Goal: Task Accomplishment & Management: Use online tool/utility

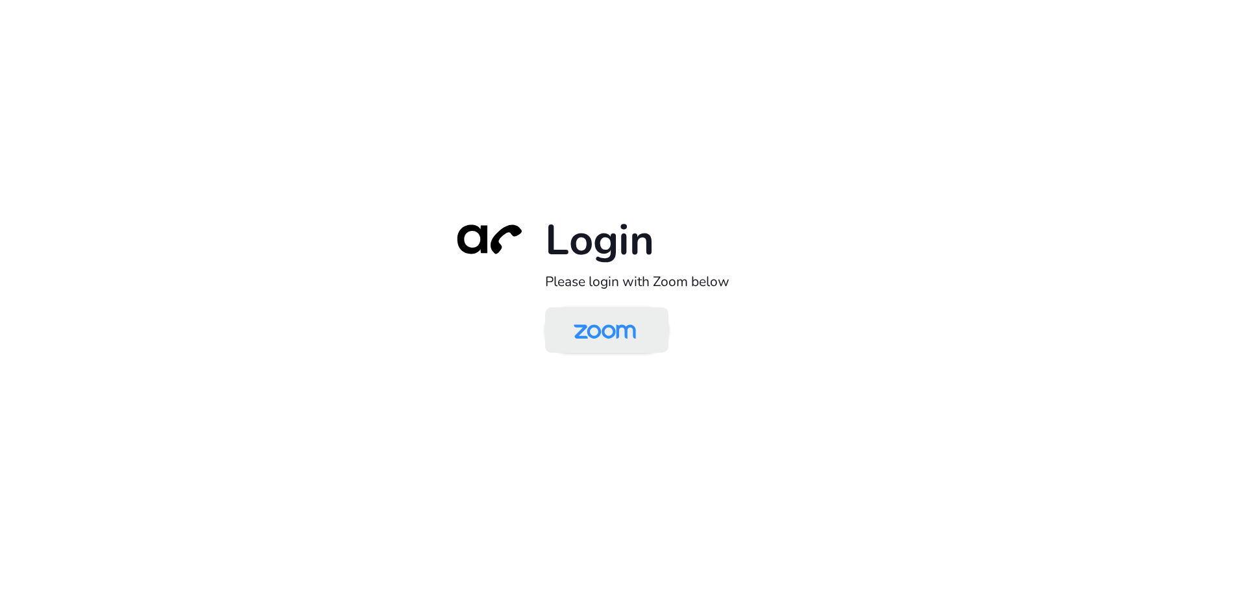
click at [613, 323] on img at bounding box center [605, 331] width 90 height 42
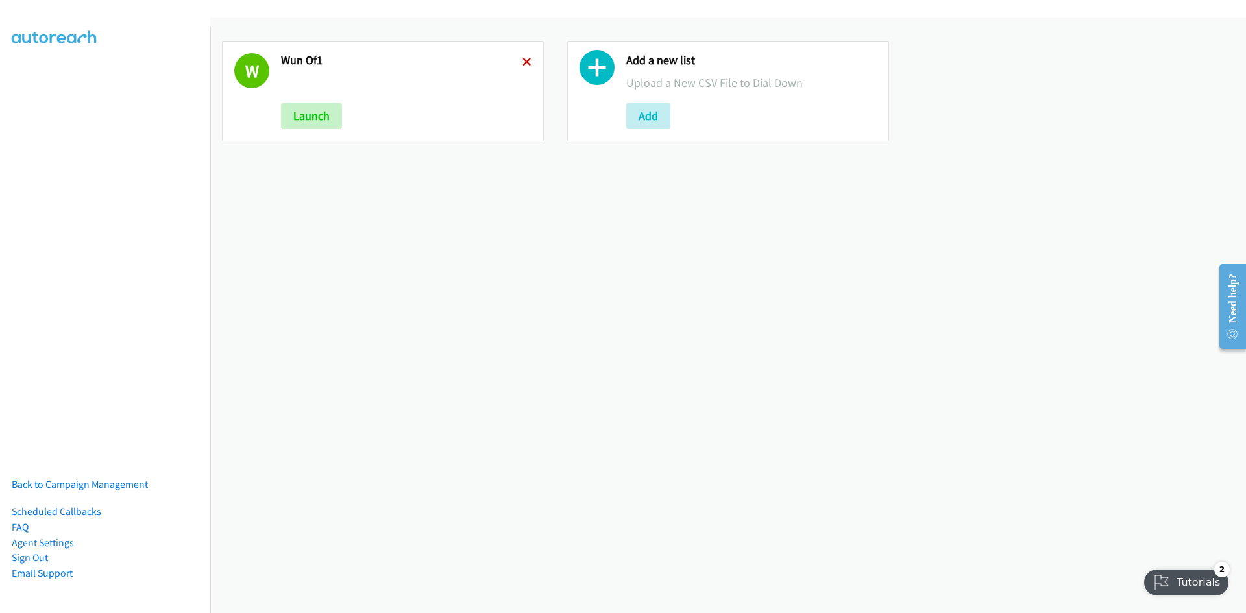
click at [522, 62] on icon at bounding box center [526, 62] width 9 height 9
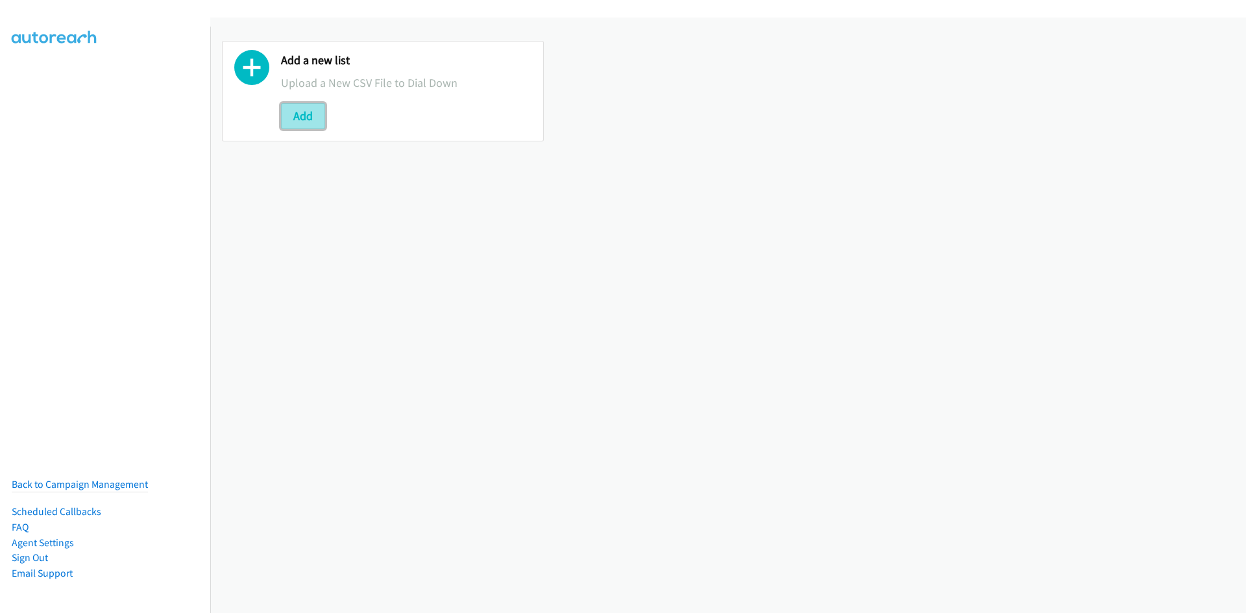
click at [293, 115] on button "Add" at bounding box center [303, 116] width 44 height 26
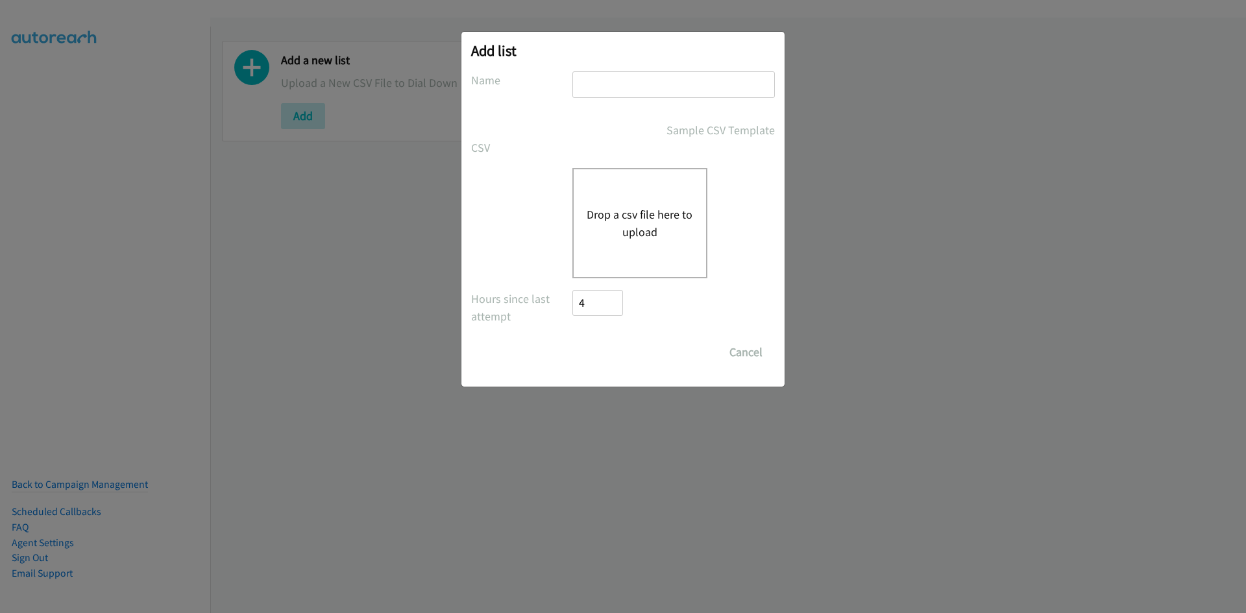
click at [654, 88] on input "text" at bounding box center [673, 84] width 202 height 27
type input "5L"
click at [652, 214] on button "Drop a csv file here to upload" at bounding box center [640, 223] width 106 height 35
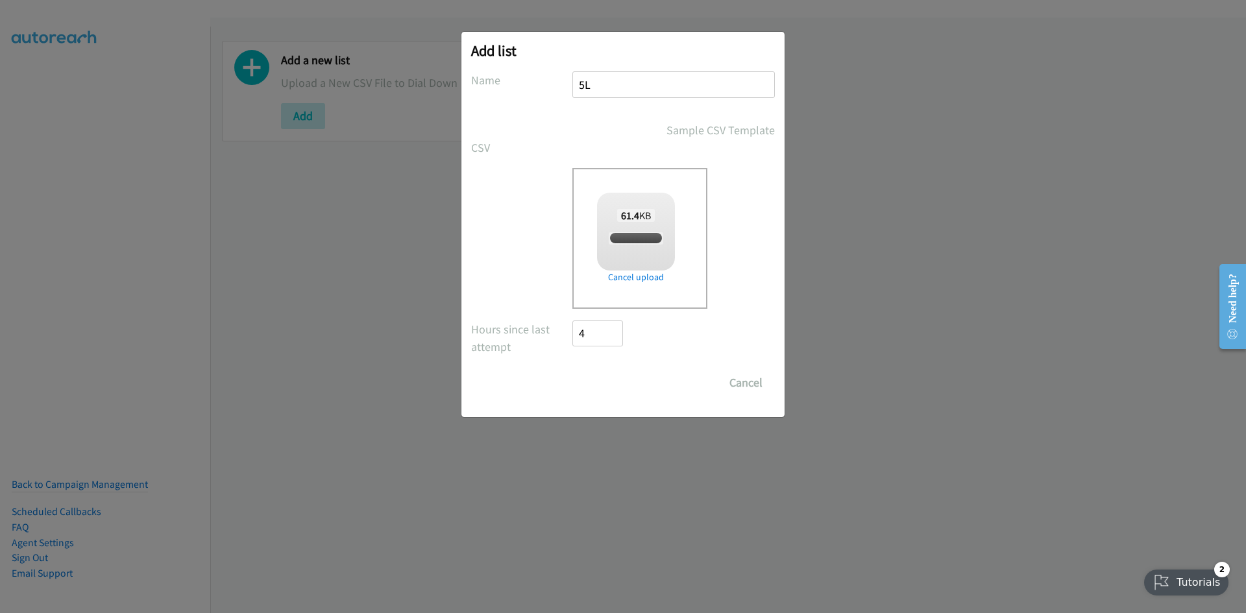
checkbox input "true"
click at [609, 383] on input "Save List" at bounding box center [606, 383] width 68 height 26
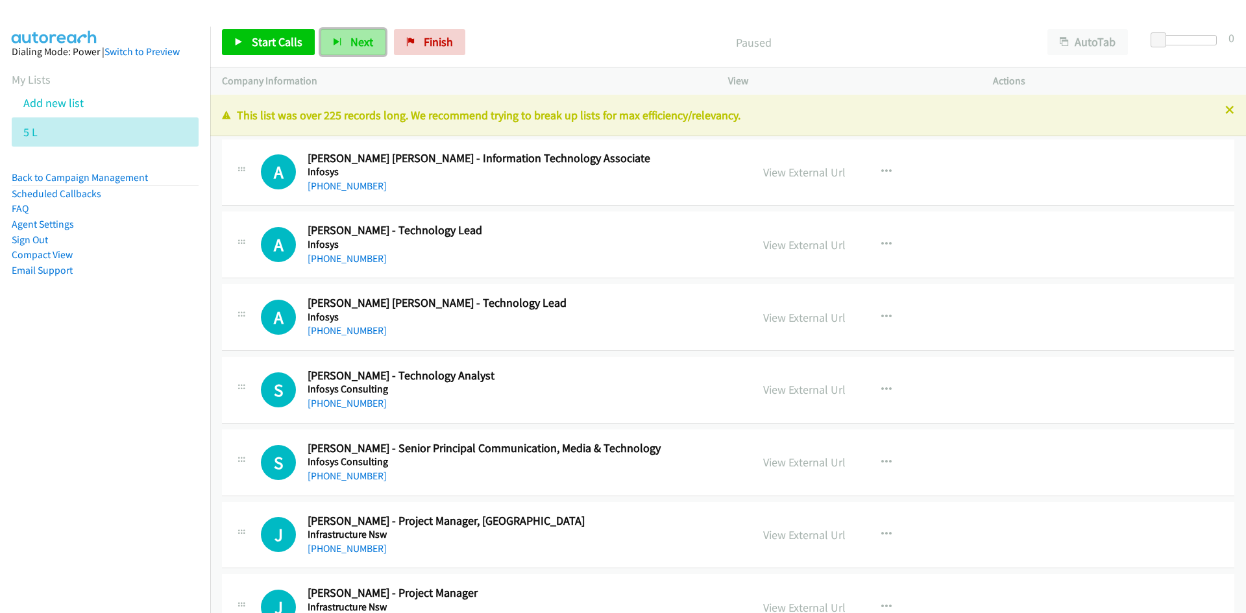
click at [356, 42] on span "Next" at bounding box center [361, 41] width 23 height 15
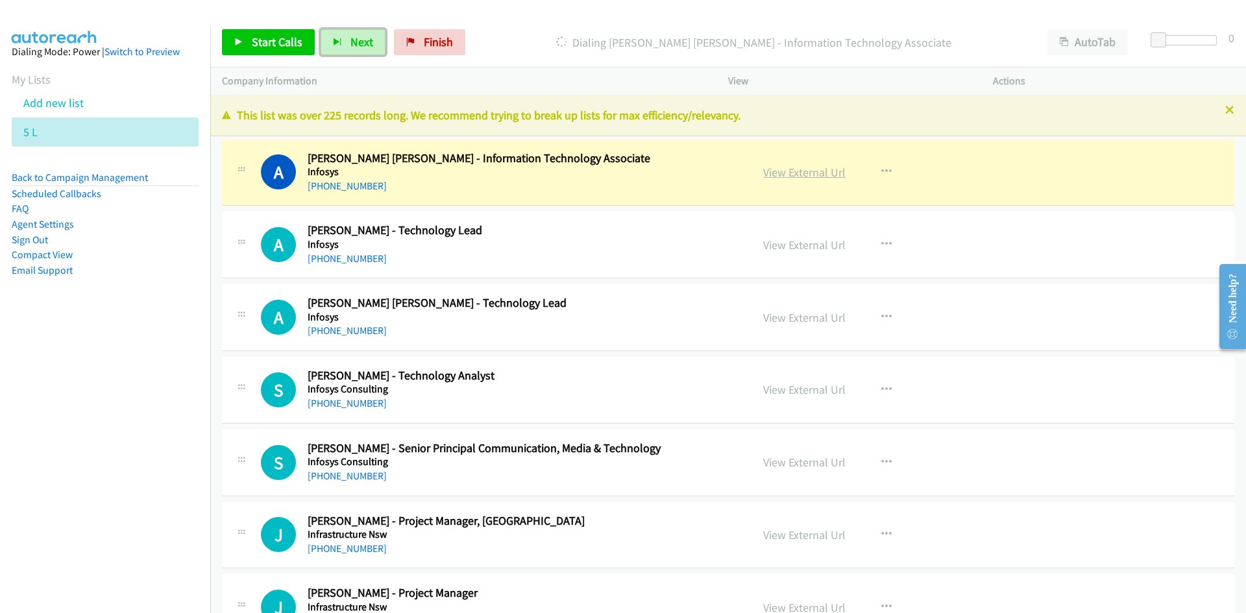
click at [808, 177] on link "View External Url" at bounding box center [804, 172] width 82 height 15
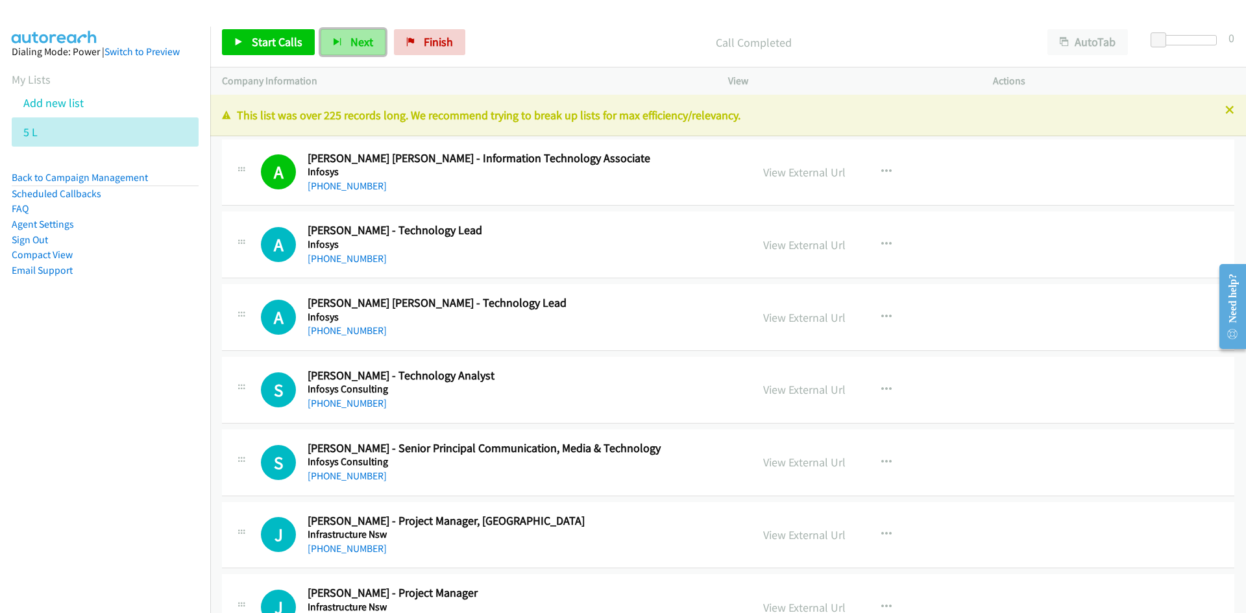
click at [354, 43] on span "Next" at bounding box center [361, 41] width 23 height 15
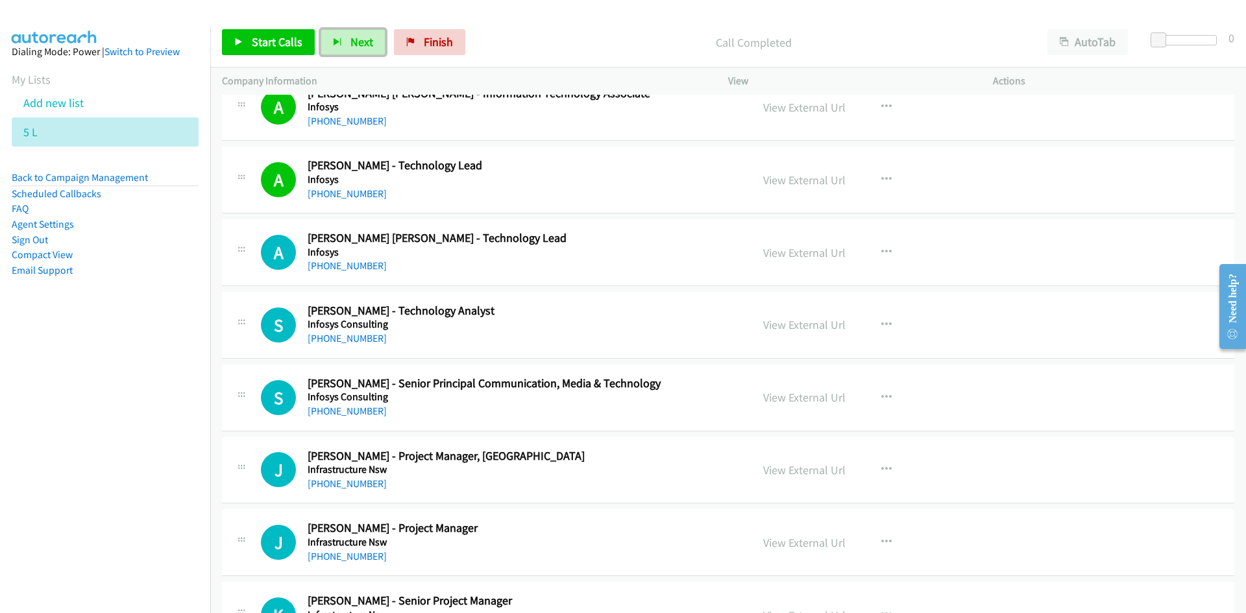
drag, startPoint x: 354, startPoint y: 43, endPoint x: 419, endPoint y: 137, distance: 113.4
click at [354, 43] on span "Next" at bounding box center [361, 41] width 23 height 15
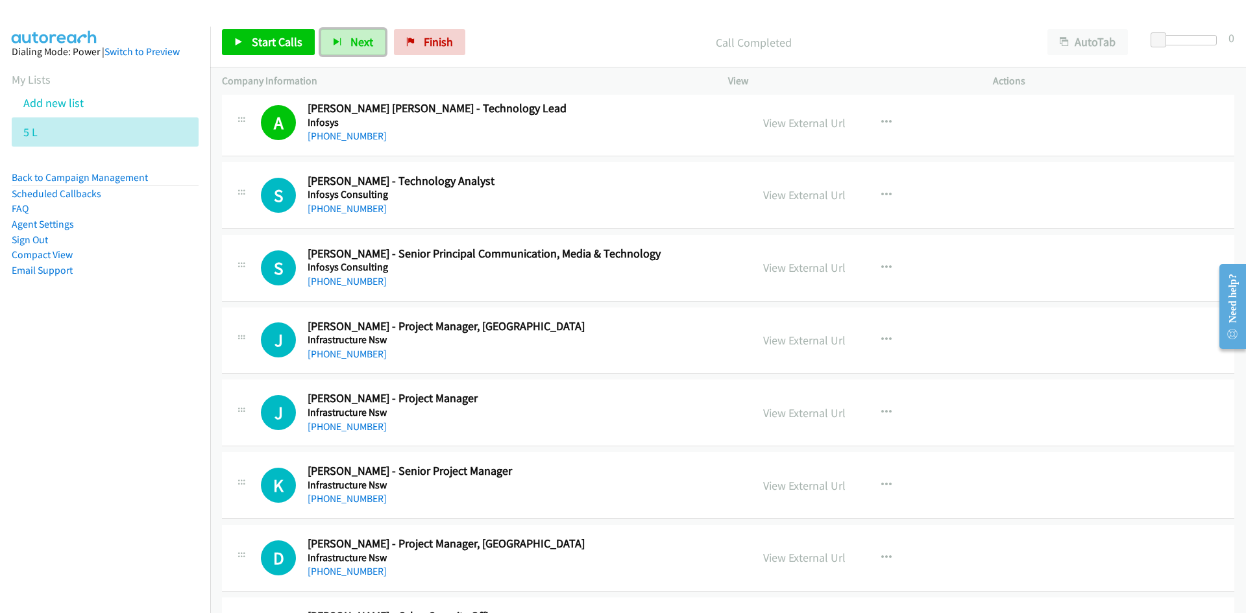
drag, startPoint x: 361, startPoint y: 43, endPoint x: 432, endPoint y: 91, distance: 85.1
click at [361, 43] on span "Next" at bounding box center [361, 41] width 23 height 15
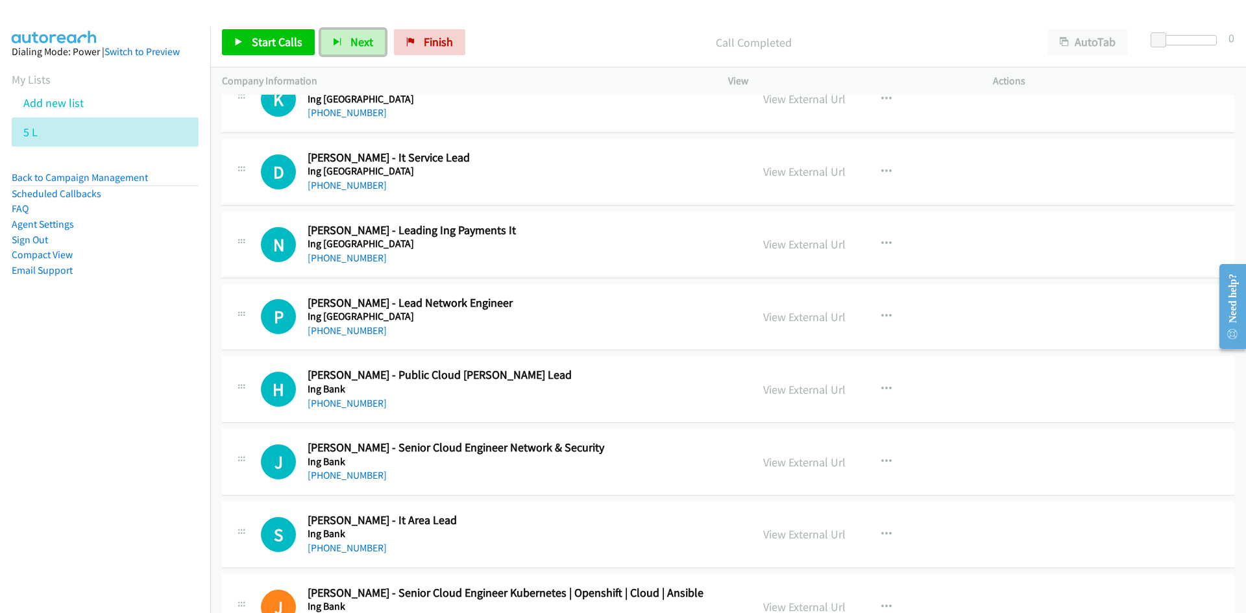
scroll to position [1038, 0]
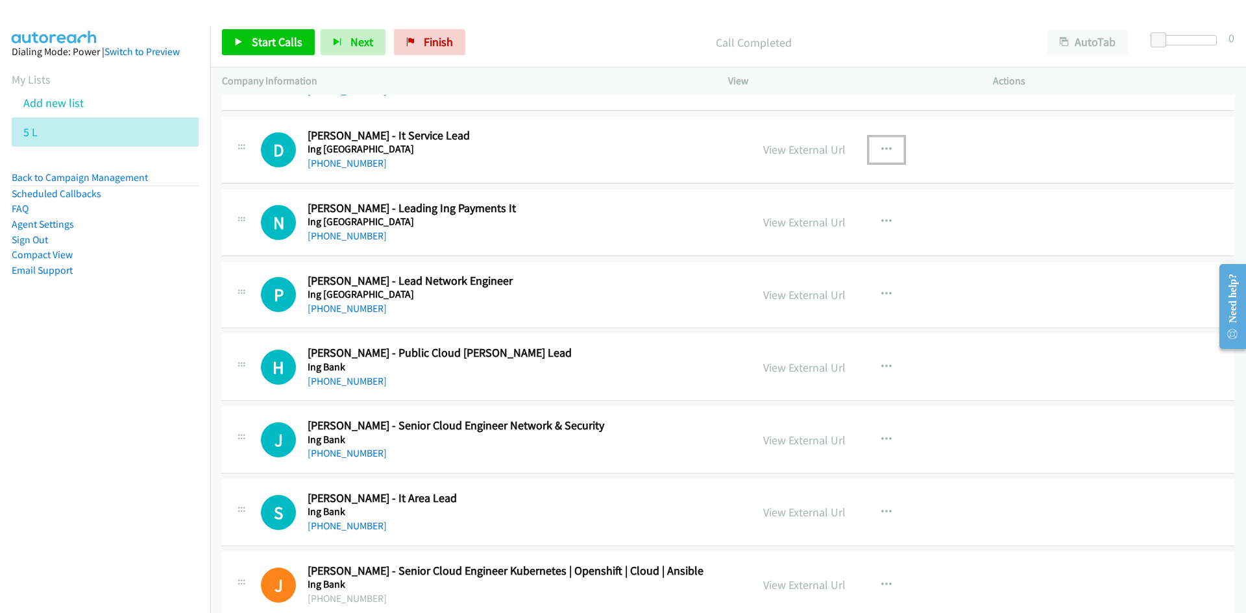
click at [881, 153] on icon "button" at bounding box center [886, 150] width 10 height 10
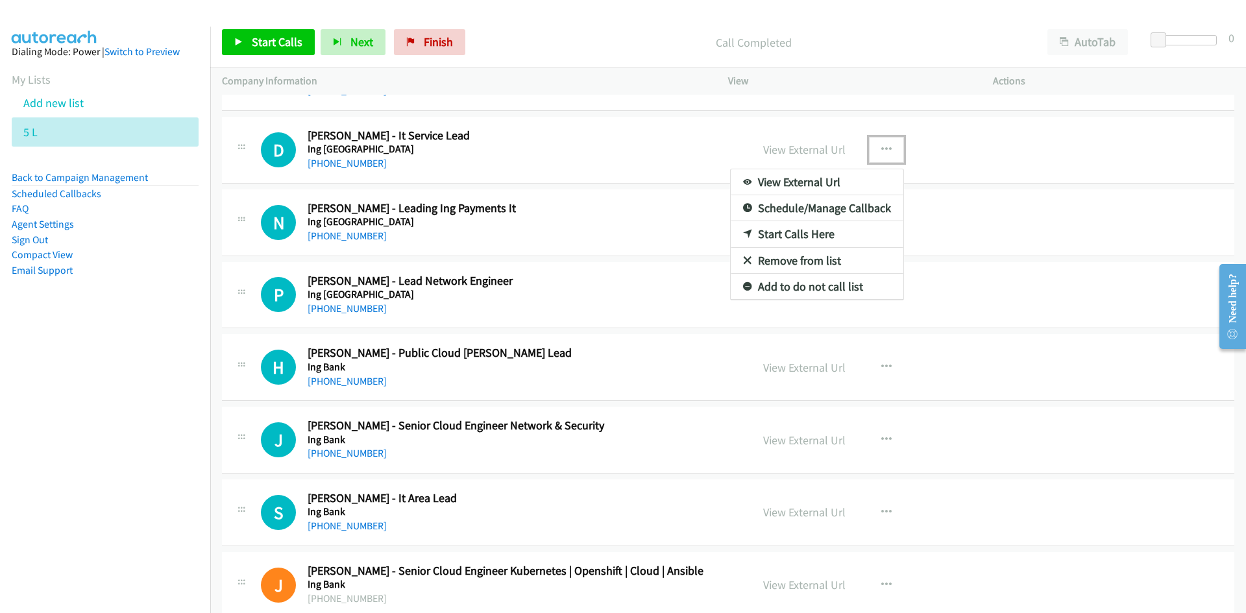
drag, startPoint x: 785, startPoint y: 234, endPoint x: 669, endPoint y: 191, distance: 124.4
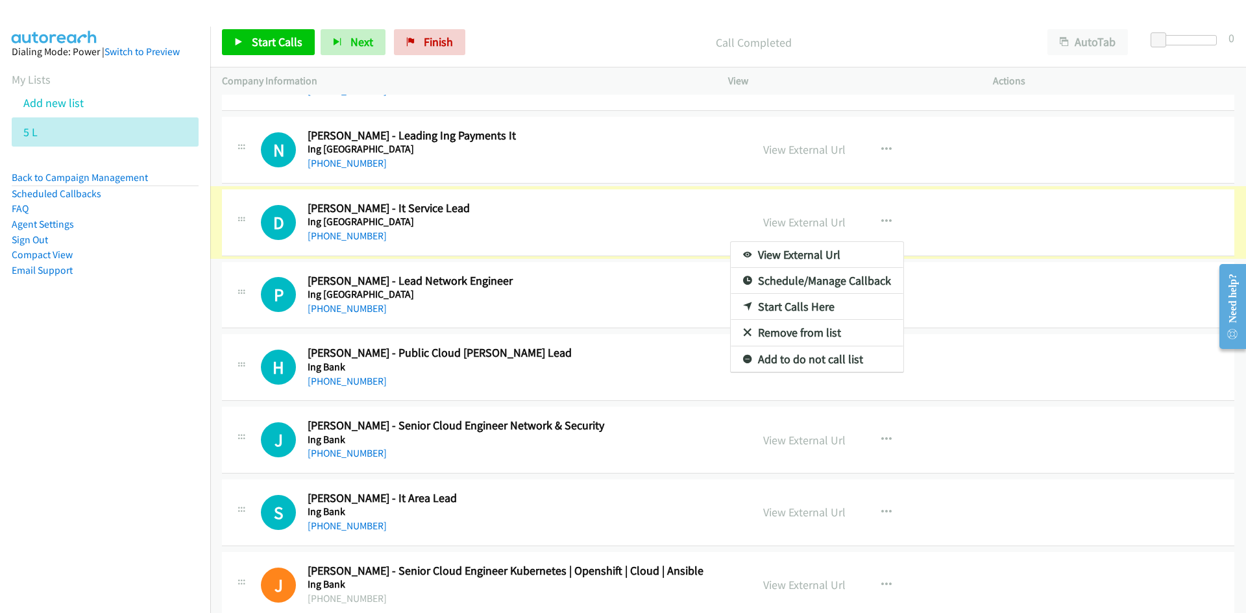
click at [563, 186] on div at bounding box center [623, 306] width 1246 height 613
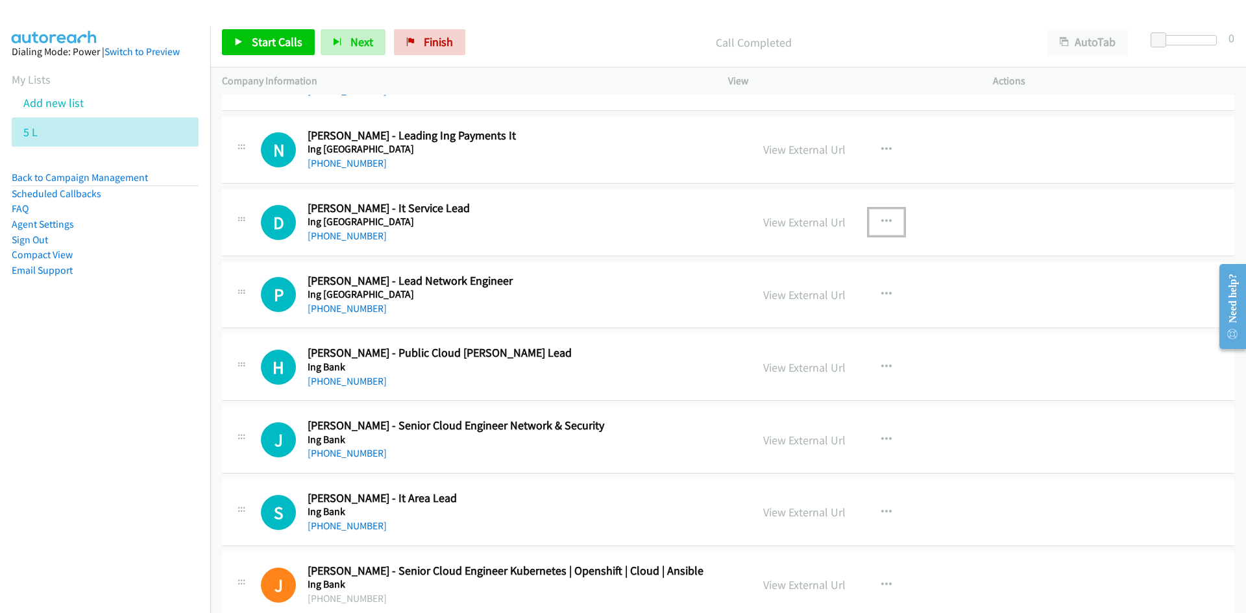
click at [889, 218] on button "button" at bounding box center [886, 222] width 35 height 26
click at [797, 307] on link "Start Calls Here" at bounding box center [817, 307] width 173 height 26
click at [352, 34] on span "Next" at bounding box center [361, 41] width 23 height 15
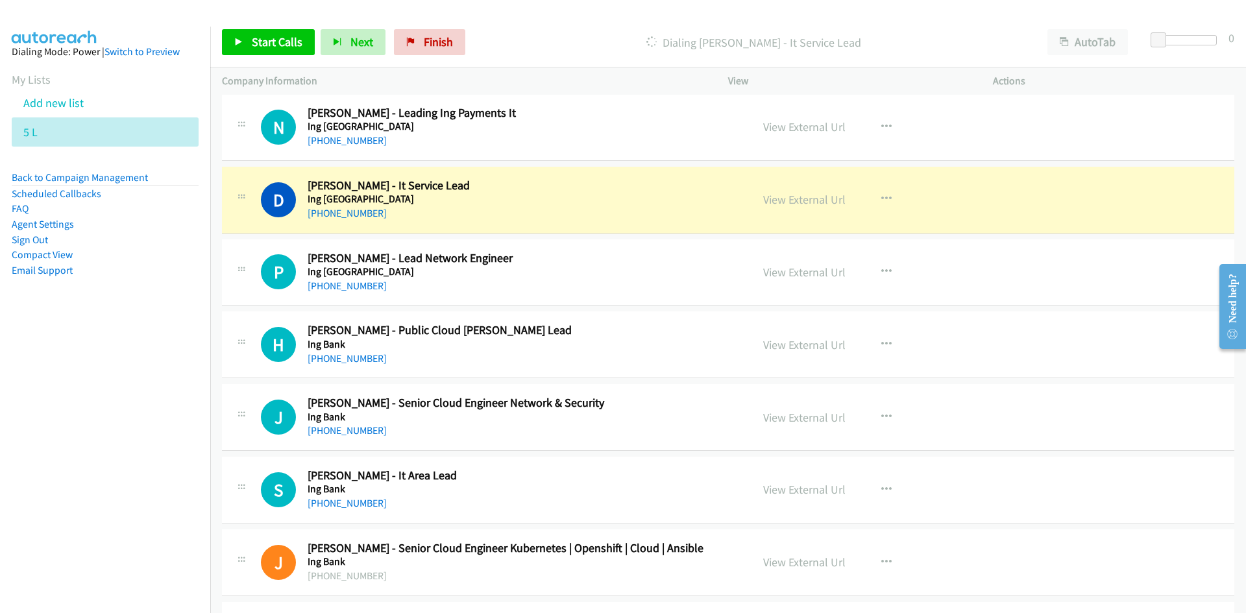
scroll to position [1038, 0]
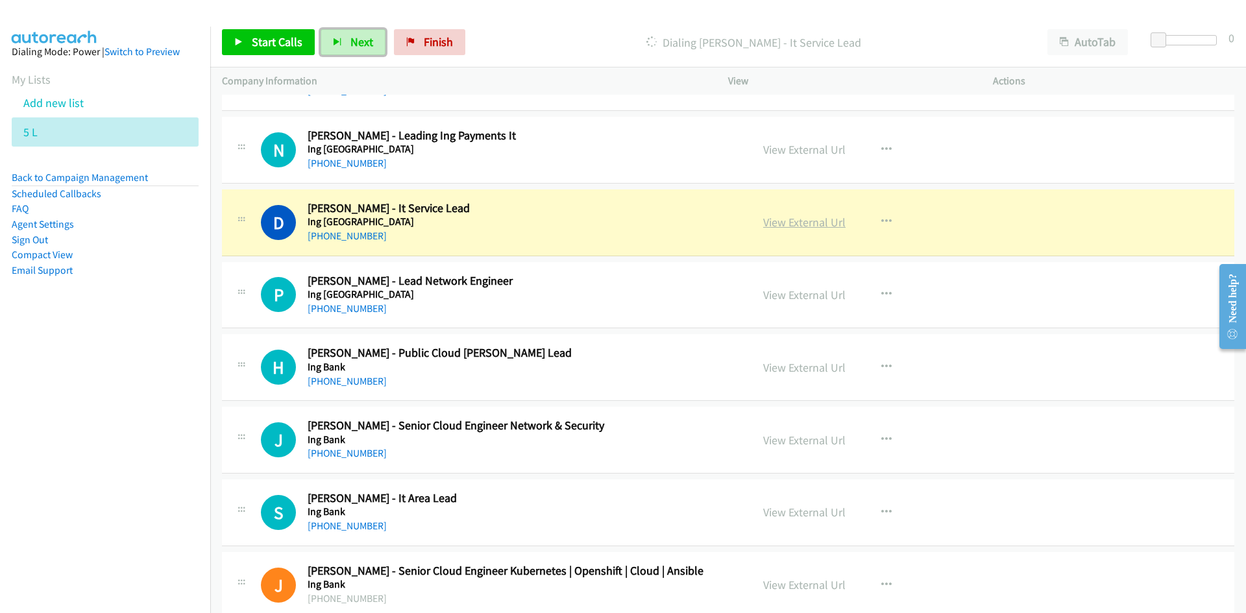
click at [811, 223] on link "View External Url" at bounding box center [804, 222] width 82 height 15
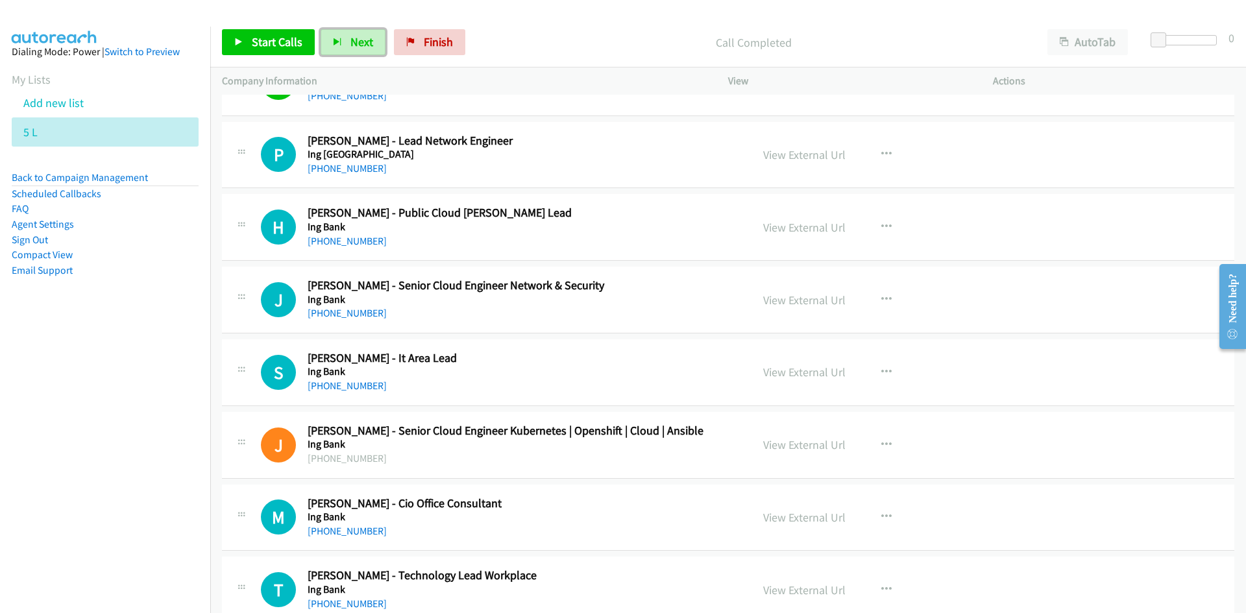
scroll to position [1103, 0]
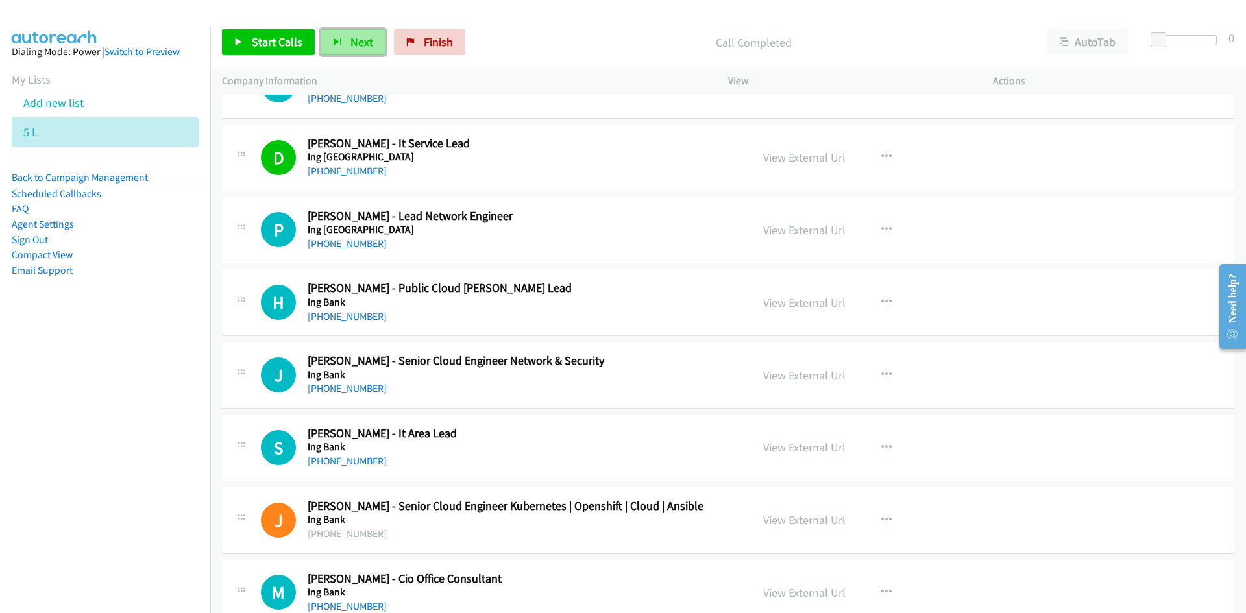
click at [344, 44] on button "Next" at bounding box center [353, 42] width 65 height 26
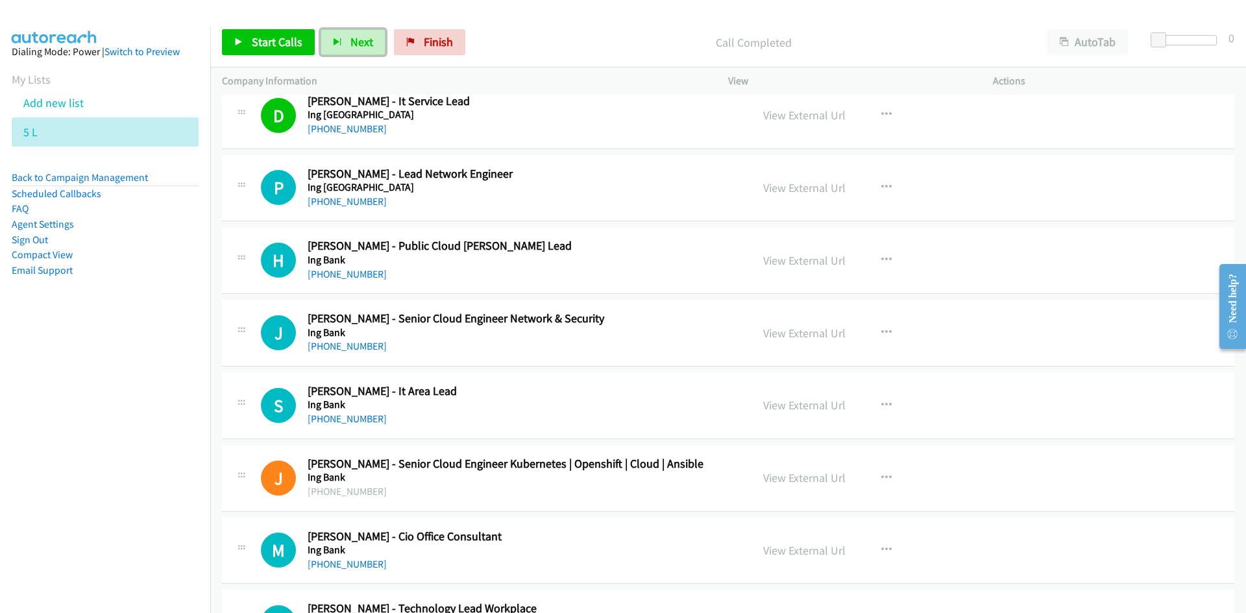
scroll to position [1168, 0]
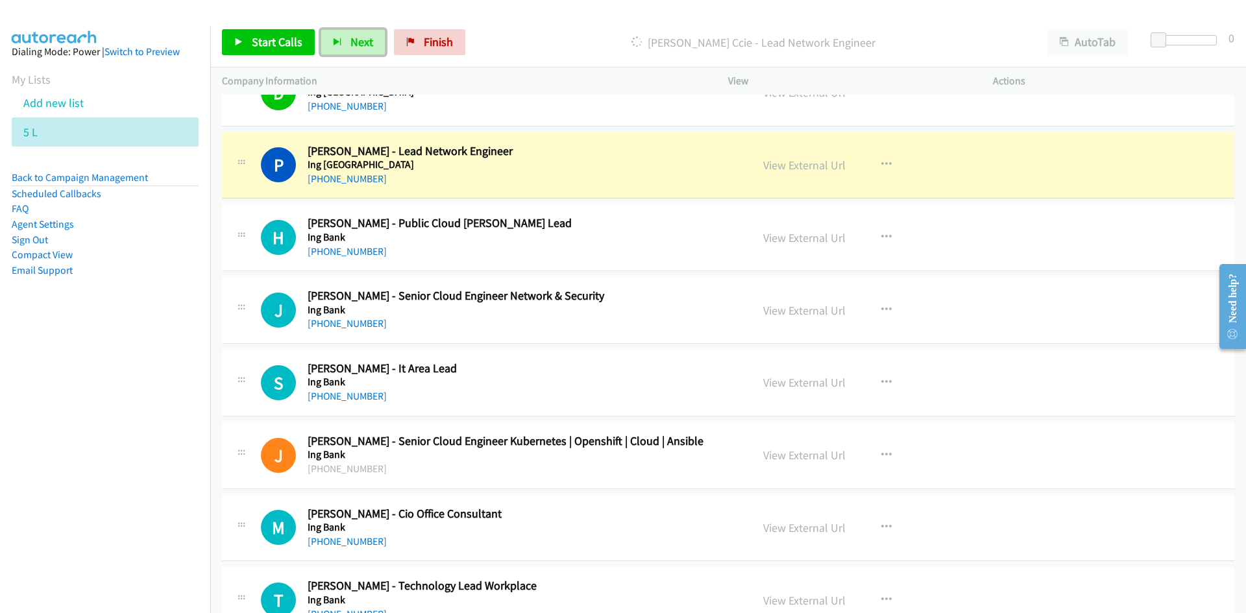
click at [792, 169] on link "View External Url" at bounding box center [804, 165] width 82 height 15
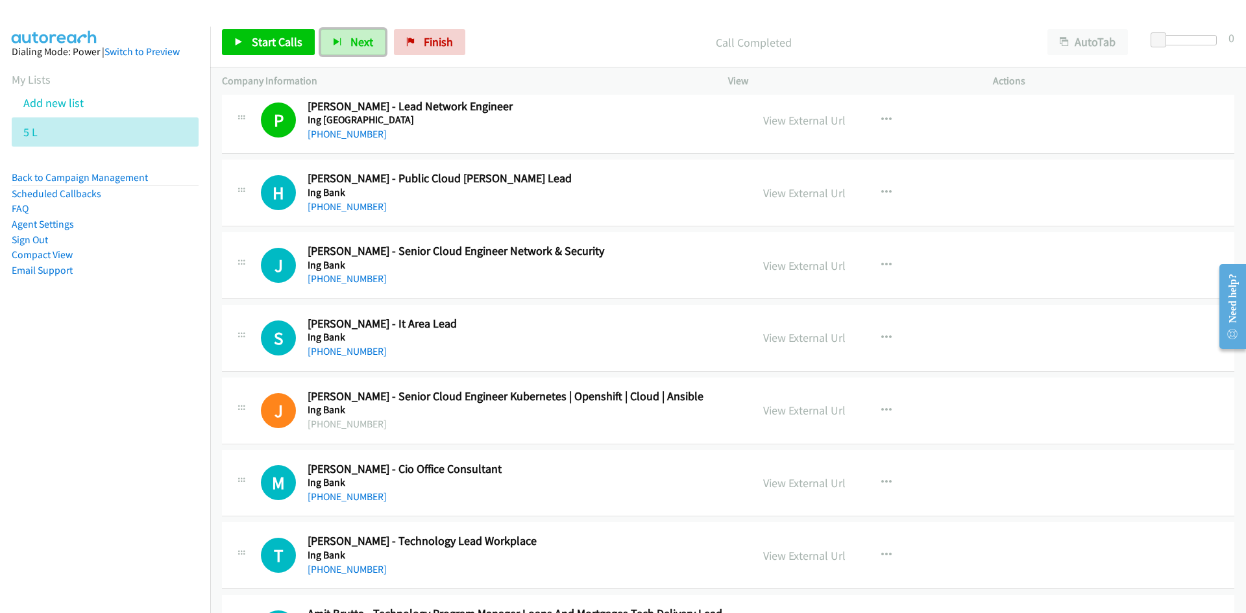
scroll to position [1233, 0]
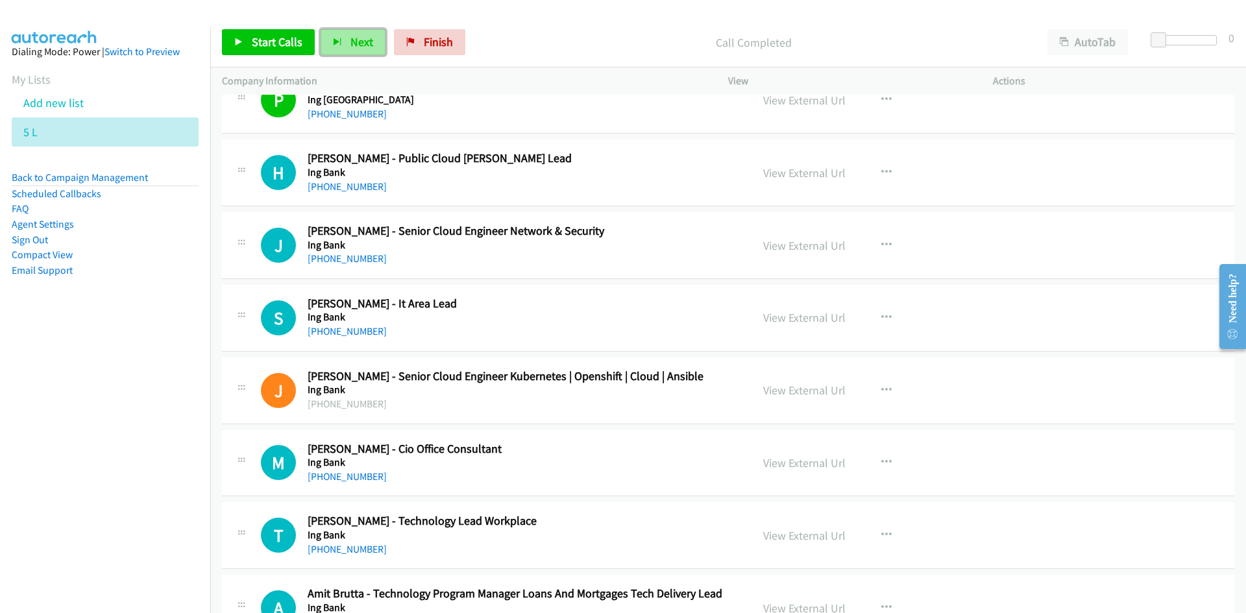
click at [356, 46] on span "Next" at bounding box center [361, 41] width 23 height 15
drag, startPoint x: 362, startPoint y: 41, endPoint x: 558, endPoint y: 162, distance: 230.0
click at [362, 41] on span "Next" at bounding box center [361, 41] width 23 height 15
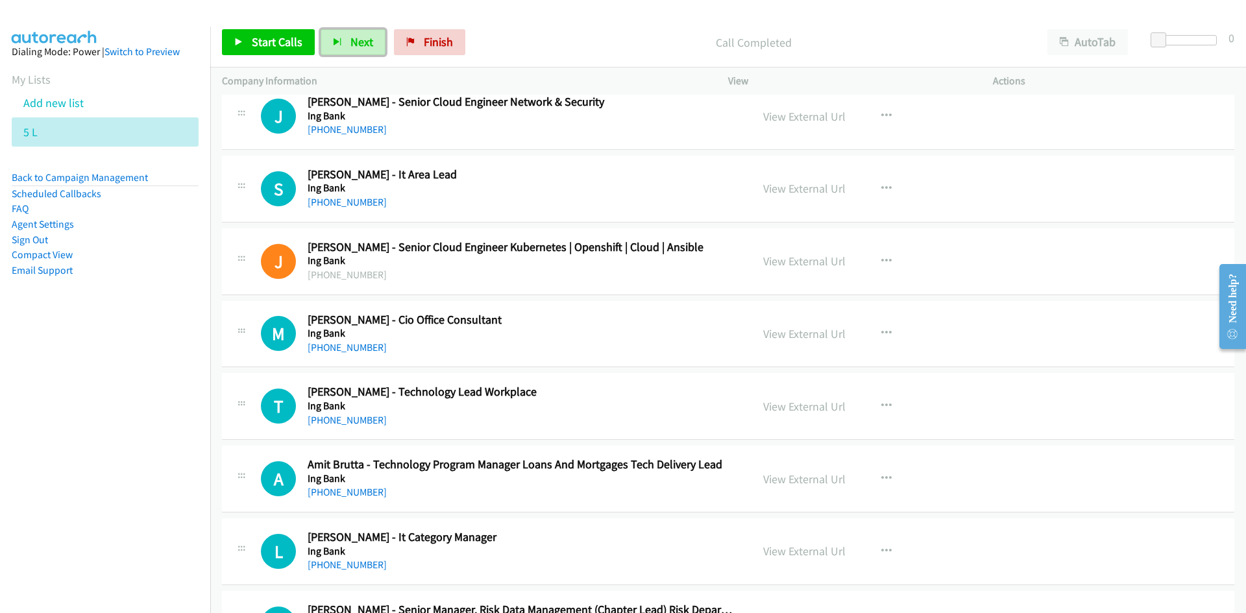
scroll to position [1363, 0]
drag, startPoint x: 354, startPoint y: 40, endPoint x: 582, endPoint y: 166, distance: 260.3
click at [354, 40] on span "Next" at bounding box center [361, 41] width 23 height 15
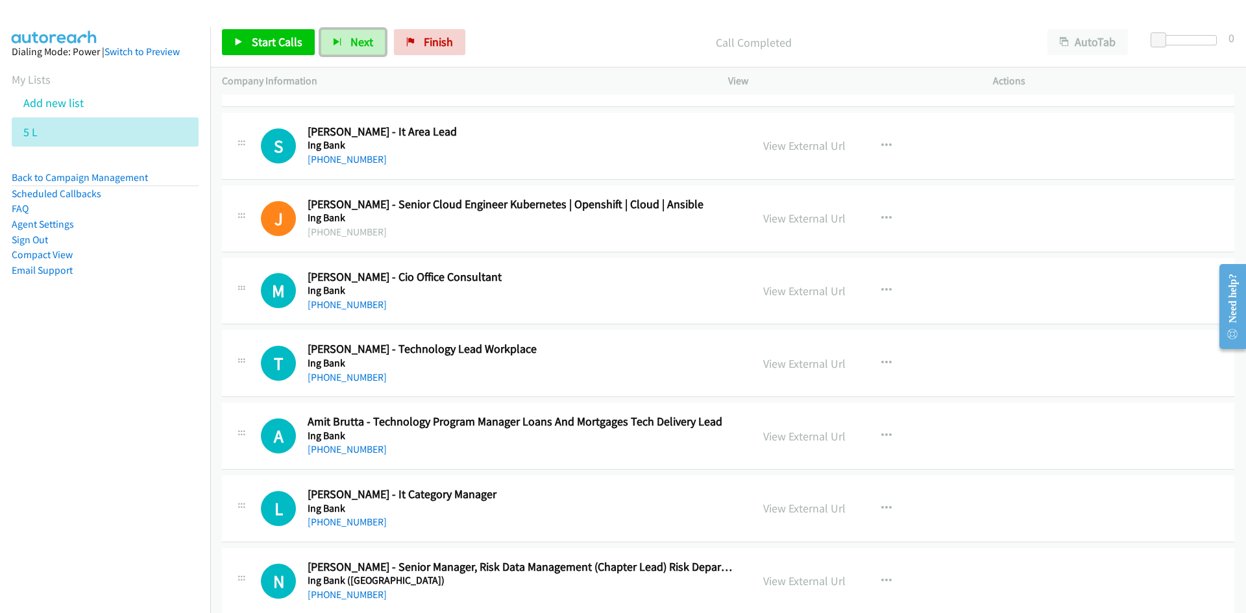
scroll to position [1428, 0]
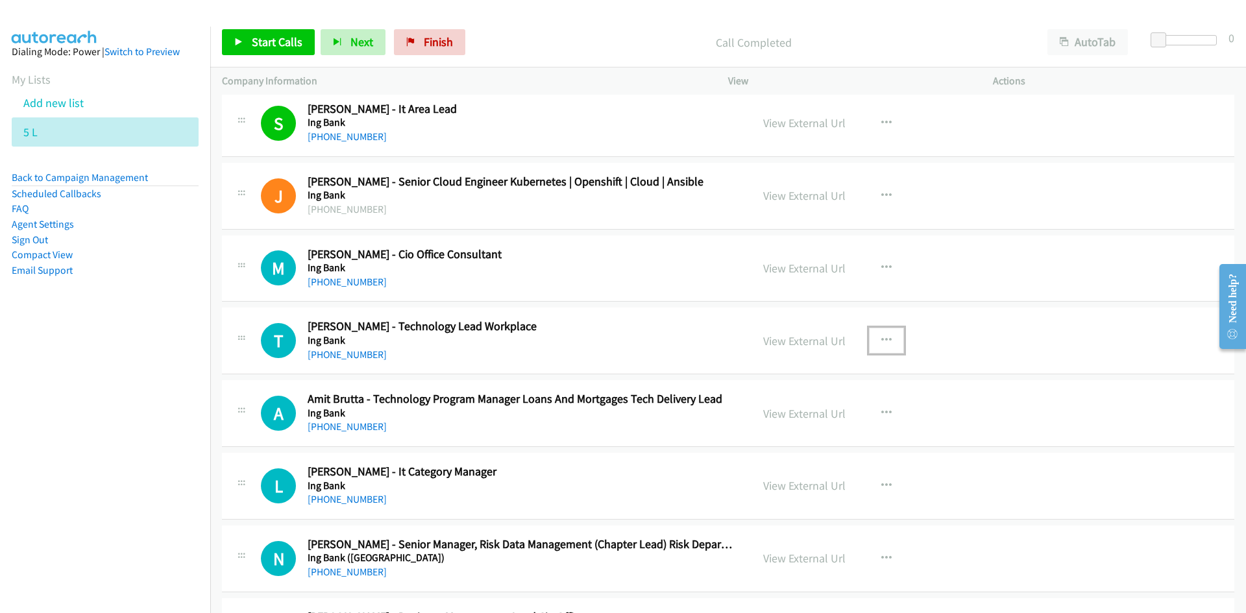
click at [884, 336] on icon "button" at bounding box center [886, 341] width 10 height 10
click at [789, 426] on link "Start Calls Here" at bounding box center [817, 426] width 173 height 26
click at [351, 42] on span "Next" at bounding box center [361, 41] width 23 height 15
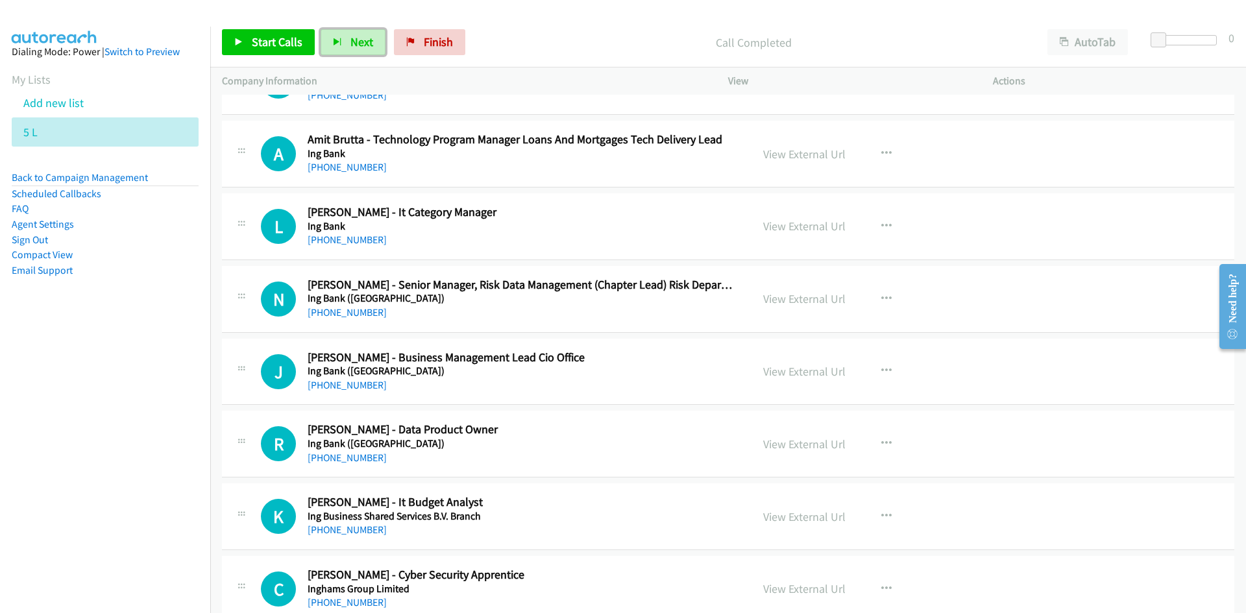
scroll to position [1623, 0]
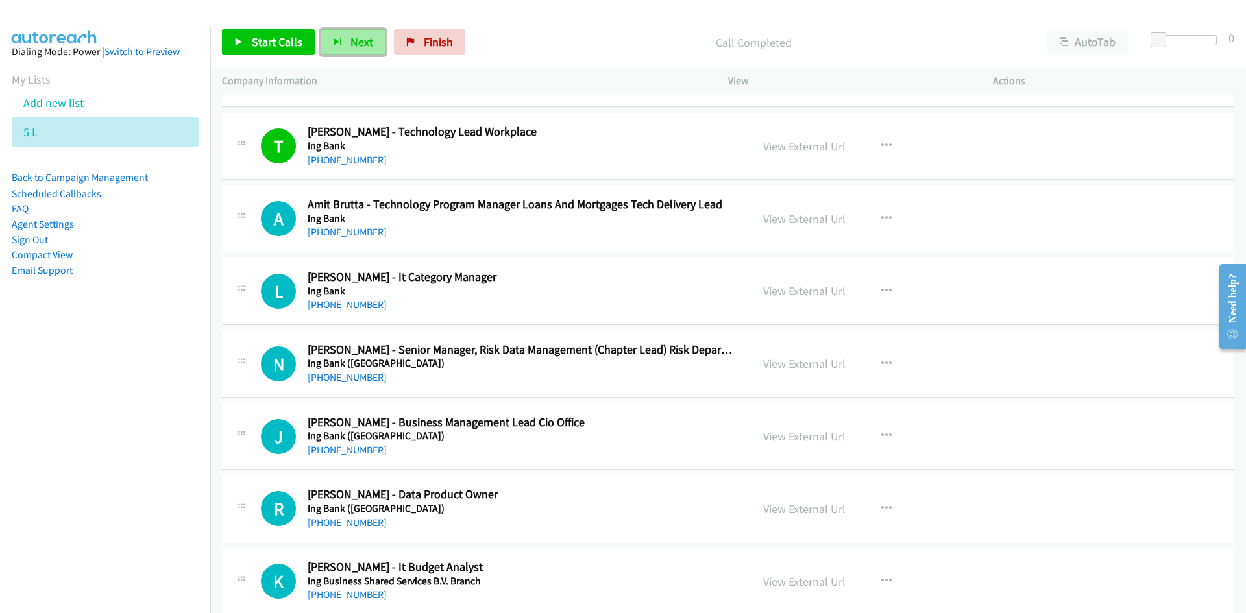
click at [339, 40] on icon "button" at bounding box center [337, 42] width 9 height 9
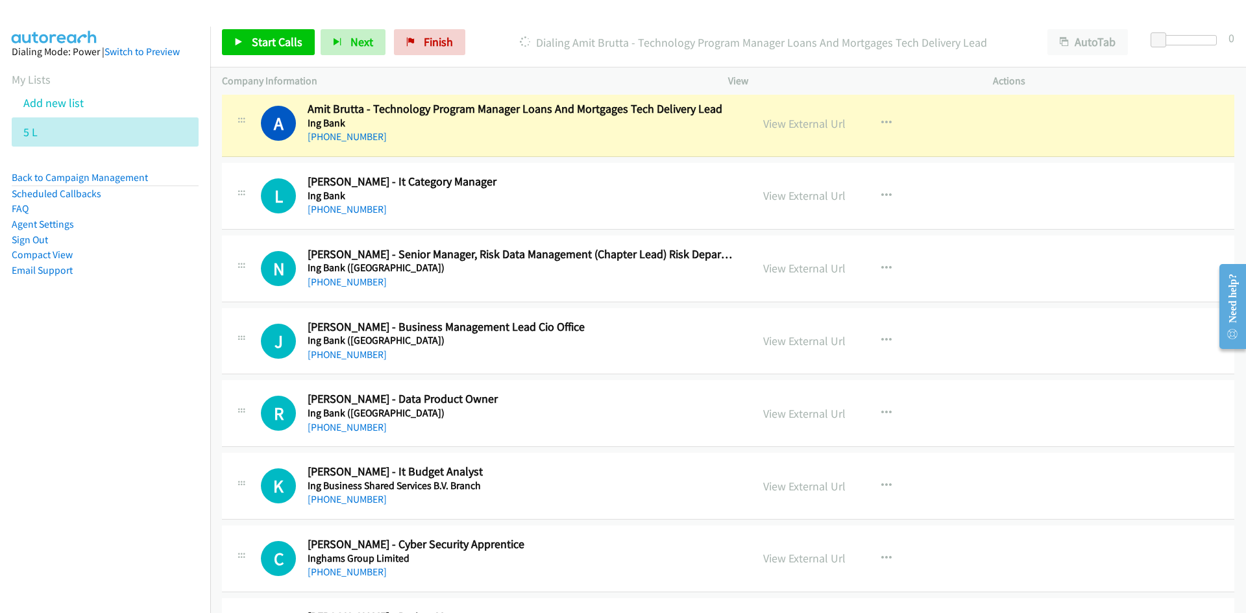
scroll to position [1687, 0]
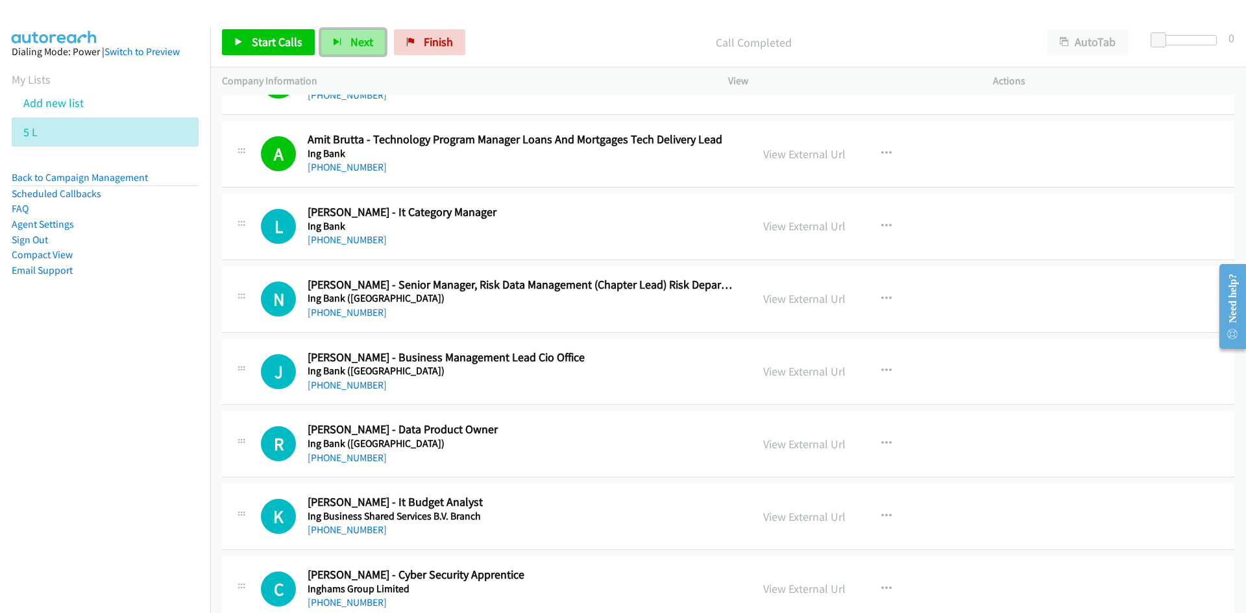
drag, startPoint x: 362, startPoint y: 42, endPoint x: 458, endPoint y: 112, distance: 119.4
click at [362, 42] on span "Next" at bounding box center [361, 41] width 23 height 15
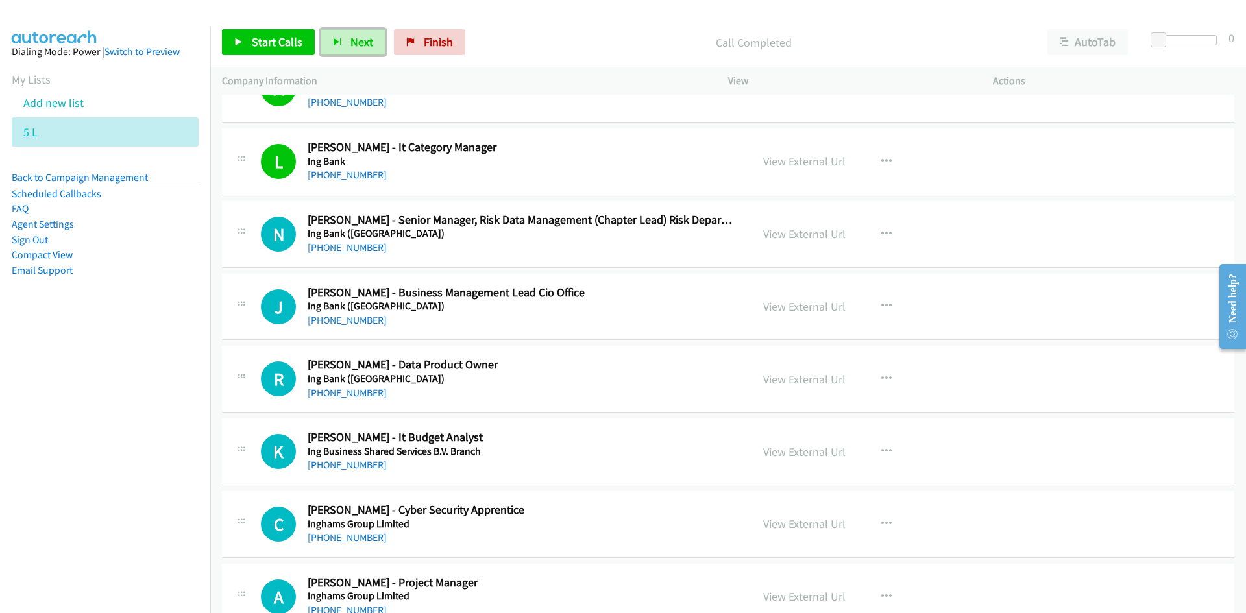
scroll to position [1817, 0]
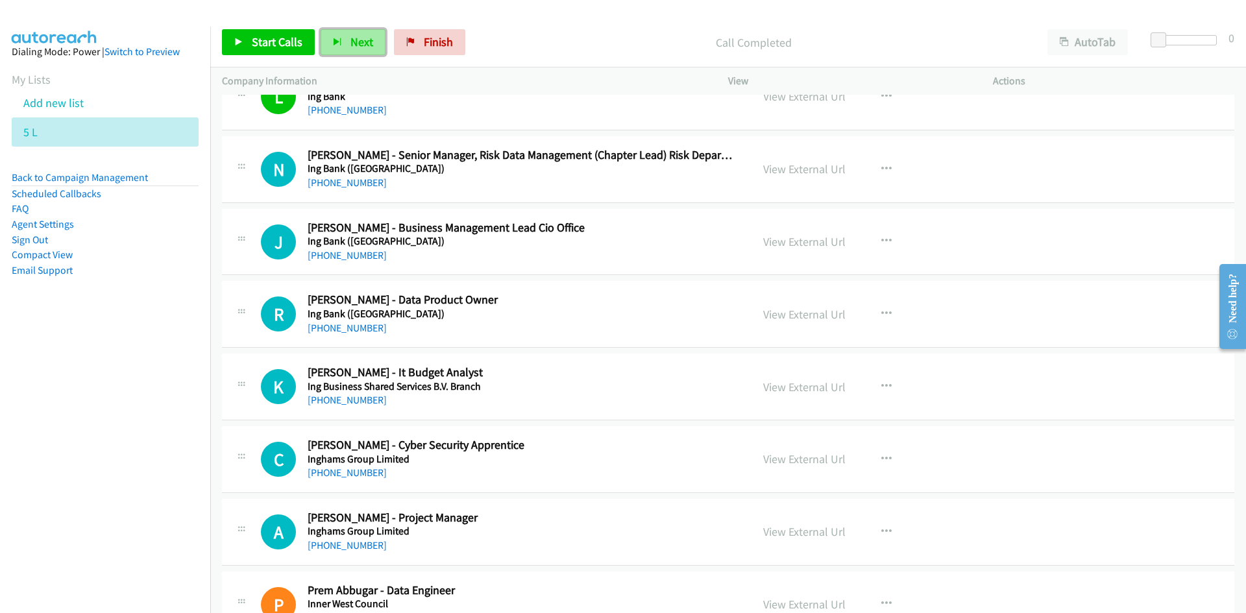
click at [356, 38] on span "Next" at bounding box center [361, 41] width 23 height 15
drag, startPoint x: 355, startPoint y: 39, endPoint x: 495, endPoint y: 139, distance: 171.6
click at [355, 39] on span "Next" at bounding box center [361, 41] width 23 height 15
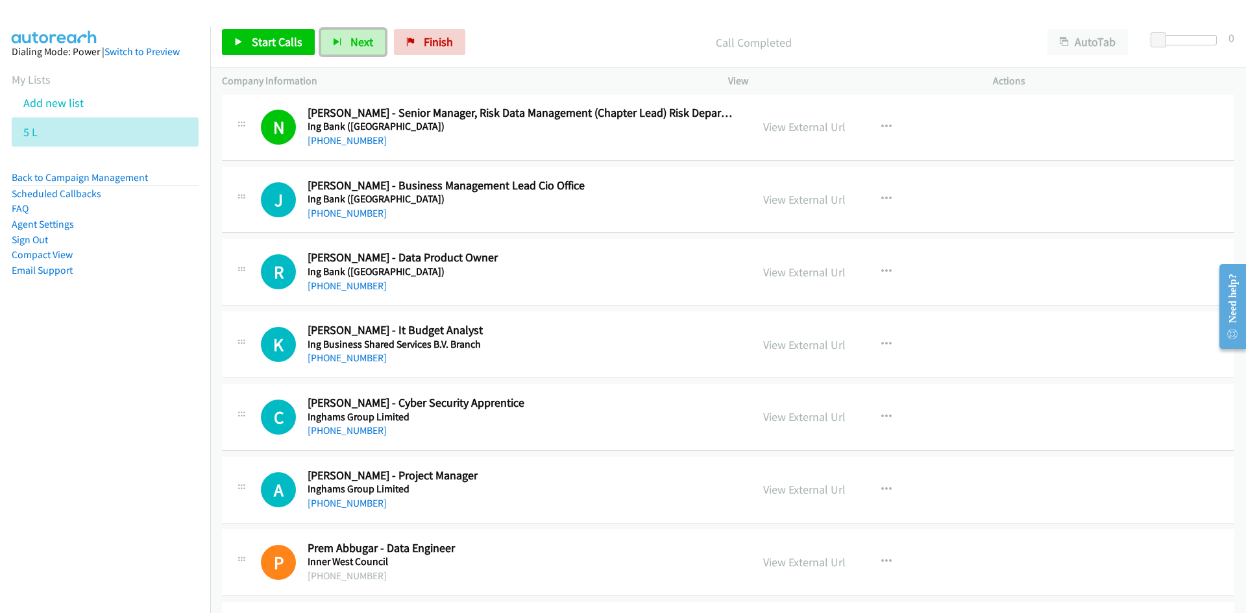
scroll to position [1882, 0]
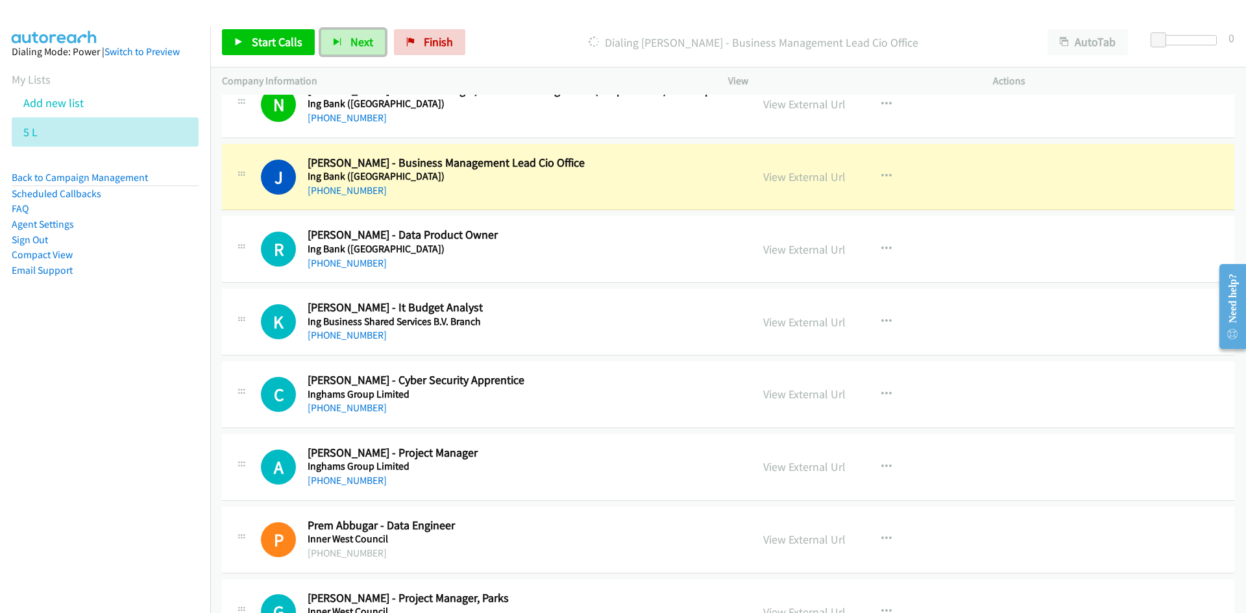
drag, startPoint x: 354, startPoint y: 43, endPoint x: 419, endPoint y: 122, distance: 102.8
click at [354, 43] on span "Next" at bounding box center [361, 41] width 23 height 15
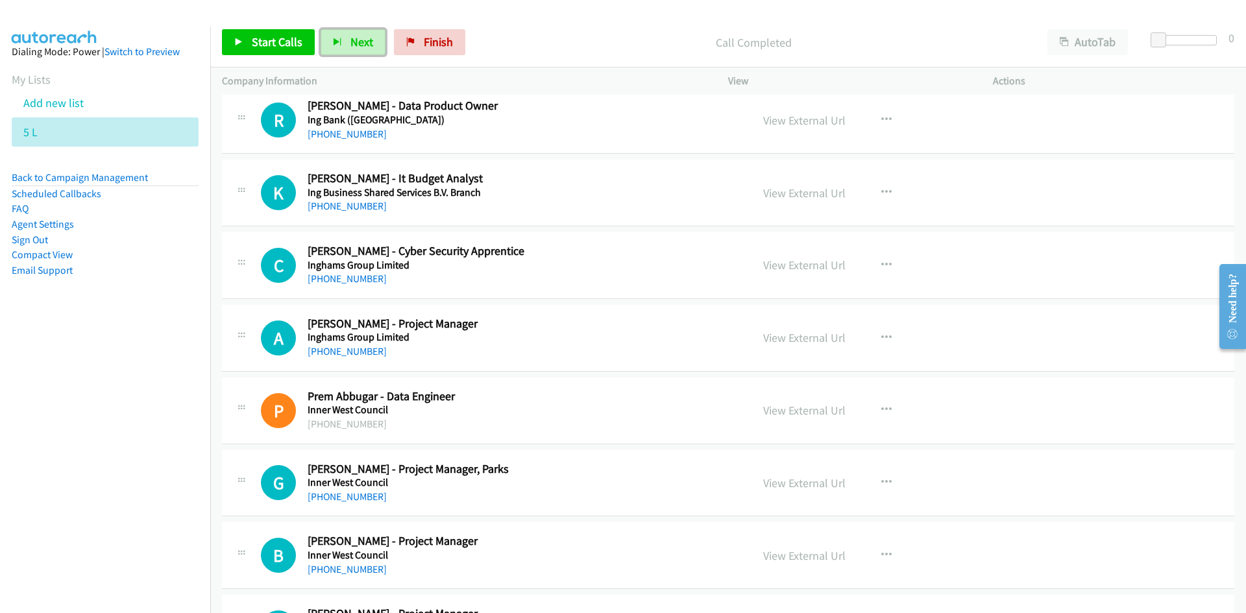
scroll to position [2012, 0]
drag, startPoint x: 358, startPoint y: 45, endPoint x: 520, endPoint y: 179, distance: 210.2
click at [358, 45] on span "Next" at bounding box center [361, 41] width 23 height 15
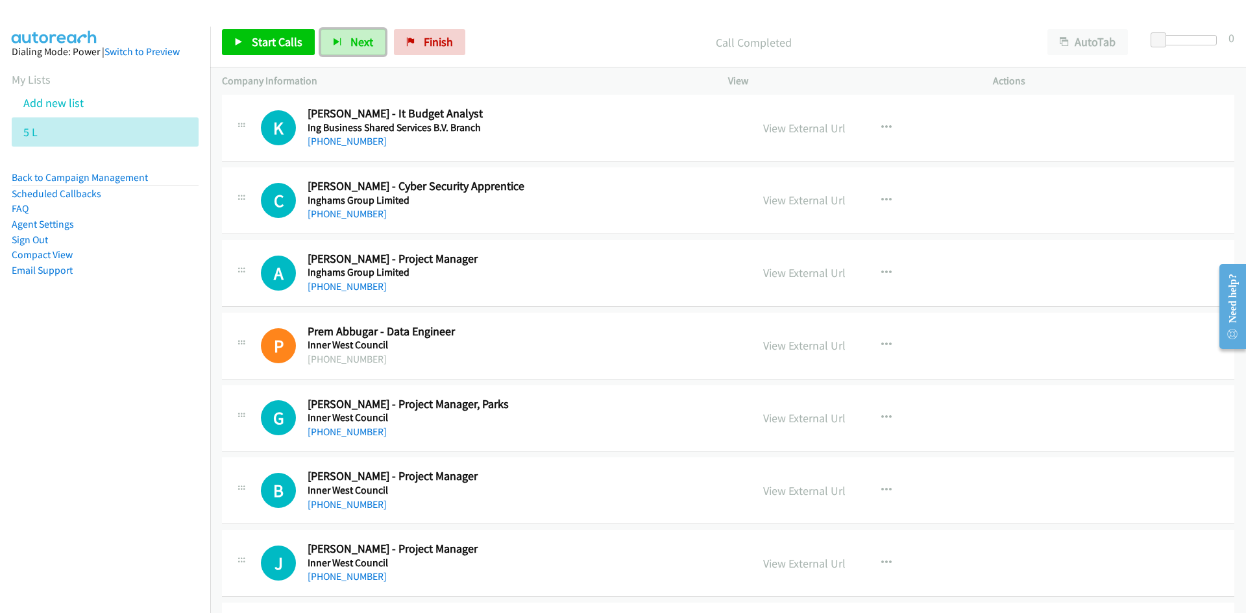
scroll to position [2077, 0]
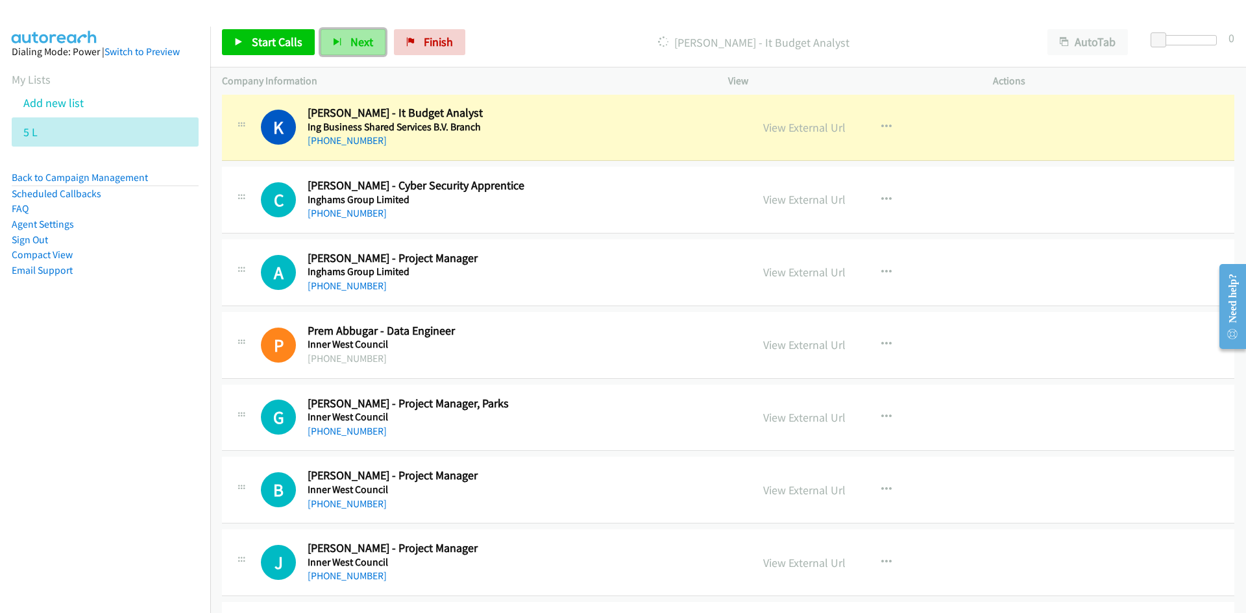
click at [356, 45] on span "Next" at bounding box center [361, 41] width 23 height 15
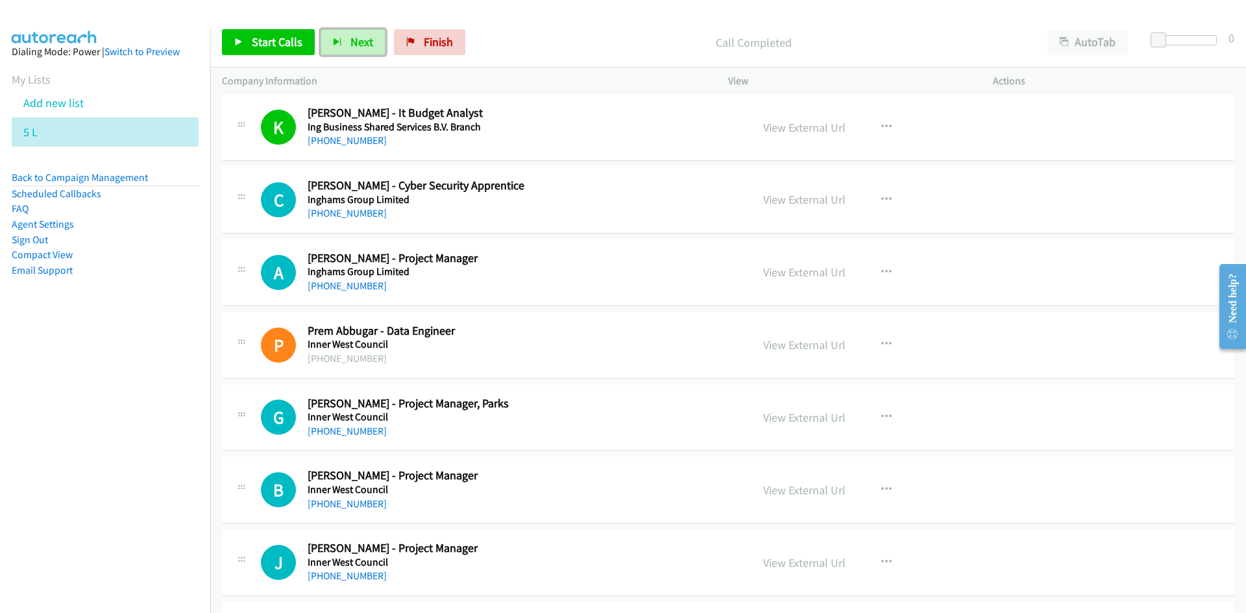
scroll to position [2142, 0]
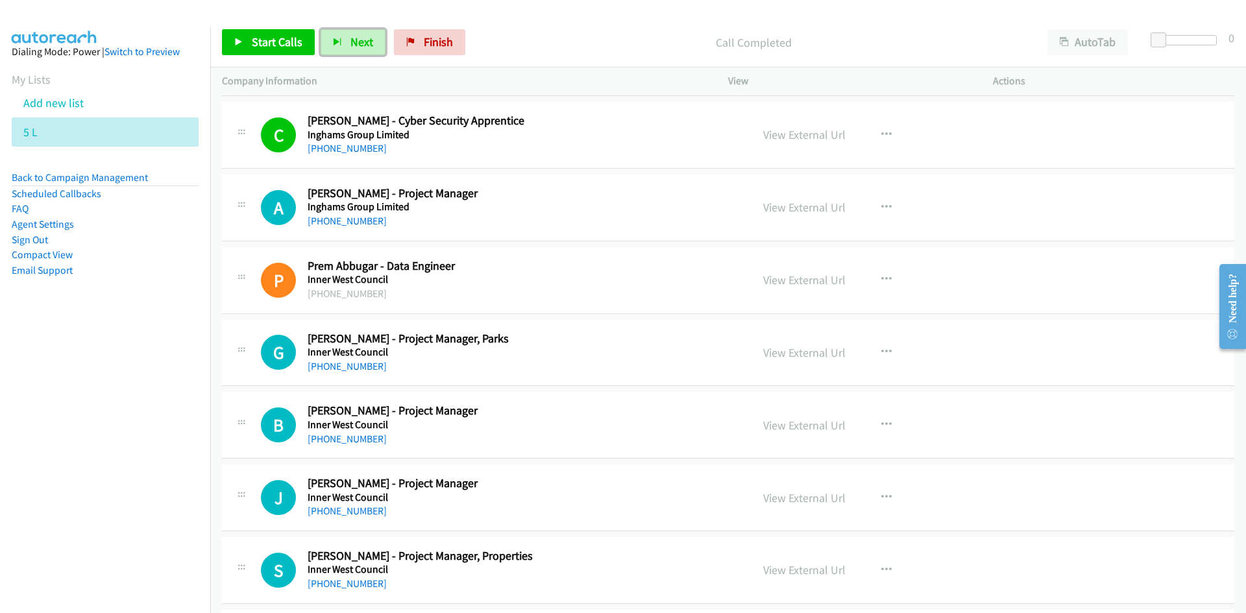
drag, startPoint x: 354, startPoint y: 40, endPoint x: 371, endPoint y: 65, distance: 30.3
click at [354, 40] on span "Next" at bounding box center [361, 41] width 23 height 15
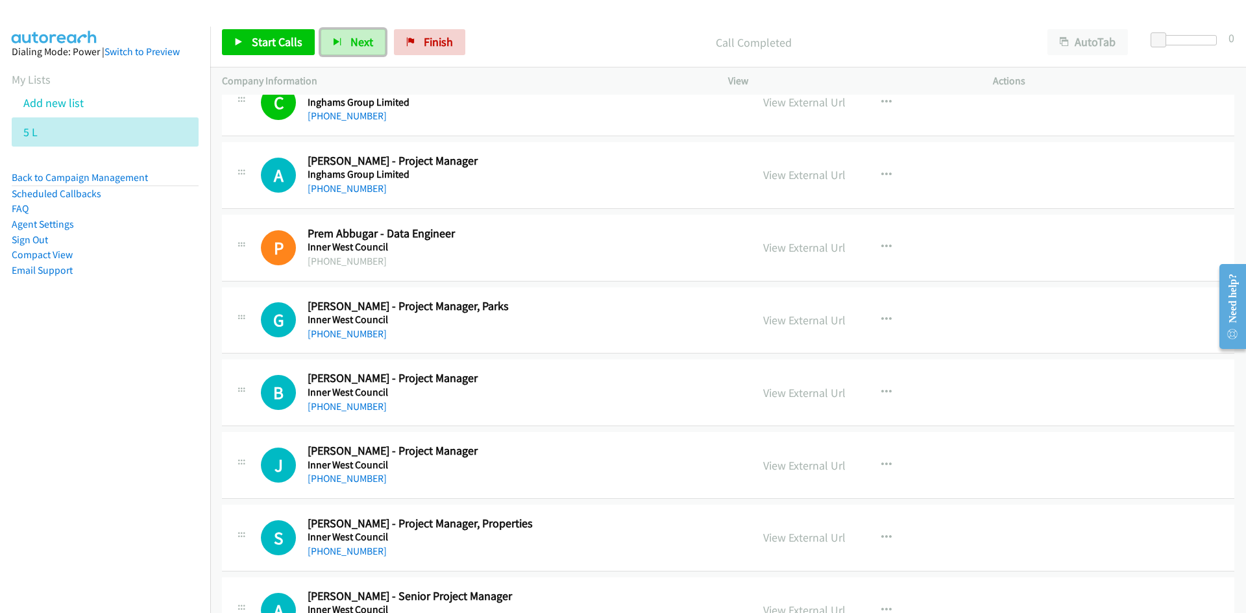
scroll to position [2207, 0]
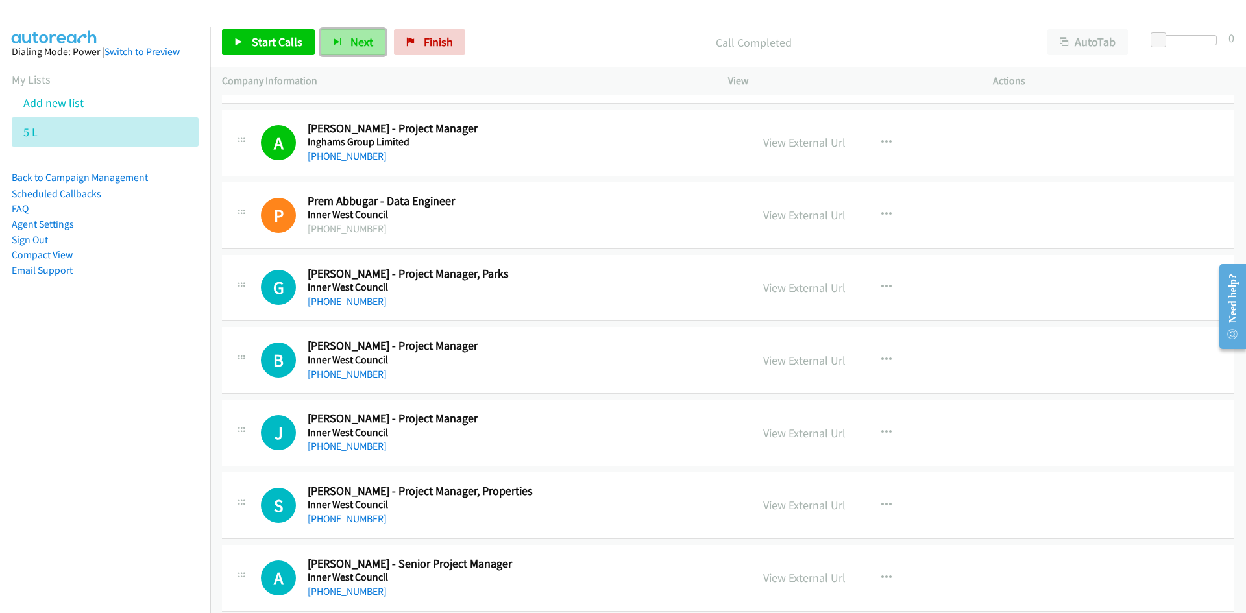
click at [364, 38] on span "Next" at bounding box center [361, 41] width 23 height 15
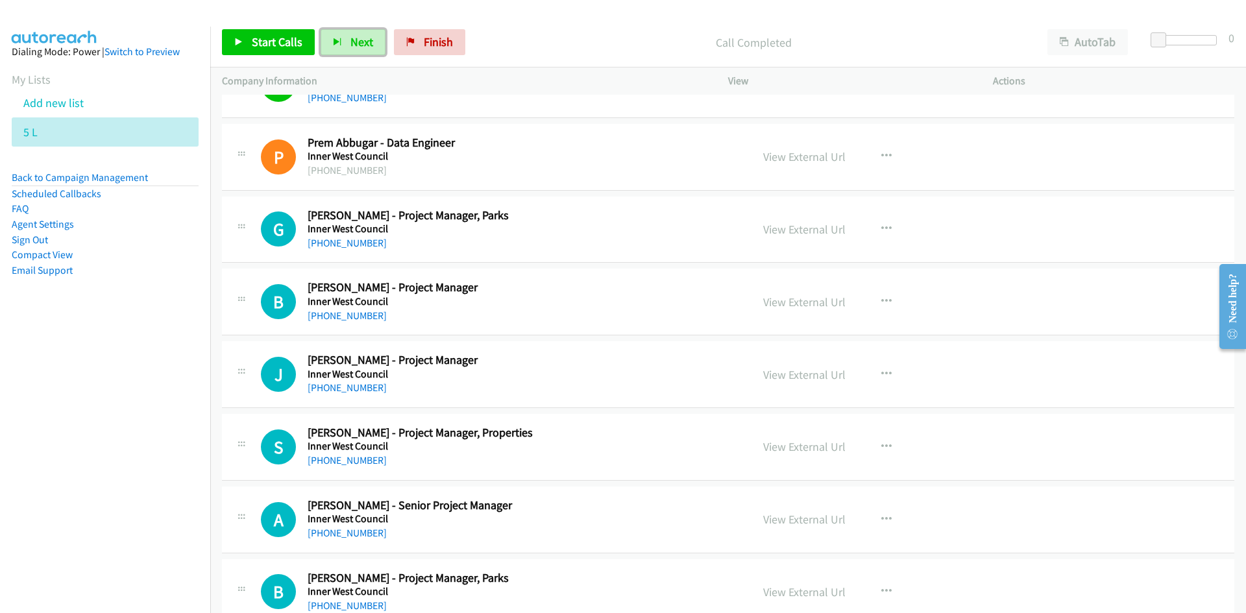
scroll to position [2337, 0]
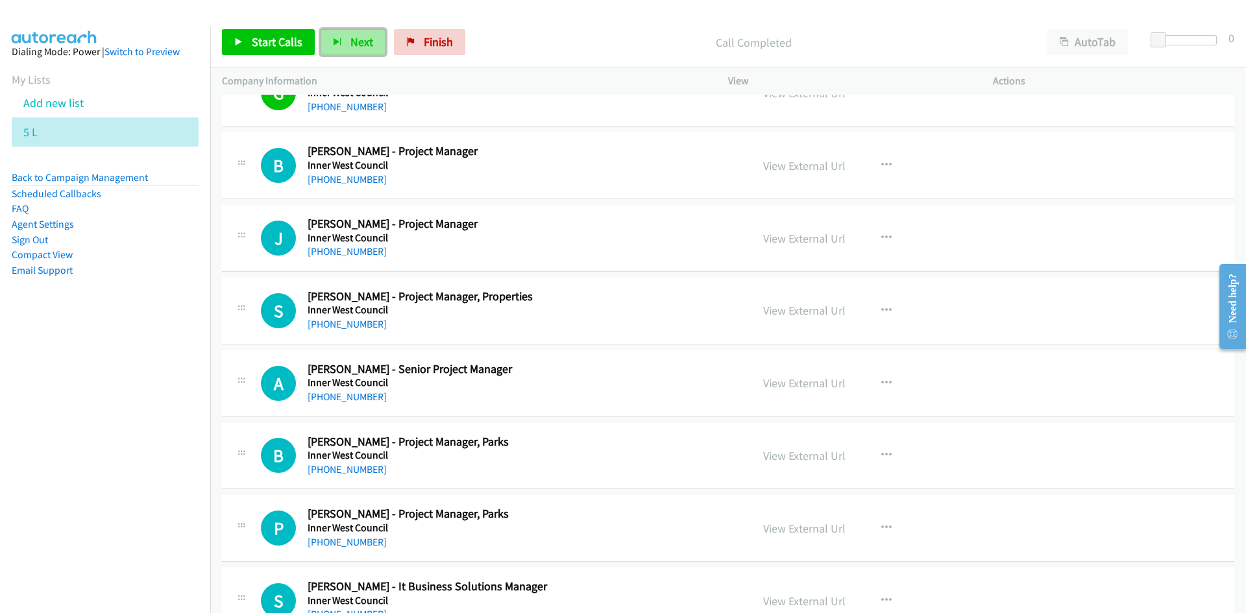
click at [358, 47] on span "Next" at bounding box center [361, 41] width 23 height 15
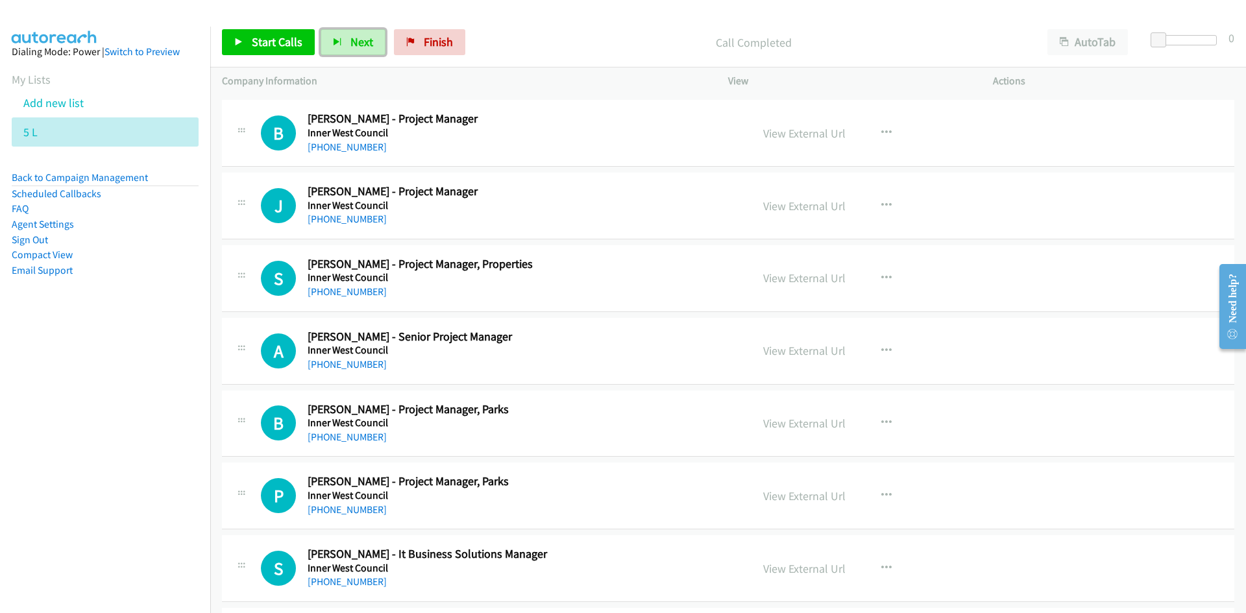
scroll to position [2401, 0]
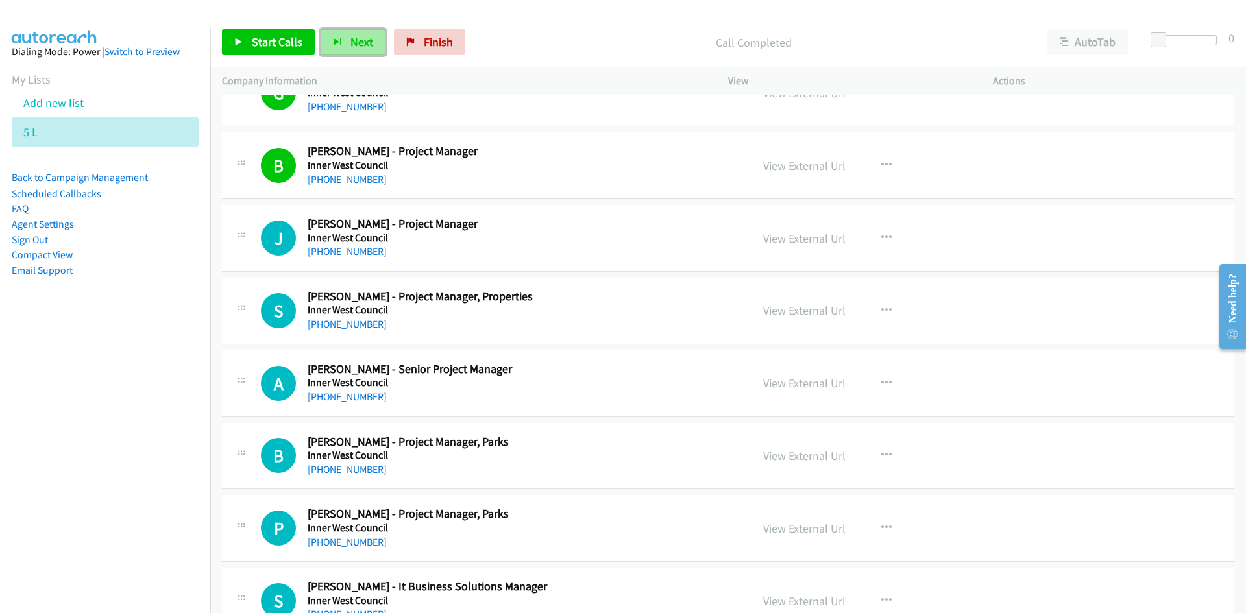
click at [365, 42] on span "Next" at bounding box center [361, 41] width 23 height 15
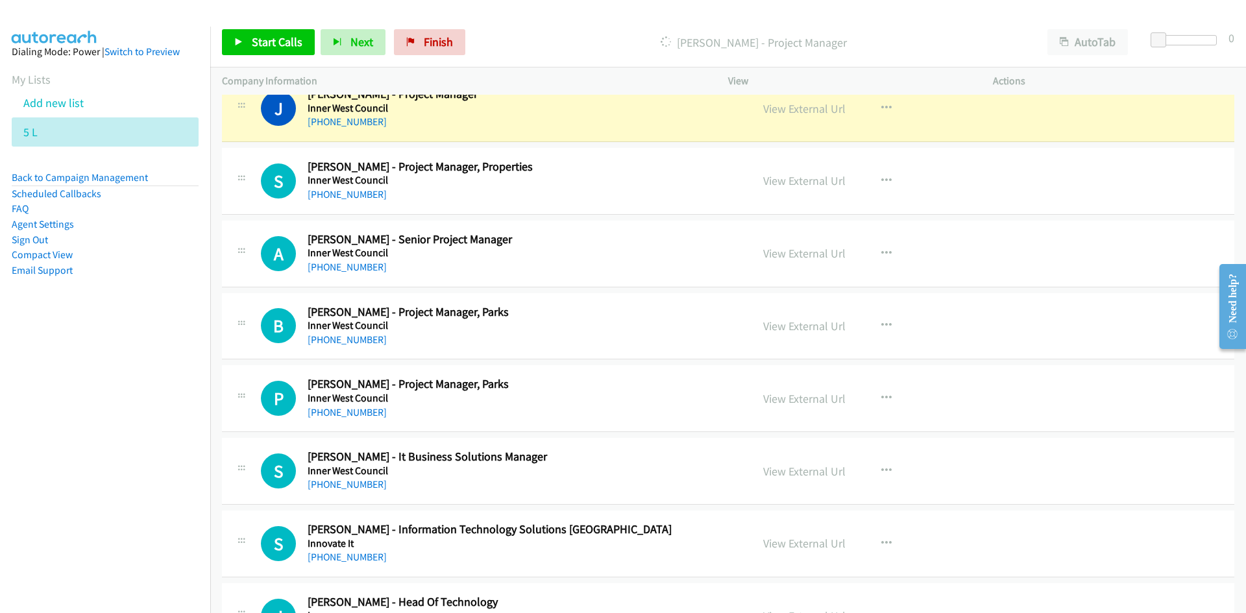
scroll to position [2466, 0]
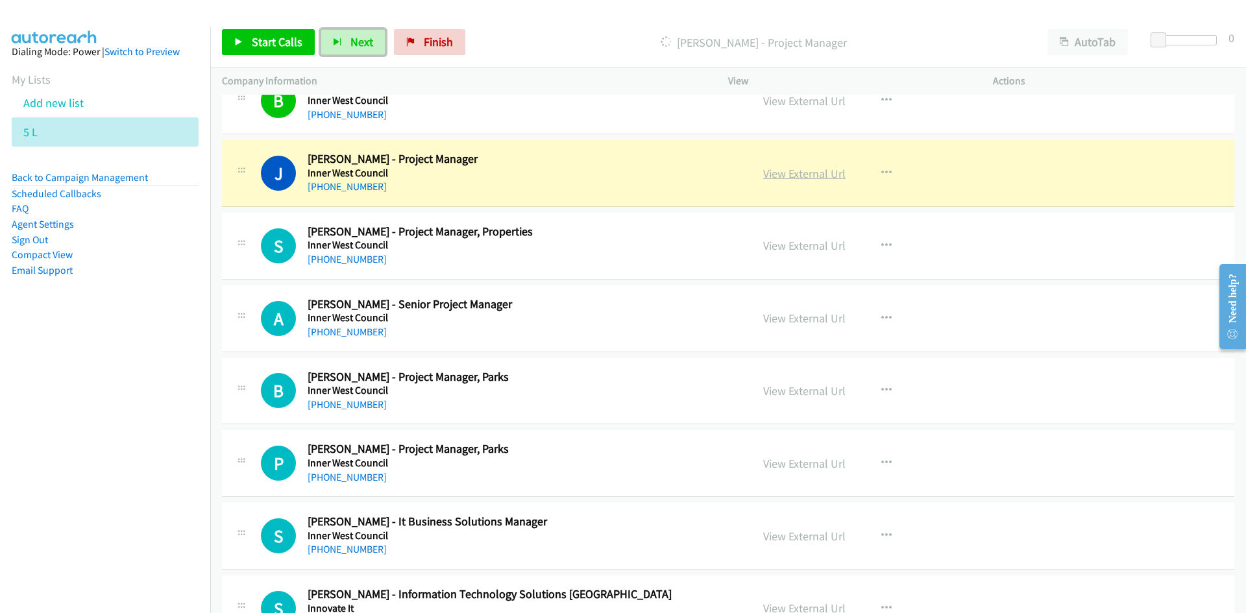
click at [815, 177] on link "View External Url" at bounding box center [804, 173] width 82 height 15
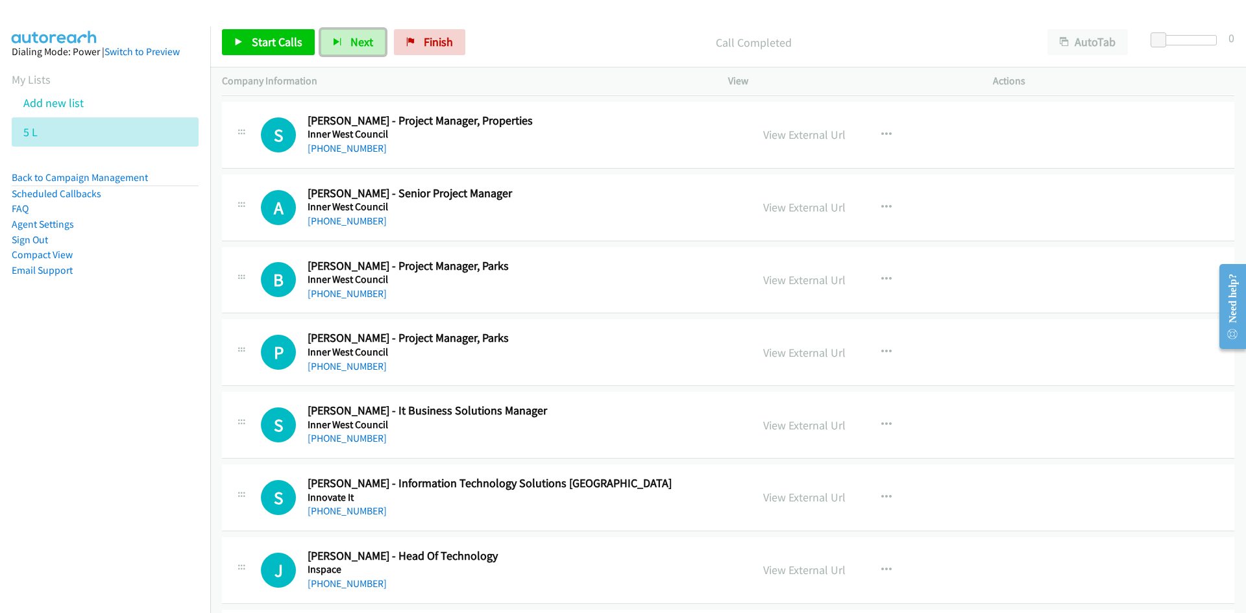
scroll to position [2596, 0]
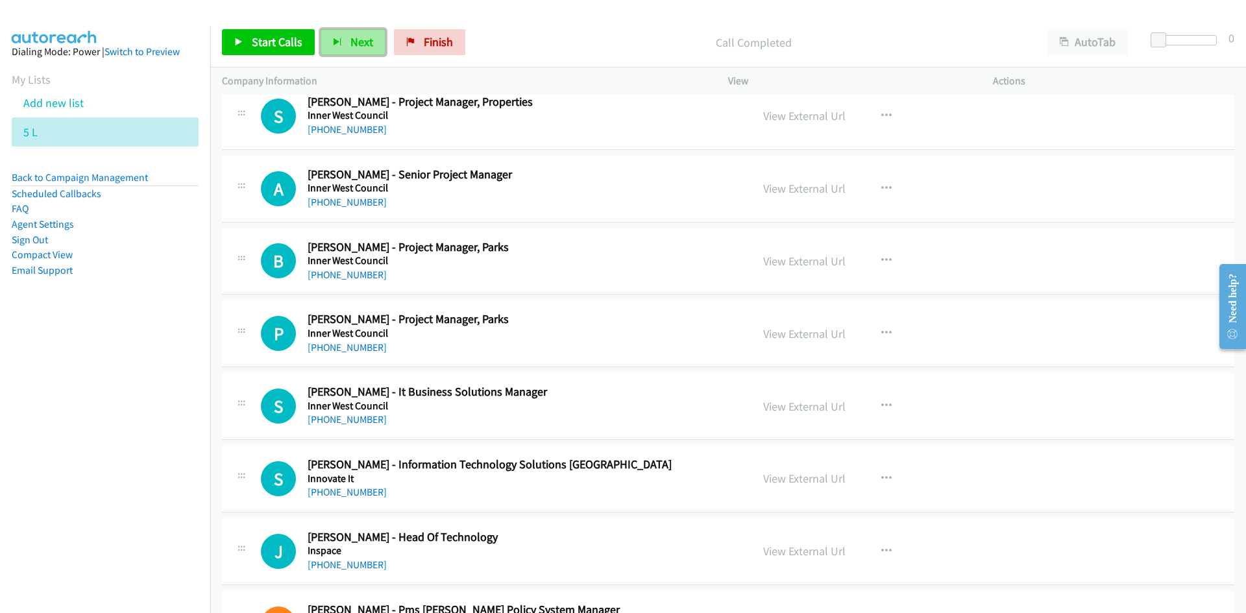
click at [358, 43] on span "Next" at bounding box center [361, 41] width 23 height 15
drag, startPoint x: 345, startPoint y: 27, endPoint x: 358, endPoint y: 44, distance: 21.4
click at [345, 27] on div "Start Calls Pause Next Finish Call Completed AutoTab AutoTab 0" at bounding box center [728, 43] width 1036 height 50
click at [358, 44] on span "Next" at bounding box center [361, 41] width 23 height 15
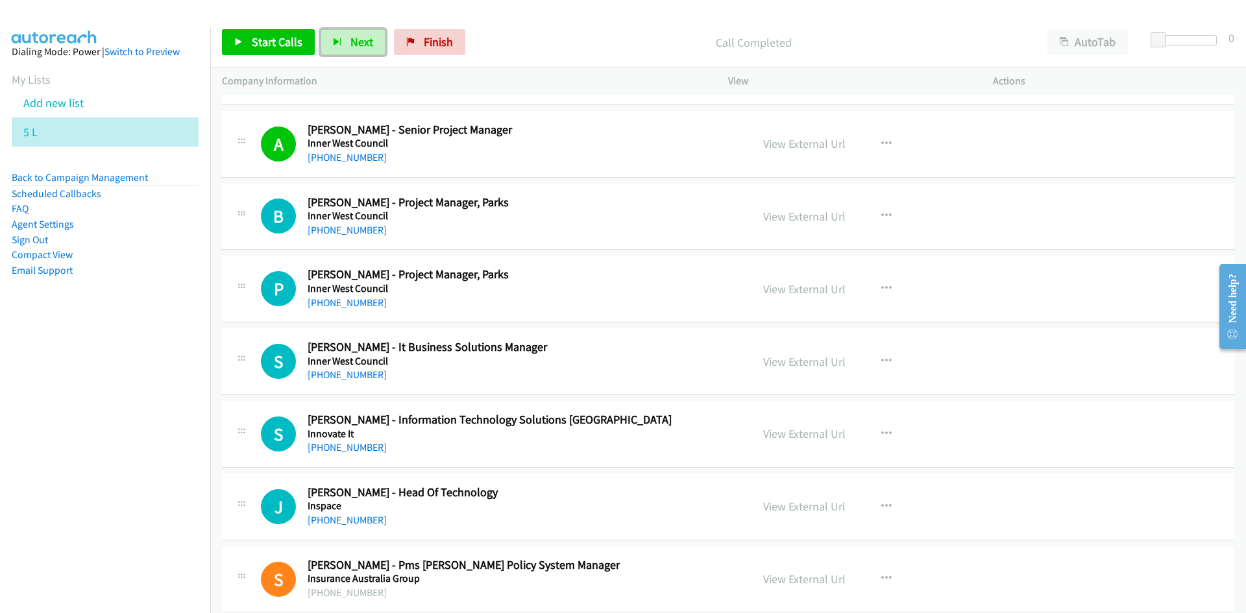
scroll to position [2661, 0]
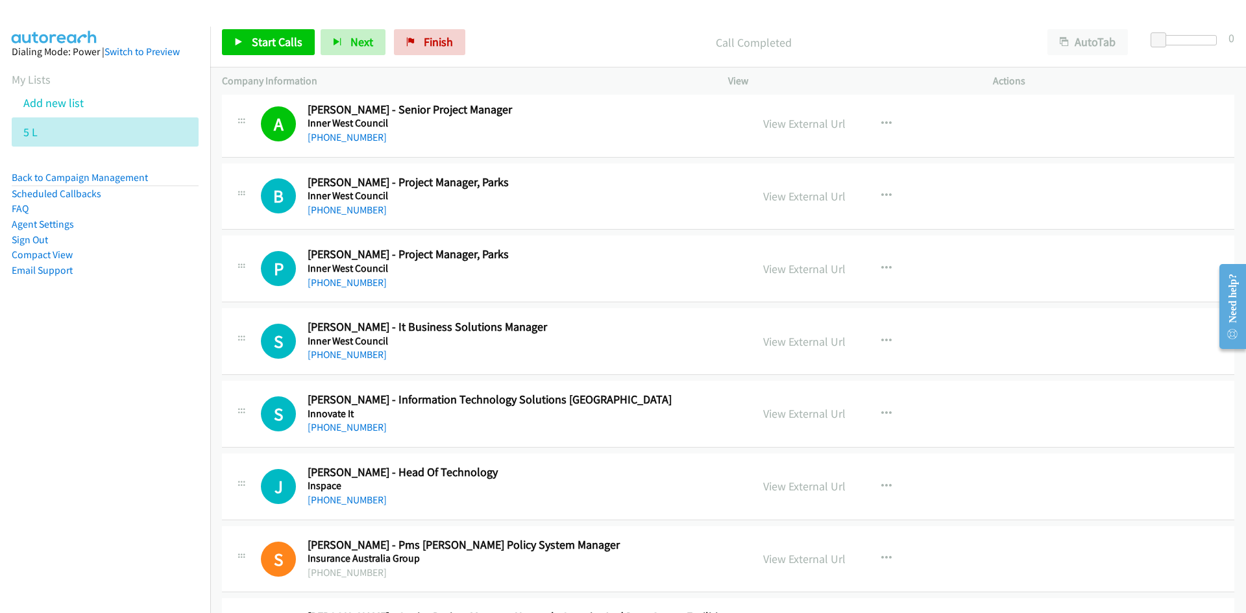
click at [349, 25] on div "Start Calls Pause Next Finish Call Completed AutoTab AutoTab 0" at bounding box center [728, 43] width 1036 height 50
click at [353, 34] on button "Next" at bounding box center [353, 42] width 65 height 26
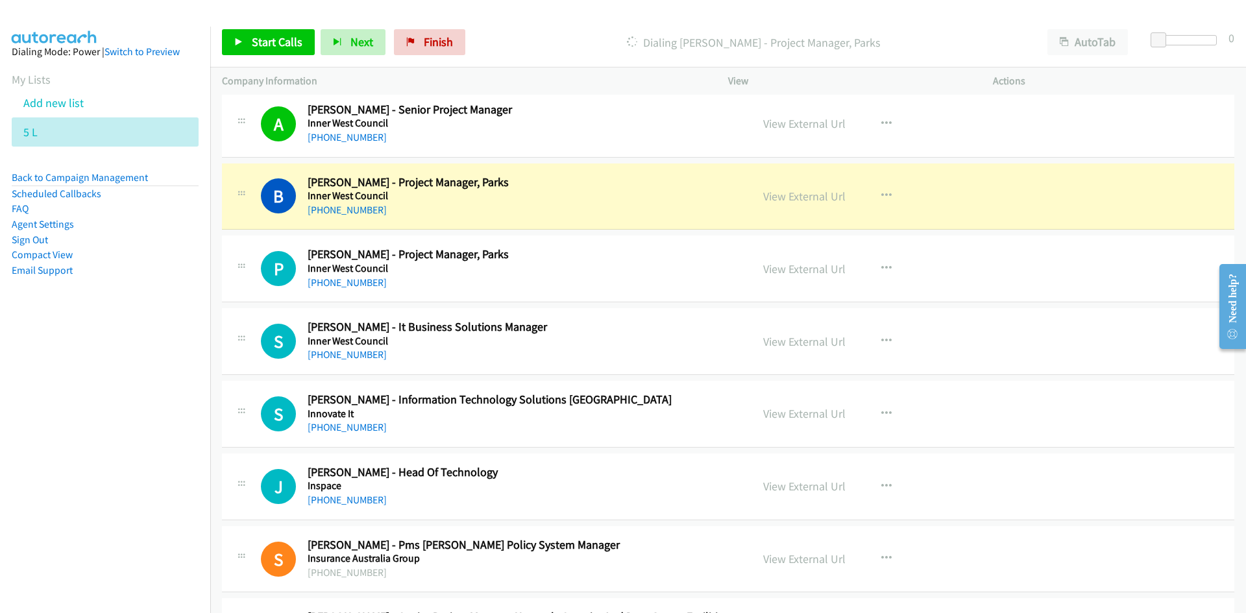
scroll to position [2726, 0]
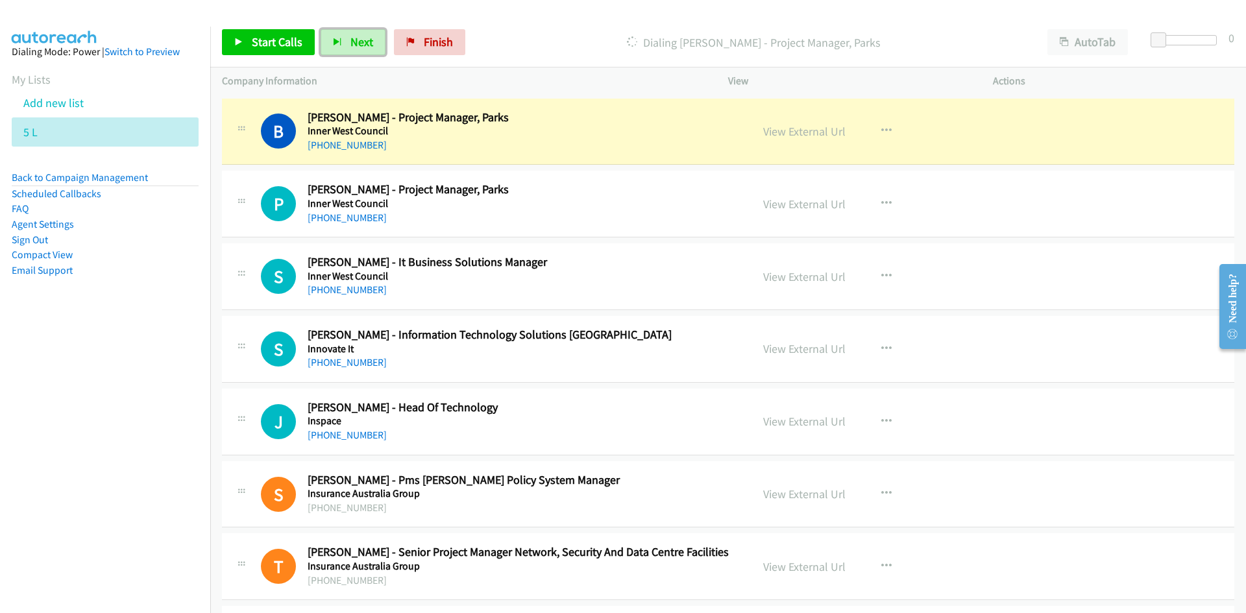
drag, startPoint x: 807, startPoint y: 132, endPoint x: 807, endPoint y: 321, distance: 188.2
click at [807, 132] on link "View External Url" at bounding box center [804, 131] width 82 height 15
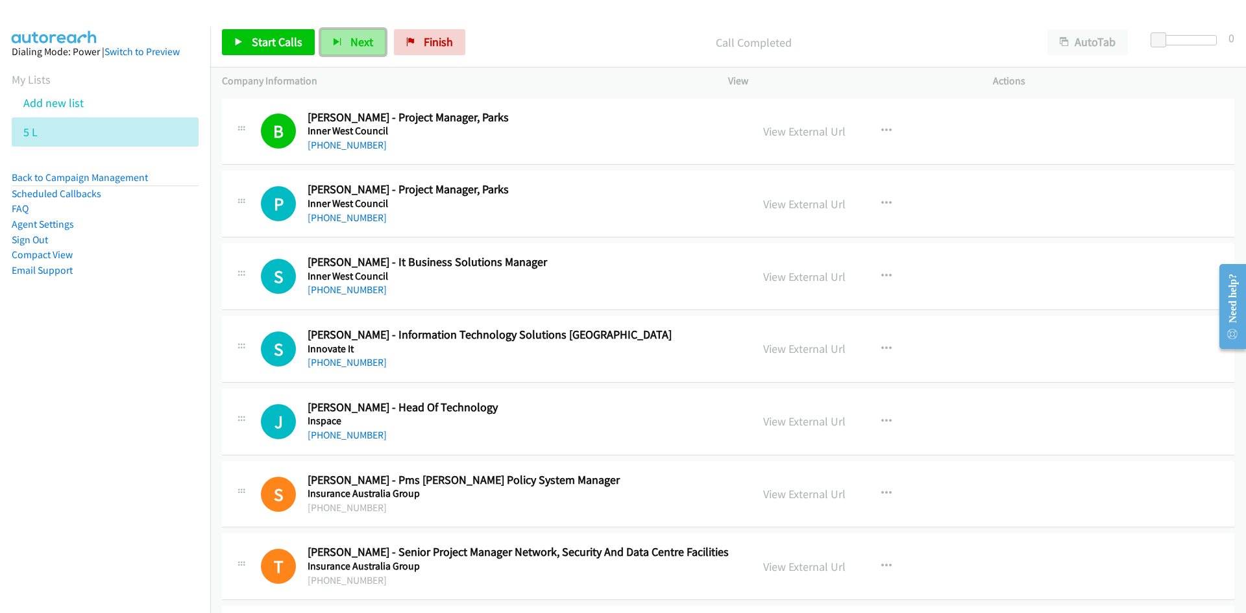
click at [358, 40] on span "Next" at bounding box center [361, 41] width 23 height 15
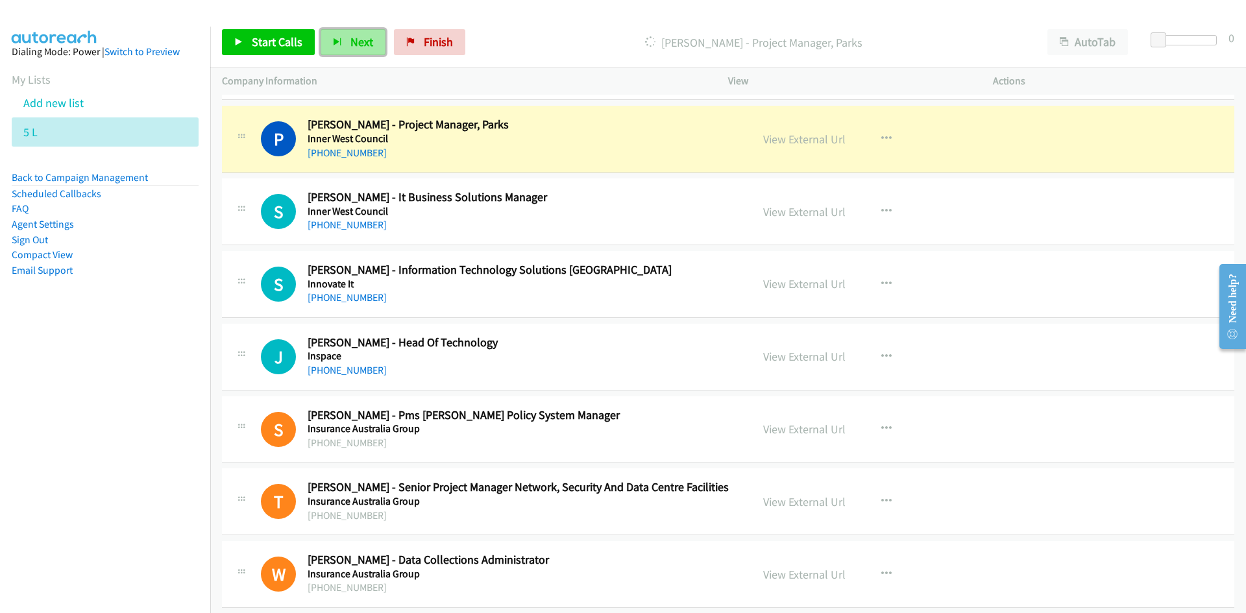
drag, startPoint x: 362, startPoint y: 44, endPoint x: 463, endPoint y: 107, distance: 119.2
click at [362, 44] on span "Next" at bounding box center [361, 41] width 23 height 15
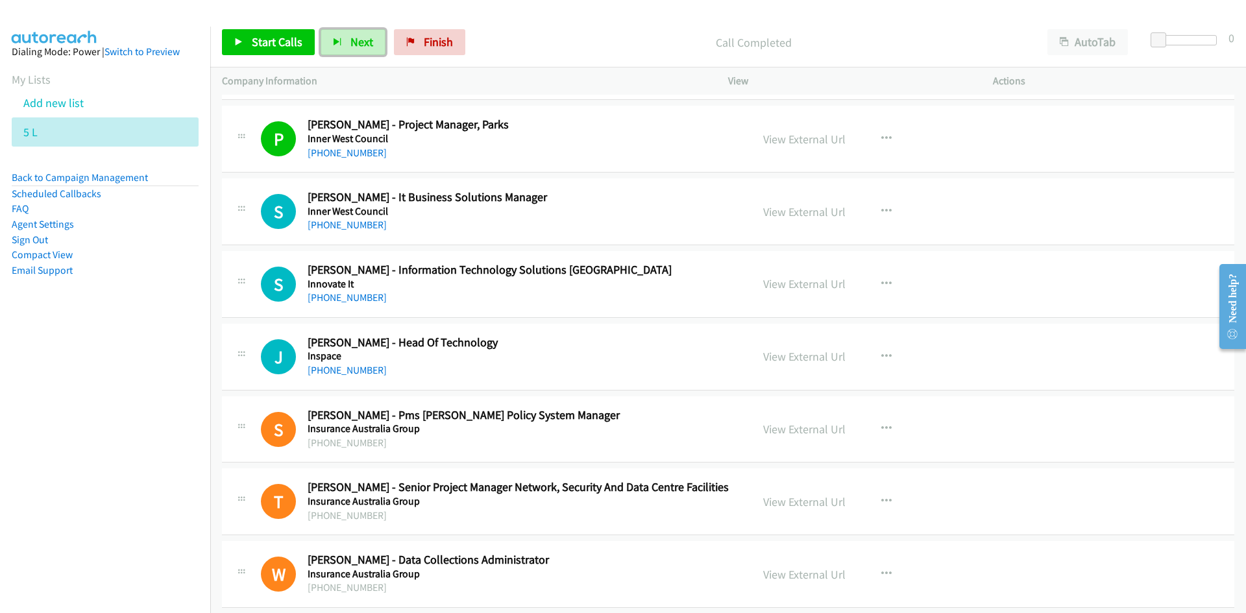
scroll to position [2856, 0]
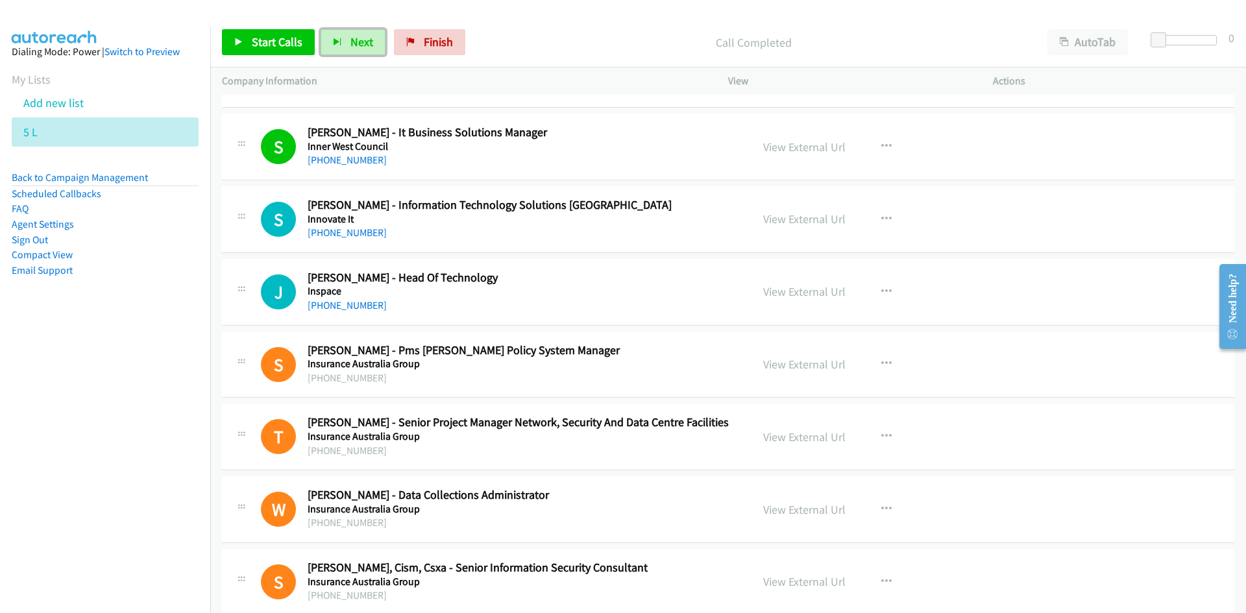
click at [356, 45] on span "Next" at bounding box center [361, 41] width 23 height 15
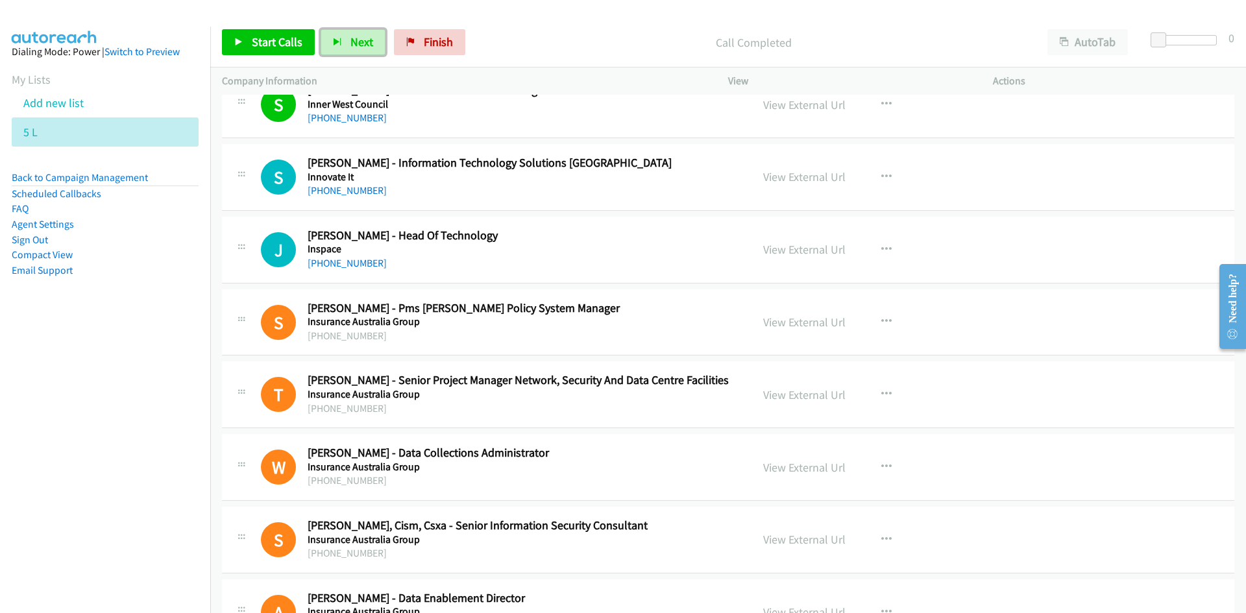
scroll to position [2921, 0]
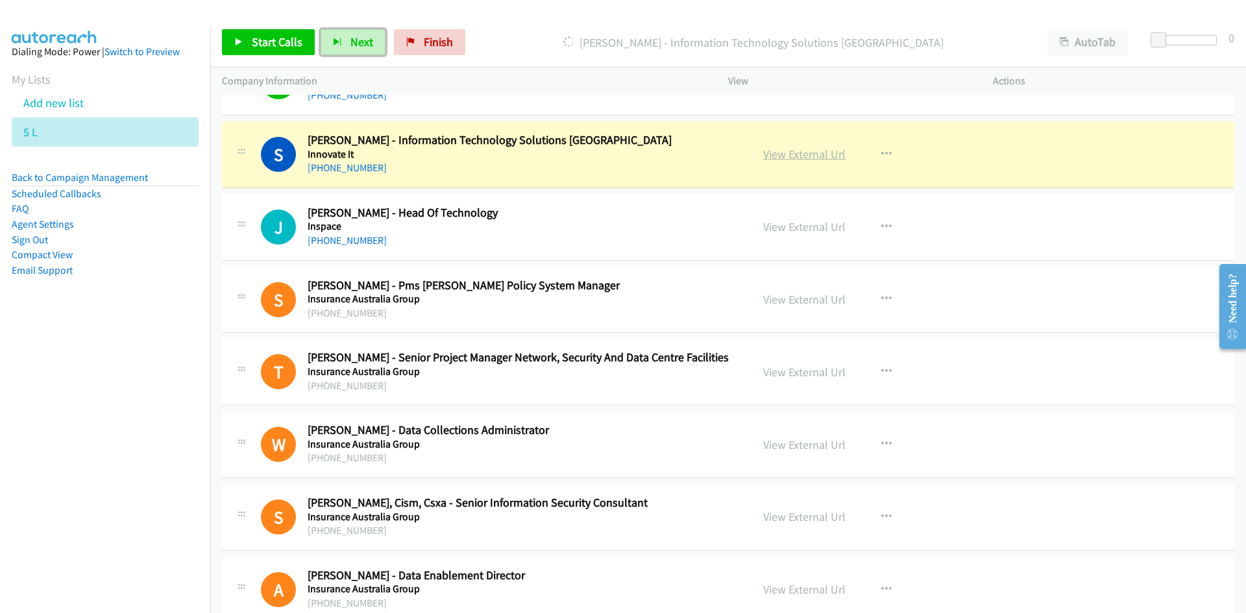
click at [808, 152] on link "View External Url" at bounding box center [804, 154] width 82 height 15
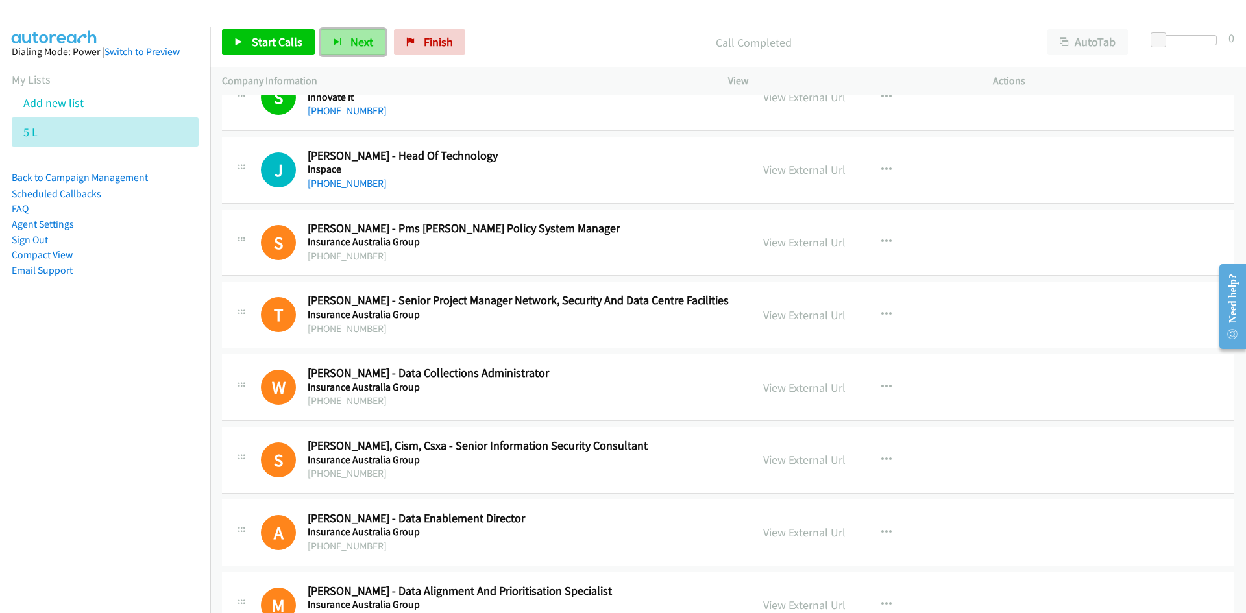
scroll to position [2986, 0]
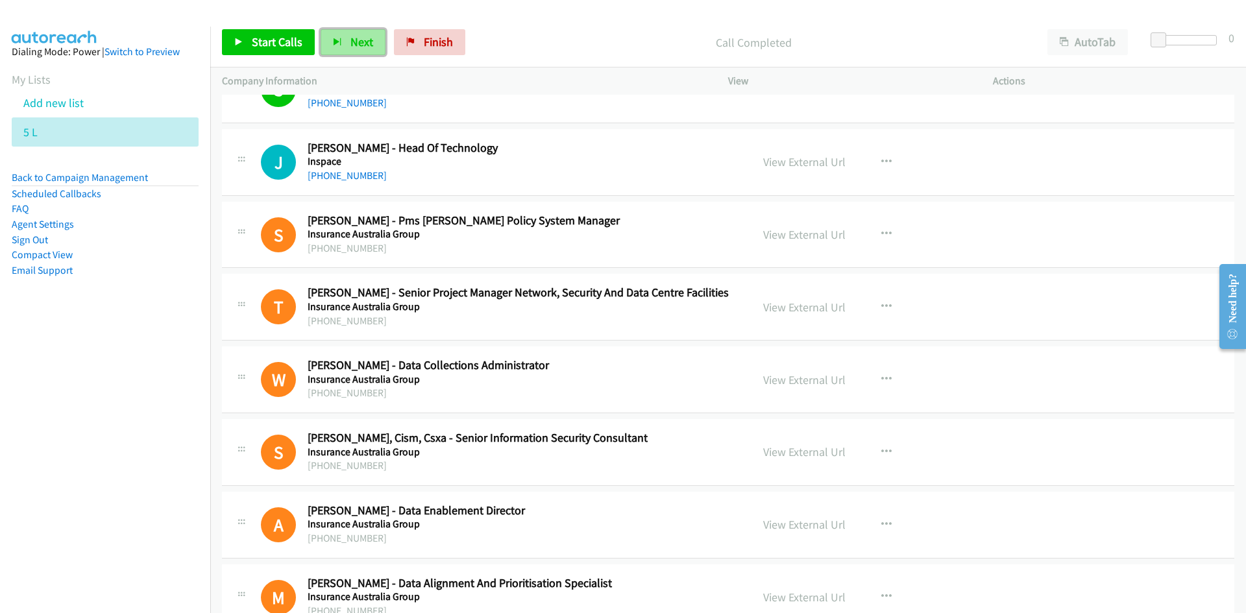
click at [350, 40] on span "Next" at bounding box center [361, 41] width 23 height 15
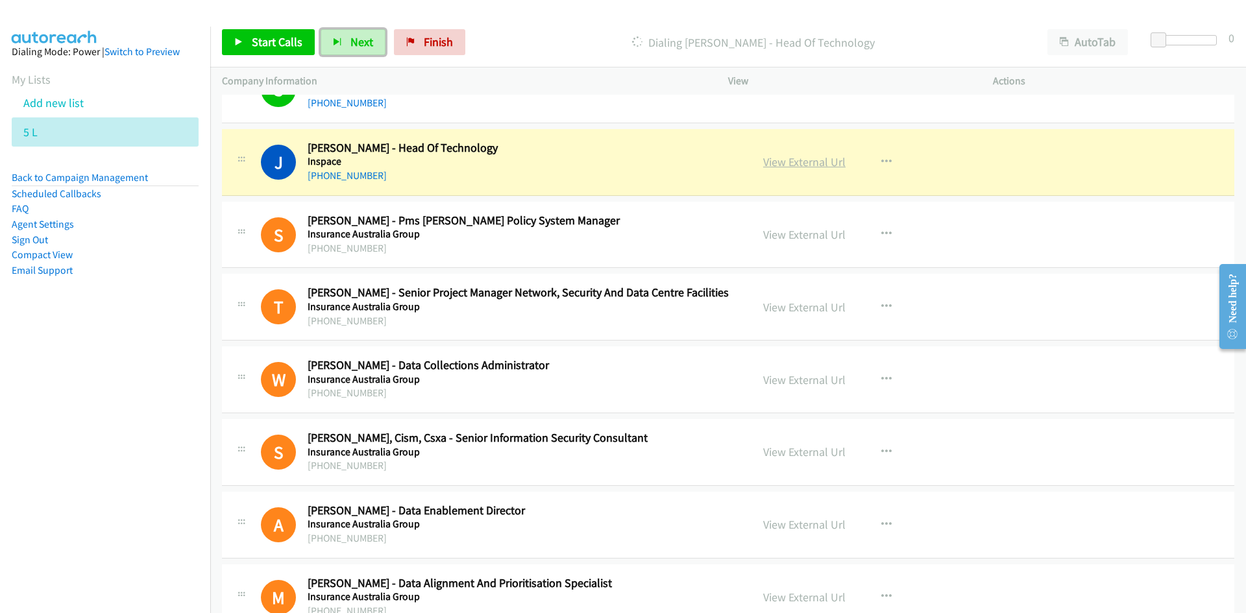
drag, startPoint x: 807, startPoint y: 158, endPoint x: 803, endPoint y: 169, distance: 11.3
click at [807, 158] on link "View External Url" at bounding box center [804, 161] width 82 height 15
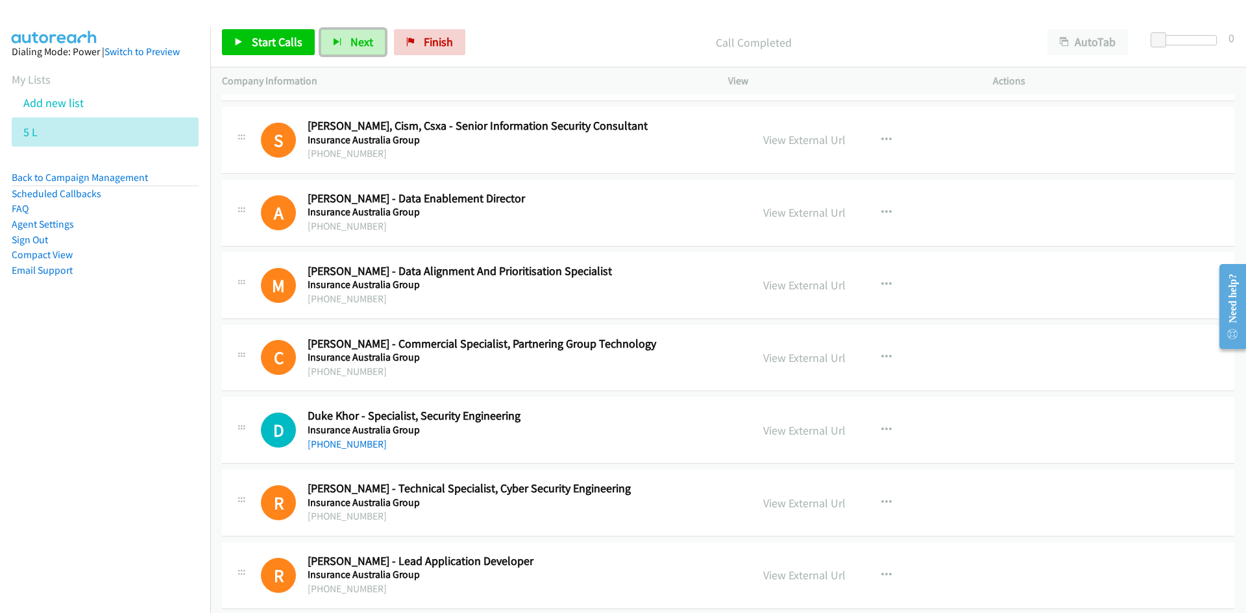
scroll to position [3375, 0]
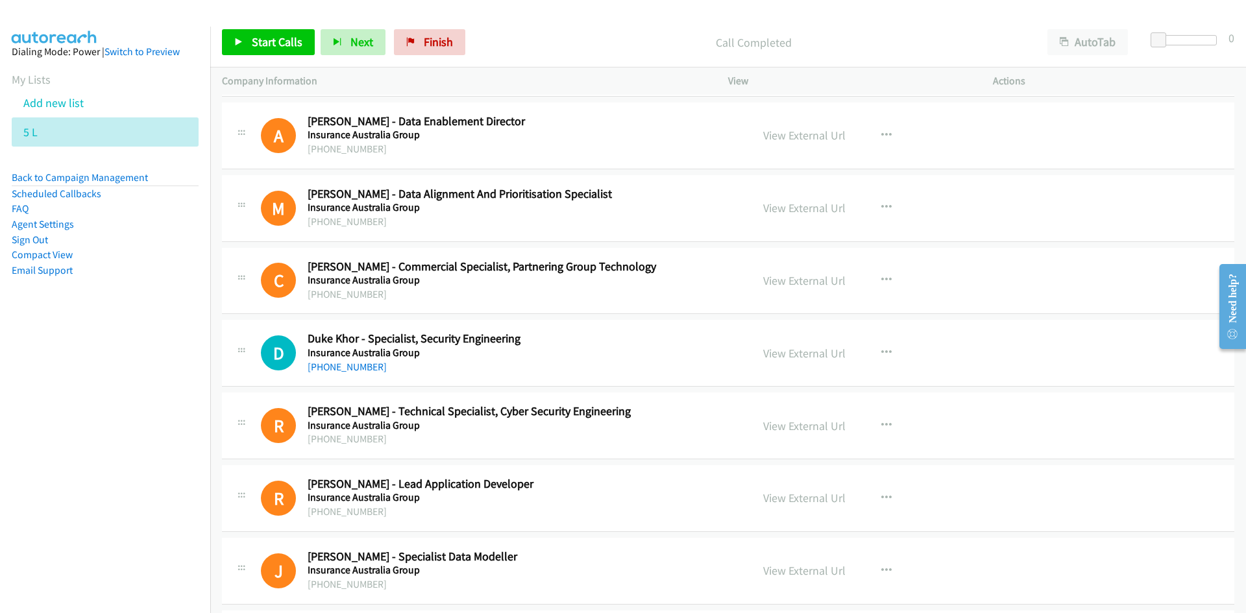
click at [341, 10] on div at bounding box center [617, 25] width 1234 height 50
click at [359, 43] on span "Next" at bounding box center [361, 41] width 23 height 15
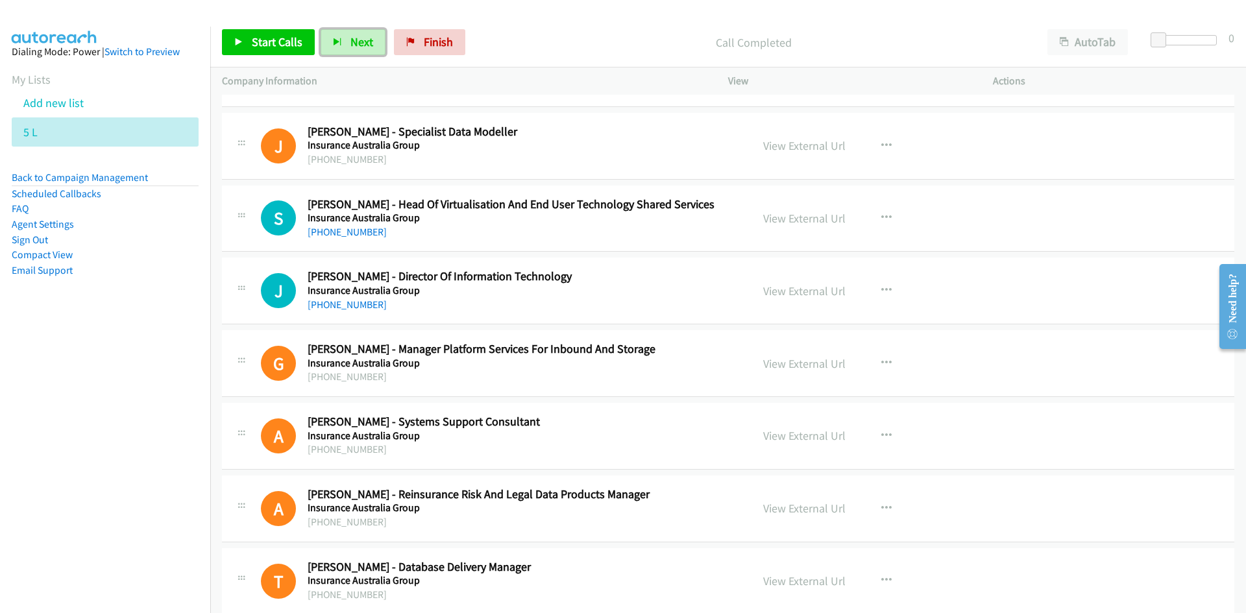
scroll to position [3829, 0]
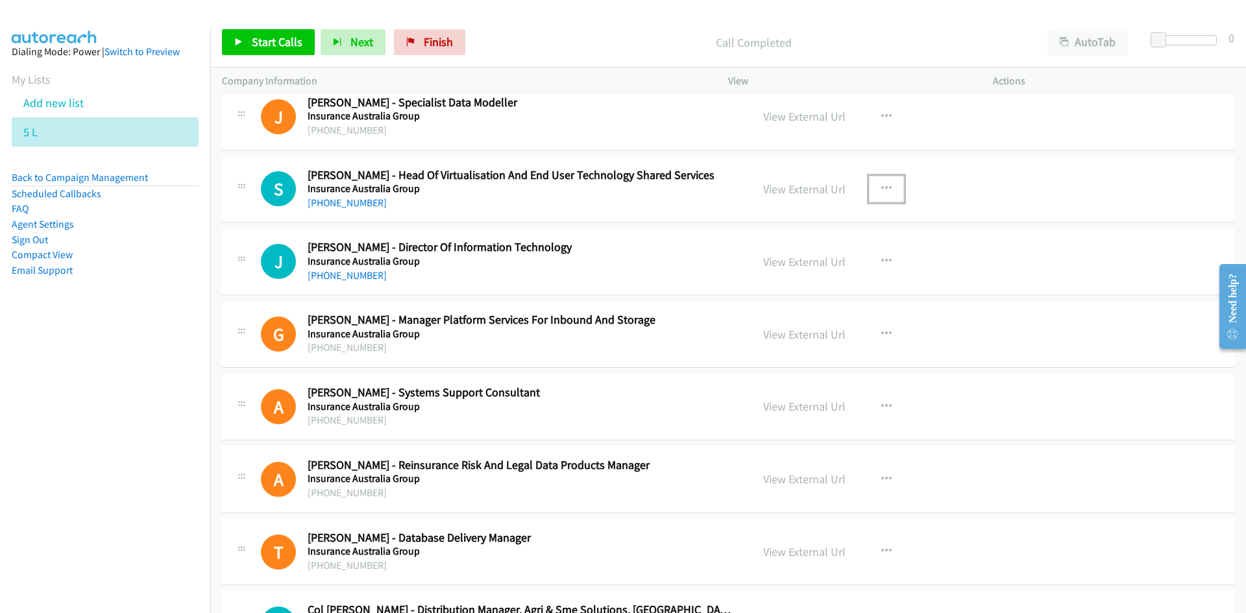
click at [881, 186] on icon "button" at bounding box center [886, 189] width 10 height 10
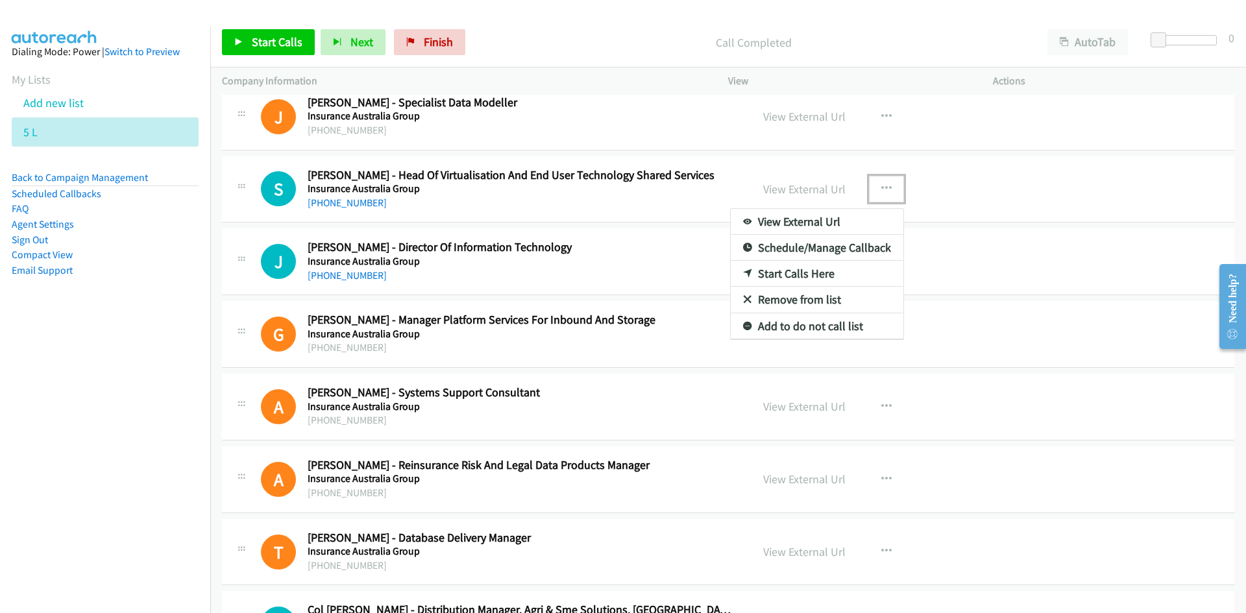
click at [778, 268] on link "Start Calls Here" at bounding box center [817, 274] width 173 height 26
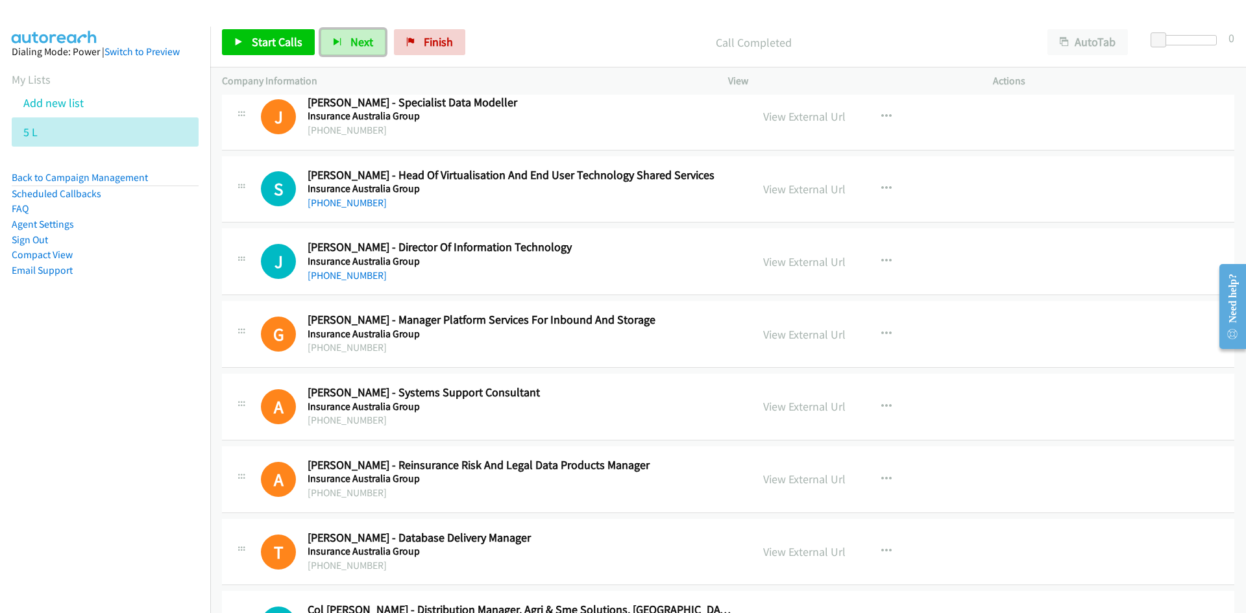
click at [359, 39] on span "Next" at bounding box center [361, 41] width 23 height 15
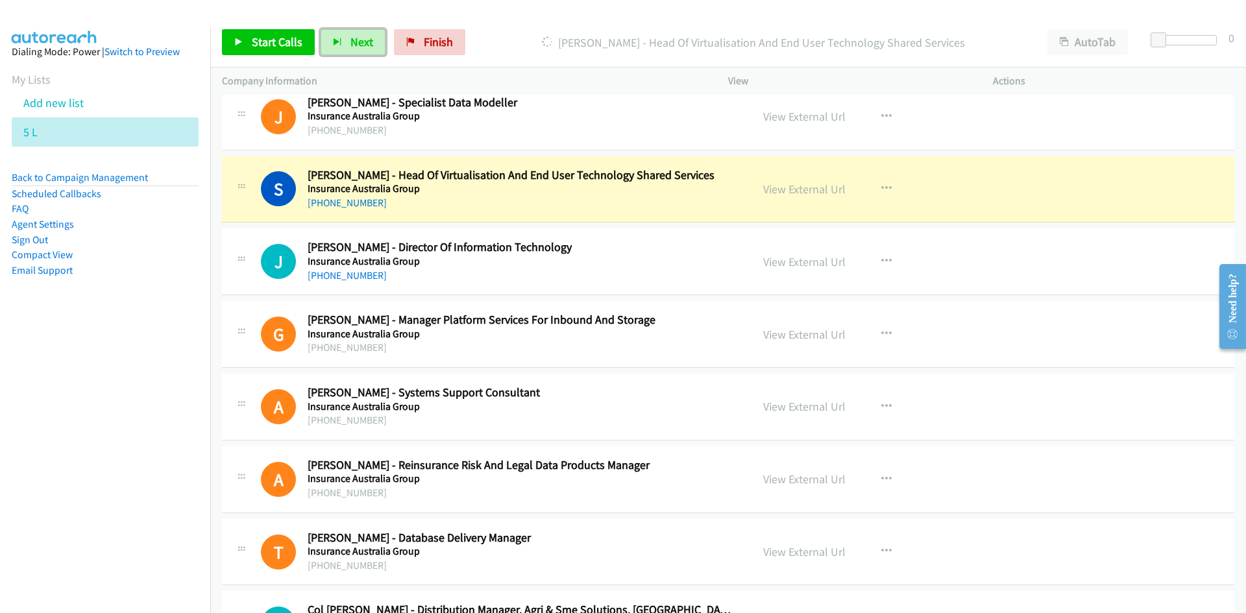
click at [364, 41] on span "Next" at bounding box center [361, 41] width 23 height 15
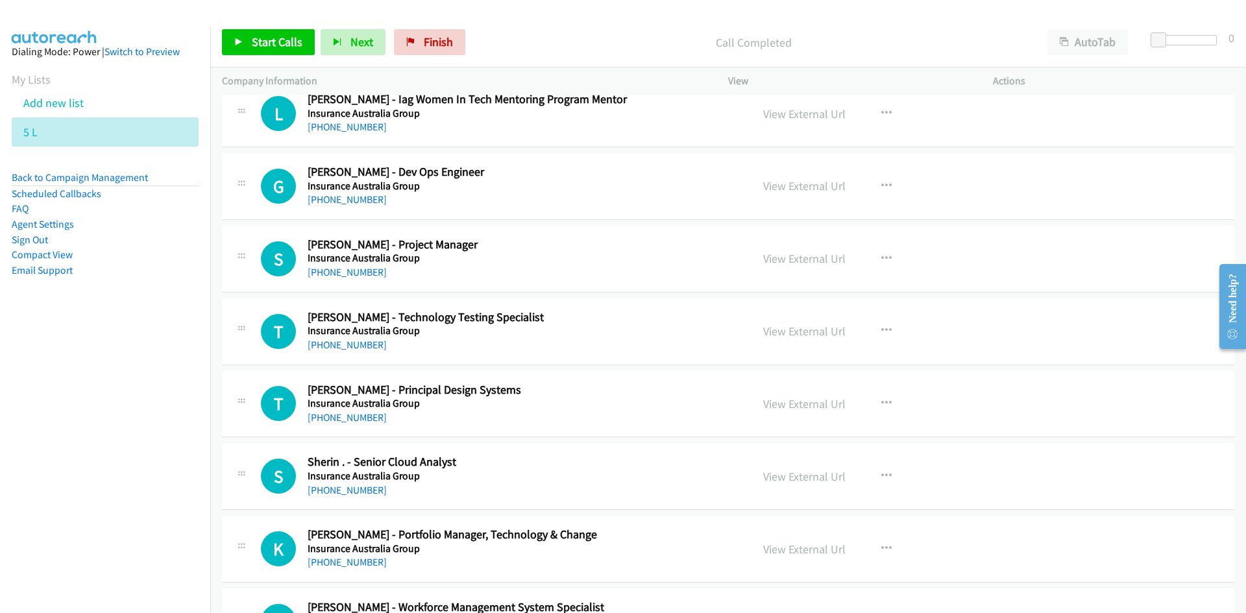
scroll to position [4413, 0]
click at [887, 184] on button "button" at bounding box center [886, 186] width 35 height 26
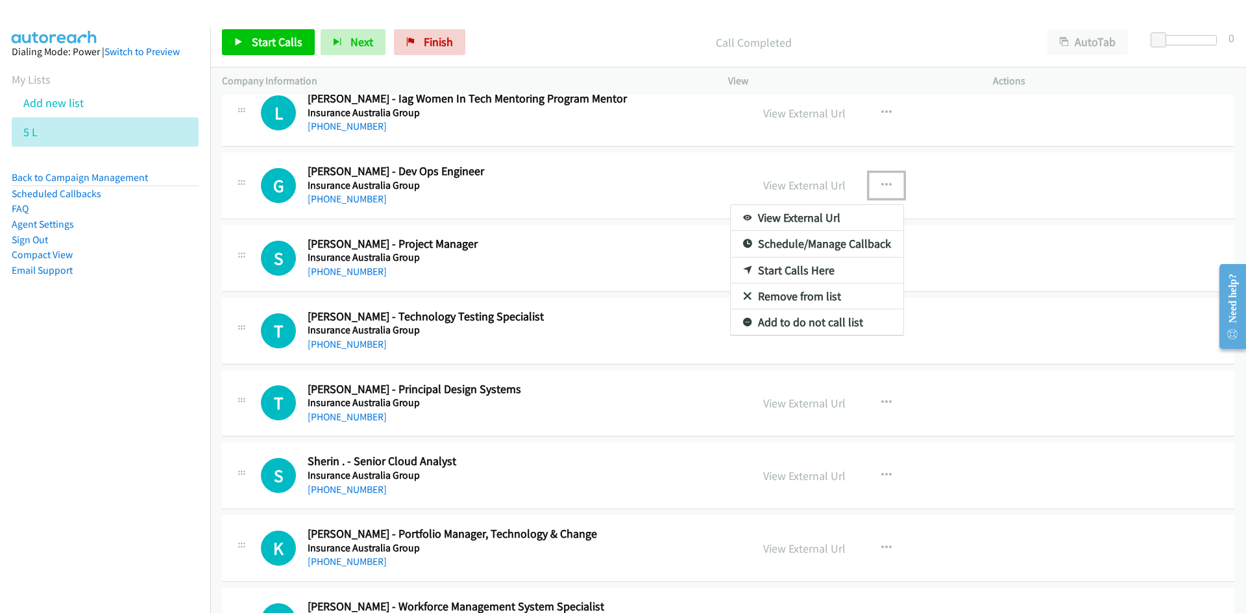
click at [794, 270] on link "Start Calls Here" at bounding box center [817, 271] width 173 height 26
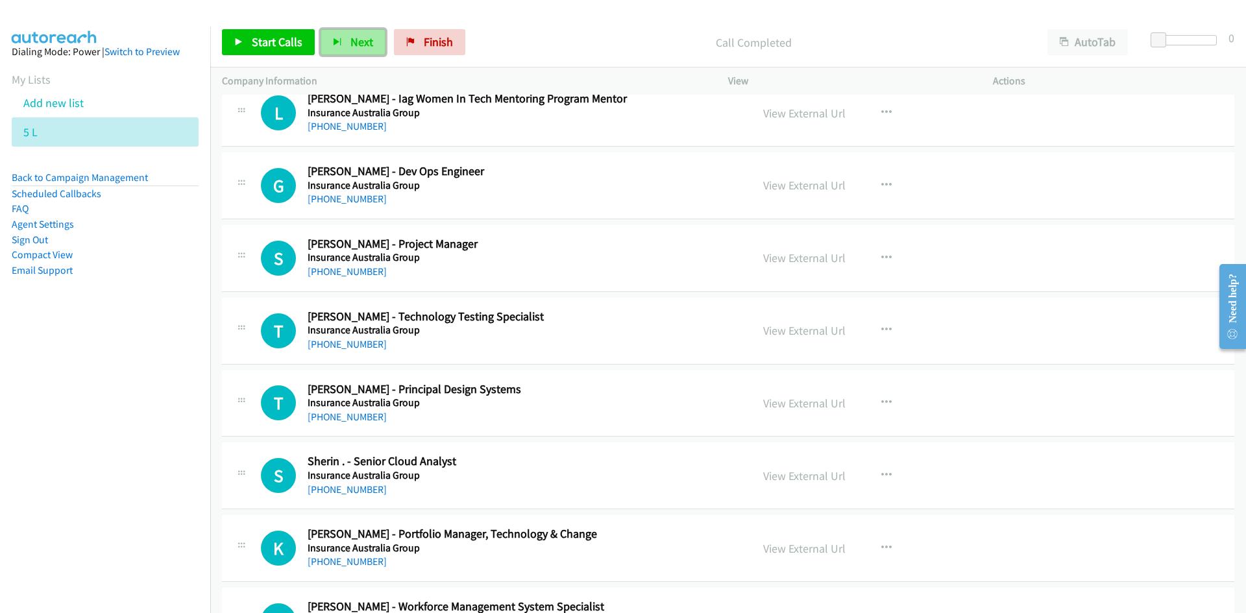
click at [343, 38] on button "Next" at bounding box center [353, 42] width 65 height 26
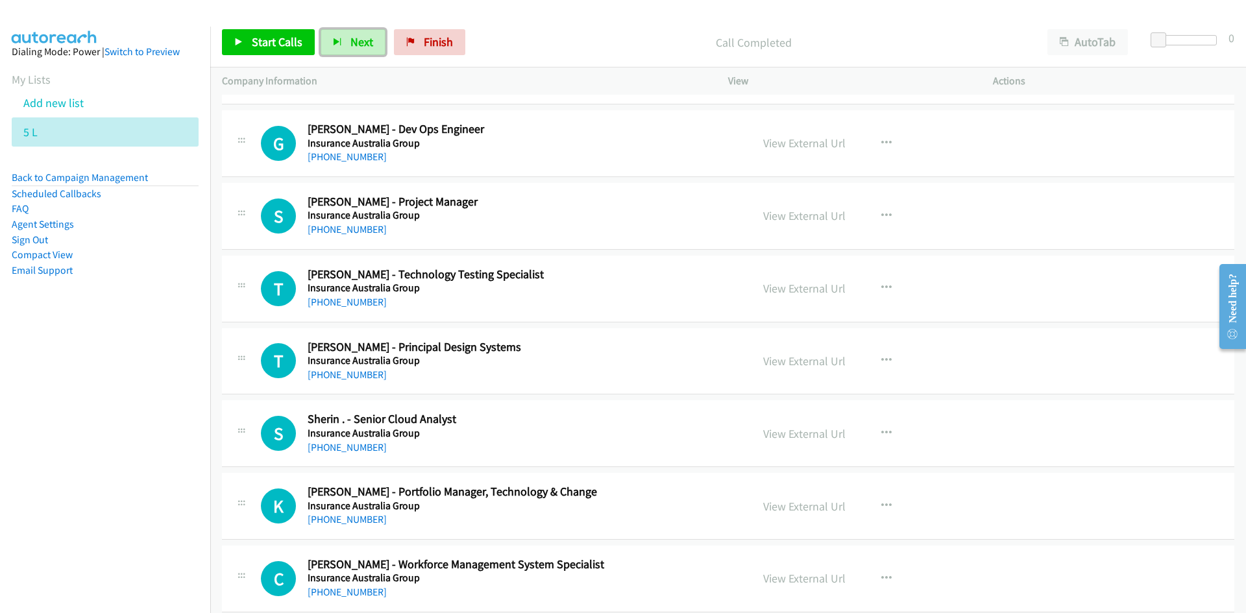
scroll to position [4478, 0]
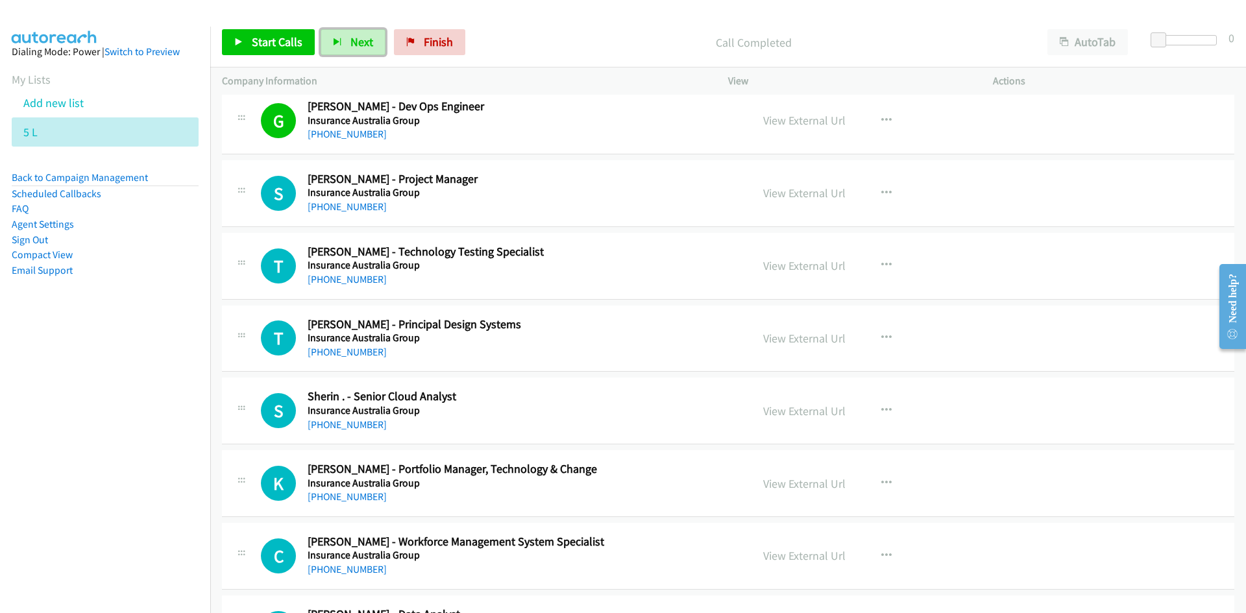
drag, startPoint x: 355, startPoint y: 43, endPoint x: 448, endPoint y: 134, distance: 129.4
click at [355, 43] on span "Next" at bounding box center [361, 41] width 23 height 15
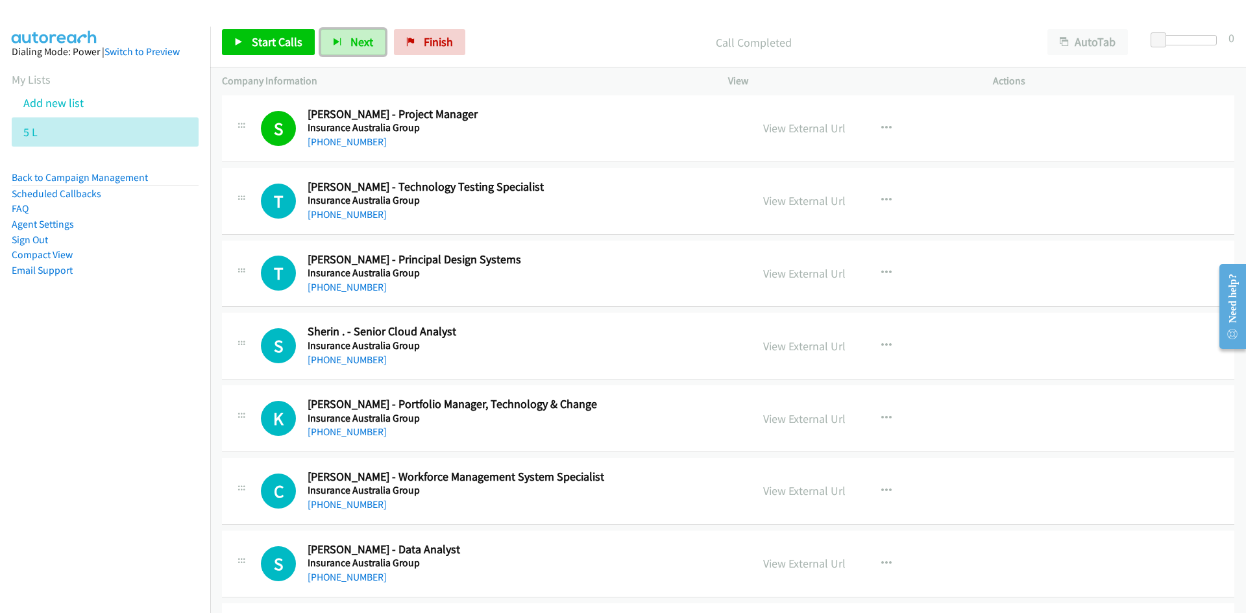
drag, startPoint x: 351, startPoint y: 47, endPoint x: 450, endPoint y: 155, distance: 147.0
click at [351, 47] on span "Next" at bounding box center [361, 41] width 23 height 15
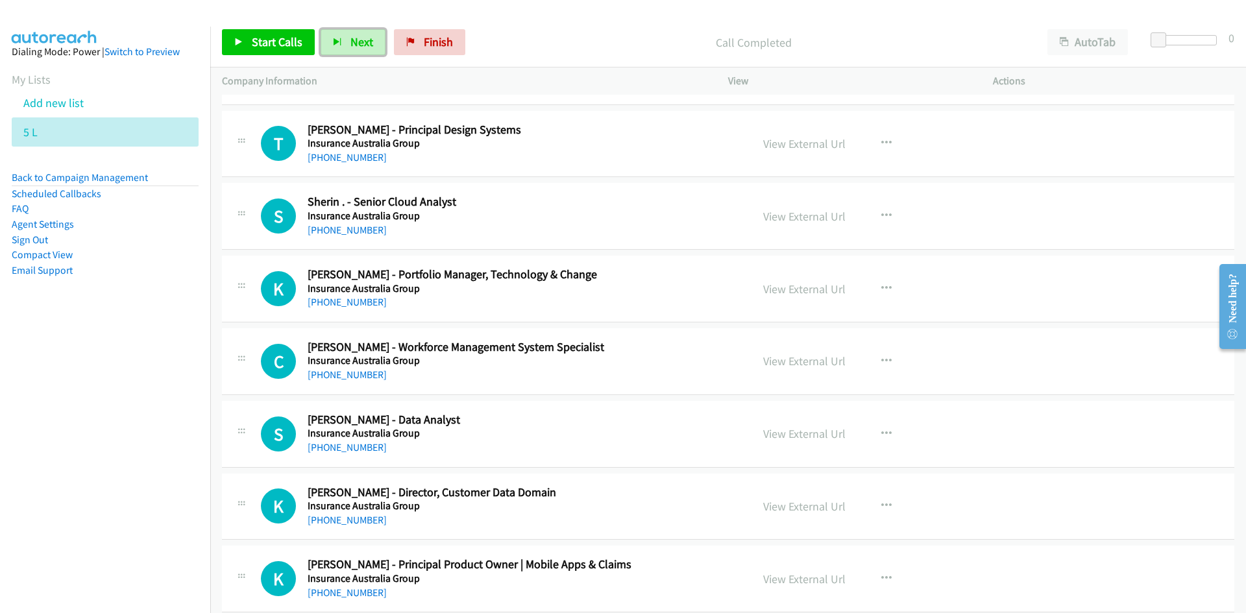
scroll to position [4608, 0]
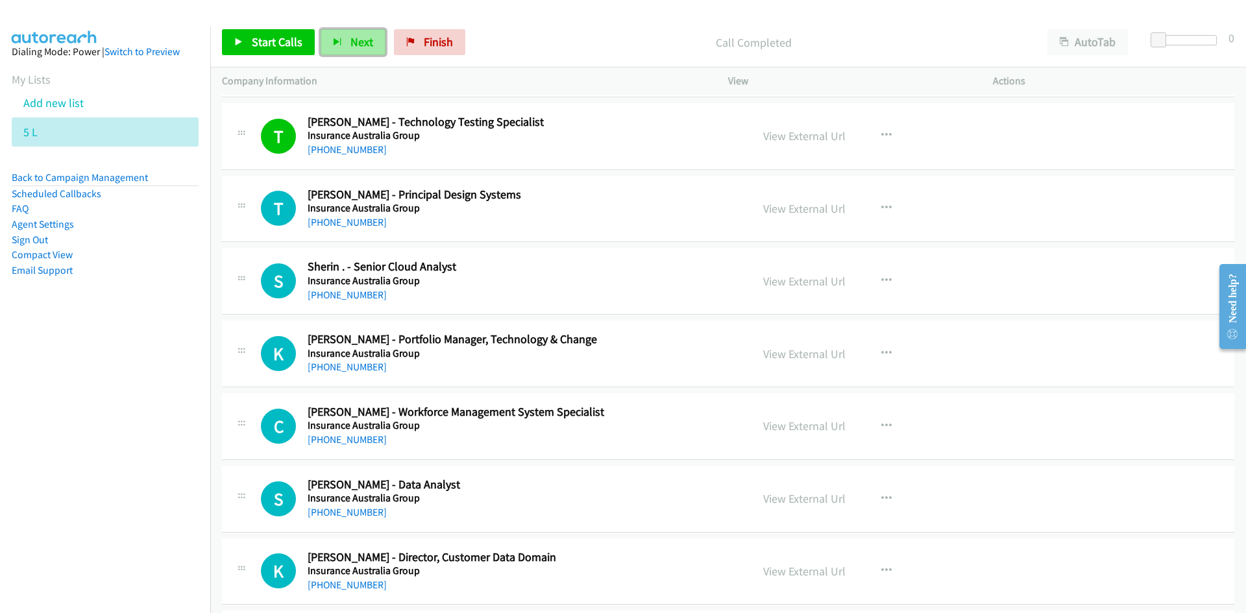
click at [365, 42] on span "Next" at bounding box center [361, 41] width 23 height 15
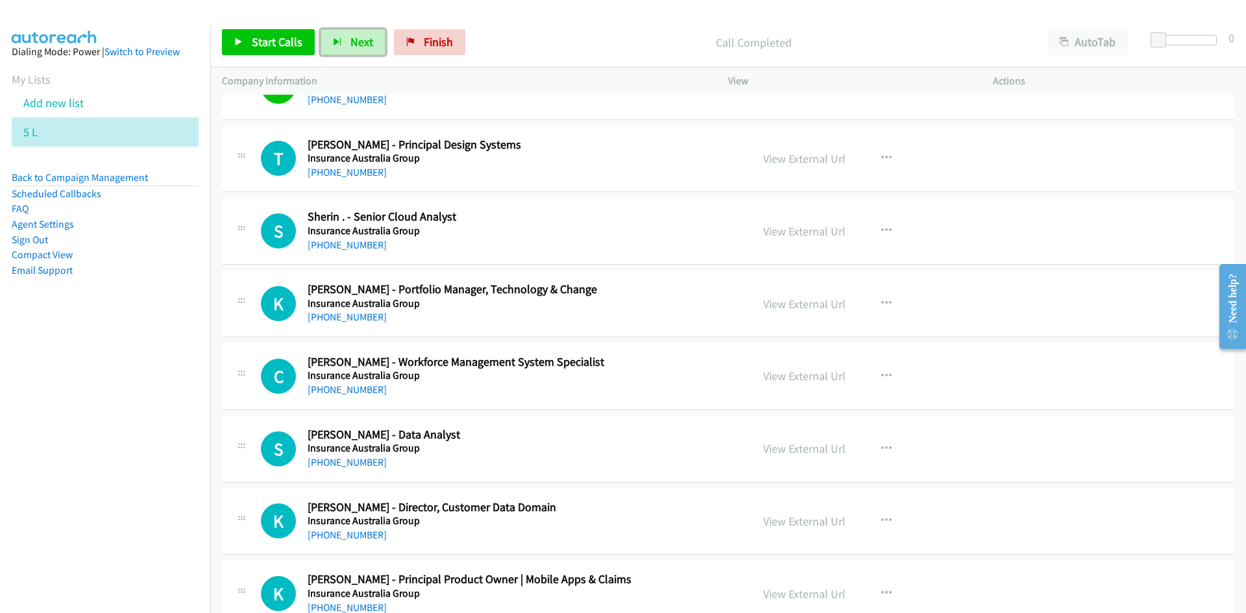
scroll to position [4673, 0]
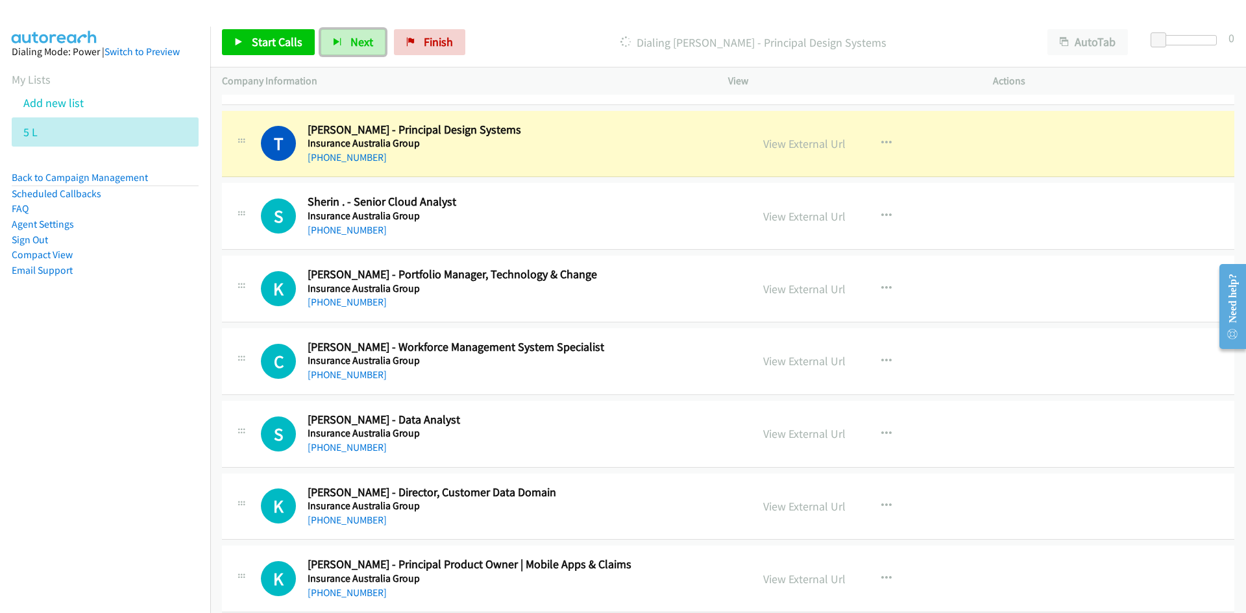
drag, startPoint x: 816, startPoint y: 138, endPoint x: 803, endPoint y: 332, distance: 194.5
click at [816, 138] on link "View External Url" at bounding box center [804, 143] width 82 height 15
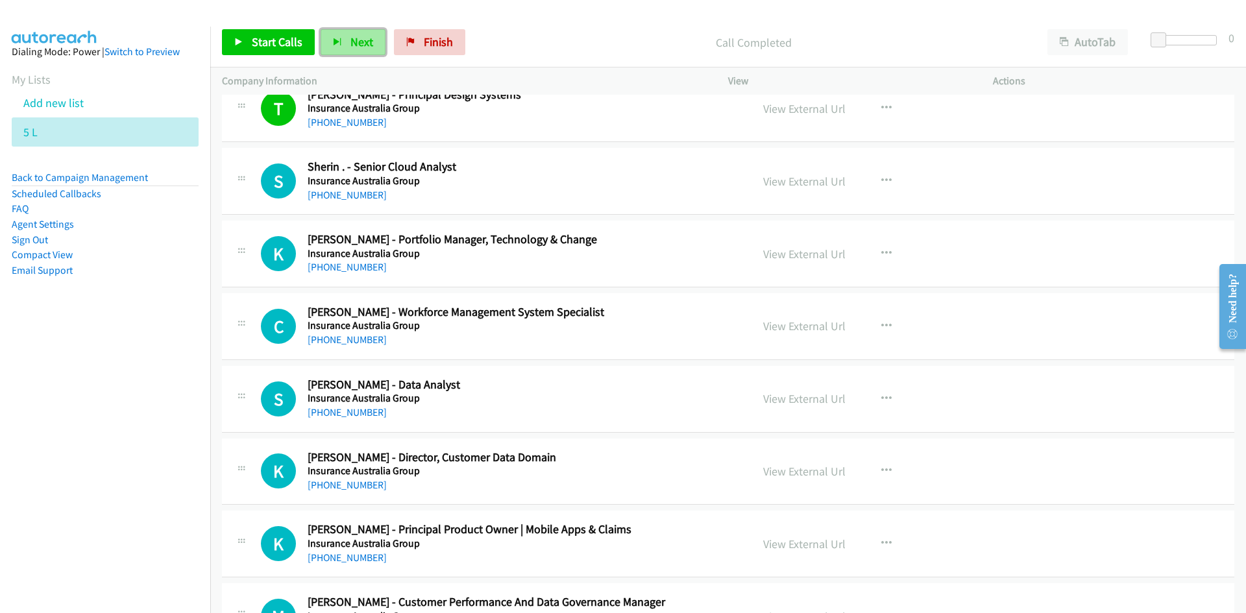
scroll to position [4738, 0]
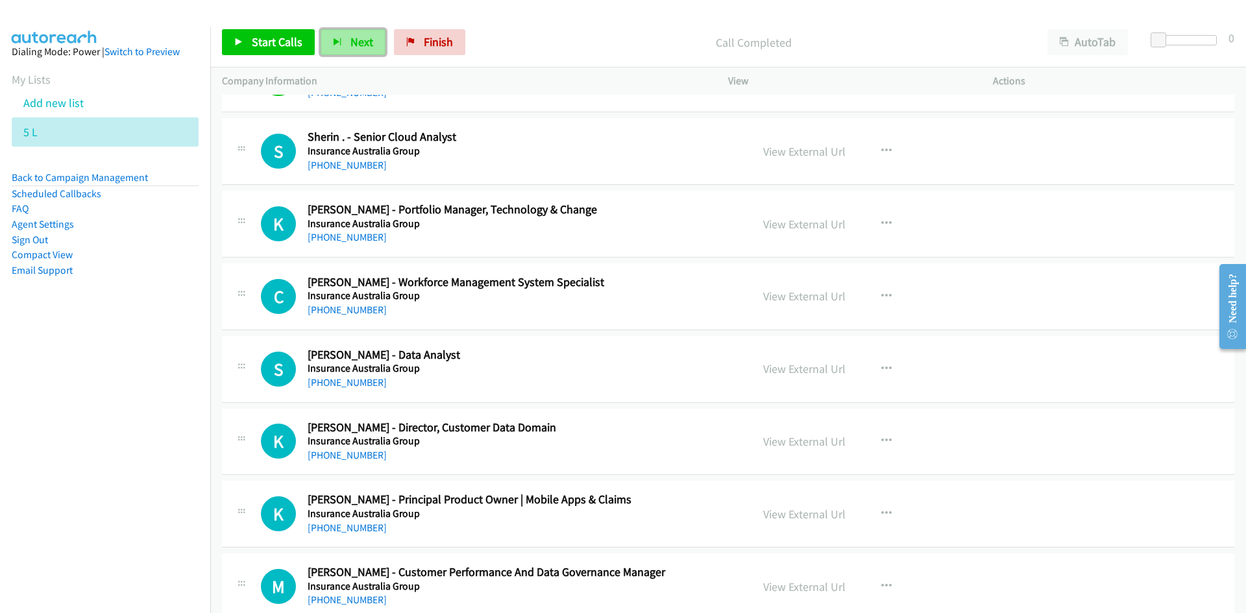
click at [360, 38] on span "Next" at bounding box center [361, 41] width 23 height 15
drag, startPoint x: 359, startPoint y: 34, endPoint x: 365, endPoint y: 40, distance: 8.7
click at [359, 34] on button "Next" at bounding box center [353, 42] width 65 height 26
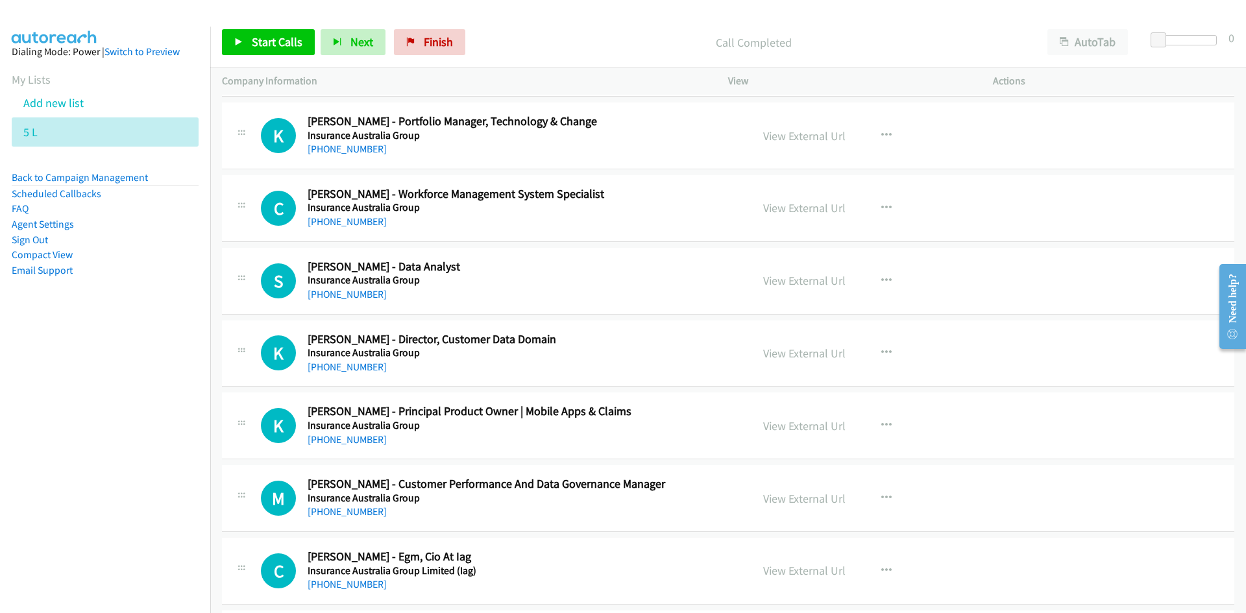
scroll to position [4803, 0]
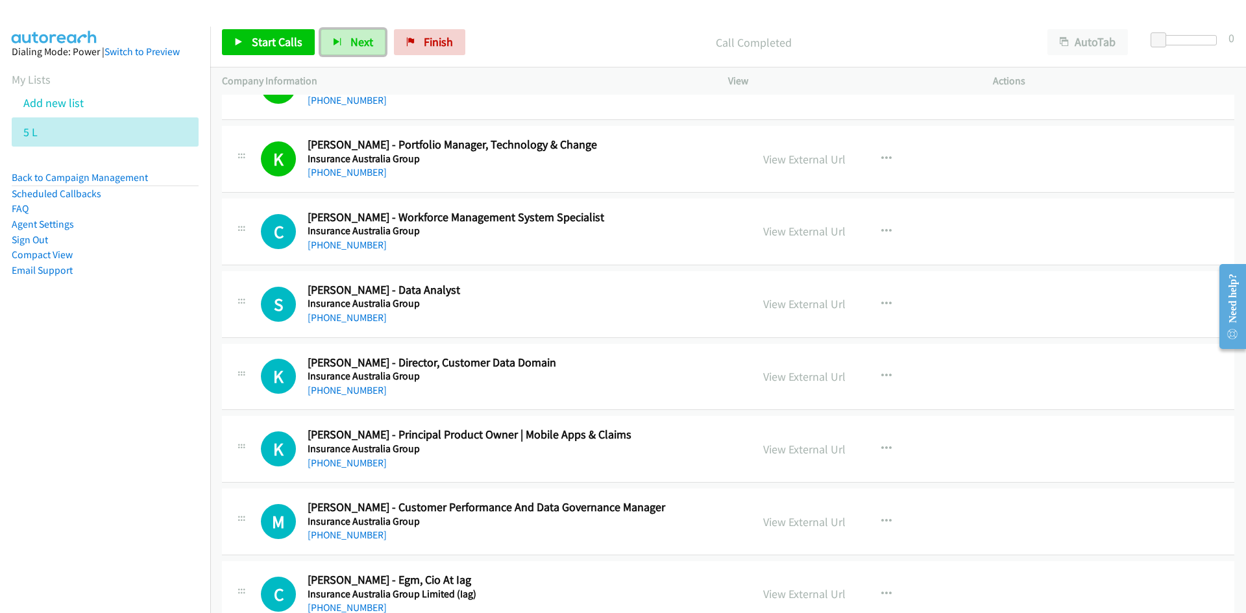
drag, startPoint x: 356, startPoint y: 44, endPoint x: 457, endPoint y: 153, distance: 148.8
click at [356, 44] on span "Next" at bounding box center [361, 41] width 23 height 15
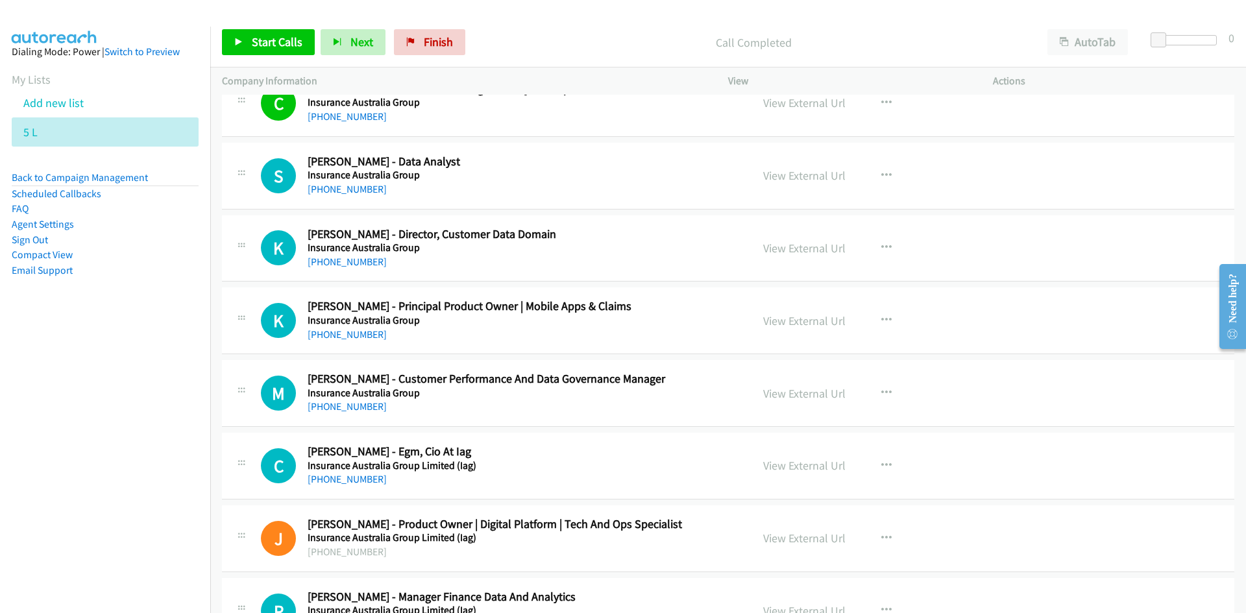
scroll to position [4933, 0]
drag, startPoint x: 357, startPoint y: 37, endPoint x: 434, endPoint y: 73, distance: 84.8
click at [356, 37] on span "Next" at bounding box center [361, 41] width 23 height 15
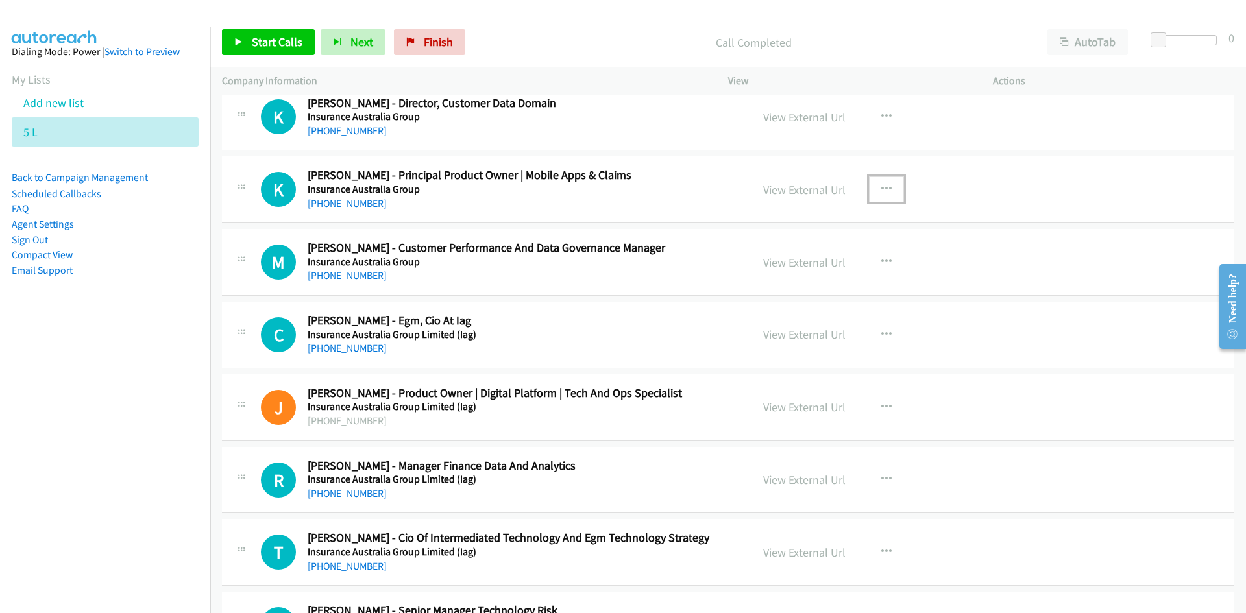
click at [881, 188] on icon "button" at bounding box center [886, 189] width 10 height 10
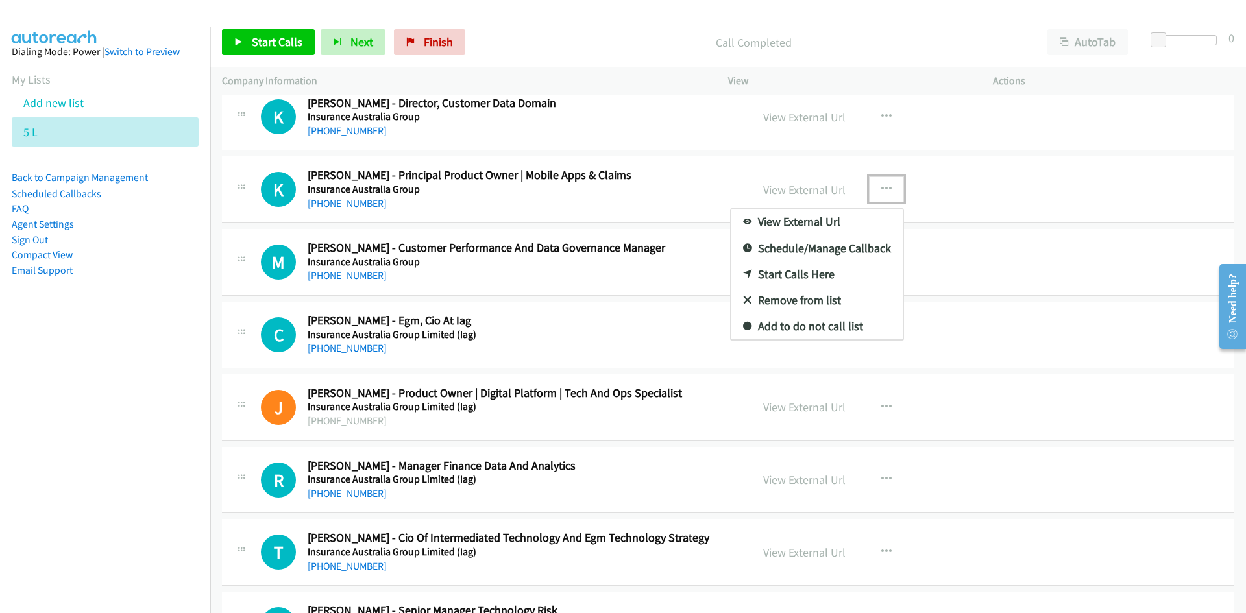
click at [795, 273] on link "Start Calls Here" at bounding box center [817, 275] width 173 height 26
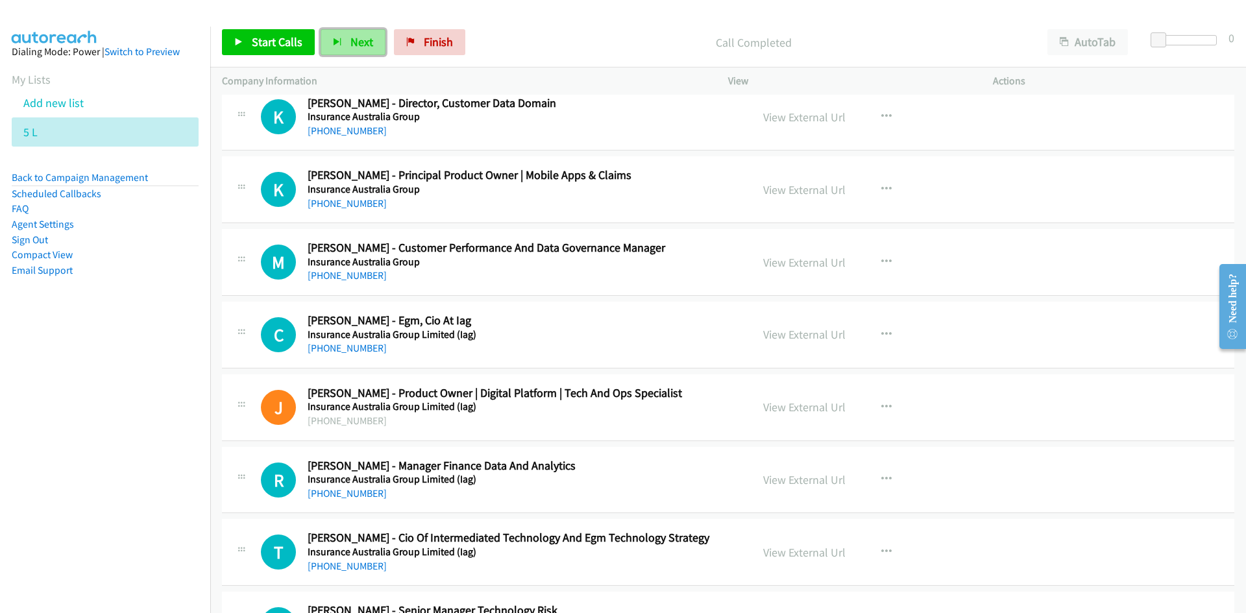
click at [346, 46] on button "Next" at bounding box center [353, 42] width 65 height 26
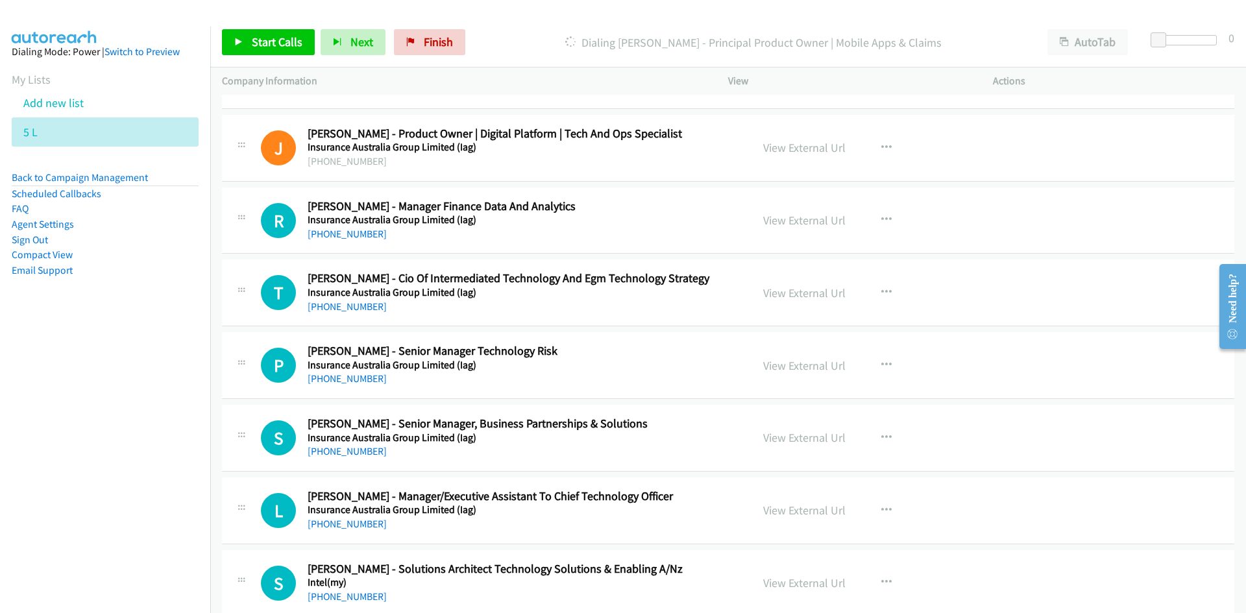
scroll to position [5452, 0]
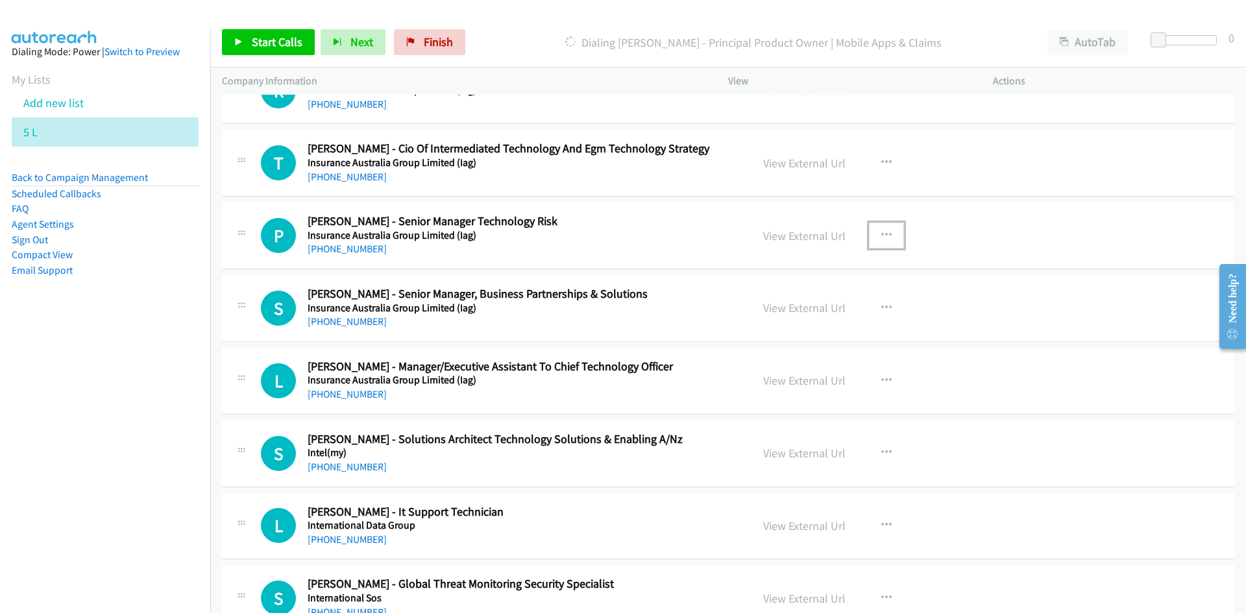
click at [881, 231] on icon "button" at bounding box center [886, 235] width 10 height 10
click at [787, 318] on link "Start Calls Here" at bounding box center [817, 321] width 173 height 26
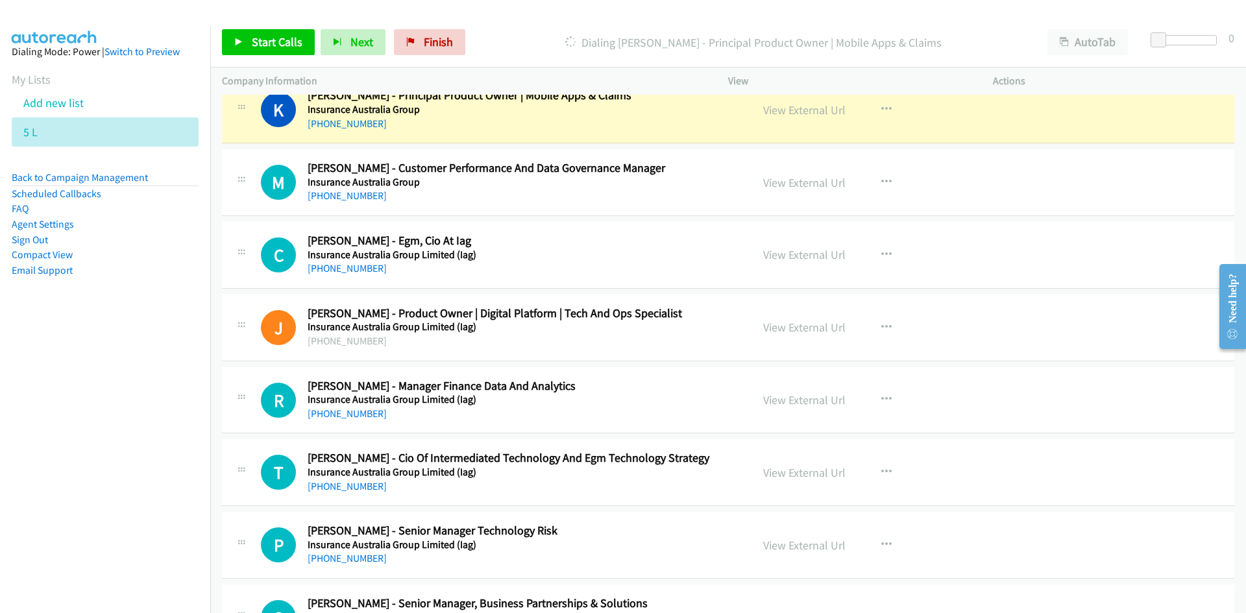
scroll to position [5127, 0]
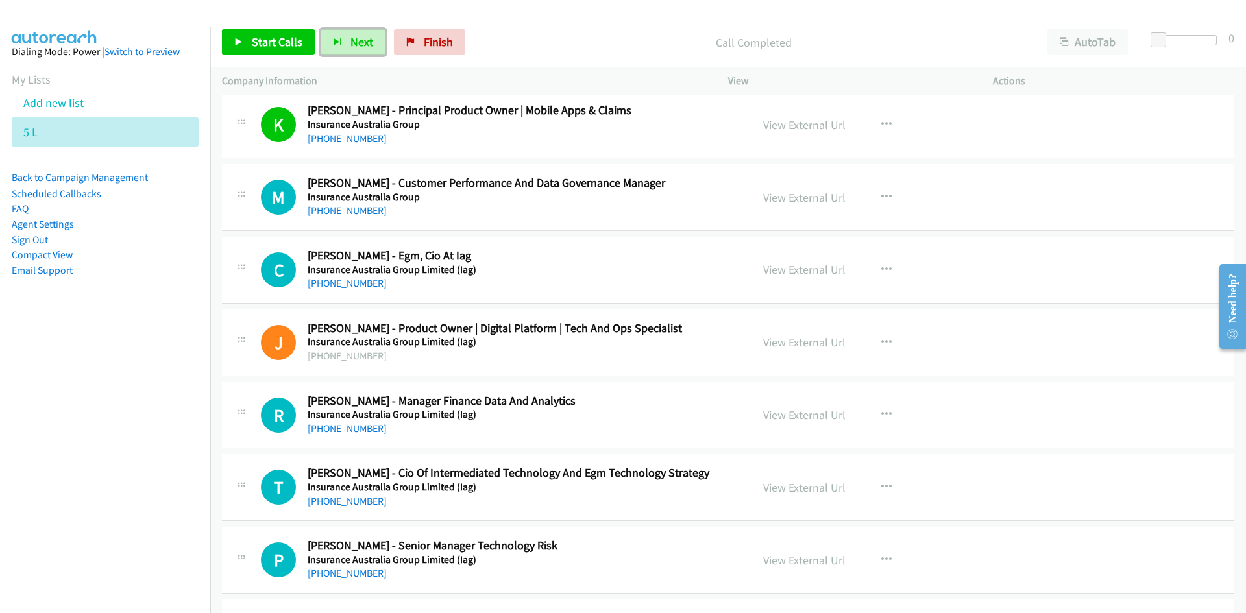
drag, startPoint x: 348, startPoint y: 36, endPoint x: 407, endPoint y: 78, distance: 72.6
click at [350, 36] on span "Next" at bounding box center [361, 41] width 23 height 15
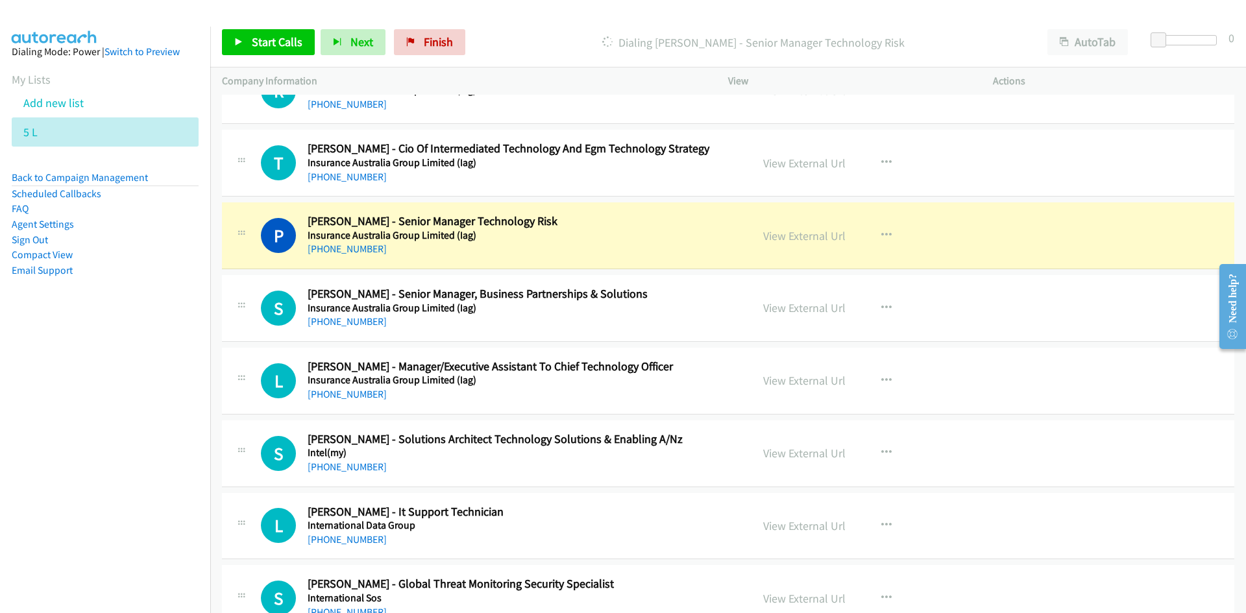
scroll to position [5517, 0]
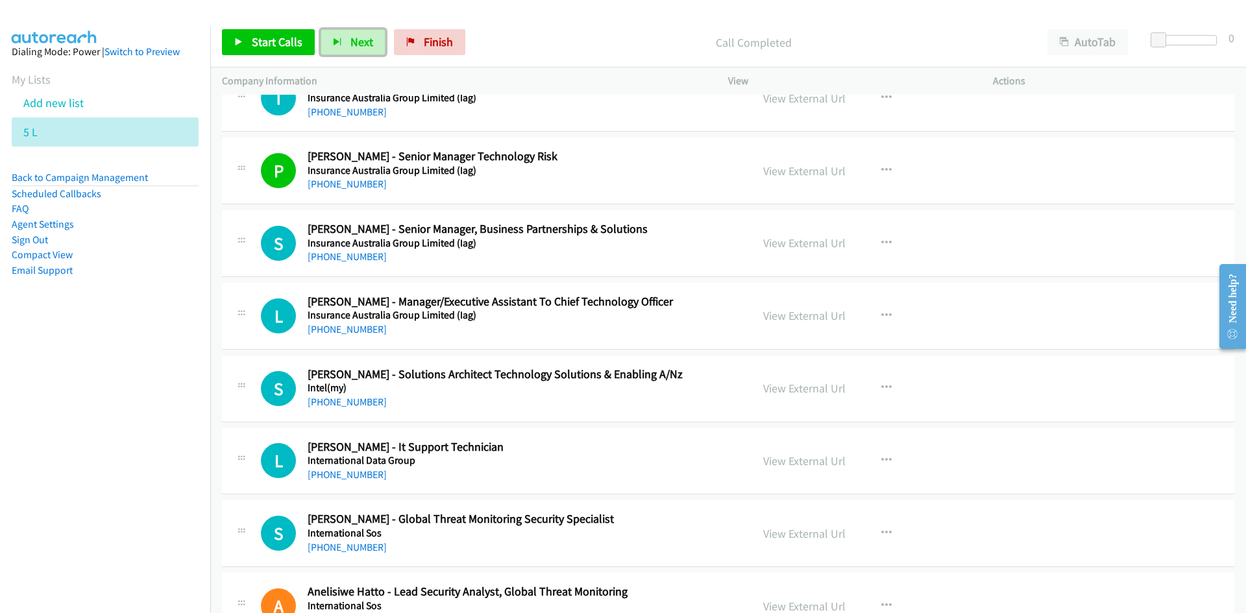
drag, startPoint x: 337, startPoint y: 44, endPoint x: 589, endPoint y: 193, distance: 292.7
click at [337, 44] on icon "button" at bounding box center [337, 42] width 9 height 9
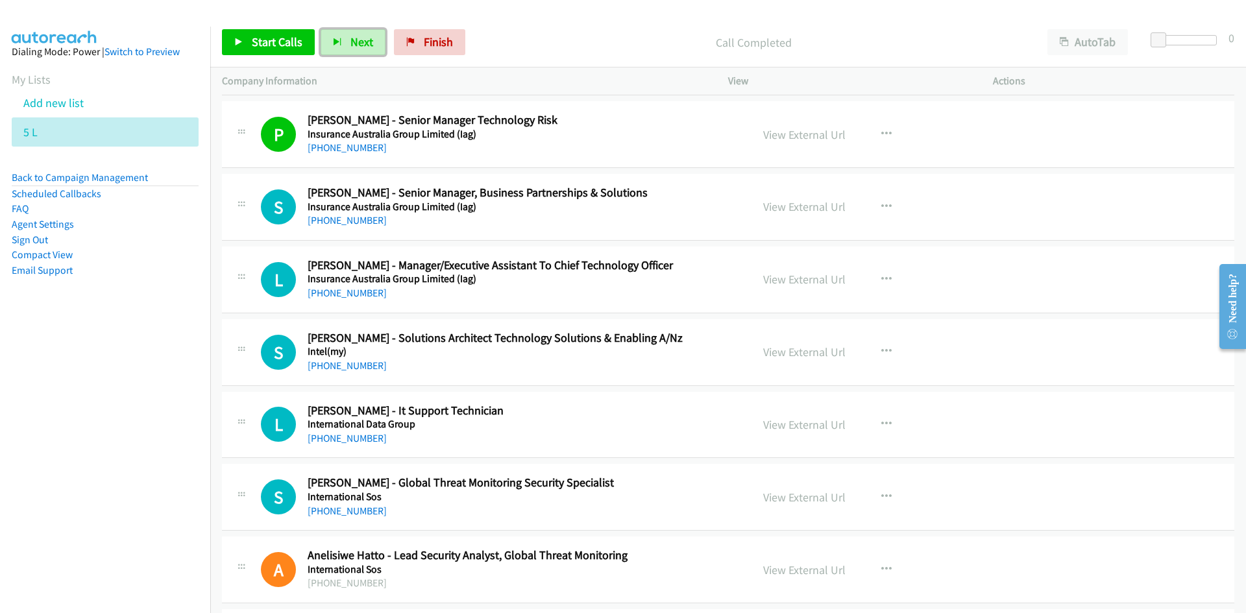
scroll to position [5582, 0]
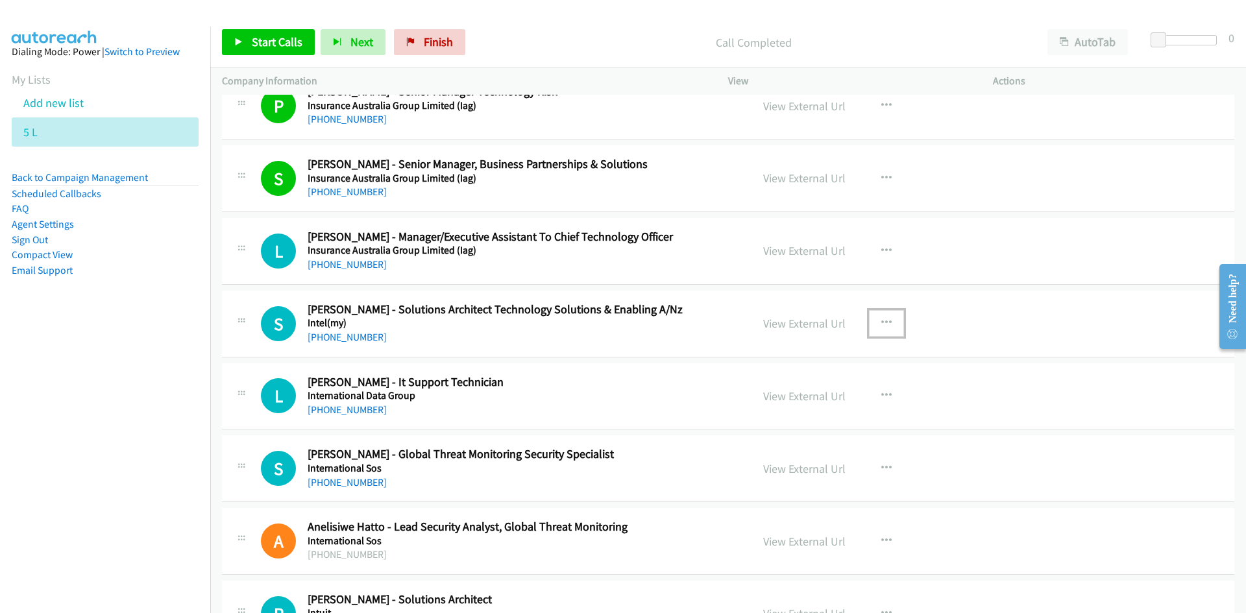
click at [885, 322] on icon "button" at bounding box center [886, 323] width 10 height 10
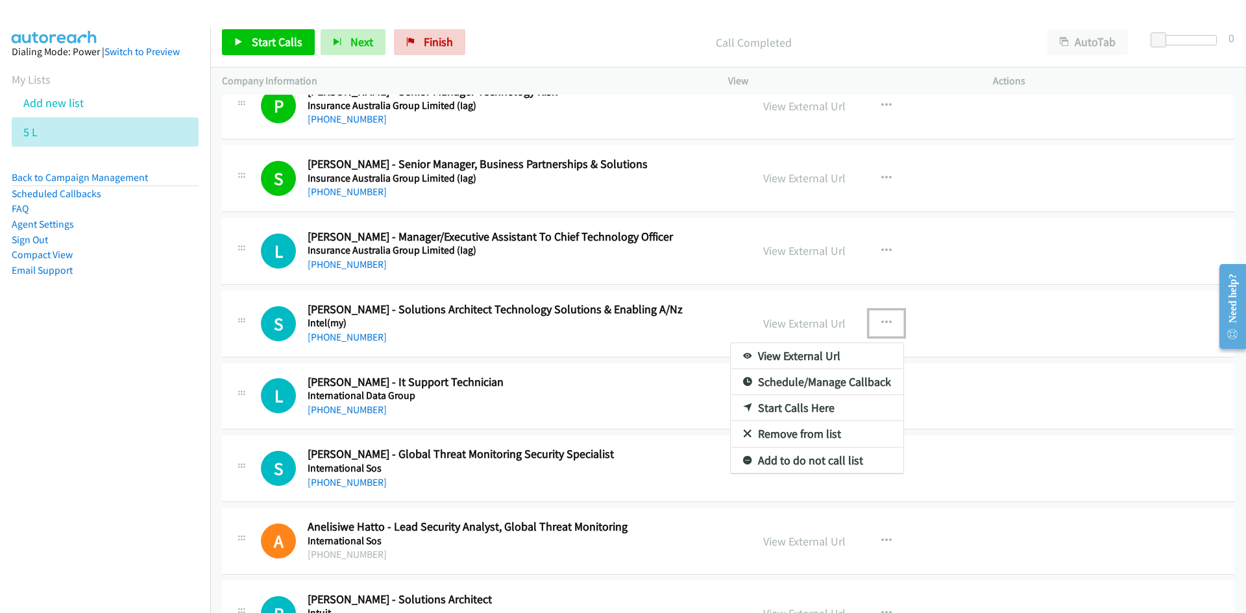
click at [788, 410] on link "Start Calls Here" at bounding box center [817, 408] width 173 height 26
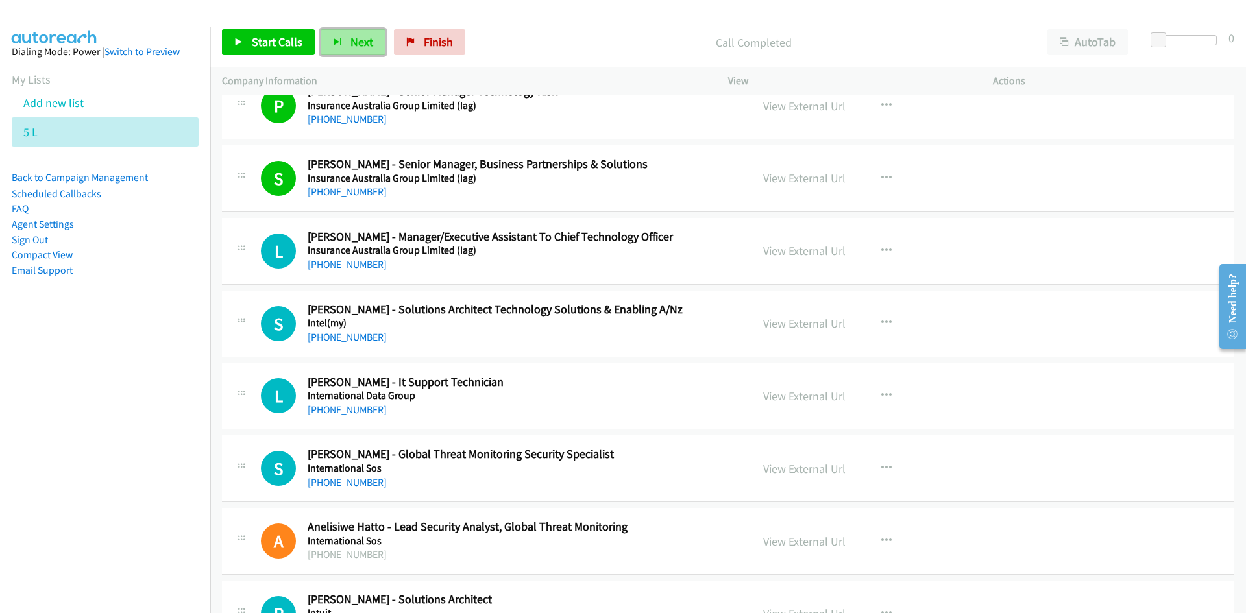
click at [336, 41] on icon "button" at bounding box center [337, 42] width 9 height 9
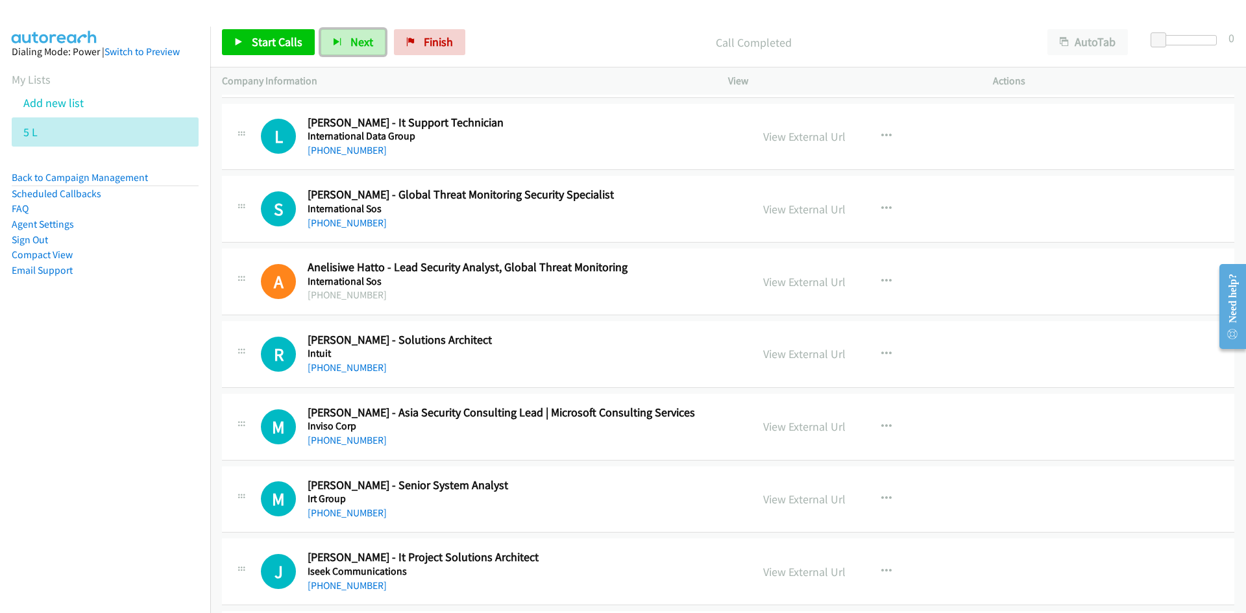
scroll to position [5776, 0]
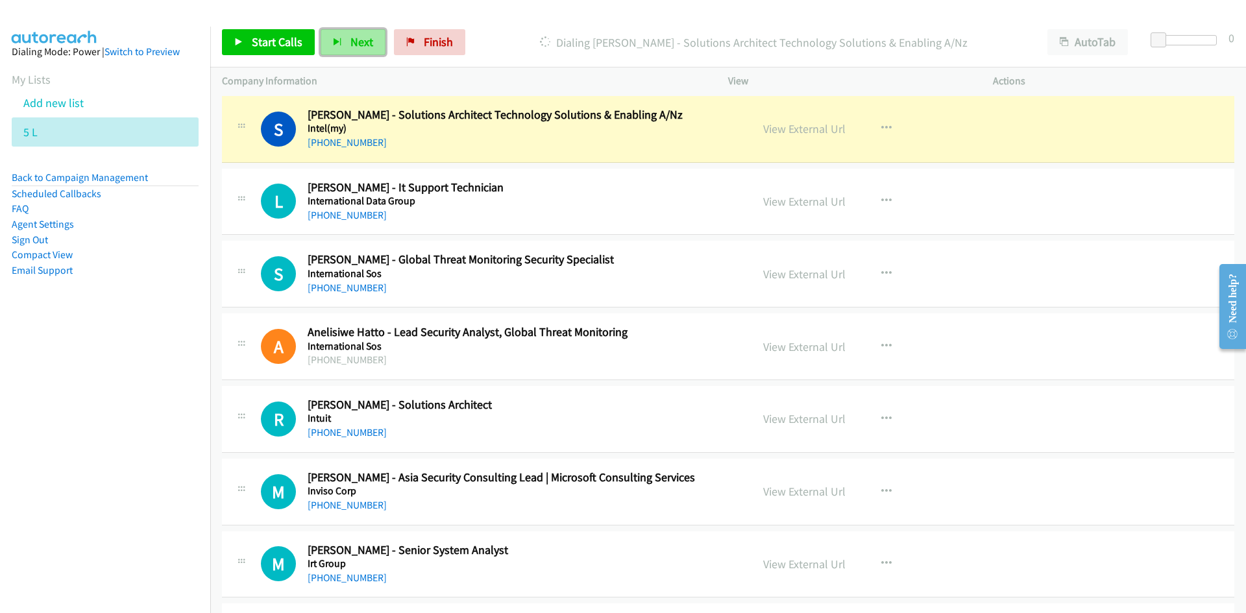
click at [354, 37] on span "Next" at bounding box center [361, 41] width 23 height 15
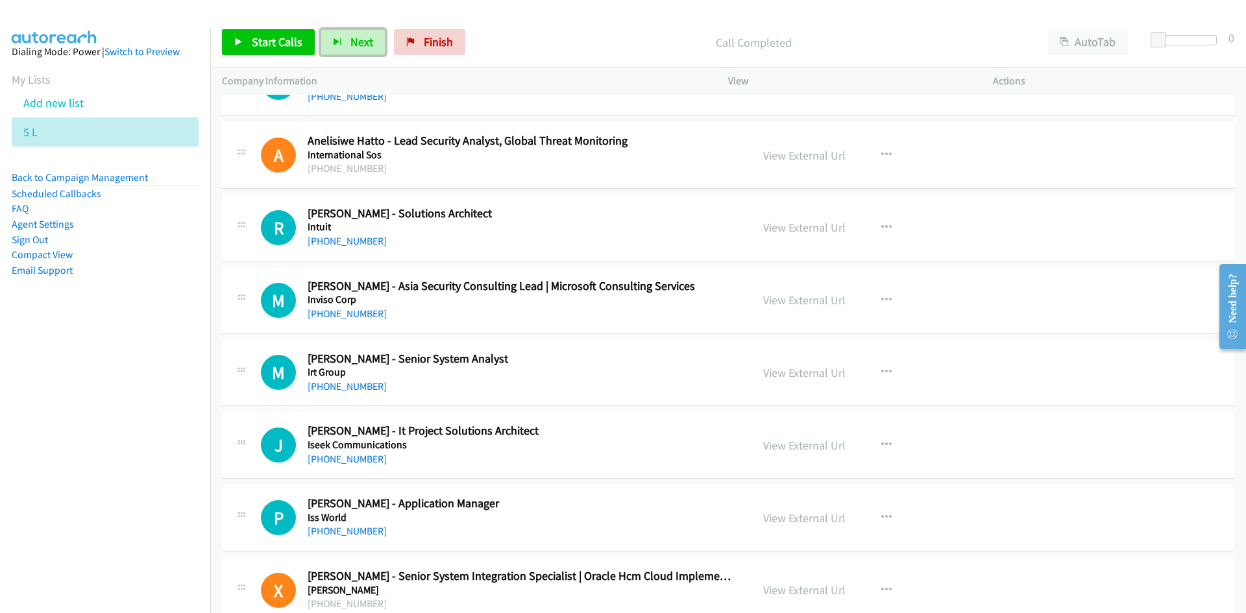
scroll to position [6036, 0]
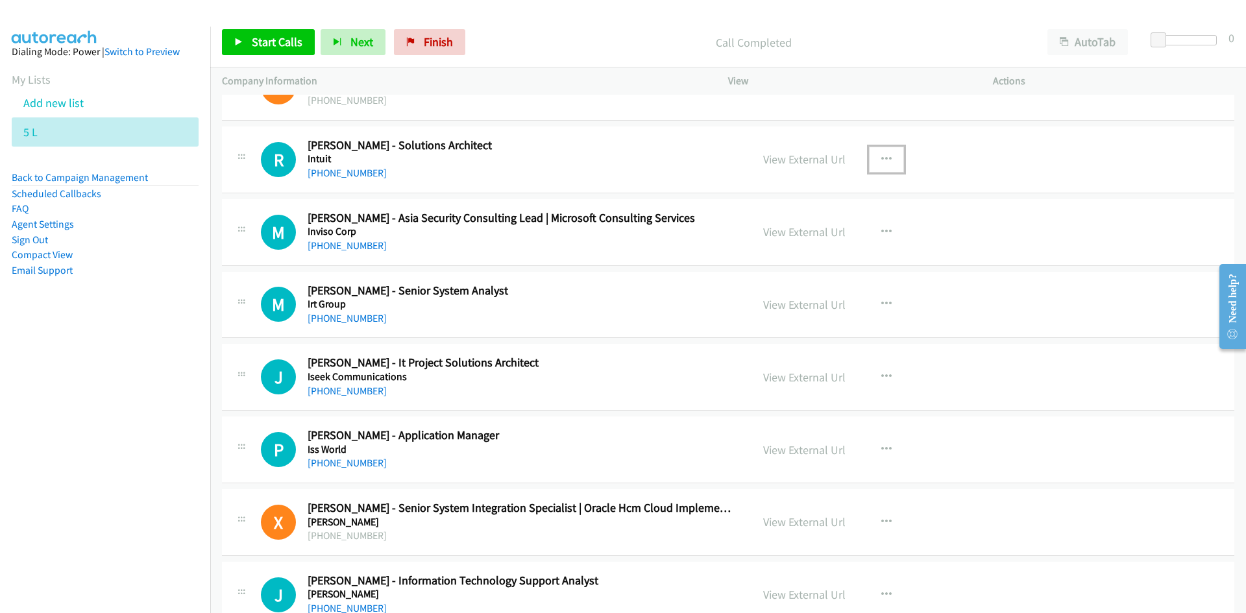
click at [881, 159] on icon "button" at bounding box center [886, 159] width 10 height 10
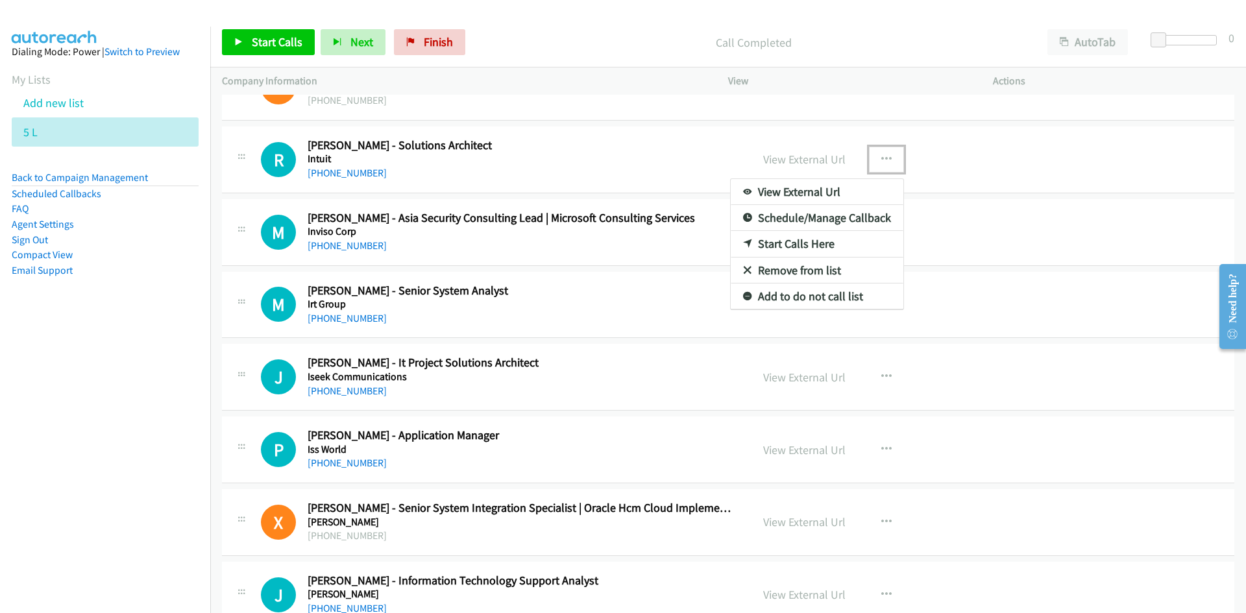
click at [792, 244] on link "Start Calls Here" at bounding box center [817, 244] width 173 height 26
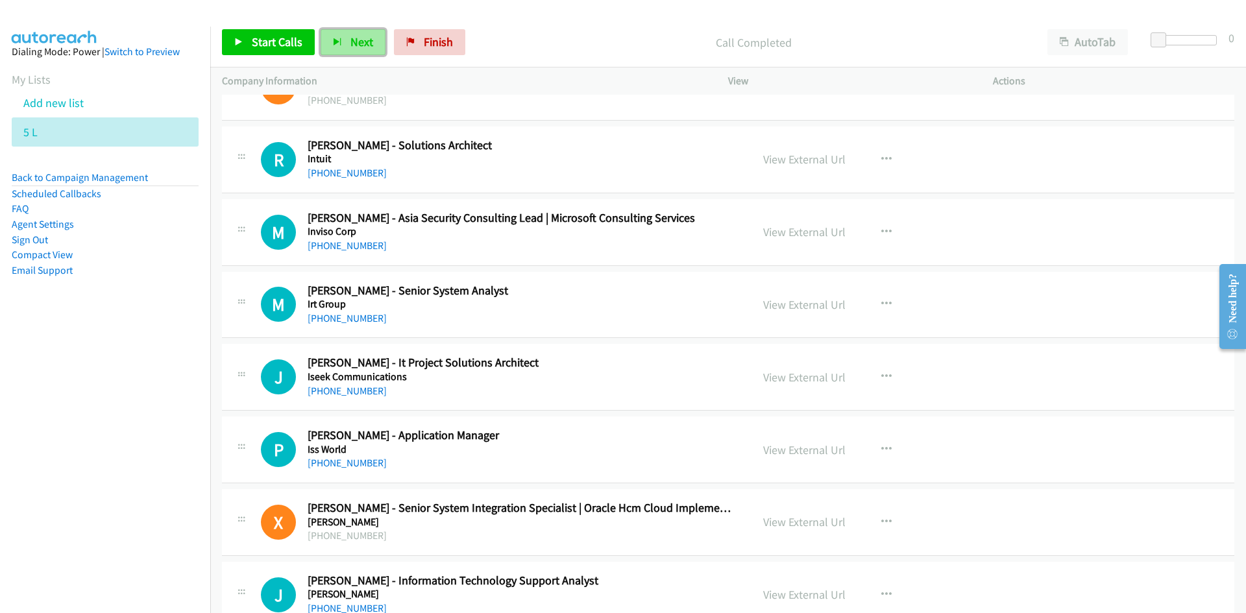
click at [363, 38] on span "Next" at bounding box center [361, 41] width 23 height 15
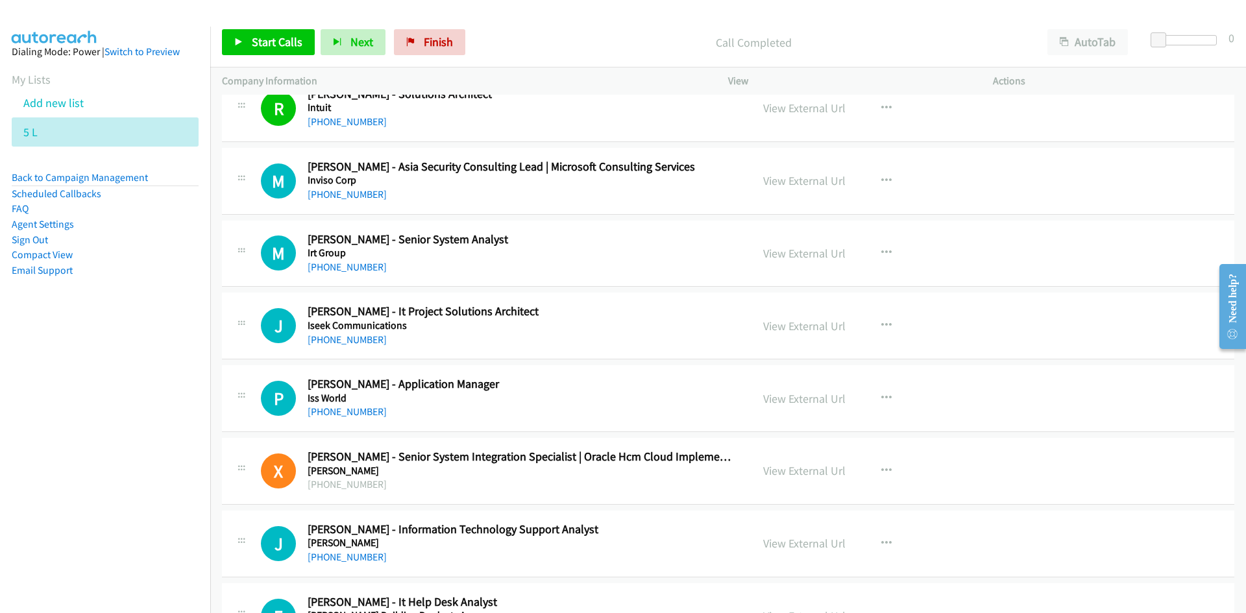
scroll to position [6101, 0]
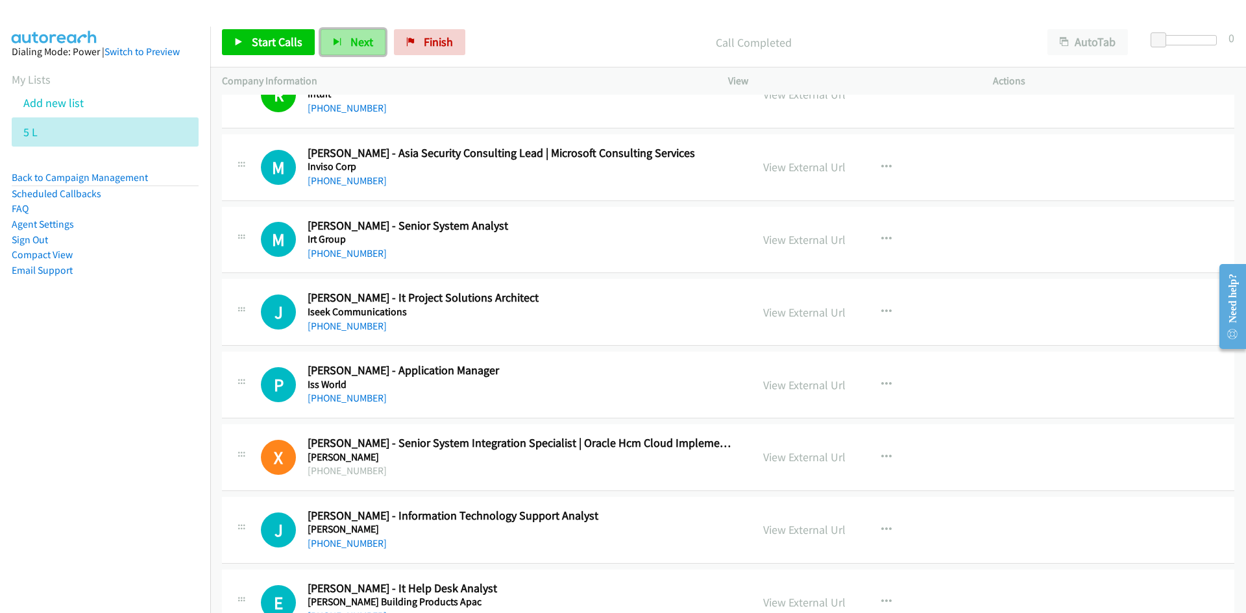
click at [350, 49] on span "Next" at bounding box center [361, 41] width 23 height 15
click at [345, 42] on button "Next" at bounding box center [353, 42] width 65 height 26
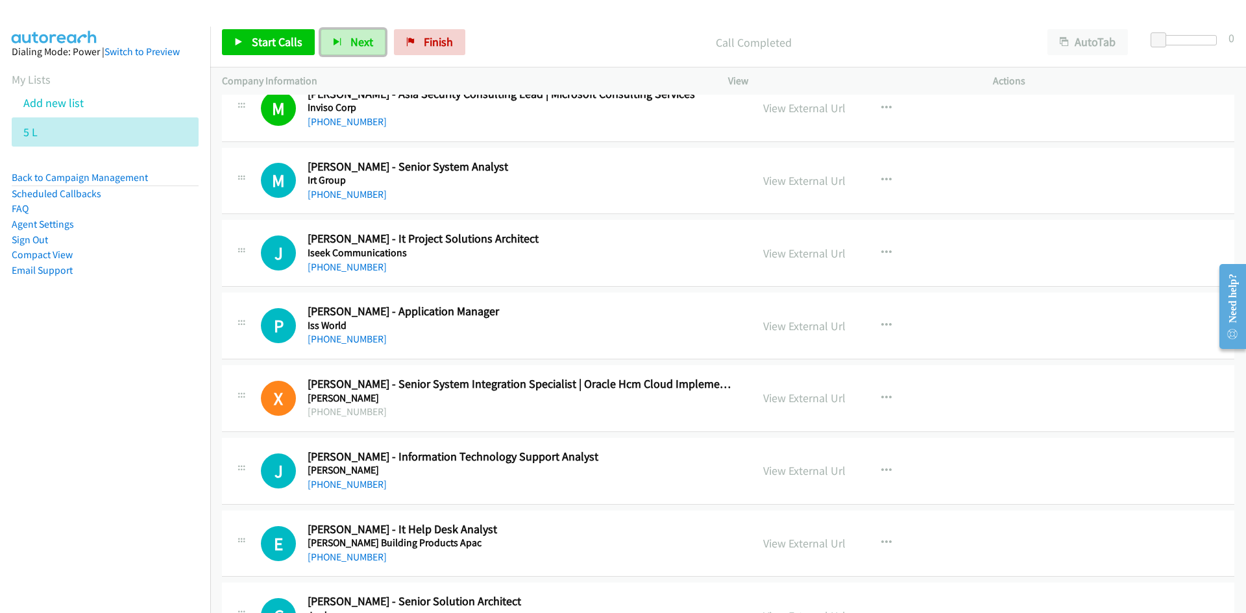
scroll to position [6166, 0]
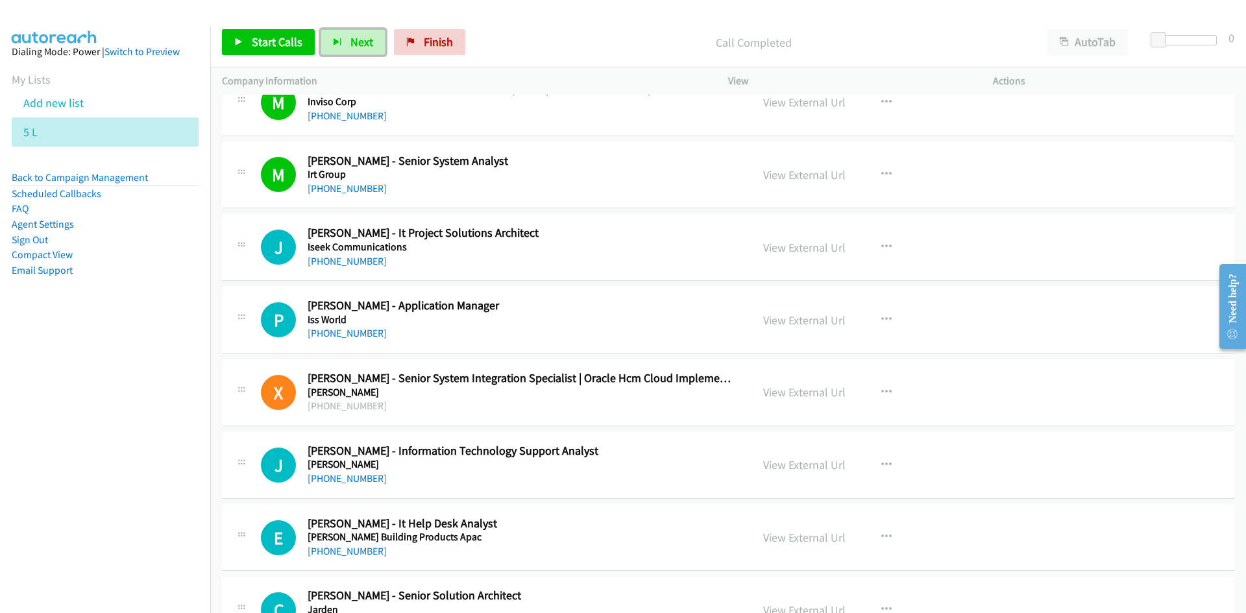
drag, startPoint x: 359, startPoint y: 40, endPoint x: 620, endPoint y: 228, distance: 322.6
click at [359, 40] on span "Next" at bounding box center [361, 41] width 23 height 15
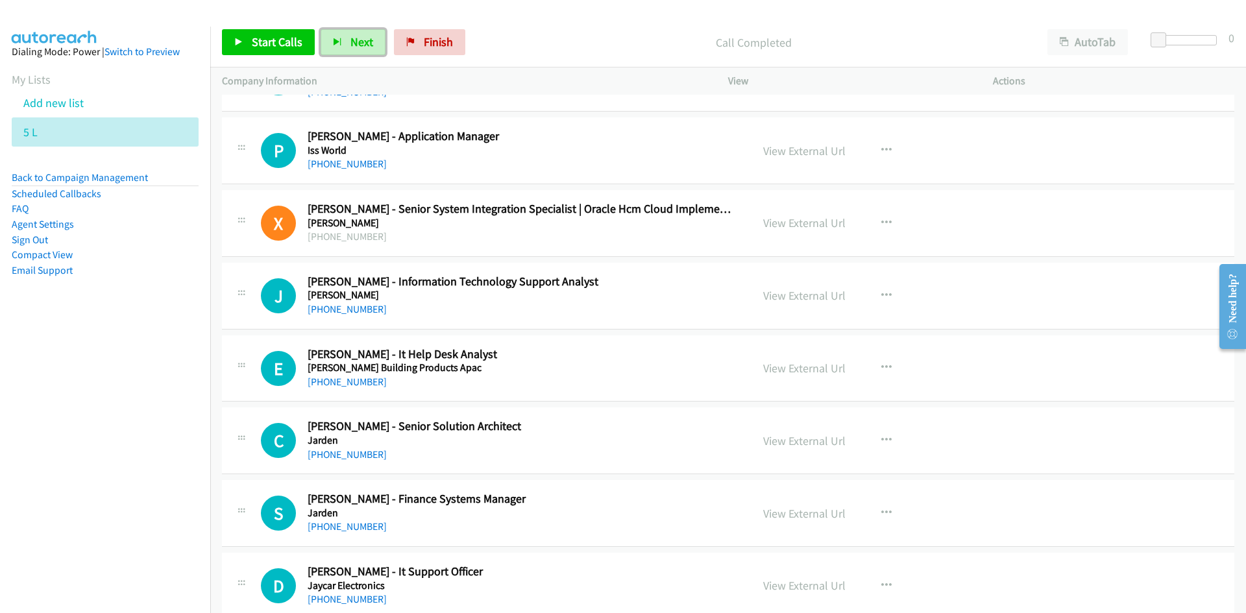
scroll to position [6296, 0]
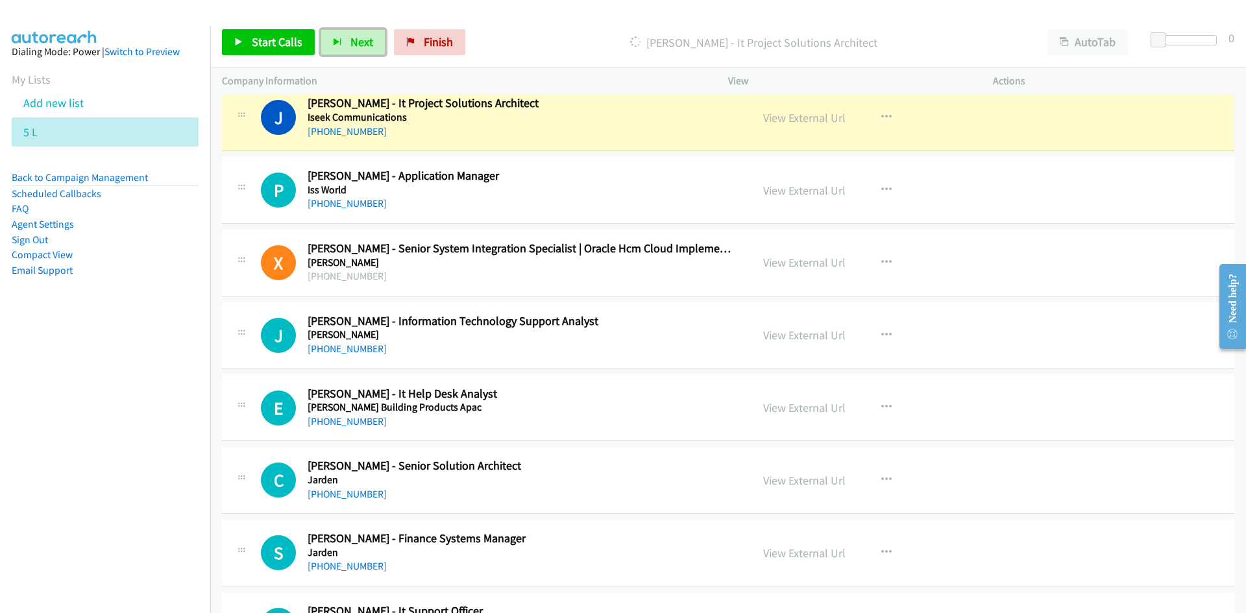
drag, startPoint x: 363, startPoint y: 49, endPoint x: 538, endPoint y: 135, distance: 194.5
click at [363, 49] on button "Next" at bounding box center [353, 42] width 65 height 26
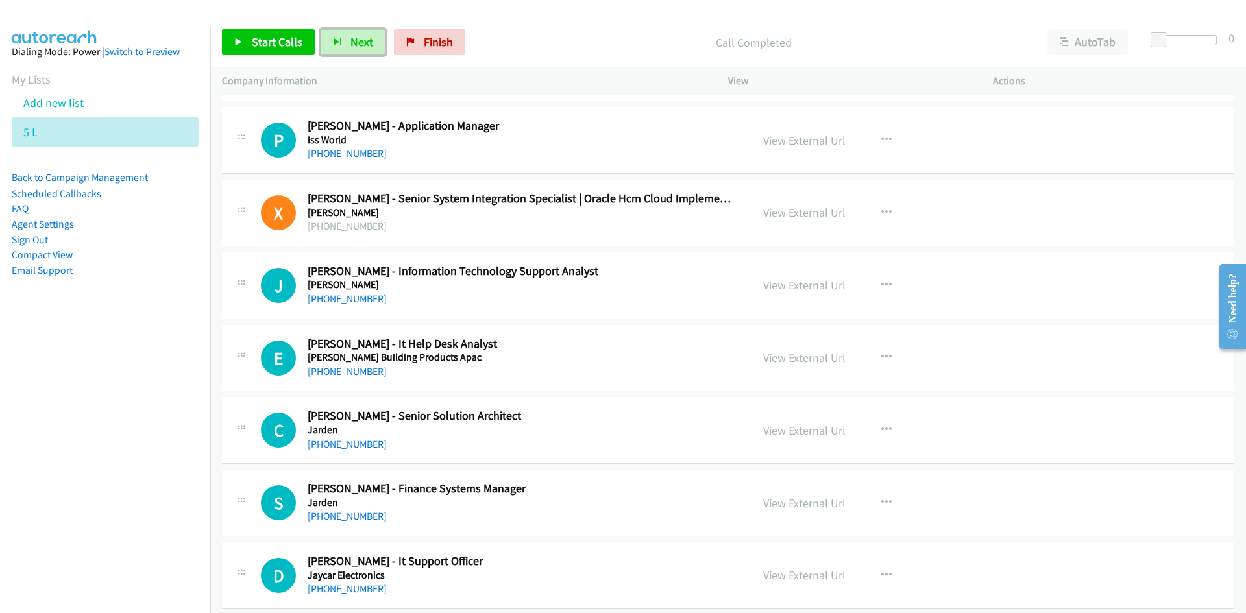
scroll to position [6361, 0]
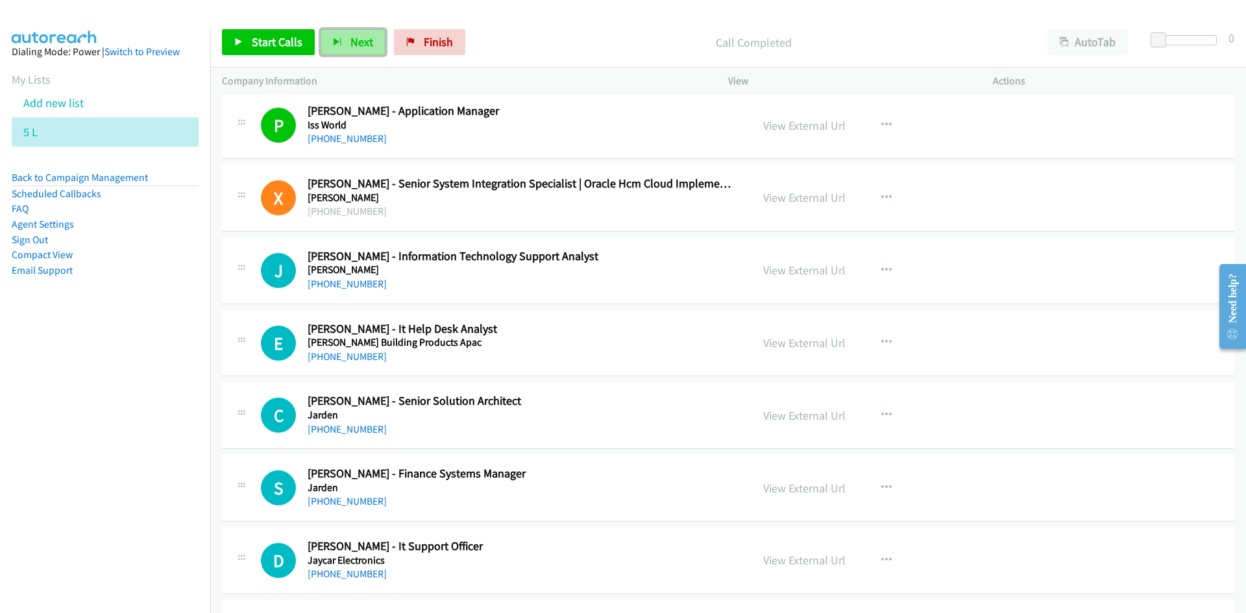
click at [361, 40] on span "Next" at bounding box center [361, 41] width 23 height 15
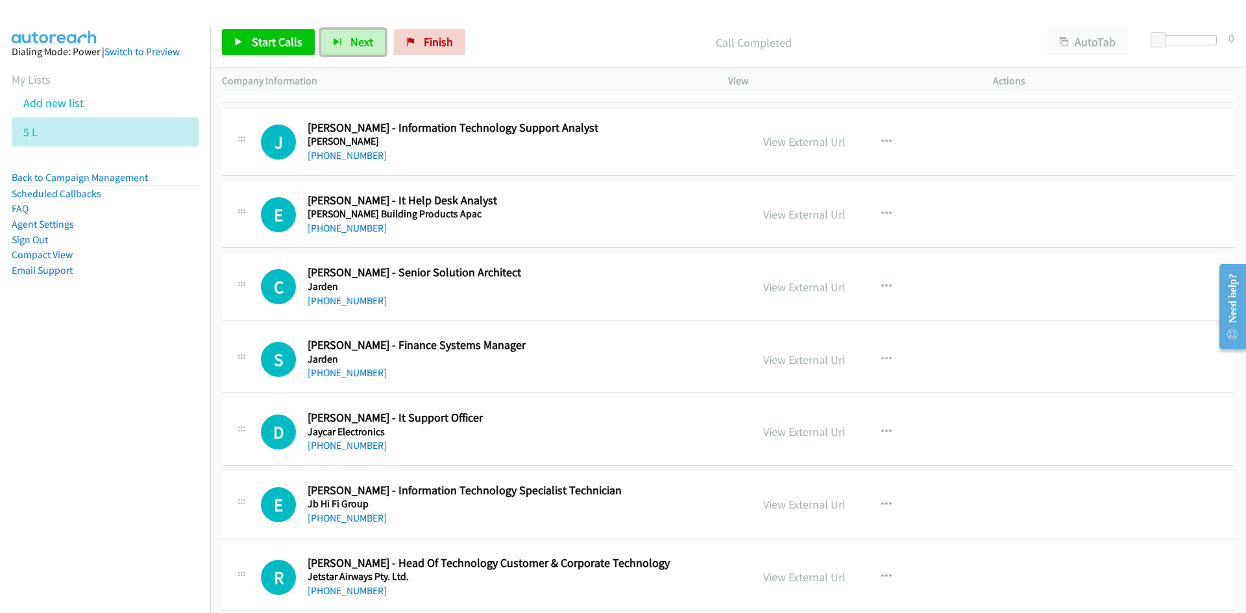
scroll to position [6490, 0]
click at [356, 42] on span "Next" at bounding box center [361, 41] width 23 height 15
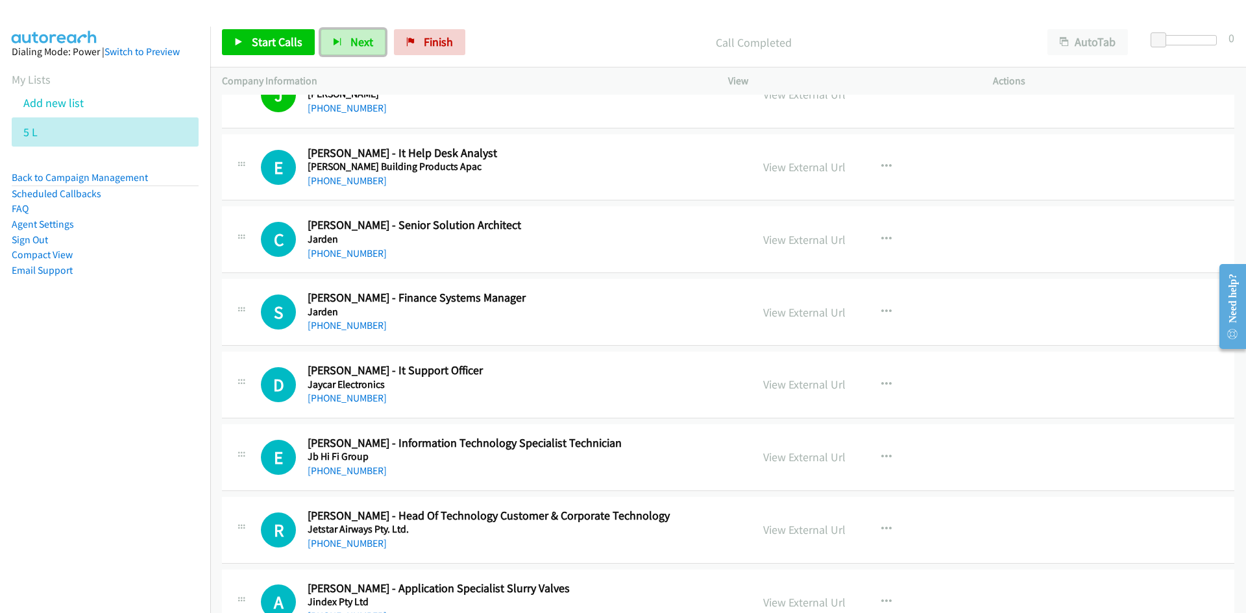
scroll to position [6555, 0]
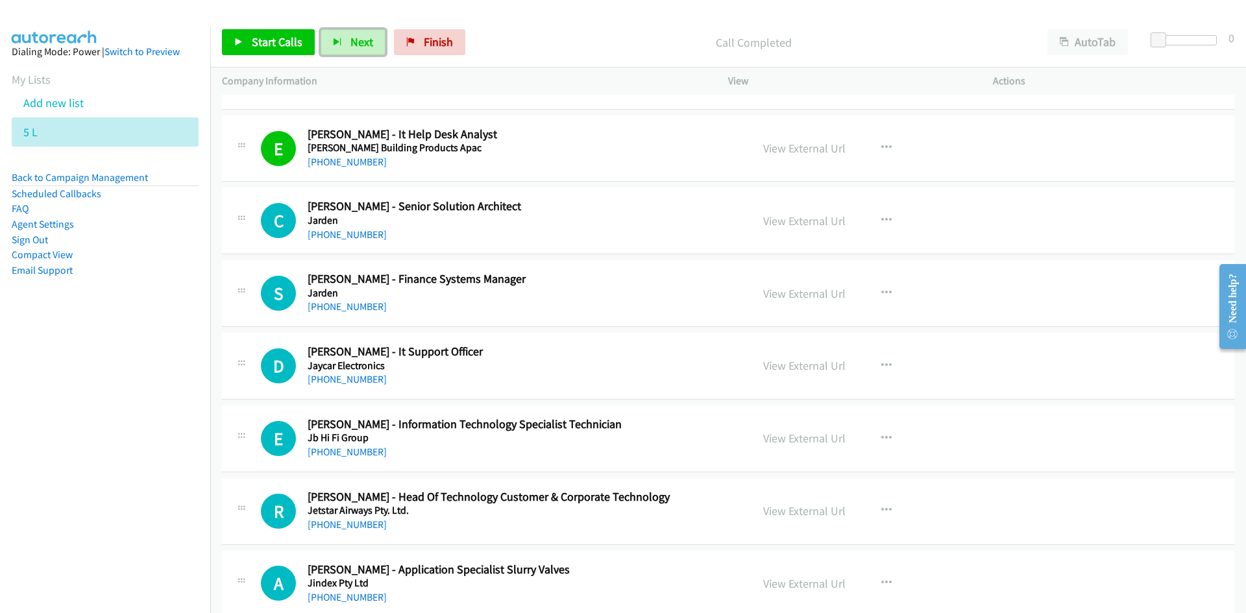
drag, startPoint x: 358, startPoint y: 43, endPoint x: 381, endPoint y: 75, distance: 39.1
click at [358, 43] on span "Next" at bounding box center [361, 41] width 23 height 15
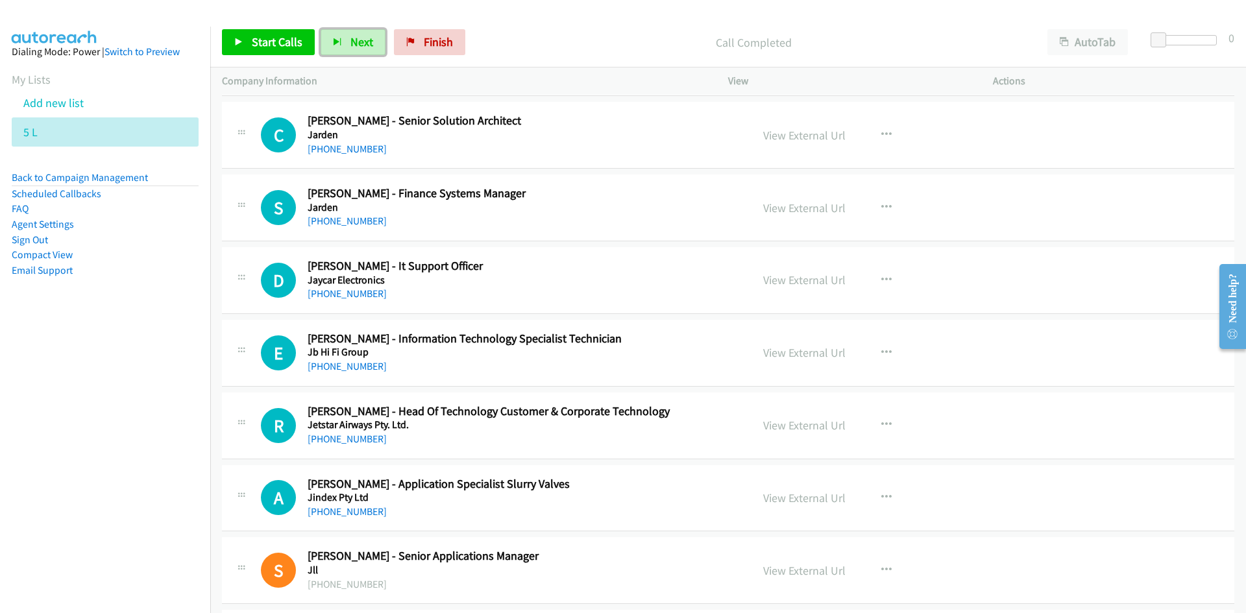
scroll to position [6620, 0]
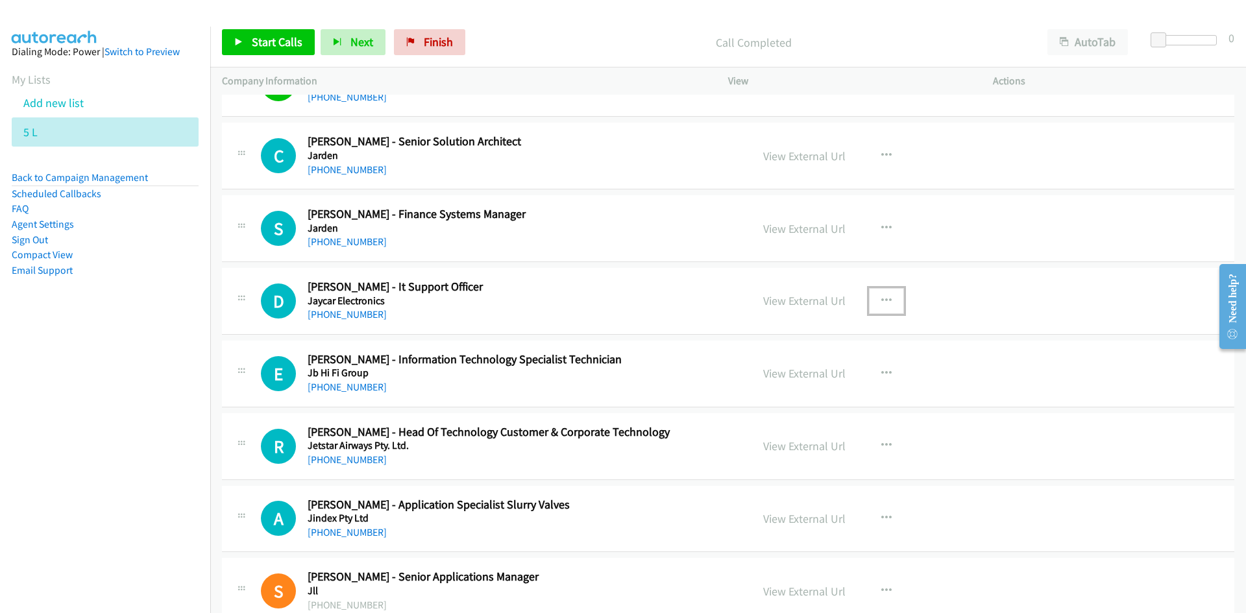
click at [881, 300] on icon "button" at bounding box center [886, 301] width 10 height 10
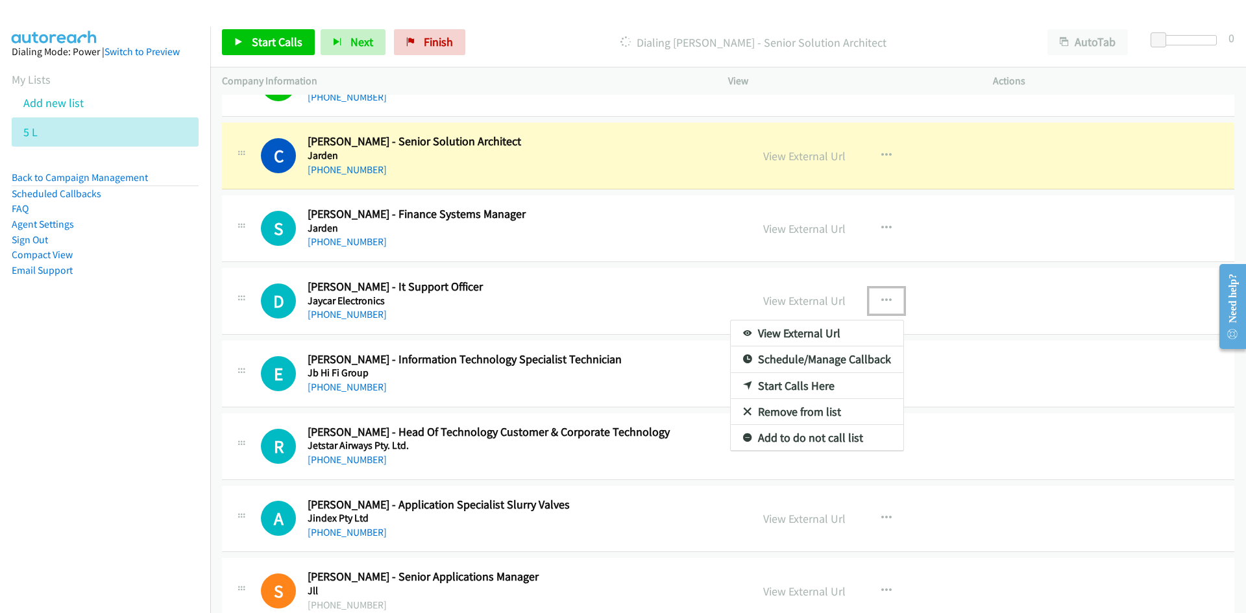
click at [790, 384] on link "Start Calls Here" at bounding box center [817, 386] width 173 height 26
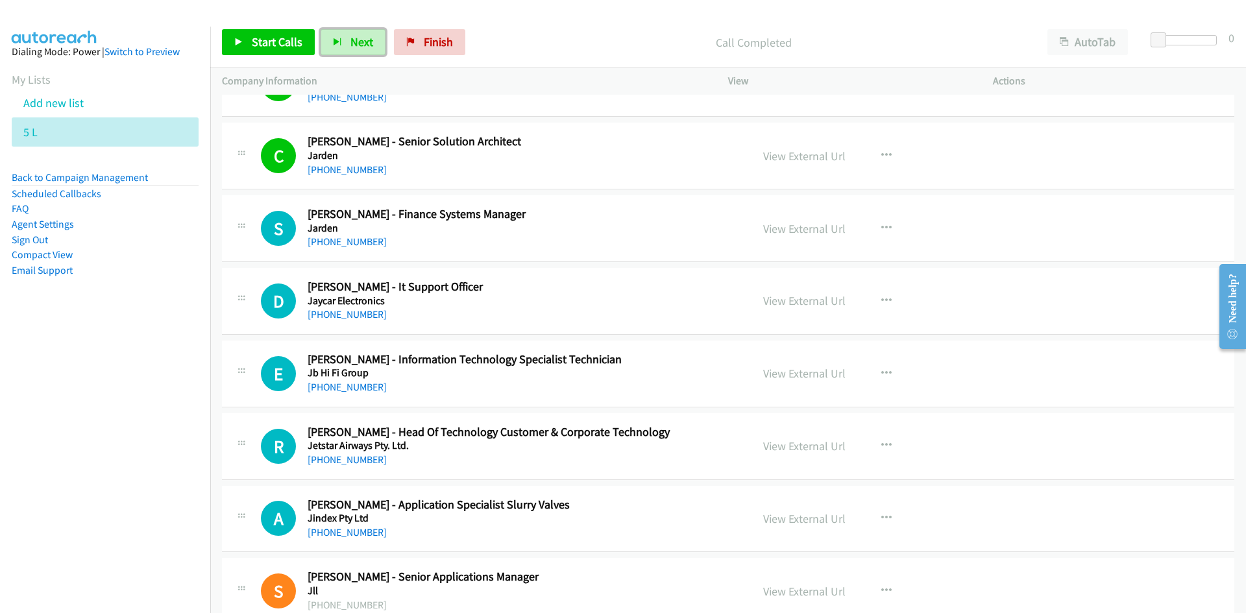
drag, startPoint x: 358, startPoint y: 41, endPoint x: 455, endPoint y: 192, distance: 179.9
click at [358, 41] on span "Next" at bounding box center [361, 41] width 23 height 15
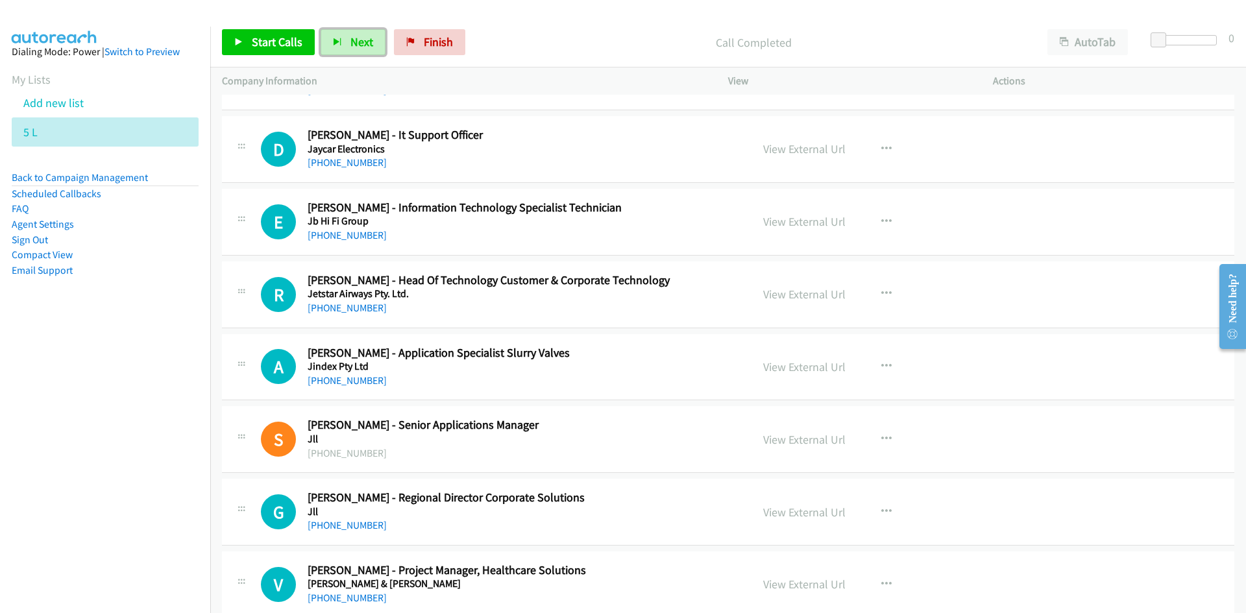
scroll to position [6750, 0]
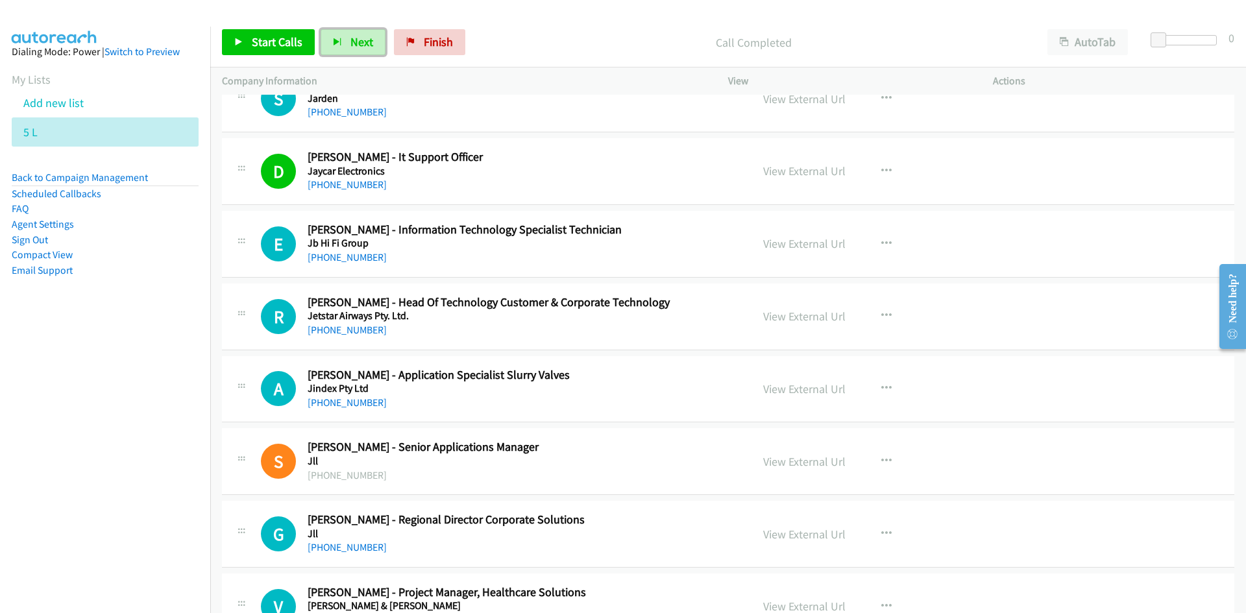
drag, startPoint x: 357, startPoint y: 40, endPoint x: 311, endPoint y: 1, distance: 60.8
click at [357, 40] on span "Next" at bounding box center [361, 41] width 23 height 15
drag, startPoint x: 358, startPoint y: 50, endPoint x: 262, endPoint y: 6, distance: 105.7
click at [358, 50] on button "Next" at bounding box center [353, 42] width 65 height 26
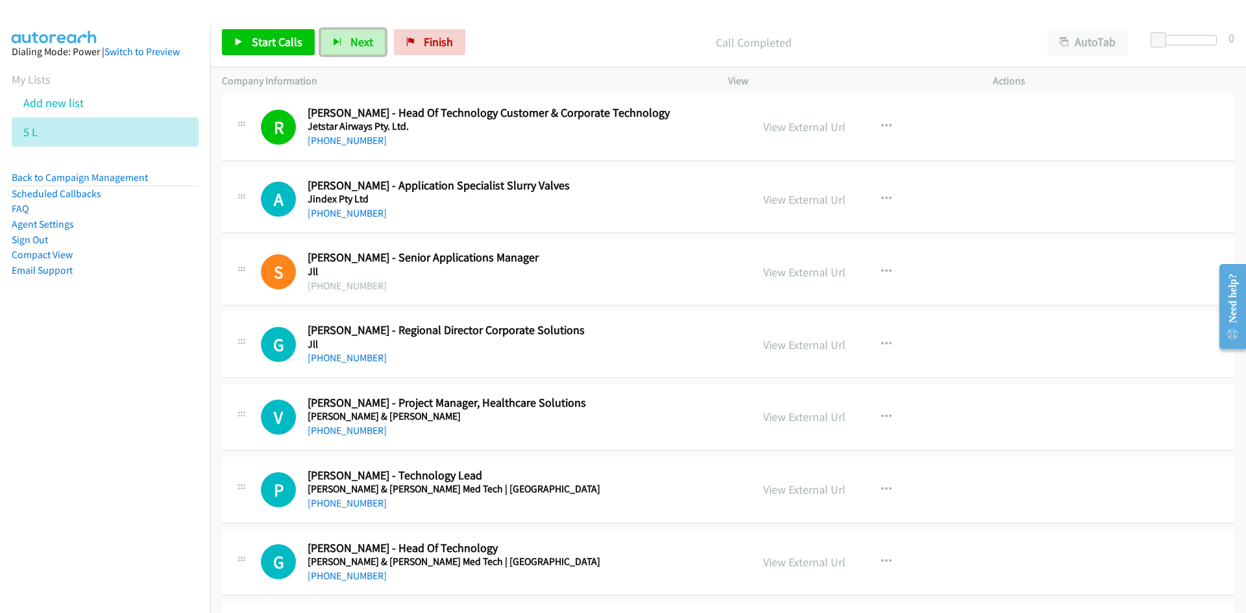
scroll to position [6945, 0]
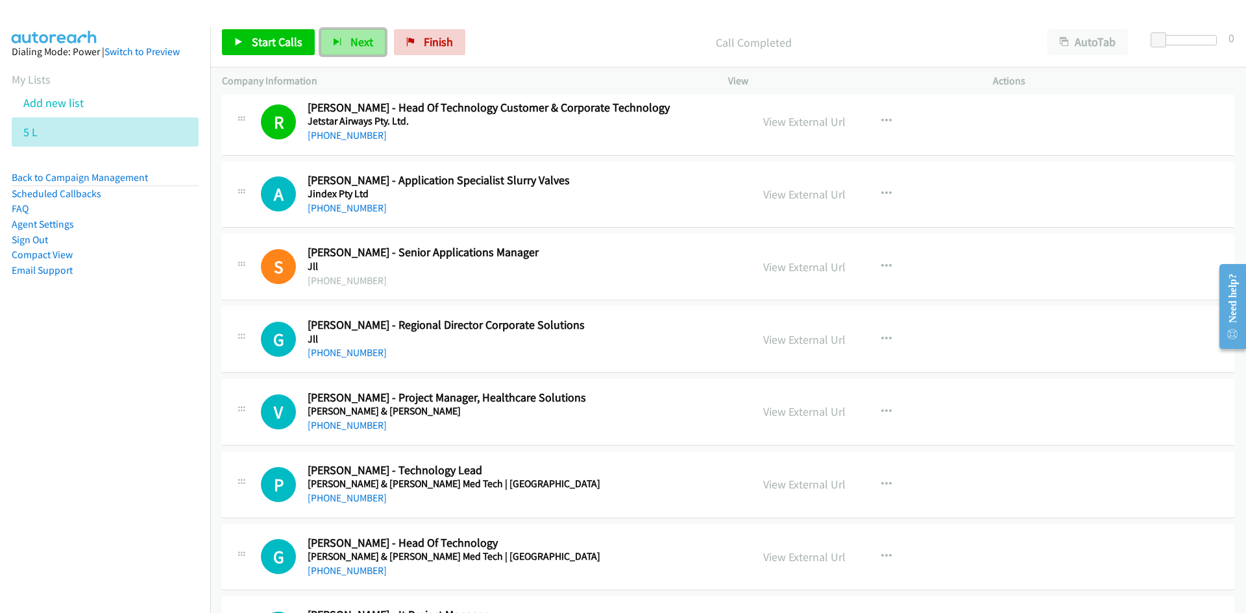
click at [339, 43] on icon "button" at bounding box center [337, 42] width 9 height 9
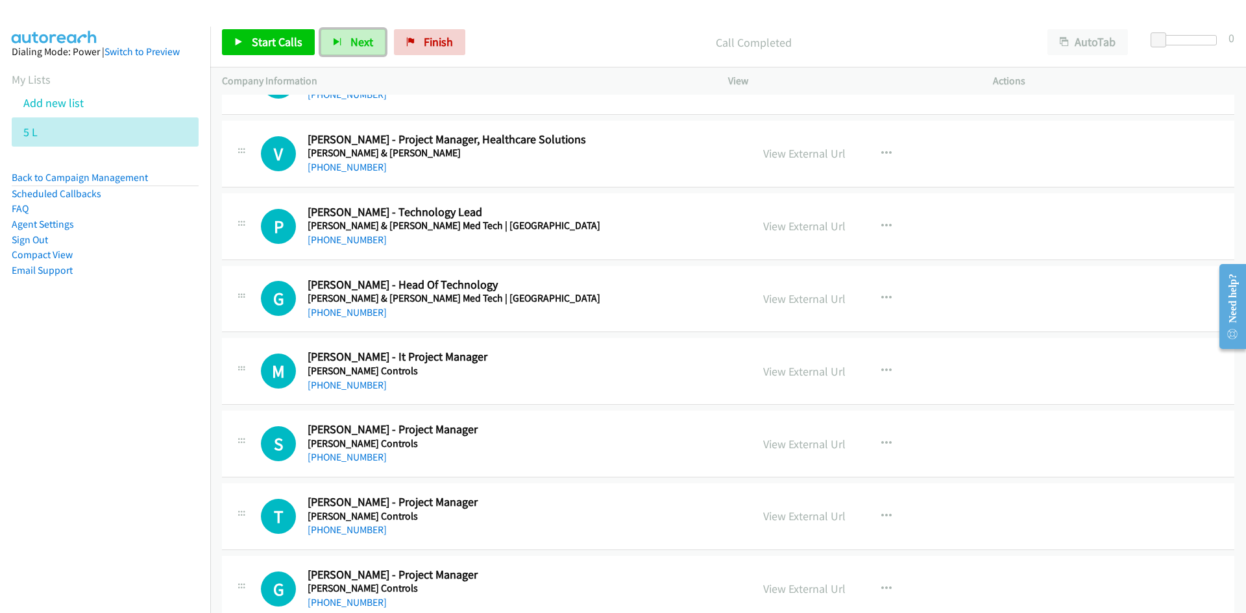
scroll to position [7204, 0]
click at [874, 227] on button "button" at bounding box center [886, 225] width 35 height 26
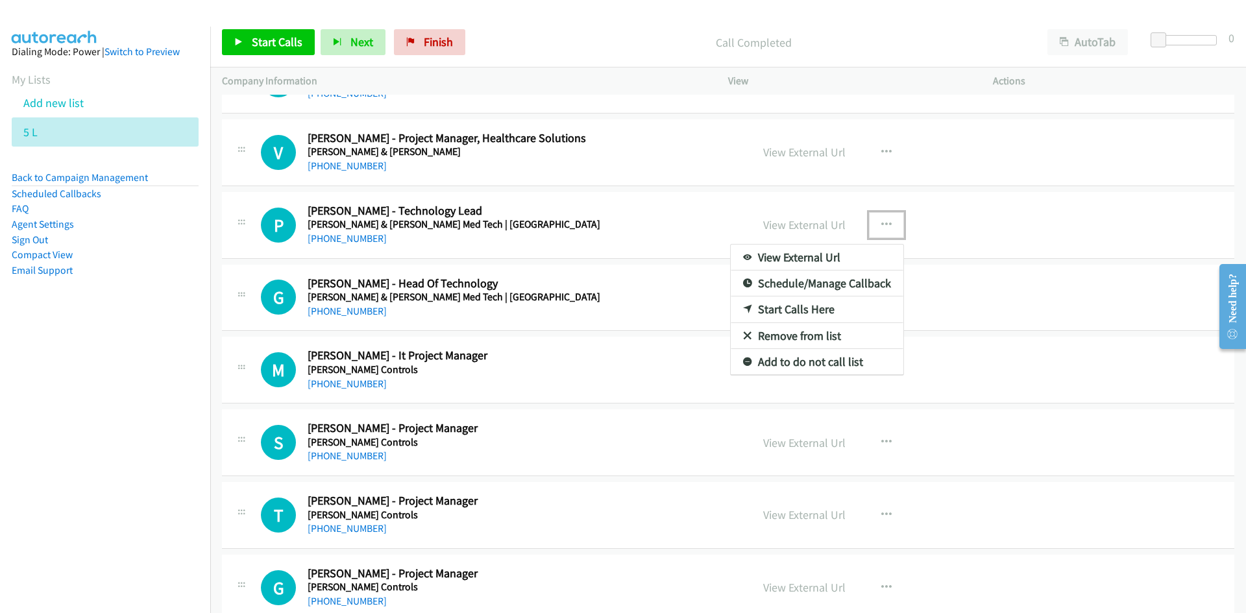
click at [790, 310] on link "Start Calls Here" at bounding box center [817, 310] width 173 height 26
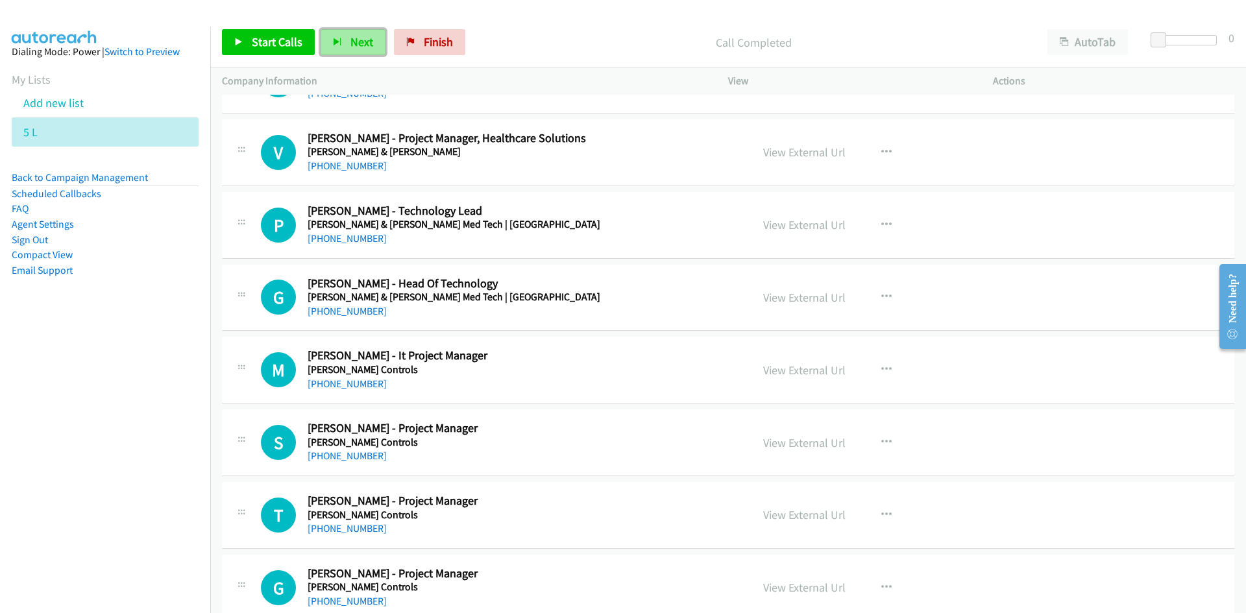
click at [351, 46] on span "Next" at bounding box center [361, 41] width 23 height 15
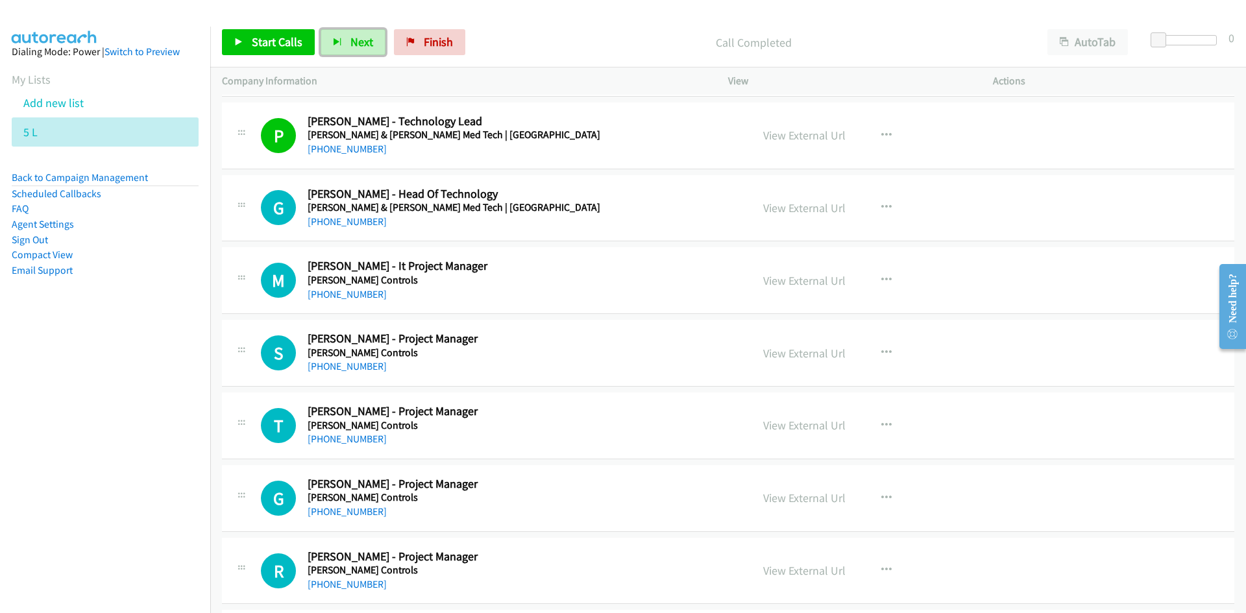
scroll to position [7334, 0]
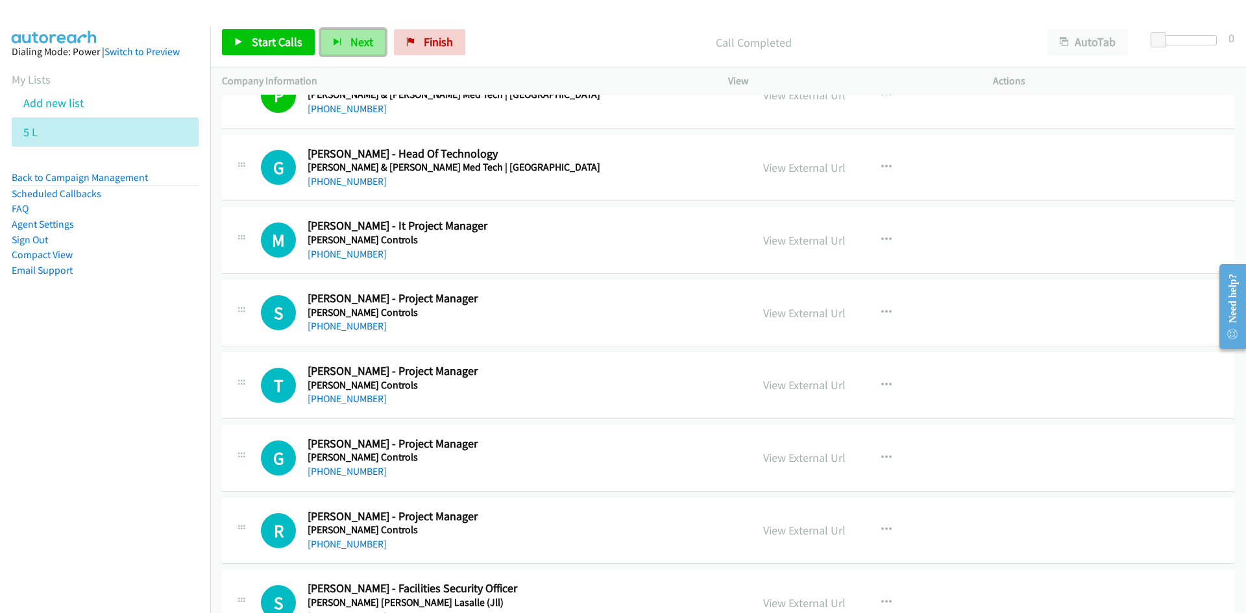
click at [358, 42] on span "Next" at bounding box center [361, 41] width 23 height 15
click at [350, 40] on span "Next" at bounding box center [361, 41] width 23 height 15
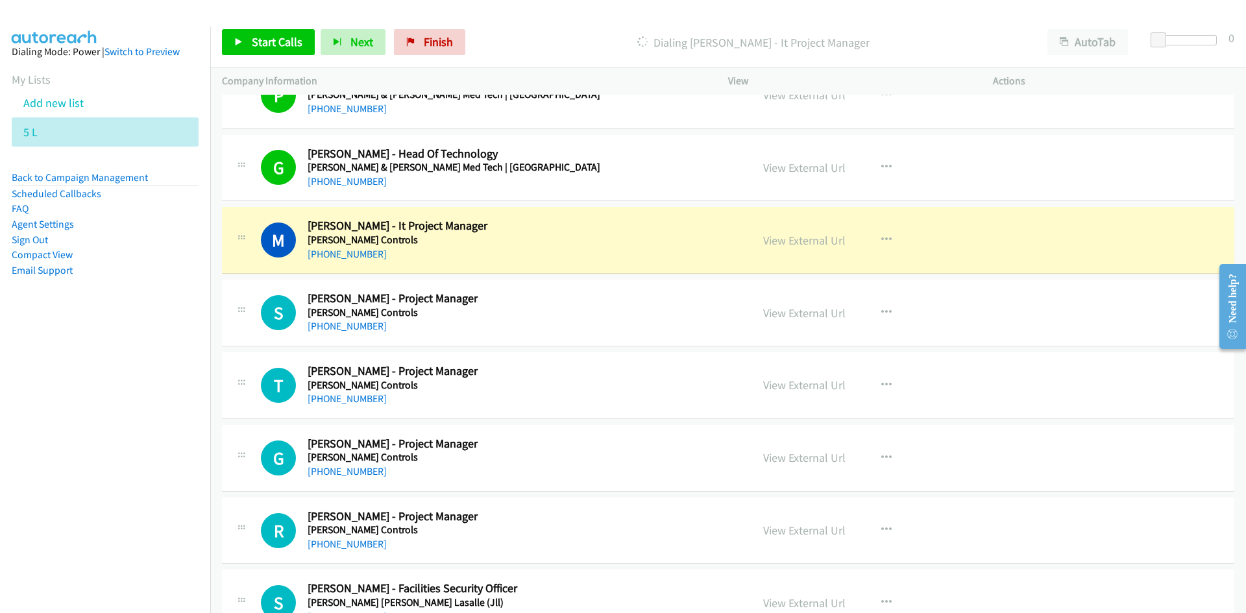
scroll to position [7464, 0]
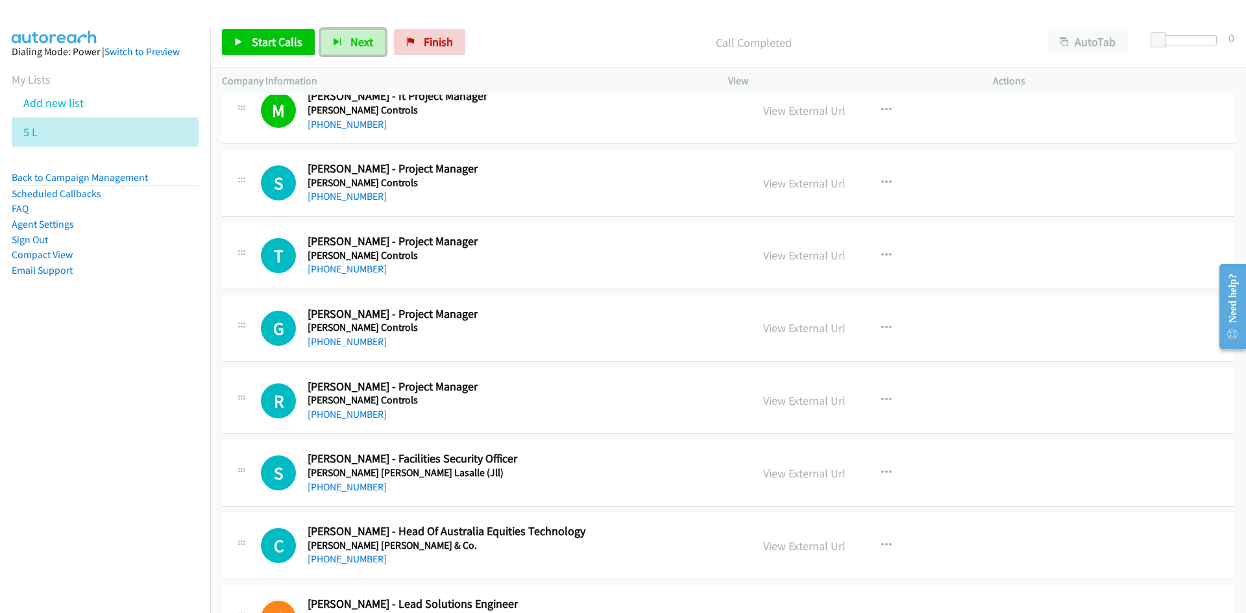
drag, startPoint x: 350, startPoint y: 44, endPoint x: 370, endPoint y: 67, distance: 30.3
click at [350, 44] on span "Next" at bounding box center [361, 41] width 23 height 15
drag, startPoint x: 346, startPoint y: 45, endPoint x: 469, endPoint y: 194, distance: 193.2
click at [346, 45] on button "Next" at bounding box center [353, 42] width 65 height 26
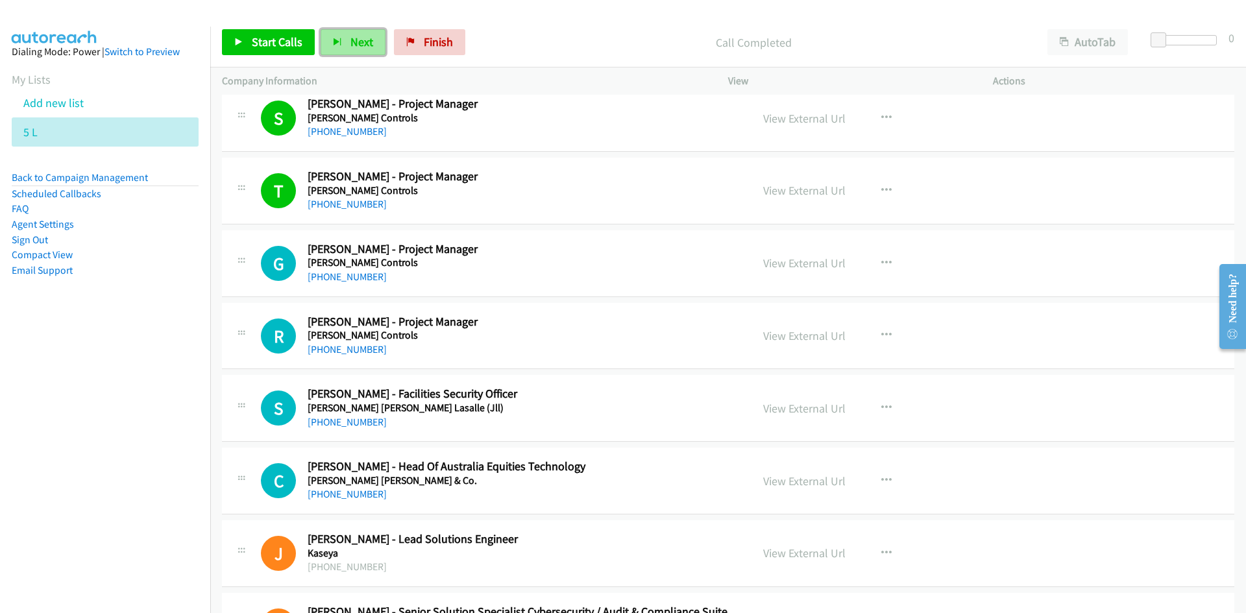
click at [357, 41] on span "Next" at bounding box center [361, 41] width 23 height 15
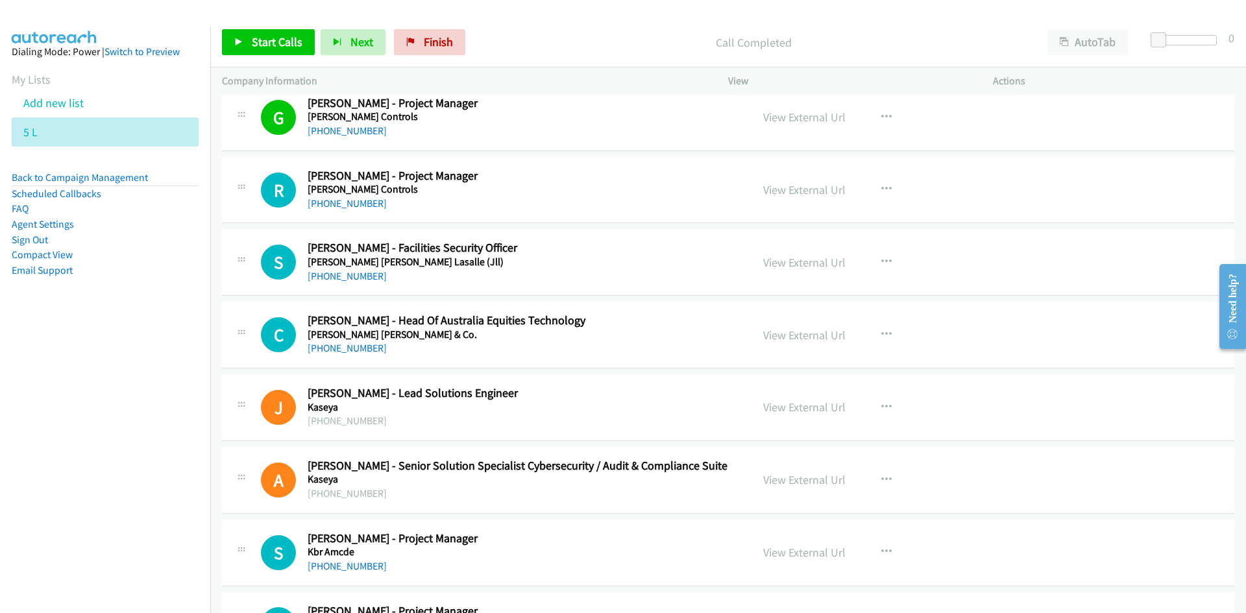
scroll to position [7659, 0]
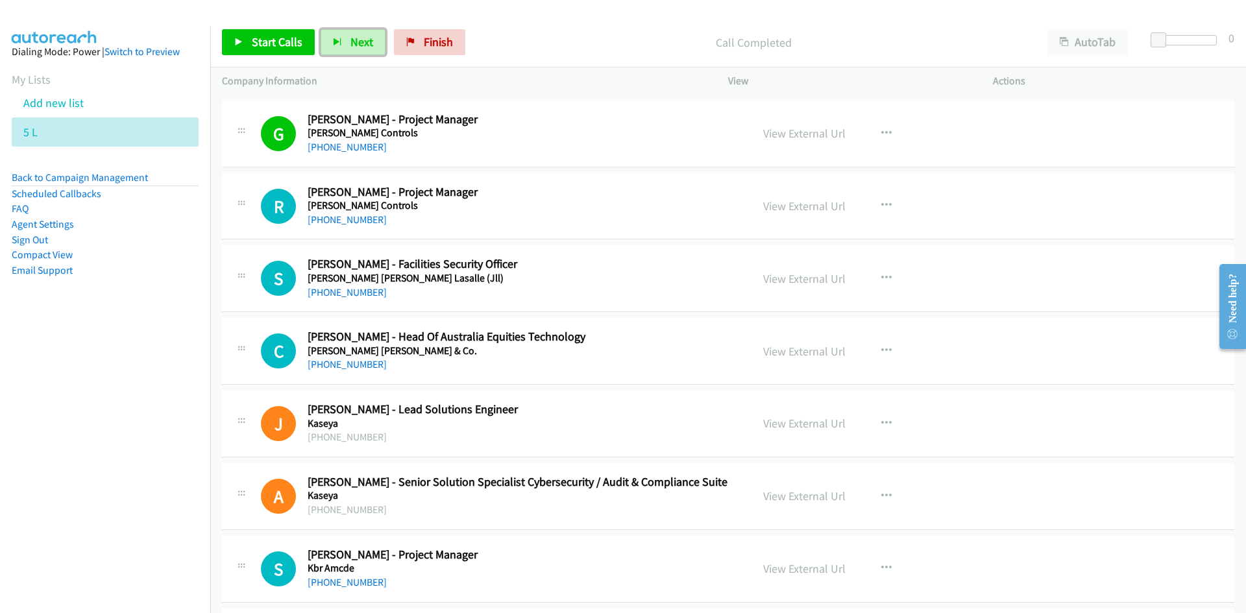
drag, startPoint x: 343, startPoint y: 44, endPoint x: 202, endPoint y: 2, distance: 146.4
click at [343, 44] on button "Next" at bounding box center [353, 42] width 65 height 26
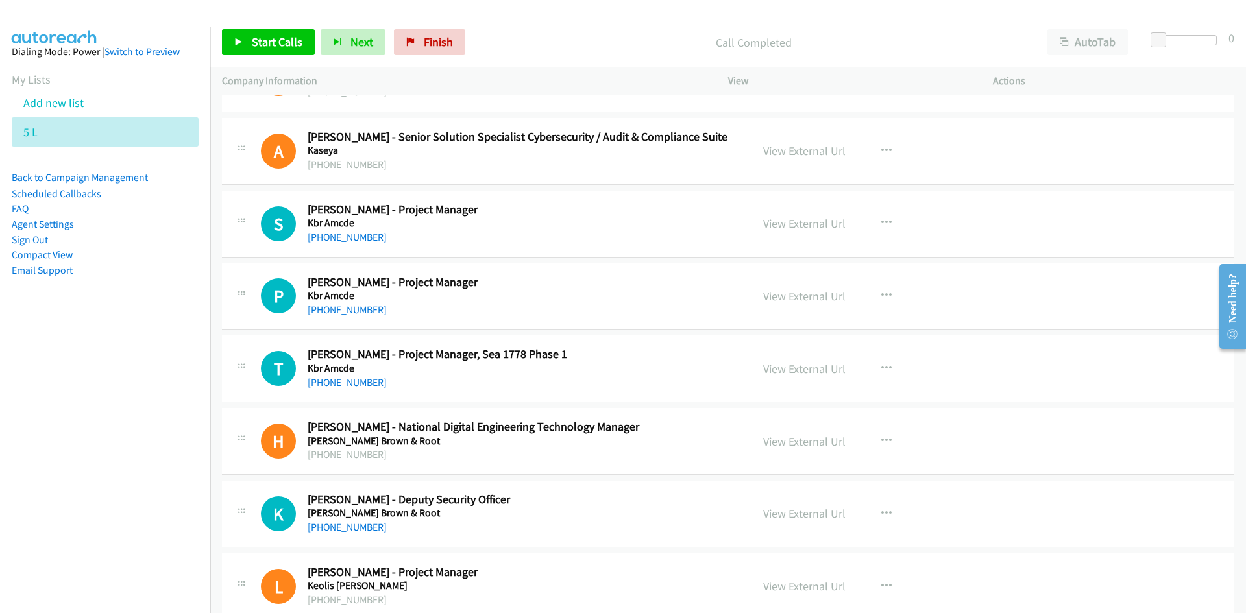
scroll to position [8048, 0]
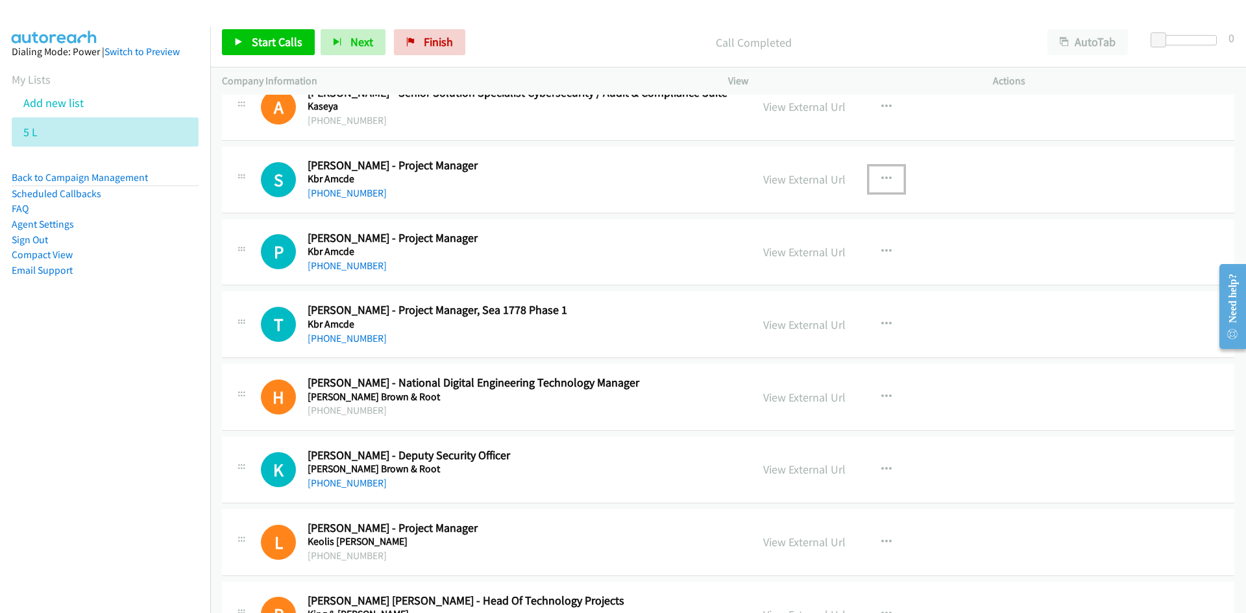
click at [883, 175] on icon "button" at bounding box center [886, 179] width 10 height 10
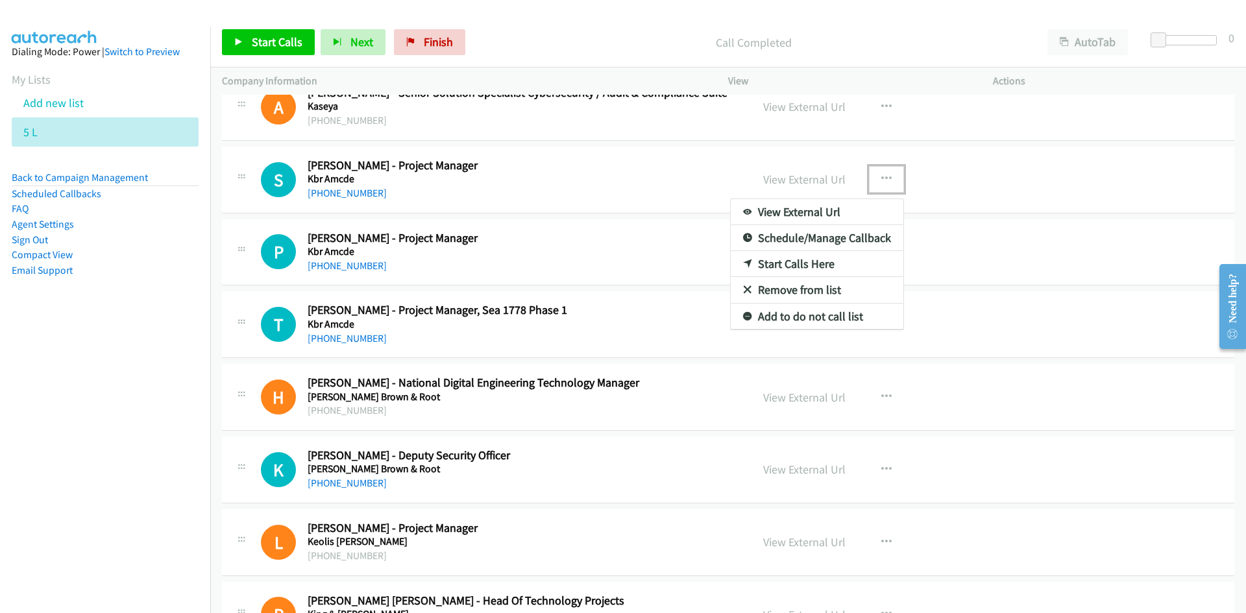
click at [791, 264] on link "Start Calls Here" at bounding box center [817, 264] width 173 height 26
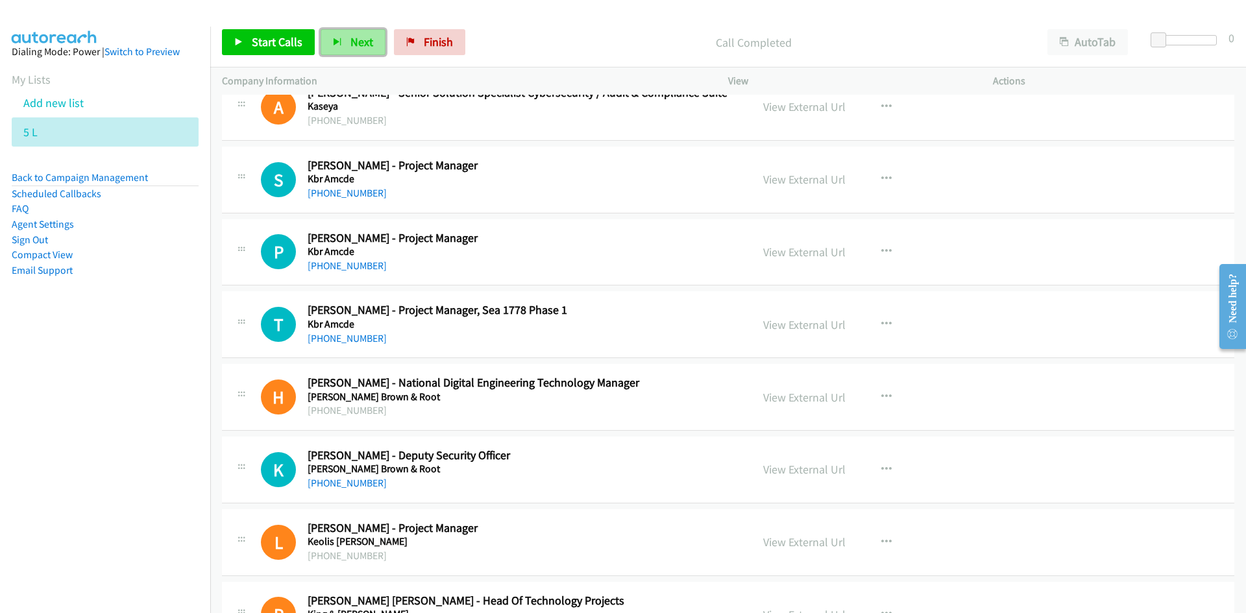
click at [340, 32] on button "Next" at bounding box center [353, 42] width 65 height 26
drag, startPoint x: 359, startPoint y: 47, endPoint x: 364, endPoint y: 52, distance: 7.3
click at [359, 47] on span "Next" at bounding box center [361, 41] width 23 height 15
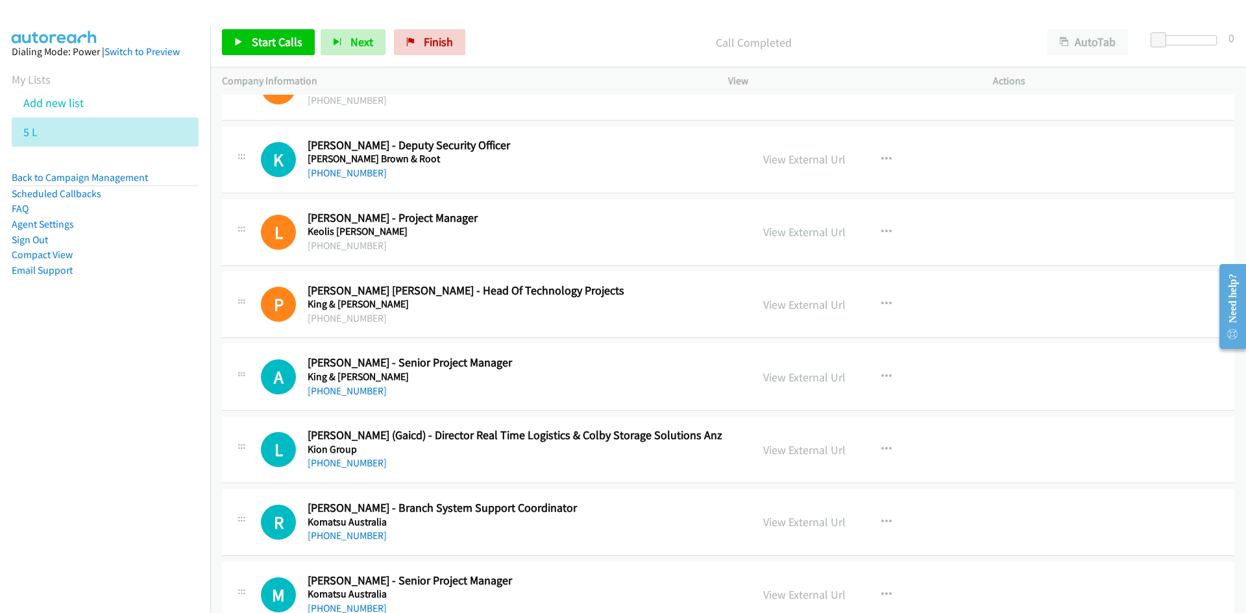
scroll to position [8567, 0]
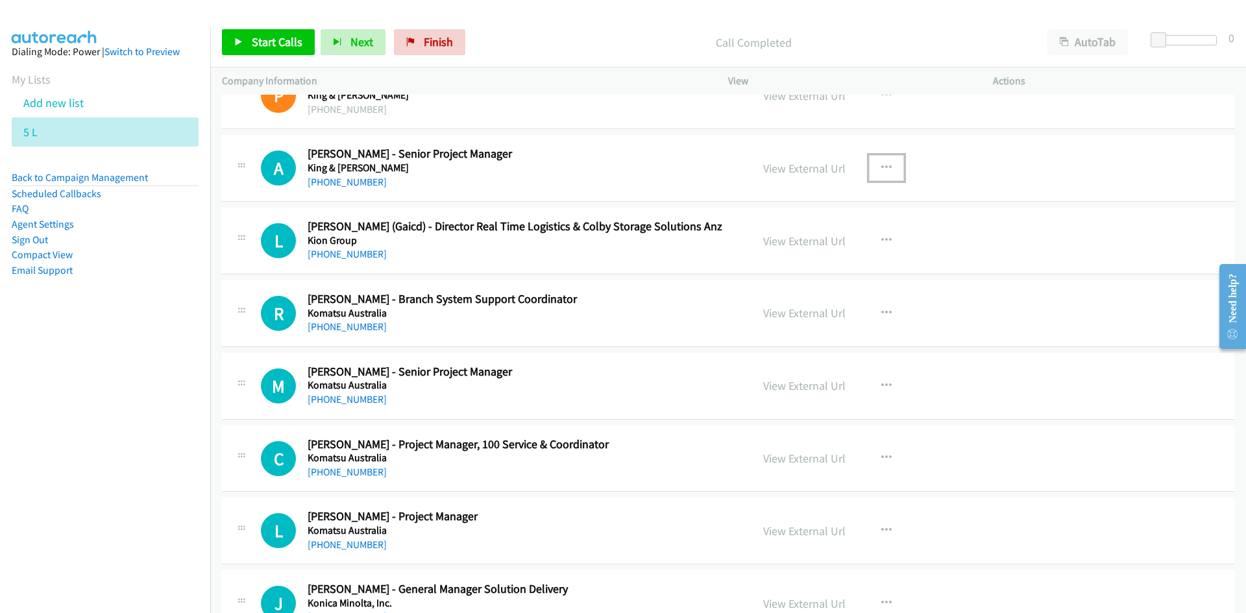
click at [881, 163] on icon "button" at bounding box center [886, 168] width 10 height 10
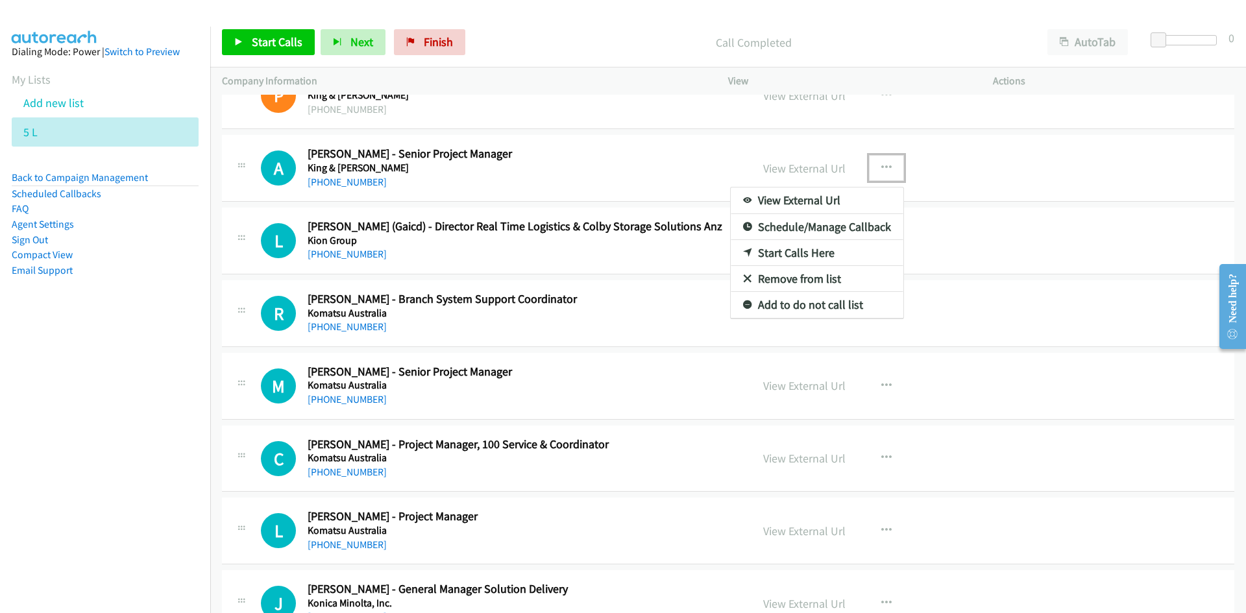
click at [790, 251] on link "Start Calls Here" at bounding box center [817, 253] width 173 height 26
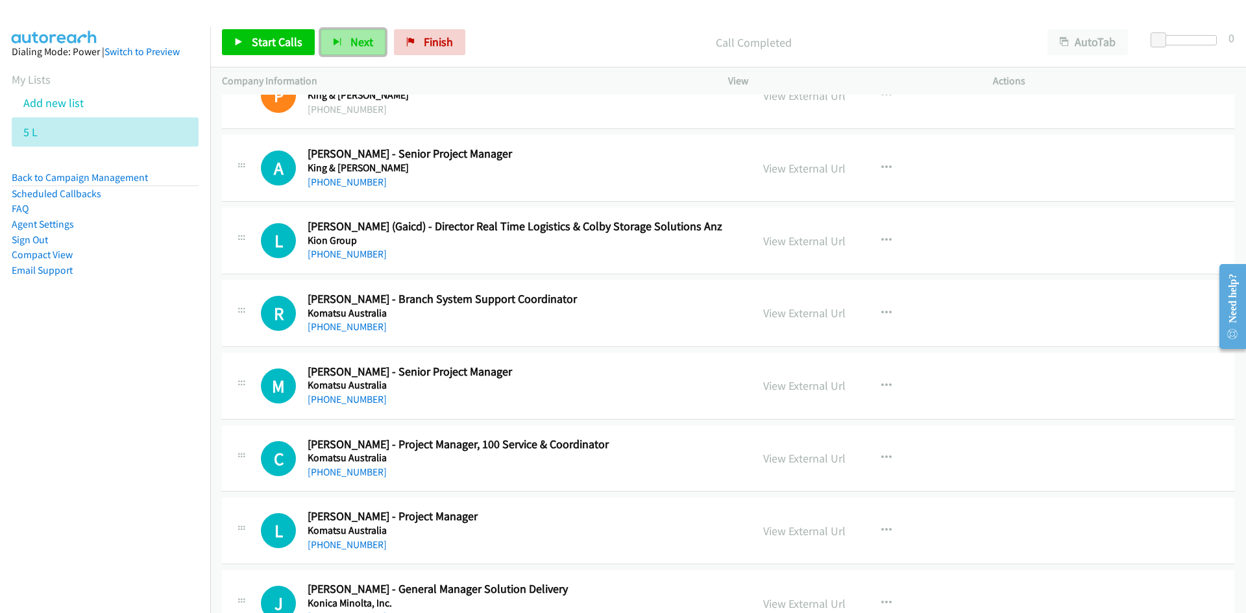
click at [347, 38] on button "Next" at bounding box center [353, 42] width 65 height 26
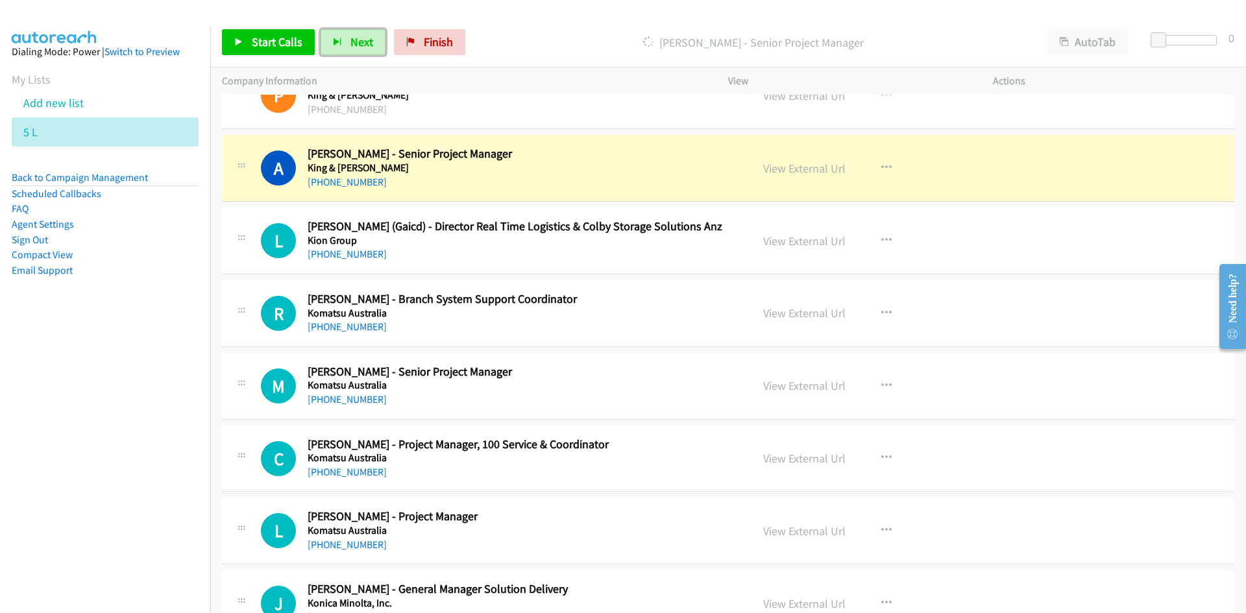
drag, startPoint x: 831, startPoint y: 171, endPoint x: 827, endPoint y: 184, distance: 13.8
click at [831, 171] on link "View External Url" at bounding box center [804, 168] width 82 height 15
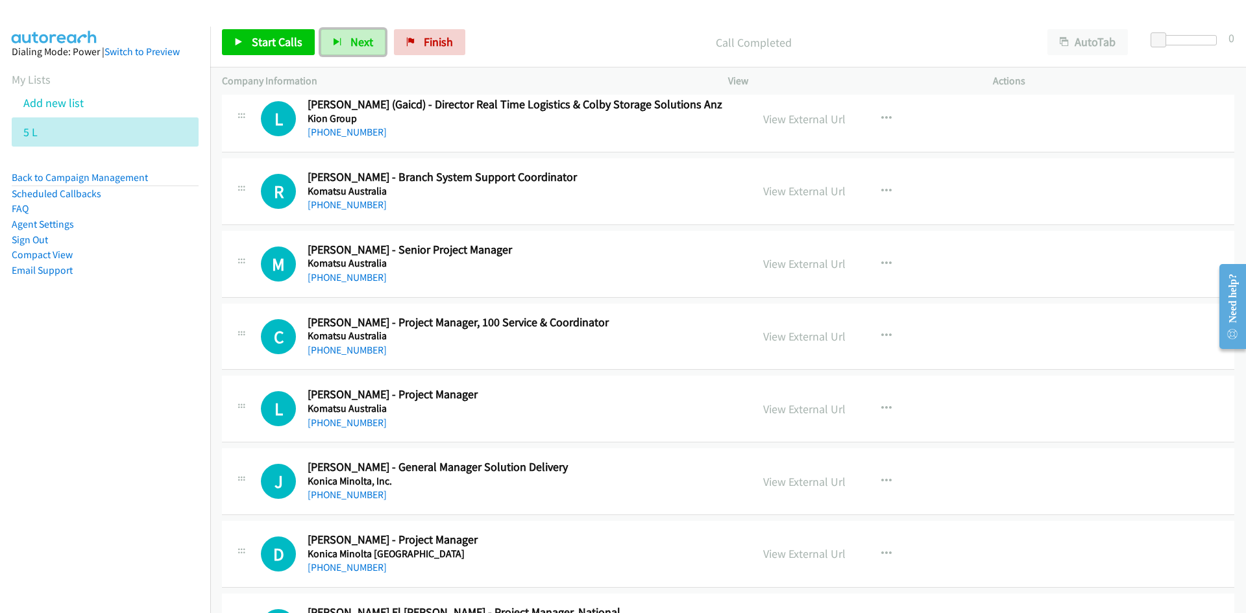
scroll to position [8697, 0]
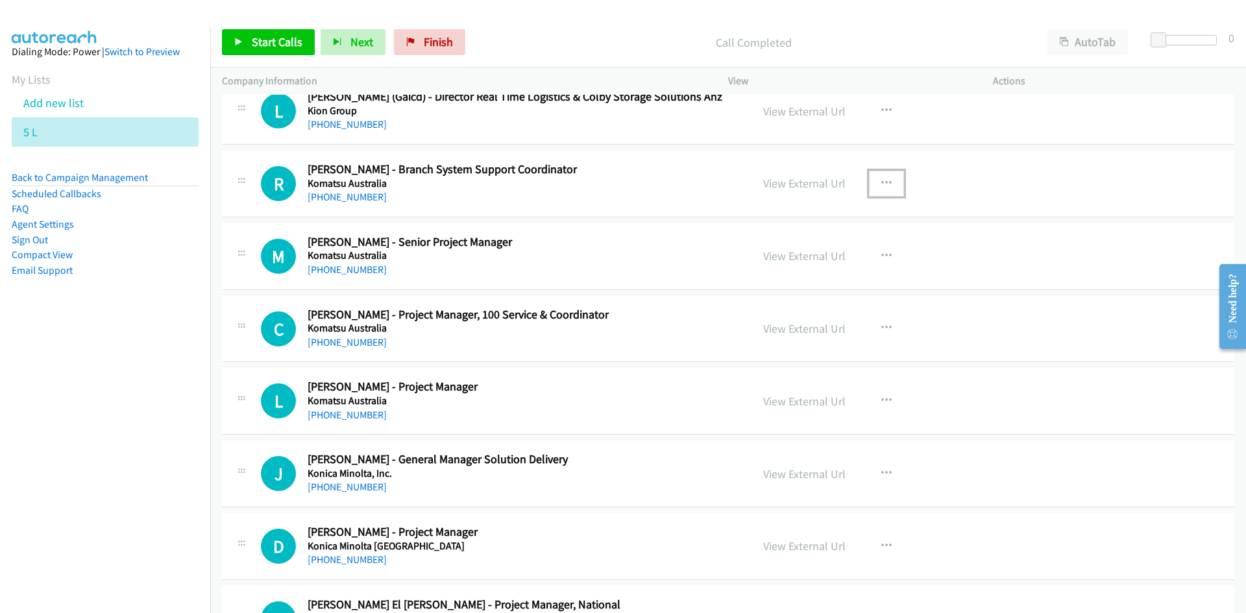
click at [870, 188] on button "button" at bounding box center [886, 184] width 35 height 26
click at [783, 264] on link "Start Calls Here" at bounding box center [817, 269] width 173 height 26
click at [357, 43] on span "Next" at bounding box center [361, 41] width 23 height 15
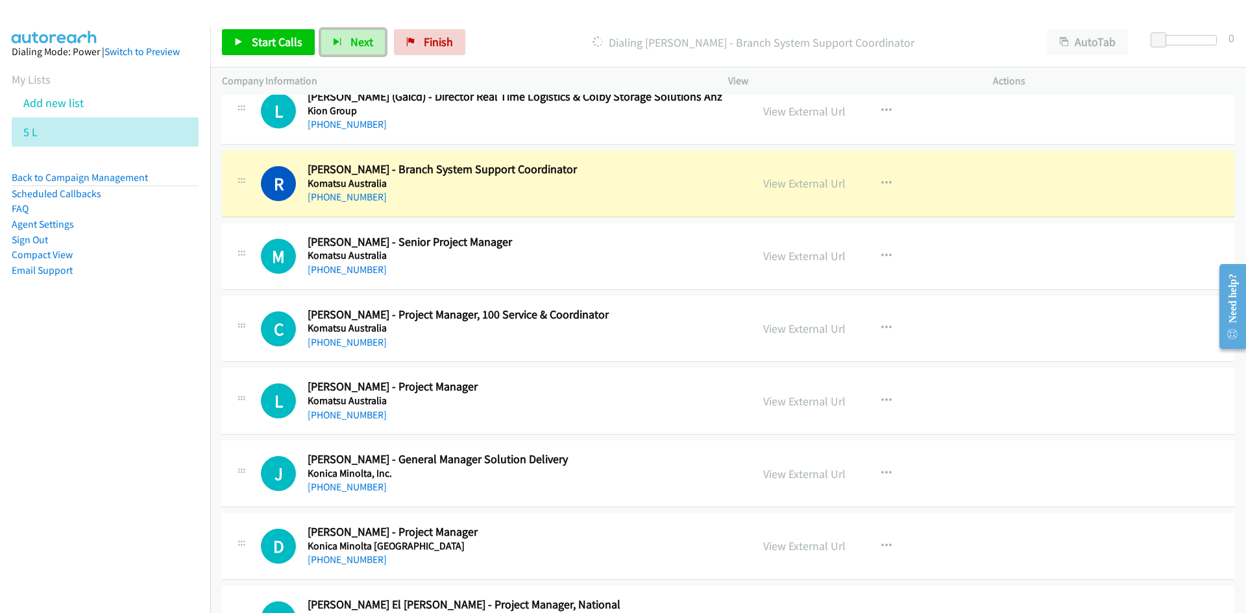
click at [344, 42] on button "Next" at bounding box center [353, 42] width 65 height 26
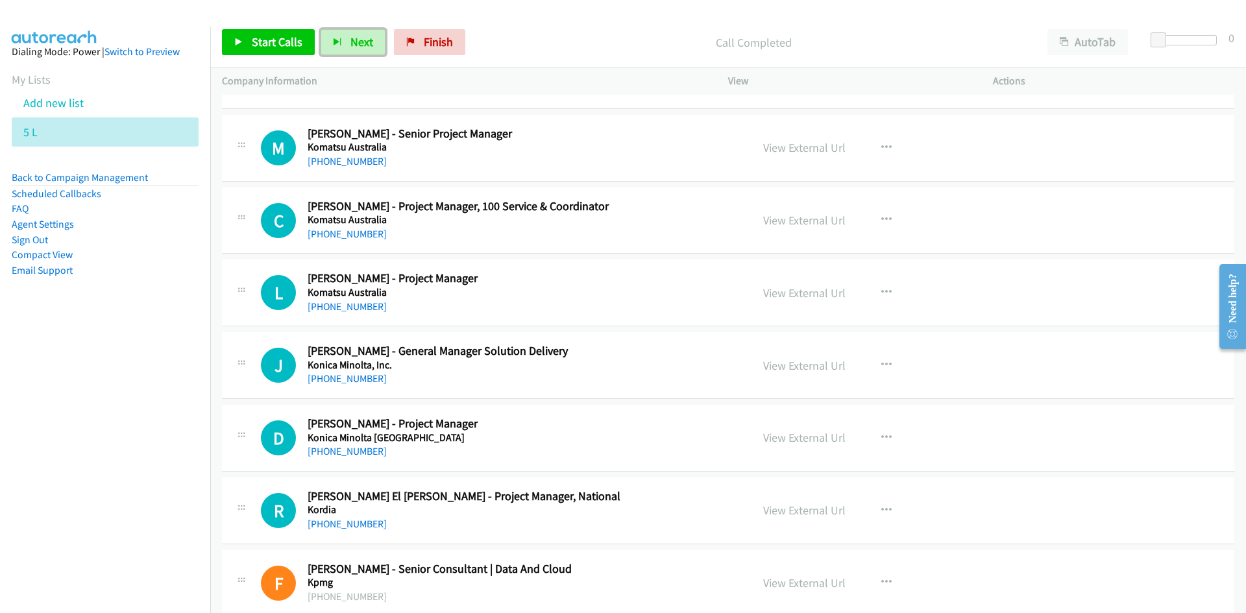
scroll to position [8827, 0]
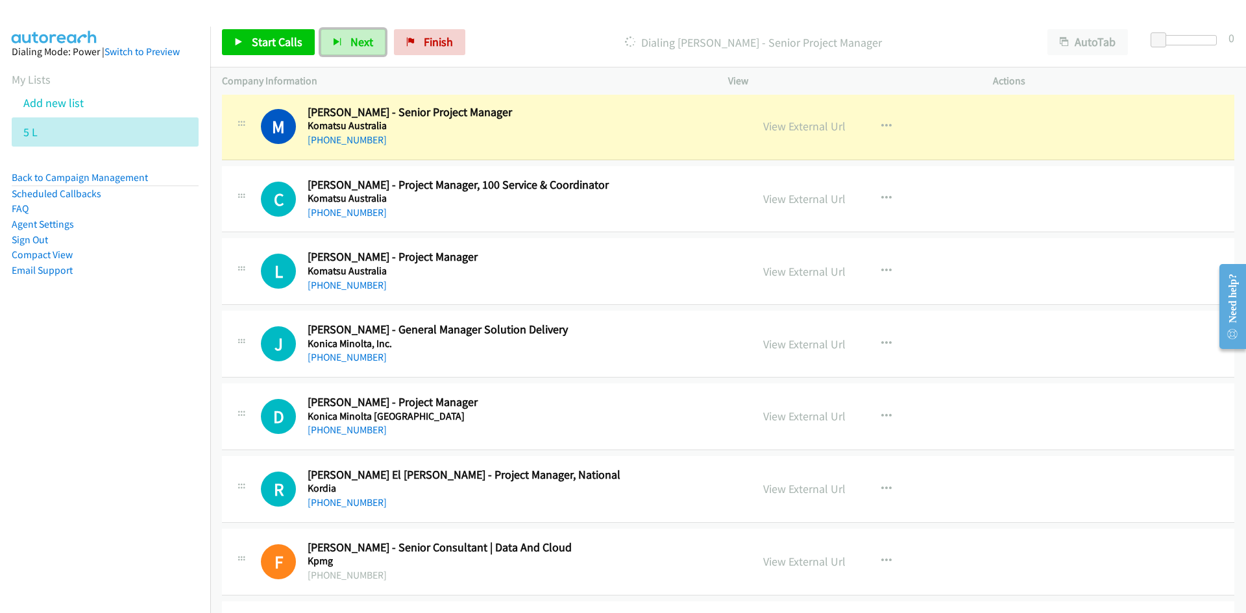
drag, startPoint x: 792, startPoint y: 129, endPoint x: 783, endPoint y: 188, distance: 59.1
click at [792, 129] on link "View External Url" at bounding box center [804, 126] width 82 height 15
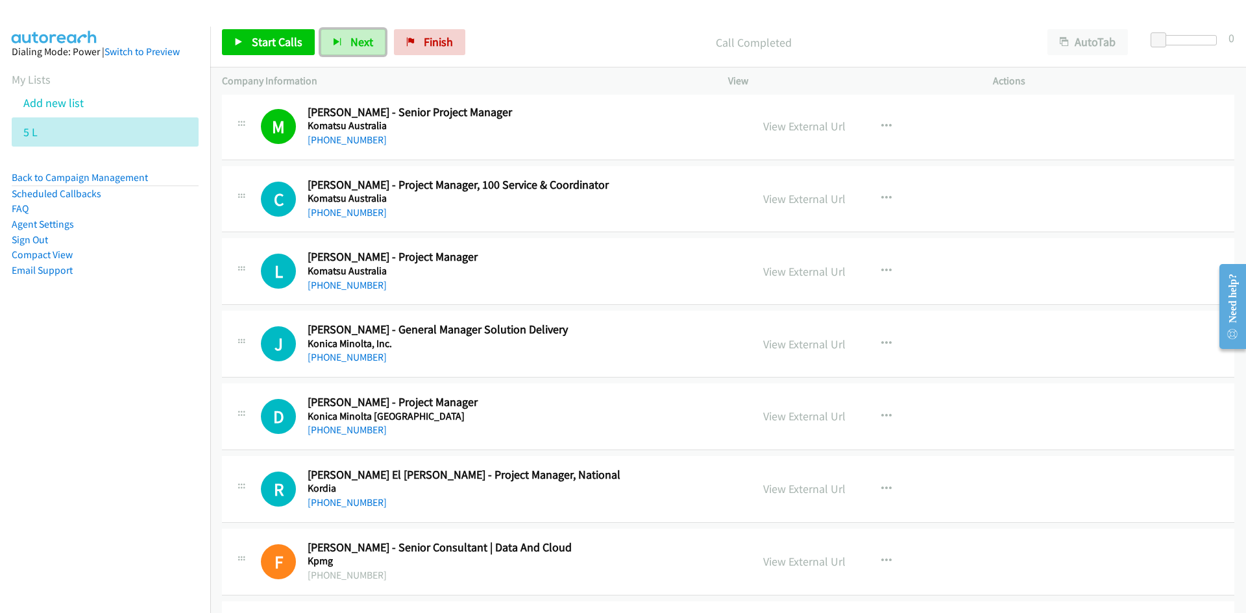
scroll to position [8892, 0]
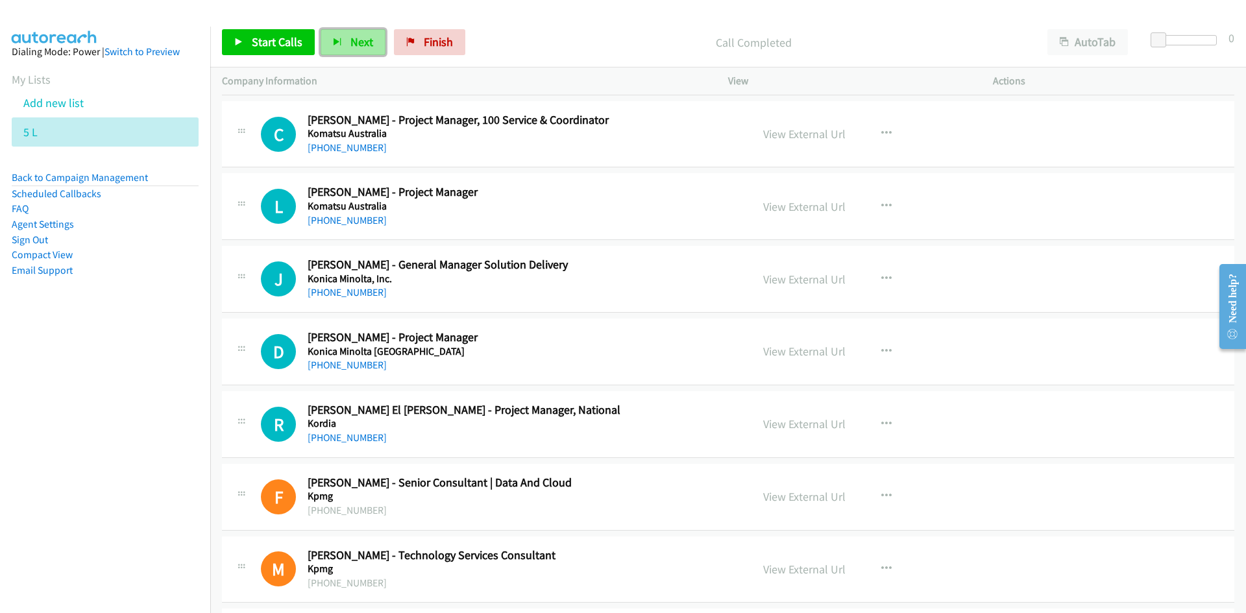
click at [363, 41] on span "Next" at bounding box center [361, 41] width 23 height 15
drag, startPoint x: 356, startPoint y: 49, endPoint x: 543, endPoint y: 163, distance: 218.2
click at [356, 49] on button "Next" at bounding box center [353, 42] width 65 height 26
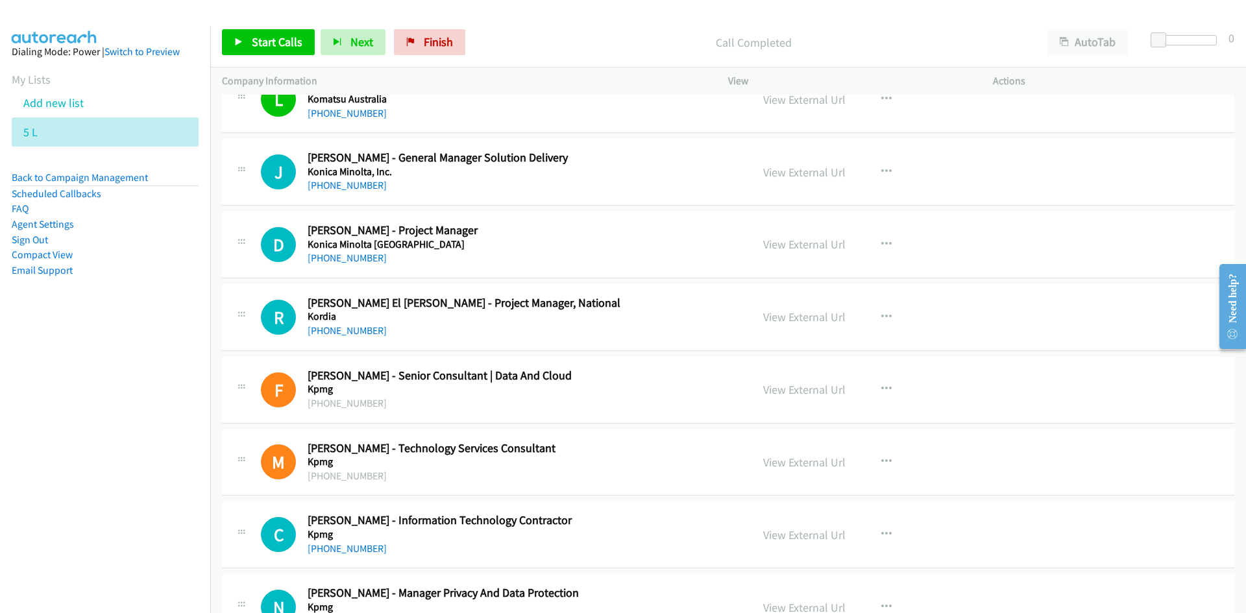
scroll to position [9022, 0]
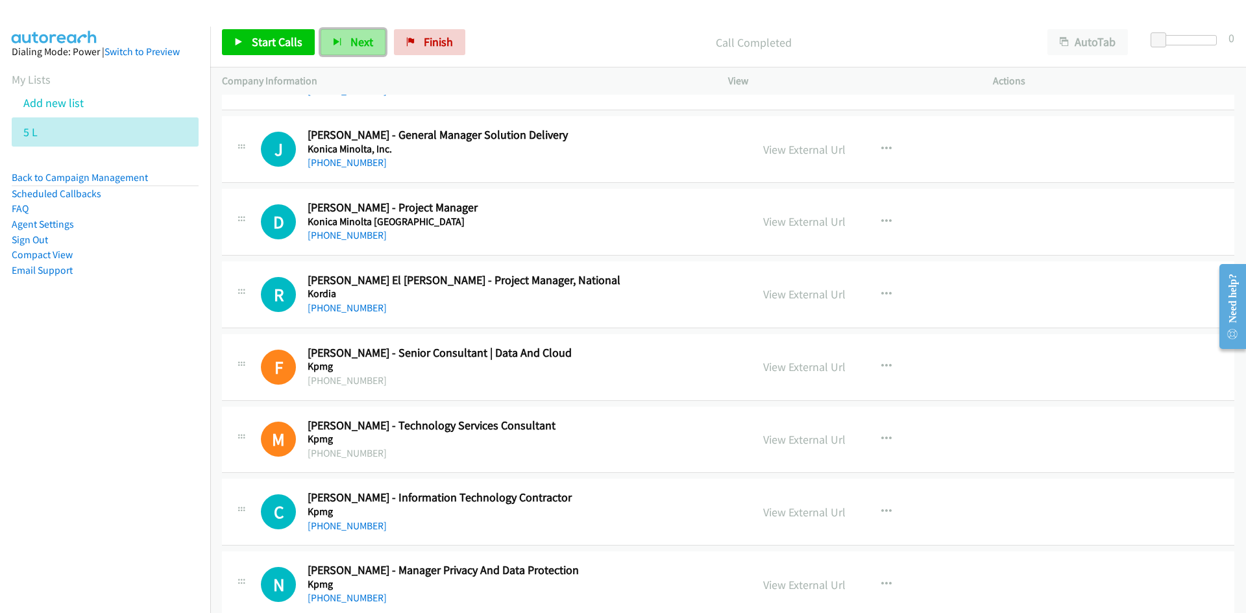
click at [362, 38] on span "Next" at bounding box center [361, 41] width 23 height 15
drag, startPoint x: 361, startPoint y: 40, endPoint x: 538, endPoint y: 199, distance: 238.5
click at [361, 40] on span "Next" at bounding box center [361, 41] width 23 height 15
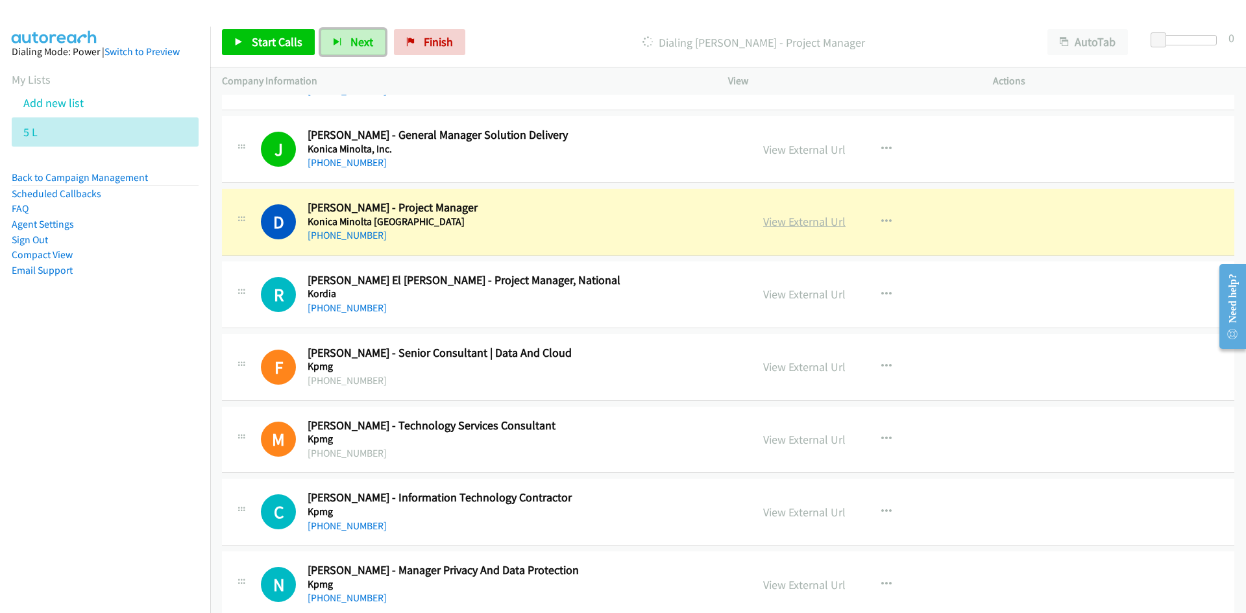
drag, startPoint x: 810, startPoint y: 220, endPoint x: 807, endPoint y: 228, distance: 8.8
click at [810, 220] on link "View External Url" at bounding box center [804, 221] width 82 height 15
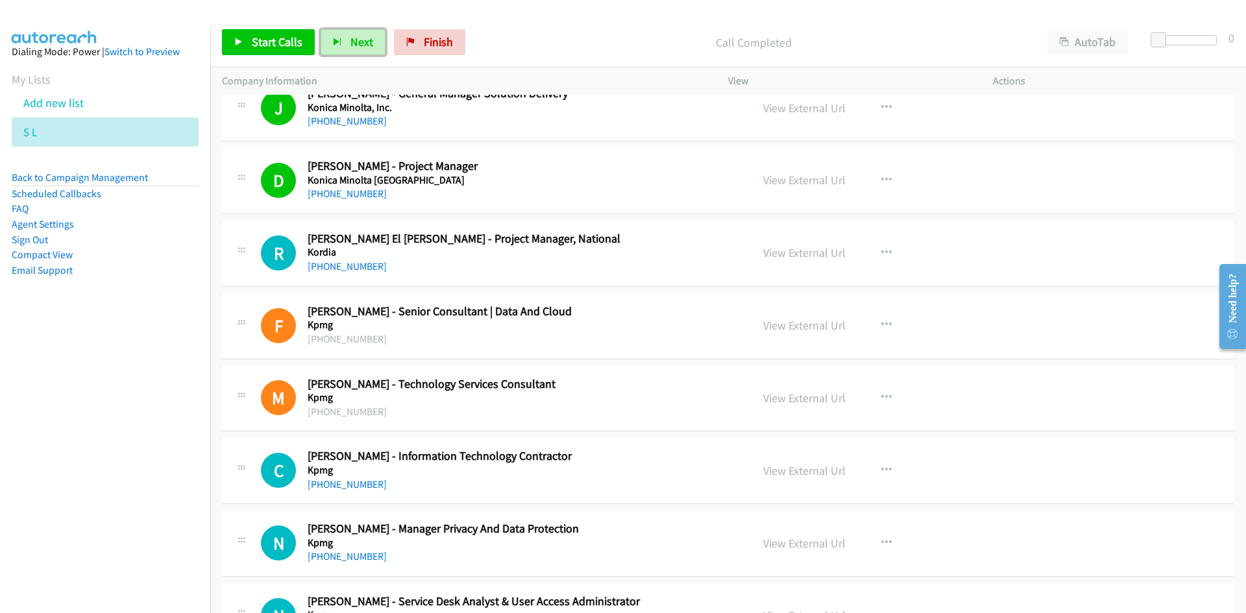
scroll to position [9086, 0]
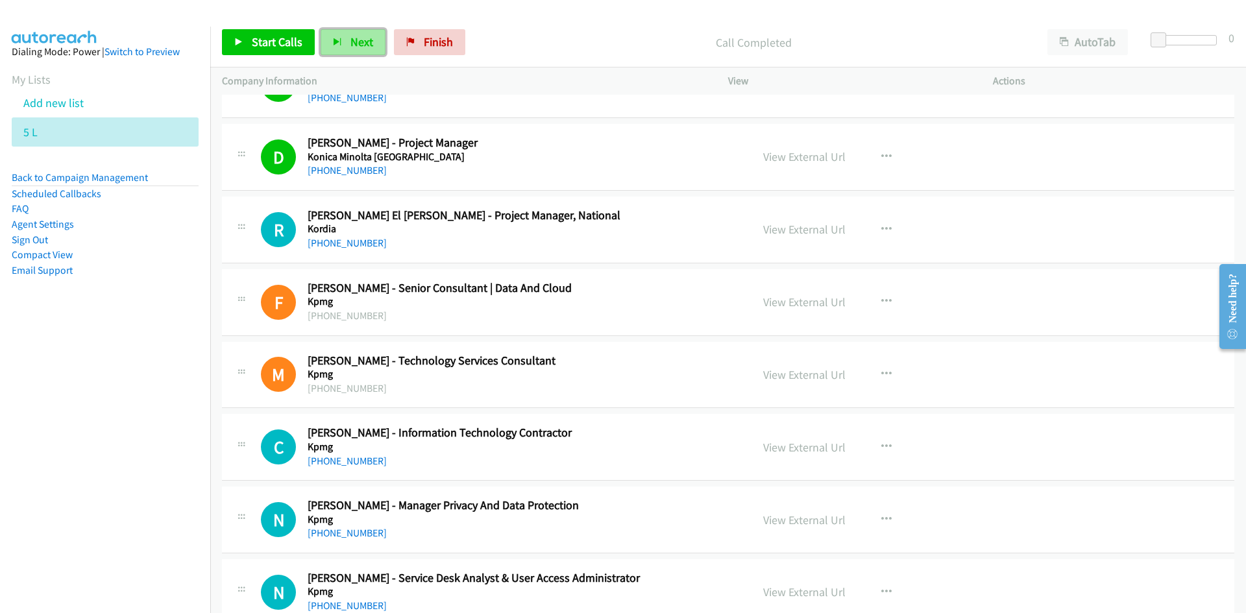
click at [360, 42] on span "Next" at bounding box center [361, 41] width 23 height 15
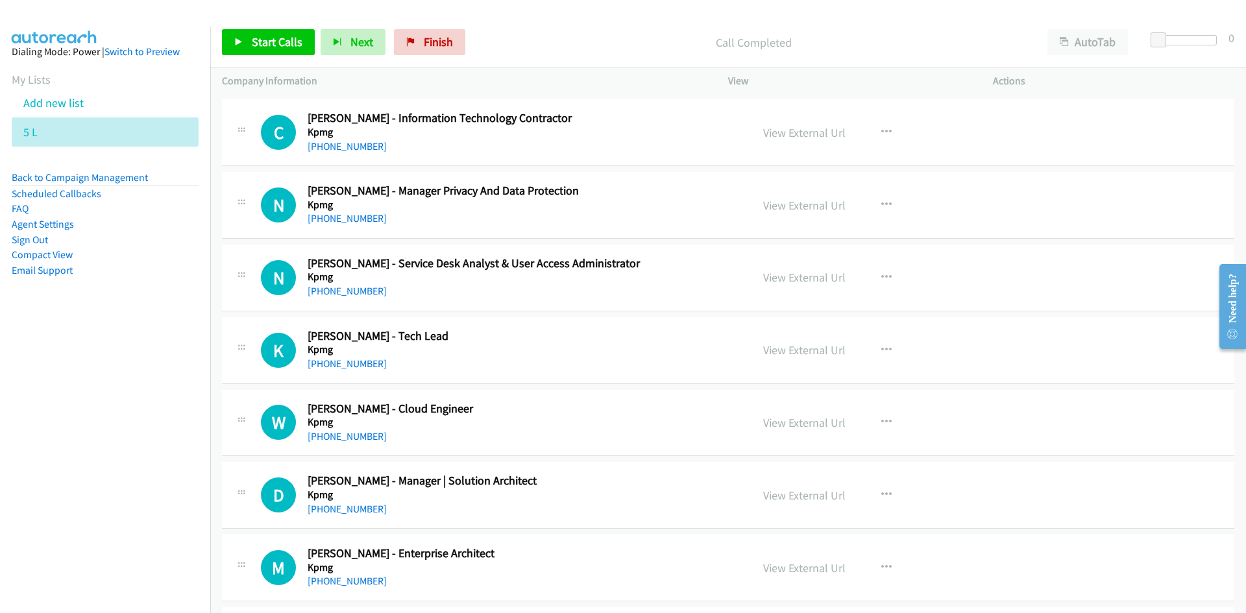
scroll to position [9411, 0]
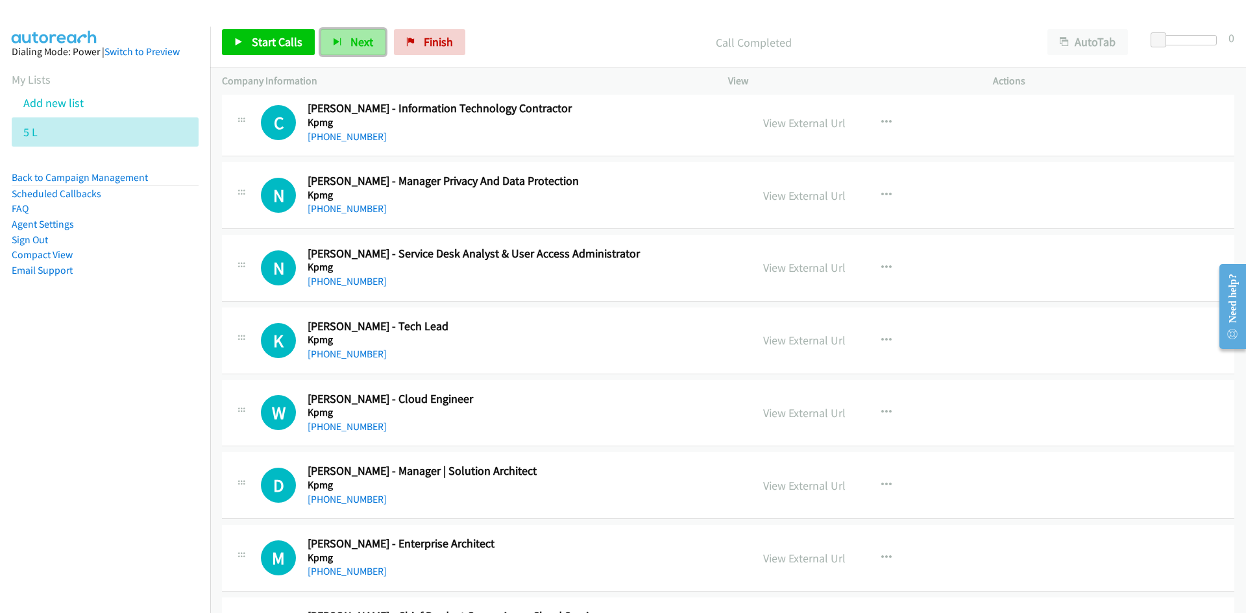
drag, startPoint x: 347, startPoint y: 32, endPoint x: 363, endPoint y: 50, distance: 23.9
click at [347, 32] on button "Next" at bounding box center [353, 42] width 65 height 26
click at [881, 259] on button "button" at bounding box center [886, 268] width 35 height 26
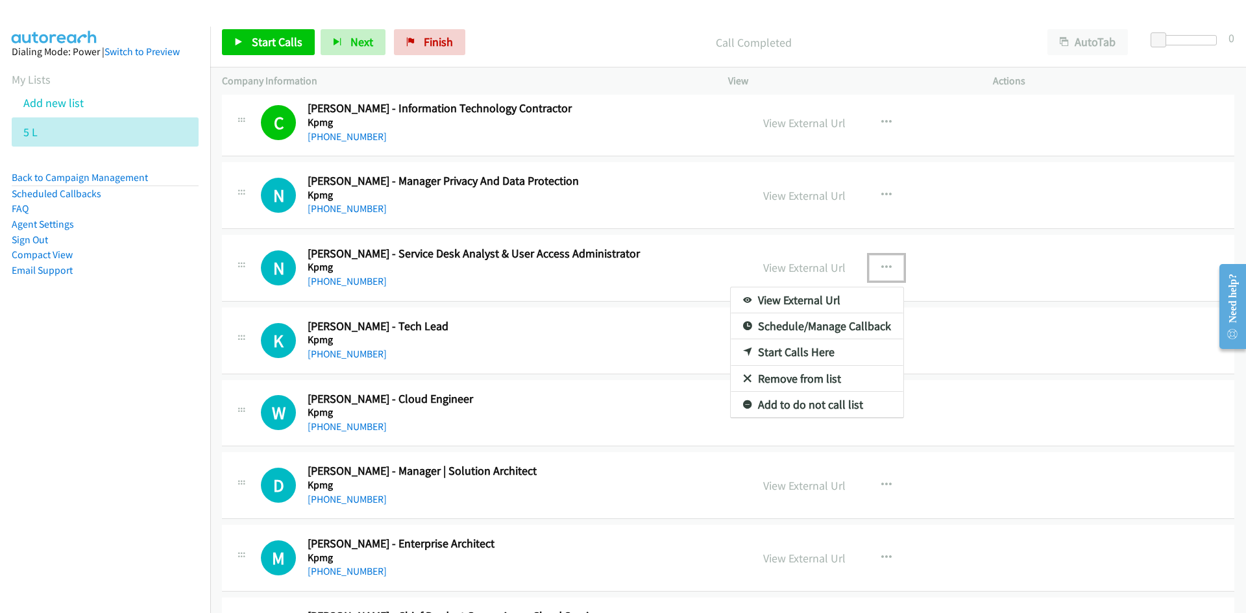
click at [792, 348] on link "Start Calls Here" at bounding box center [817, 352] width 173 height 26
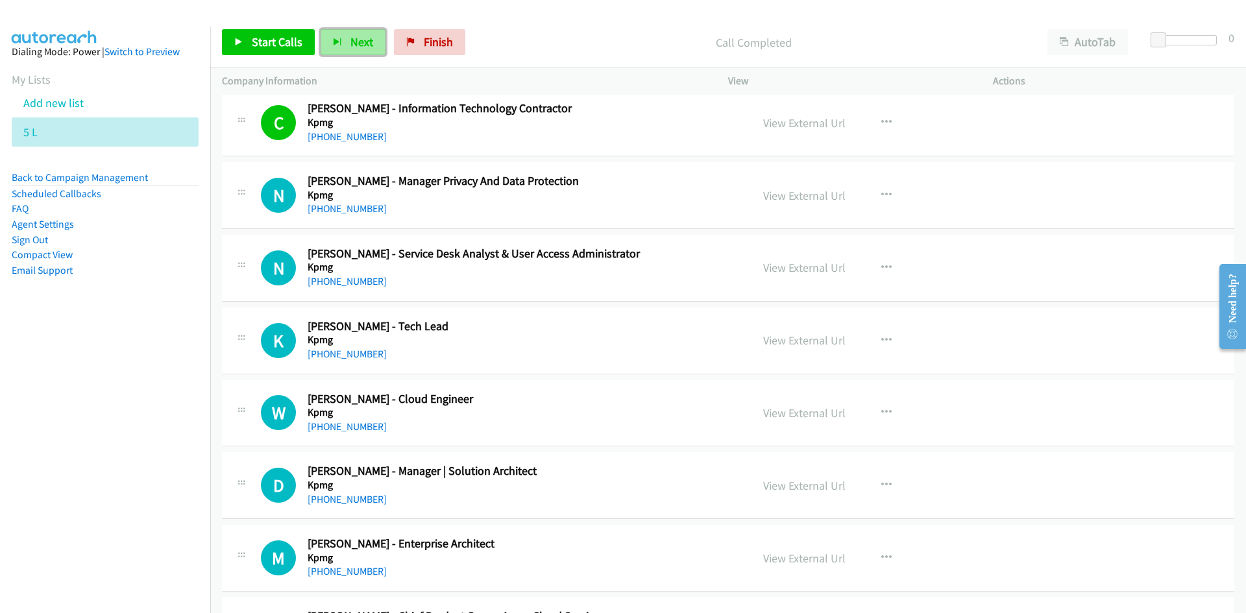
click at [354, 34] on span "Next" at bounding box center [361, 41] width 23 height 15
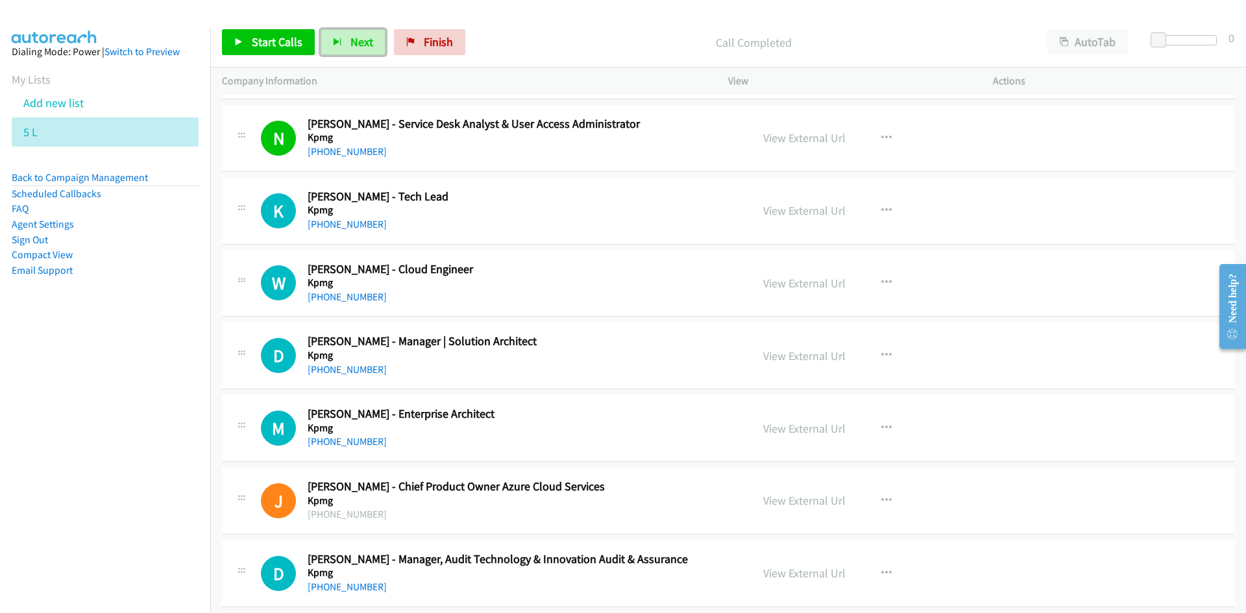
scroll to position [9606, 0]
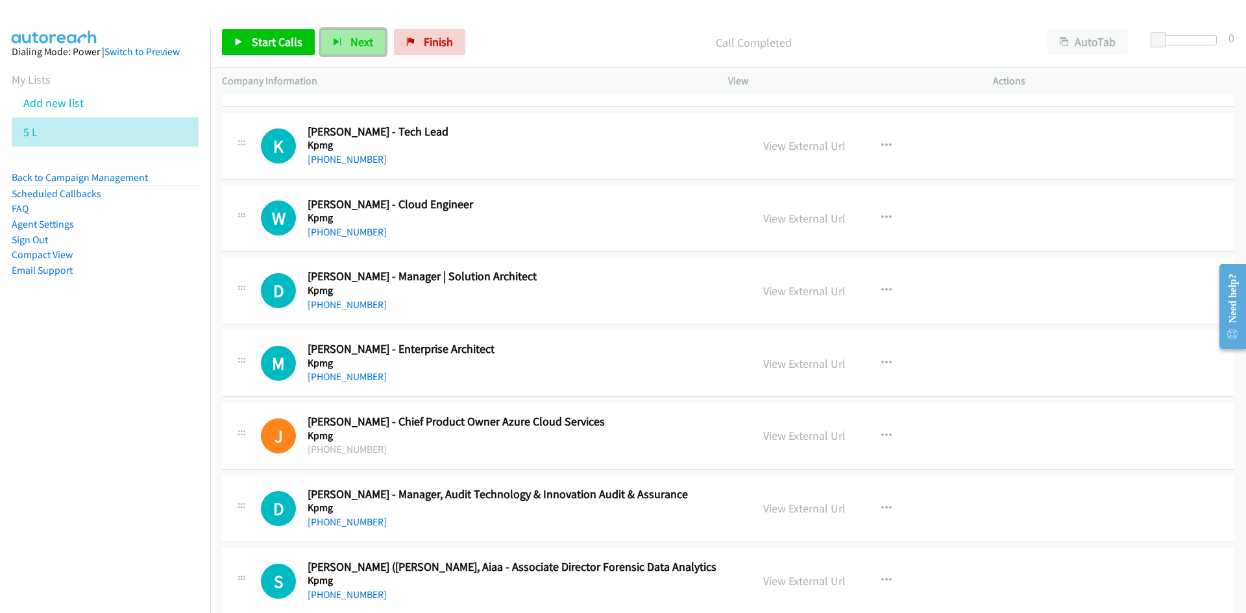
click at [358, 42] on span "Next" at bounding box center [361, 41] width 23 height 15
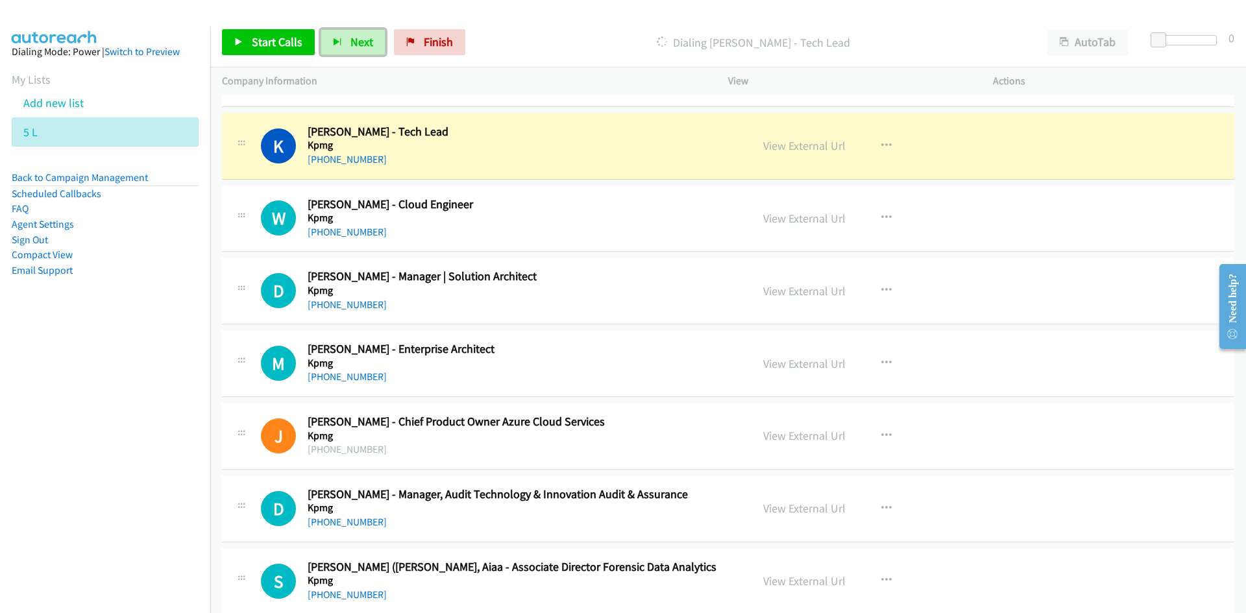
drag, startPoint x: 778, startPoint y: 145, endPoint x: 578, endPoint y: 57, distance: 218.3
click at [778, 145] on link "View External Url" at bounding box center [804, 145] width 82 height 15
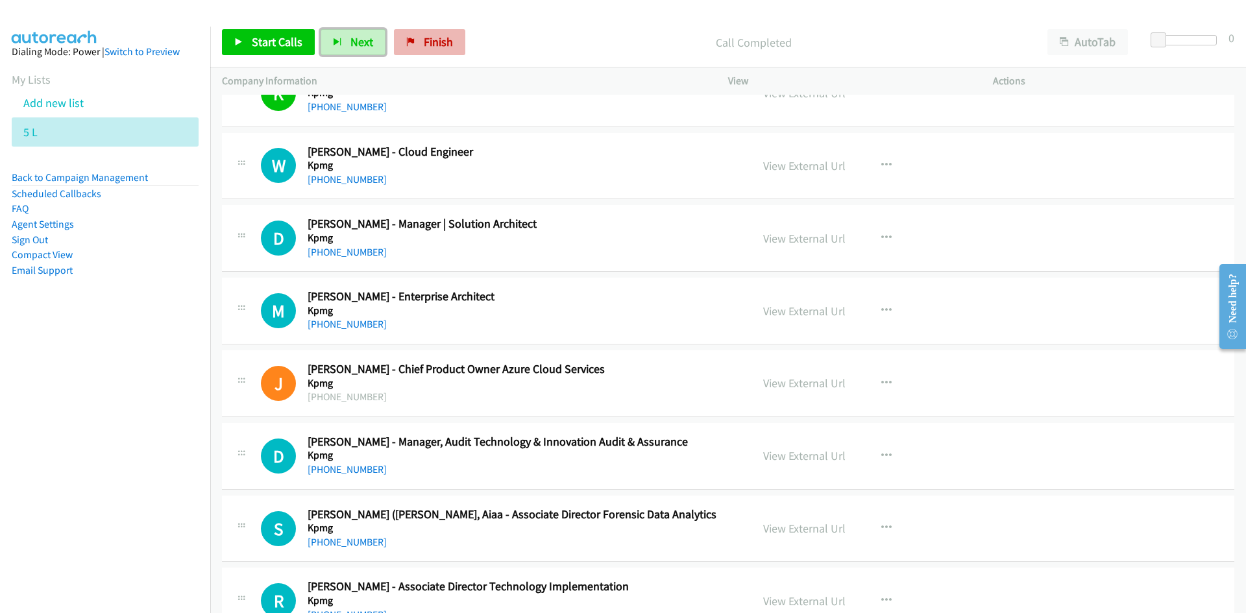
scroll to position [9671, 0]
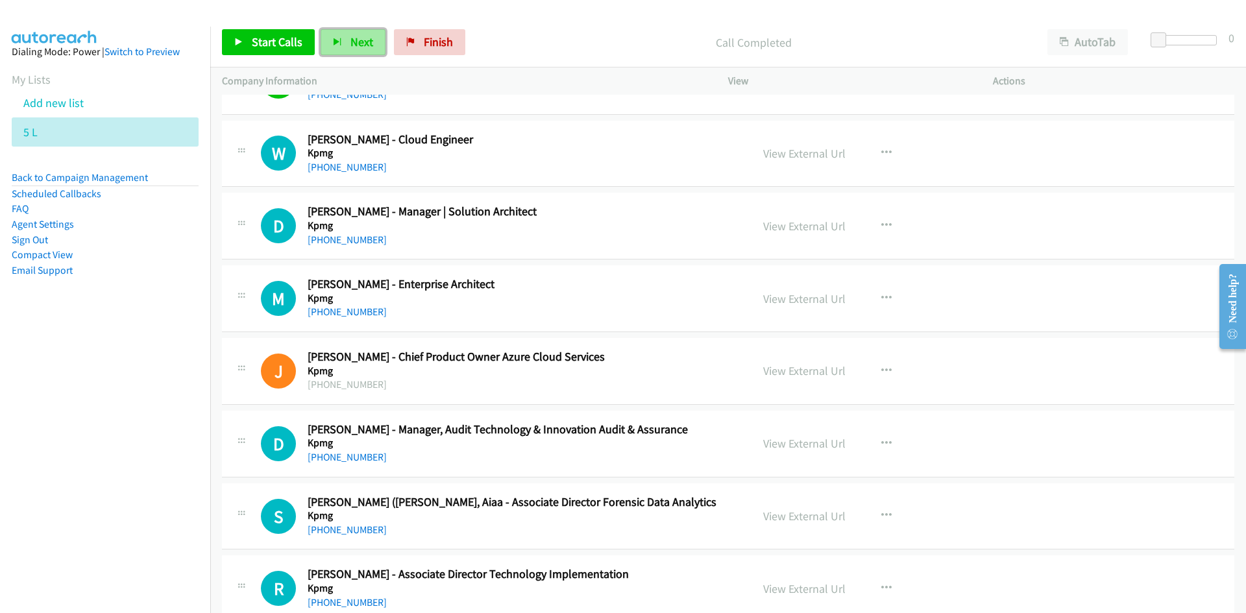
click at [340, 49] on button "Next" at bounding box center [353, 42] width 65 height 26
click at [362, 45] on span "Next" at bounding box center [361, 41] width 23 height 15
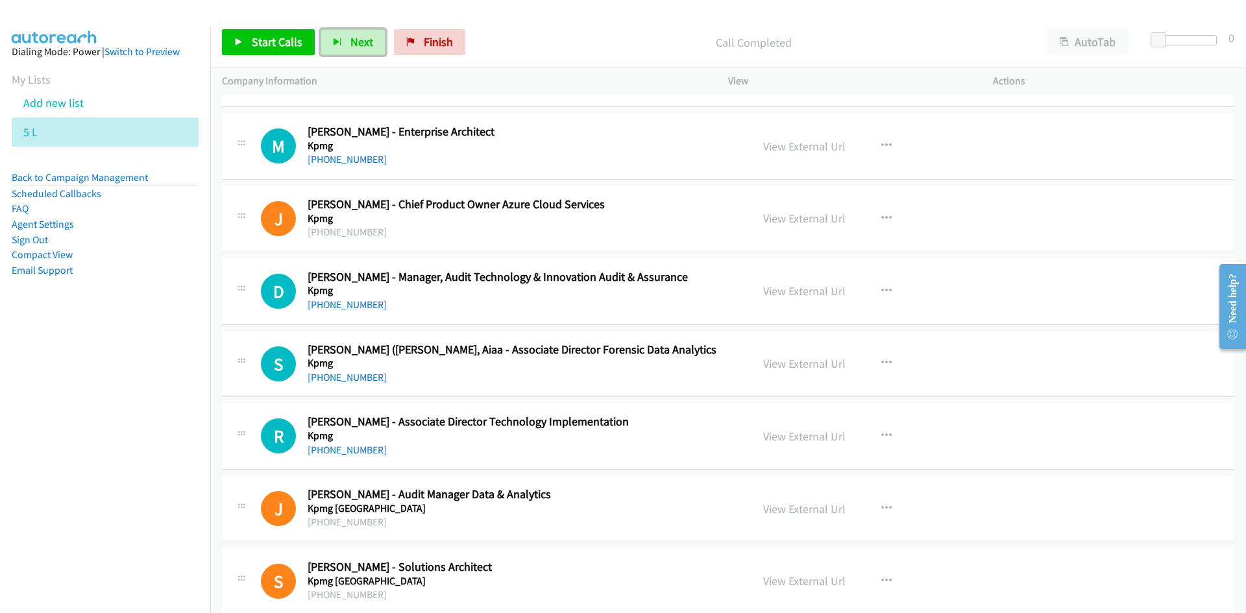
scroll to position [9800, 0]
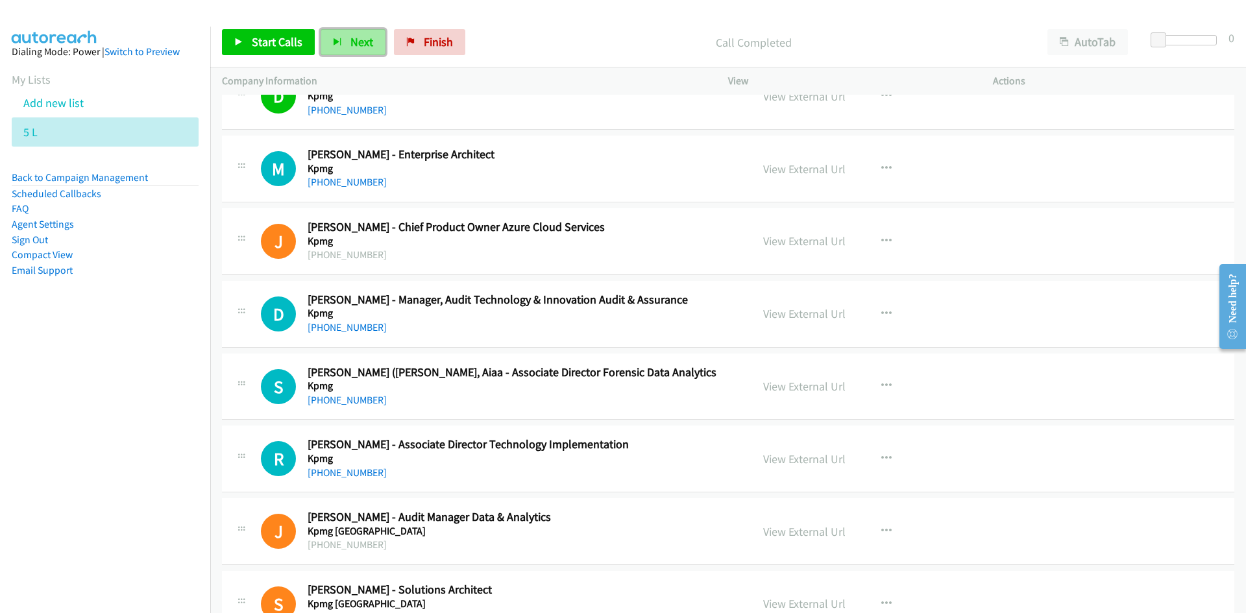
click at [358, 43] on span "Next" at bounding box center [361, 41] width 23 height 15
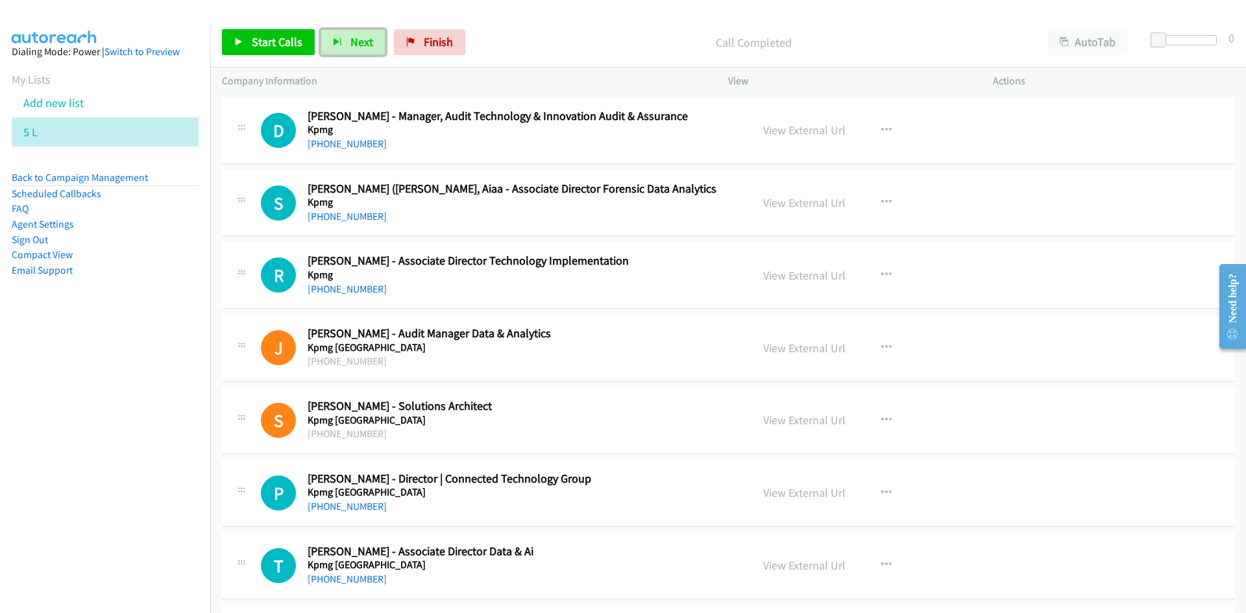
scroll to position [9995, 0]
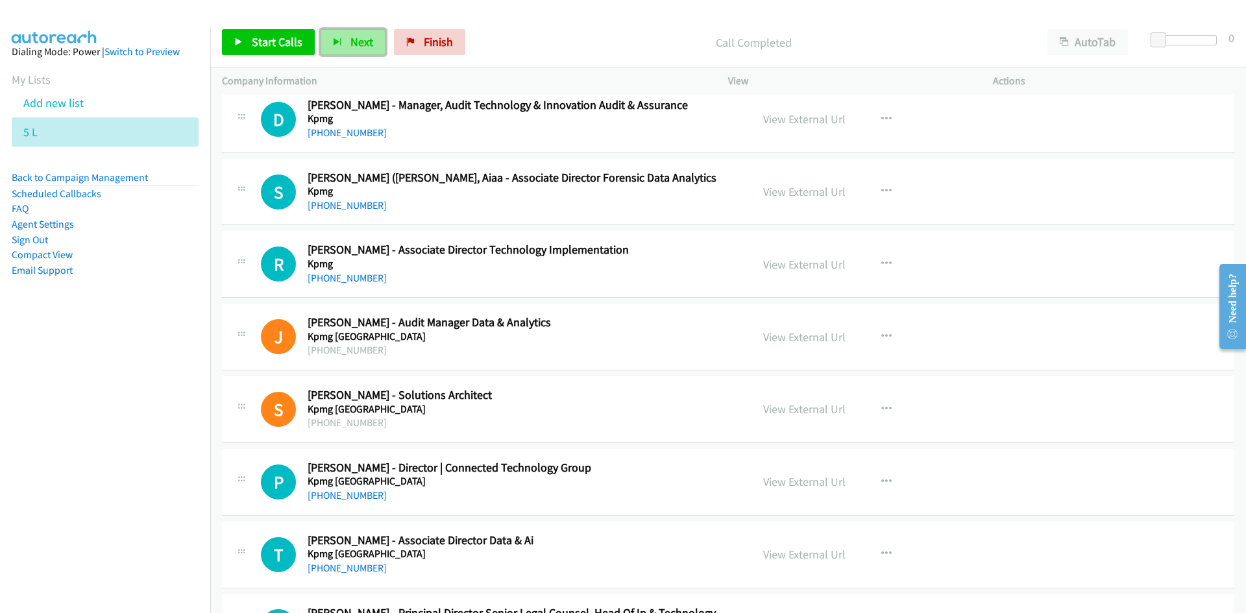
click at [358, 45] on span "Next" at bounding box center [361, 41] width 23 height 15
click at [358, 43] on span "Next" at bounding box center [361, 41] width 23 height 15
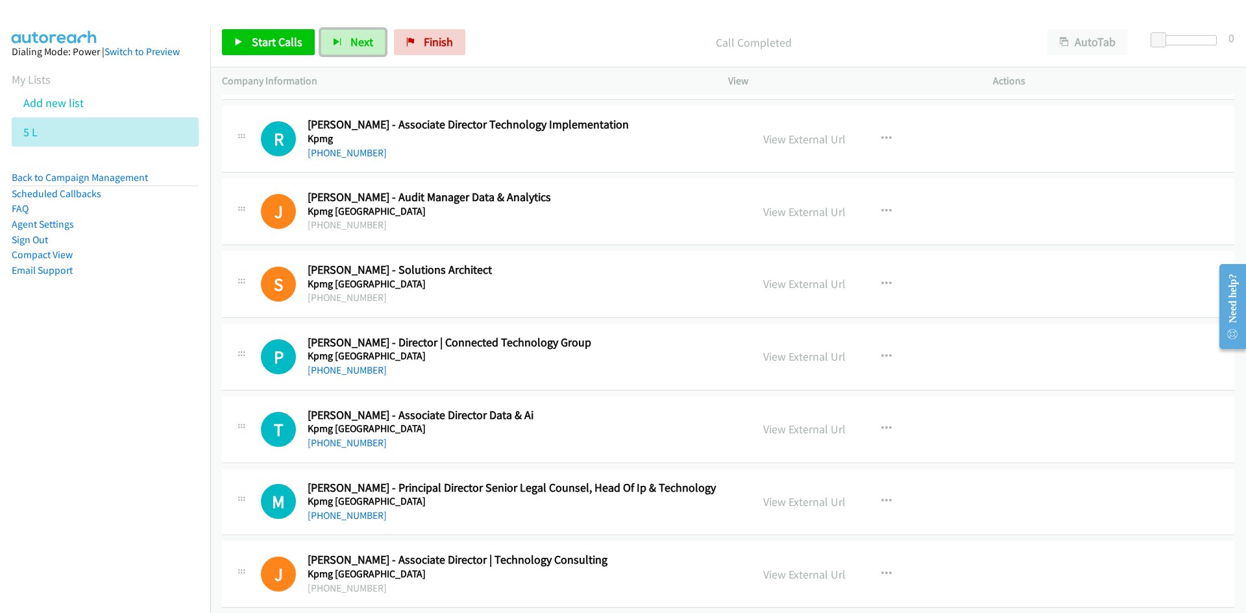
scroll to position [10125, 0]
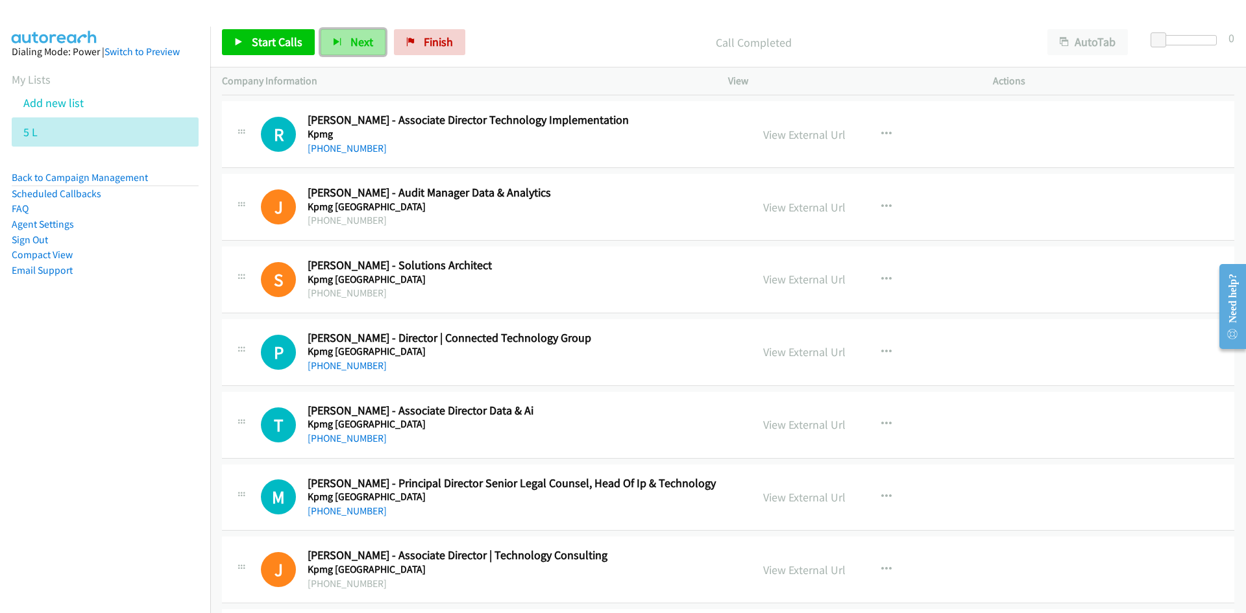
click at [355, 32] on button "Next" at bounding box center [353, 42] width 65 height 26
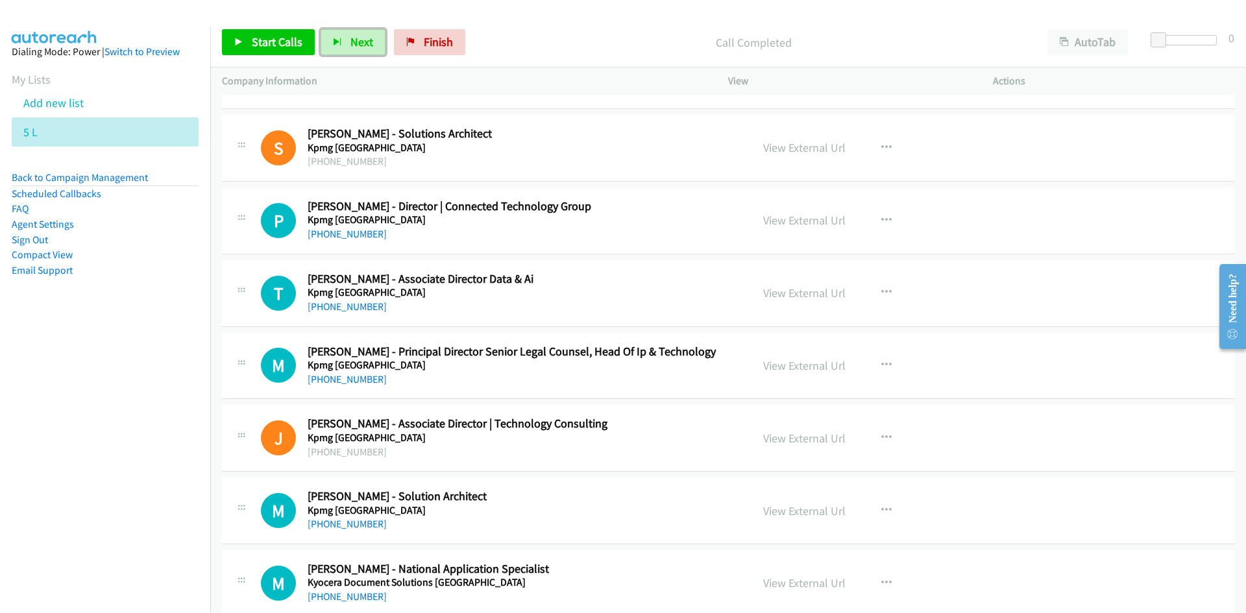
scroll to position [10320, 0]
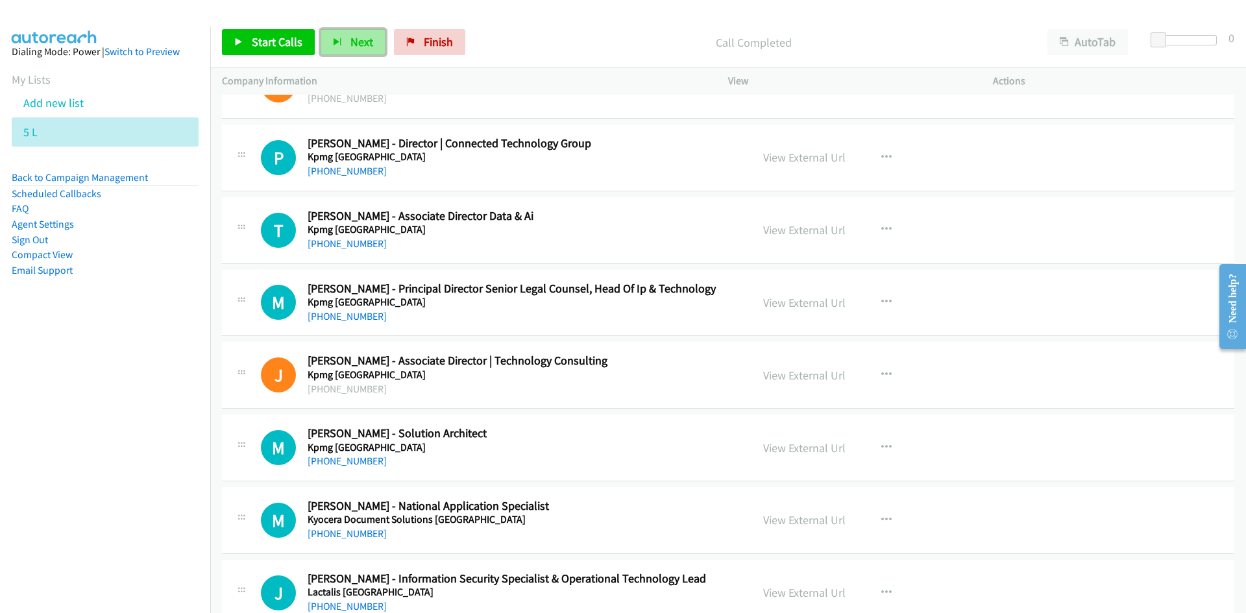
click at [356, 38] on span "Next" at bounding box center [361, 41] width 23 height 15
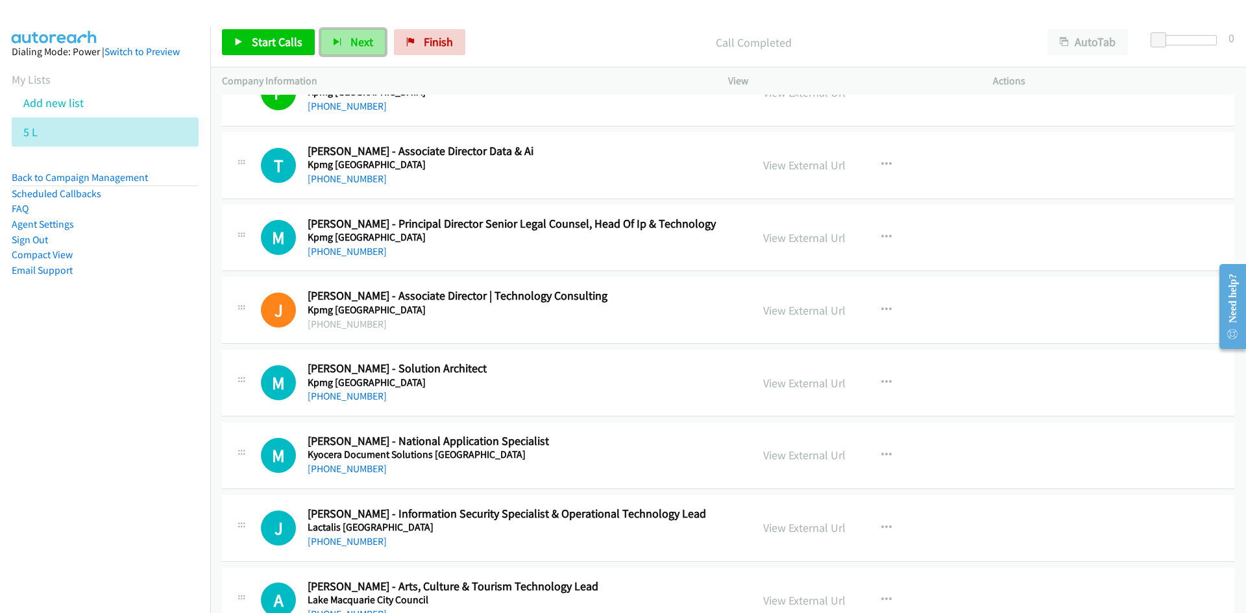
click at [356, 30] on button "Next" at bounding box center [353, 42] width 65 height 26
click at [357, 36] on span "Next" at bounding box center [361, 41] width 23 height 15
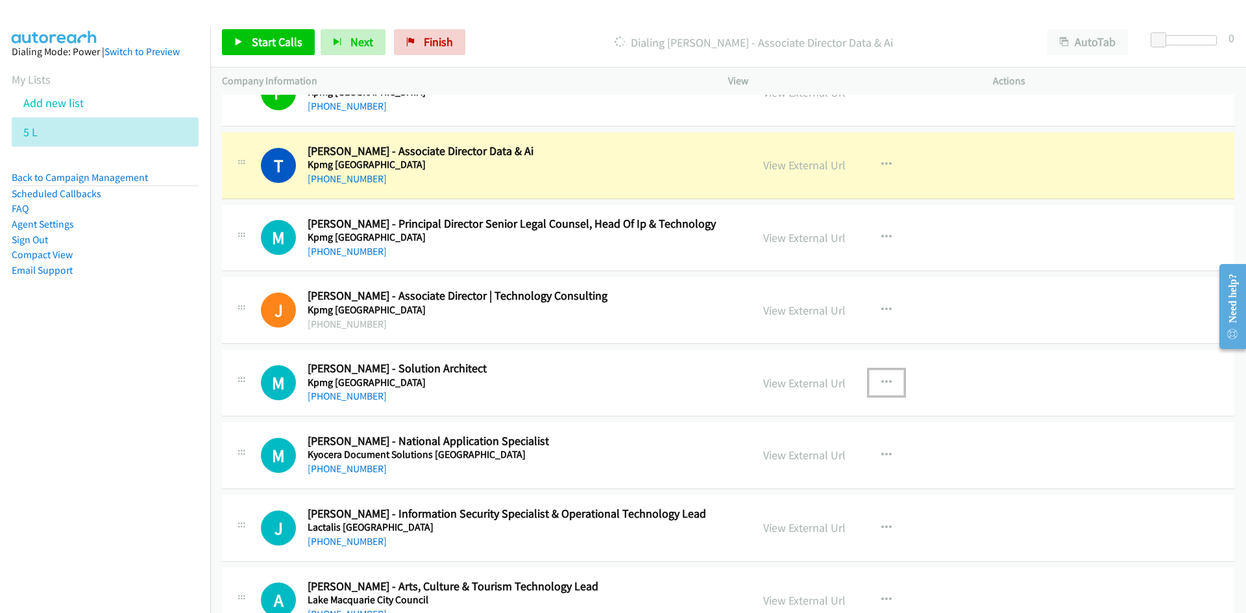
click at [881, 380] on icon "button" at bounding box center [886, 383] width 10 height 10
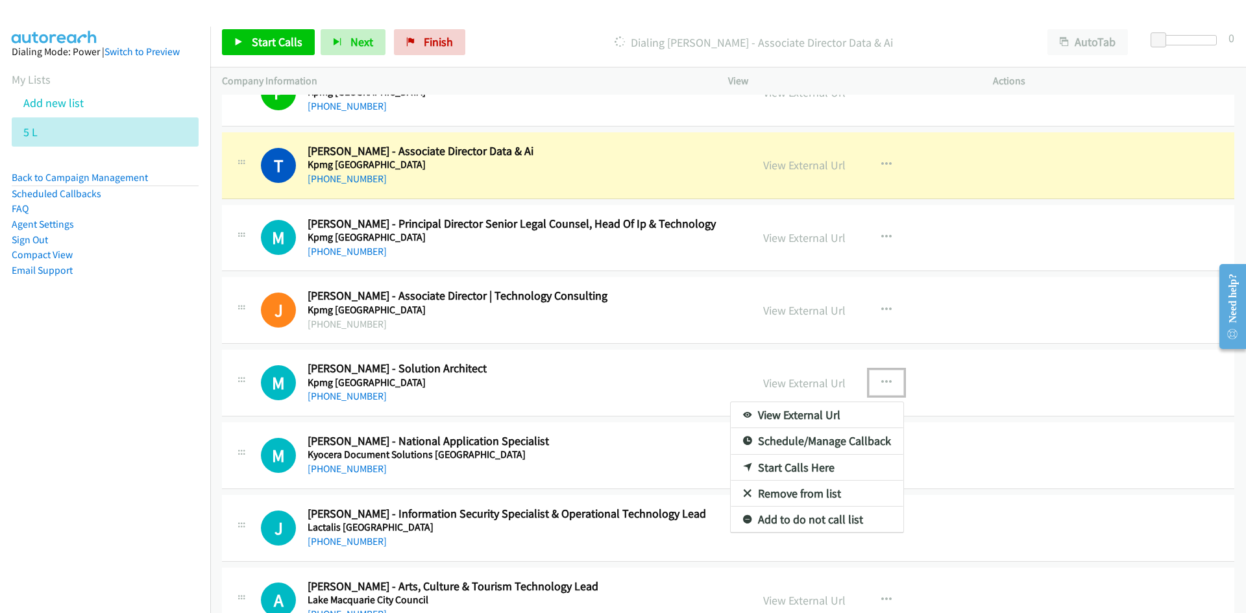
click at [789, 463] on link "Start Calls Here" at bounding box center [817, 468] width 173 height 26
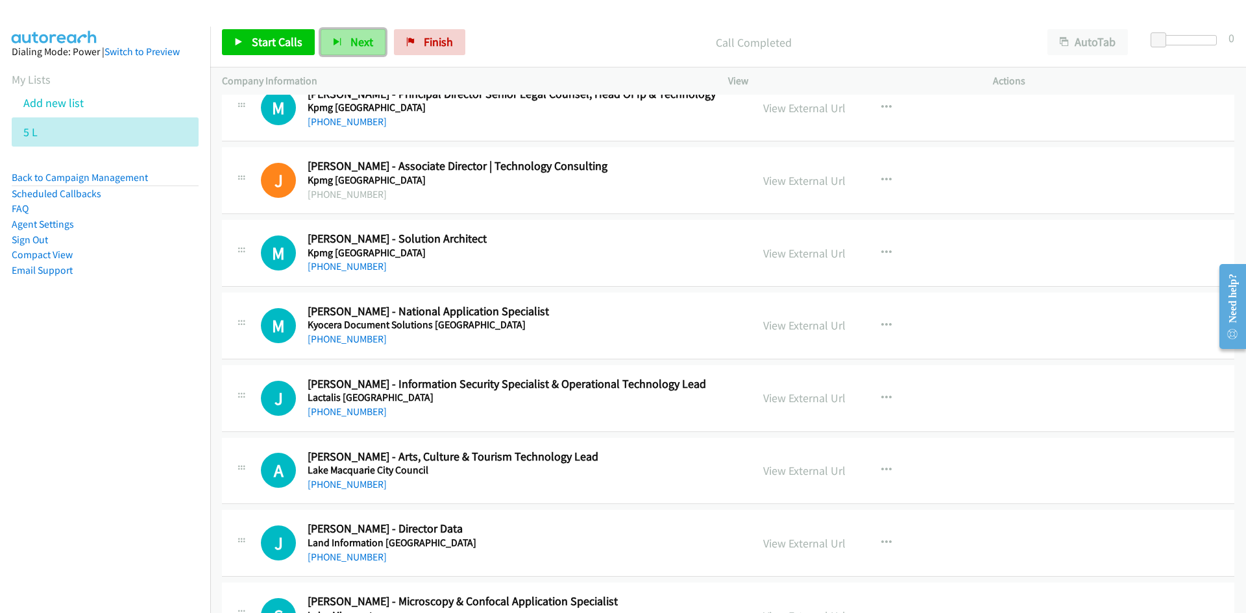
click at [354, 46] on span "Next" at bounding box center [361, 41] width 23 height 15
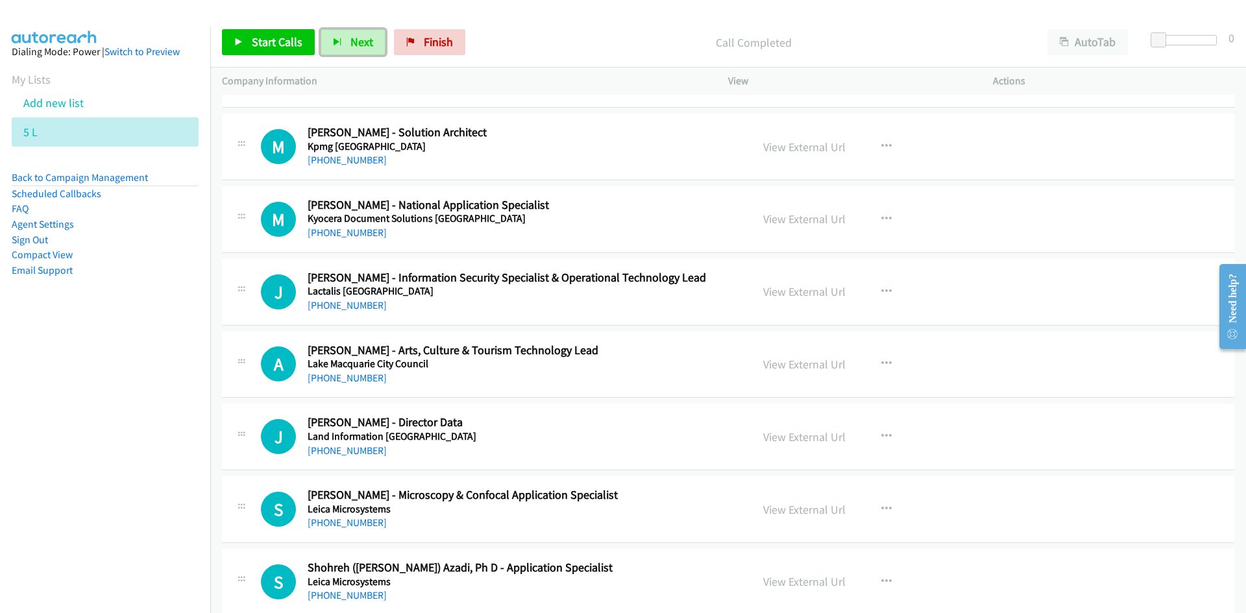
scroll to position [10644, 0]
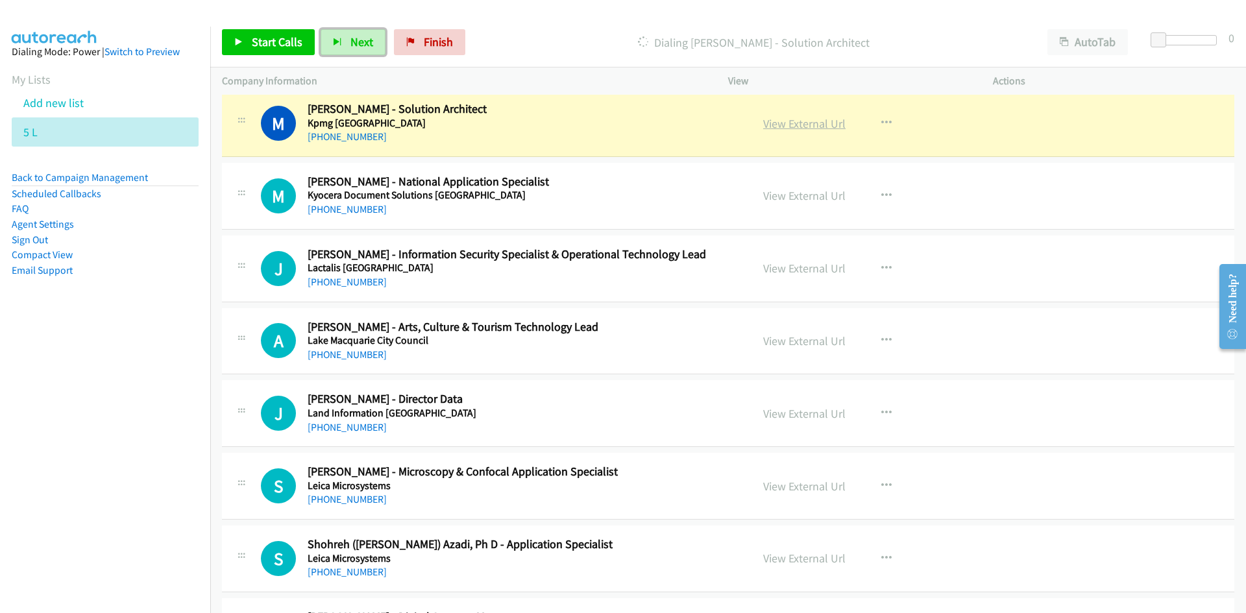
click at [816, 126] on link "View External Url" at bounding box center [804, 123] width 82 height 15
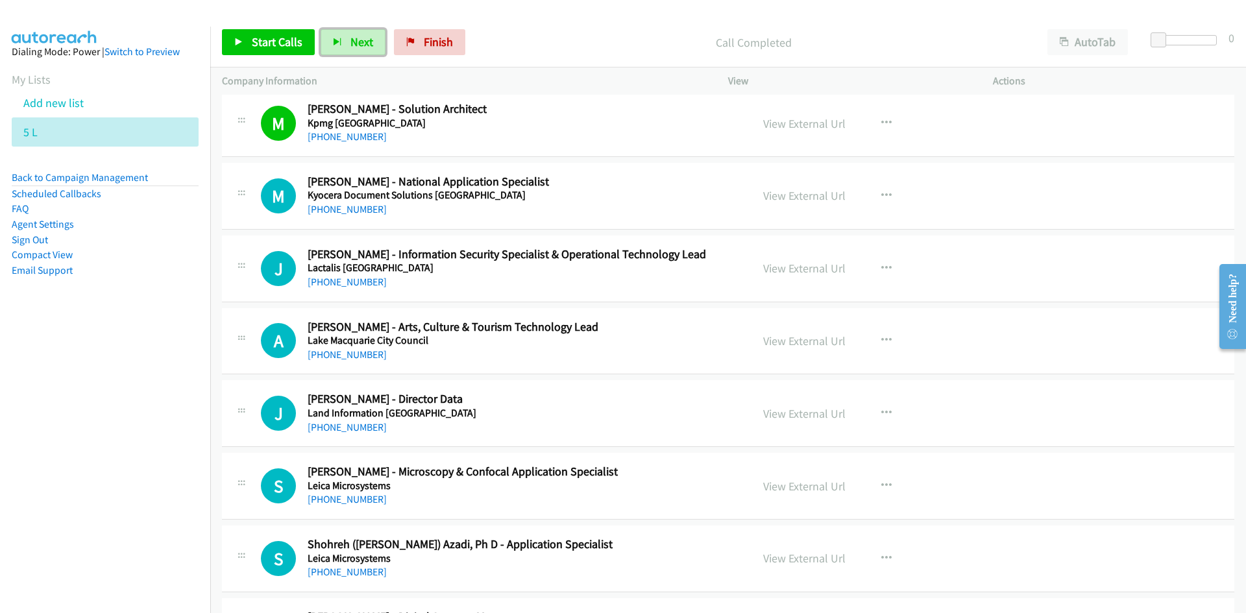
scroll to position [10709, 0]
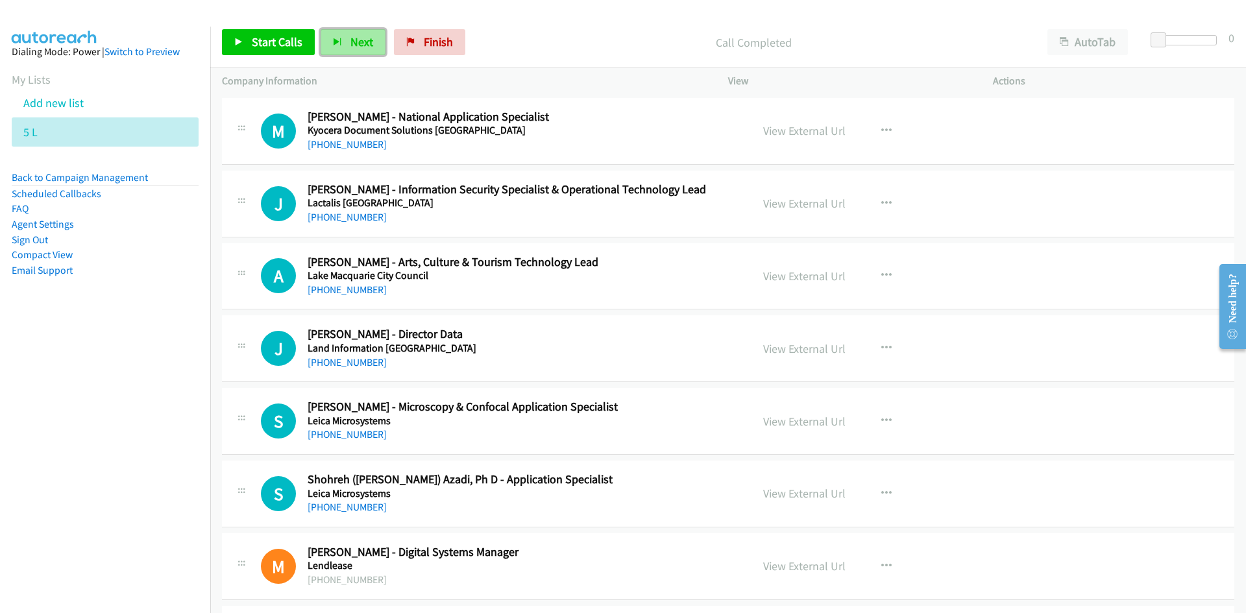
click at [362, 40] on span "Next" at bounding box center [361, 41] width 23 height 15
click at [360, 46] on span "Next" at bounding box center [361, 41] width 23 height 15
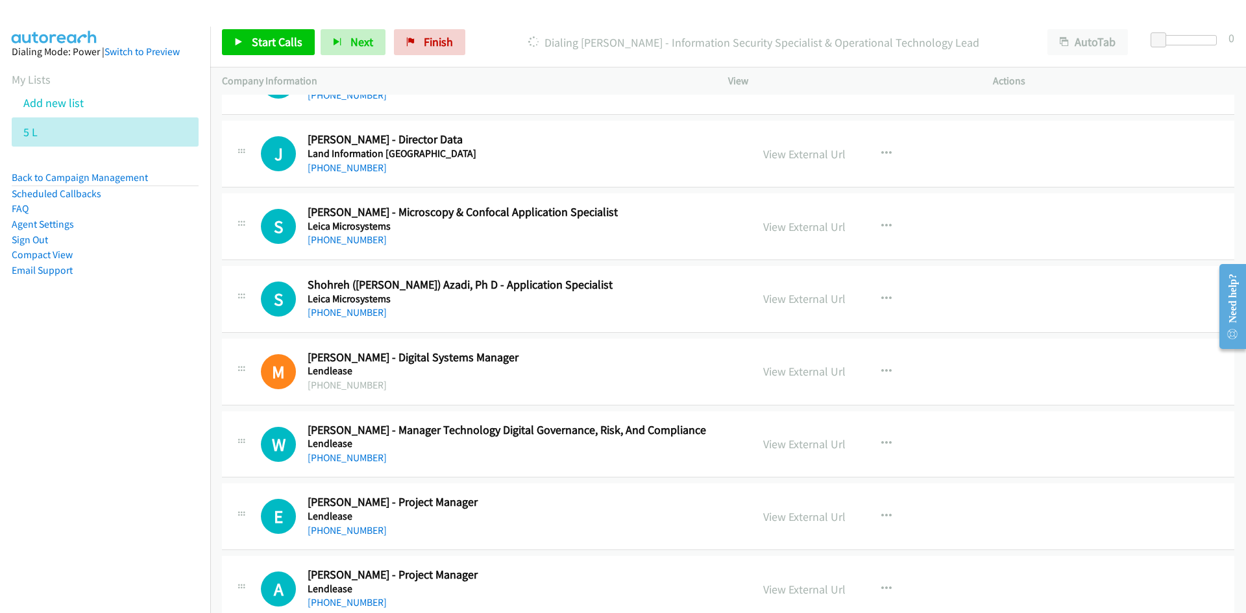
scroll to position [10969, 0]
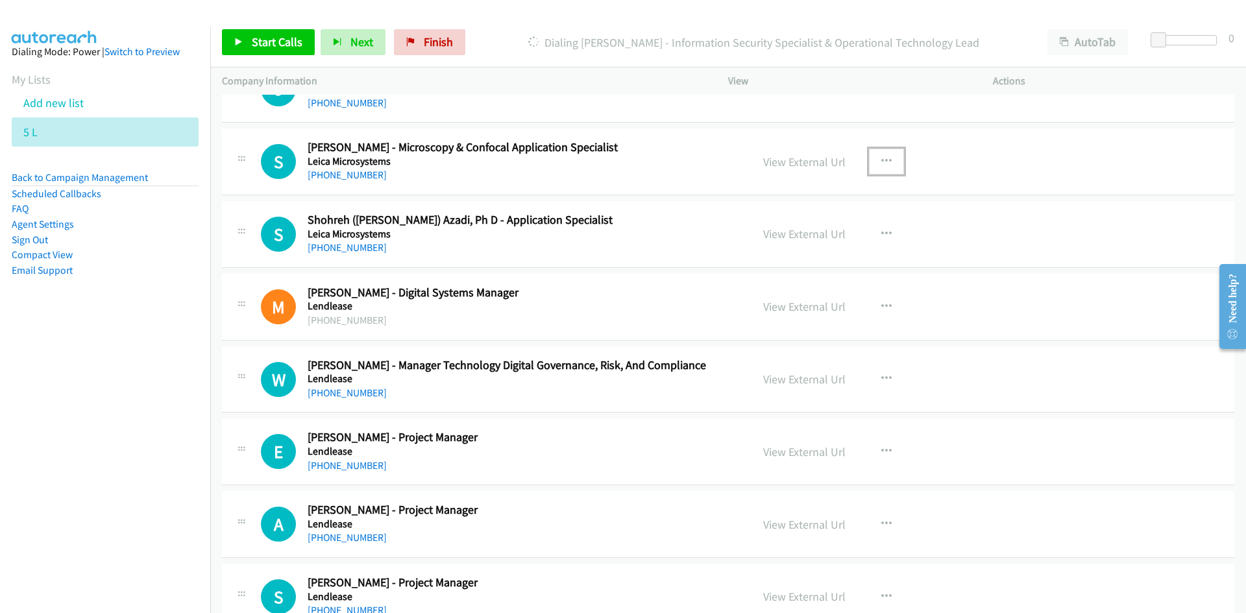
click at [873, 162] on button "button" at bounding box center [886, 162] width 35 height 26
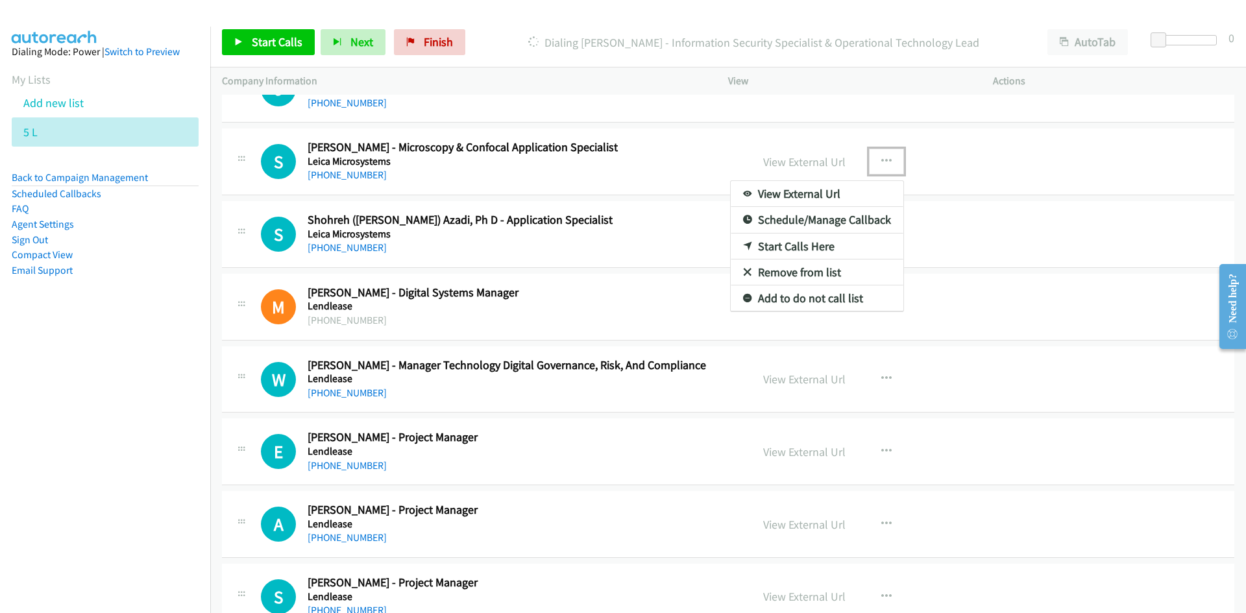
click at [790, 244] on link "Start Calls Here" at bounding box center [817, 247] width 173 height 26
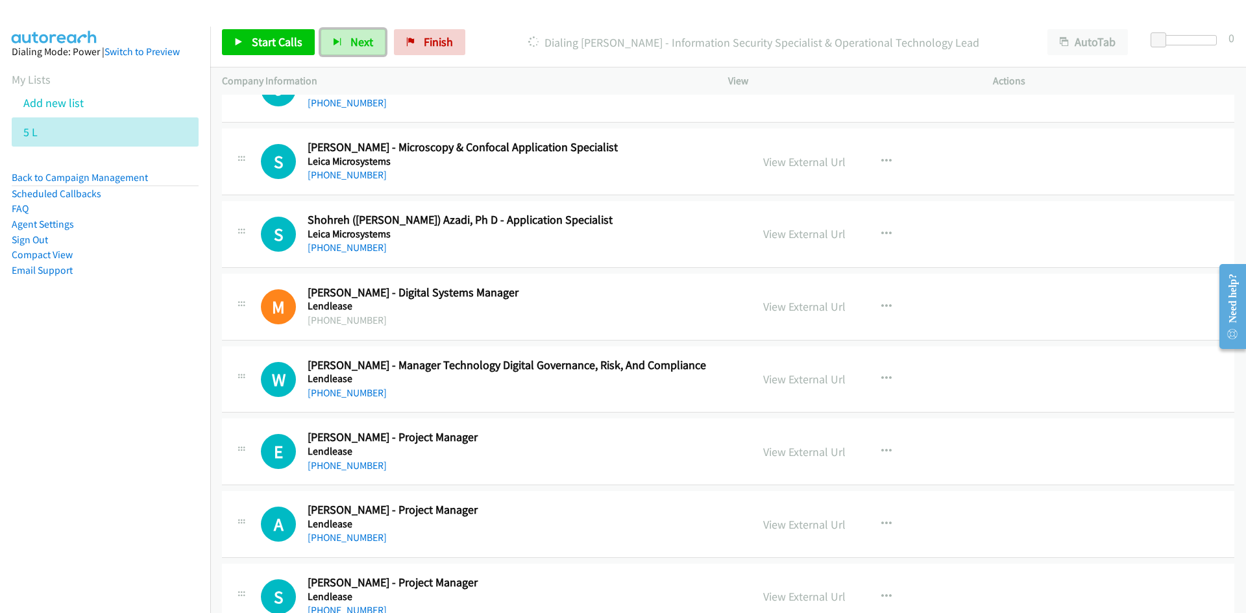
click at [355, 36] on span "Next" at bounding box center [361, 41] width 23 height 15
drag, startPoint x: 354, startPoint y: 45, endPoint x: 474, endPoint y: 130, distance: 147.7
click at [354, 45] on span "Next" at bounding box center [361, 41] width 23 height 15
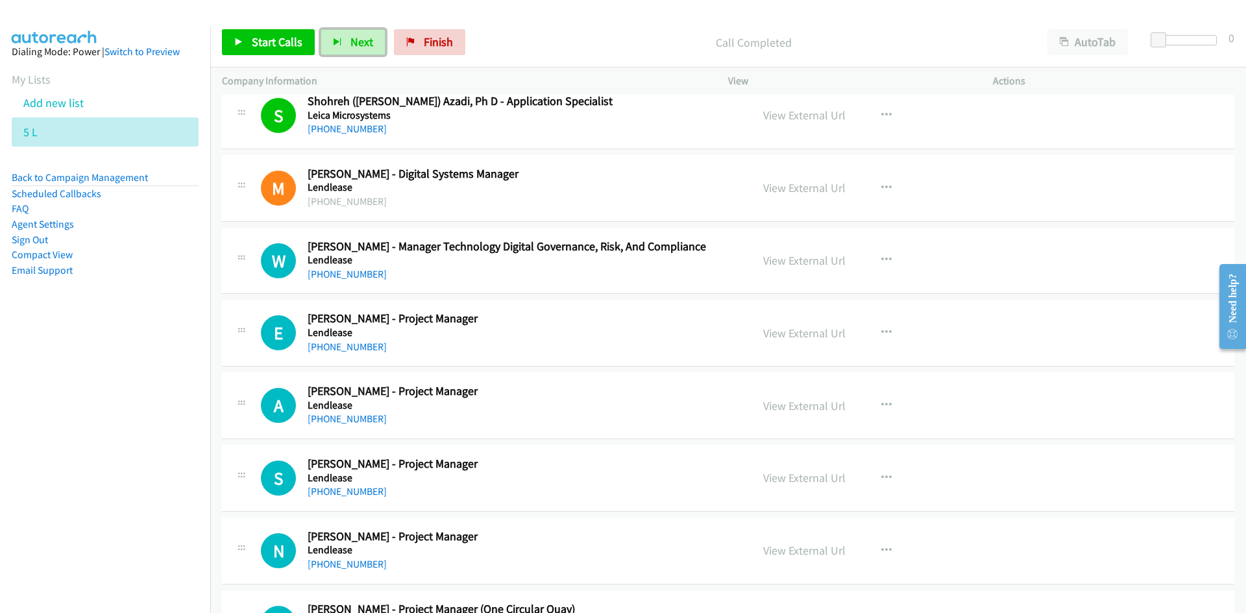
scroll to position [11163, 0]
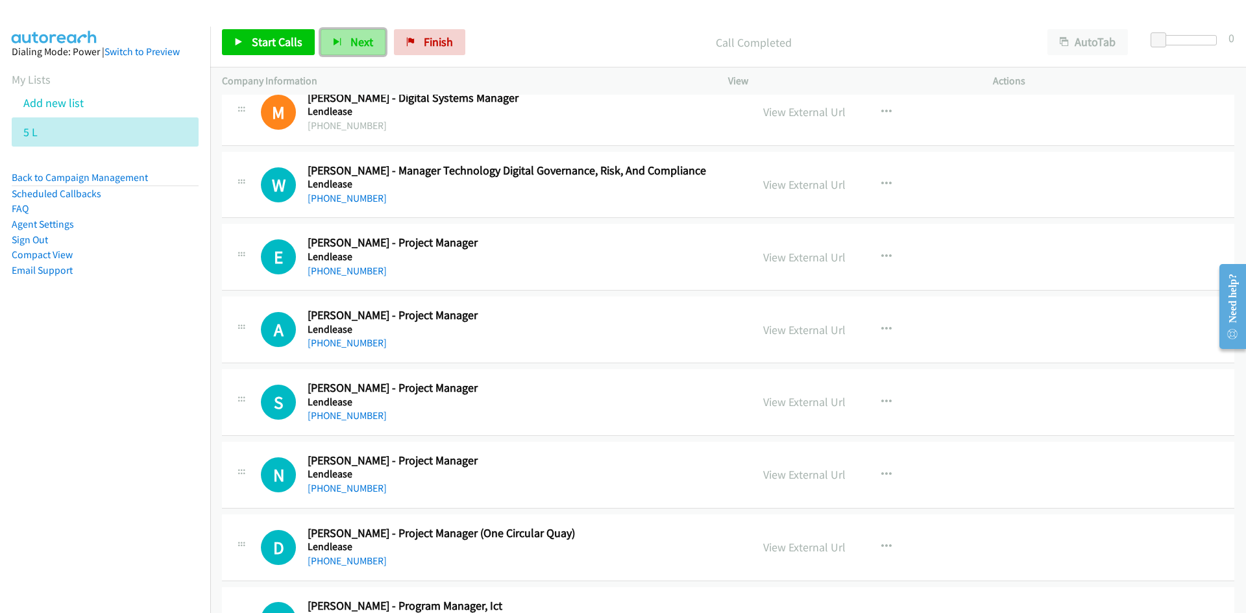
click at [368, 39] on span "Next" at bounding box center [361, 41] width 23 height 15
drag, startPoint x: 358, startPoint y: 47, endPoint x: 376, endPoint y: 77, distance: 34.4
click at [358, 47] on span "Next" at bounding box center [361, 41] width 23 height 15
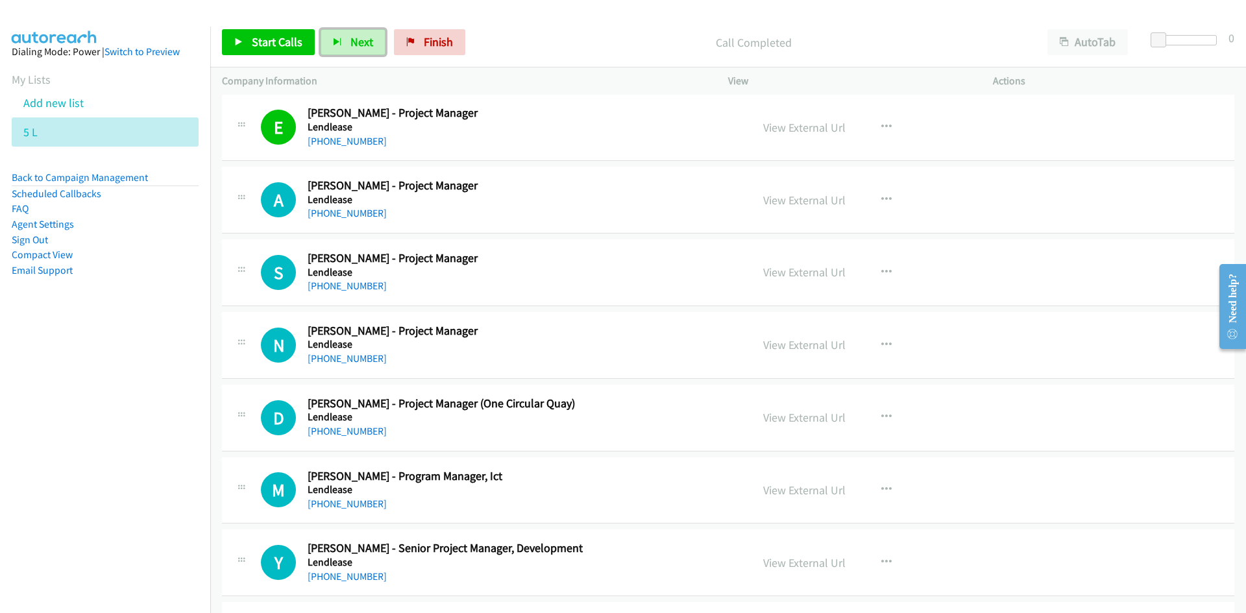
drag, startPoint x: 352, startPoint y: 38, endPoint x: 437, endPoint y: 164, distance: 152.3
click at [352, 38] on span "Next" at bounding box center [361, 41] width 23 height 15
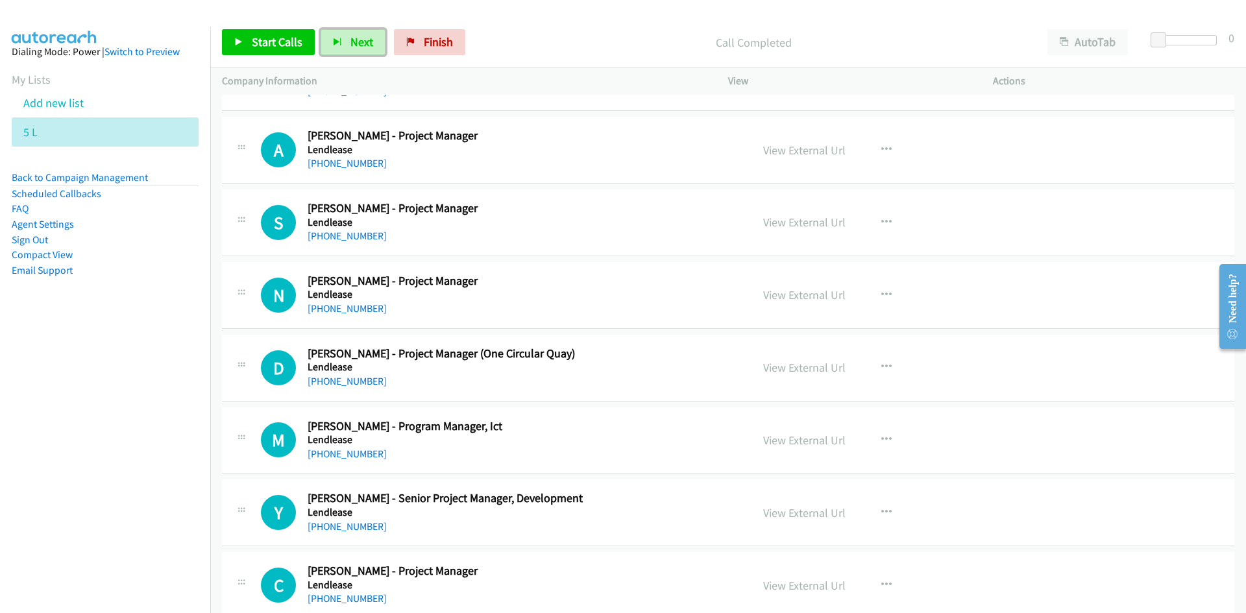
scroll to position [11358, 0]
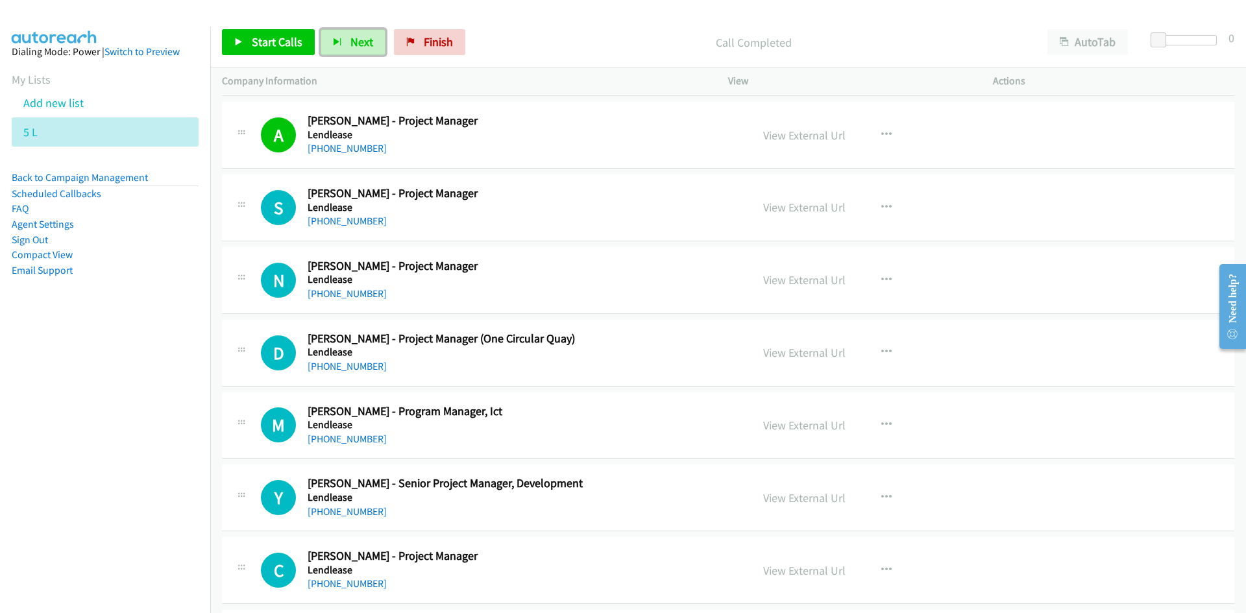
drag, startPoint x: 365, startPoint y: 38, endPoint x: 522, endPoint y: 204, distance: 228.2
click at [365, 38] on span "Next" at bounding box center [361, 41] width 23 height 15
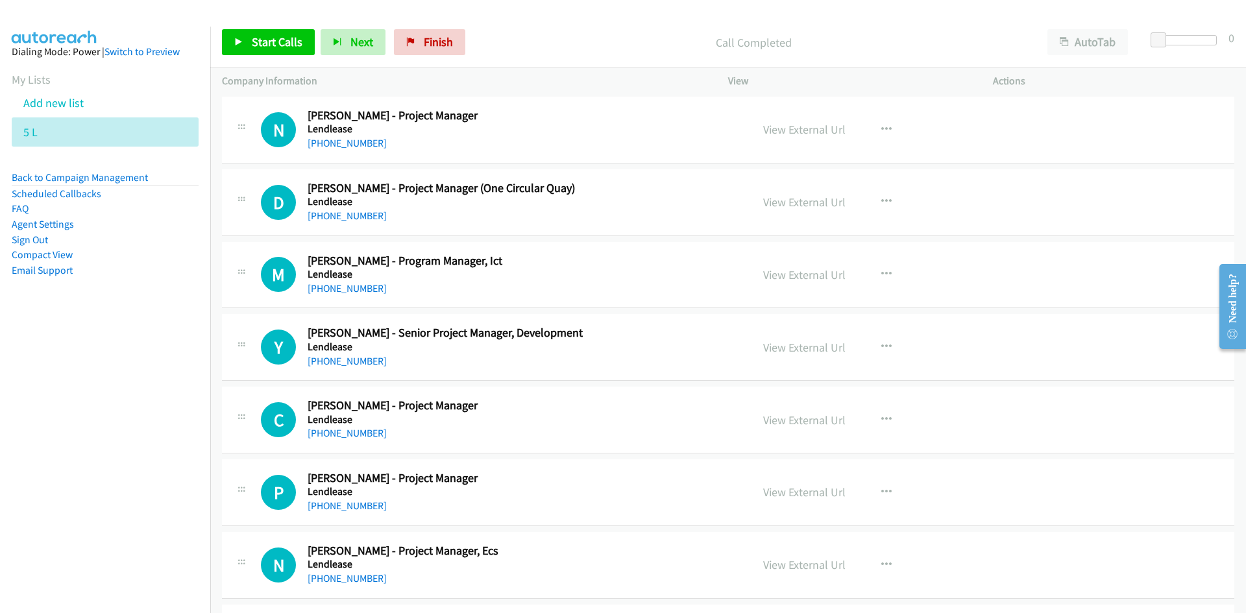
scroll to position [11488, 0]
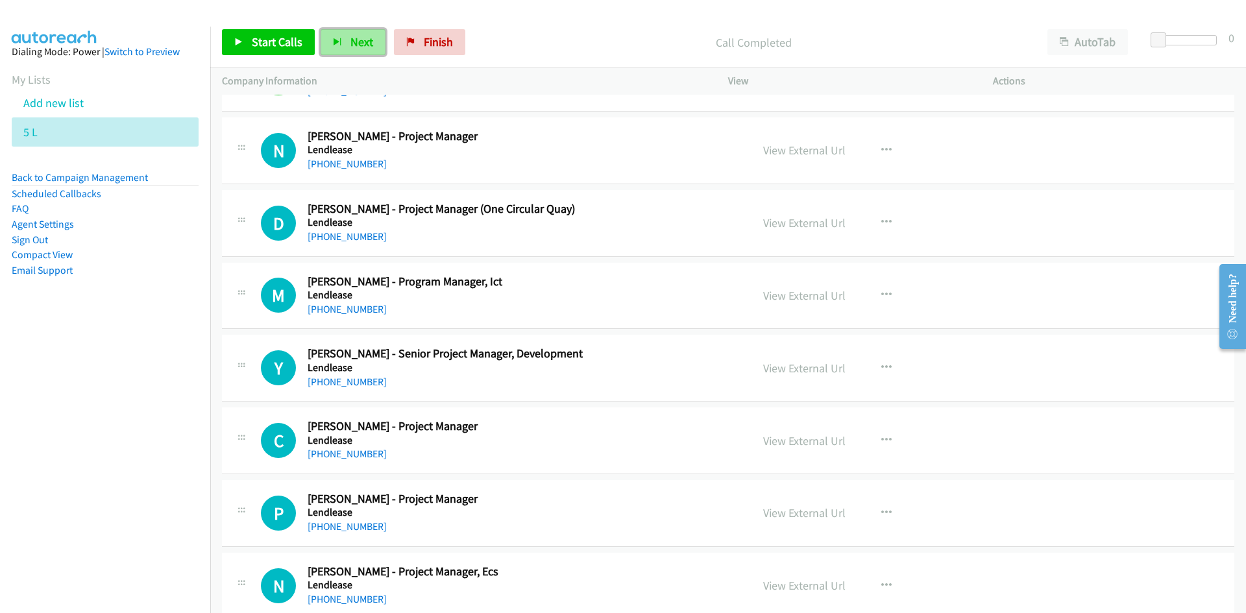
drag, startPoint x: 360, startPoint y: 45, endPoint x: 246, endPoint y: 4, distance: 120.7
click at [360, 45] on span "Next" at bounding box center [361, 41] width 23 height 15
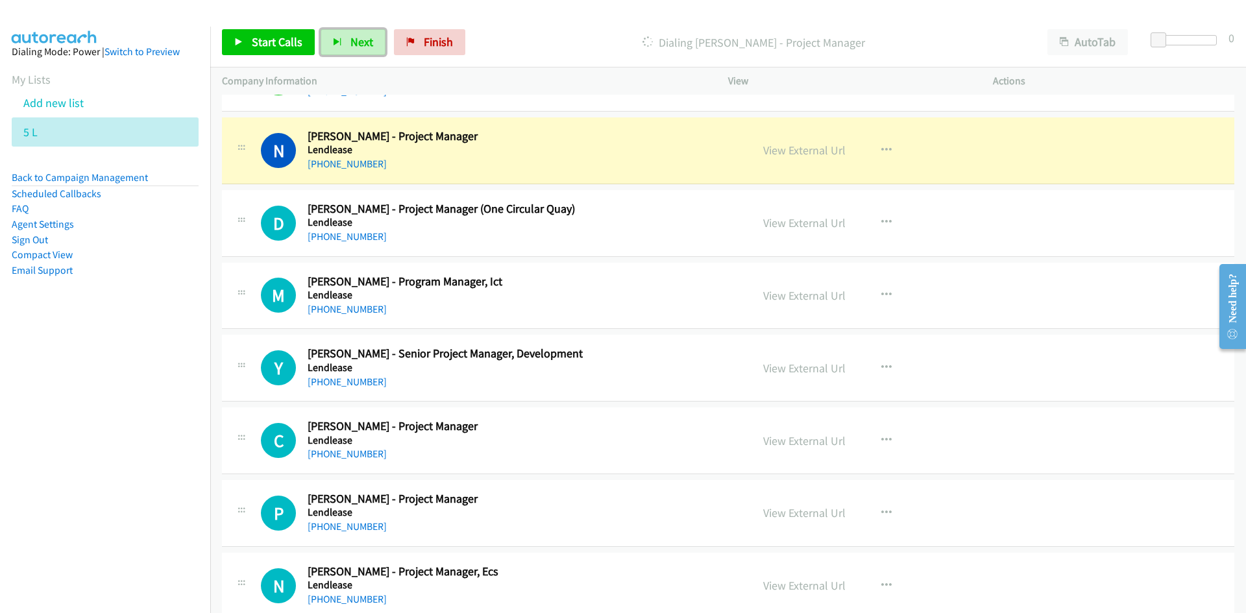
drag, startPoint x: 814, startPoint y: 143, endPoint x: 813, endPoint y: 160, distance: 16.2
click at [814, 143] on link "View External Url" at bounding box center [804, 150] width 82 height 15
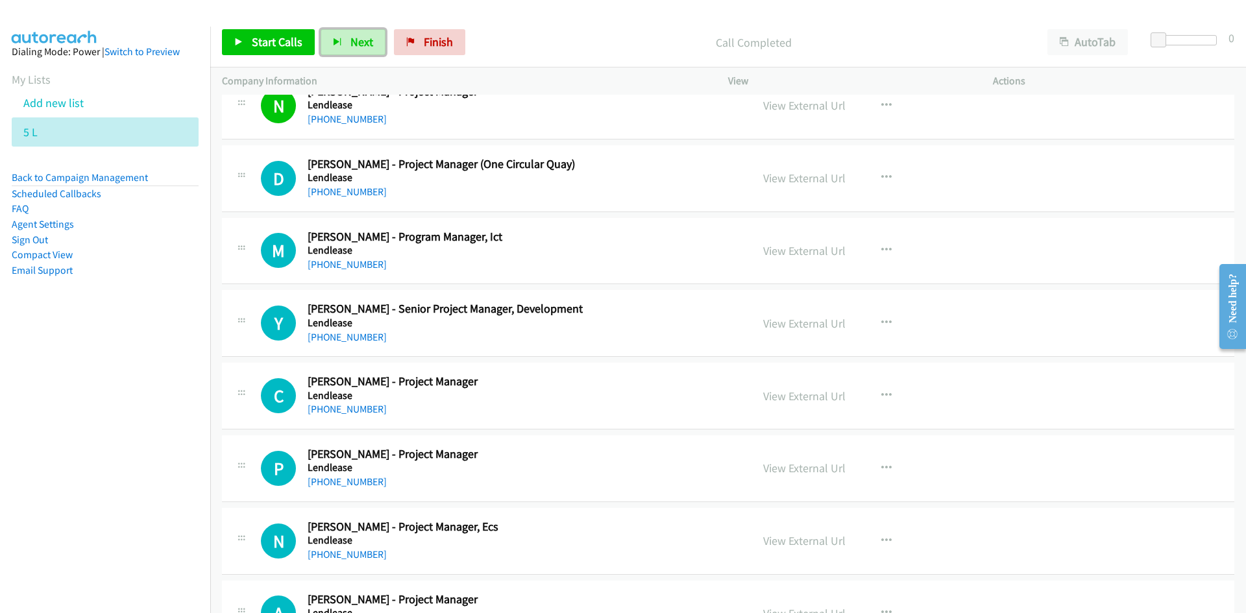
scroll to position [11553, 0]
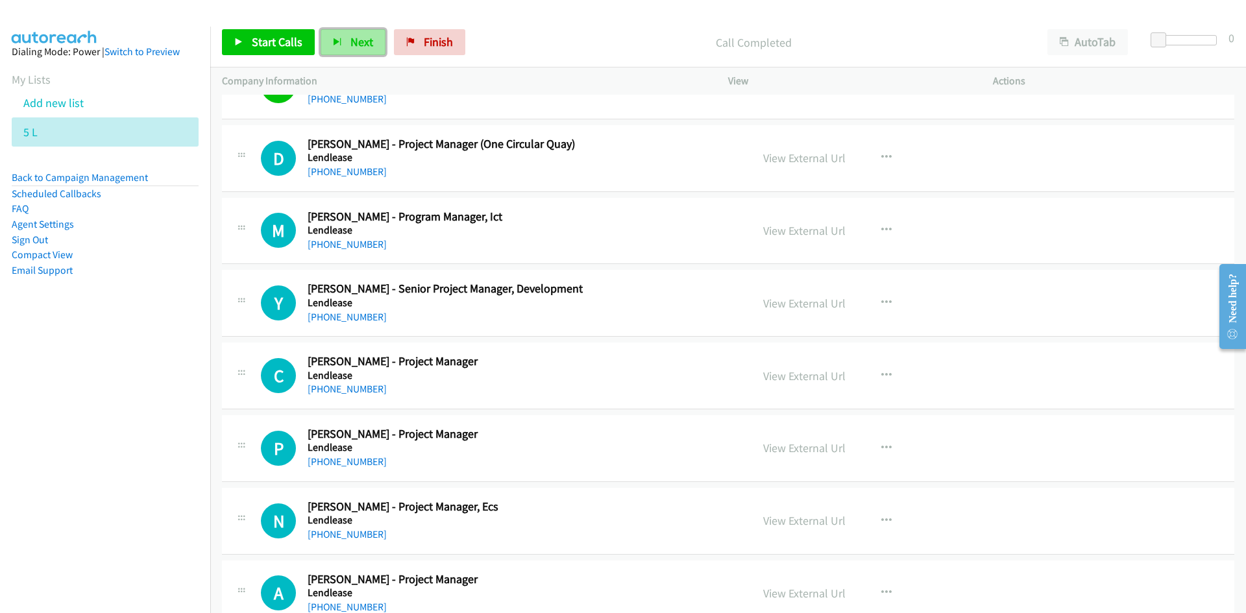
click at [356, 45] on span "Next" at bounding box center [361, 41] width 23 height 15
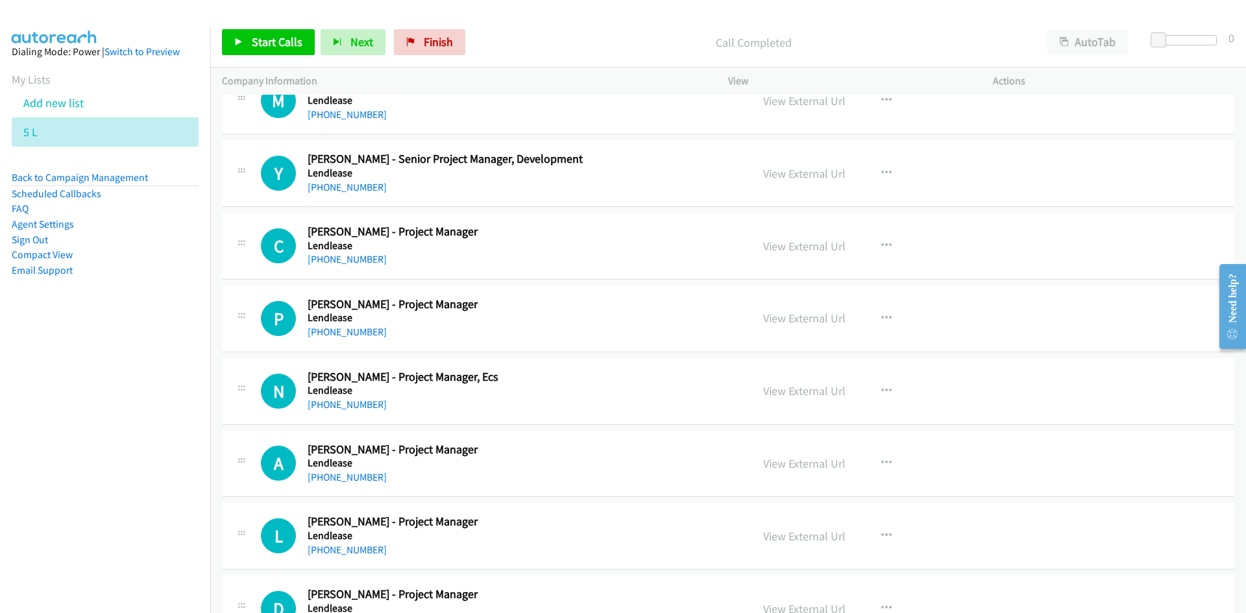
scroll to position [11618, 0]
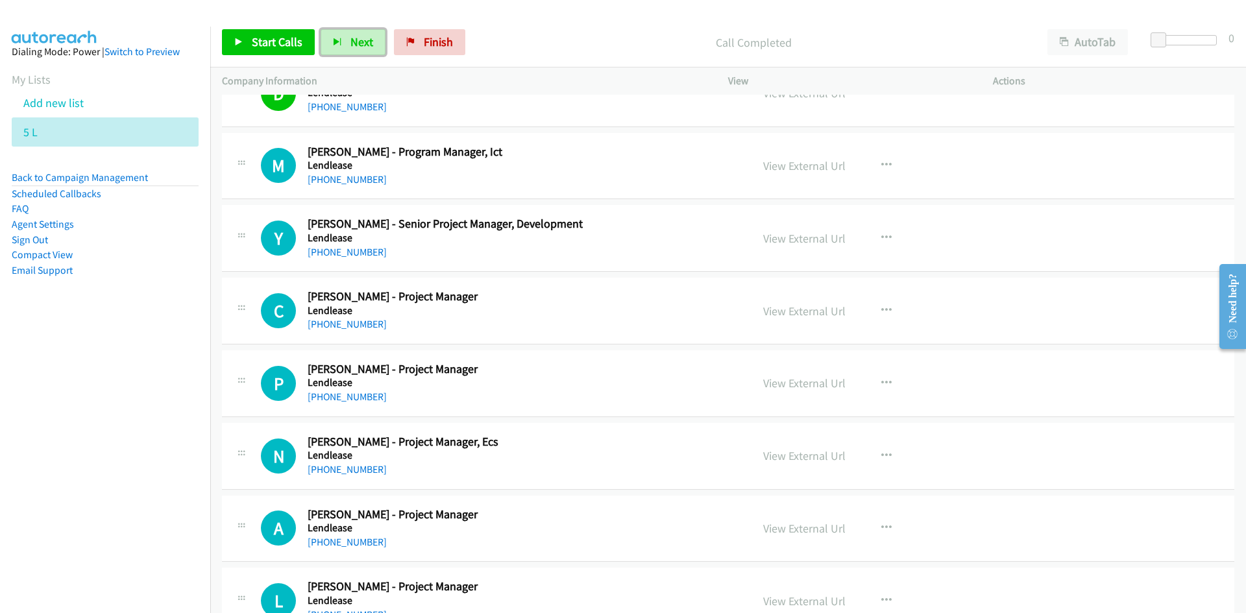
drag, startPoint x: 366, startPoint y: 45, endPoint x: 590, endPoint y: 169, distance: 255.9
click at [366, 45] on span "Next" at bounding box center [361, 41] width 23 height 15
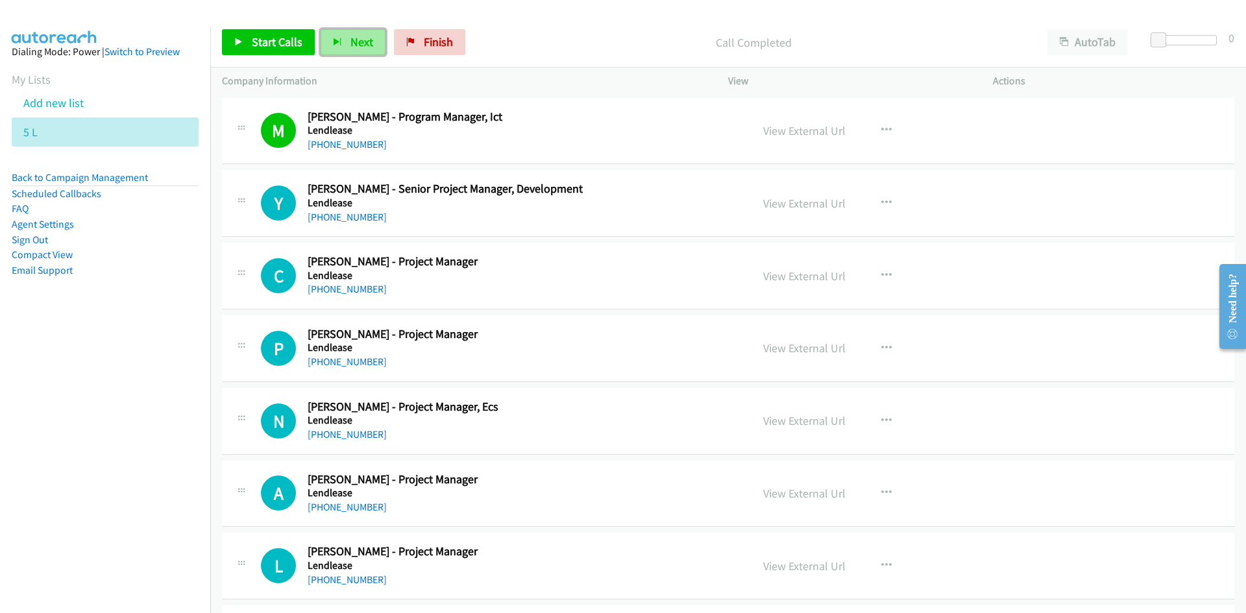
scroll to position [11683, 0]
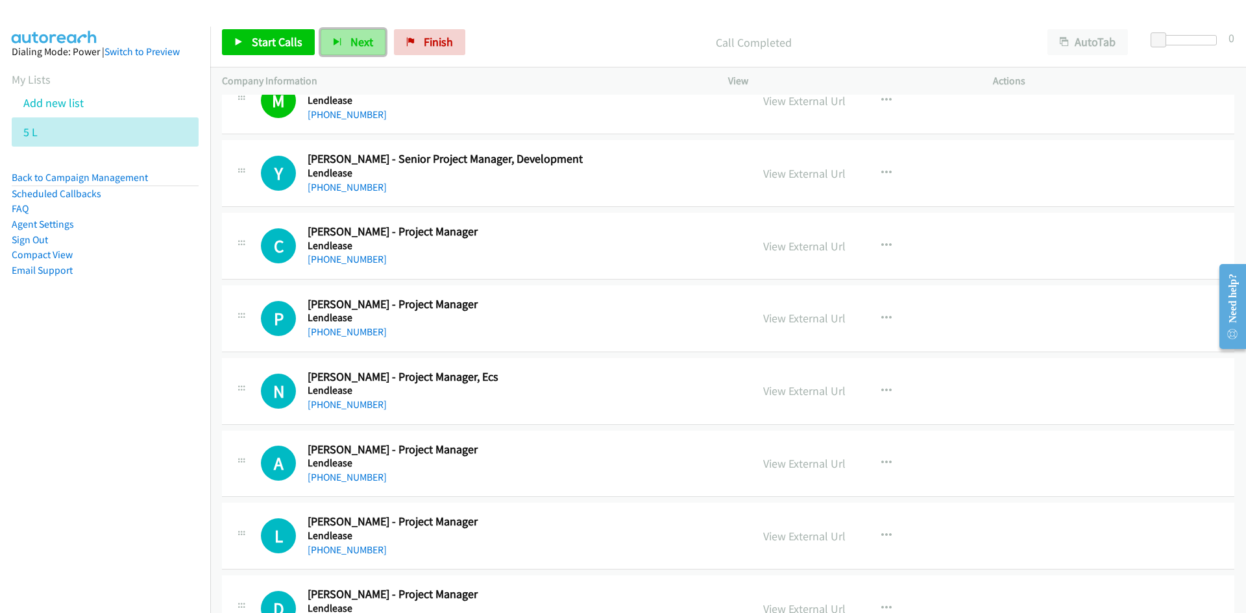
click at [364, 32] on button "Next" at bounding box center [353, 42] width 65 height 26
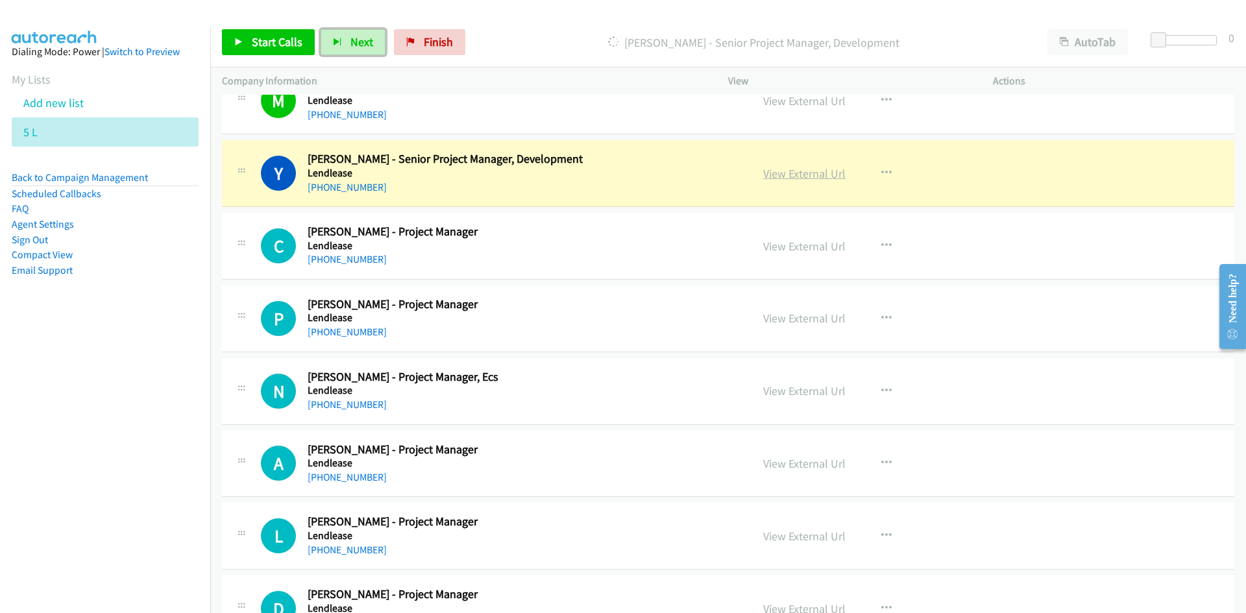
click at [787, 178] on link "View External Url" at bounding box center [804, 173] width 82 height 15
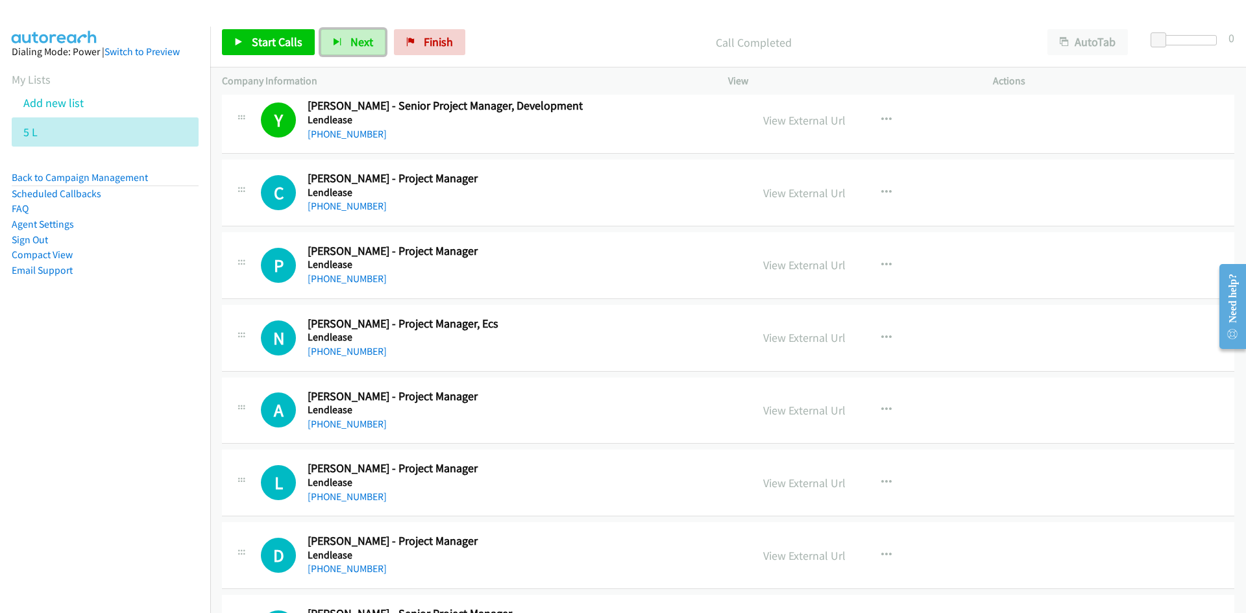
scroll to position [11748, 0]
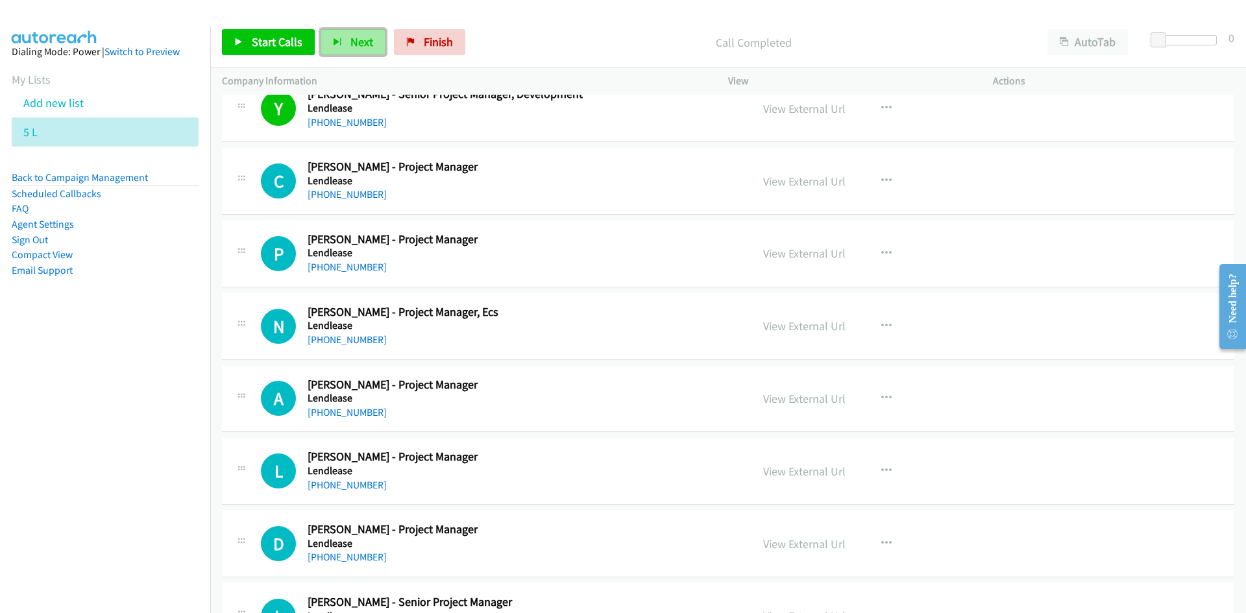
click at [362, 40] on span "Next" at bounding box center [361, 41] width 23 height 15
drag, startPoint x: 361, startPoint y: 48, endPoint x: 424, endPoint y: 98, distance: 80.4
click at [361, 48] on span "Next" at bounding box center [361, 41] width 23 height 15
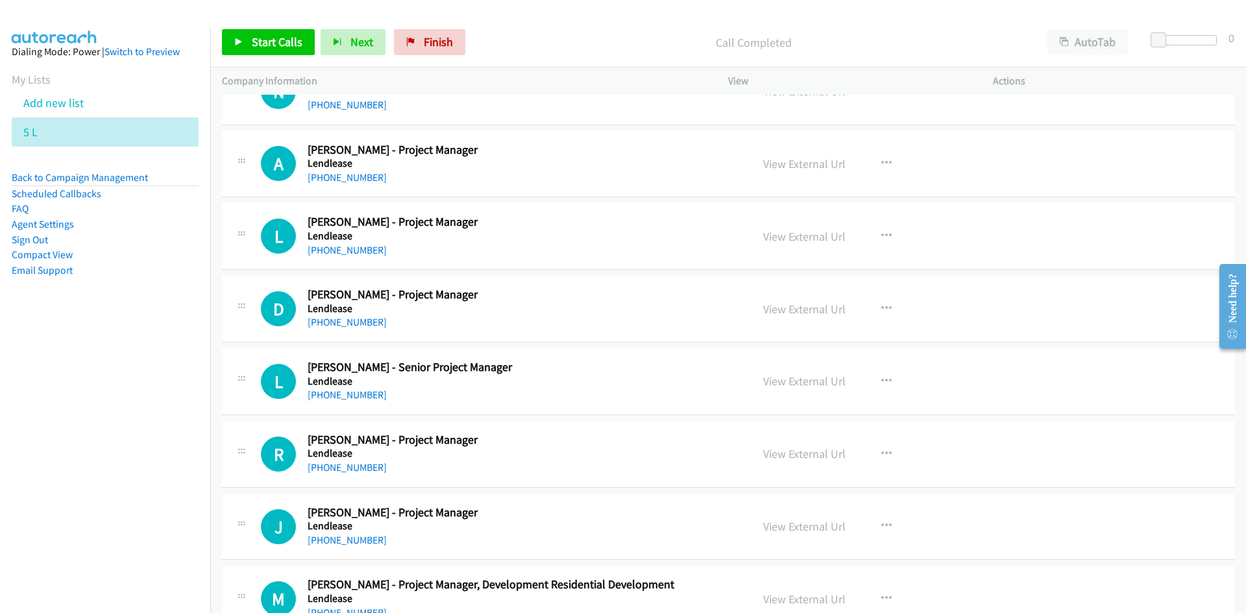
scroll to position [11942, 0]
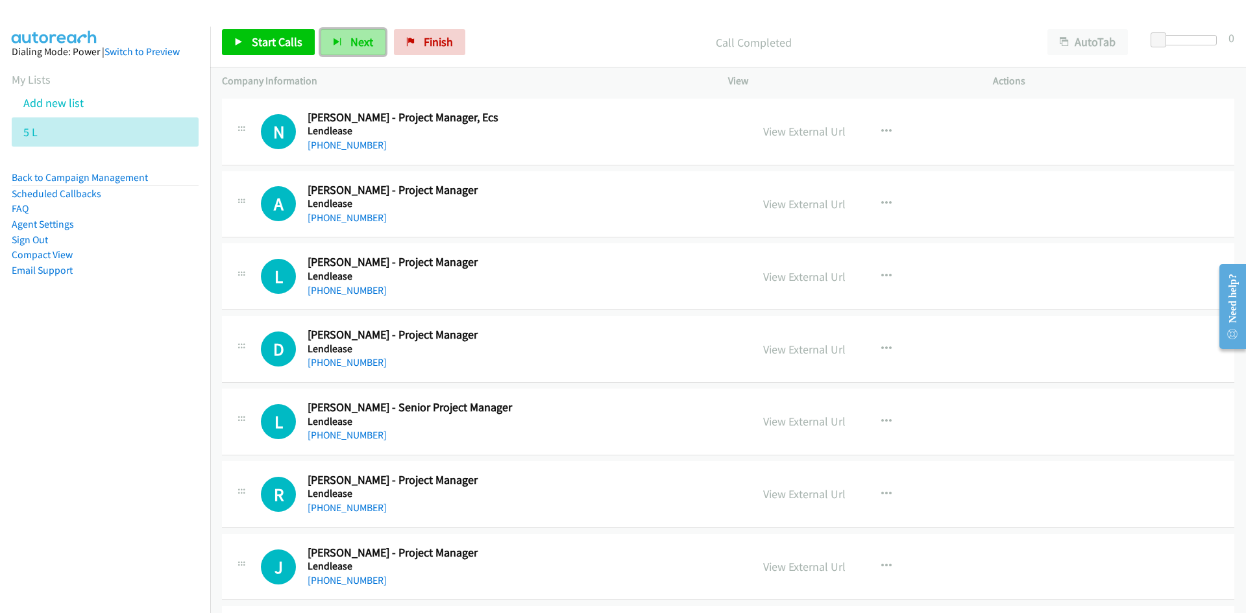
click at [355, 39] on span "Next" at bounding box center [361, 41] width 23 height 15
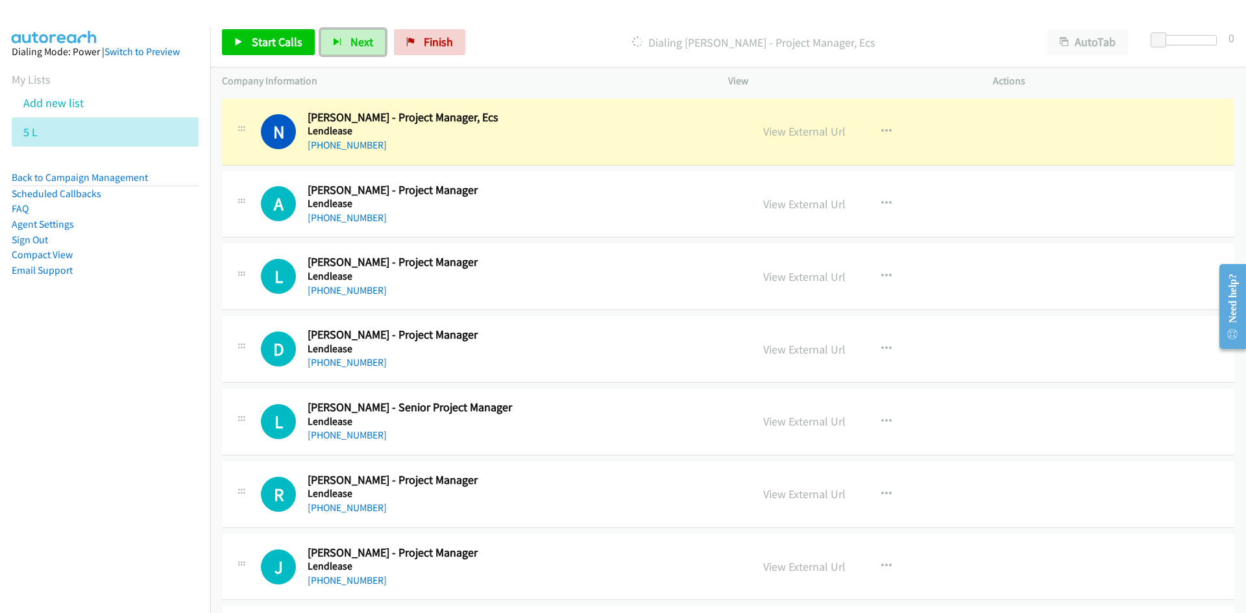
drag, startPoint x: 356, startPoint y: 45, endPoint x: 535, endPoint y: 179, distance: 223.5
click at [356, 45] on span "Next" at bounding box center [361, 41] width 23 height 15
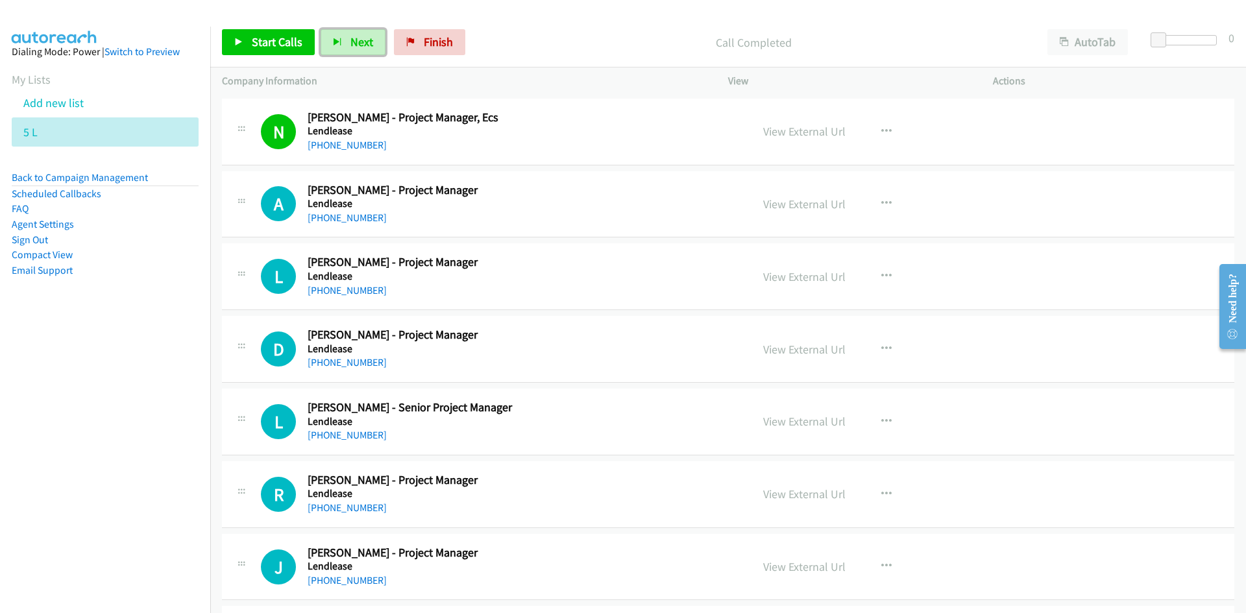
scroll to position [12007, 0]
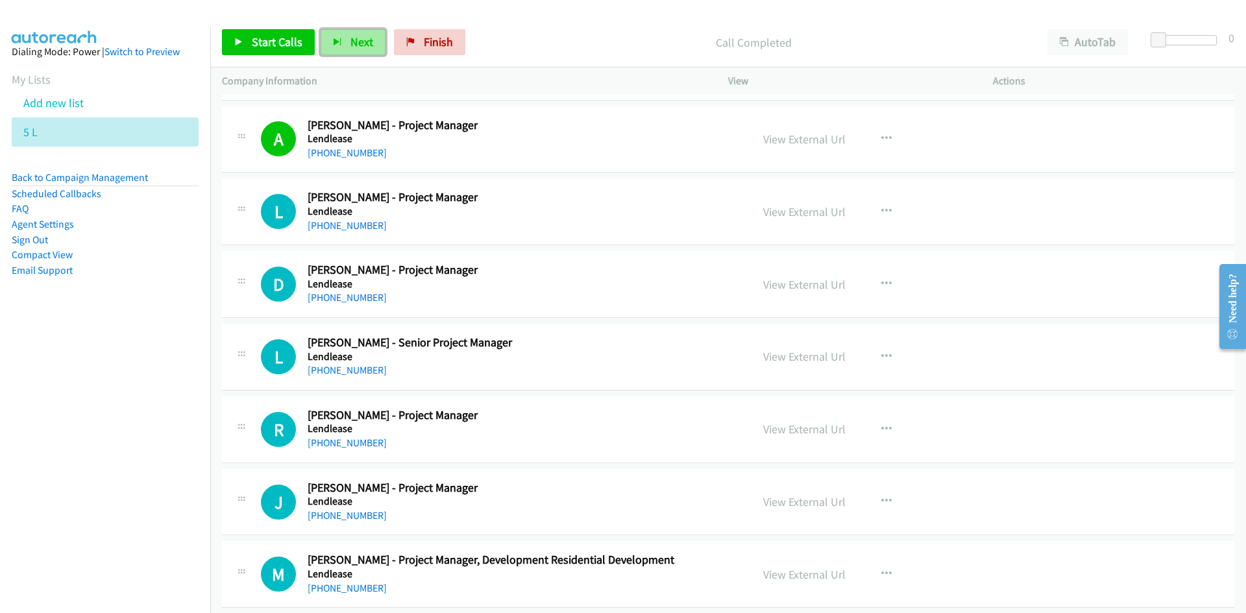
click at [354, 36] on span "Next" at bounding box center [361, 41] width 23 height 15
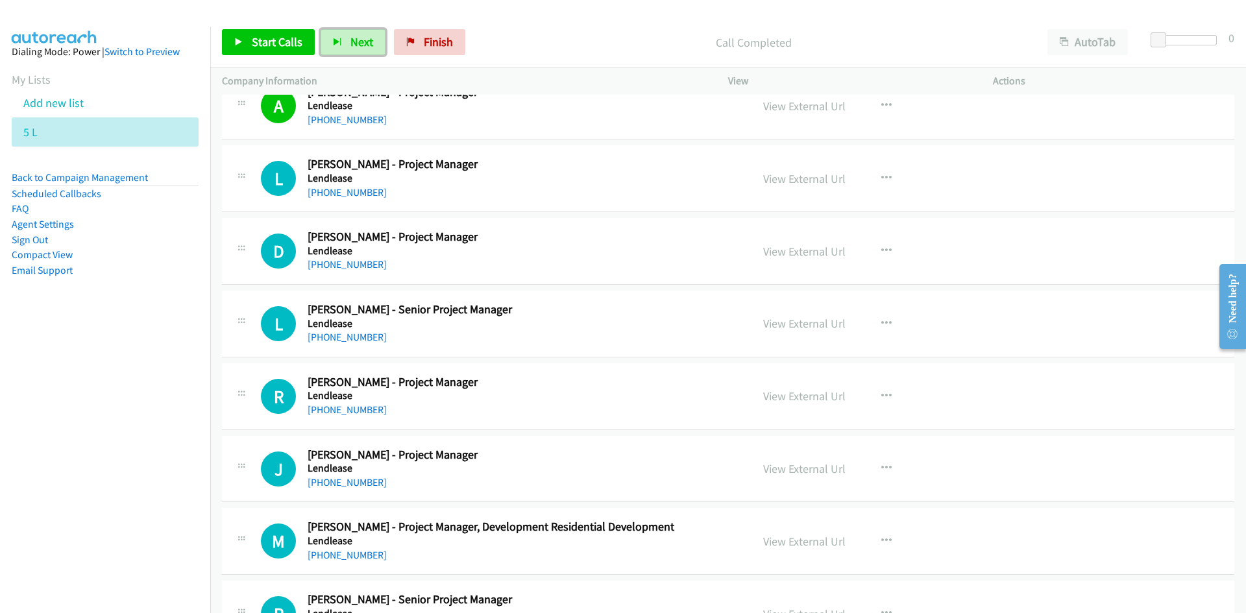
scroll to position [12072, 0]
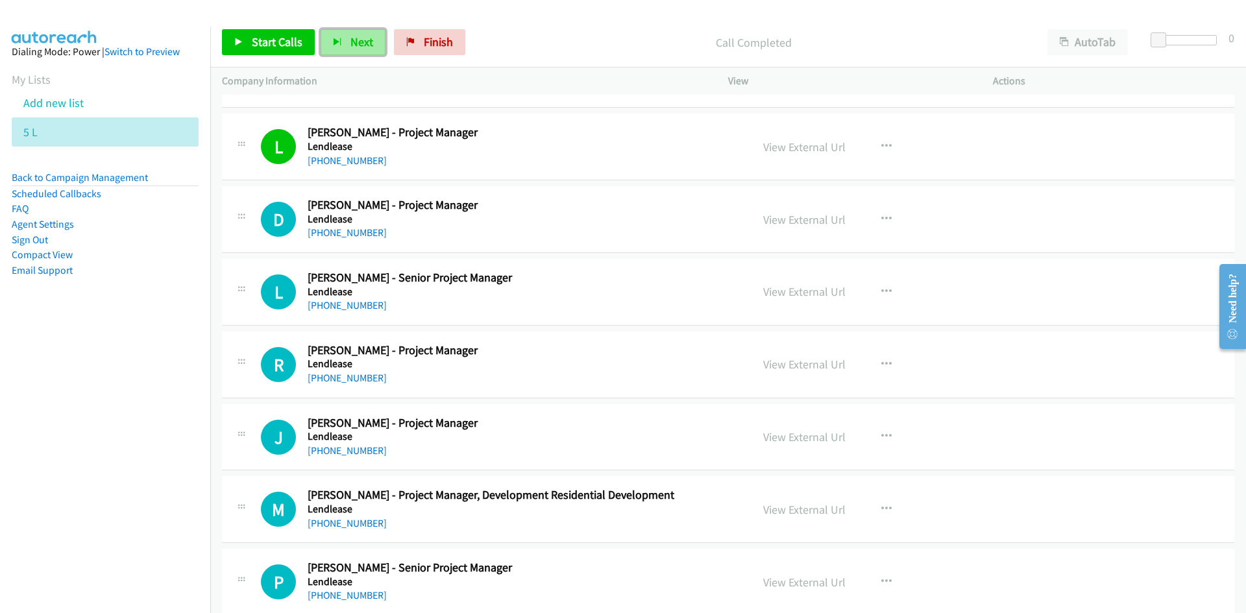
click at [369, 33] on button "Next" at bounding box center [353, 42] width 65 height 26
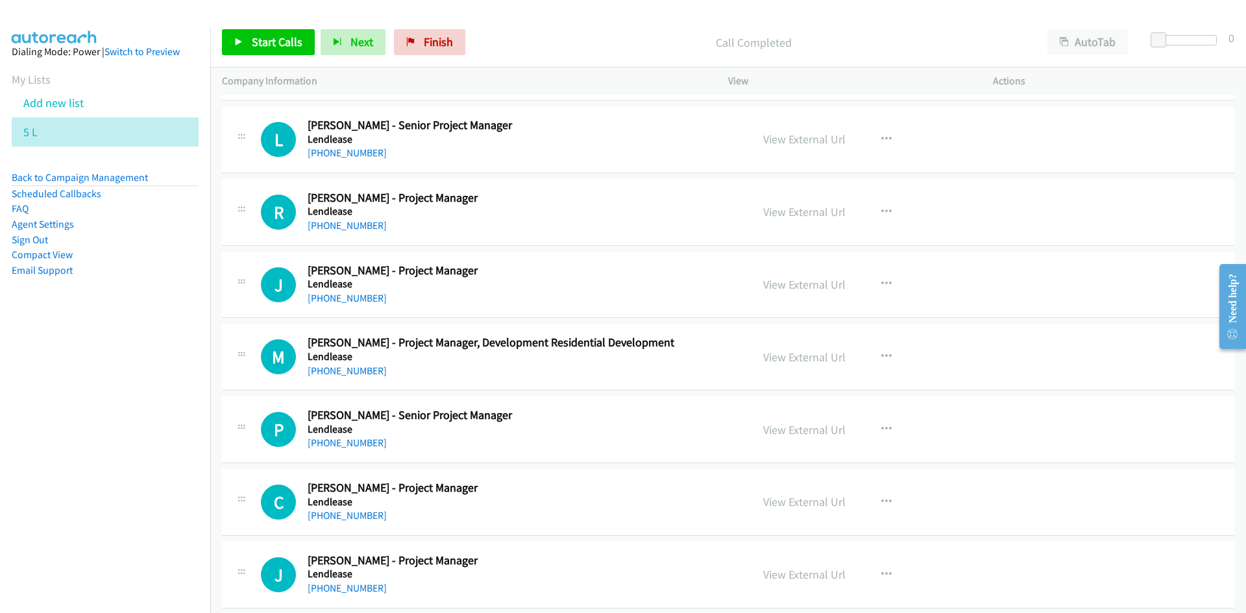
scroll to position [12202, 0]
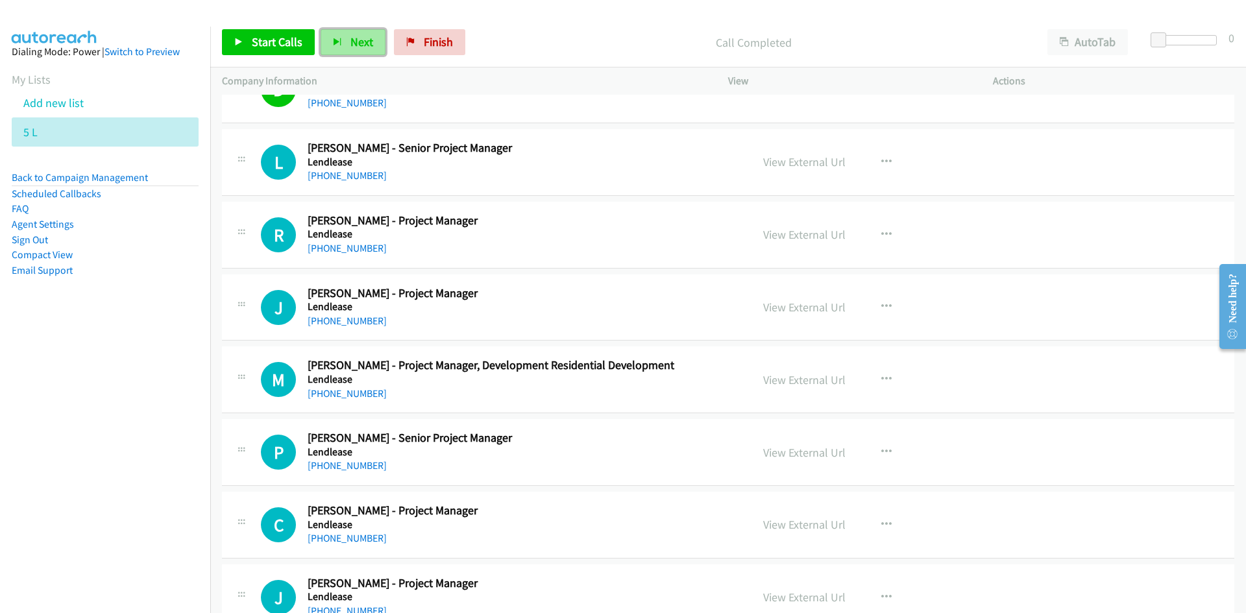
click at [358, 48] on span "Next" at bounding box center [361, 41] width 23 height 15
drag, startPoint x: 363, startPoint y: 38, endPoint x: 434, endPoint y: 97, distance: 92.2
click at [363, 38] on span "Next" at bounding box center [361, 41] width 23 height 15
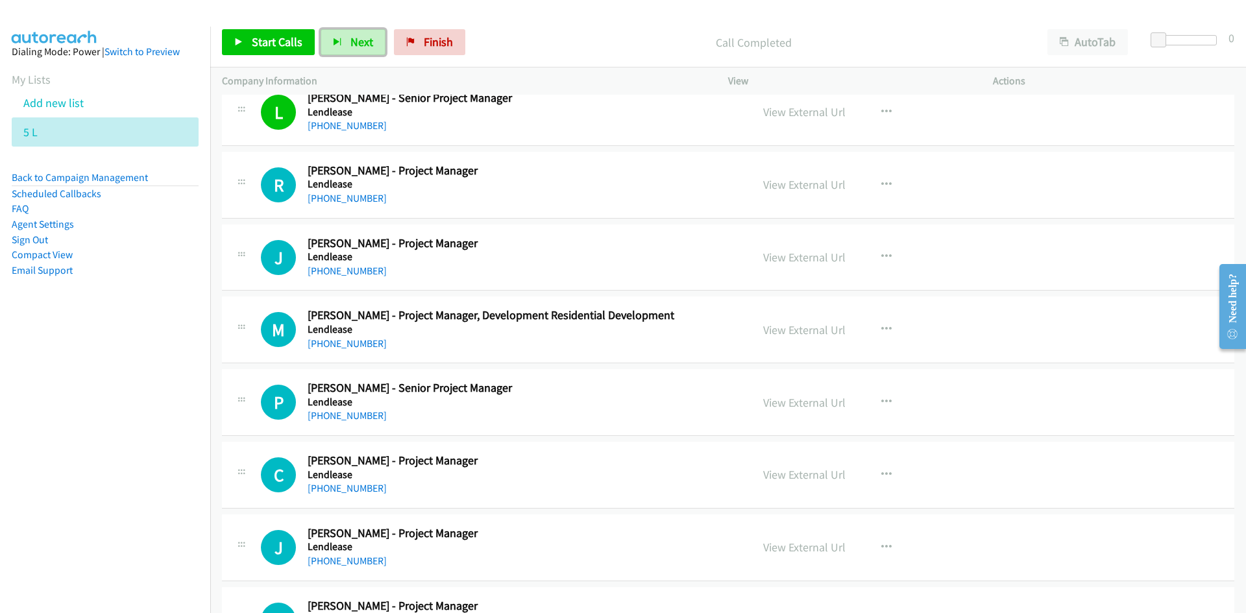
scroll to position [12267, 0]
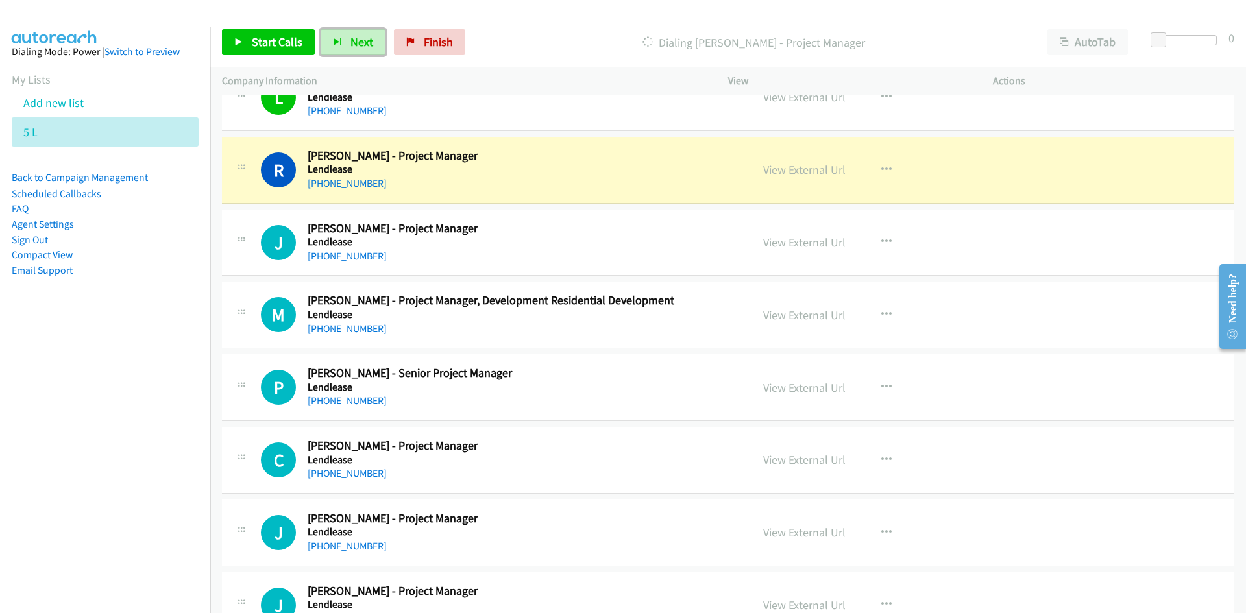
drag, startPoint x: 812, startPoint y: 173, endPoint x: 817, endPoint y: 204, distance: 31.6
click at [812, 173] on link "View External Url" at bounding box center [804, 169] width 82 height 15
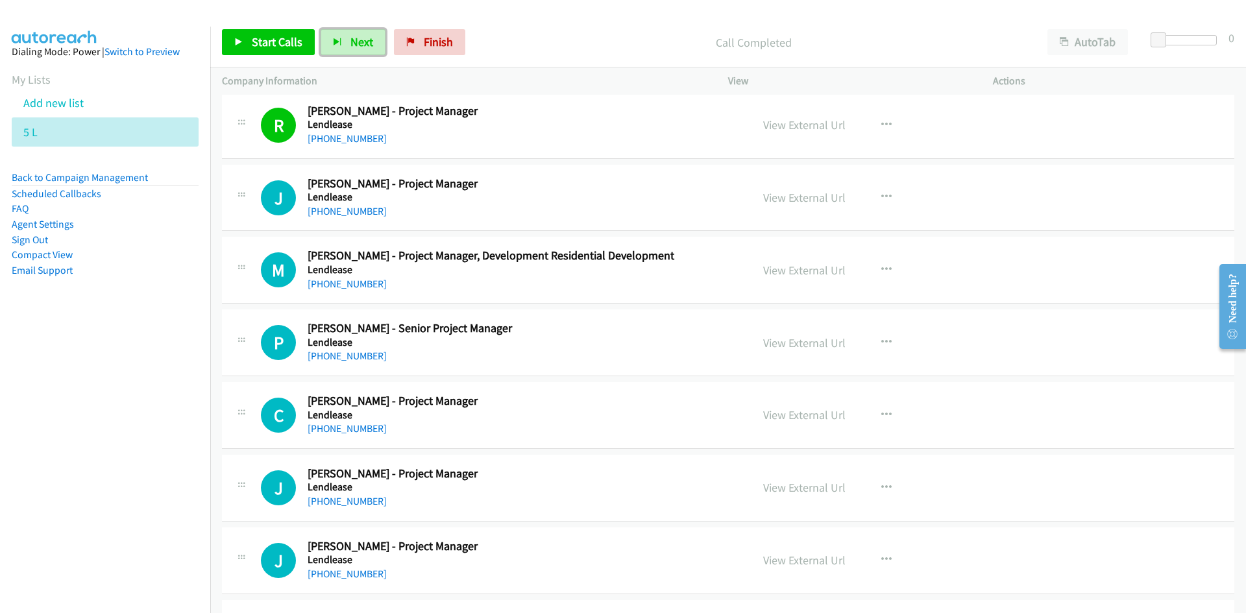
scroll to position [12332, 0]
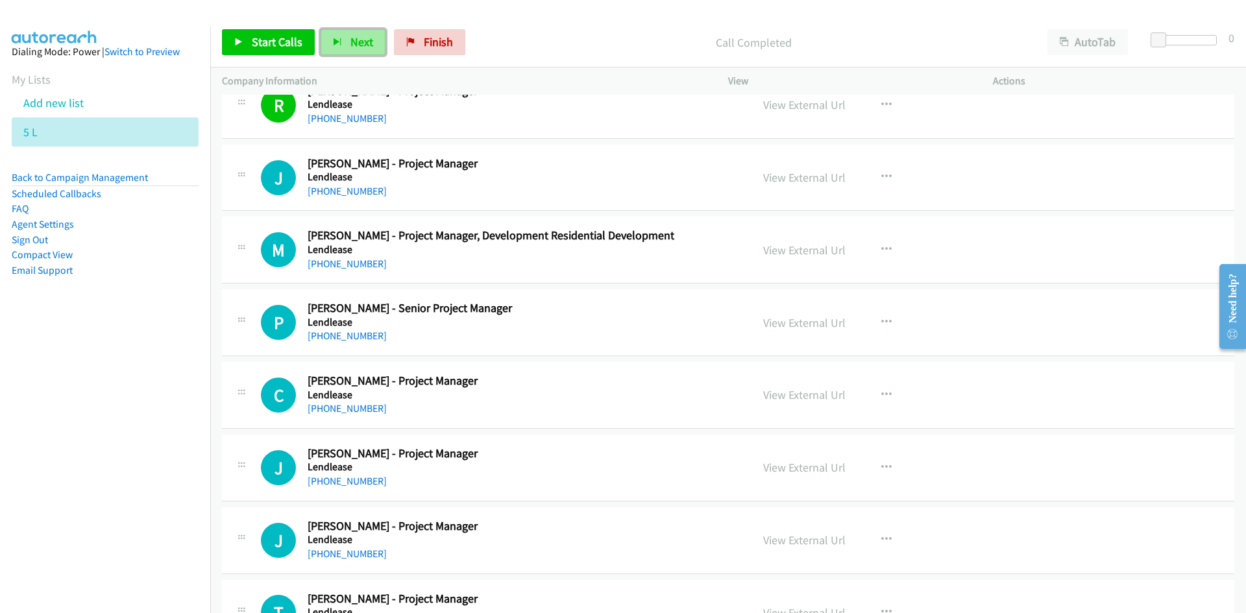
click at [362, 49] on span "Next" at bounding box center [361, 41] width 23 height 15
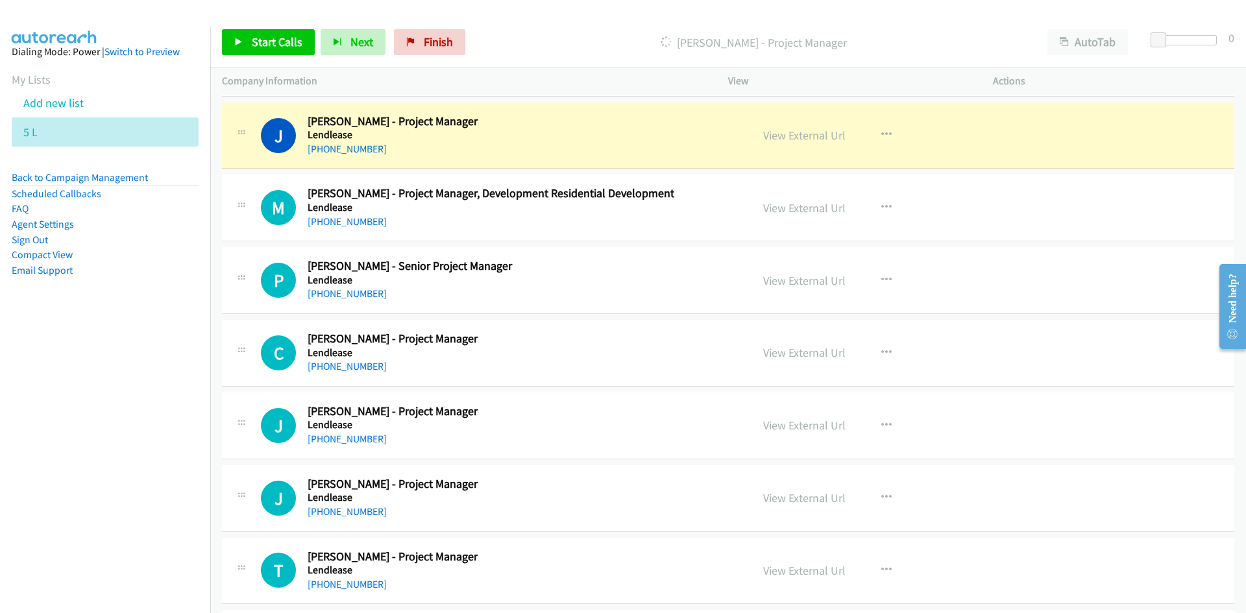
scroll to position [12397, 0]
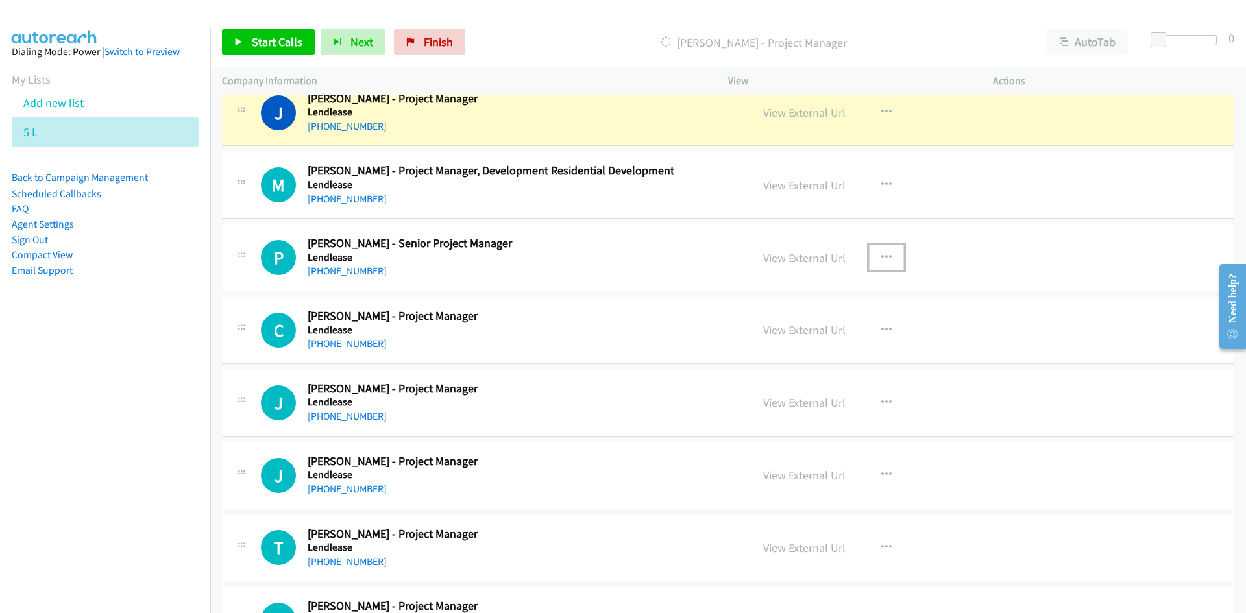
click at [881, 260] on icon "button" at bounding box center [886, 257] width 10 height 10
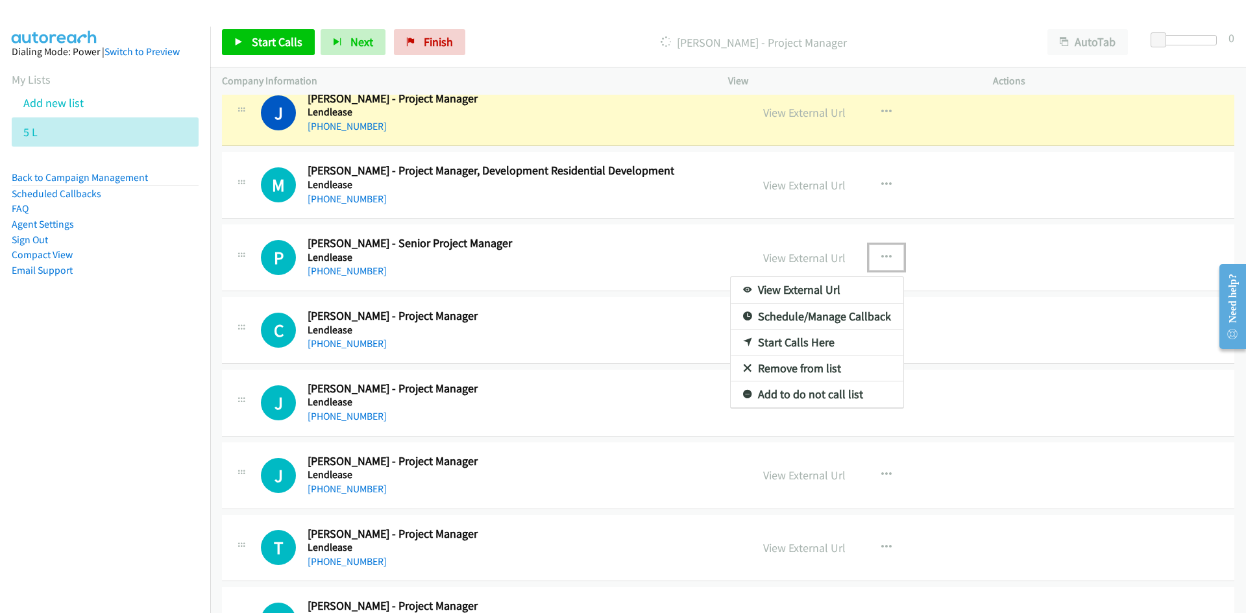
click at [789, 346] on link "Start Calls Here" at bounding box center [817, 343] width 173 height 26
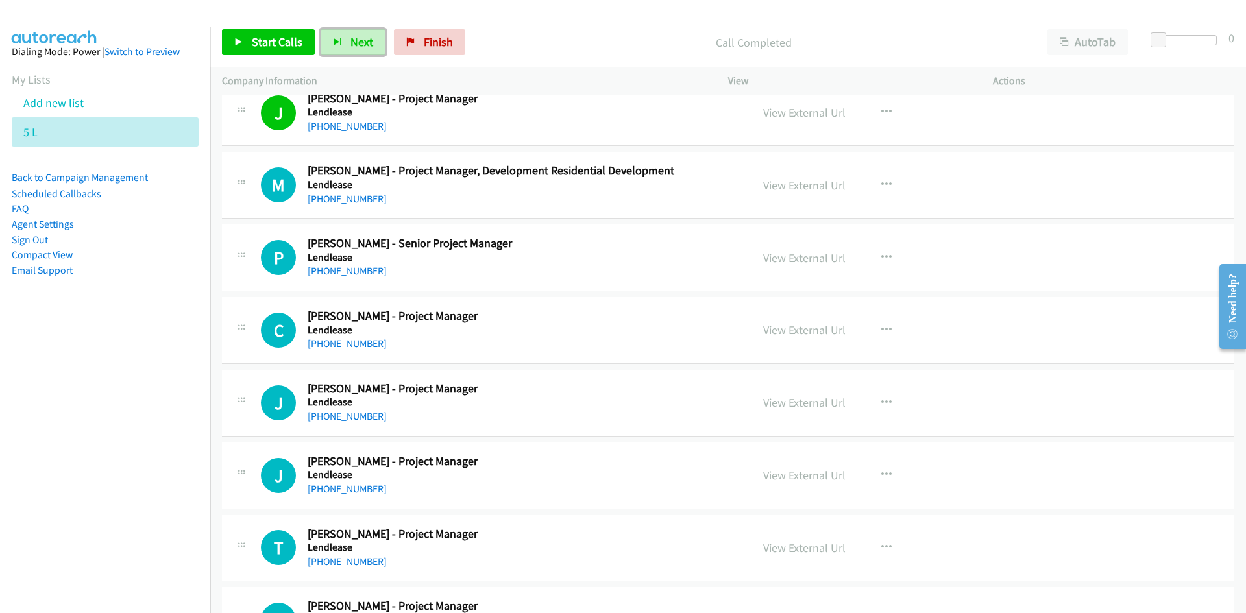
click at [350, 39] on span "Next" at bounding box center [361, 41] width 23 height 15
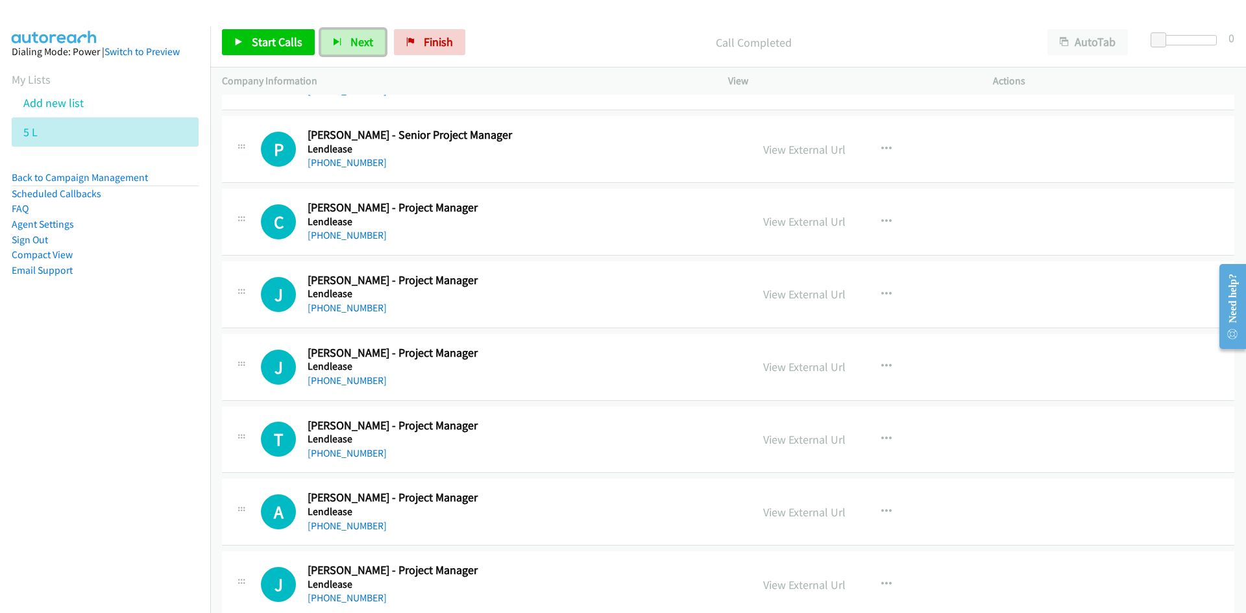
scroll to position [12526, 0]
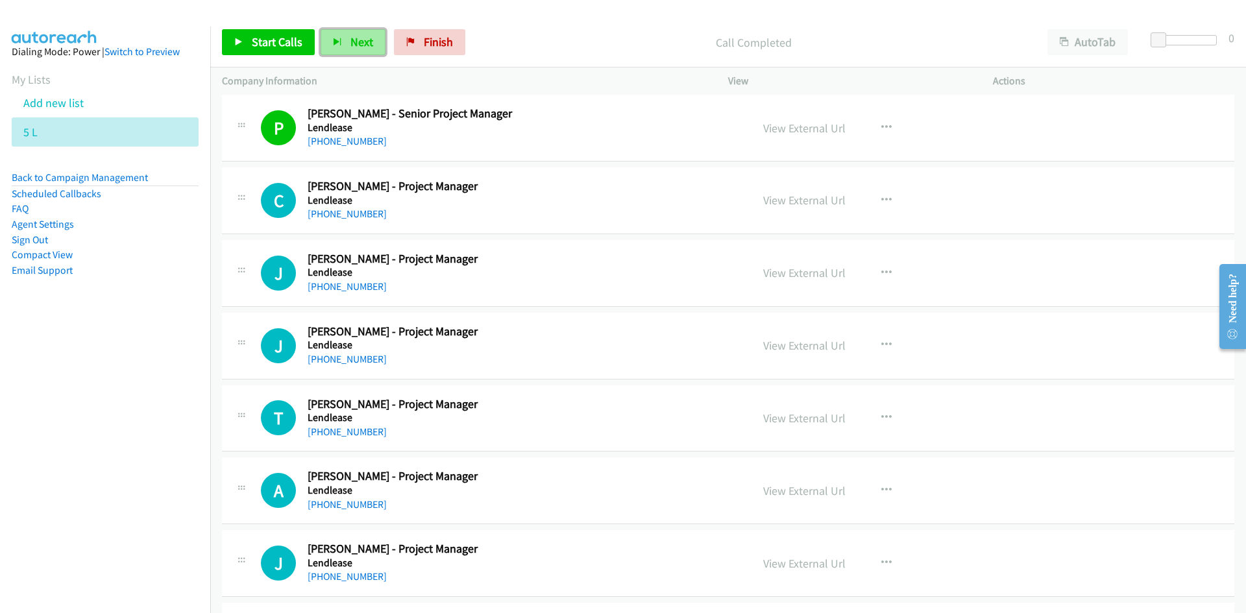
click at [350, 45] on span "Next" at bounding box center [361, 41] width 23 height 15
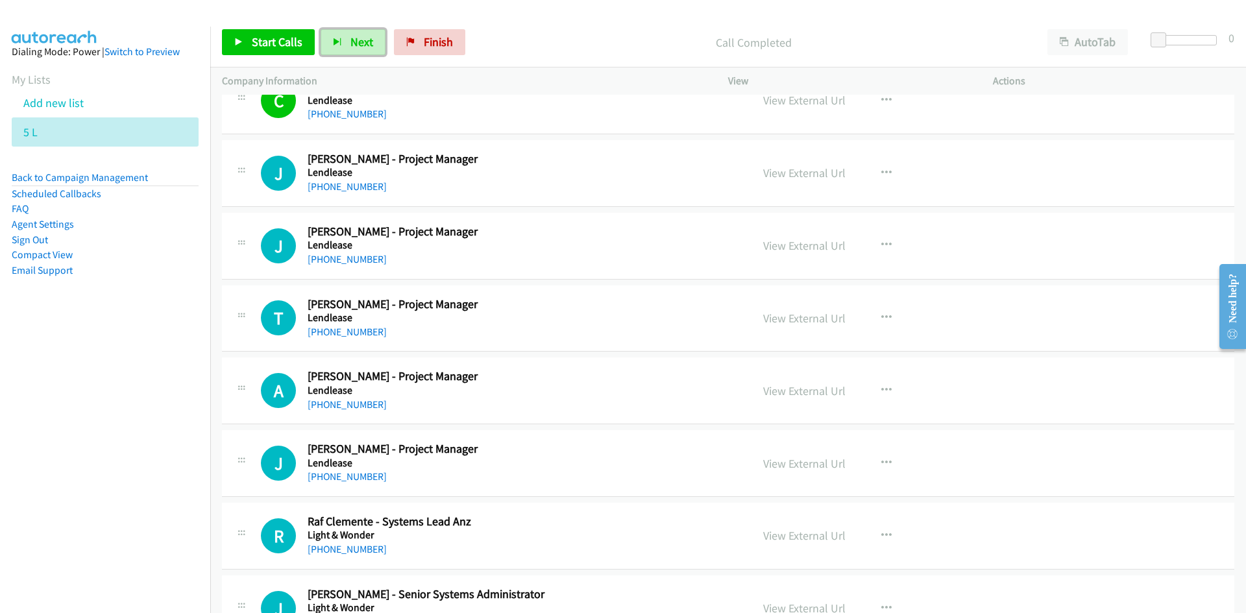
scroll to position [12656, 0]
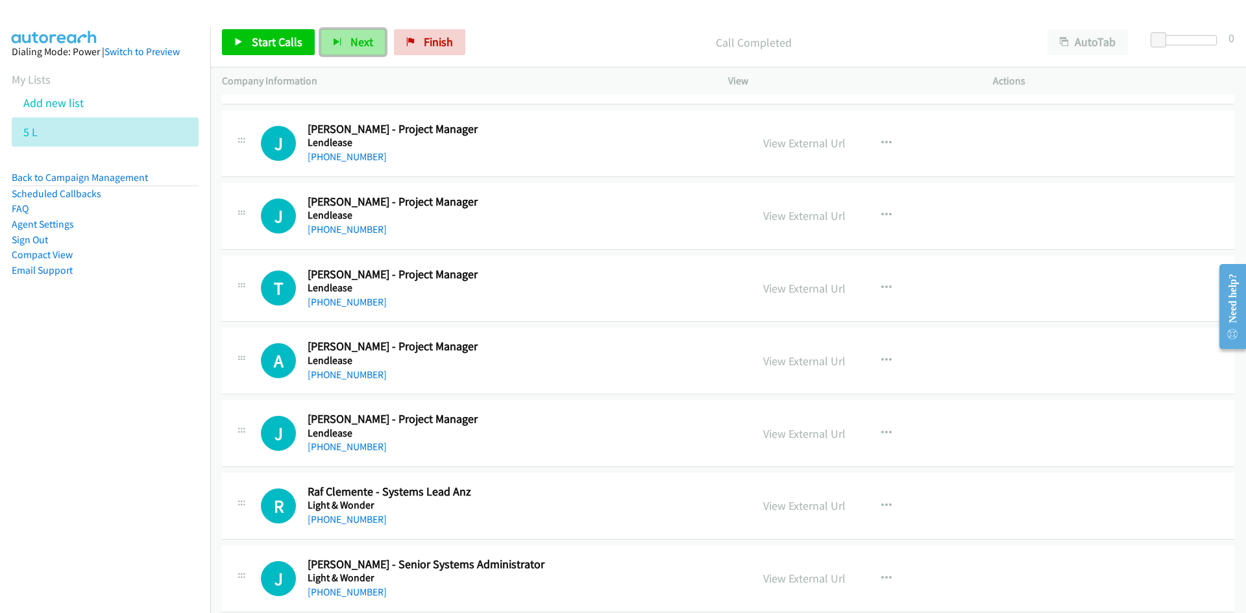
click at [350, 45] on span "Next" at bounding box center [361, 41] width 23 height 15
click at [363, 38] on span "Next" at bounding box center [361, 41] width 23 height 15
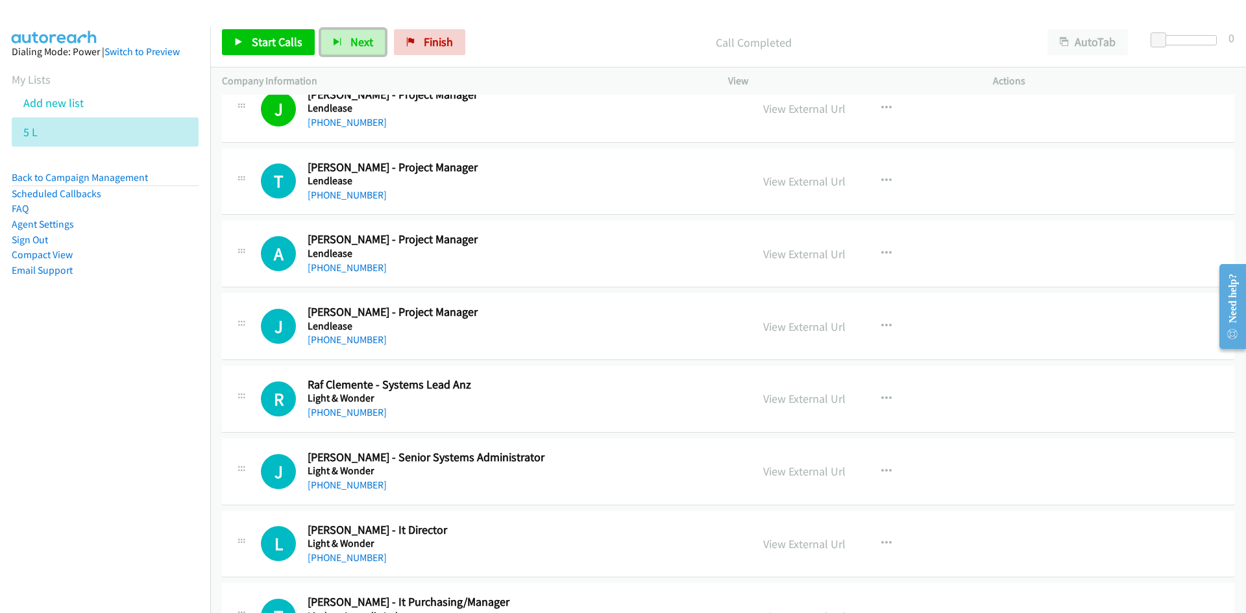
scroll to position [12786, 0]
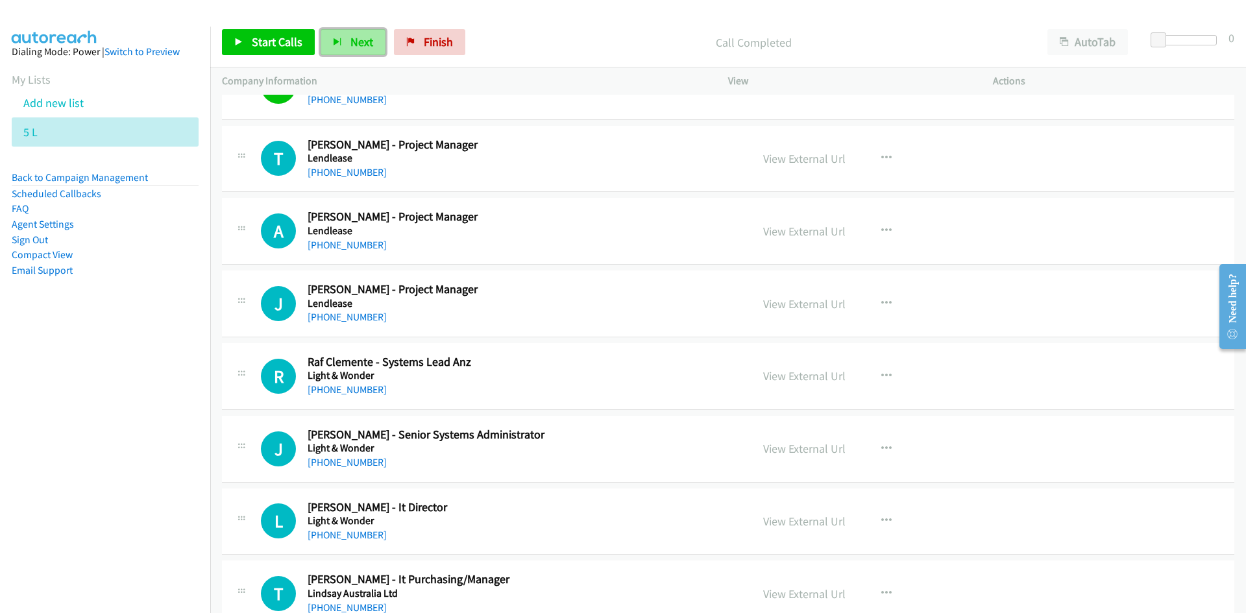
click at [341, 36] on button "Next" at bounding box center [353, 42] width 65 height 26
click at [345, 36] on button "Next" at bounding box center [353, 42] width 65 height 26
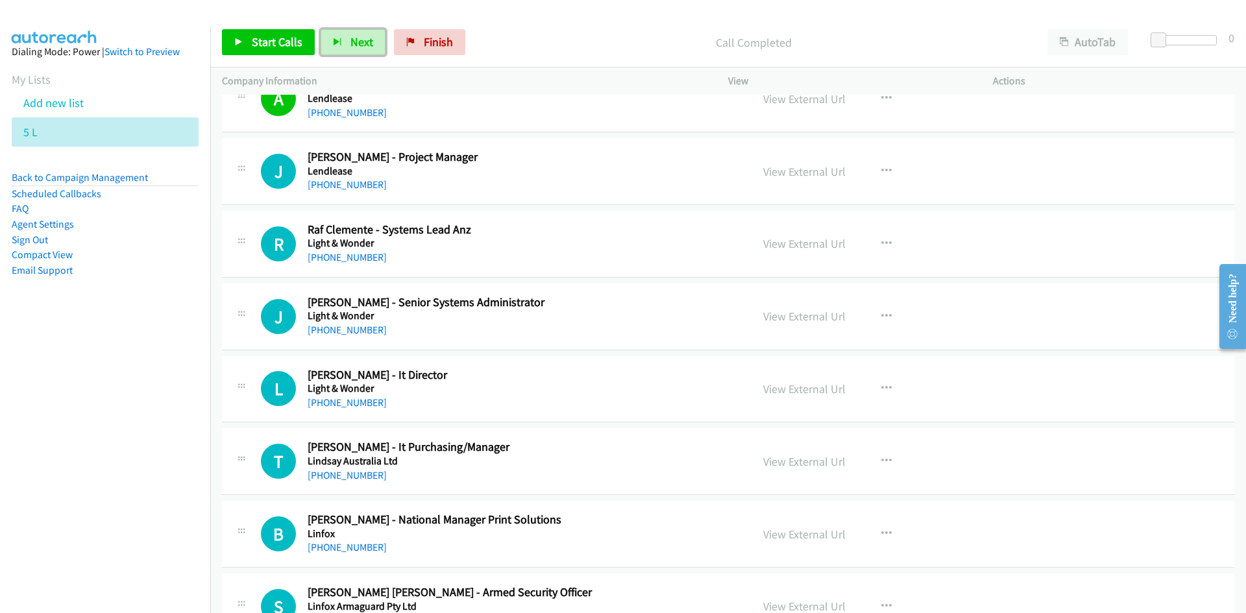
scroll to position [12981, 0]
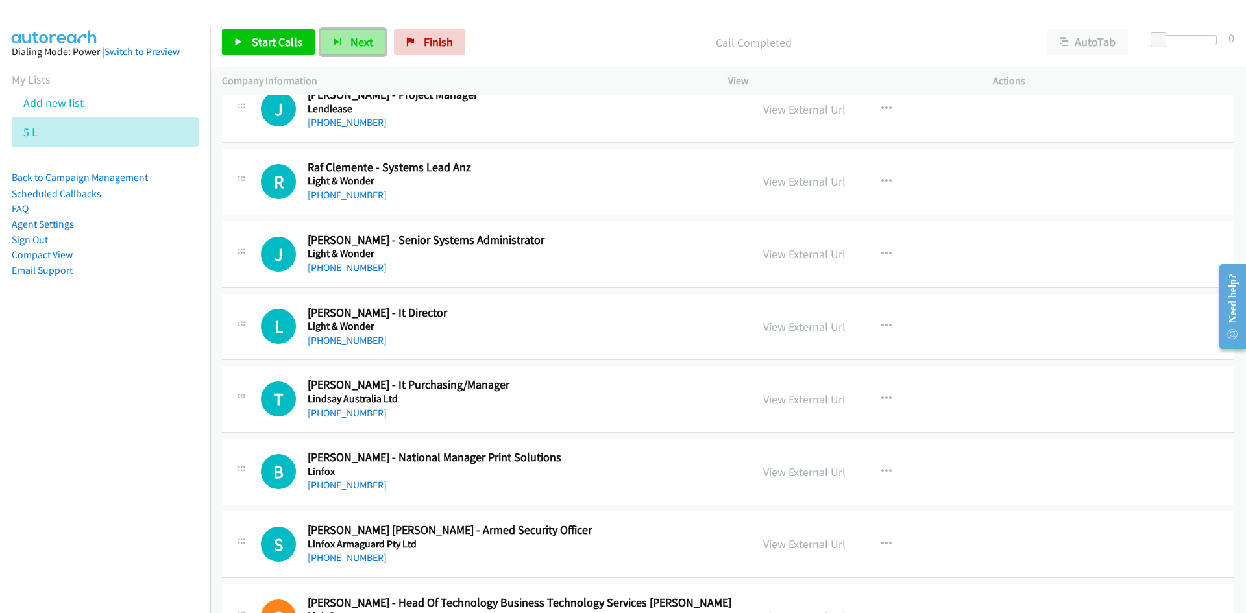
click at [352, 37] on span "Next" at bounding box center [361, 41] width 23 height 15
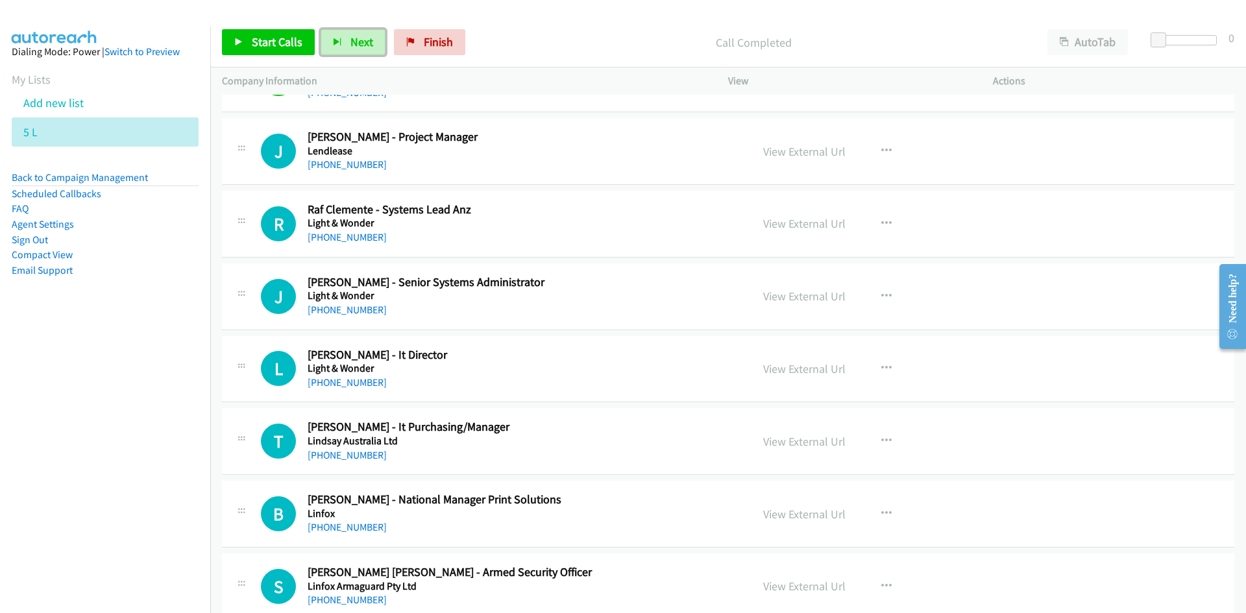
scroll to position [12916, 0]
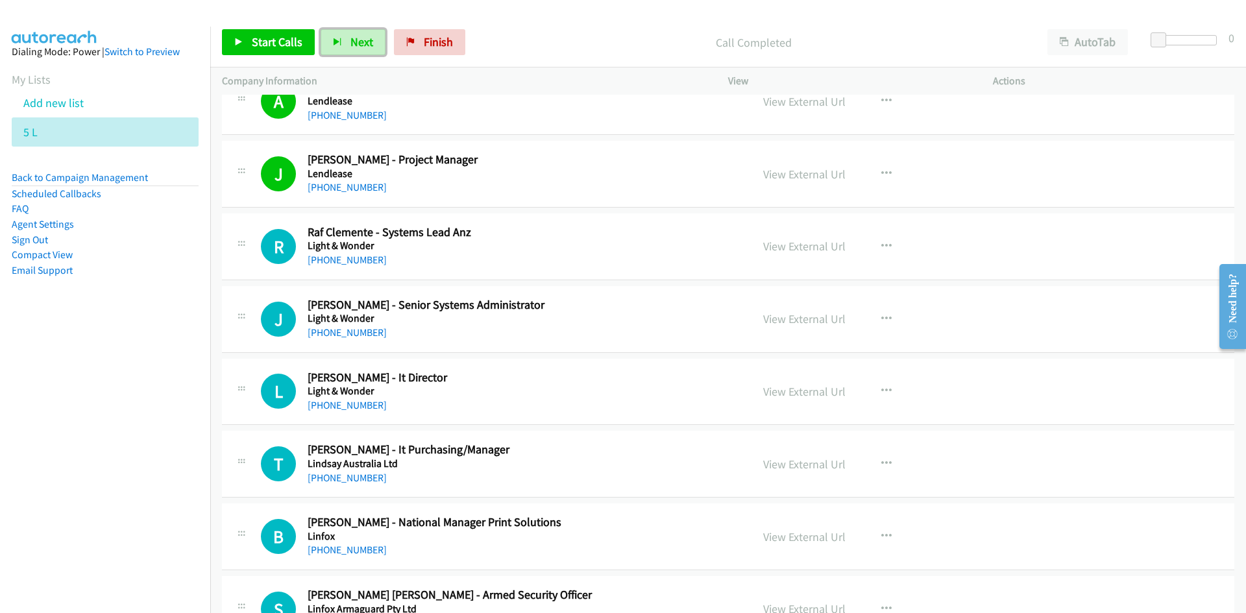
drag, startPoint x: 347, startPoint y: 46, endPoint x: 570, endPoint y: 232, distance: 289.9
click at [347, 46] on button "Next" at bounding box center [353, 42] width 65 height 26
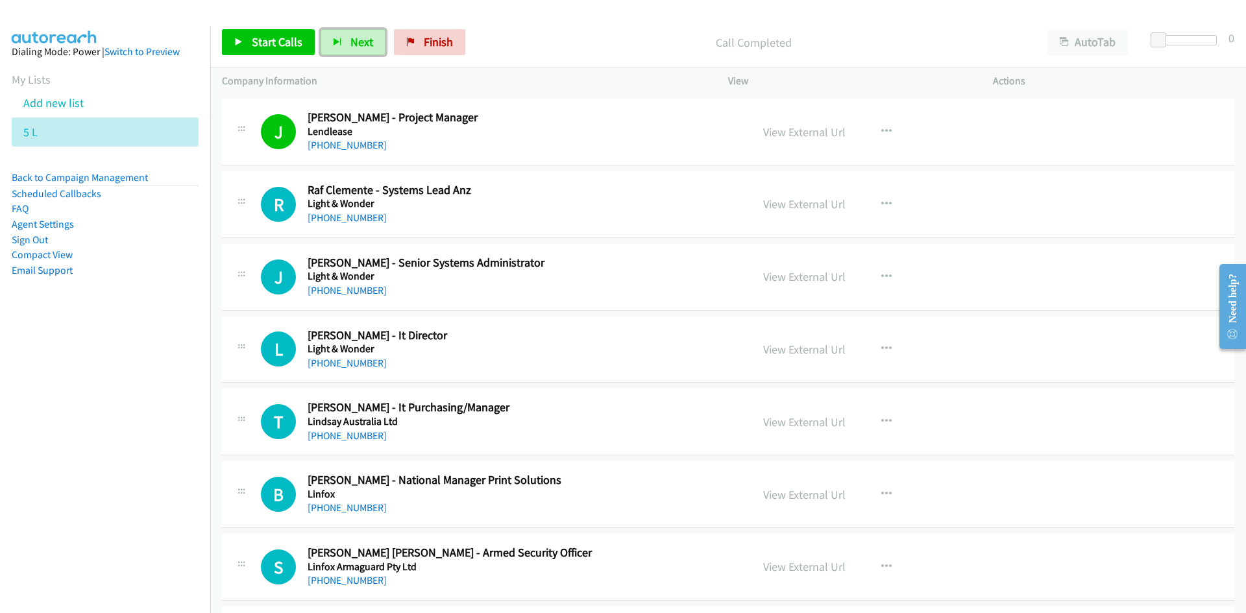
scroll to position [12981, 0]
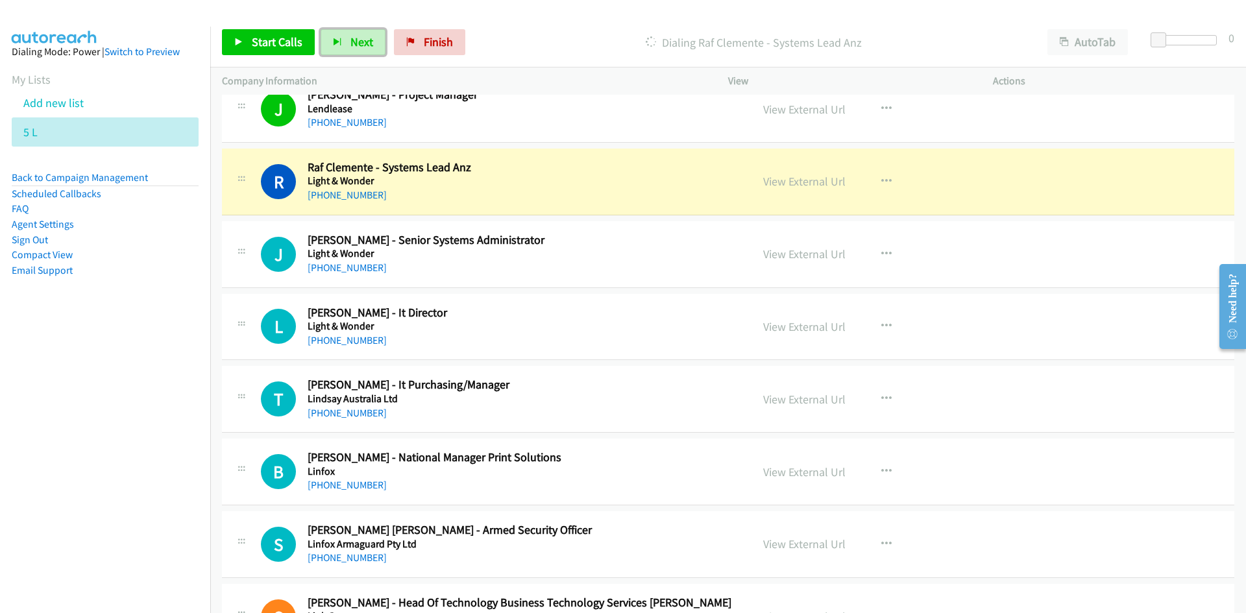
drag, startPoint x: 343, startPoint y: 40, endPoint x: 430, endPoint y: 129, distance: 124.8
click at [343, 40] on button "Next" at bounding box center [353, 42] width 65 height 26
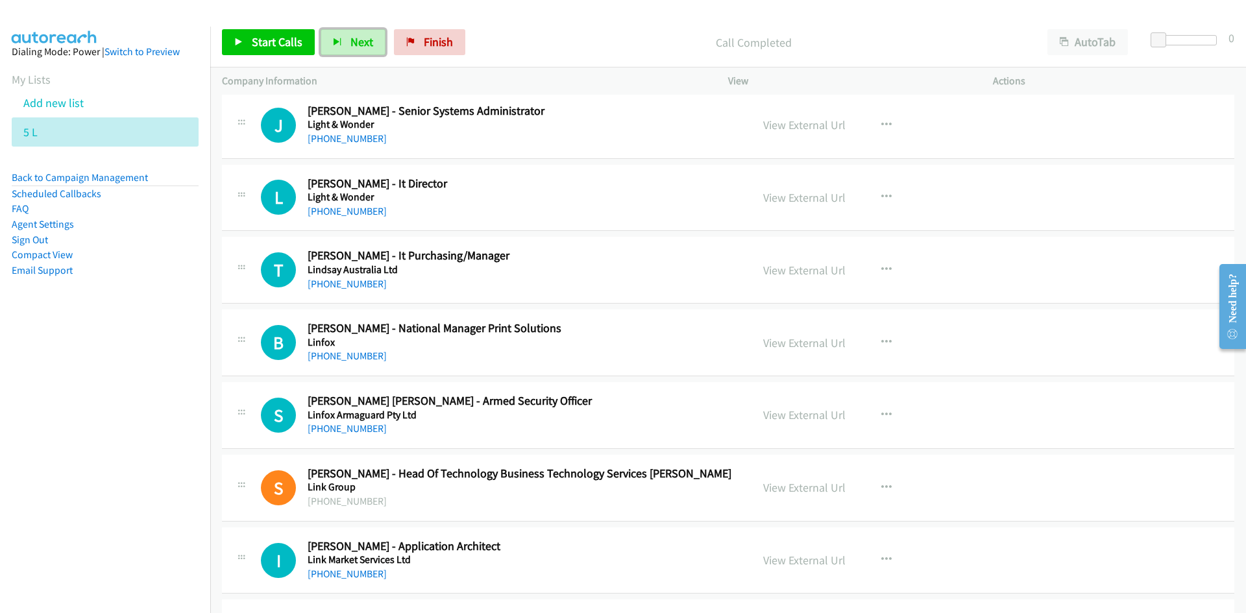
scroll to position [13110, 0]
drag, startPoint x: 354, startPoint y: 47, endPoint x: 371, endPoint y: 62, distance: 23.0
click at [354, 47] on span "Next" at bounding box center [361, 41] width 23 height 15
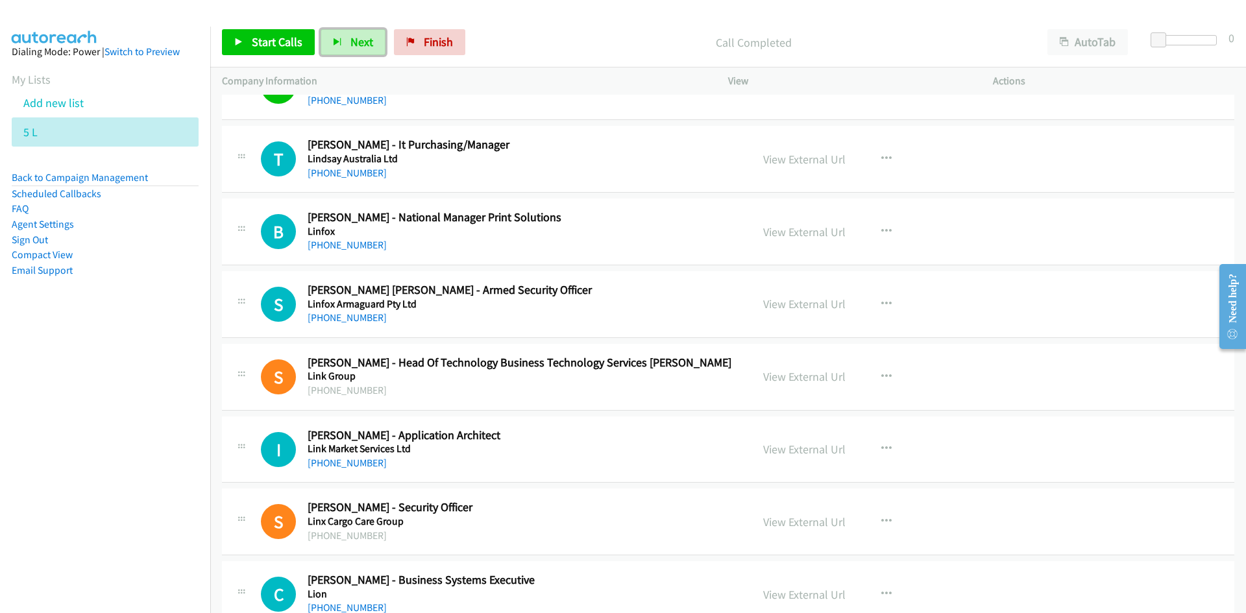
scroll to position [13240, 0]
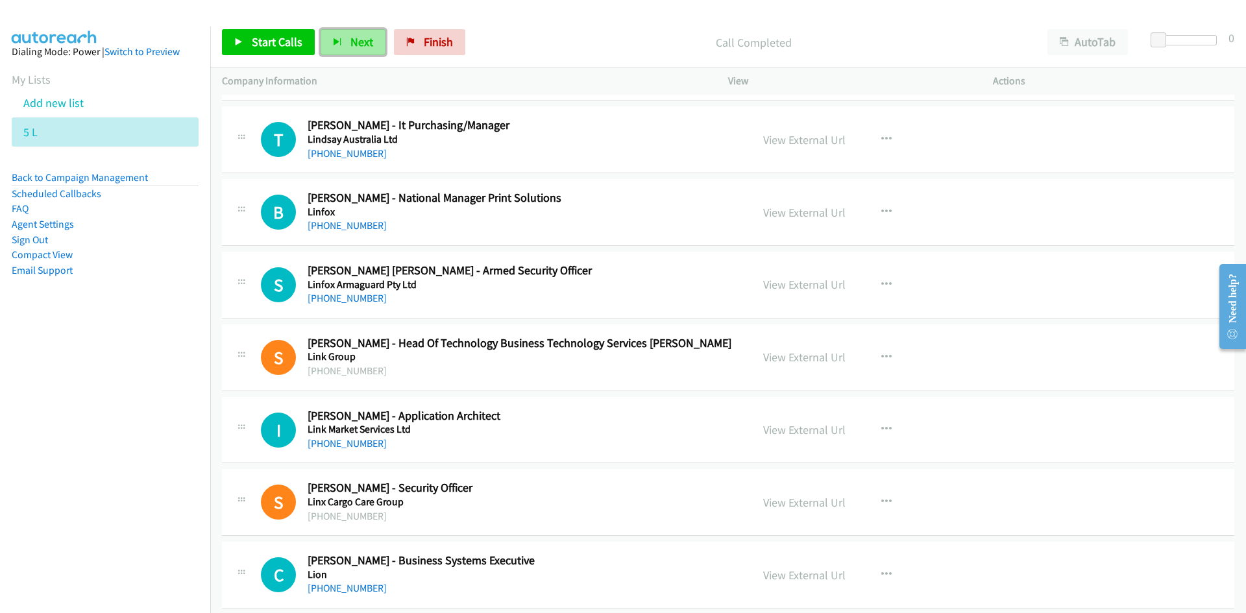
click at [350, 47] on span "Next" at bounding box center [361, 41] width 23 height 15
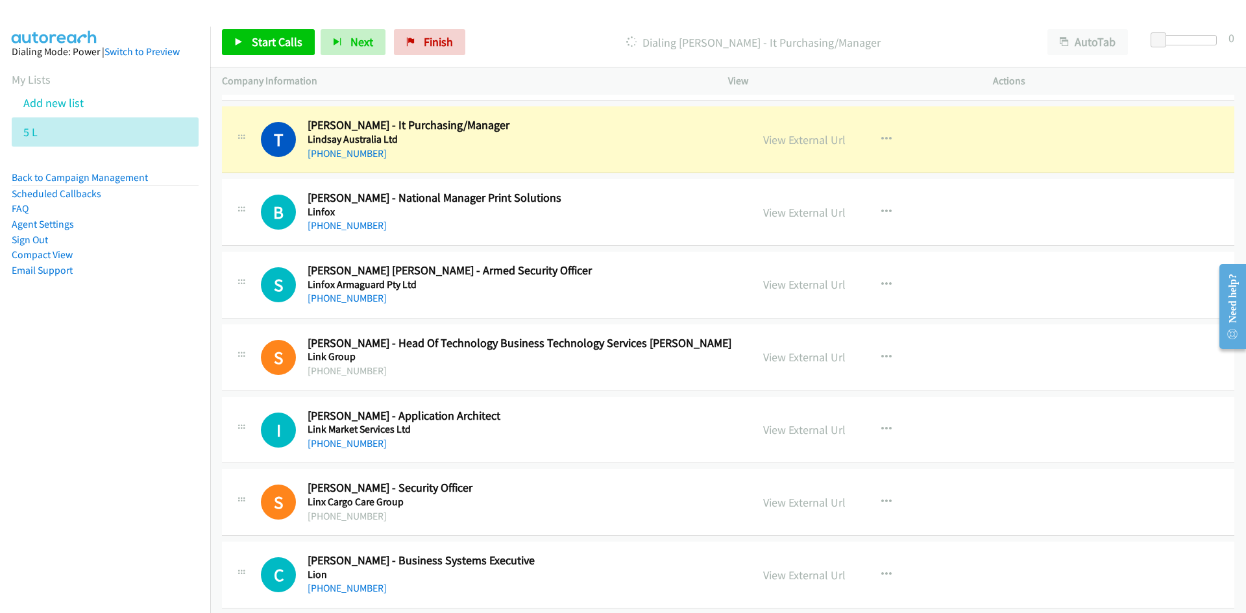
scroll to position [13435, 0]
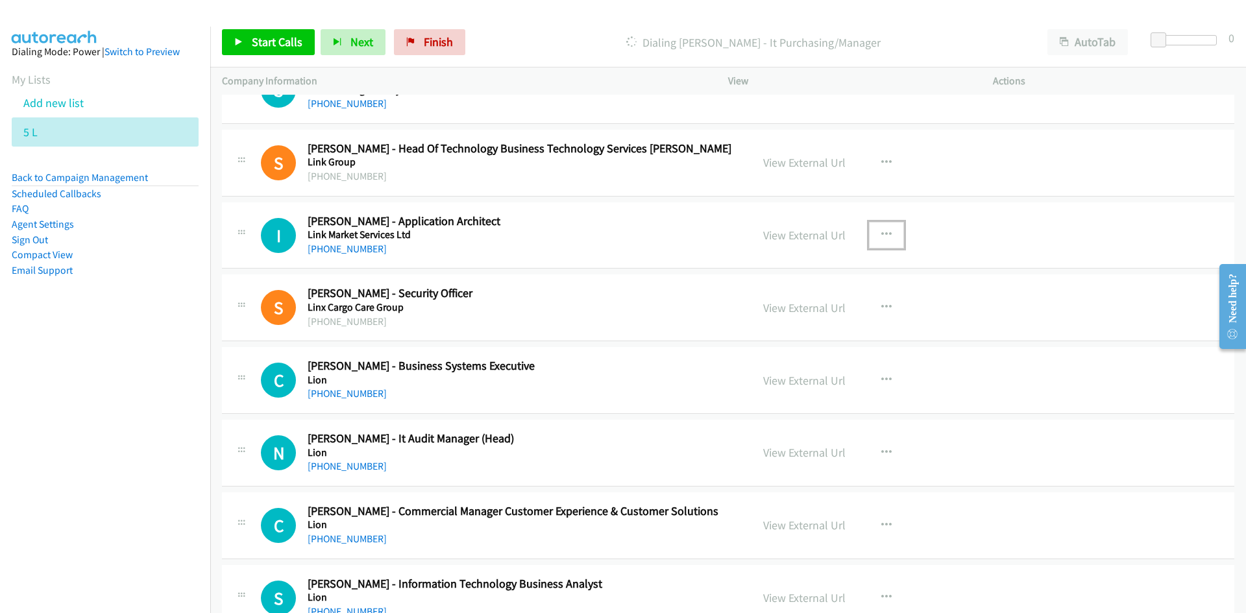
click at [885, 230] on icon "button" at bounding box center [886, 235] width 10 height 10
click at [791, 321] on link "Start Calls Here" at bounding box center [817, 320] width 173 height 26
drag, startPoint x: 350, startPoint y: 47, endPoint x: 437, endPoint y: 118, distance: 112.5
click at [350, 47] on span "Next" at bounding box center [361, 41] width 23 height 15
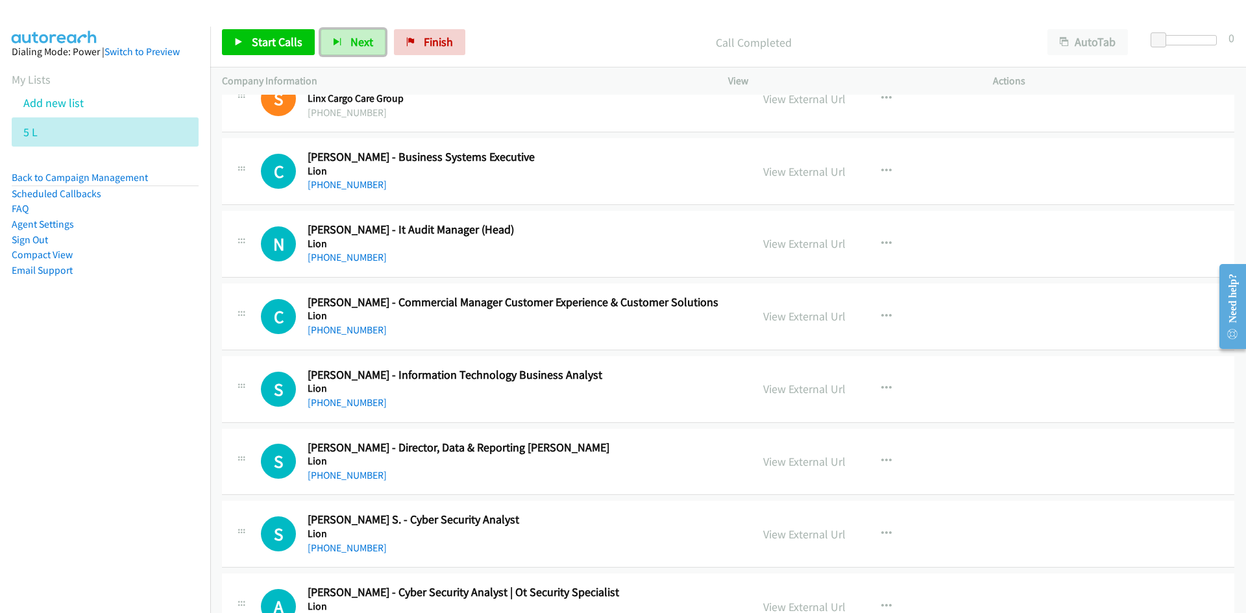
scroll to position [13695, 0]
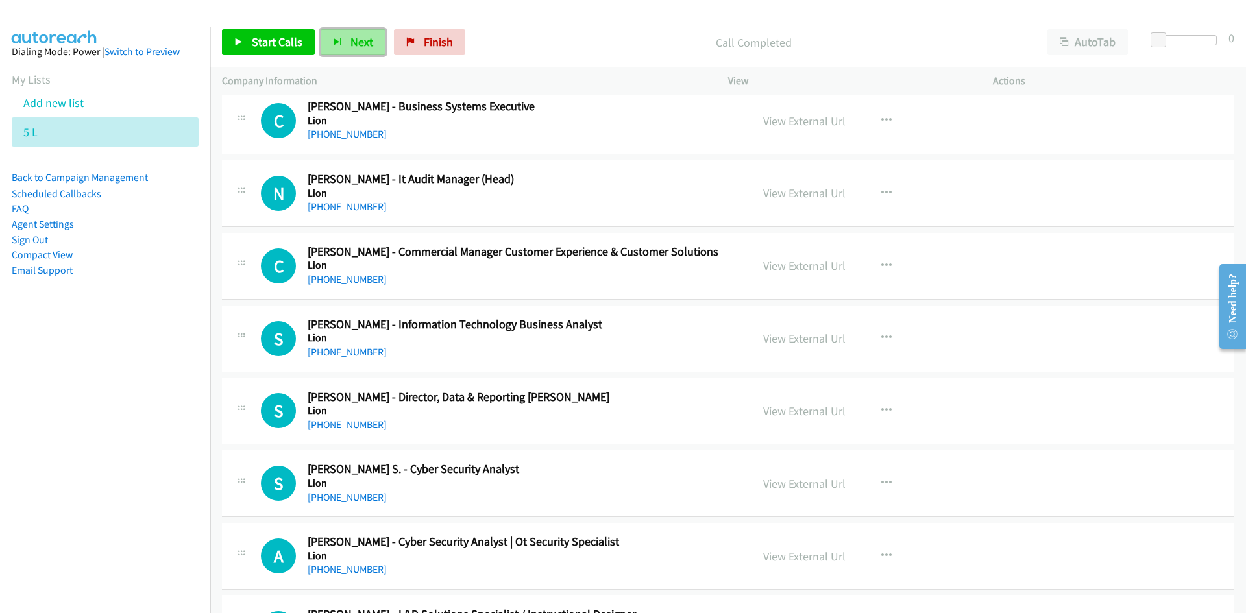
click at [358, 43] on span "Next" at bounding box center [361, 41] width 23 height 15
drag, startPoint x: 357, startPoint y: 39, endPoint x: 363, endPoint y: 53, distance: 15.1
click at [357, 39] on span "Next" at bounding box center [361, 41] width 23 height 15
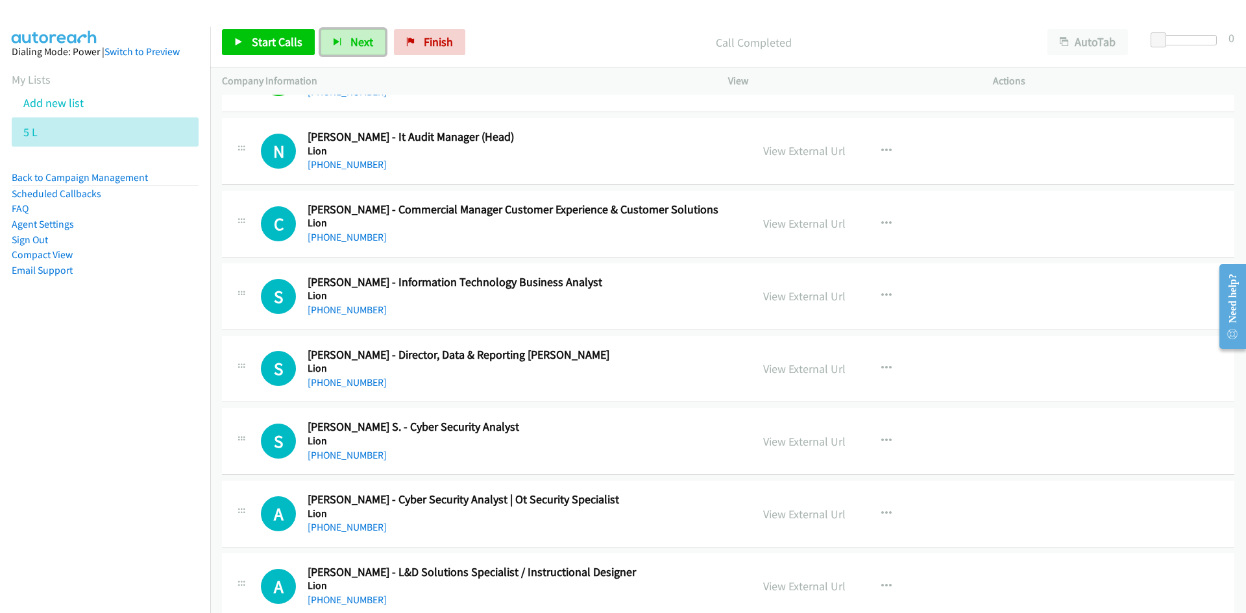
scroll to position [13760, 0]
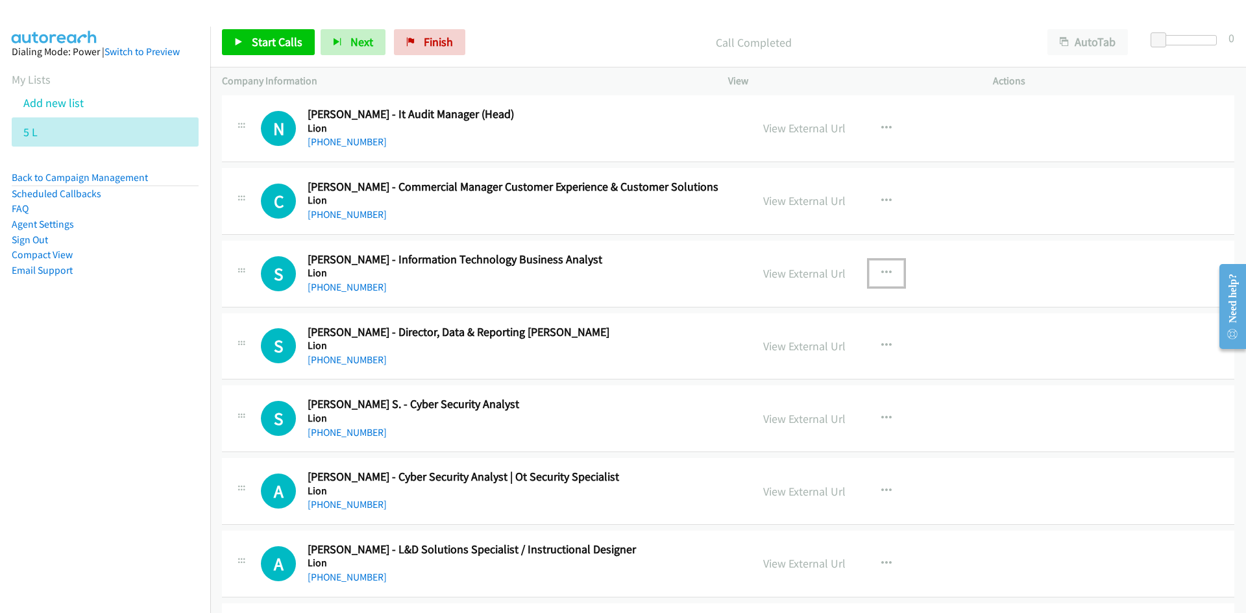
click at [881, 270] on icon "button" at bounding box center [886, 273] width 10 height 10
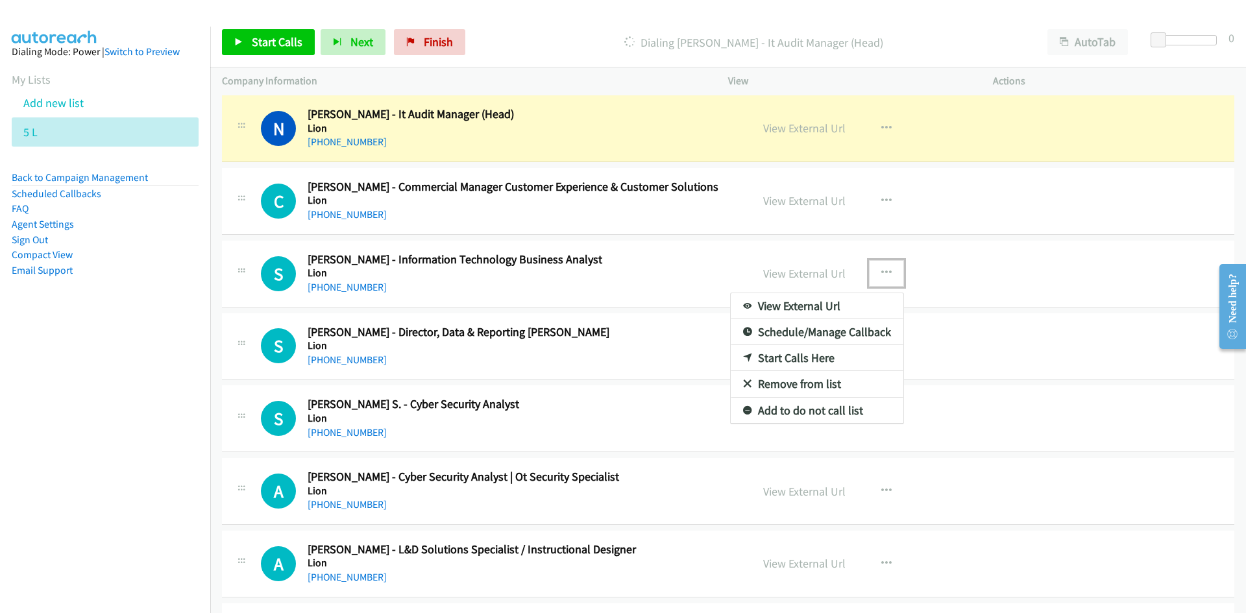
click at [784, 356] on link "Start Calls Here" at bounding box center [817, 358] width 173 height 26
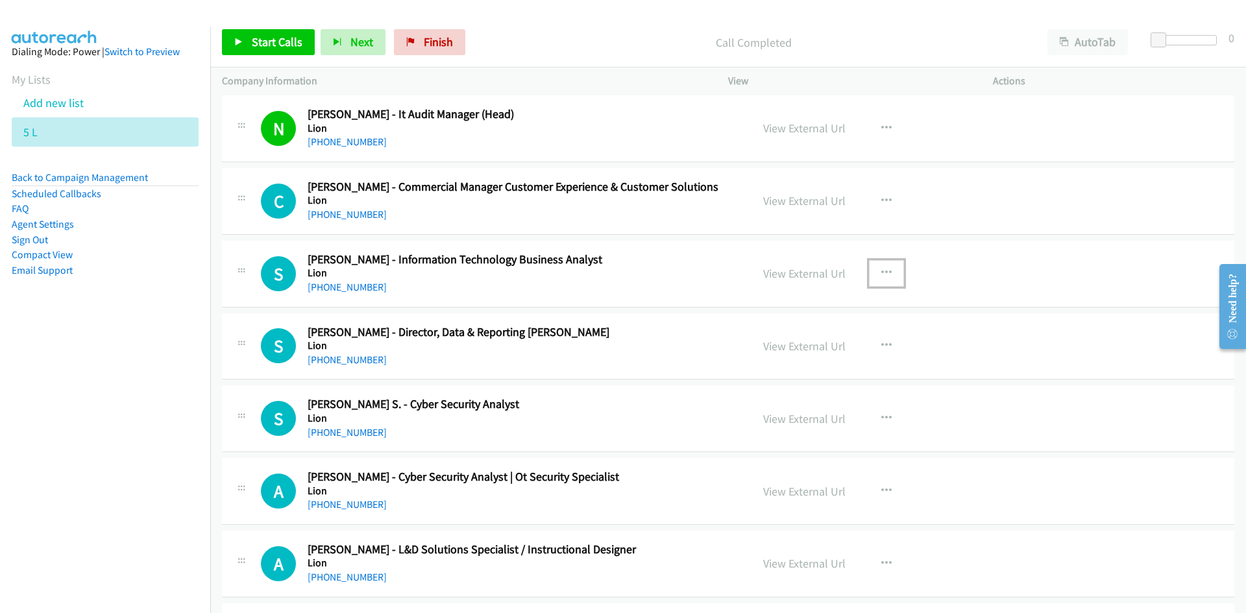
click at [882, 272] on icon "button" at bounding box center [886, 273] width 10 height 10
click at [791, 352] on link "Start Calls Here" at bounding box center [817, 358] width 173 height 26
click at [366, 36] on span "Next" at bounding box center [361, 41] width 23 height 15
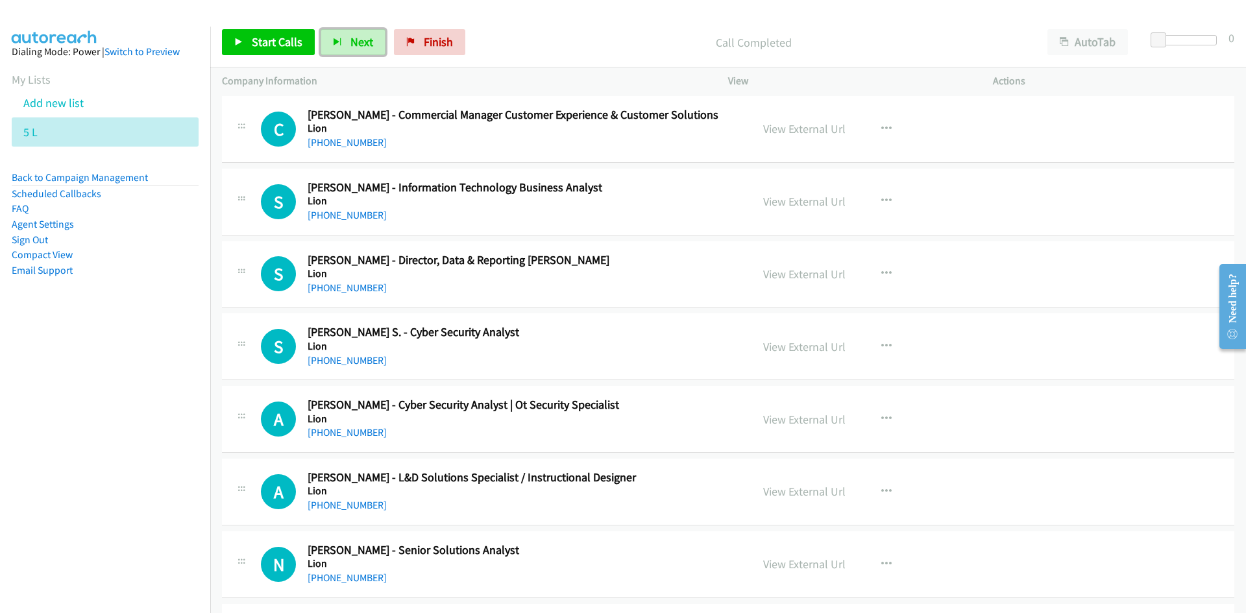
scroll to position [13889, 0]
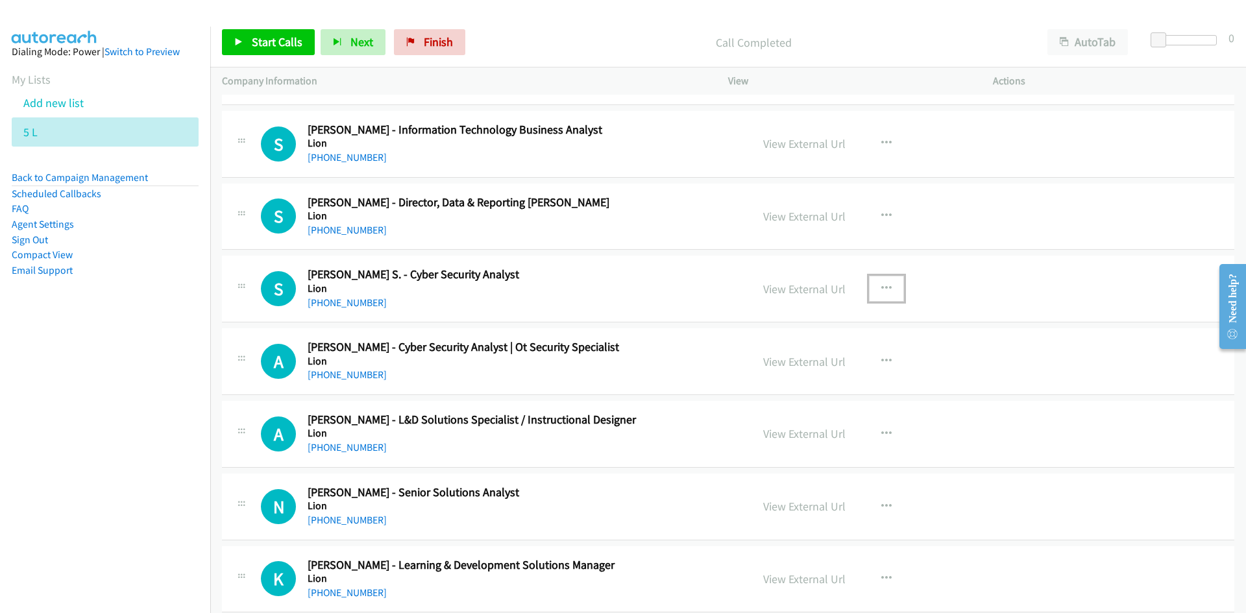
click at [883, 288] on icon "button" at bounding box center [886, 289] width 10 height 10
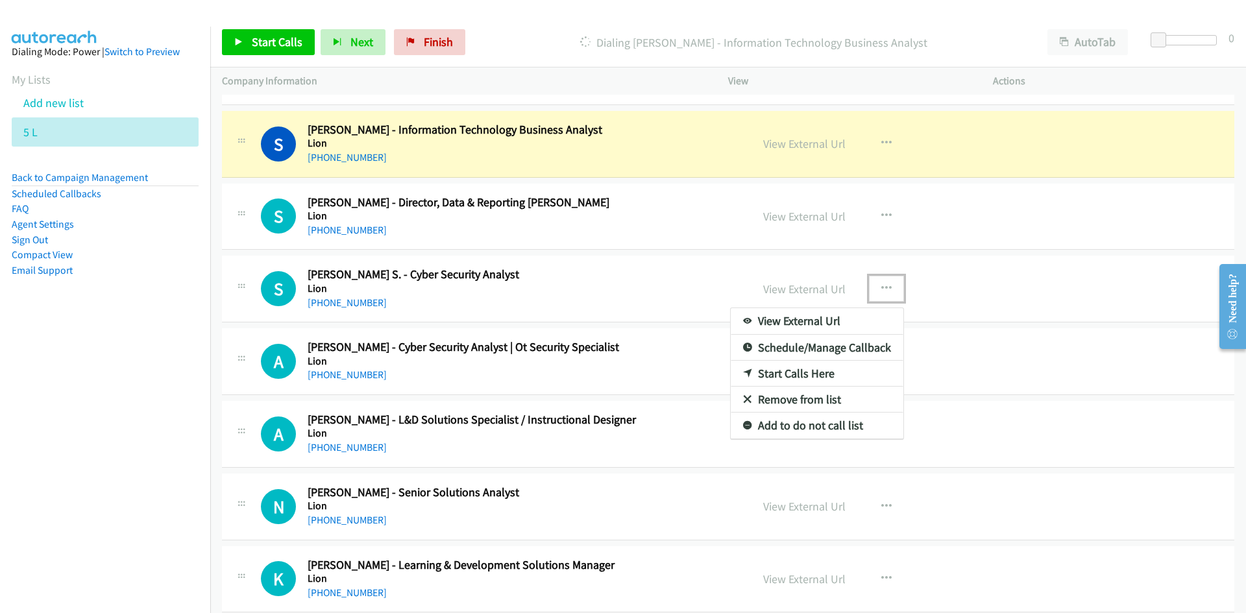
click at [791, 373] on link "Start Calls Here" at bounding box center [817, 374] width 173 height 26
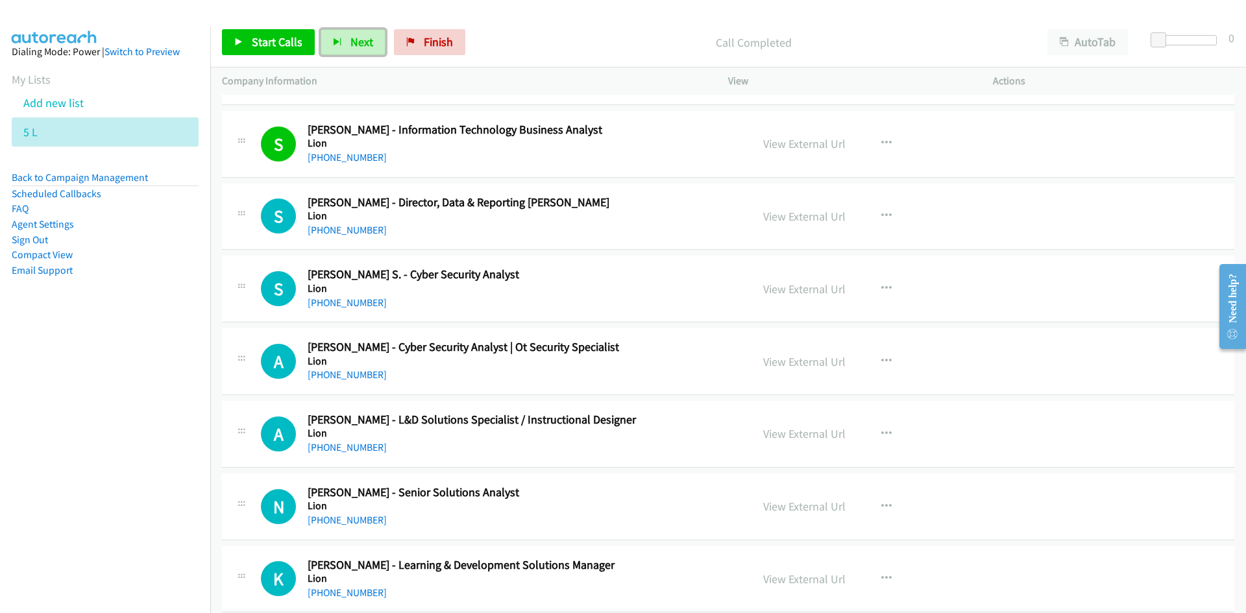
drag, startPoint x: 357, startPoint y: 36, endPoint x: 590, endPoint y: 176, distance: 271.6
click at [357, 36] on span "Next" at bounding box center [361, 41] width 23 height 15
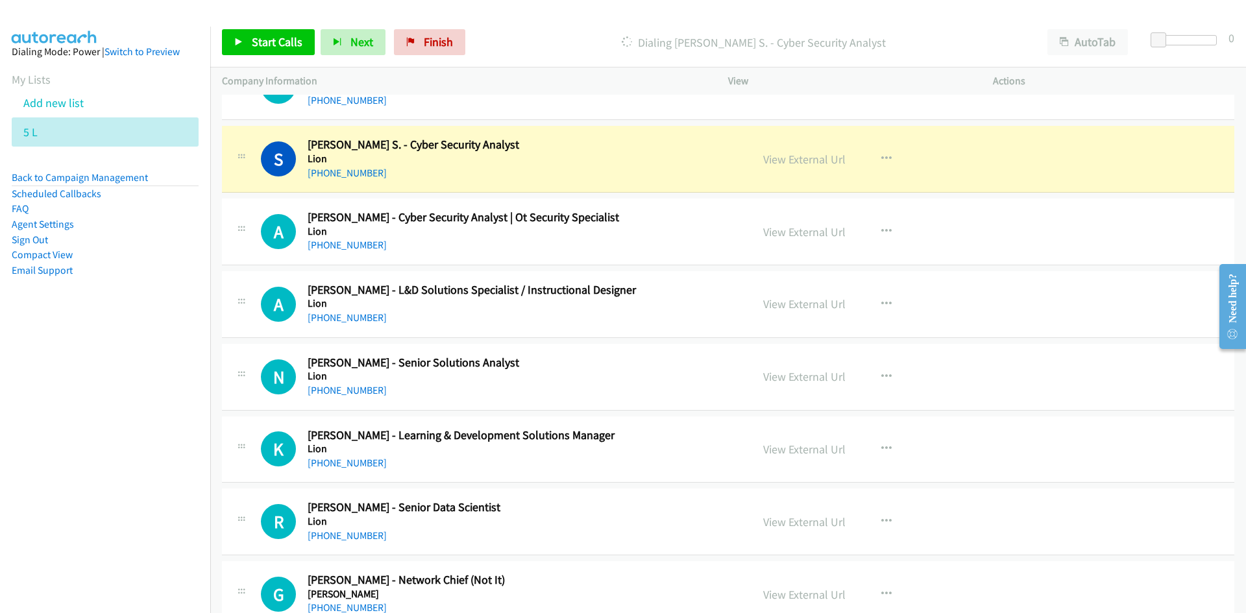
scroll to position [13954, 0]
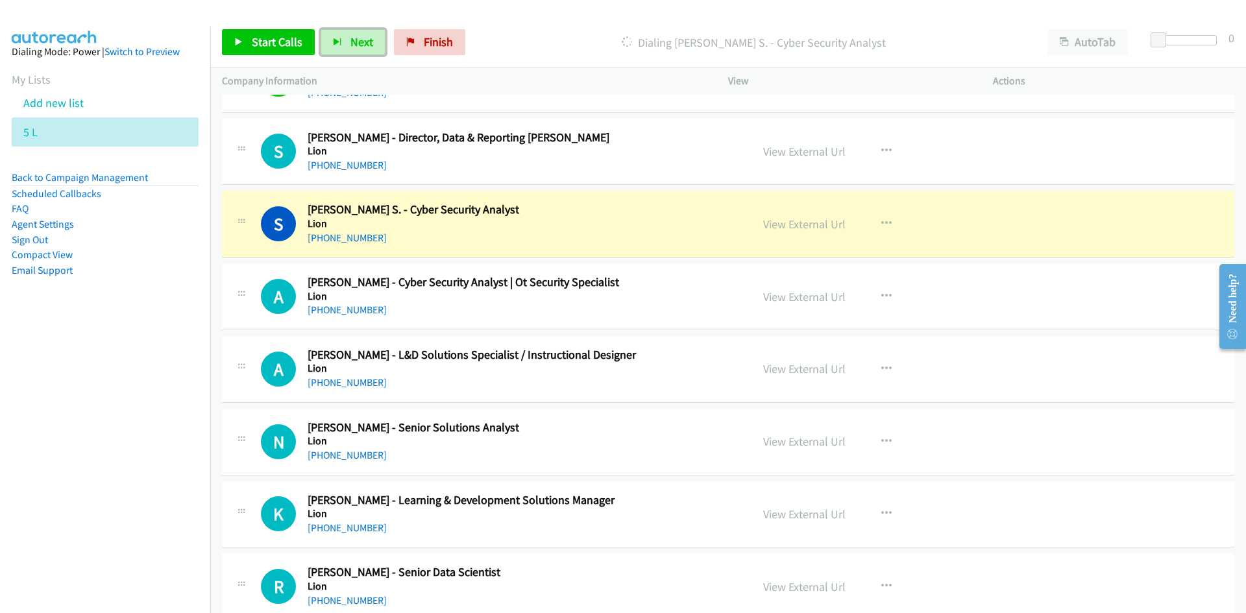
drag, startPoint x: 827, startPoint y: 218, endPoint x: 826, endPoint y: 233, distance: 14.9
click at [827, 218] on link "View External Url" at bounding box center [804, 224] width 82 height 15
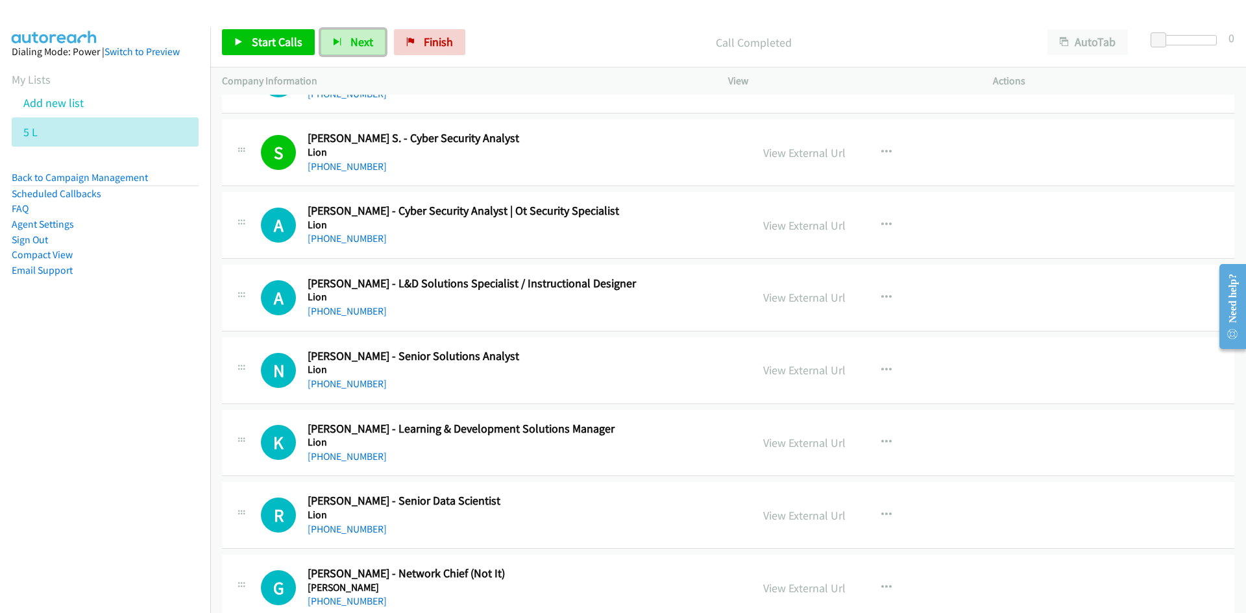
scroll to position [14084, 0]
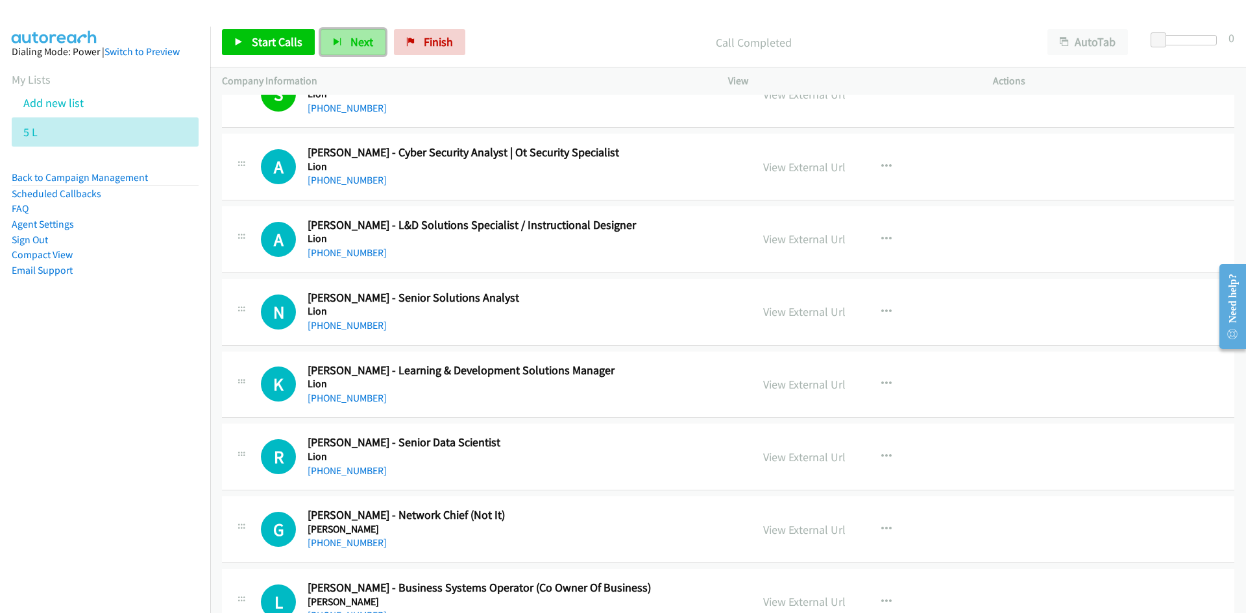
click at [360, 41] on span "Next" at bounding box center [361, 41] width 23 height 15
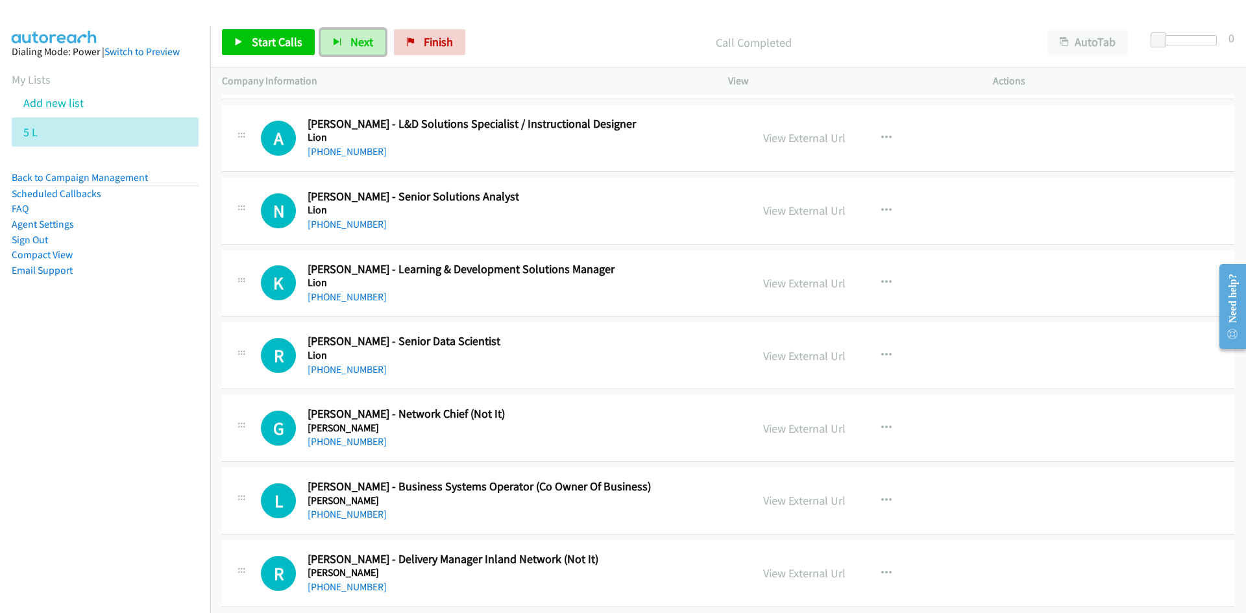
scroll to position [14214, 0]
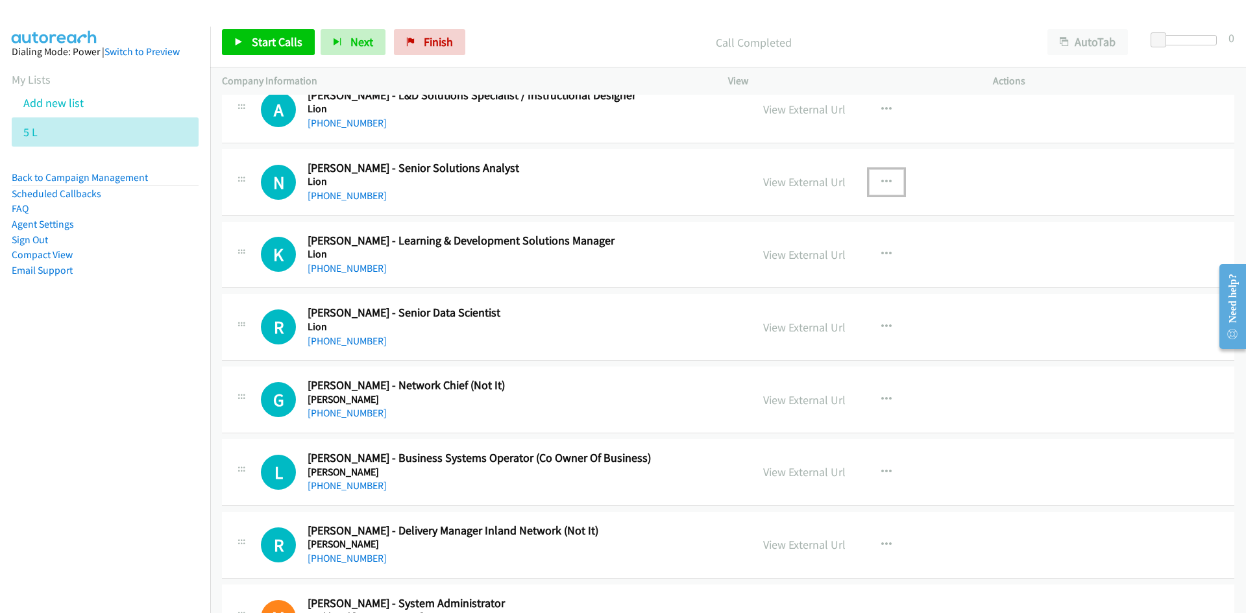
click at [881, 185] on icon "button" at bounding box center [886, 182] width 10 height 10
click at [792, 264] on link "Start Calls Here" at bounding box center [817, 267] width 173 height 26
click at [355, 47] on span "Next" at bounding box center [361, 41] width 23 height 15
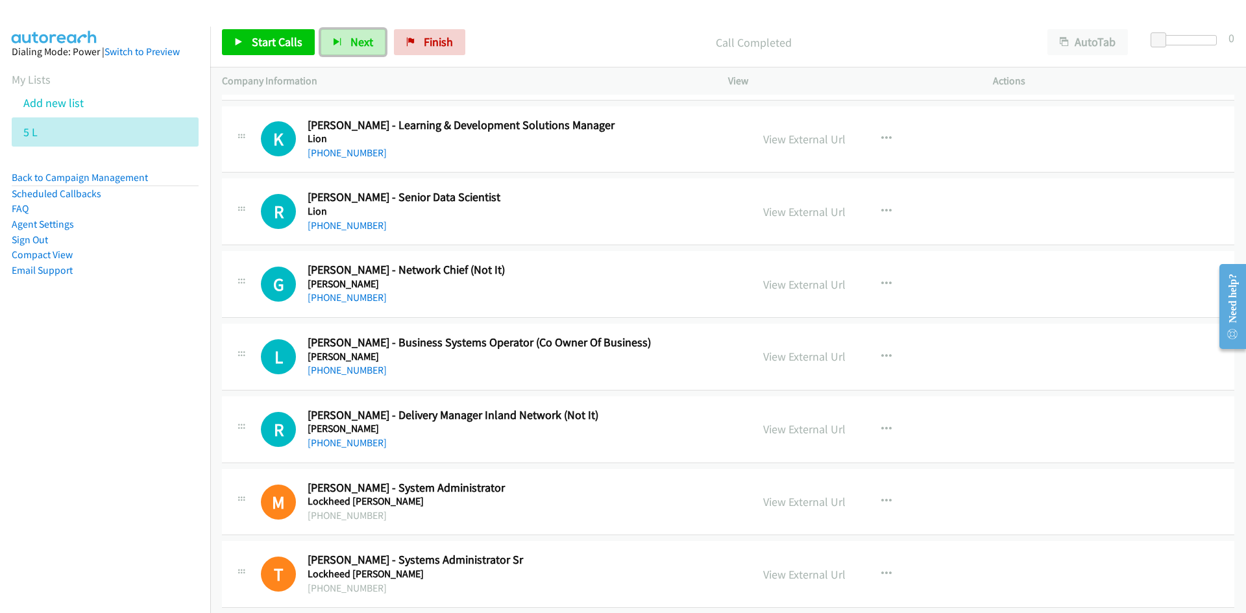
scroll to position [14344, 0]
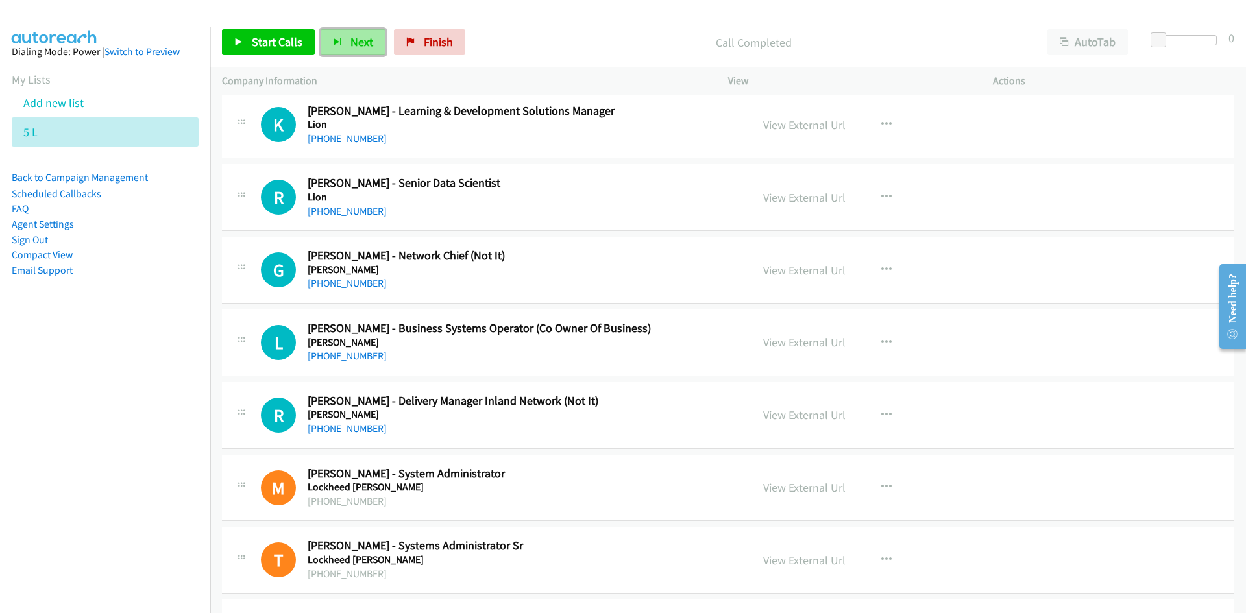
click at [353, 36] on span "Next" at bounding box center [361, 41] width 23 height 15
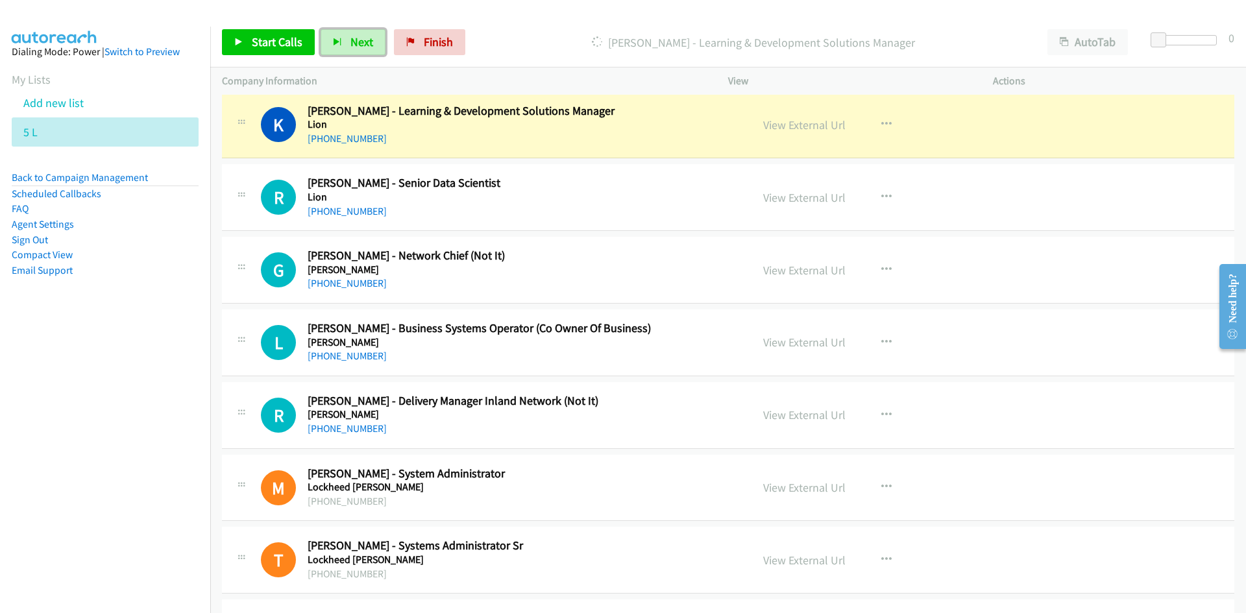
drag, startPoint x: 366, startPoint y: 42, endPoint x: 517, endPoint y: 218, distance: 232.0
click at [366, 42] on span "Next" at bounding box center [361, 41] width 23 height 15
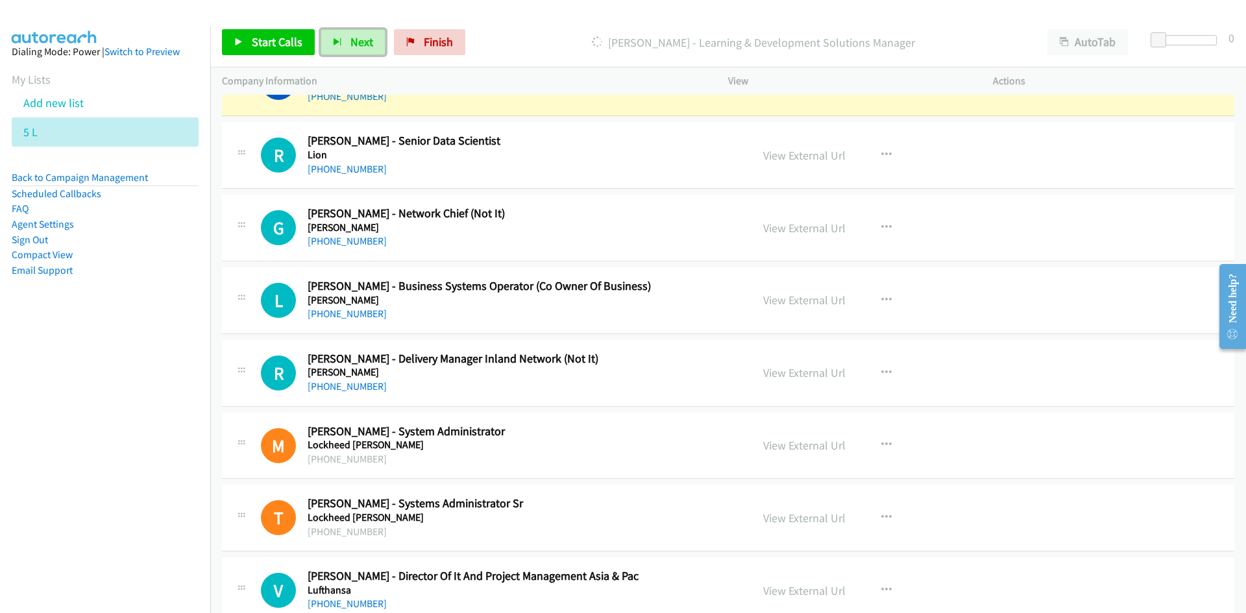
scroll to position [14409, 0]
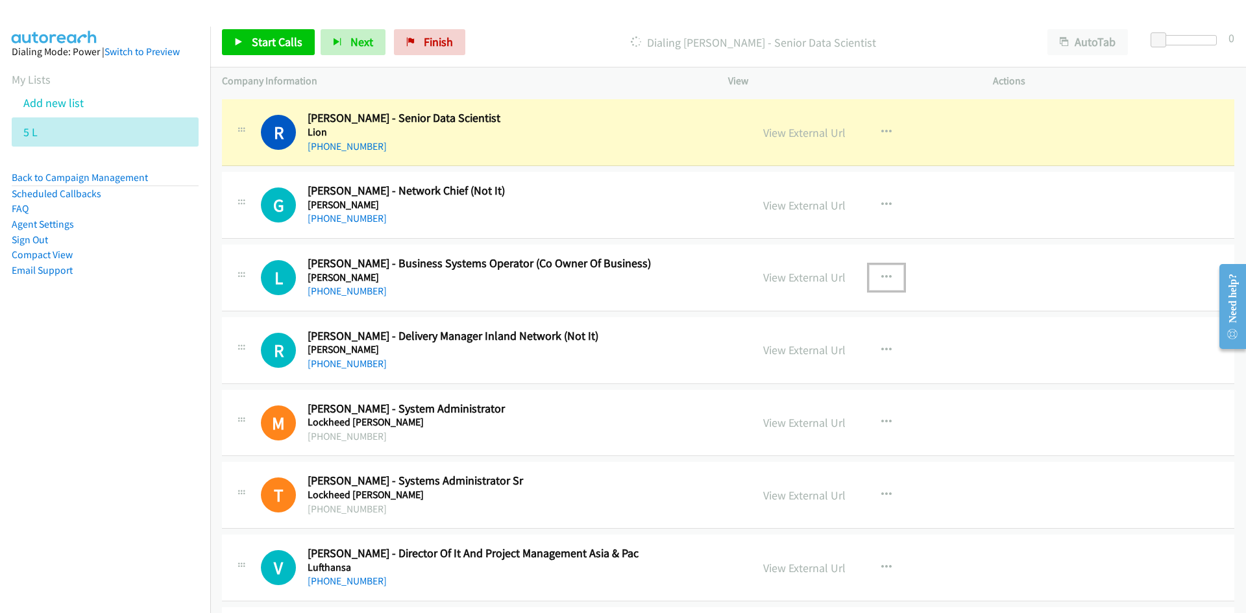
click at [881, 276] on icon "button" at bounding box center [886, 278] width 10 height 10
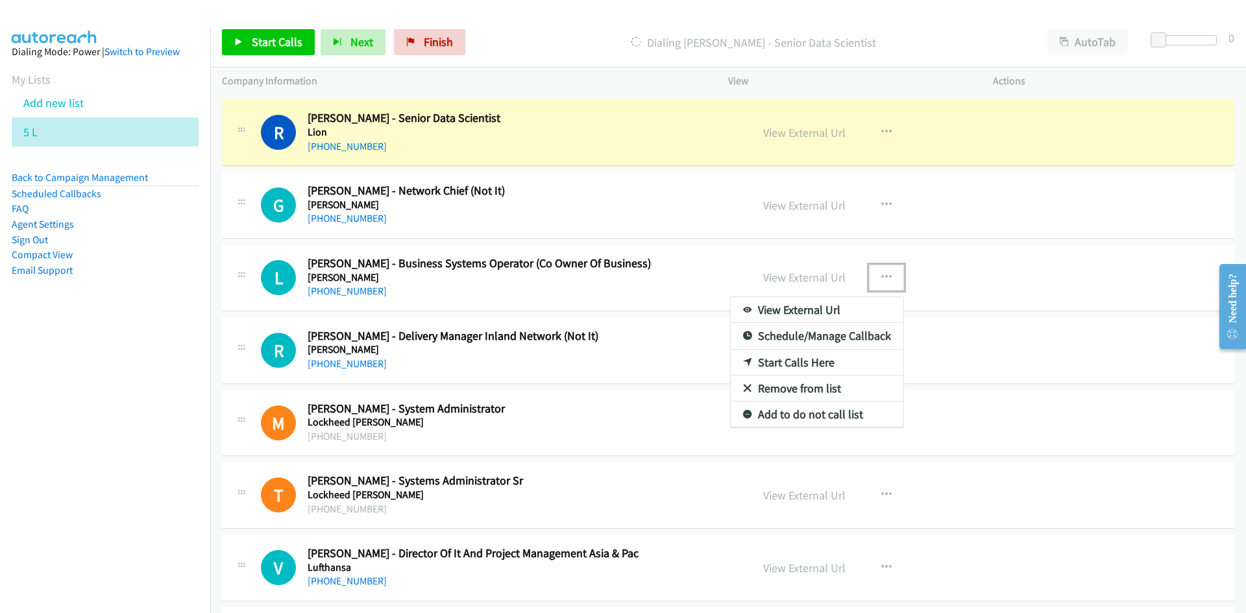
click at [789, 362] on link "Start Calls Here" at bounding box center [817, 363] width 173 height 26
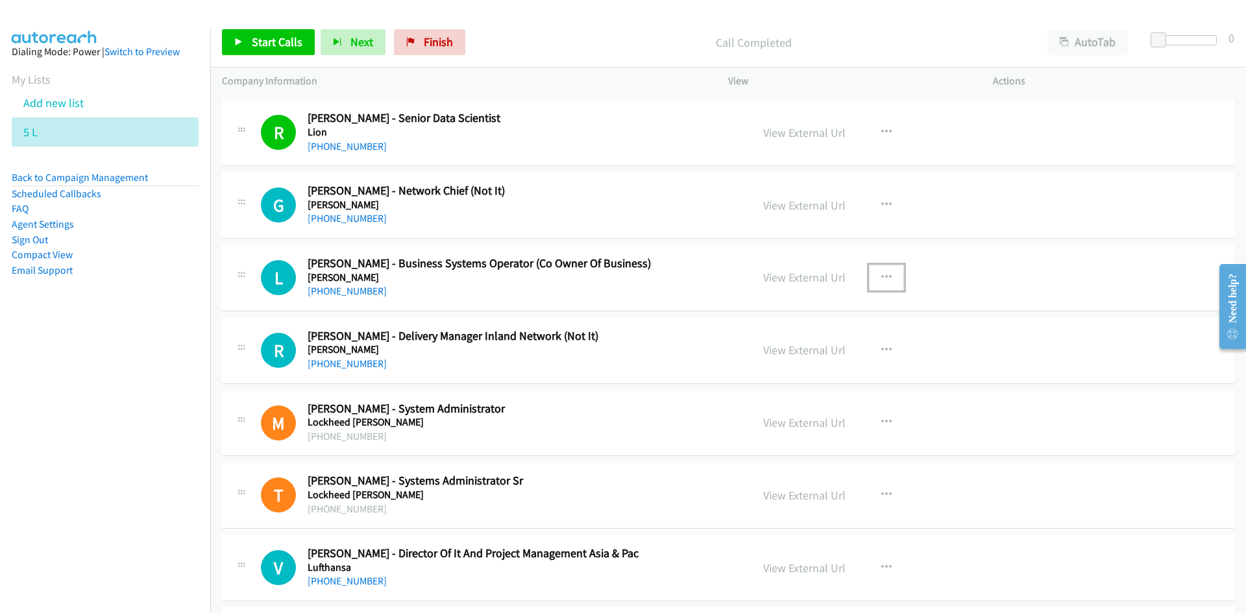
click at [875, 284] on button "button" at bounding box center [886, 278] width 35 height 26
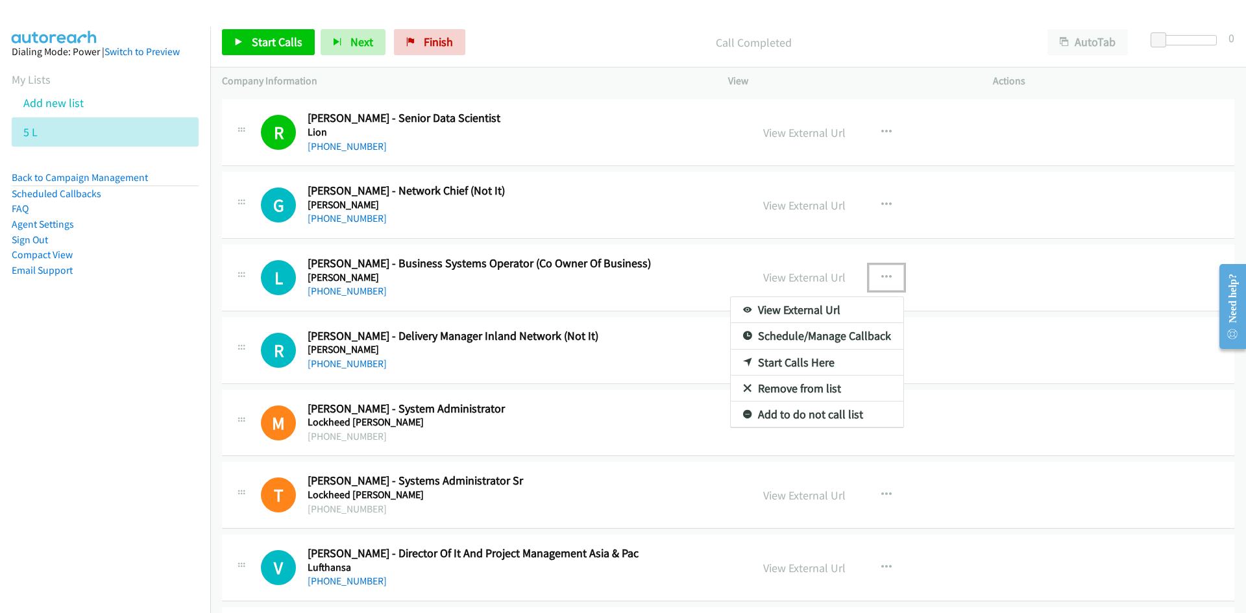
click at [788, 362] on link "Start Calls Here" at bounding box center [817, 363] width 173 height 26
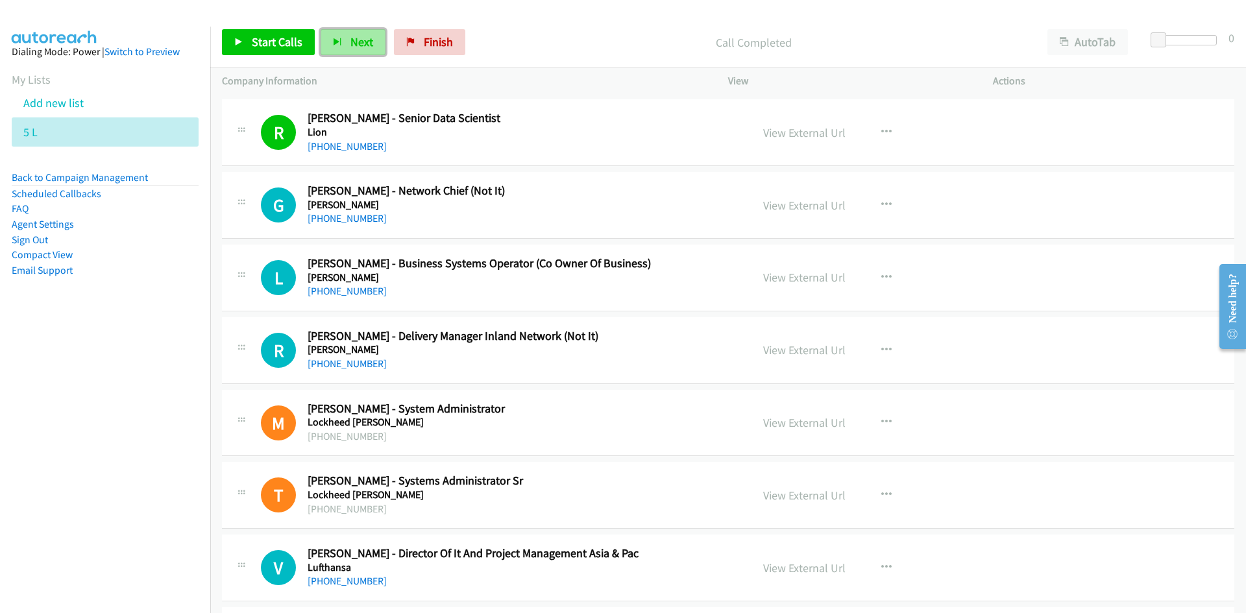
click at [344, 40] on button "Next" at bounding box center [353, 42] width 65 height 26
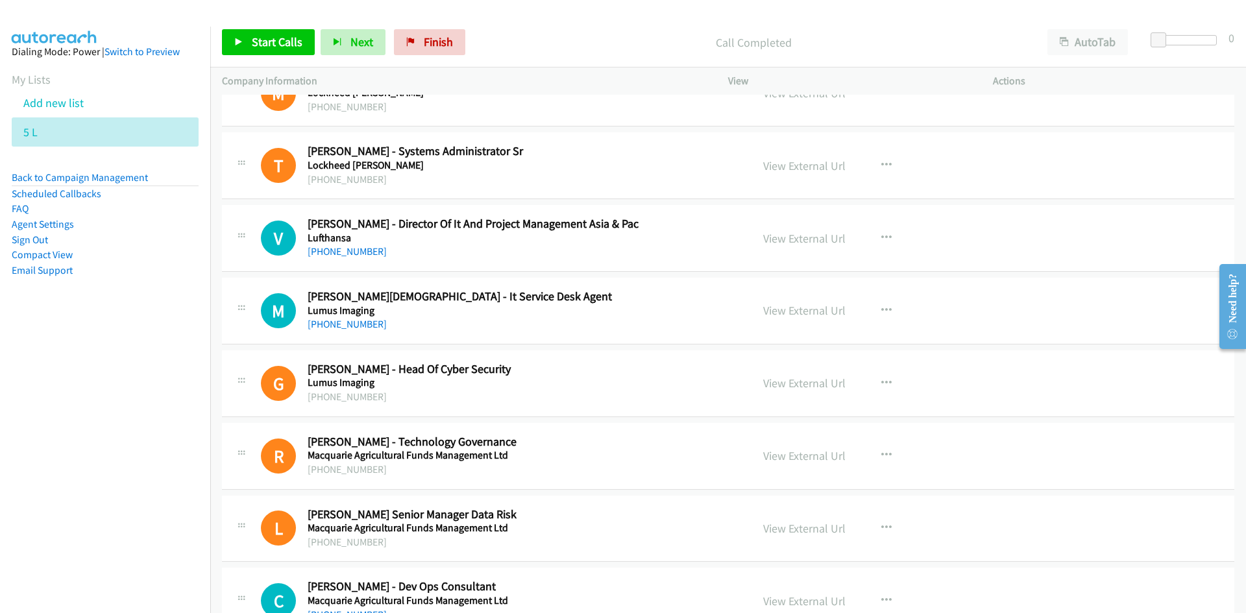
scroll to position [14798, 0]
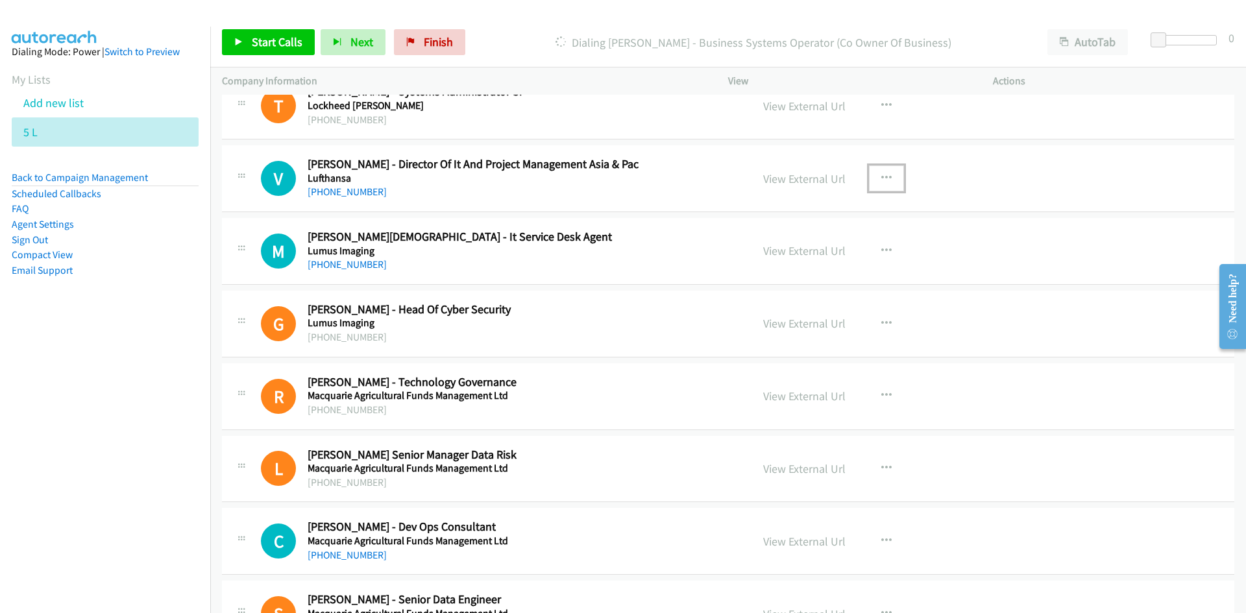
click at [881, 182] on icon "button" at bounding box center [886, 178] width 10 height 10
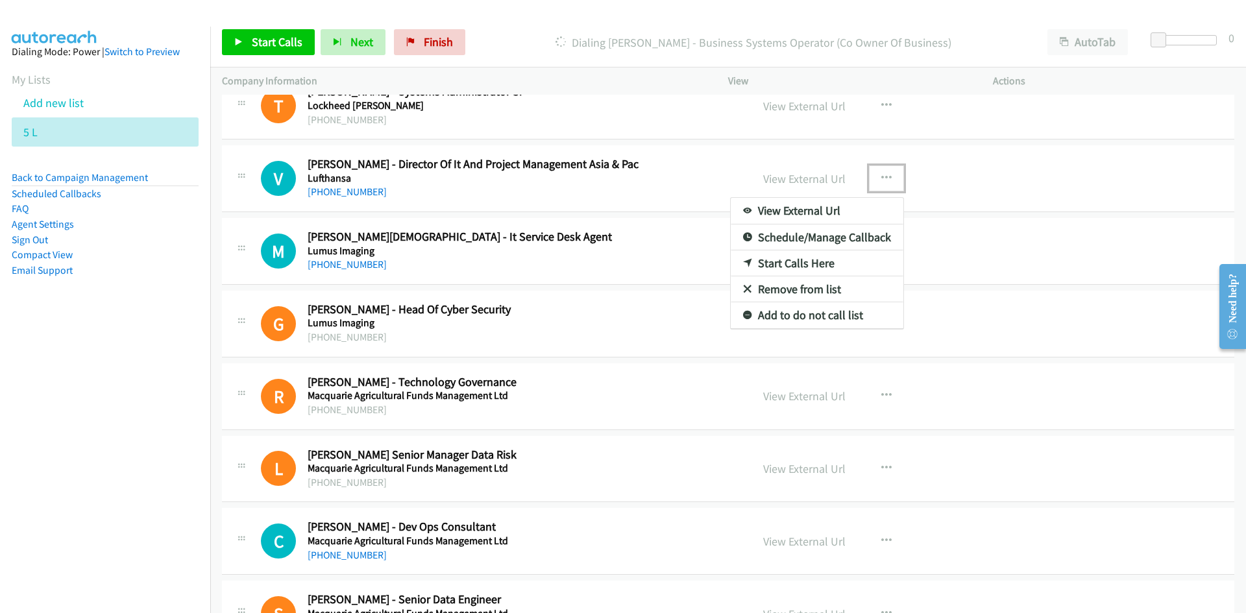
click at [788, 262] on link "Start Calls Here" at bounding box center [817, 264] width 173 height 26
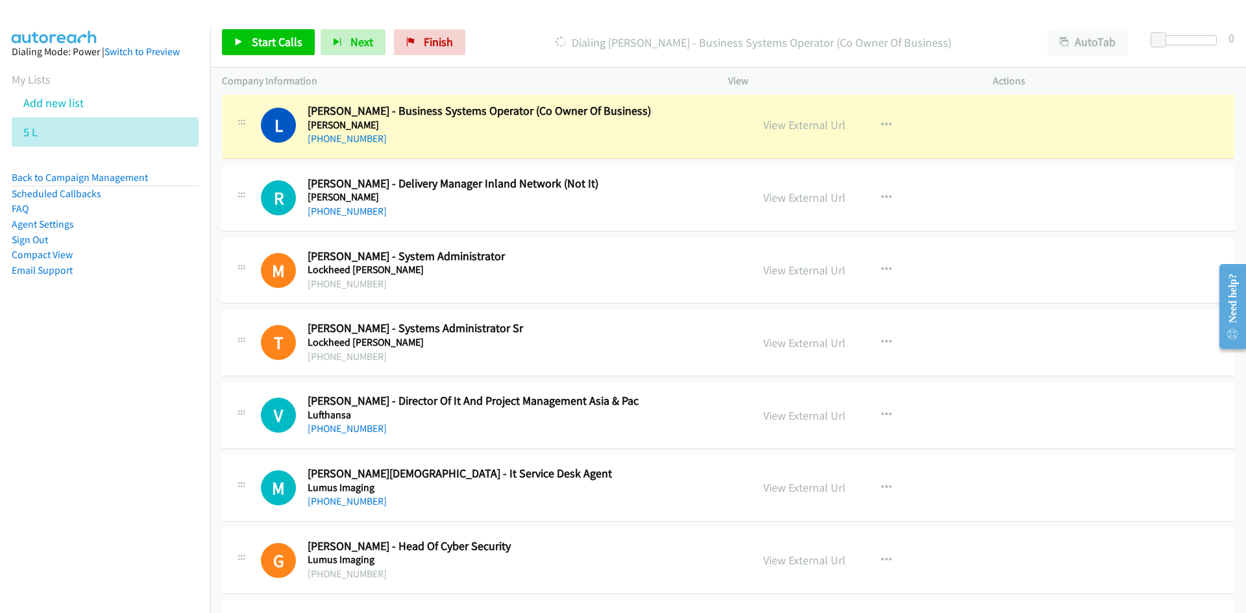
scroll to position [14538, 0]
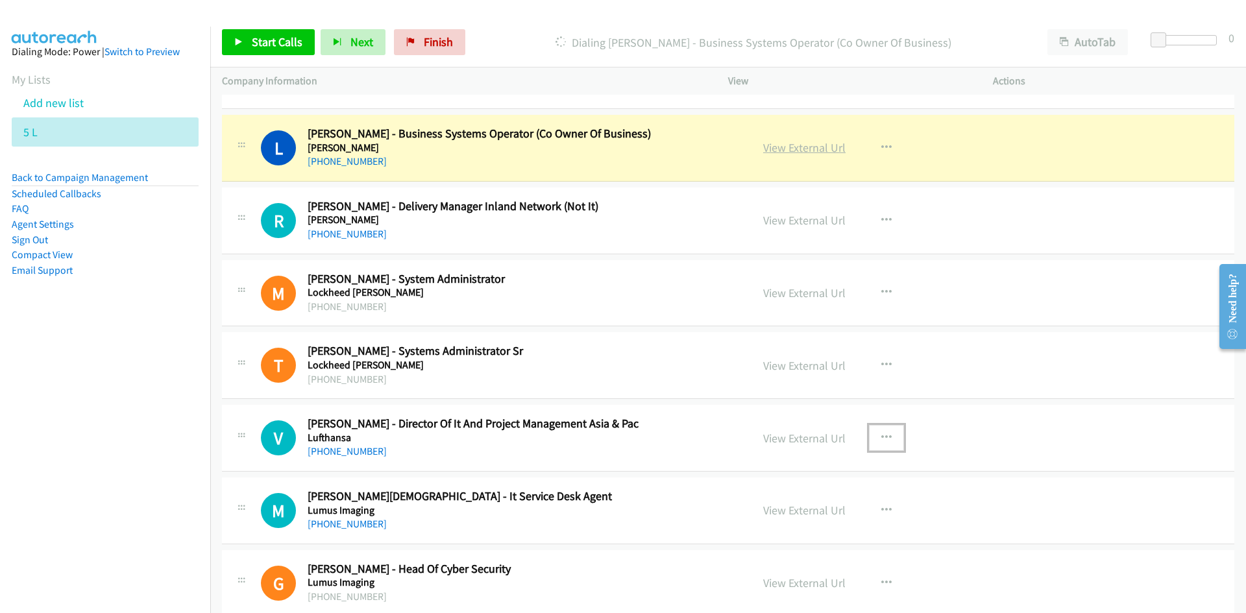
click at [787, 153] on link "View External Url" at bounding box center [804, 147] width 82 height 15
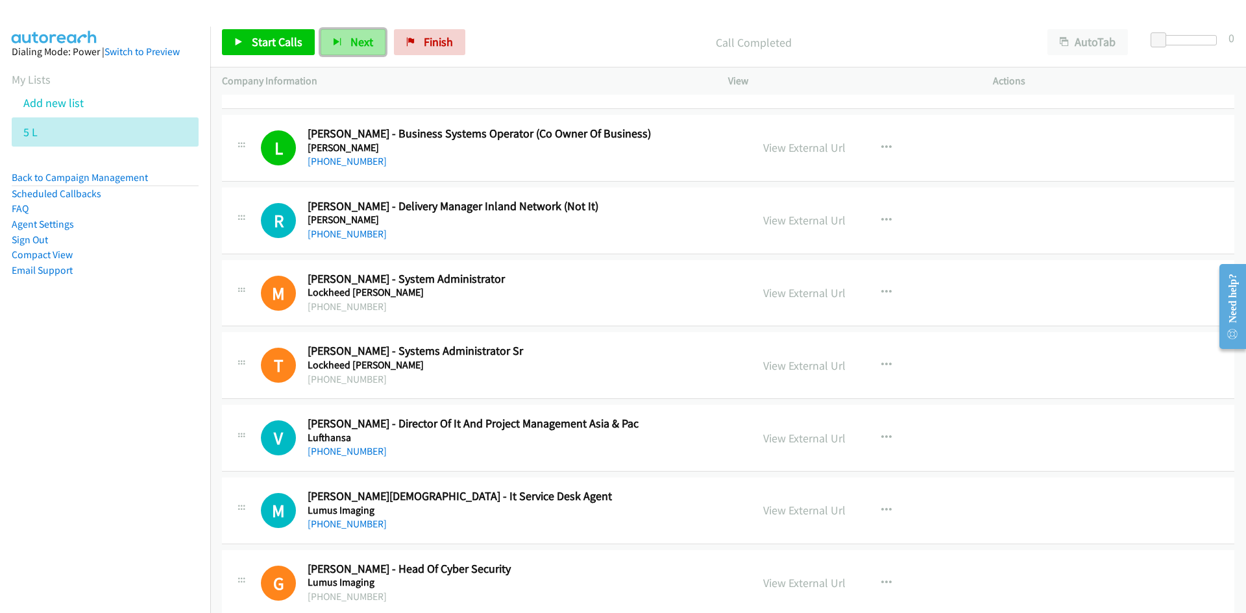
click at [360, 36] on span "Next" at bounding box center [361, 41] width 23 height 15
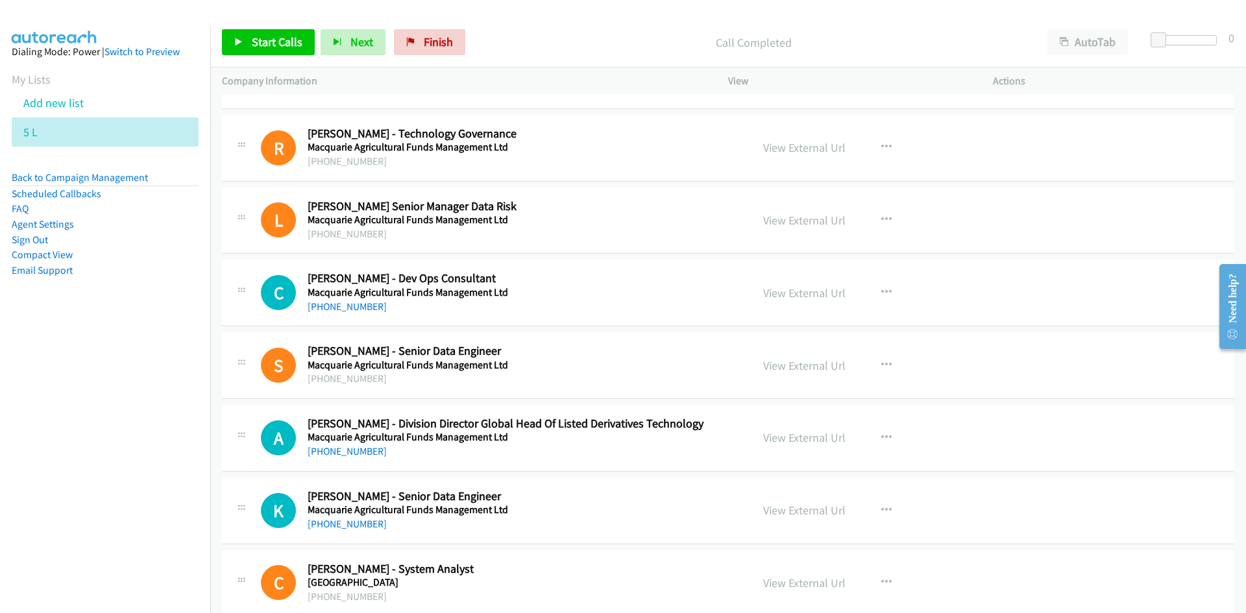
scroll to position [15122, 0]
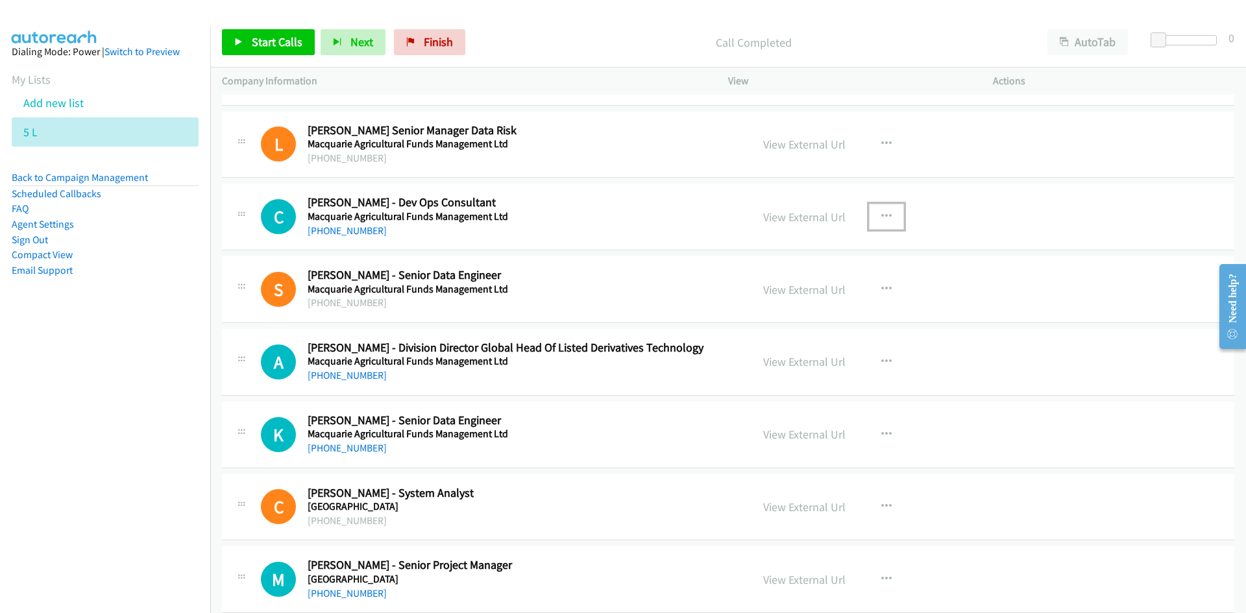
click at [881, 215] on icon "button" at bounding box center [886, 217] width 10 height 10
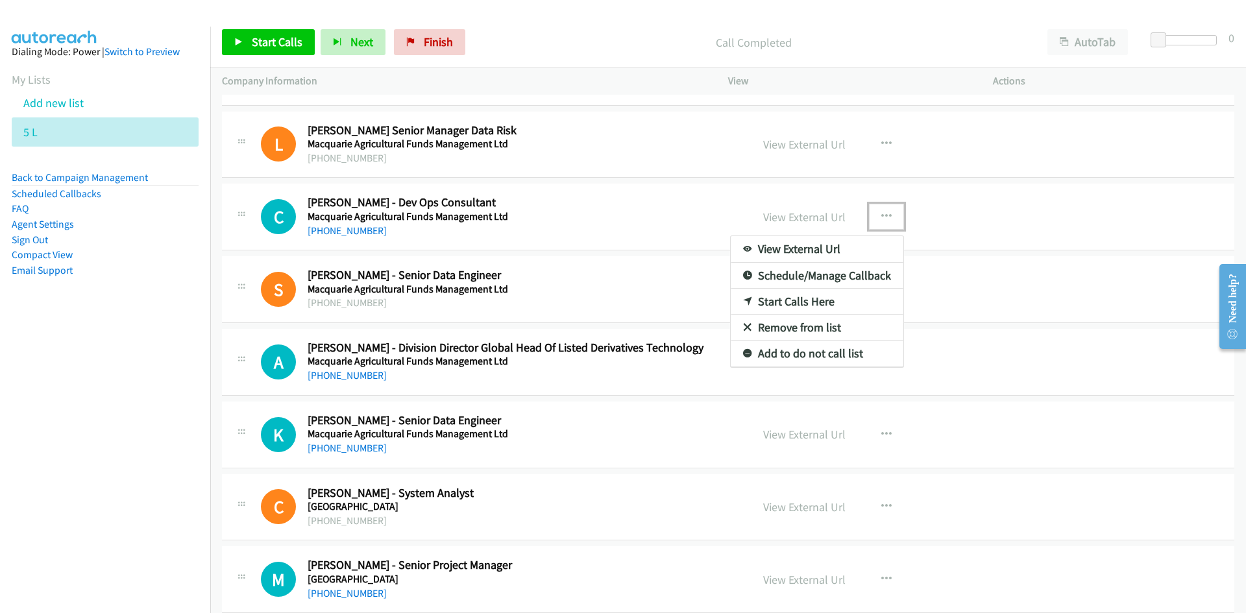
click at [791, 299] on link "Start Calls Here" at bounding box center [817, 302] width 173 height 26
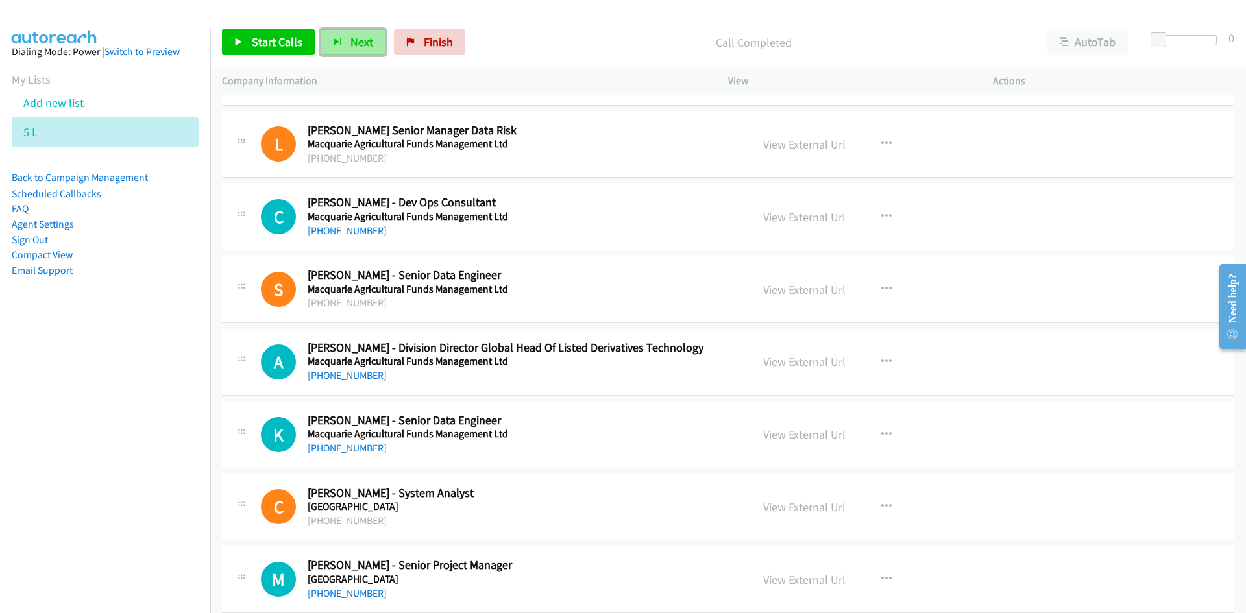
click at [329, 45] on button "Next" at bounding box center [353, 42] width 65 height 26
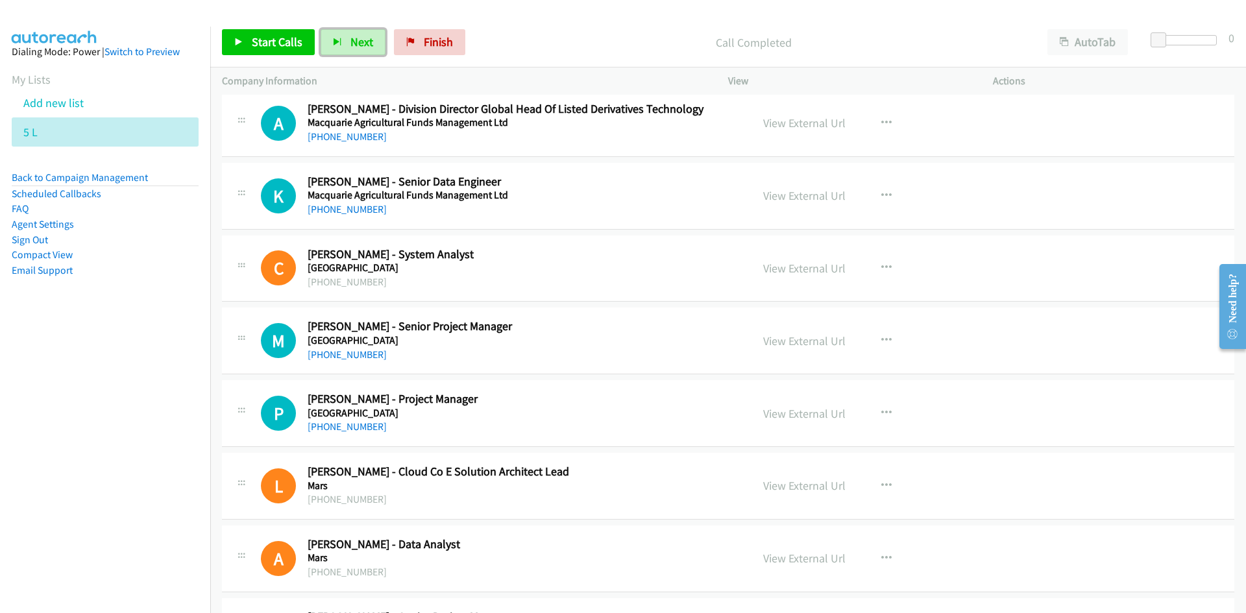
scroll to position [15382, 0]
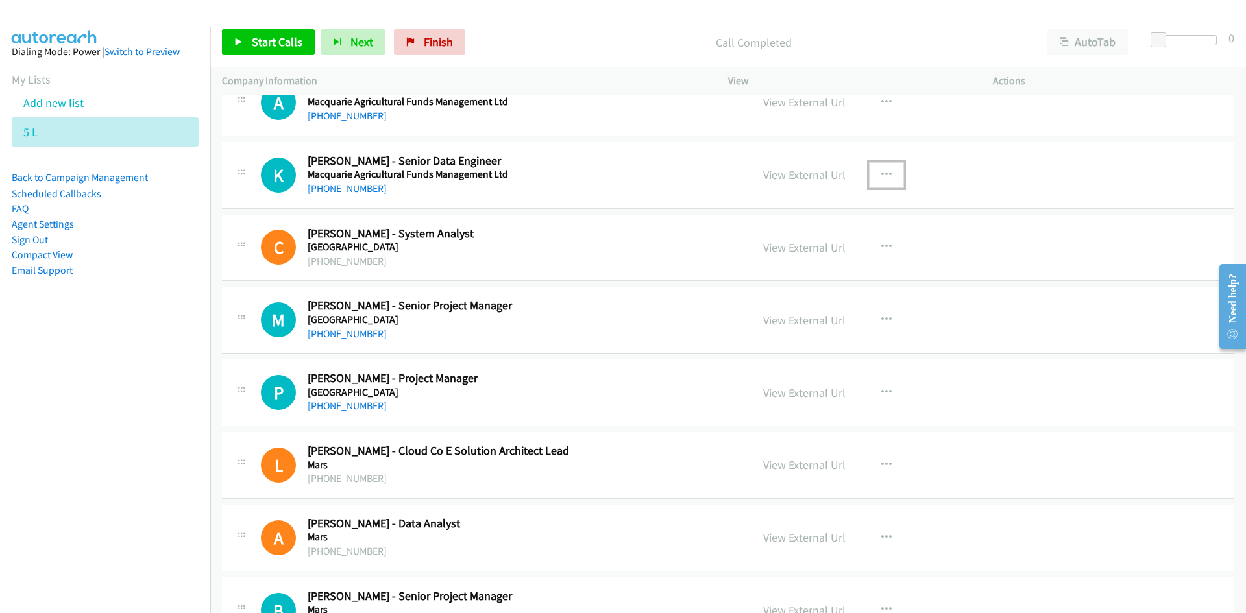
click at [881, 173] on icon "button" at bounding box center [886, 175] width 10 height 10
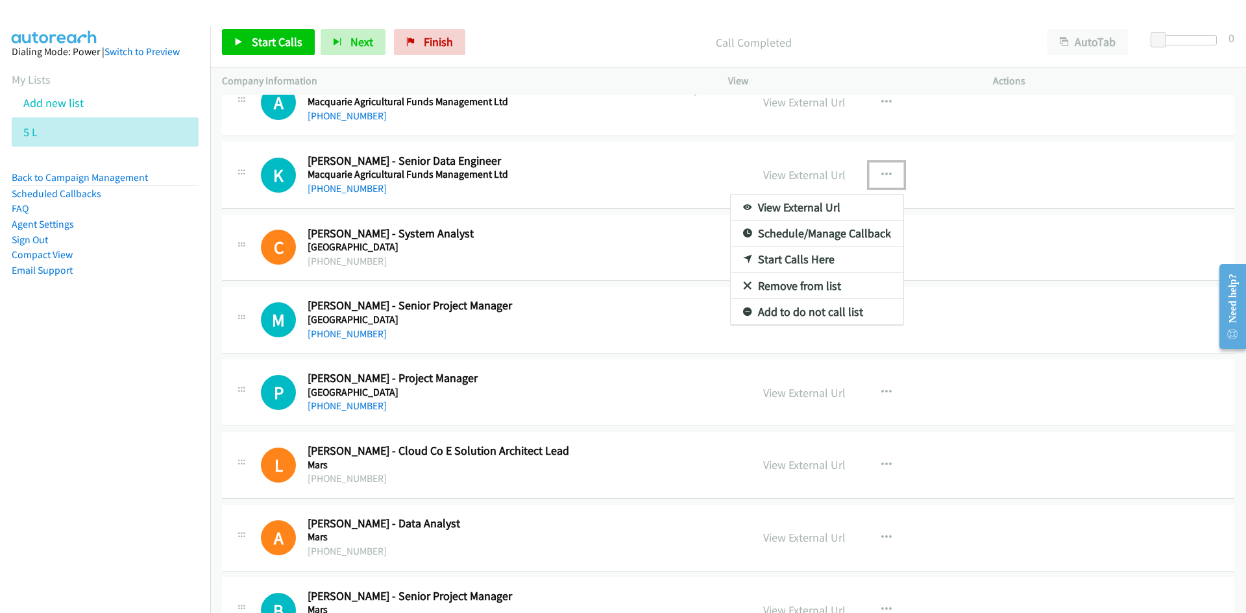
click at [791, 257] on link "Start Calls Here" at bounding box center [817, 260] width 173 height 26
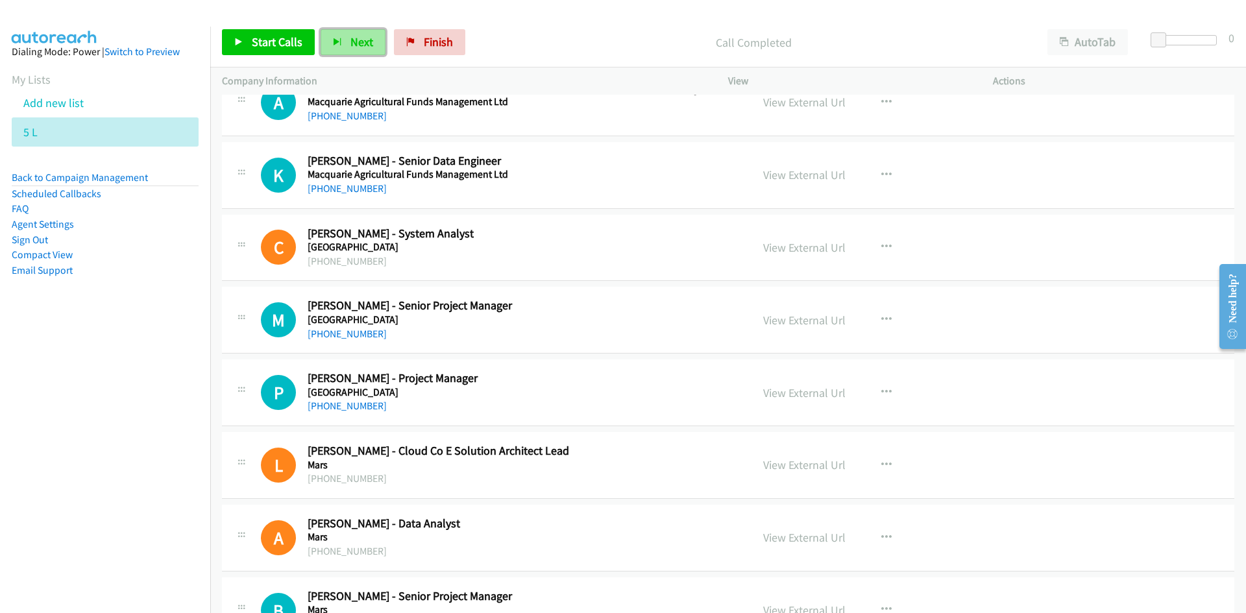
click at [350, 40] on span "Next" at bounding box center [361, 41] width 23 height 15
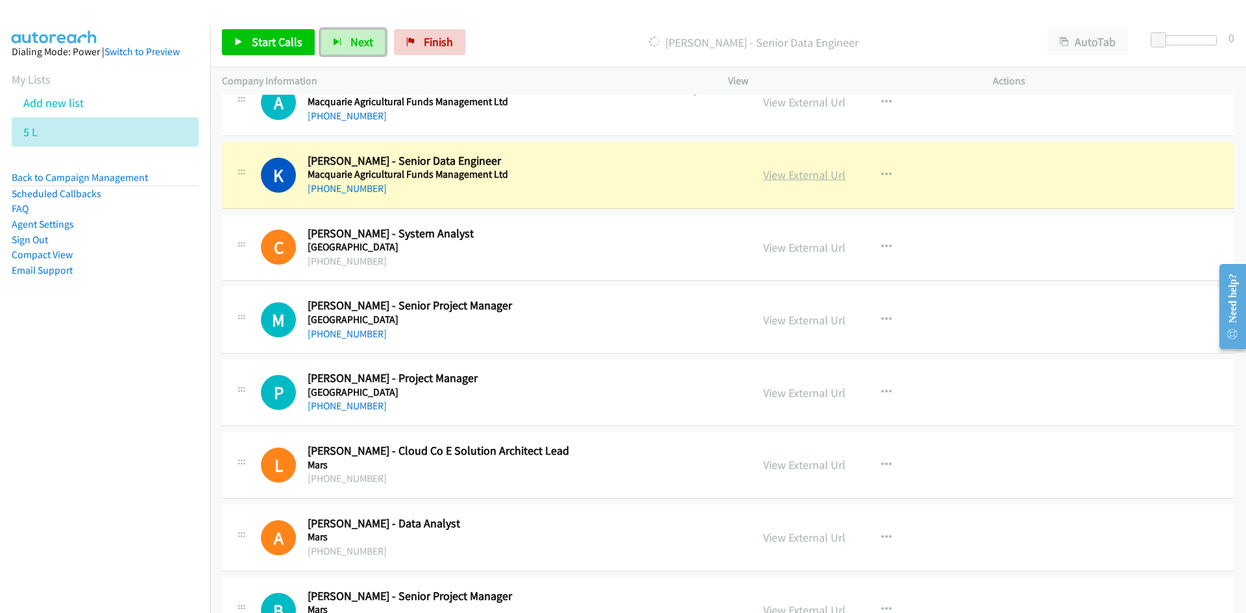
click at [782, 178] on link "View External Url" at bounding box center [804, 174] width 82 height 15
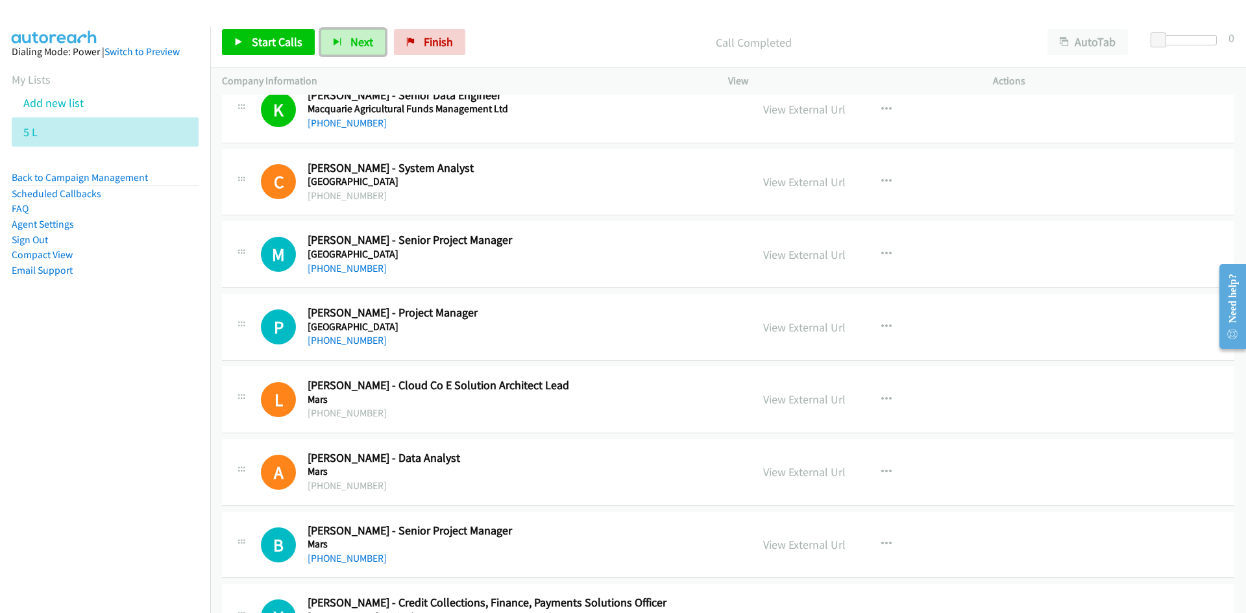
scroll to position [15577, 0]
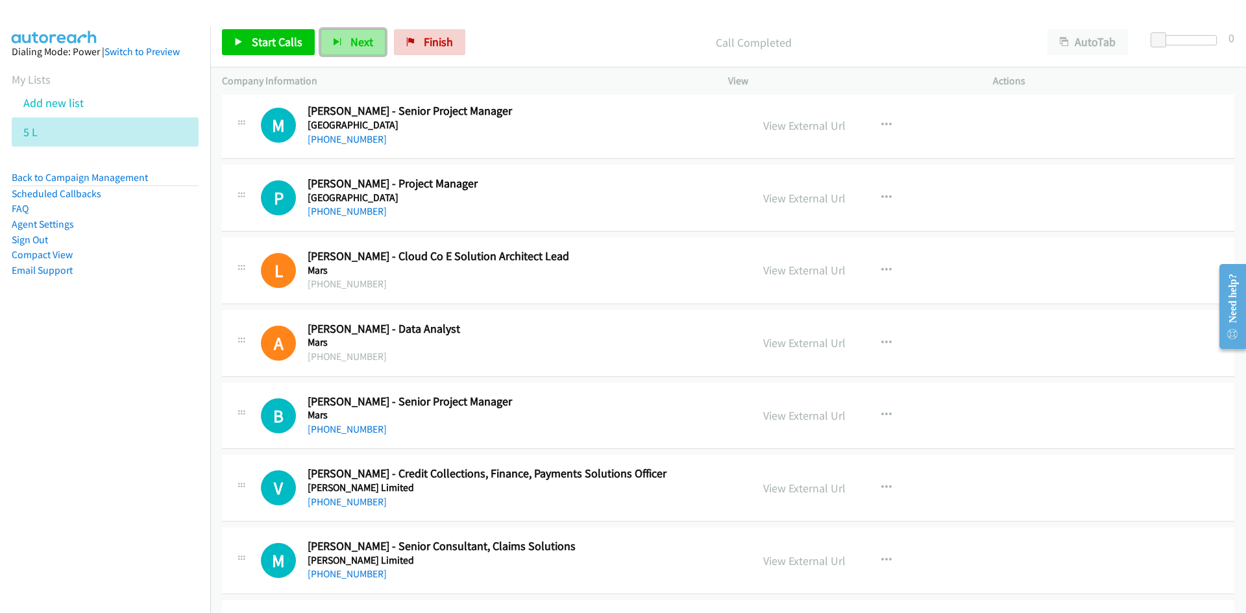
click at [356, 45] on span "Next" at bounding box center [361, 41] width 23 height 15
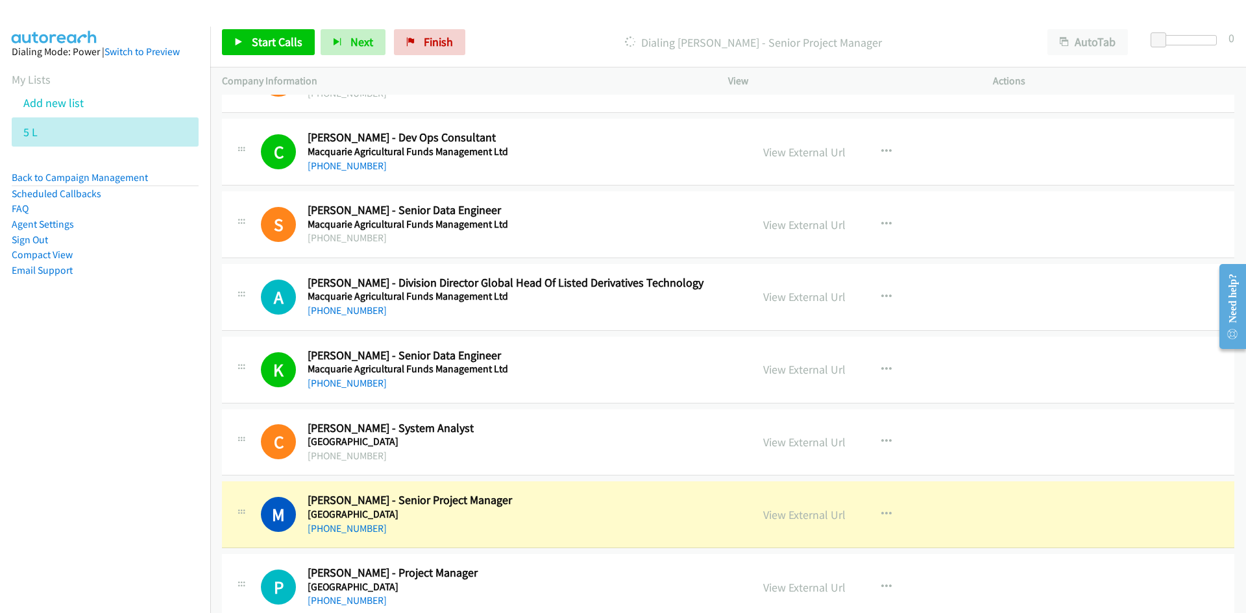
scroll to position [15382, 0]
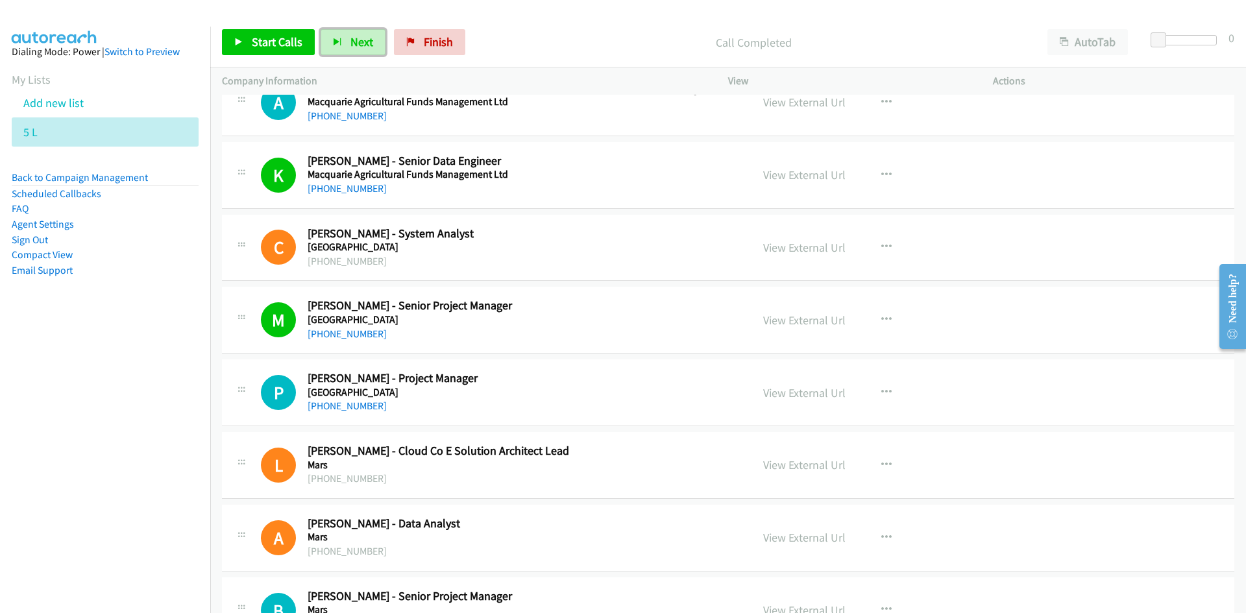
drag, startPoint x: 356, startPoint y: 45, endPoint x: 477, endPoint y: 166, distance: 171.6
click at [356, 45] on span "Next" at bounding box center [361, 41] width 23 height 15
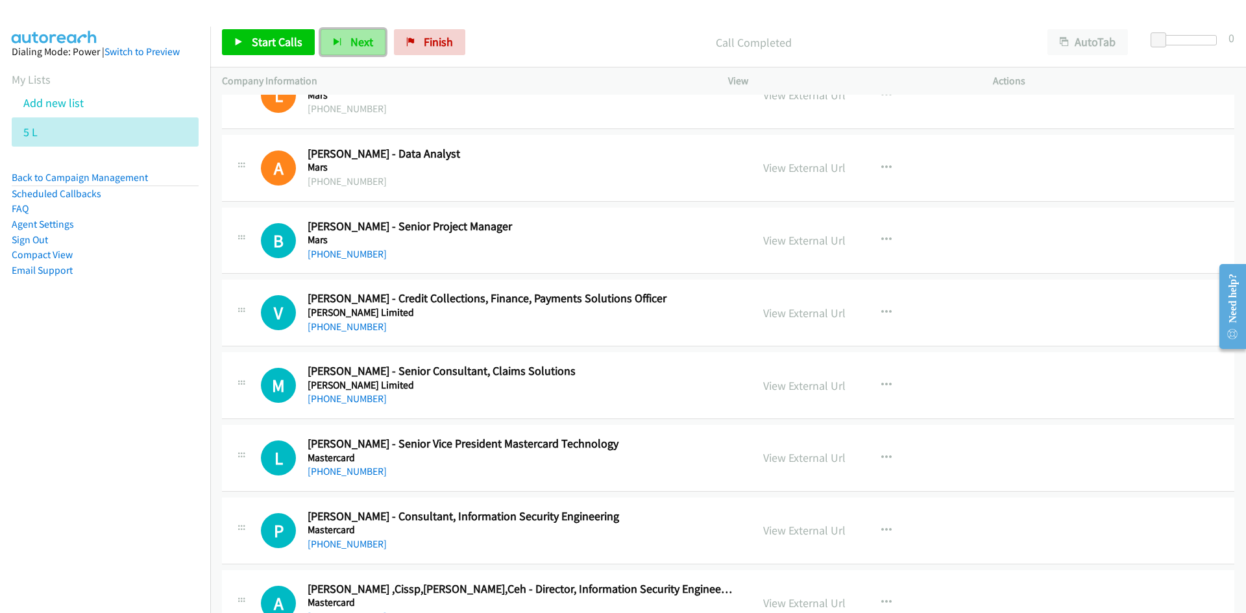
scroll to position [15772, 0]
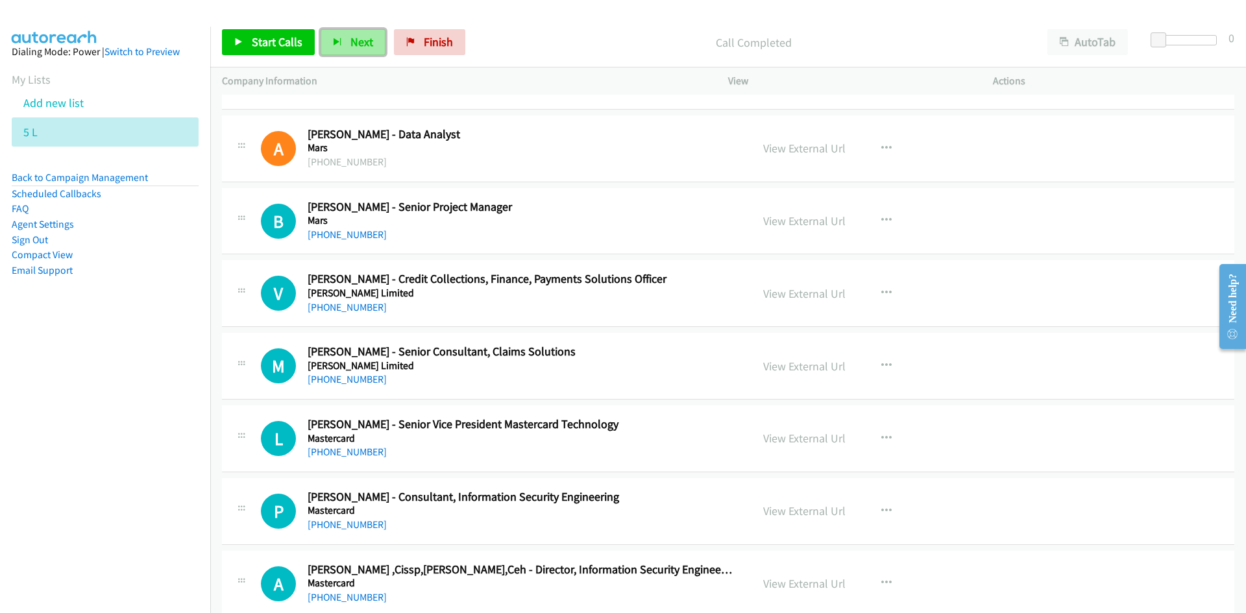
click at [360, 41] on span "Next" at bounding box center [361, 41] width 23 height 15
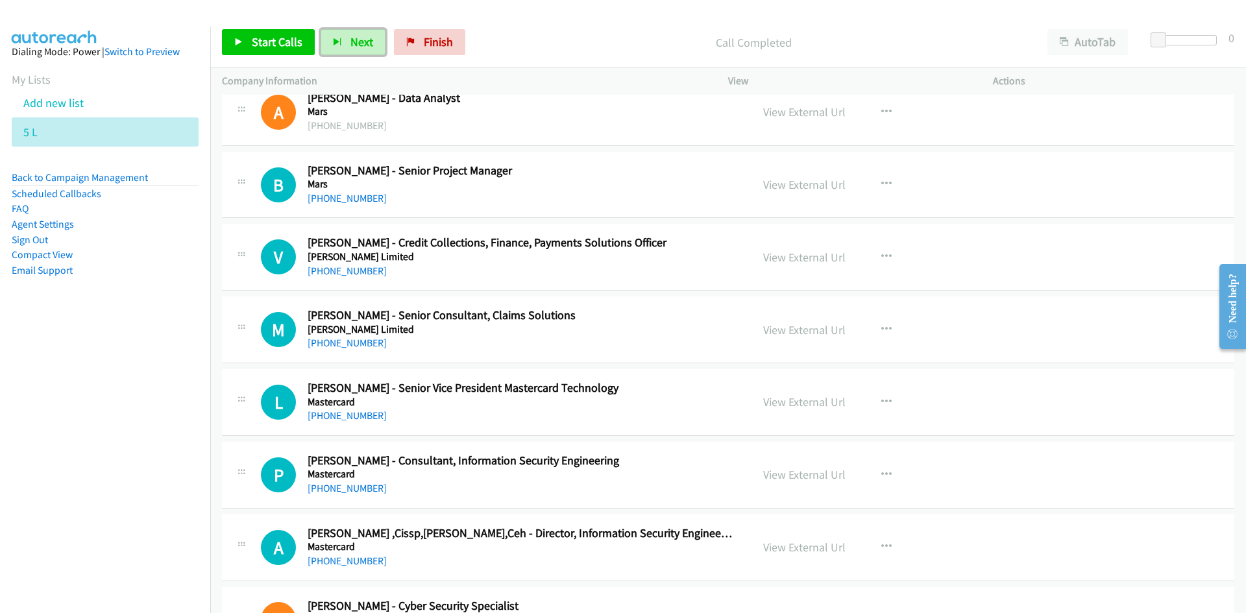
scroll to position [15836, 0]
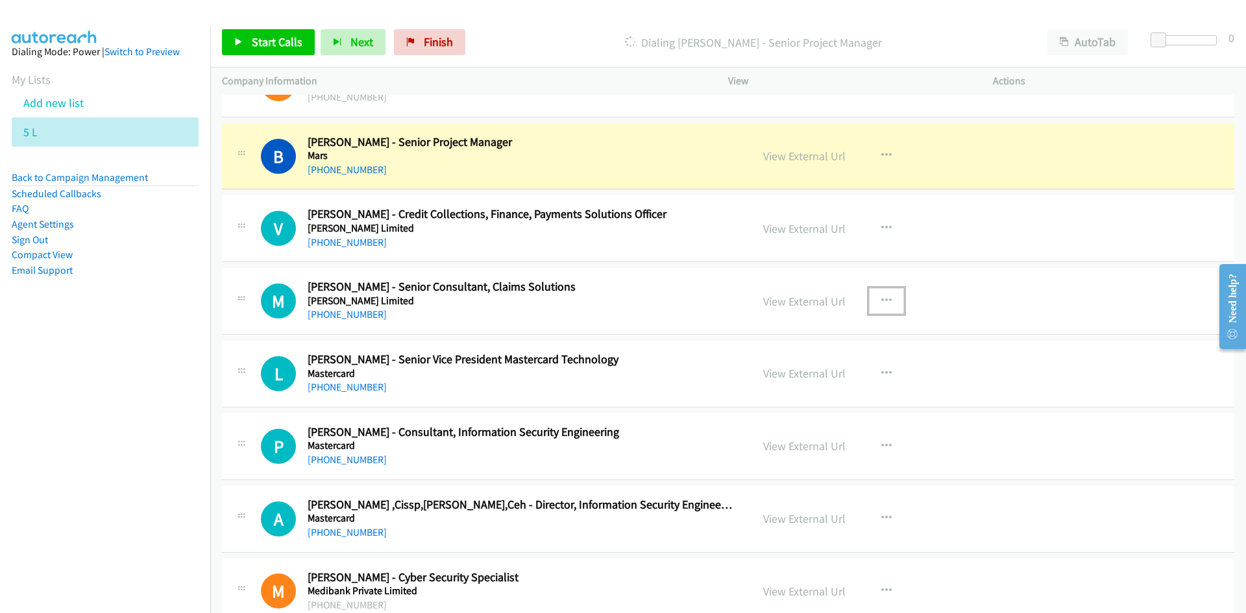
click at [881, 301] on icon "button" at bounding box center [886, 301] width 10 height 10
click at [798, 382] on link "Start Calls Here" at bounding box center [817, 386] width 173 height 26
click at [352, 45] on span "Next" at bounding box center [361, 41] width 23 height 15
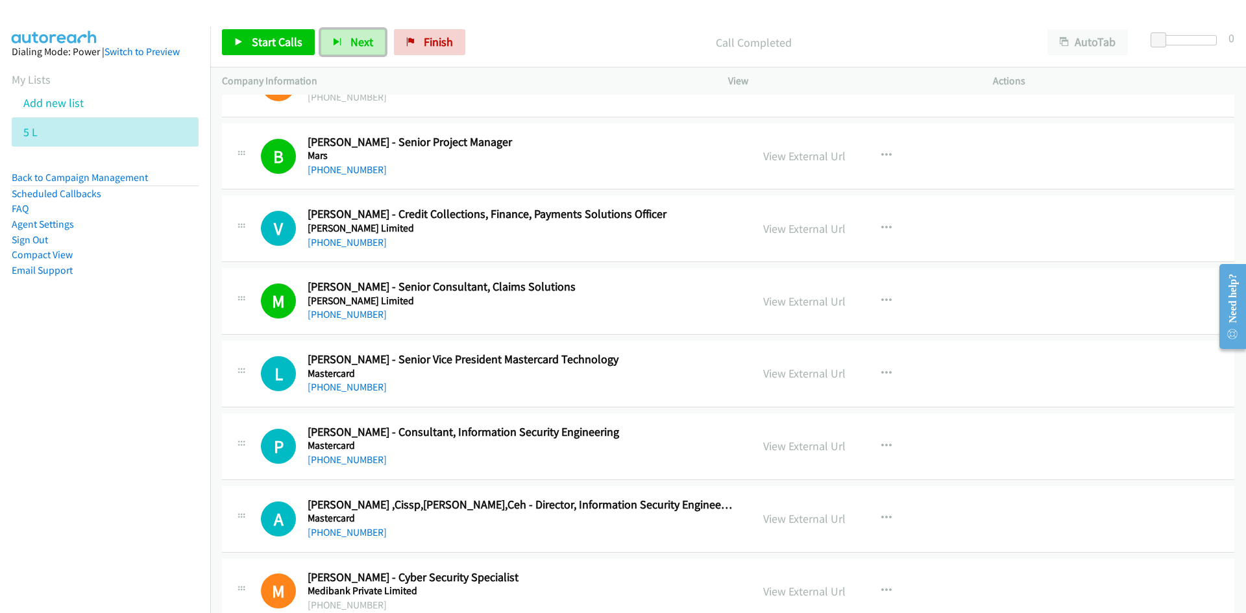
click at [355, 40] on span "Next" at bounding box center [361, 41] width 23 height 15
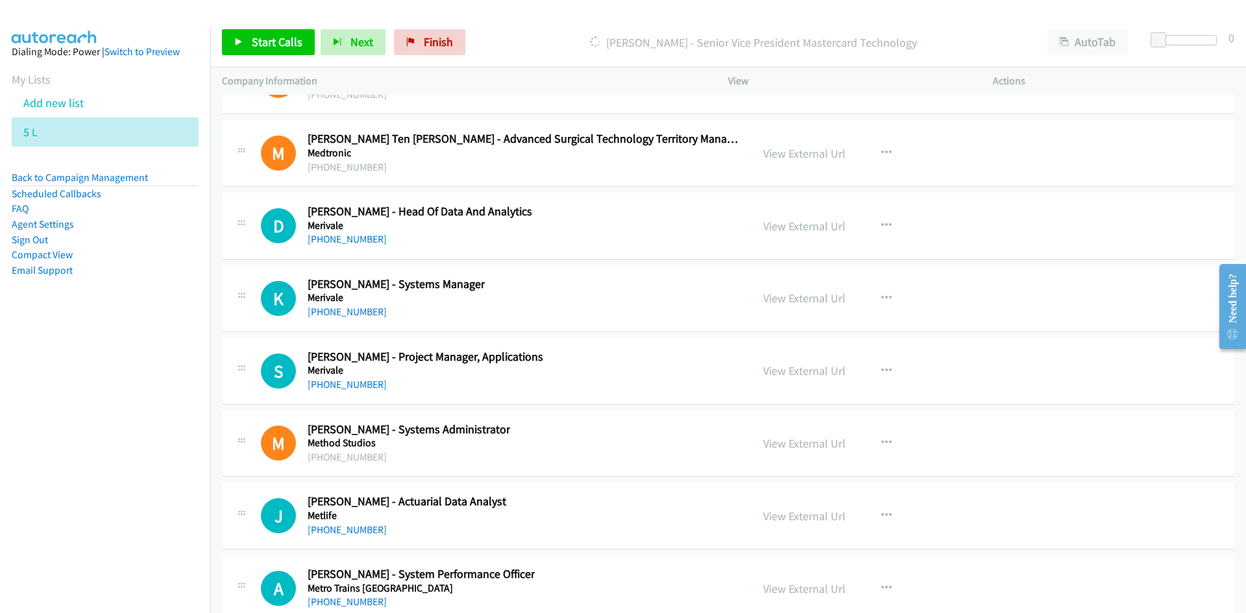
scroll to position [16356, 0]
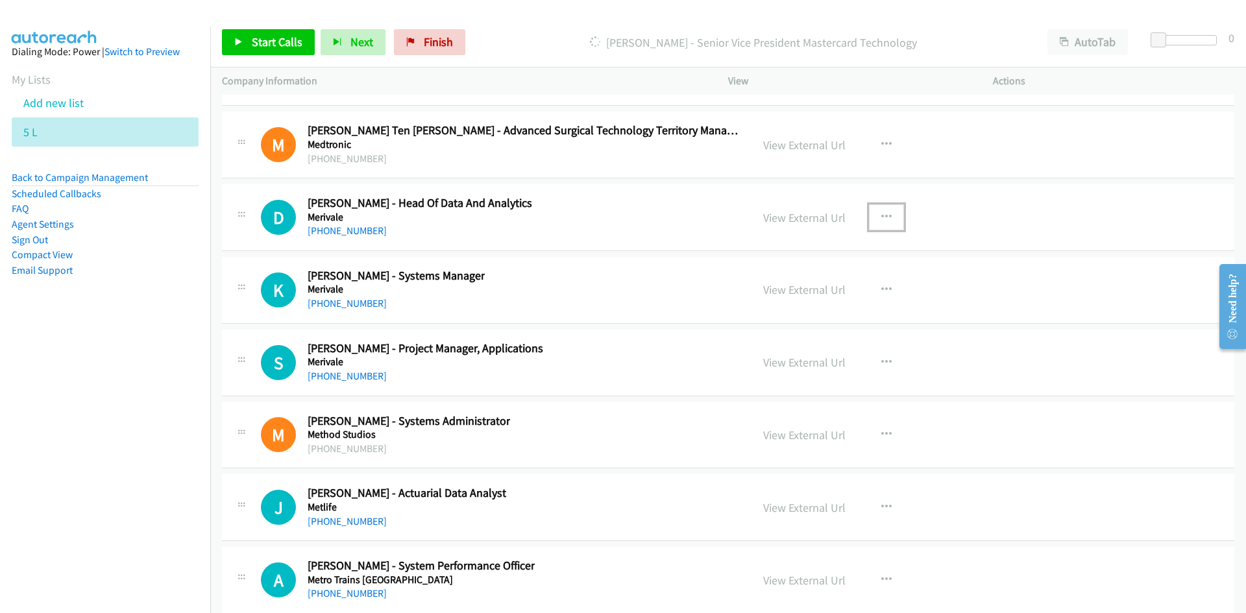
click at [890, 220] on button "button" at bounding box center [886, 217] width 35 height 26
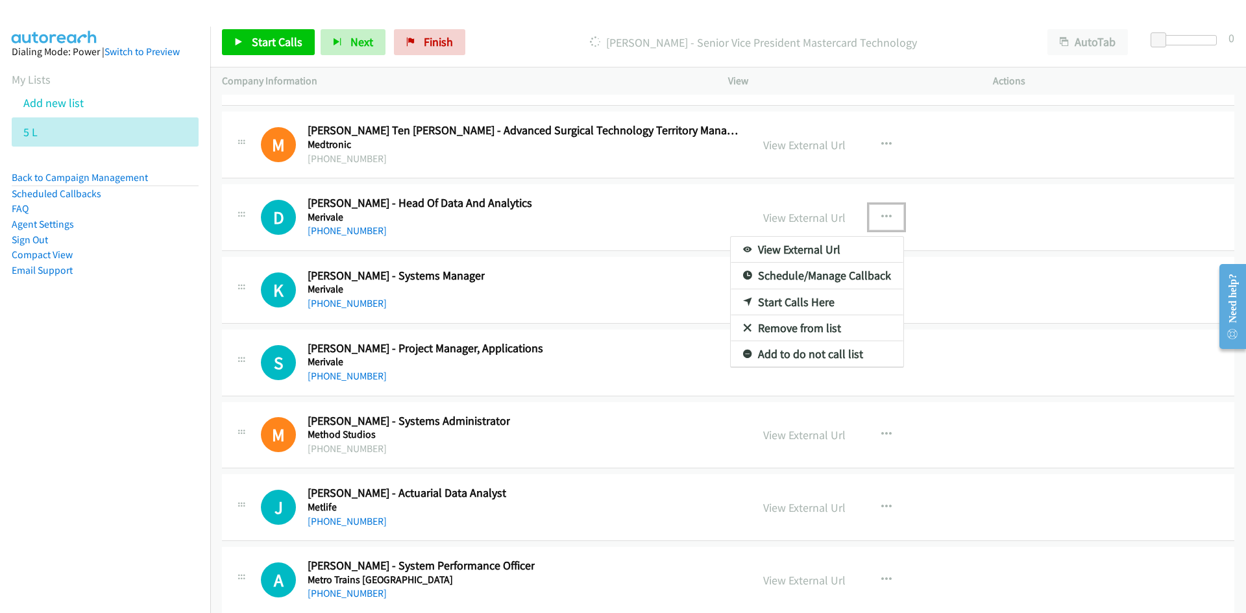
click at [789, 300] on link "Start Calls Here" at bounding box center [817, 302] width 173 height 26
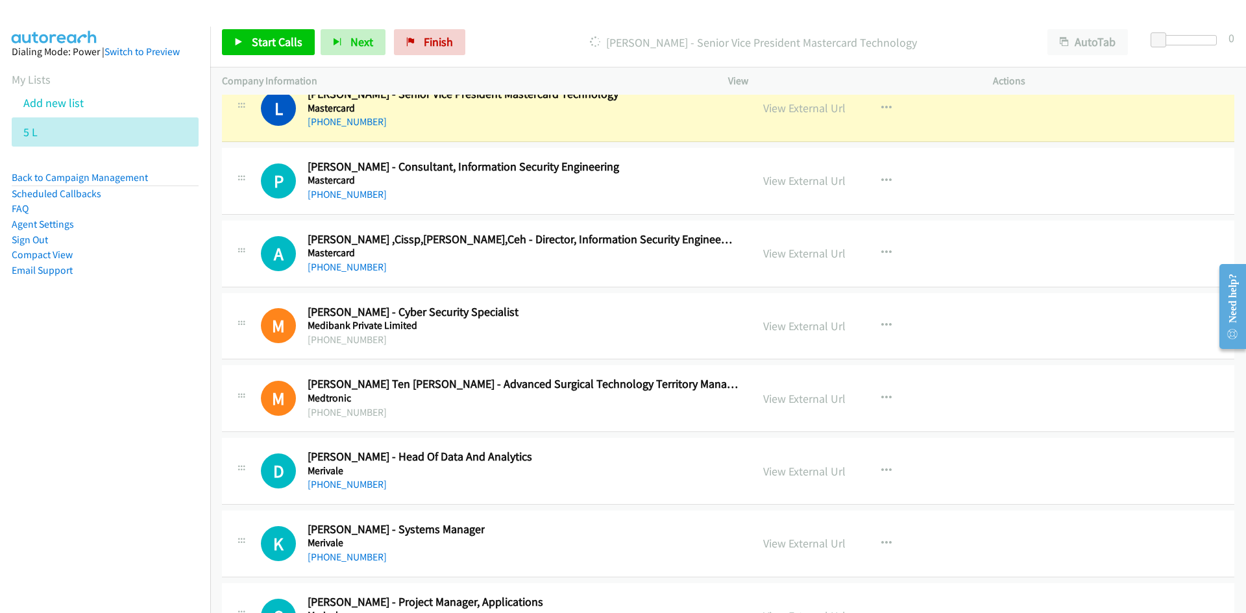
scroll to position [16096, 0]
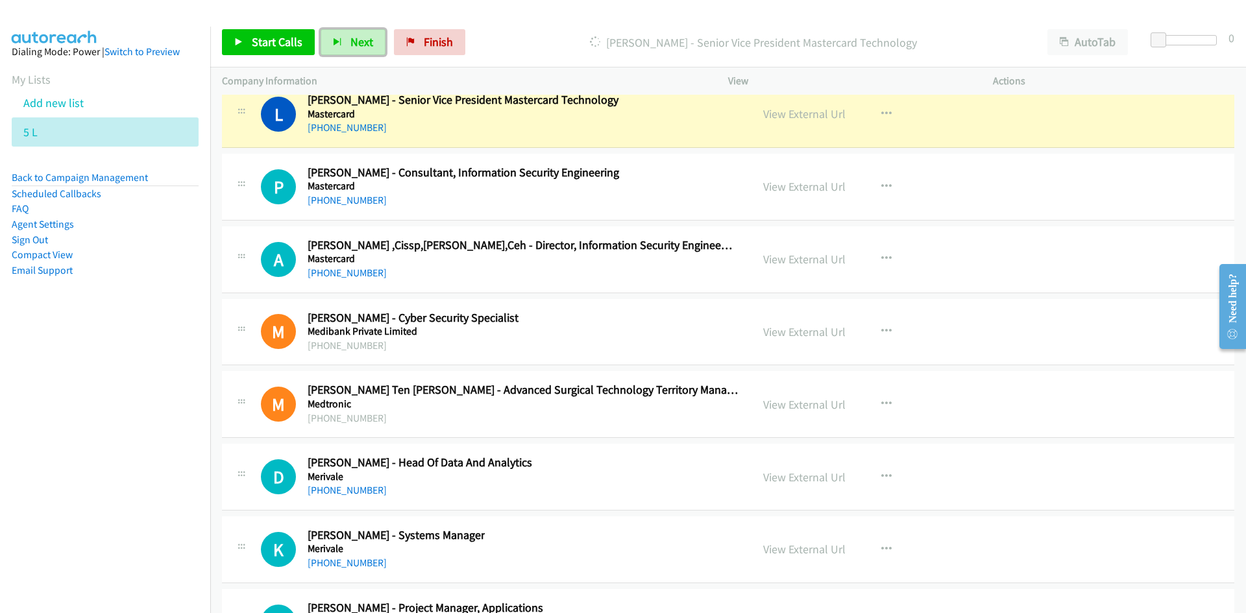
drag, startPoint x: 369, startPoint y: 51, endPoint x: 424, endPoint y: 112, distance: 82.7
click at [369, 51] on button "Next" at bounding box center [353, 42] width 65 height 26
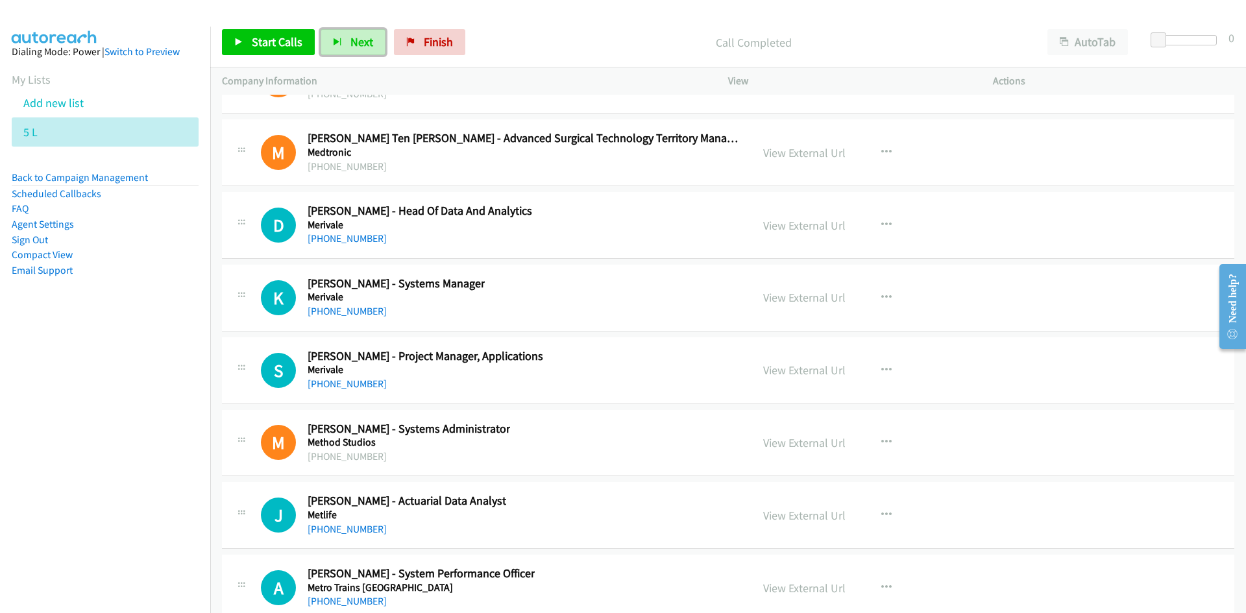
scroll to position [16421, 0]
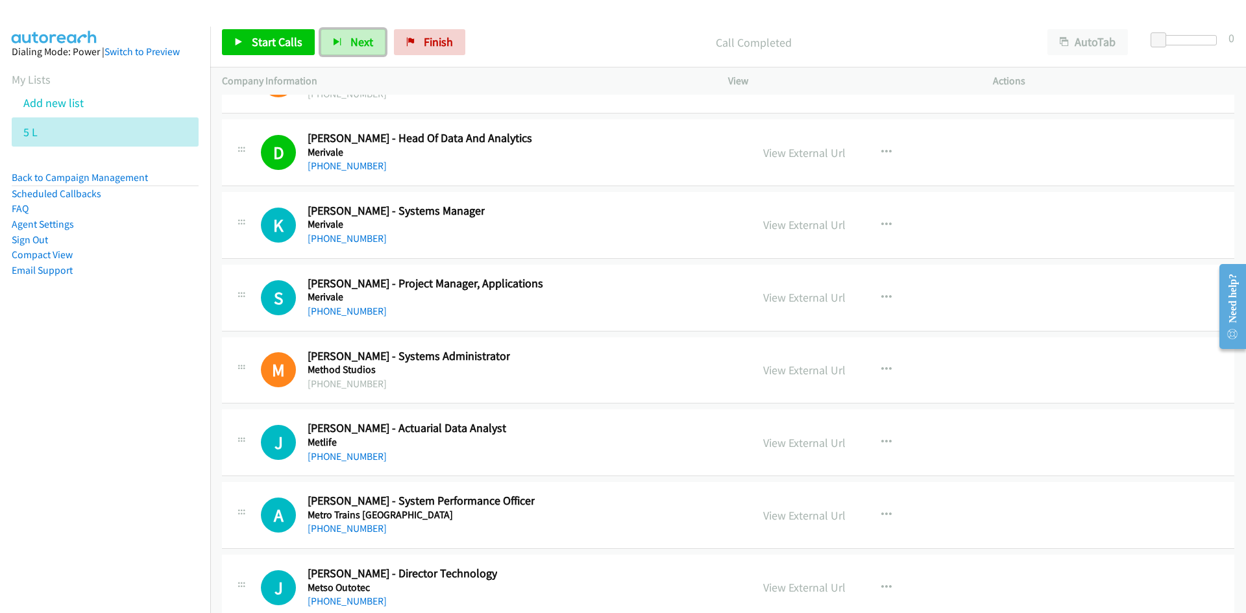
click at [360, 47] on span "Next" at bounding box center [361, 41] width 23 height 15
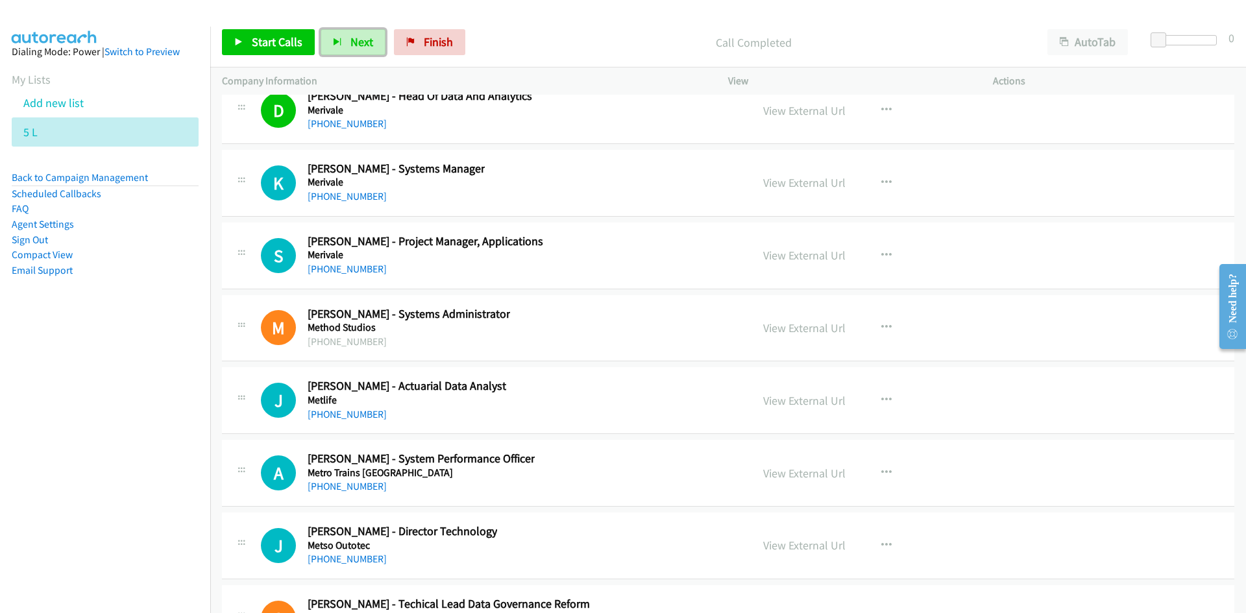
scroll to position [16485, 0]
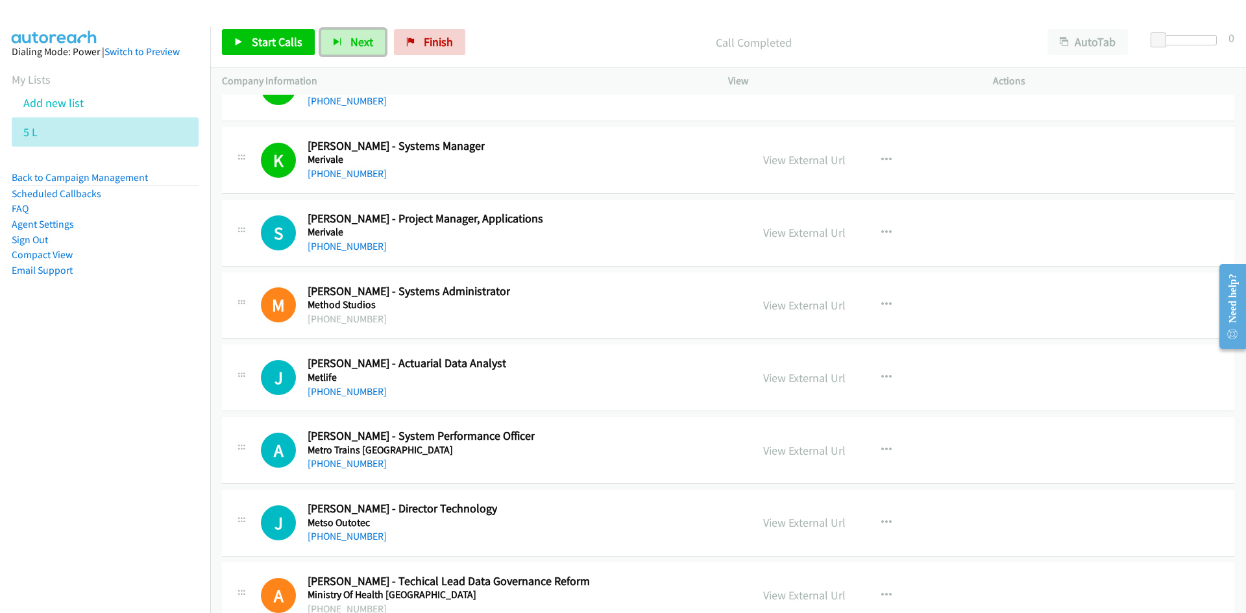
click at [351, 46] on span "Next" at bounding box center [361, 41] width 23 height 15
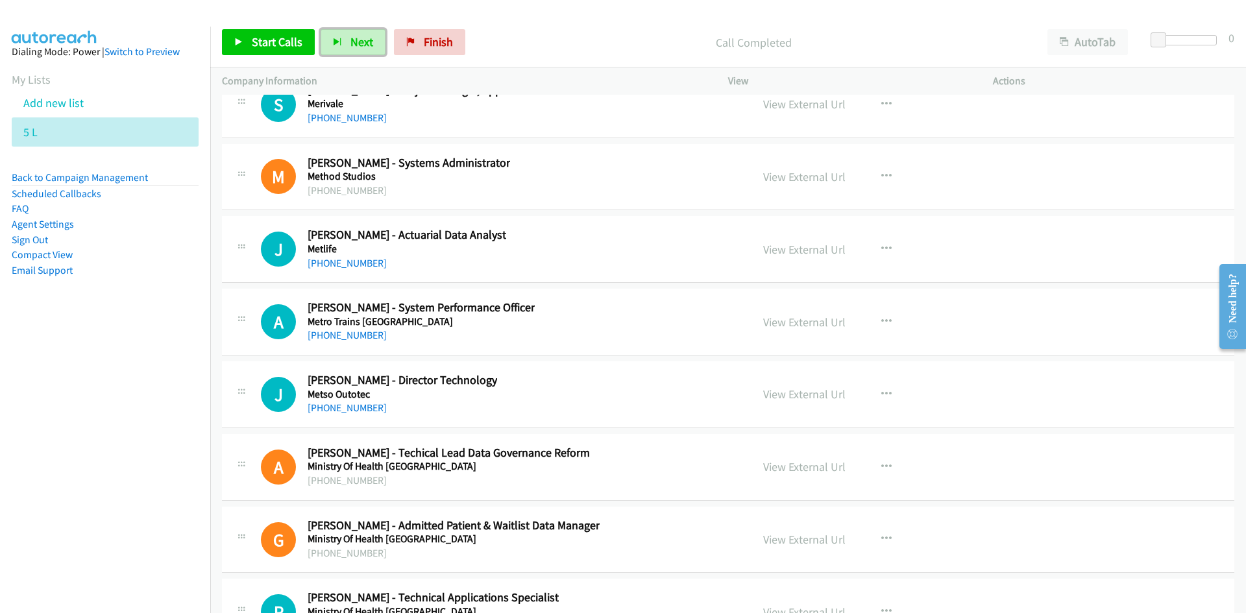
scroll to position [16550, 0]
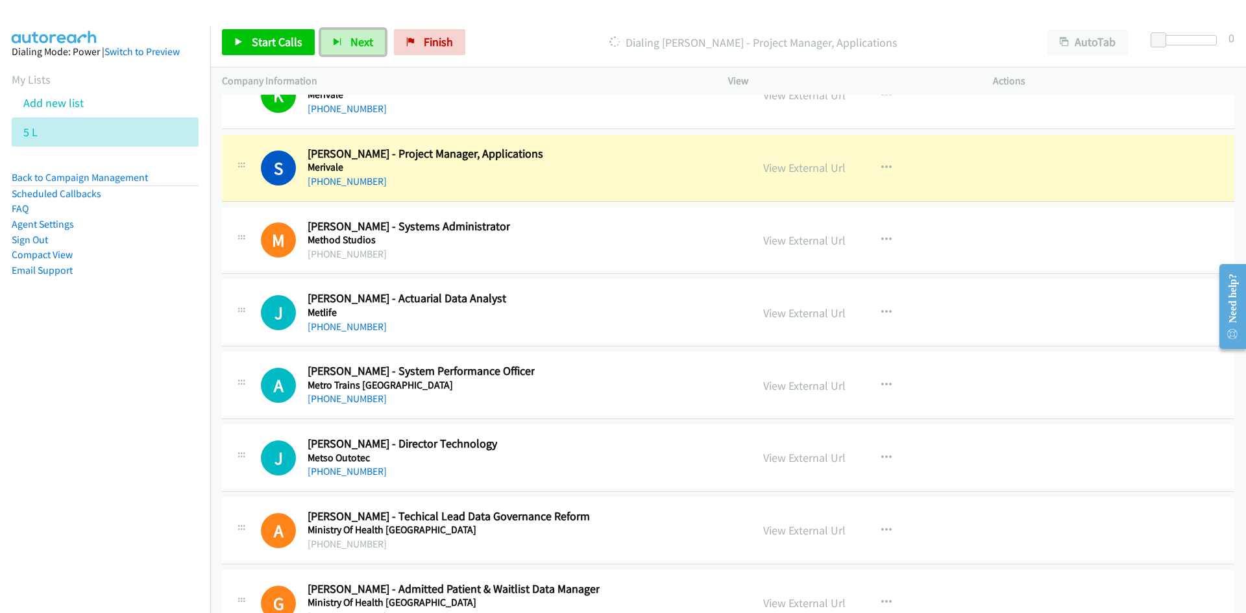
click at [358, 40] on span "Next" at bounding box center [361, 41] width 23 height 15
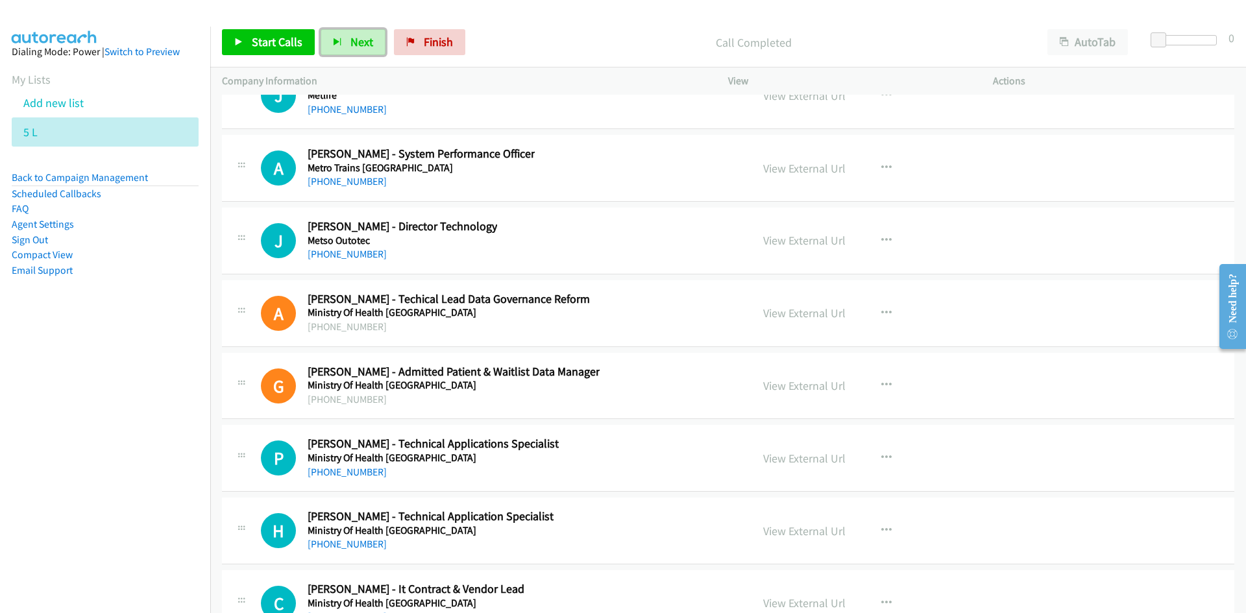
scroll to position [16745, 0]
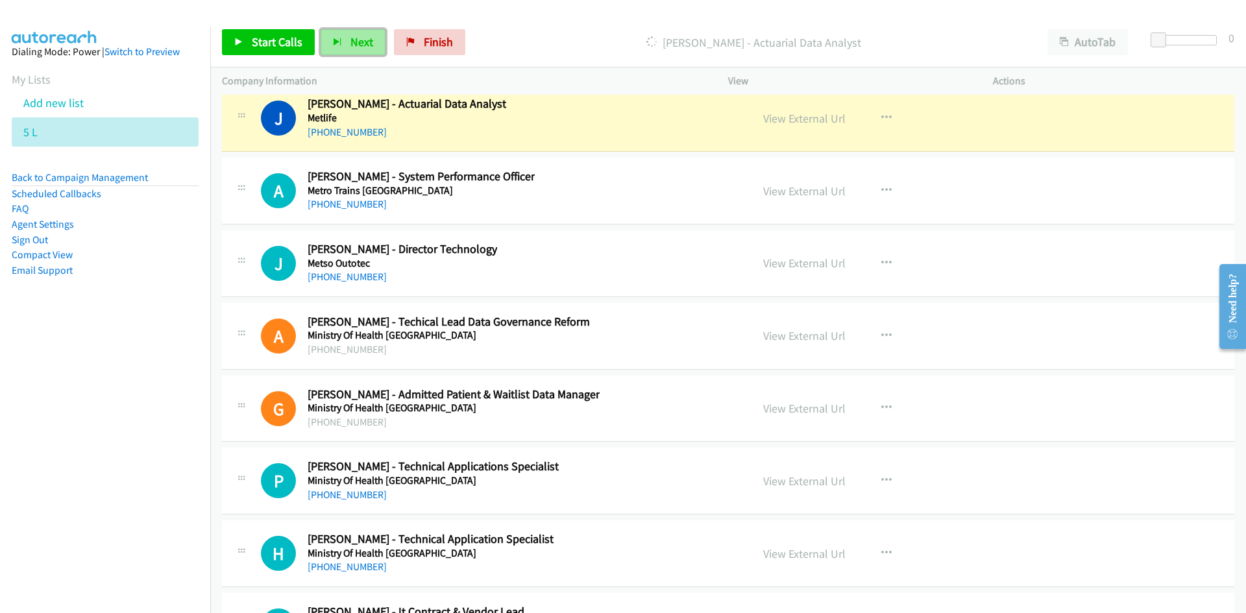
click at [340, 48] on button "Next" at bounding box center [353, 42] width 65 height 26
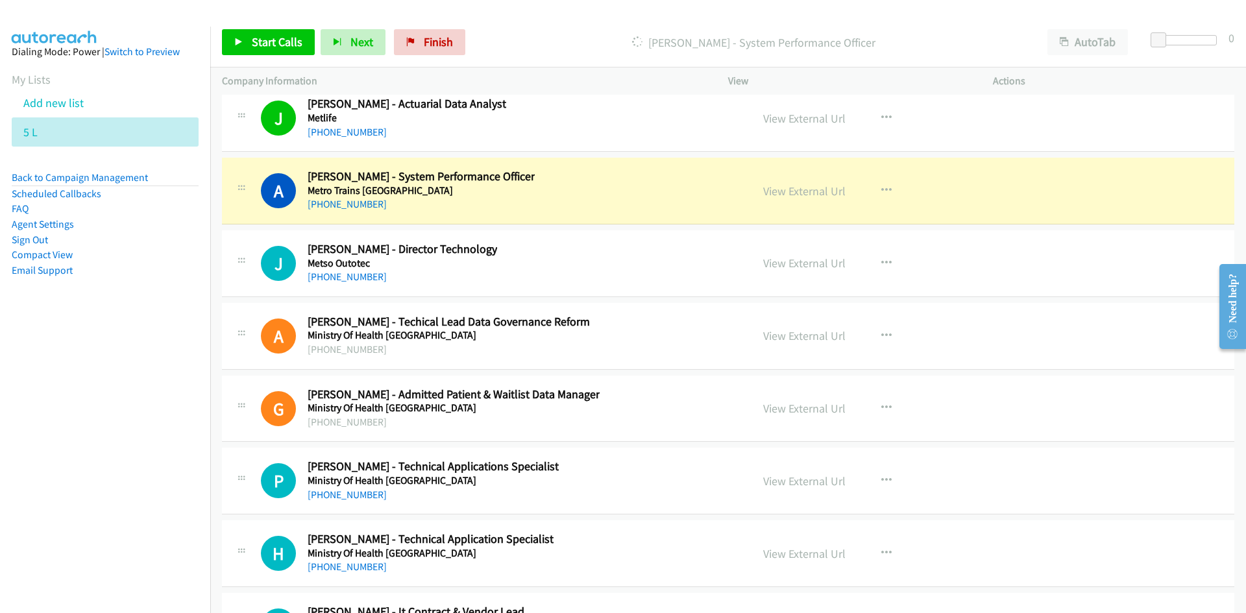
scroll to position [16810, 0]
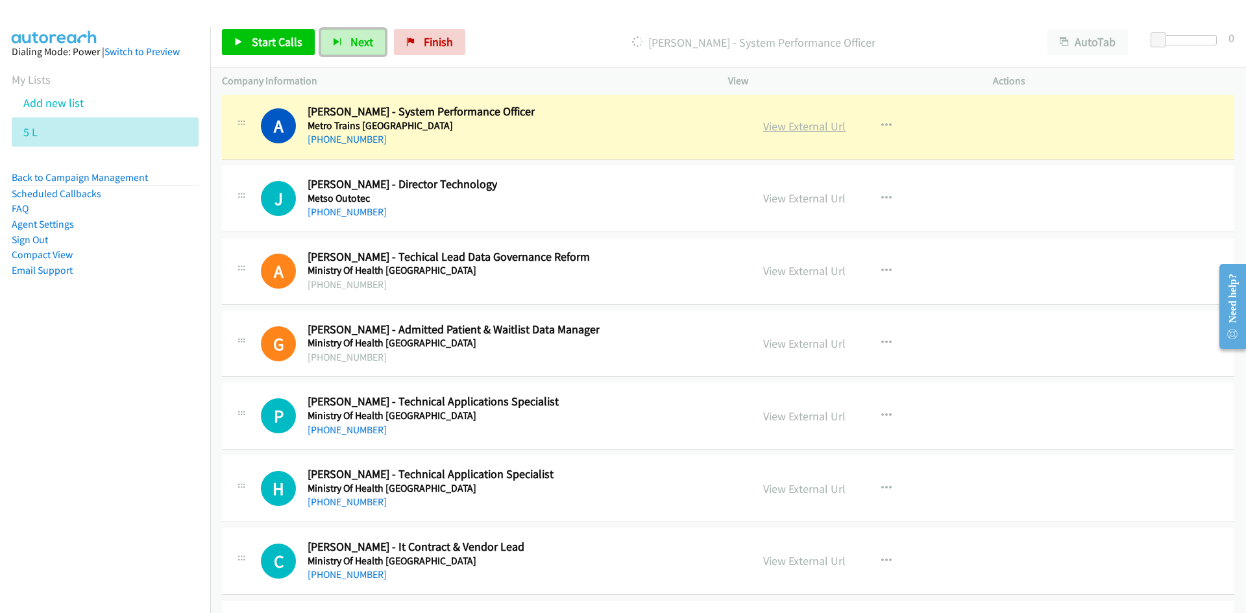
click at [811, 128] on link "View External Url" at bounding box center [804, 126] width 82 height 15
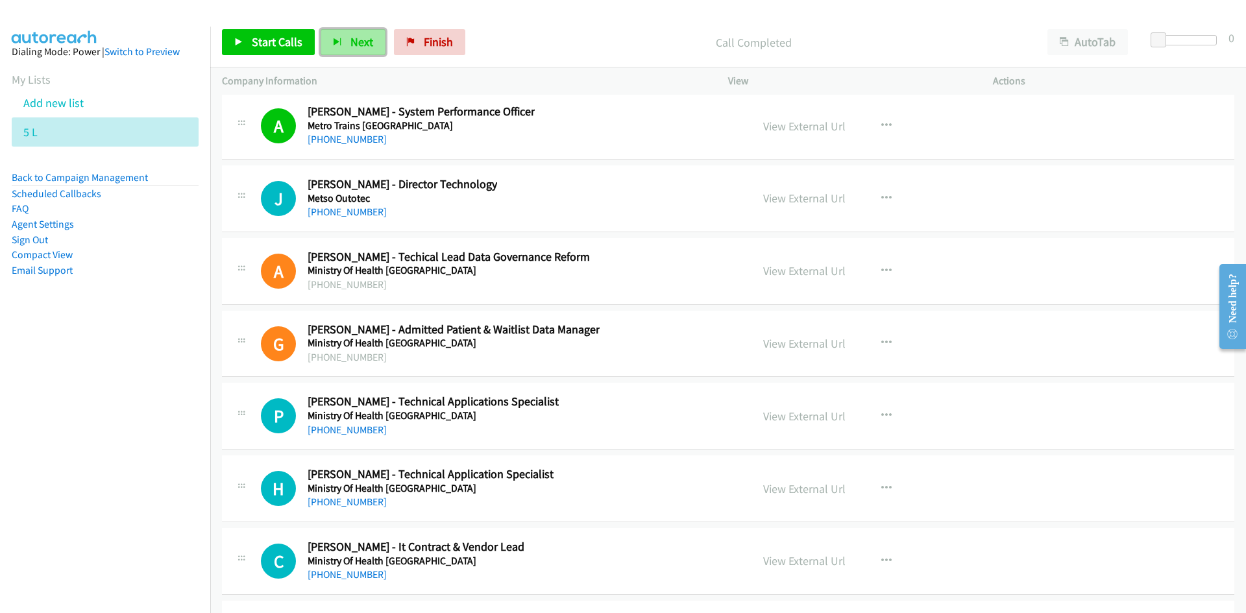
click at [363, 51] on button "Next" at bounding box center [353, 42] width 65 height 26
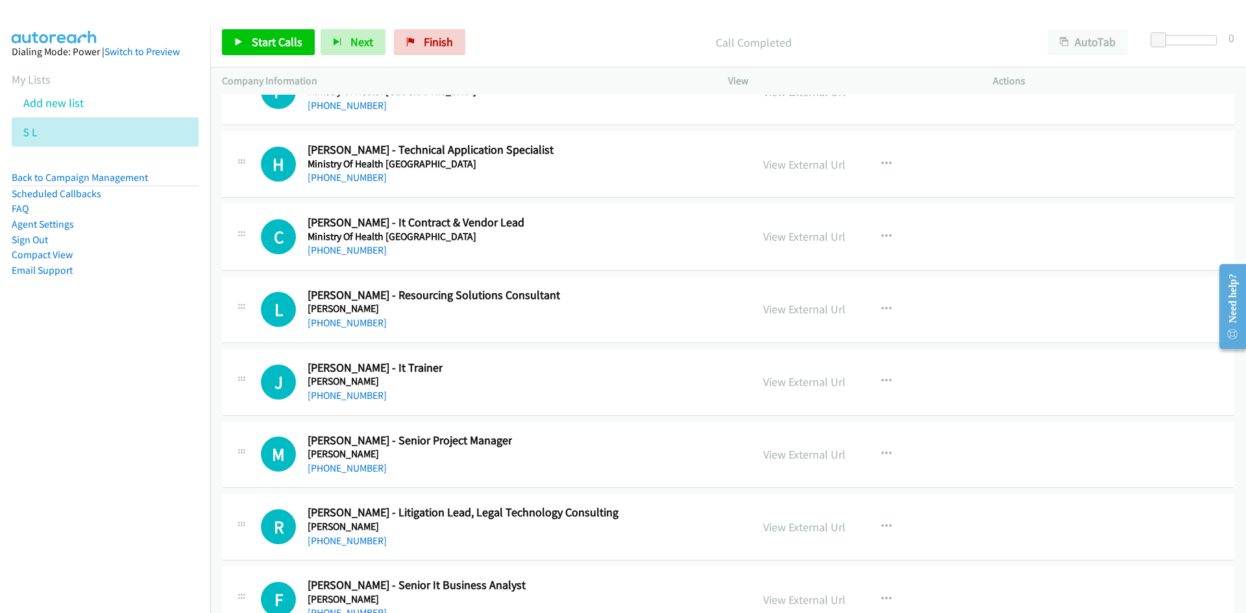
scroll to position [17070, 0]
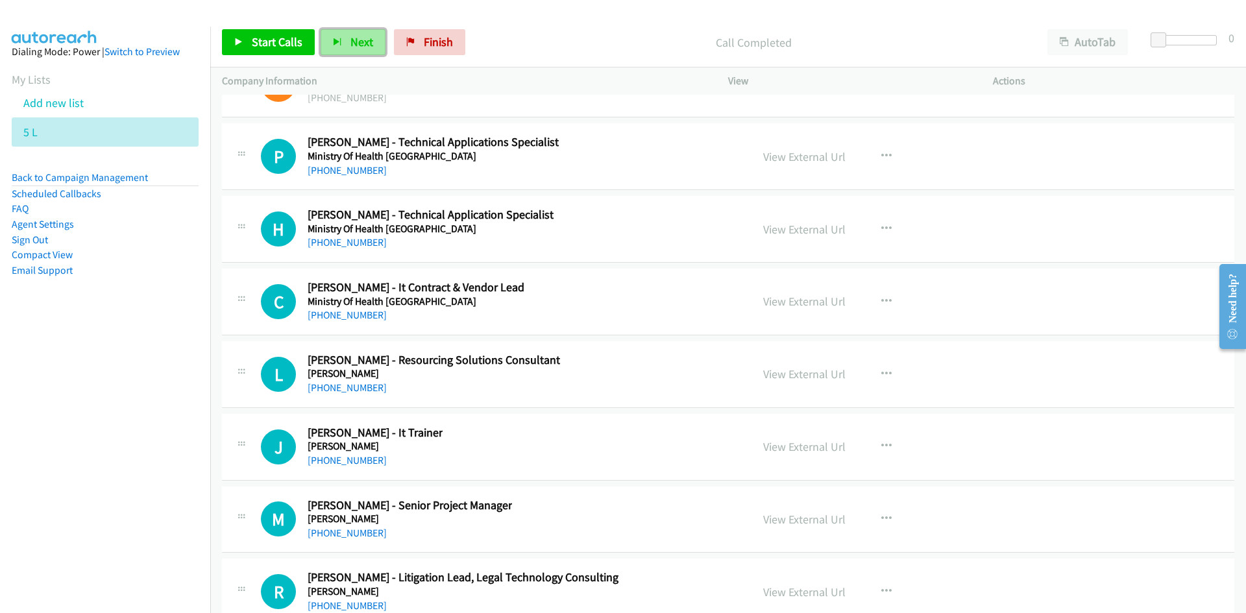
drag, startPoint x: 349, startPoint y: 40, endPoint x: 506, endPoint y: 163, distance: 199.8
click at [350, 40] on span "Next" at bounding box center [361, 41] width 23 height 15
drag, startPoint x: 360, startPoint y: 42, endPoint x: 469, endPoint y: 183, distance: 178.1
click at [360, 42] on span "Next" at bounding box center [361, 41] width 23 height 15
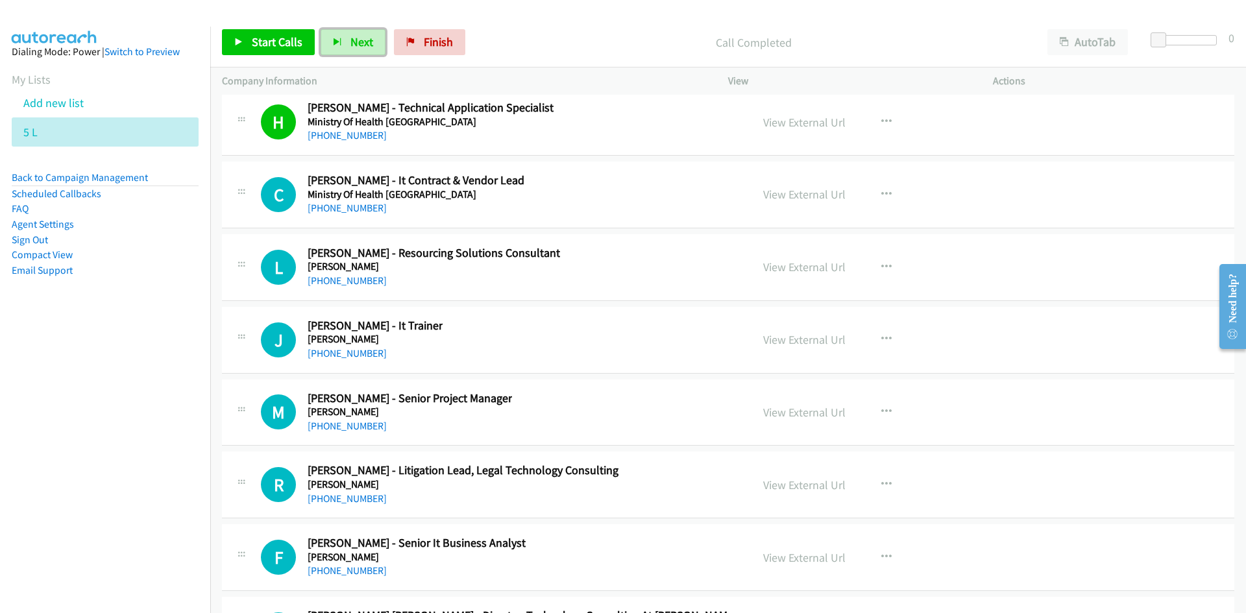
scroll to position [17199, 0]
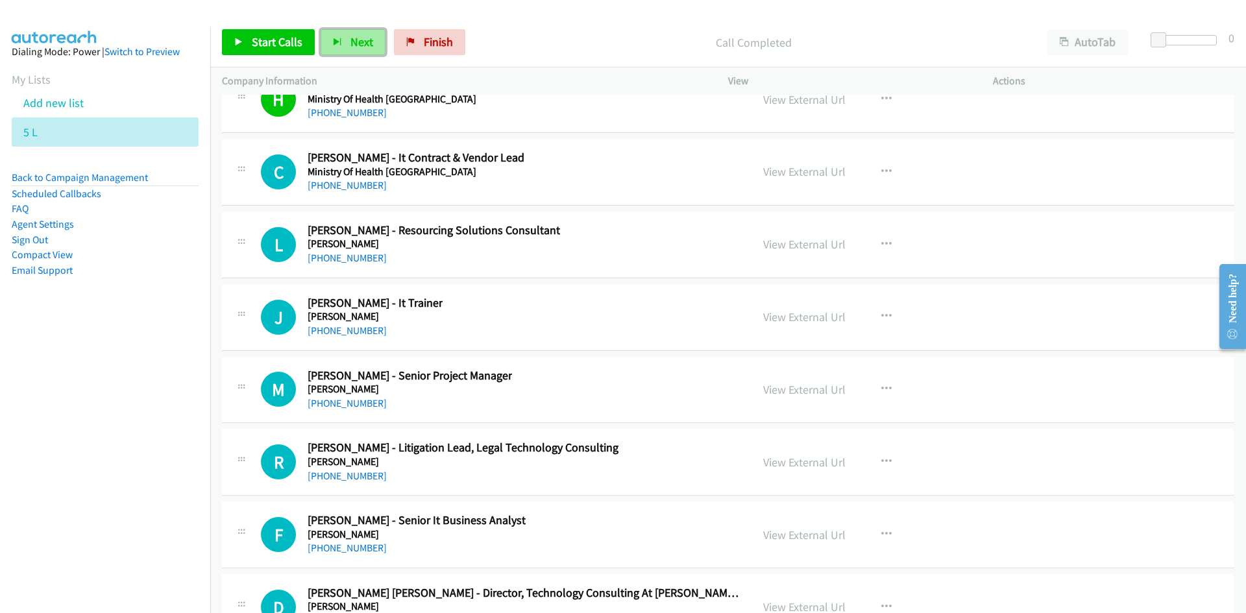
click at [358, 45] on span "Next" at bounding box center [361, 41] width 23 height 15
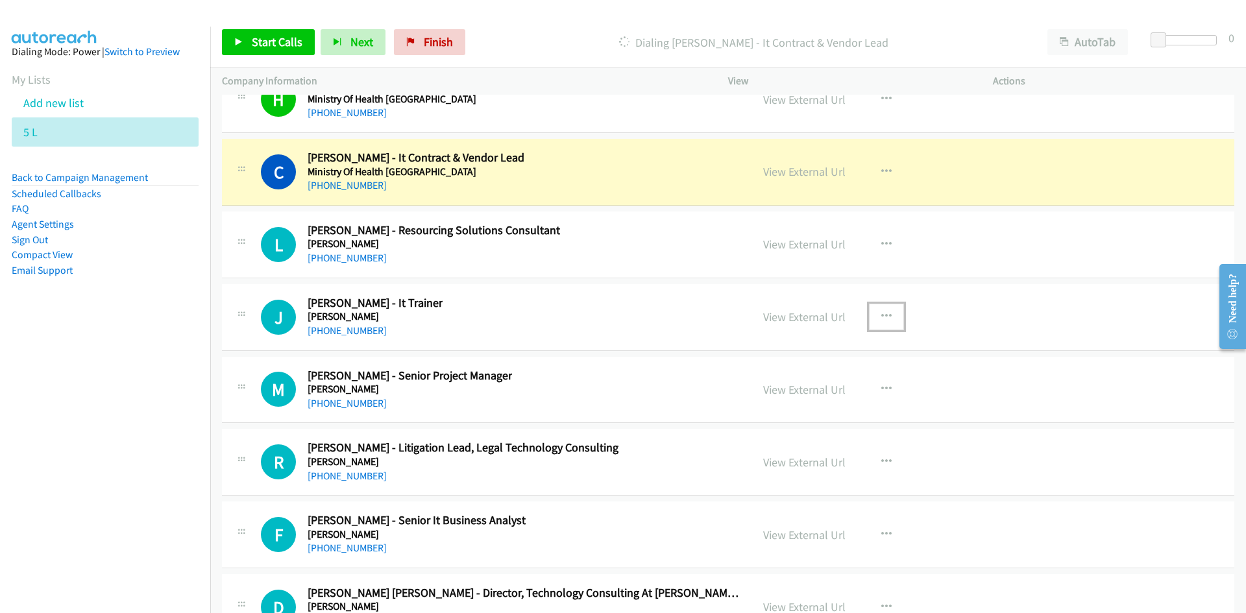
click at [881, 312] on icon "button" at bounding box center [886, 317] width 10 height 10
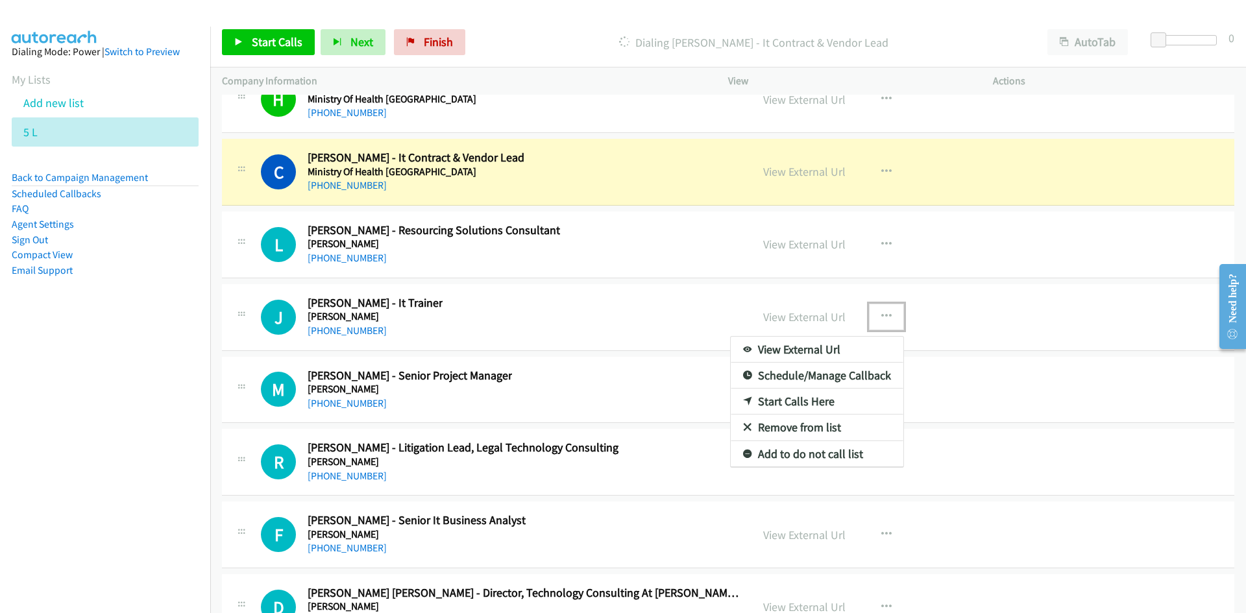
click at [788, 397] on link "Start Calls Here" at bounding box center [817, 402] width 173 height 26
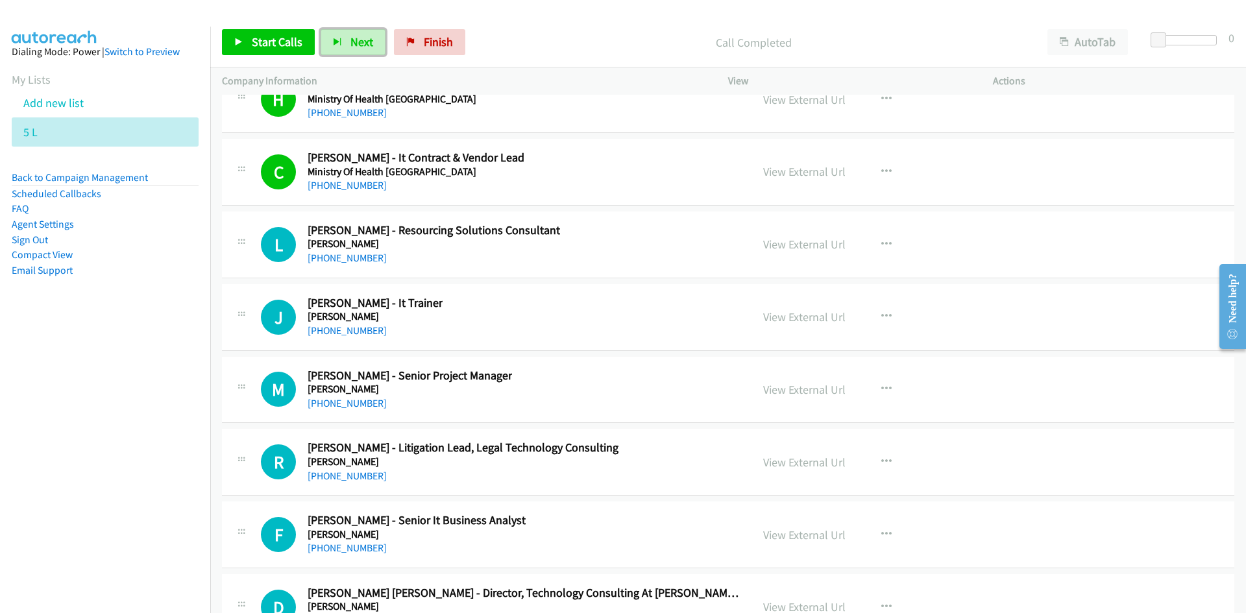
drag, startPoint x: 358, startPoint y: 43, endPoint x: 423, endPoint y: 101, distance: 87.3
click at [358, 43] on span "Next" at bounding box center [361, 41] width 23 height 15
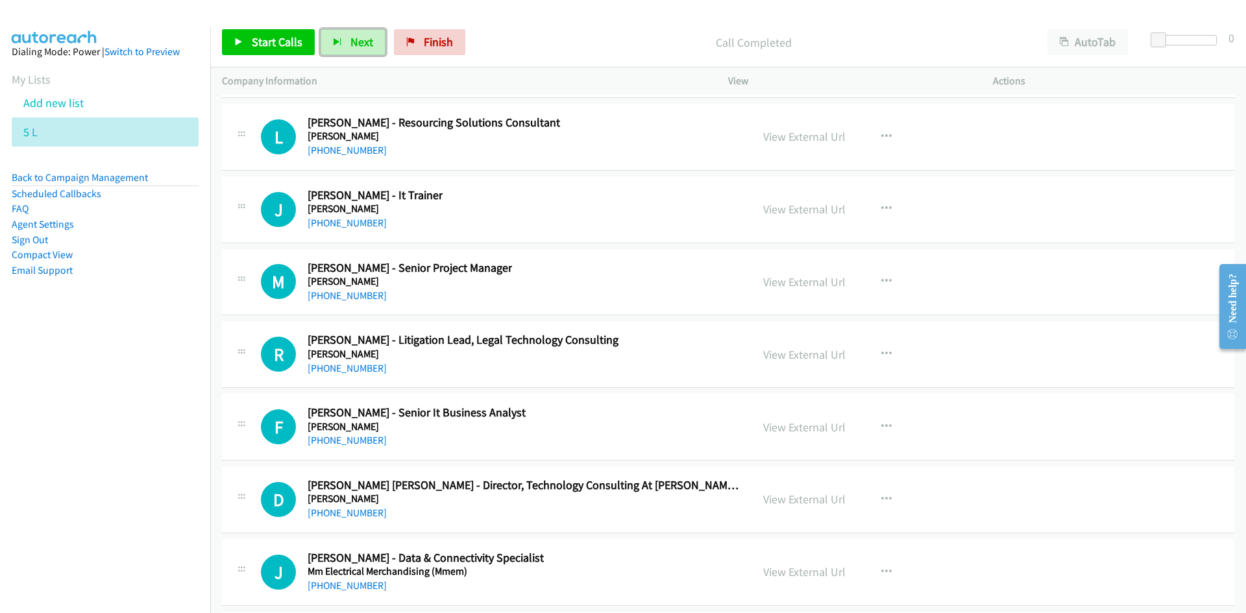
scroll to position [17394, 0]
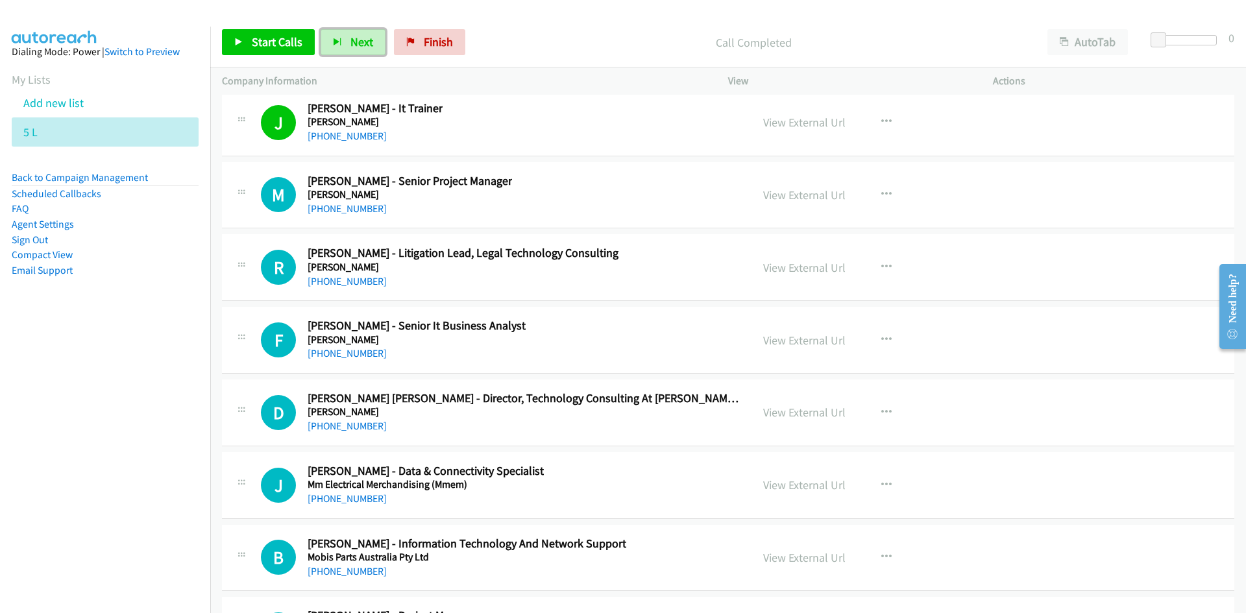
click at [360, 49] on button "Next" at bounding box center [353, 42] width 65 height 26
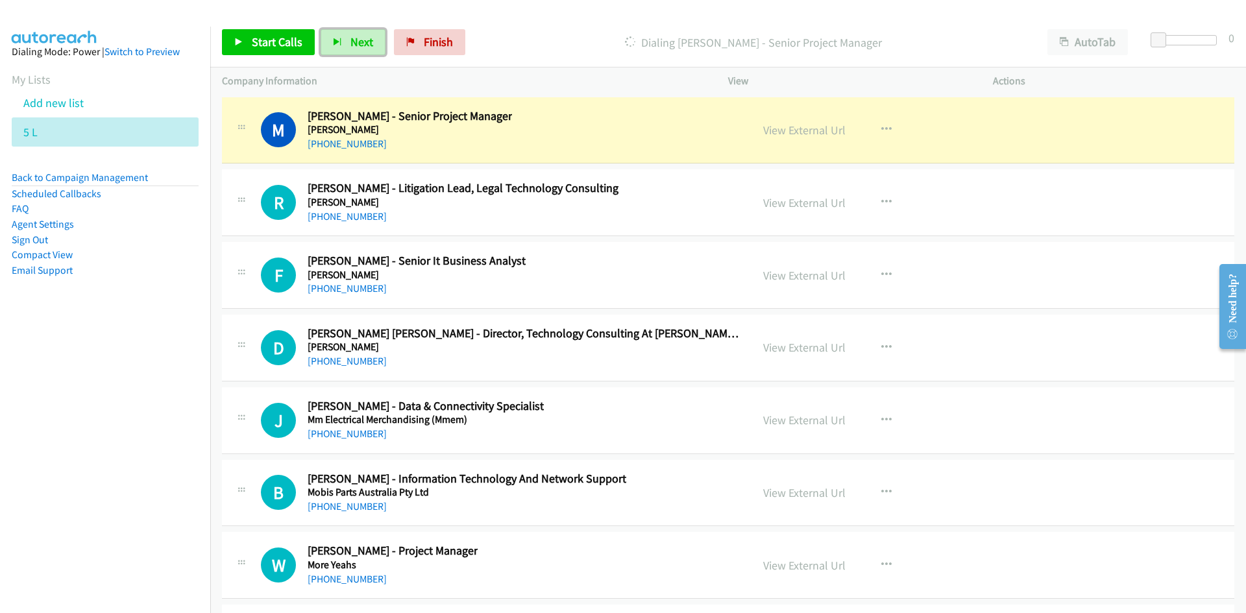
drag, startPoint x: 809, startPoint y: 134, endPoint x: 809, endPoint y: 152, distance: 18.2
click at [809, 134] on link "View External Url" at bounding box center [804, 130] width 82 height 15
click at [789, 200] on link "View External Url" at bounding box center [804, 202] width 82 height 15
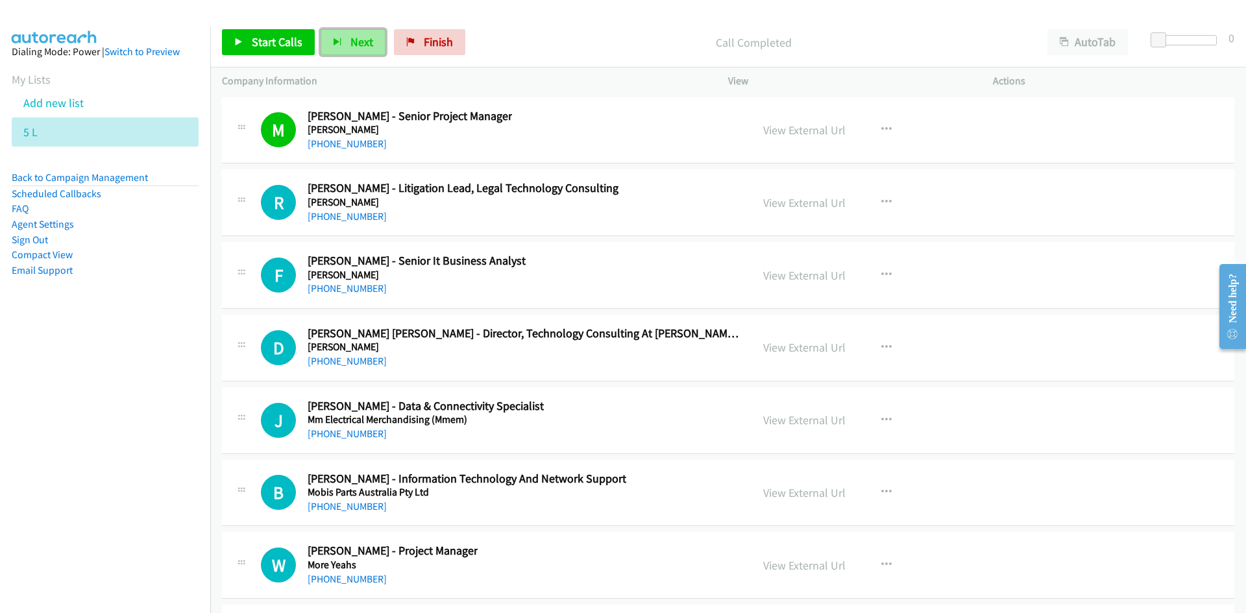
click at [350, 43] on span "Next" at bounding box center [361, 41] width 23 height 15
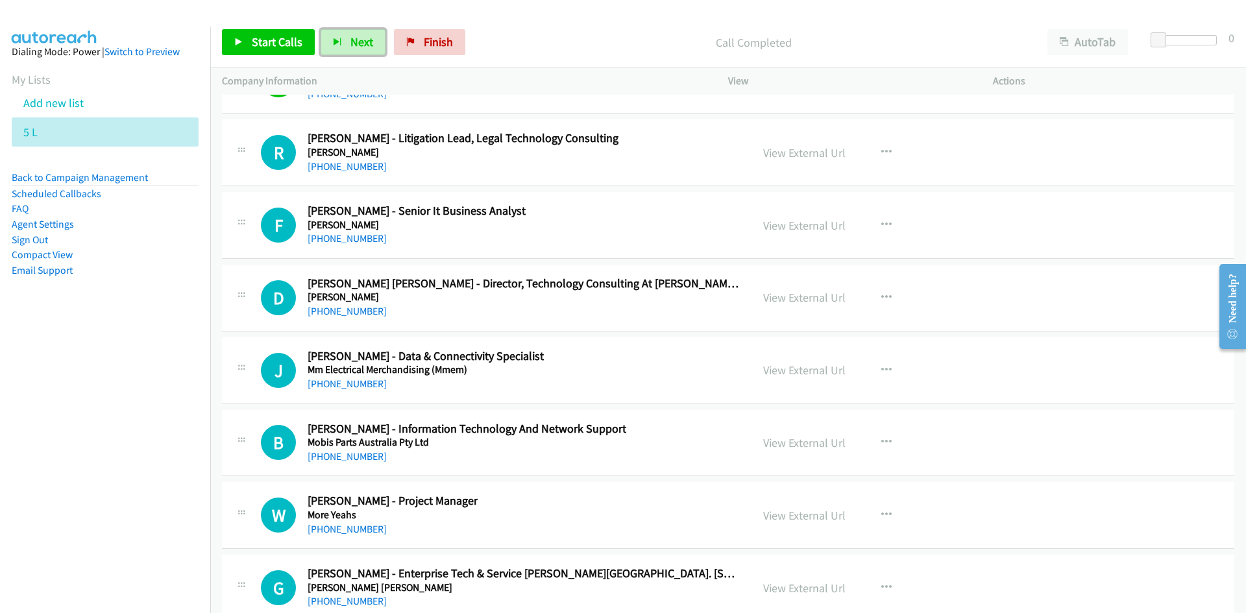
scroll to position [17524, 0]
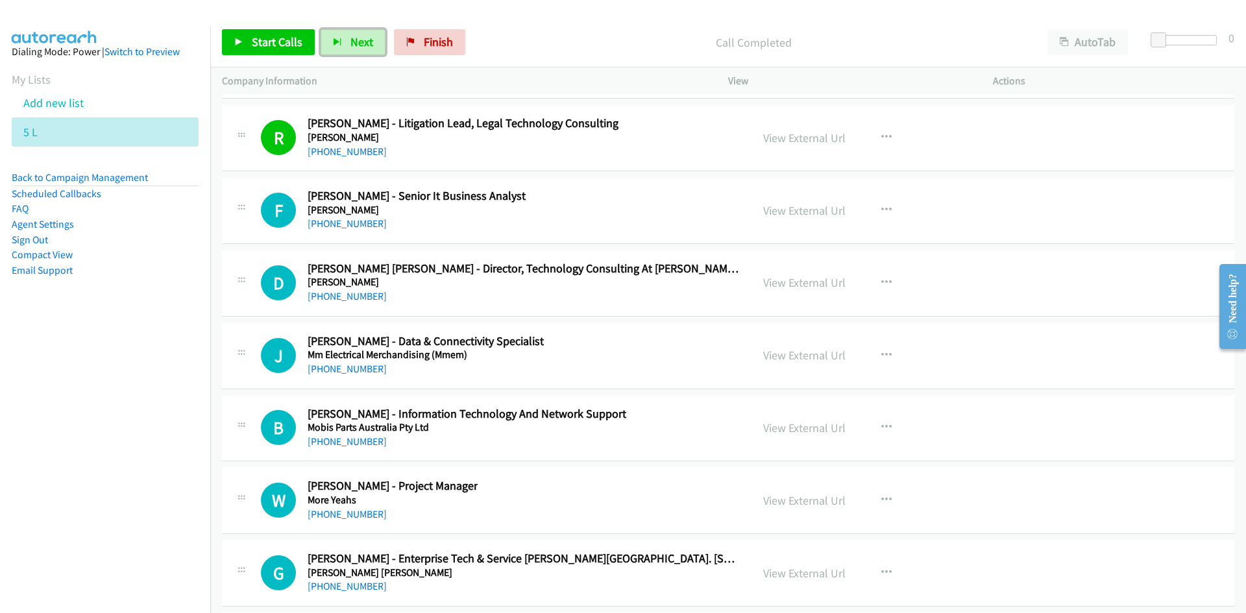
drag, startPoint x: 354, startPoint y: 38, endPoint x: 448, endPoint y: 148, distance: 144.1
click at [354, 38] on span "Next" at bounding box center [361, 41] width 23 height 15
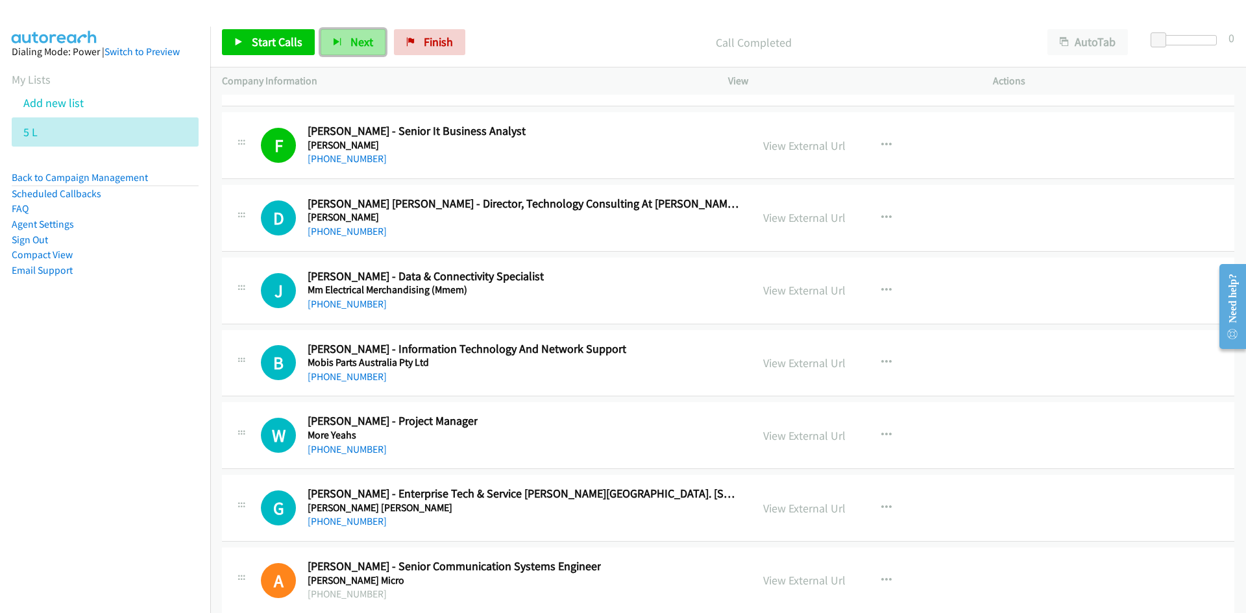
click at [362, 35] on span "Next" at bounding box center [361, 41] width 23 height 15
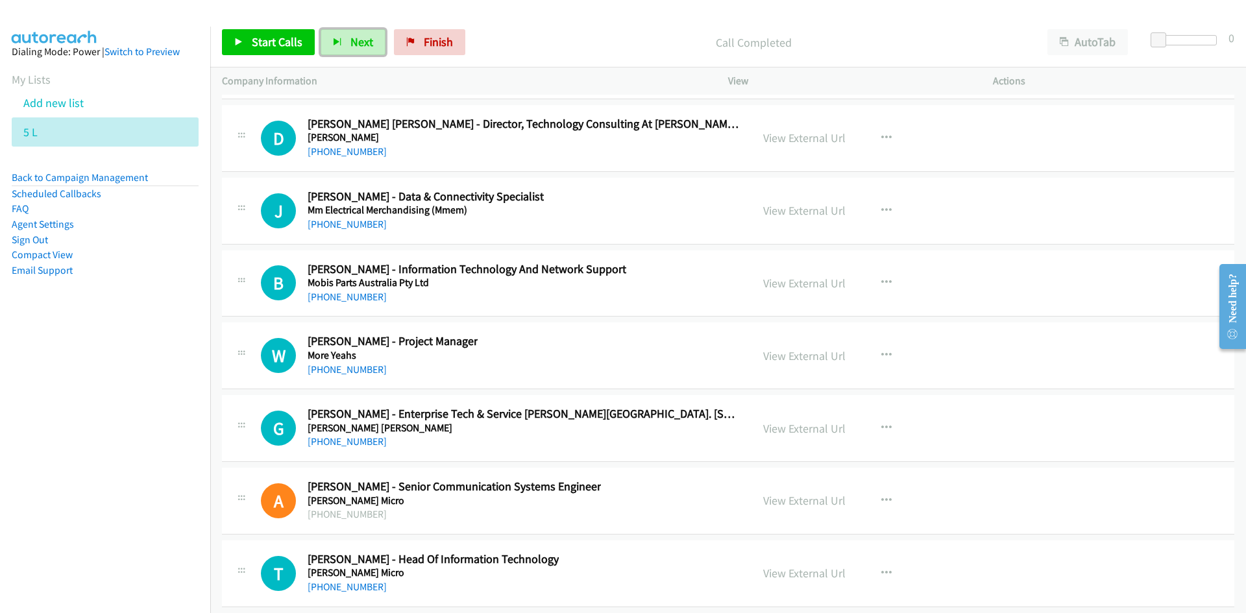
scroll to position [17654, 0]
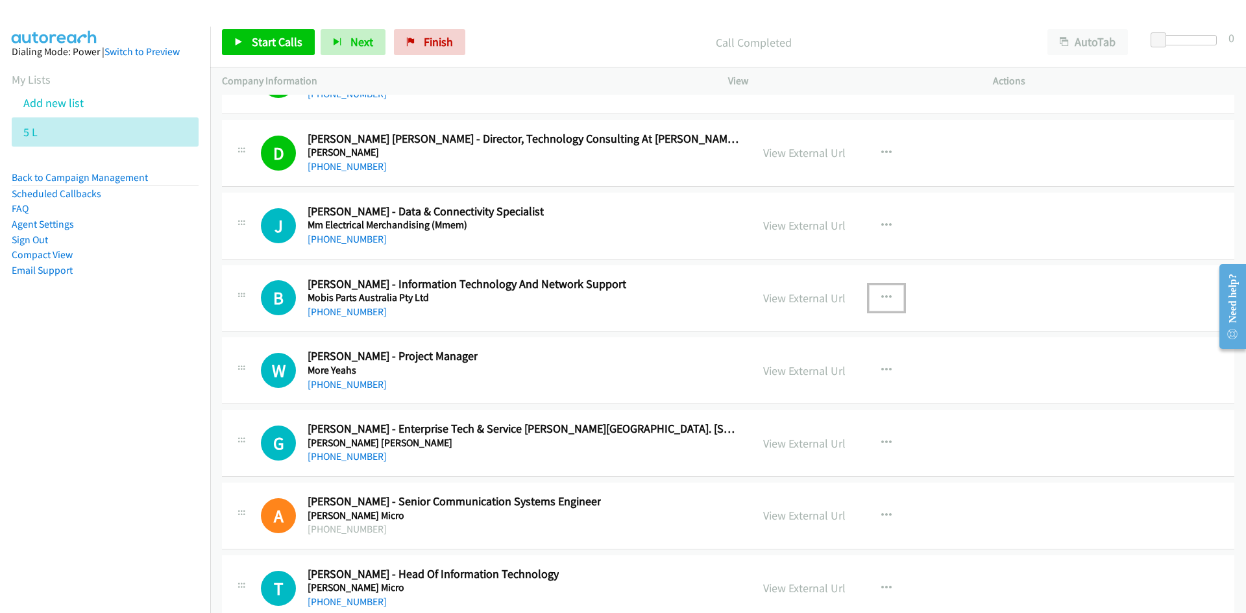
click at [882, 299] on icon "button" at bounding box center [886, 298] width 10 height 10
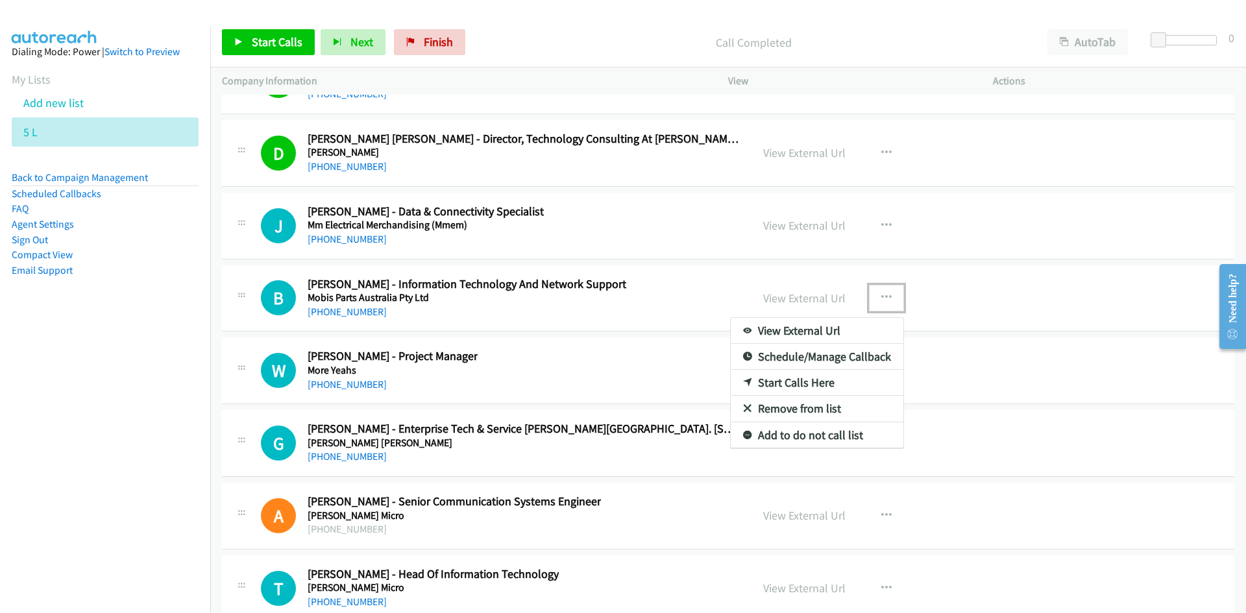
click at [794, 381] on link "Start Calls Here" at bounding box center [817, 383] width 173 height 26
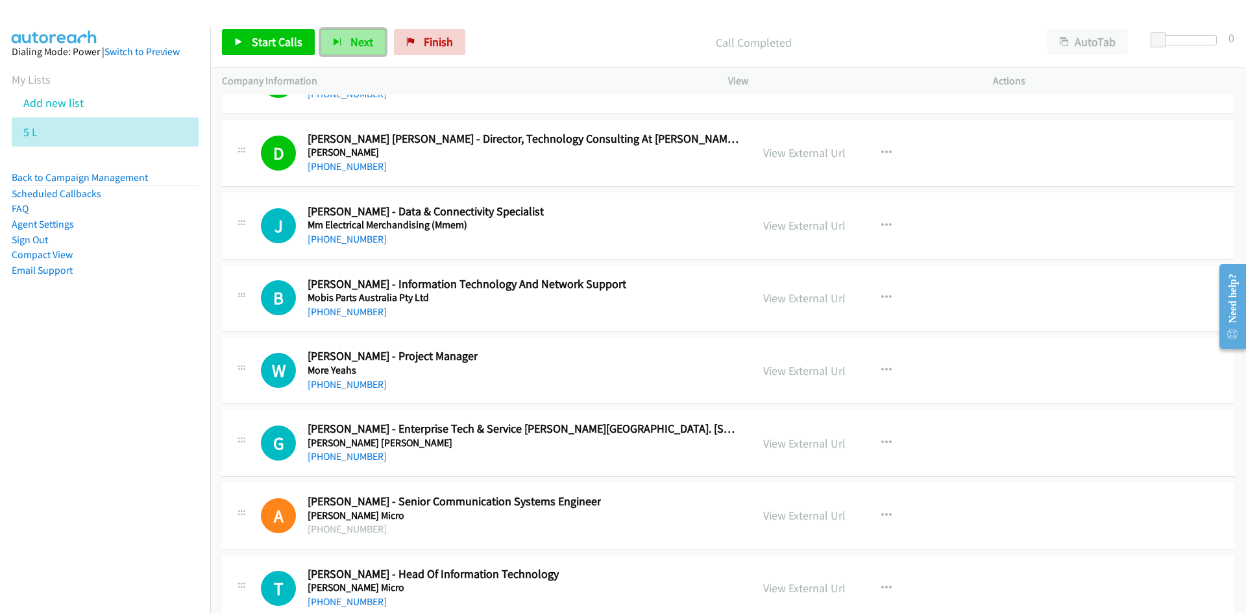
click at [353, 40] on span "Next" at bounding box center [361, 41] width 23 height 15
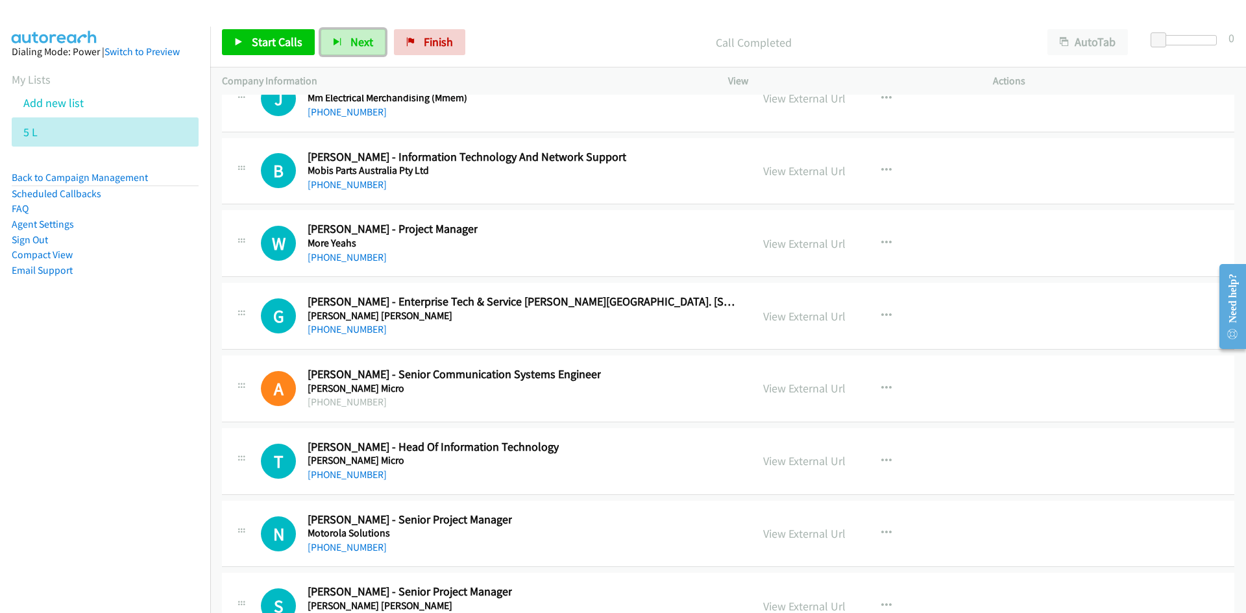
scroll to position [17784, 0]
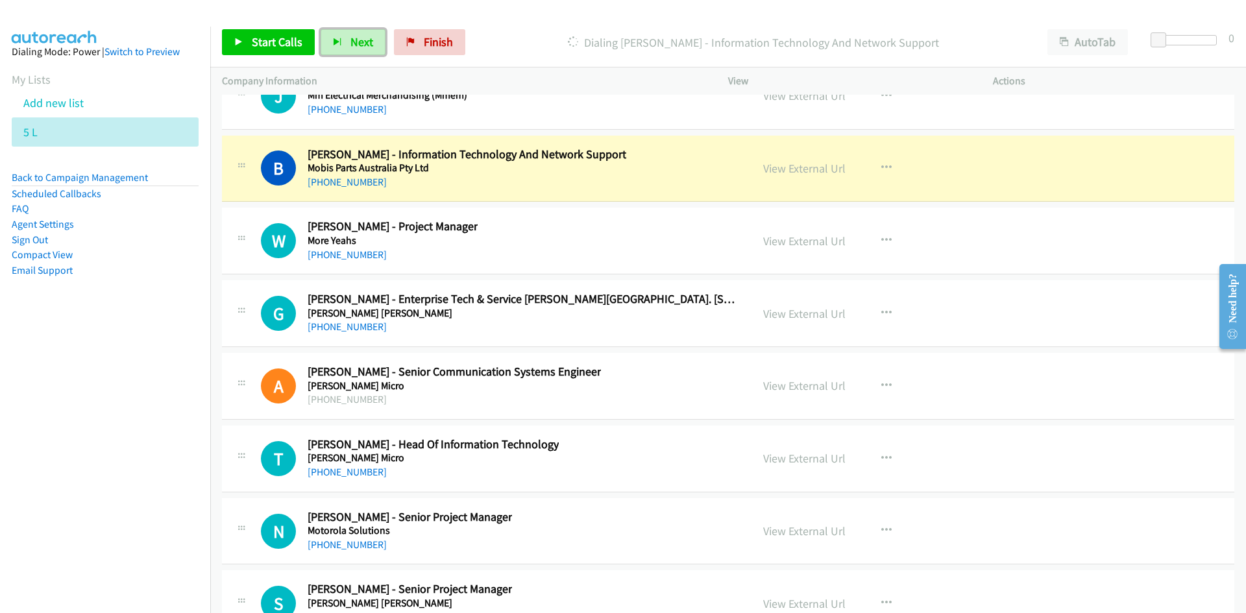
drag, startPoint x: 356, startPoint y: 42, endPoint x: 494, endPoint y: 184, distance: 197.8
click at [356, 42] on span "Next" at bounding box center [361, 41] width 23 height 15
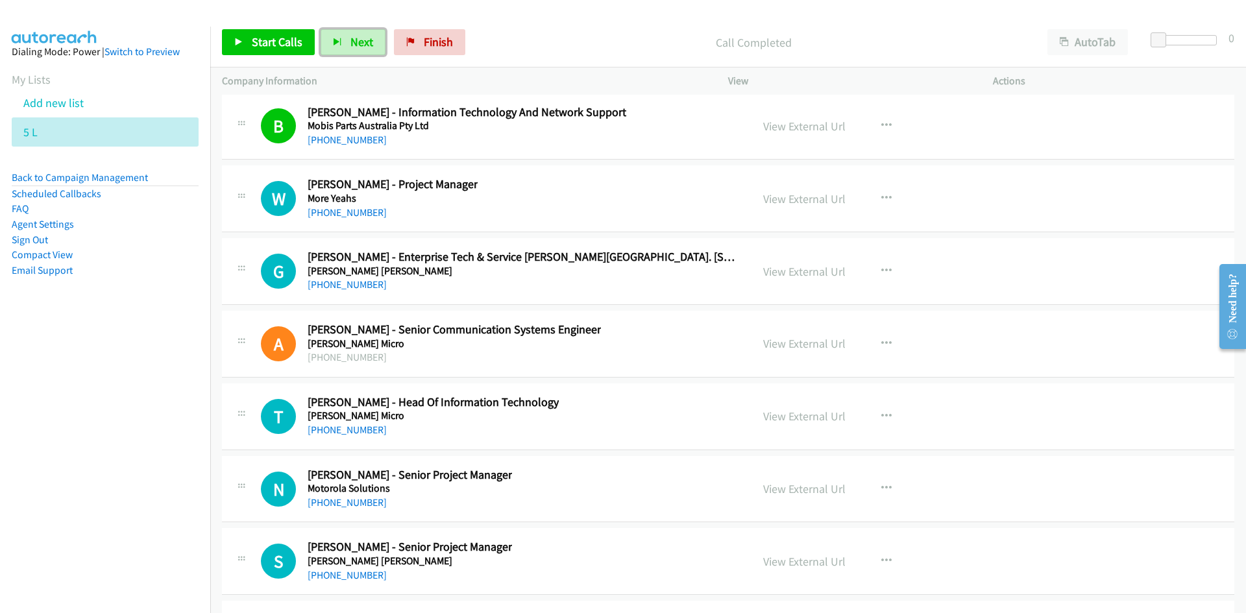
scroll to position [17848, 0]
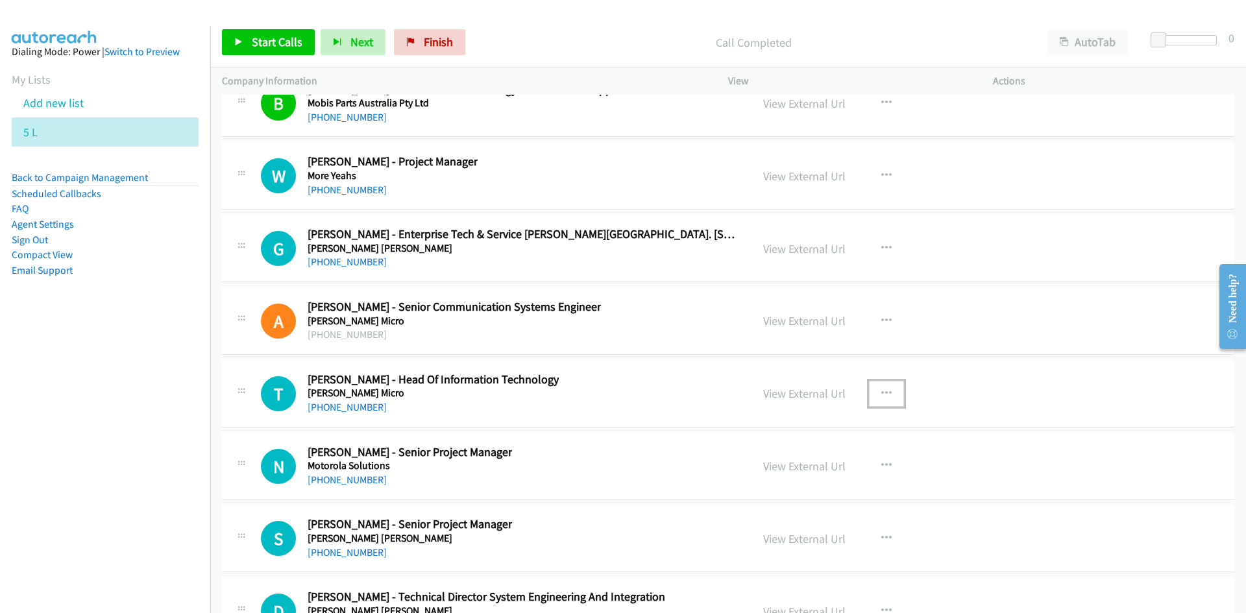
click at [881, 392] on icon "button" at bounding box center [886, 394] width 10 height 10
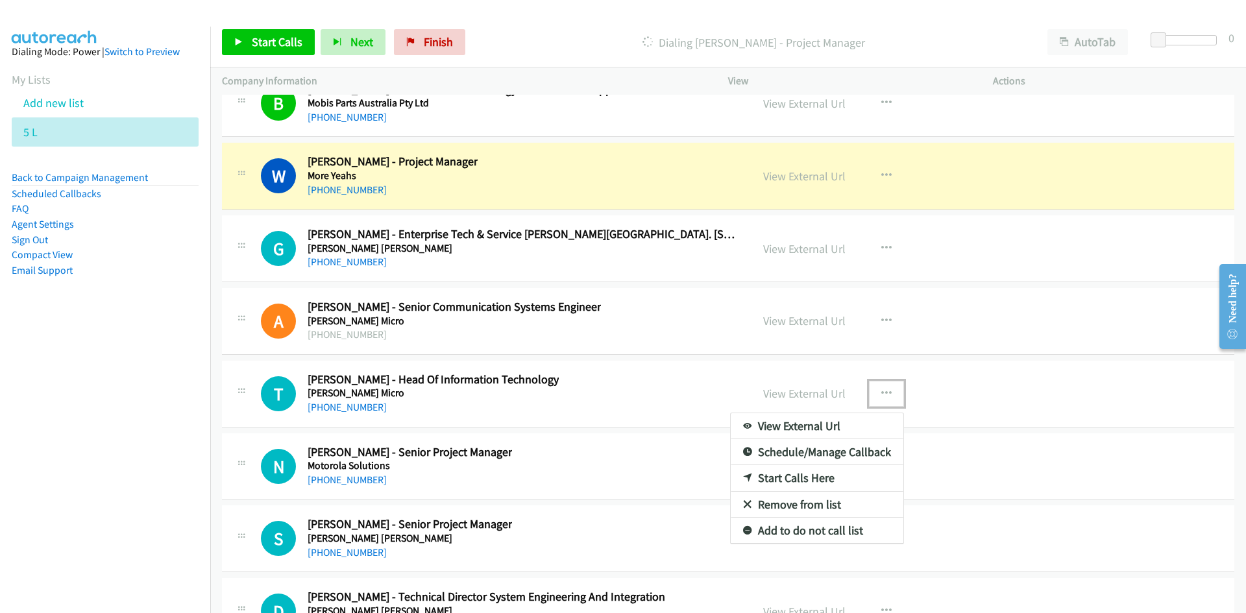
click at [788, 475] on link "Start Calls Here" at bounding box center [817, 478] width 173 height 26
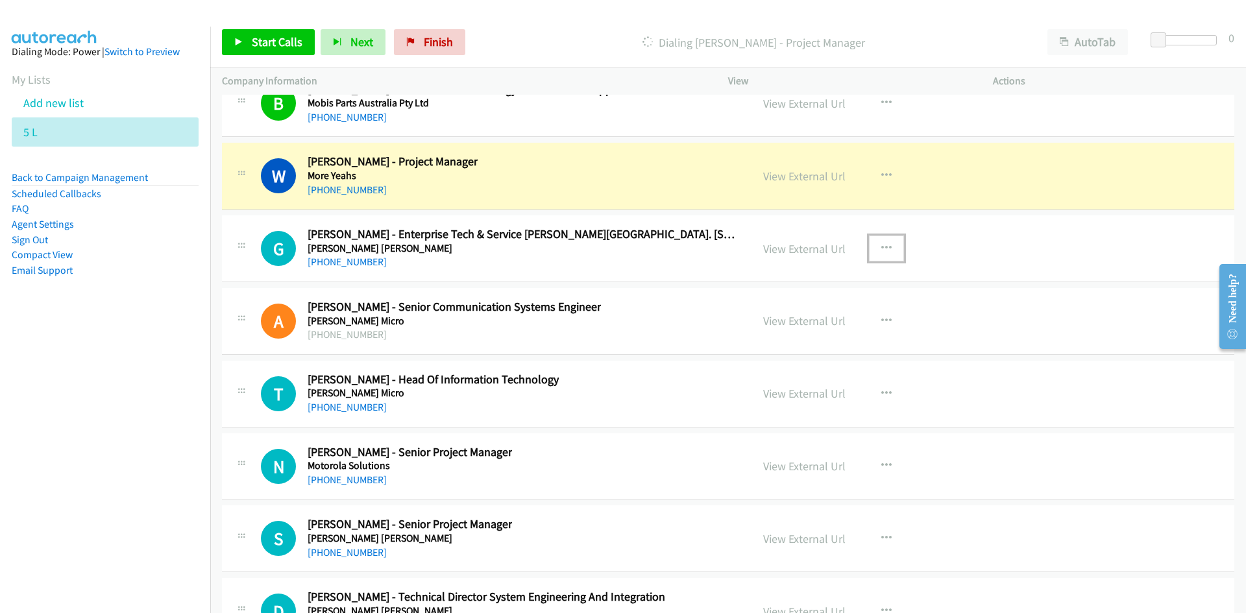
click at [886, 245] on icon "button" at bounding box center [886, 248] width 10 height 10
click at [787, 329] on link "Start Calls Here" at bounding box center [817, 334] width 173 height 26
click at [810, 169] on link "View External Url" at bounding box center [804, 176] width 82 height 15
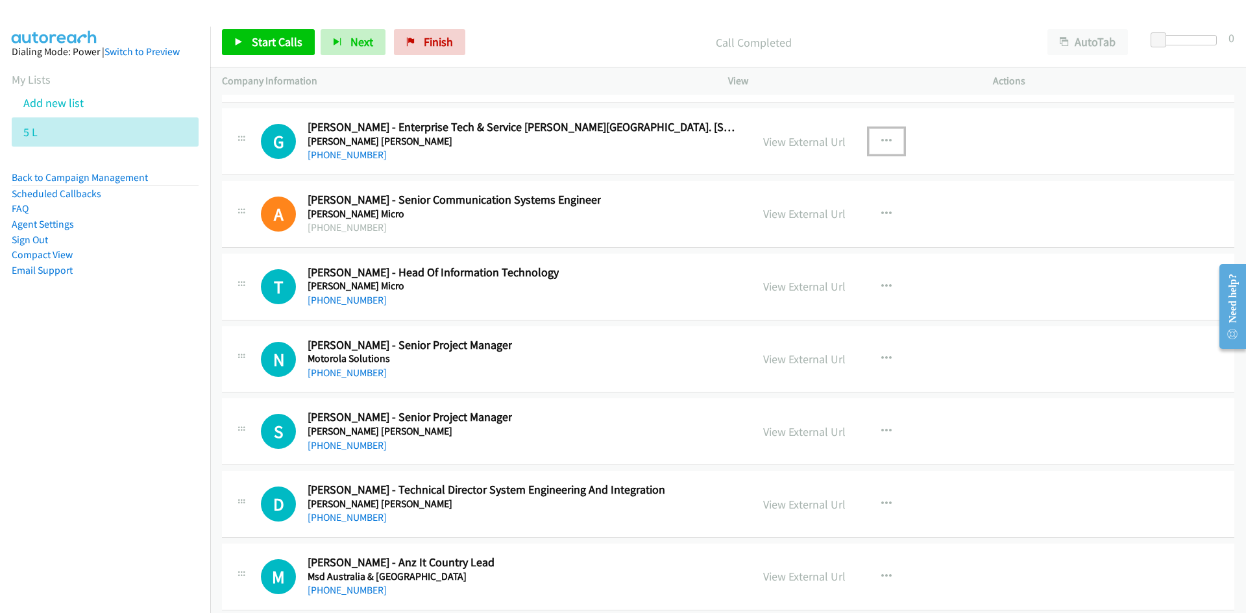
scroll to position [17978, 0]
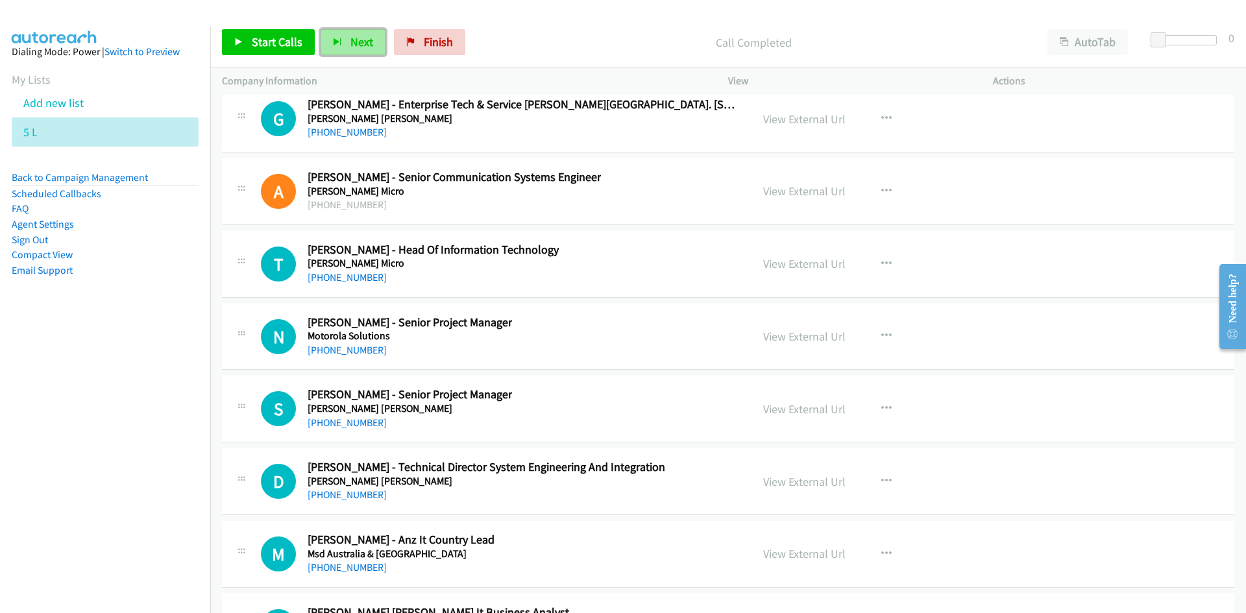
click at [356, 37] on span "Next" at bounding box center [361, 41] width 23 height 15
drag, startPoint x: 347, startPoint y: 41, endPoint x: 354, endPoint y: 48, distance: 10.1
click at [347, 41] on button "Next" at bounding box center [353, 42] width 65 height 26
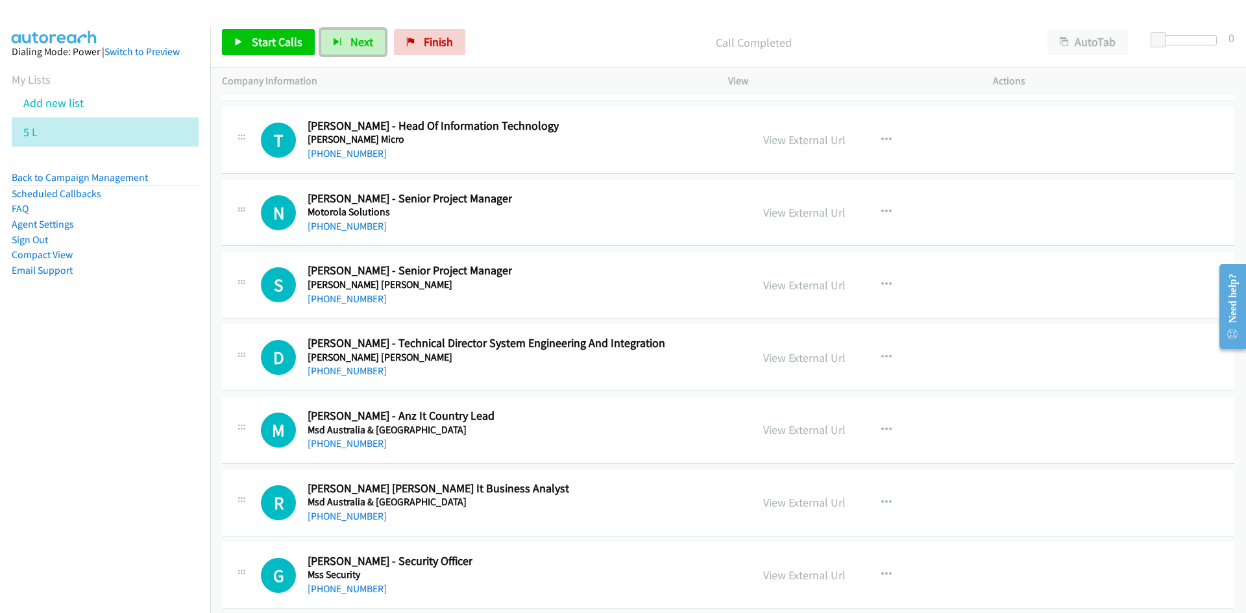
scroll to position [18108, 0]
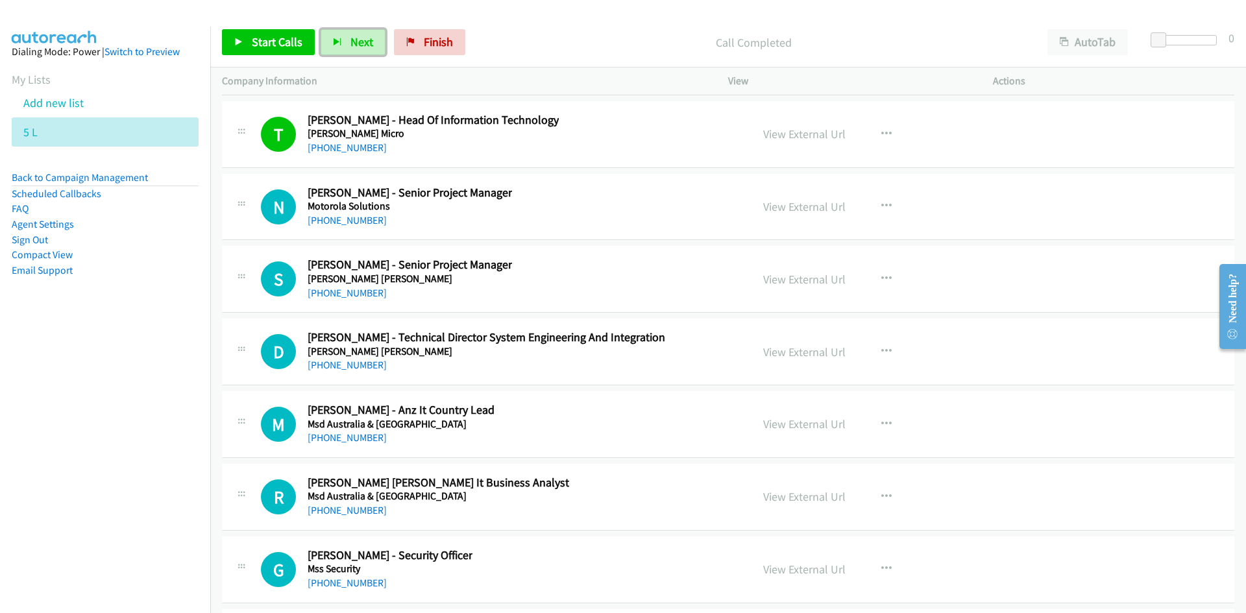
drag, startPoint x: 365, startPoint y: 42, endPoint x: 477, endPoint y: 107, distance: 130.0
click at [365, 42] on span "Next" at bounding box center [361, 41] width 23 height 15
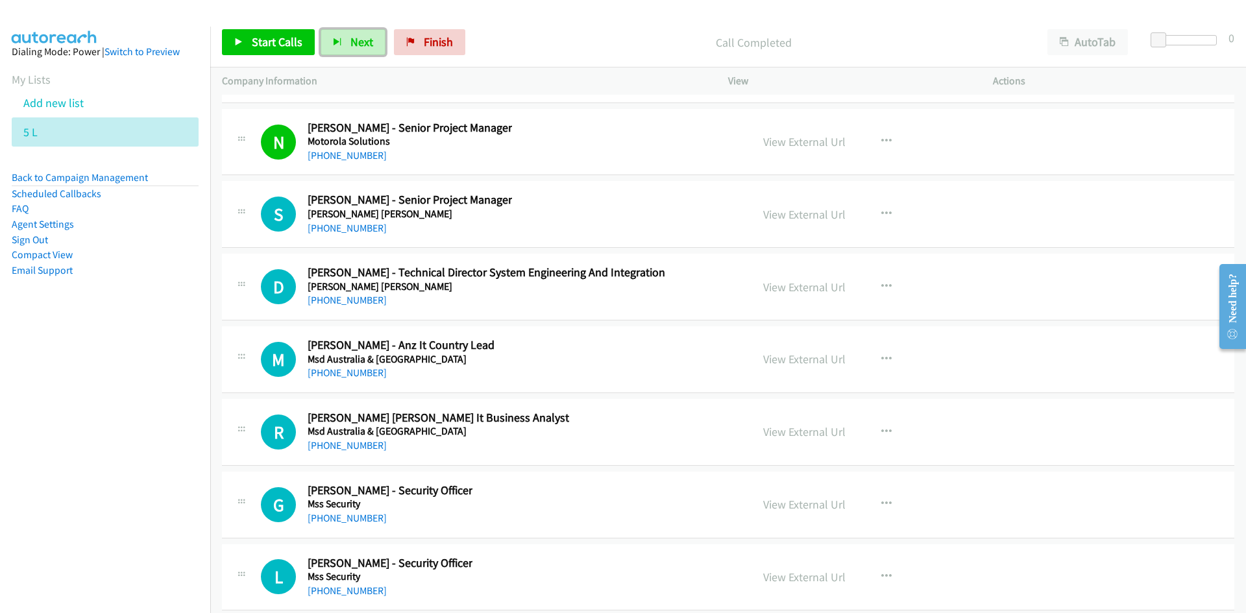
drag, startPoint x: 357, startPoint y: 33, endPoint x: 517, endPoint y: 146, distance: 196.1
click at [357, 33] on button "Next" at bounding box center [353, 42] width 65 height 26
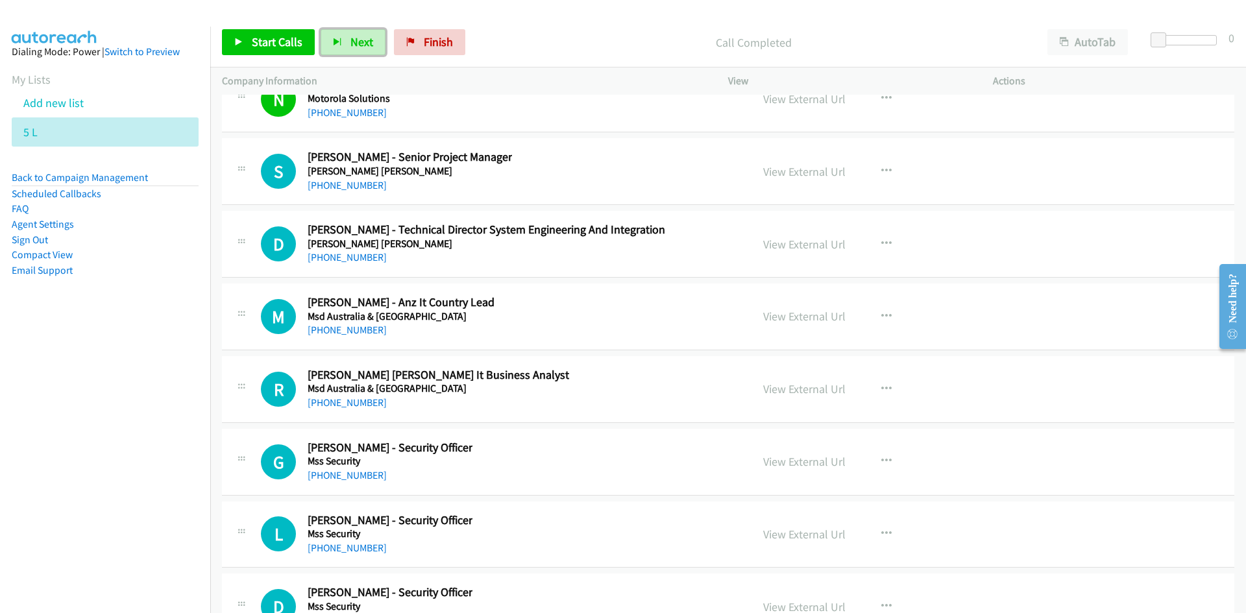
scroll to position [18238, 0]
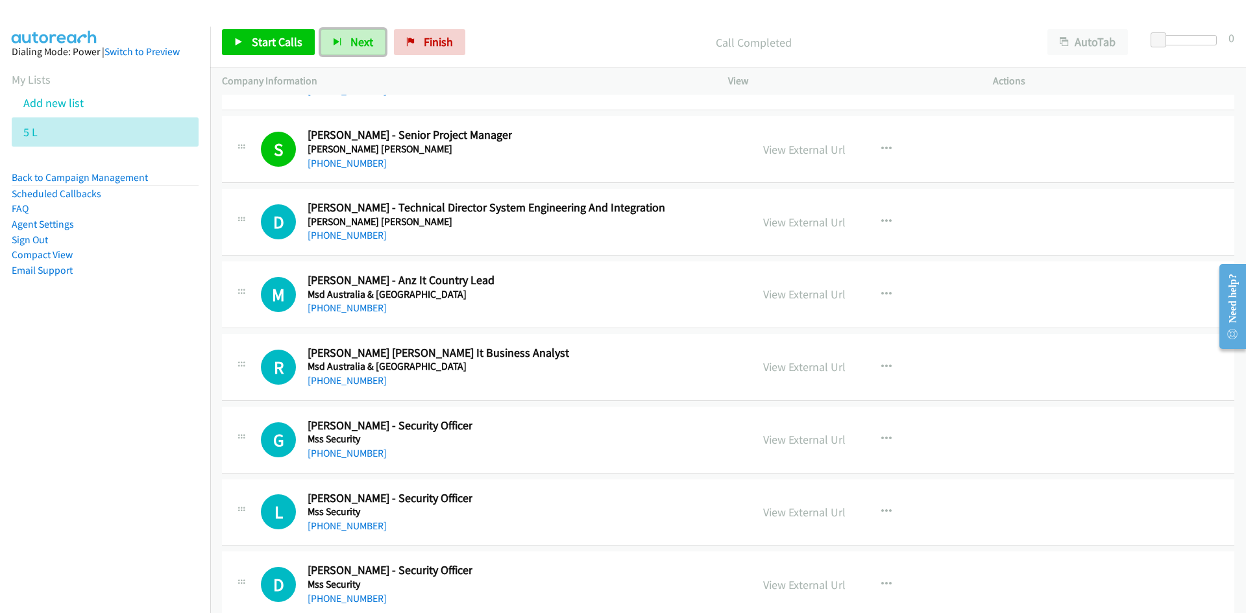
click at [355, 40] on span "Next" at bounding box center [361, 41] width 23 height 15
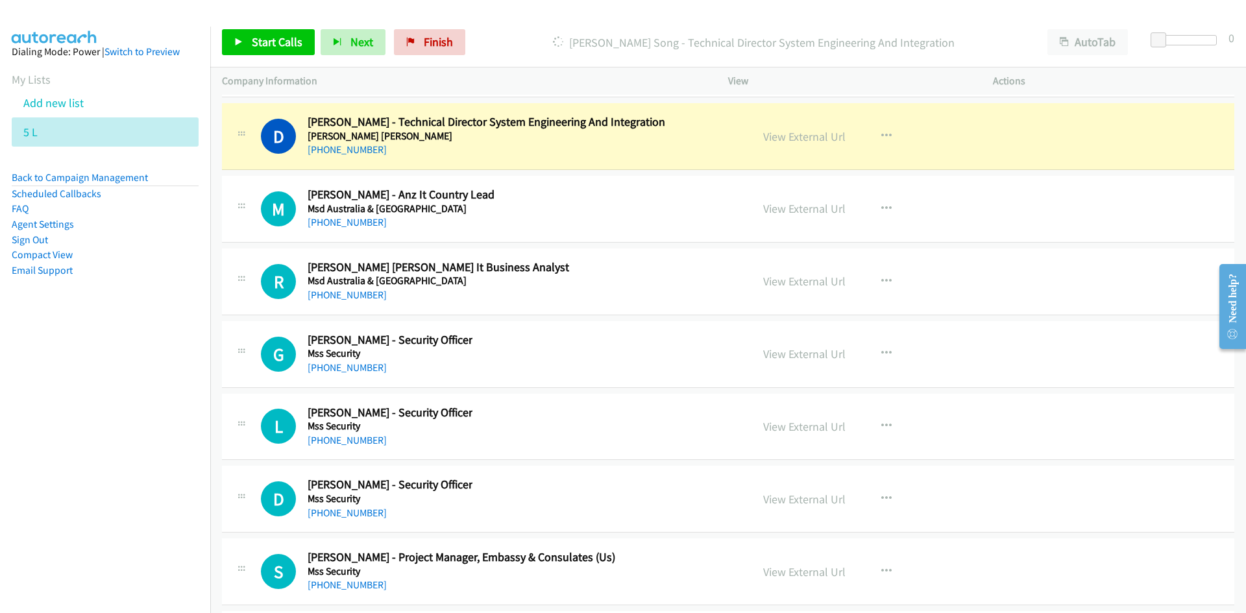
scroll to position [18303, 0]
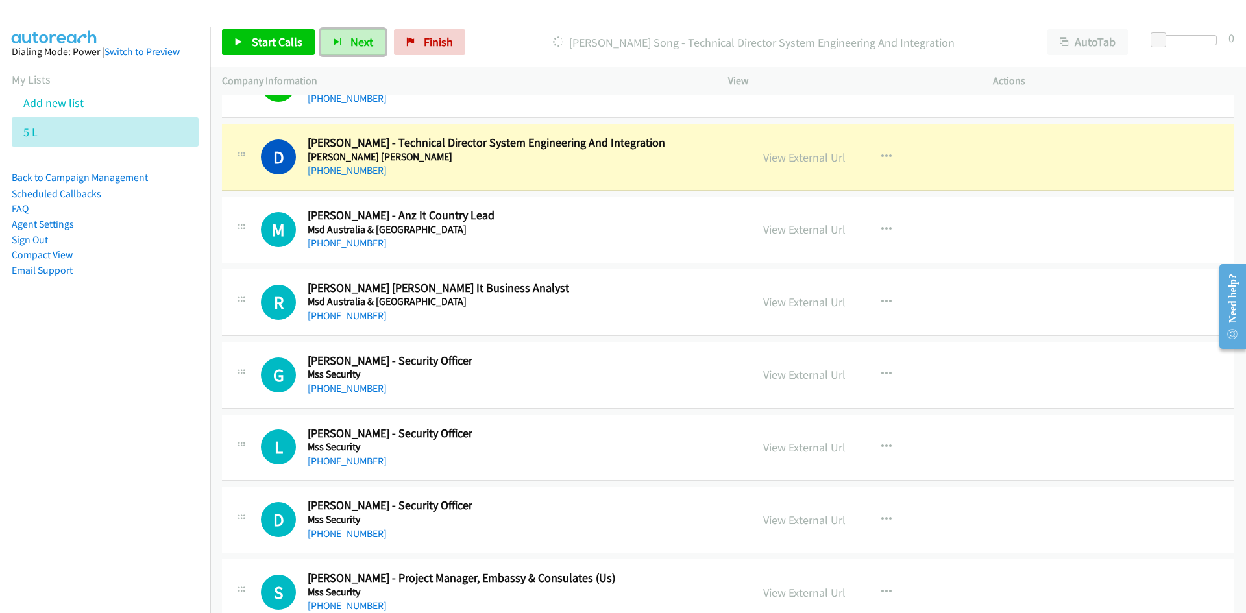
click at [347, 36] on button "Next" at bounding box center [353, 42] width 65 height 26
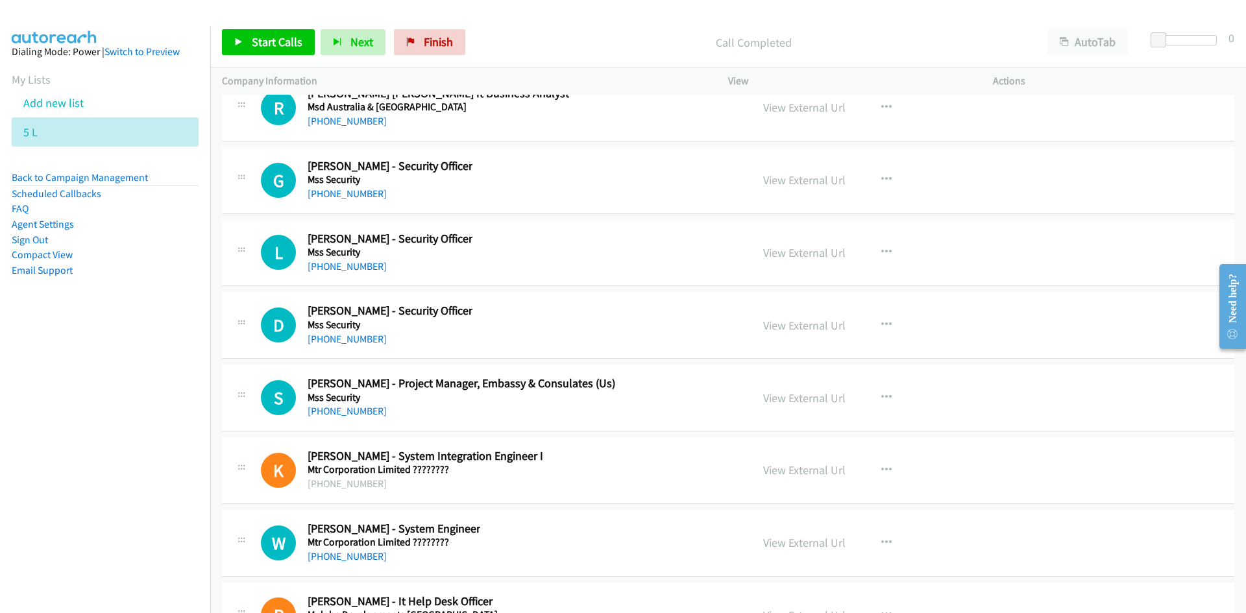
scroll to position [18368, 0]
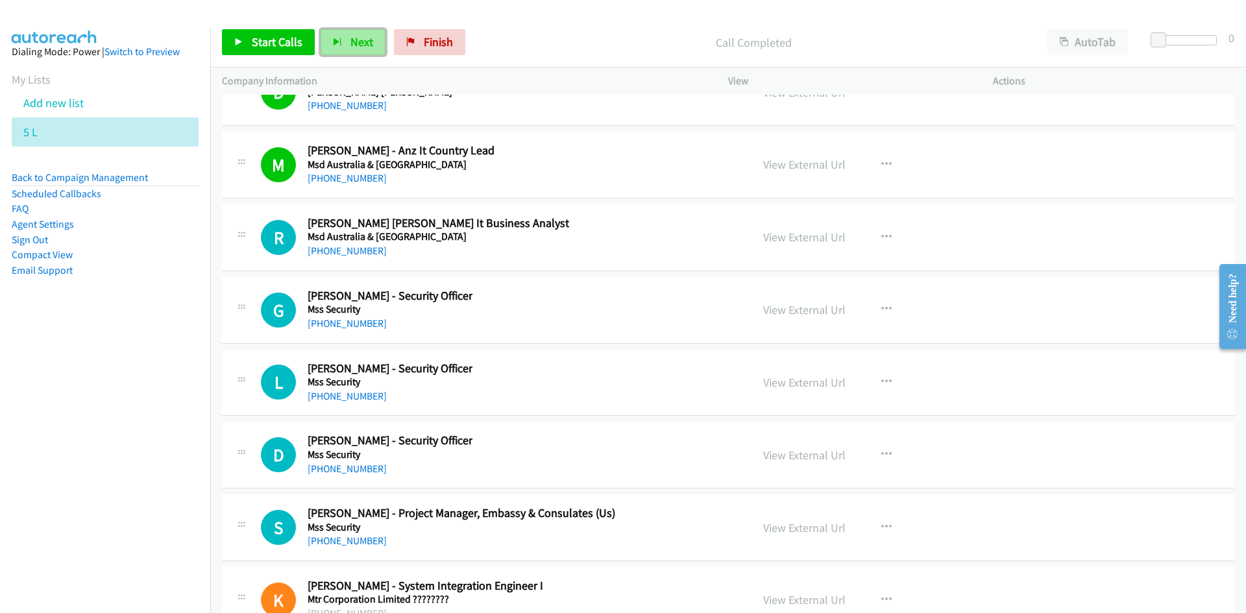
click at [369, 32] on button "Next" at bounding box center [353, 42] width 65 height 26
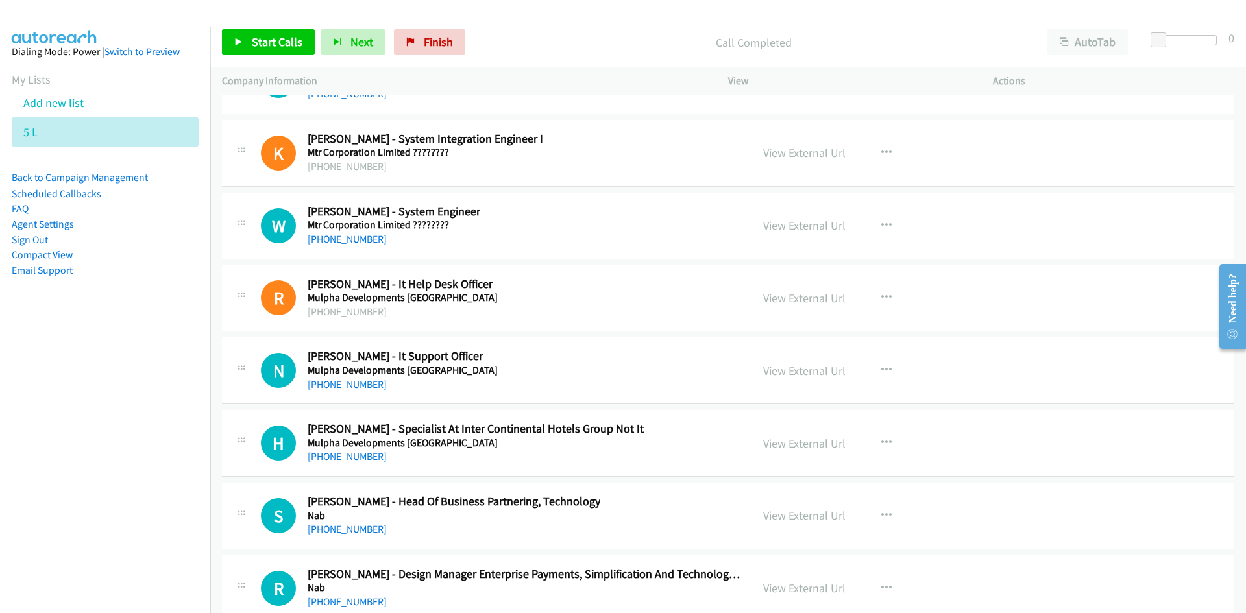
scroll to position [18822, 0]
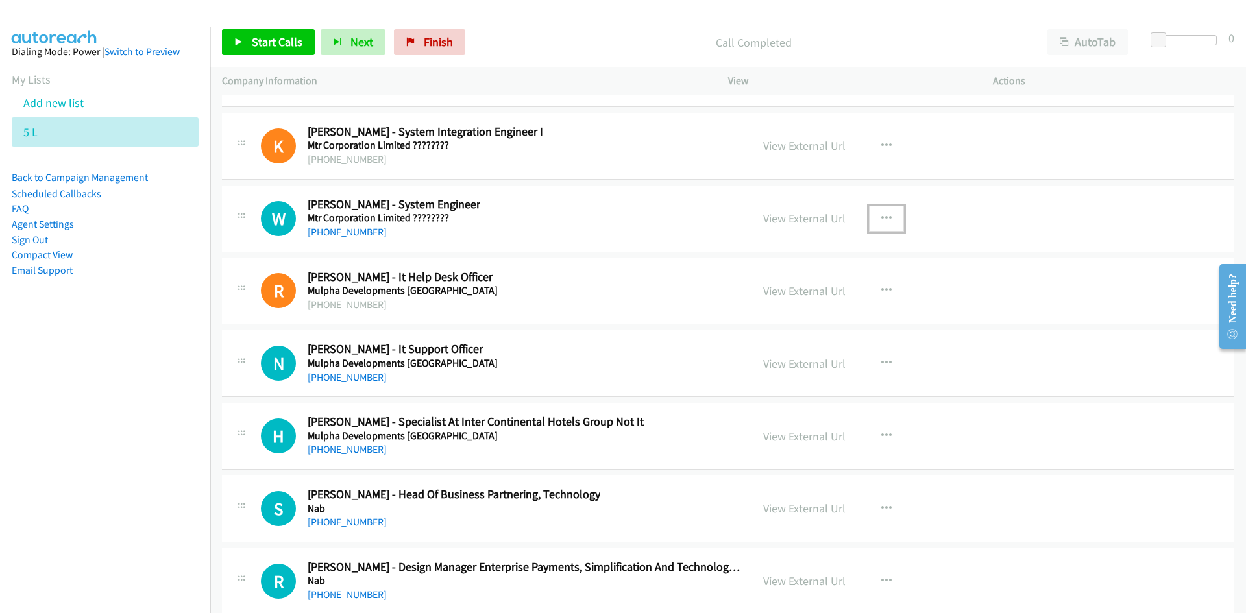
click at [883, 220] on icon "button" at bounding box center [886, 219] width 10 height 10
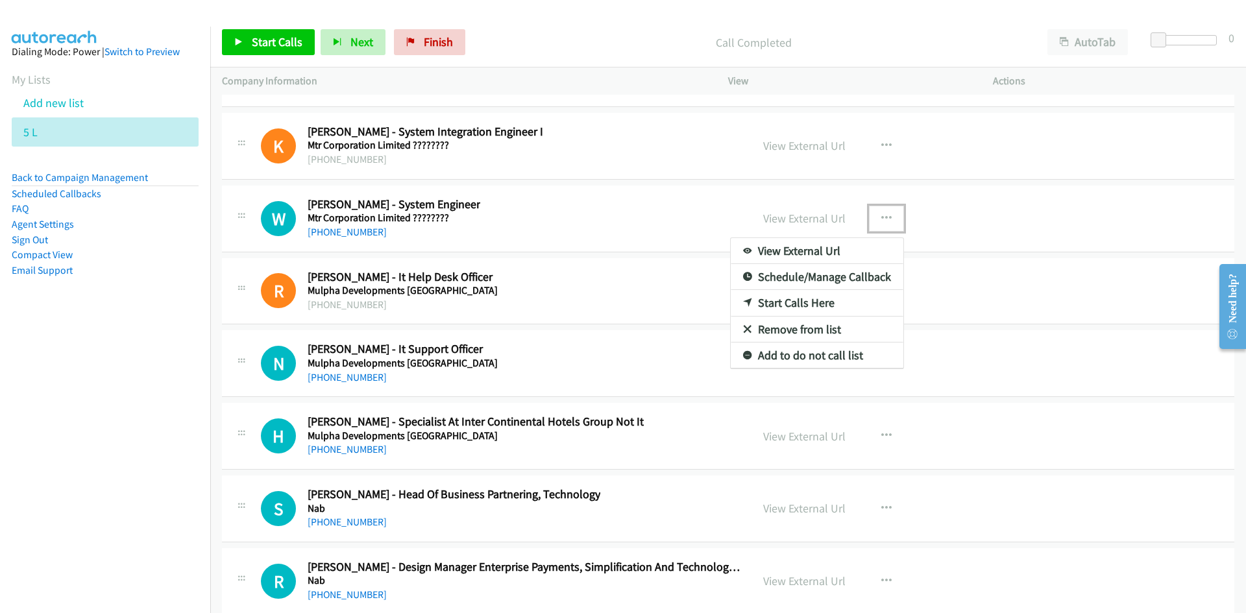
click at [792, 303] on link "Start Calls Here" at bounding box center [817, 303] width 173 height 26
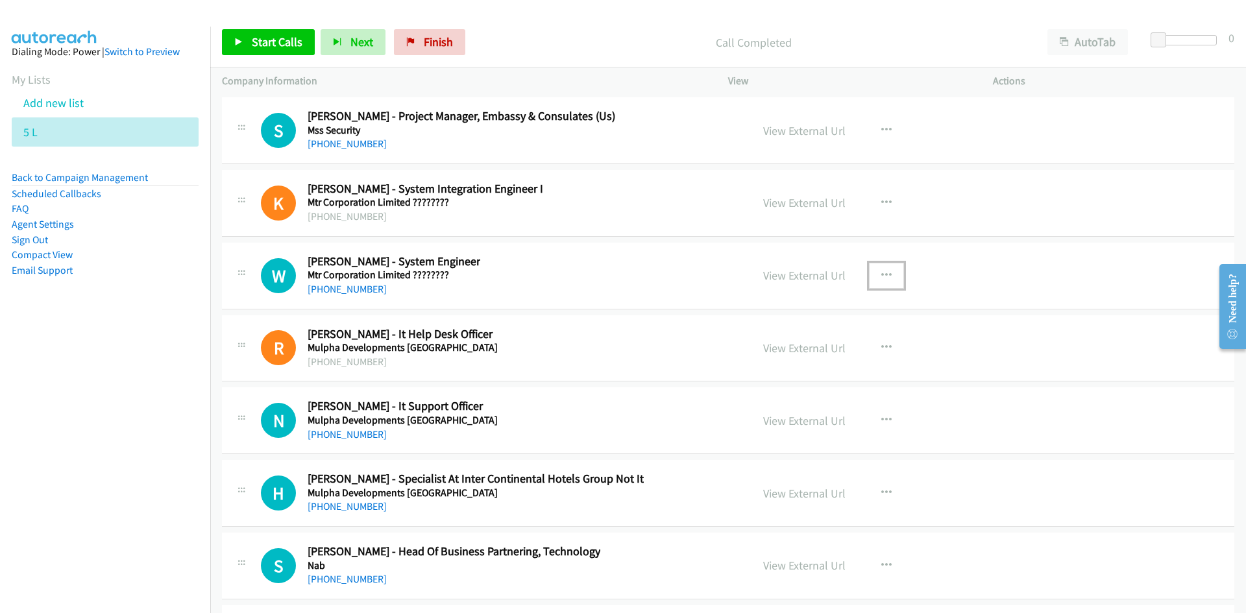
scroll to position [18692, 0]
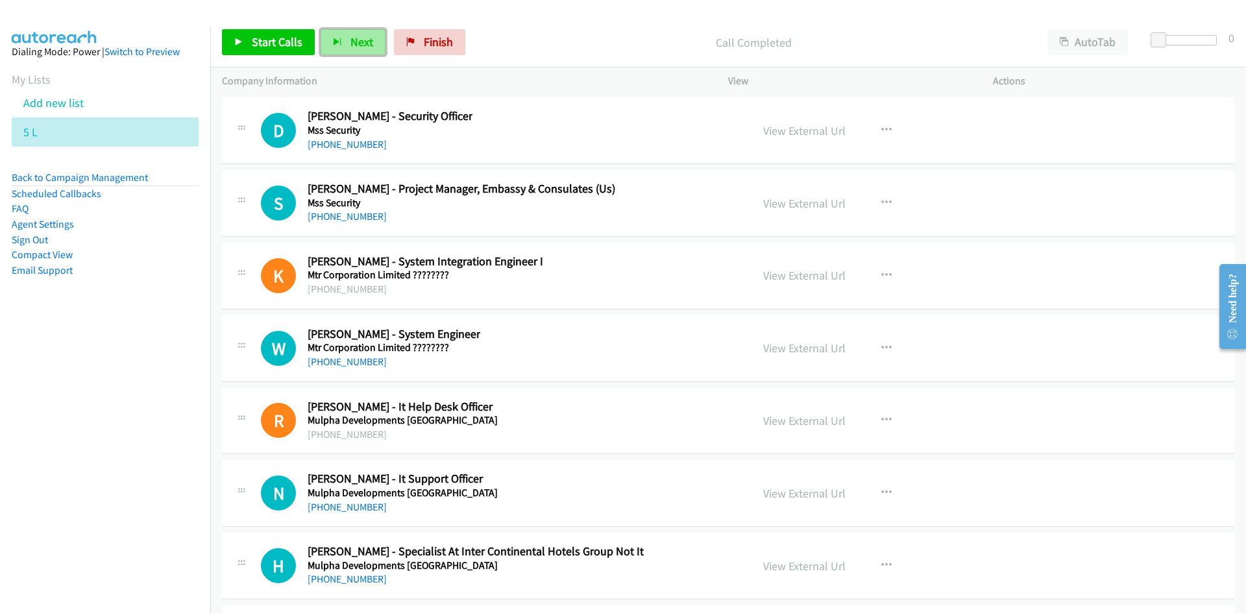
click at [373, 38] on button "Next" at bounding box center [353, 42] width 65 height 26
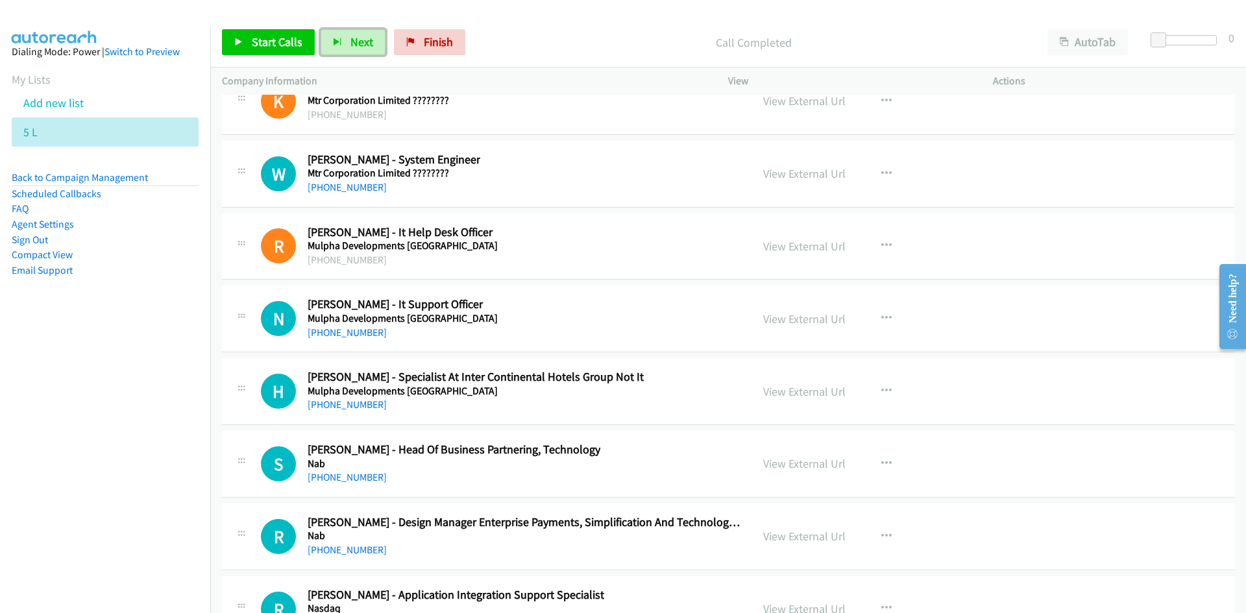
scroll to position [18887, 0]
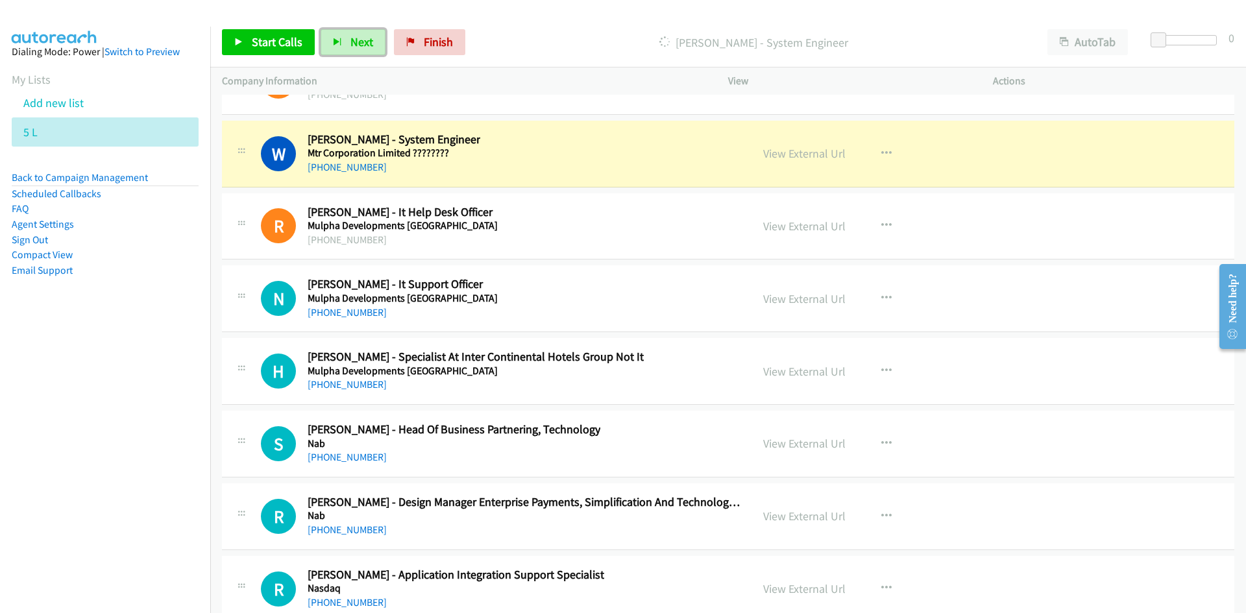
click at [359, 43] on span "Next" at bounding box center [361, 41] width 23 height 15
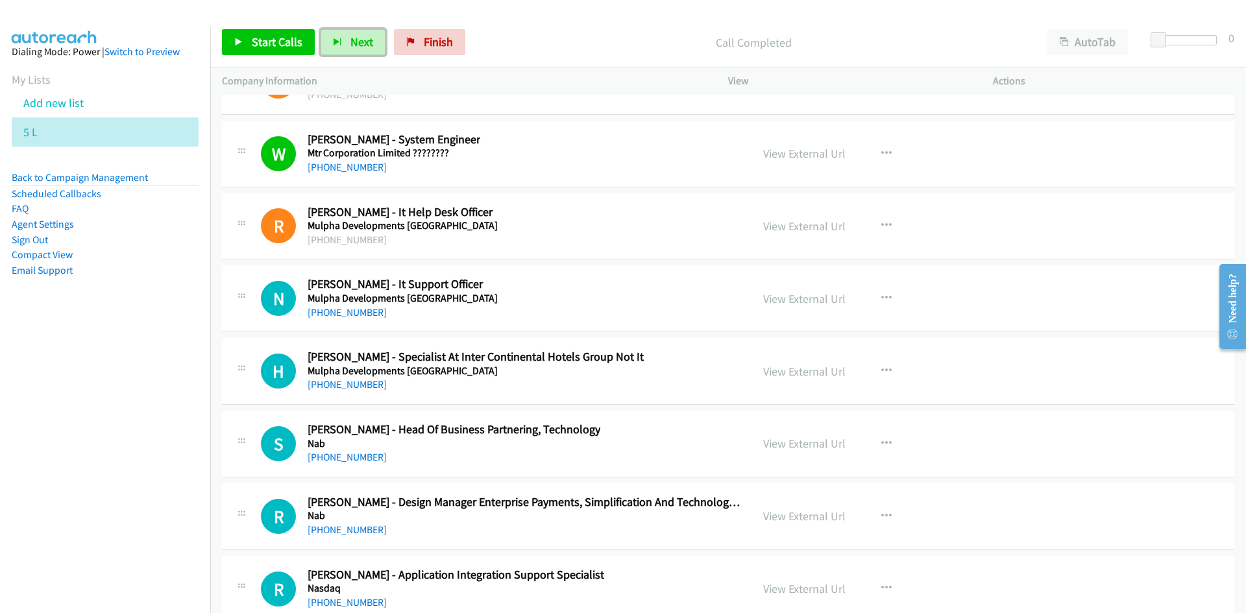
scroll to position [18988, 0]
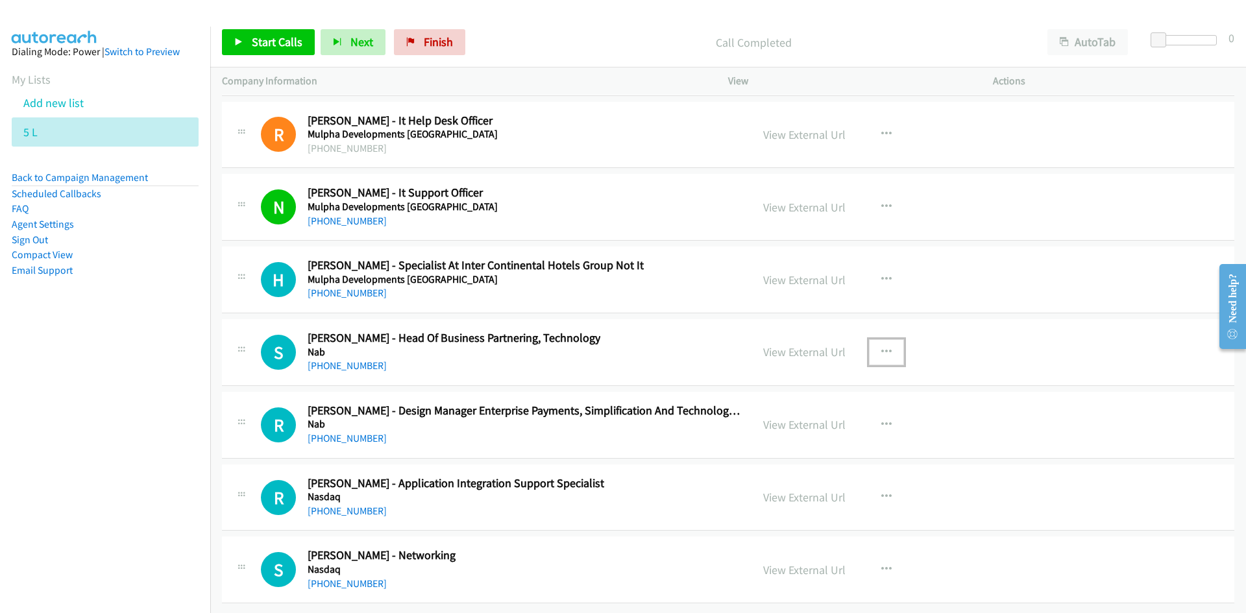
click at [881, 347] on icon "button" at bounding box center [886, 352] width 10 height 10
click at [794, 424] on link "Start Calls Here" at bounding box center [817, 437] width 173 height 26
click at [363, 35] on span "Next" at bounding box center [361, 41] width 23 height 15
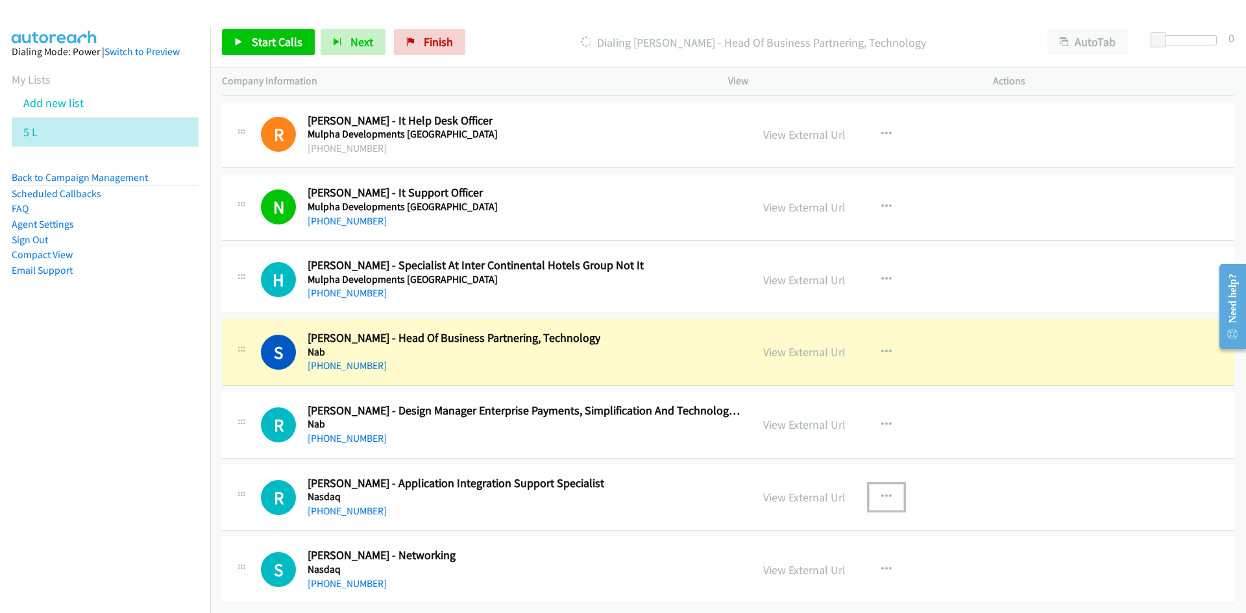
drag, startPoint x: 885, startPoint y: 483, endPoint x: 880, endPoint y: 489, distance: 7.9
click at [885, 492] on icon "button" at bounding box center [886, 497] width 10 height 10
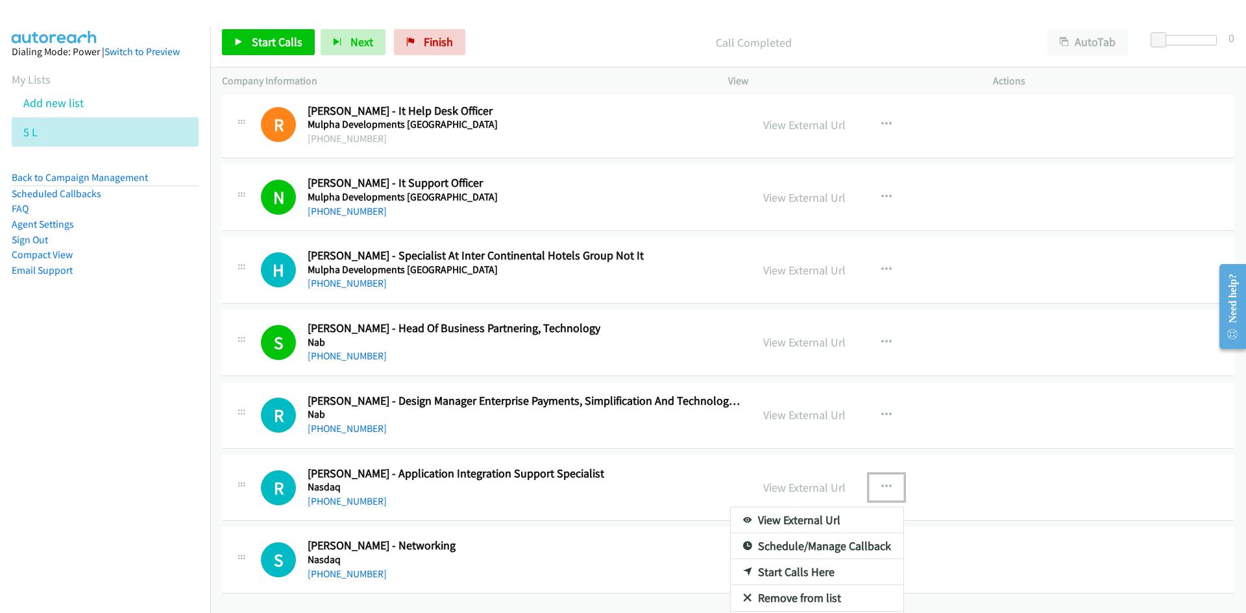
click at [788, 568] on link "Start Calls Here" at bounding box center [817, 572] width 173 height 26
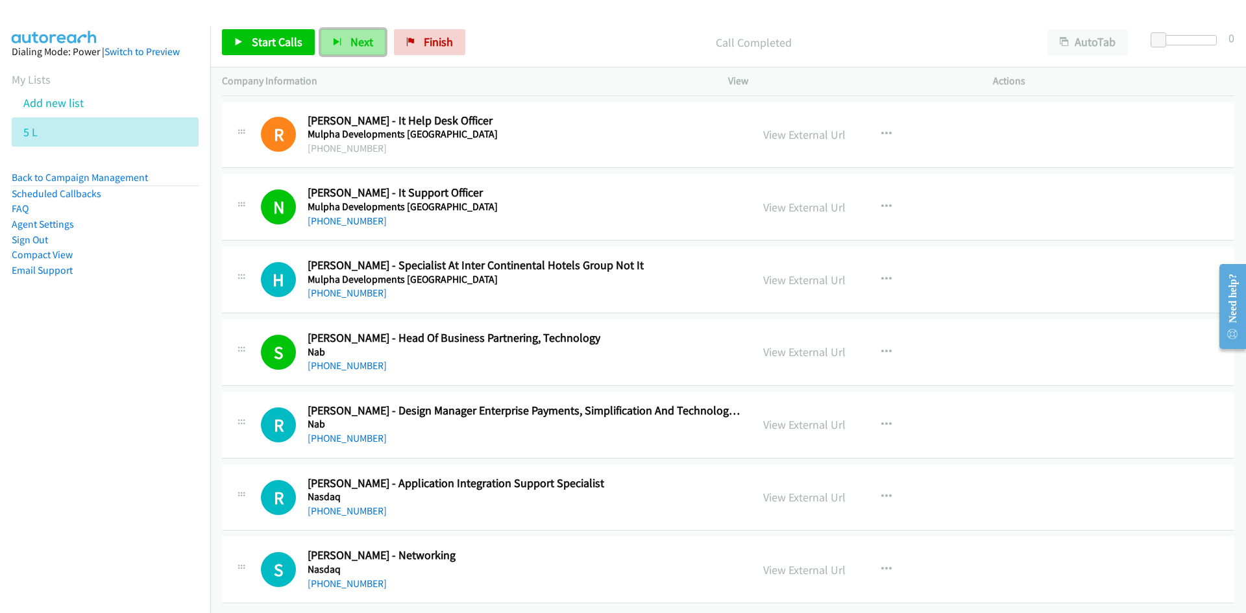
click at [356, 41] on span "Next" at bounding box center [361, 41] width 23 height 15
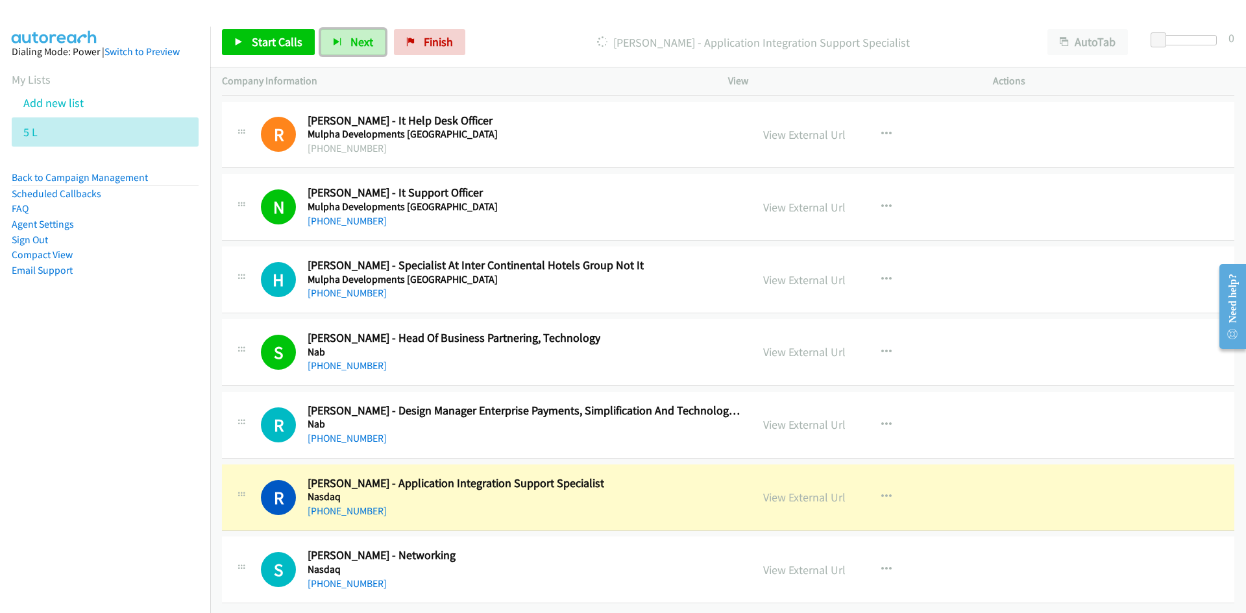
drag, startPoint x: 807, startPoint y: 492, endPoint x: 705, endPoint y: 390, distance: 144.6
click at [807, 492] on link "View External Url" at bounding box center [804, 497] width 82 height 15
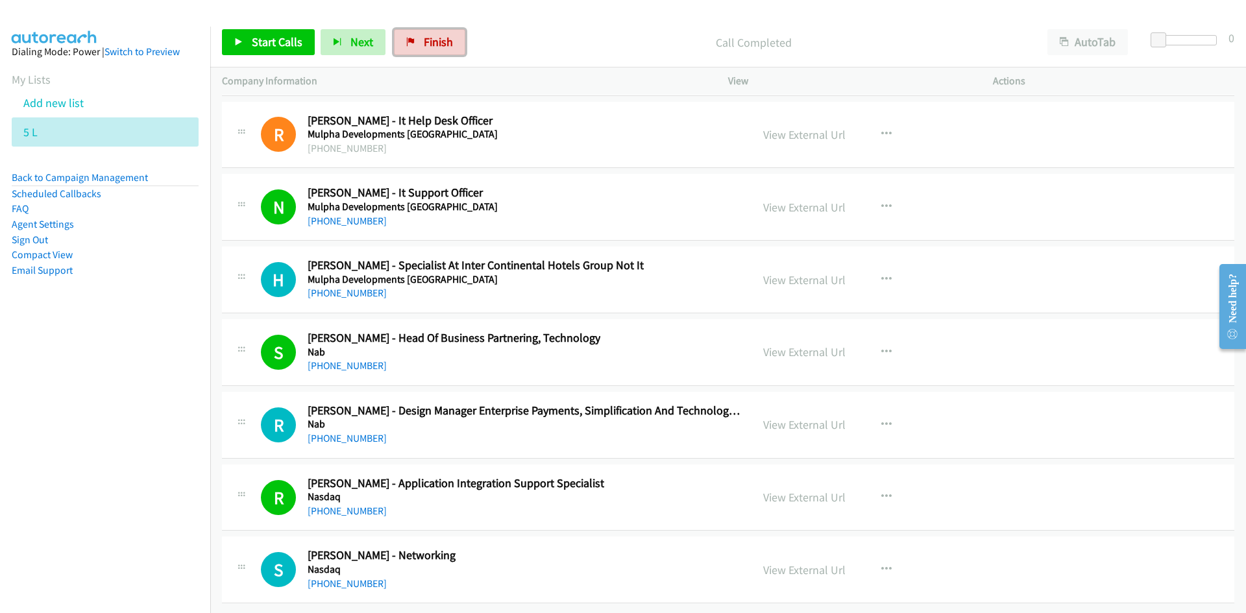
drag, startPoint x: 422, startPoint y: 44, endPoint x: 682, endPoint y: 62, distance: 260.9
click at [424, 44] on span "Finish" at bounding box center [438, 41] width 29 height 15
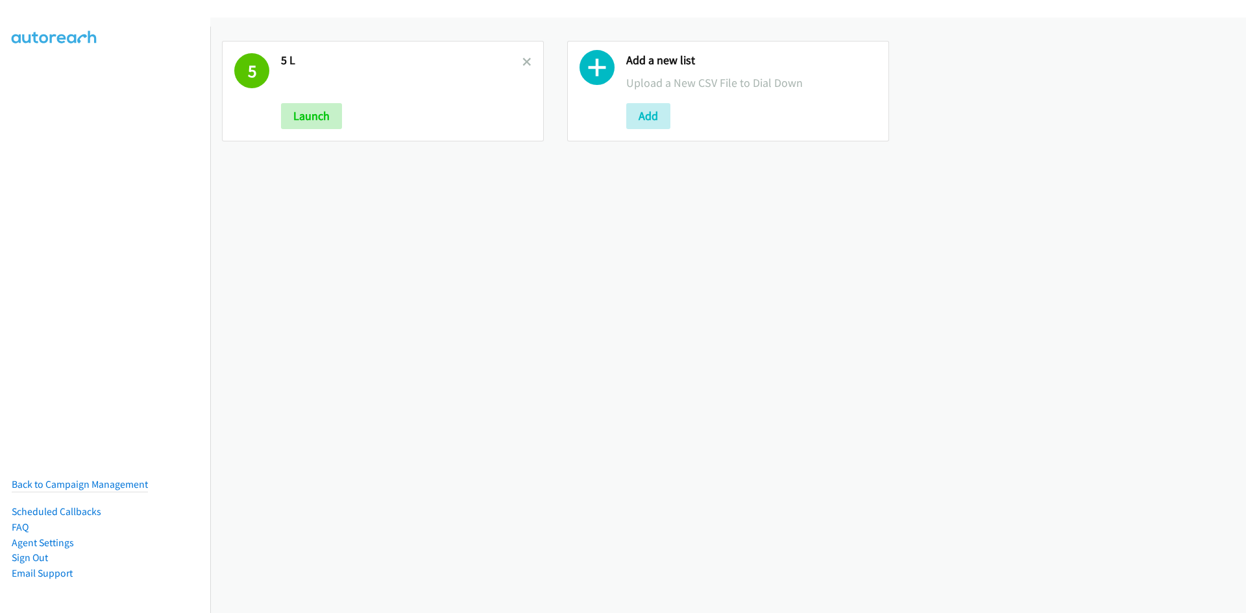
click at [515, 62] on h2 "5 L" at bounding box center [401, 60] width 241 height 15
click at [525, 59] on icon at bounding box center [526, 62] width 9 height 9
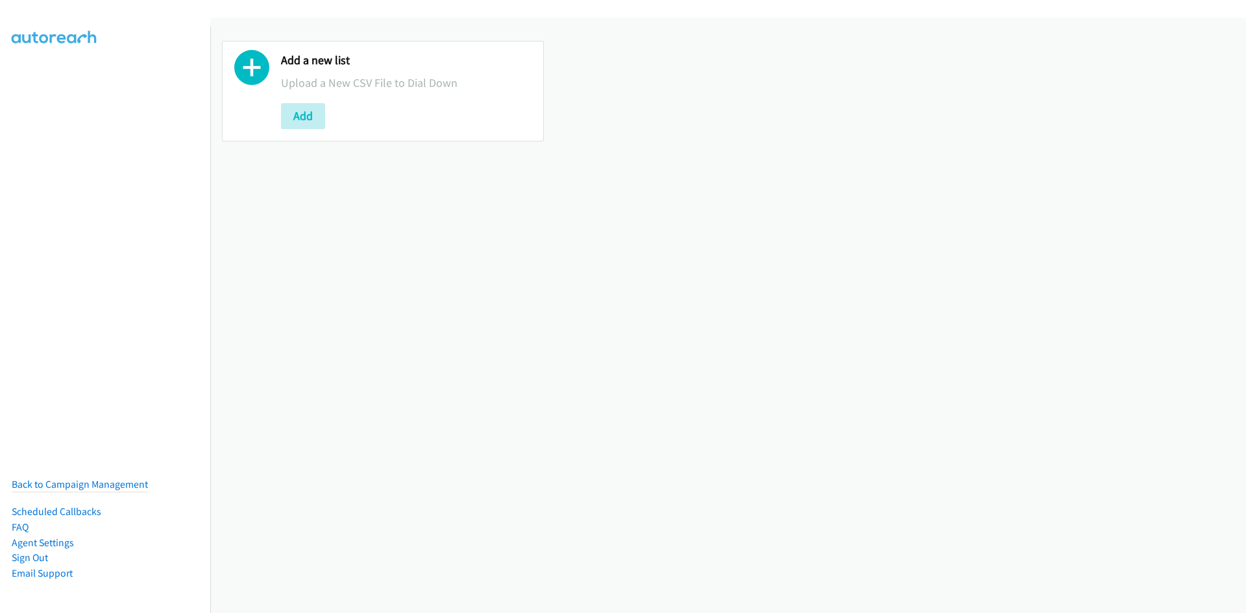
click at [323, 117] on button "Add" at bounding box center [303, 116] width 44 height 26
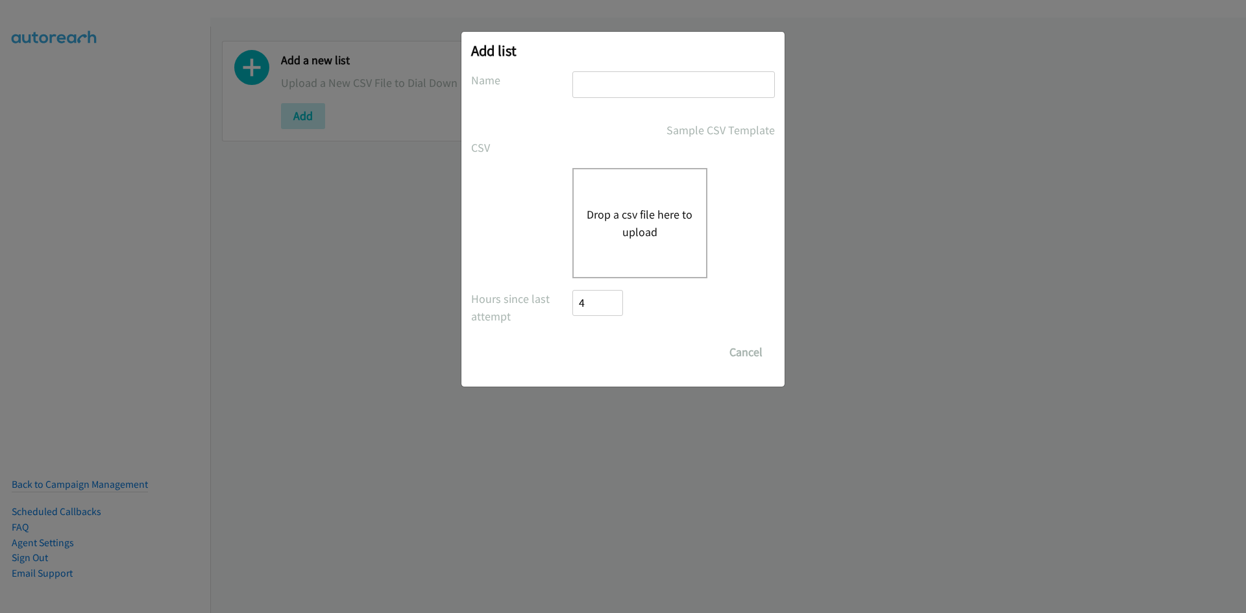
click at [591, 80] on input "text" at bounding box center [673, 84] width 202 height 27
type input "L"
type input "Old No.7"
click at [636, 241] on div "Drop a csv file here to upload" at bounding box center [639, 223] width 135 height 110
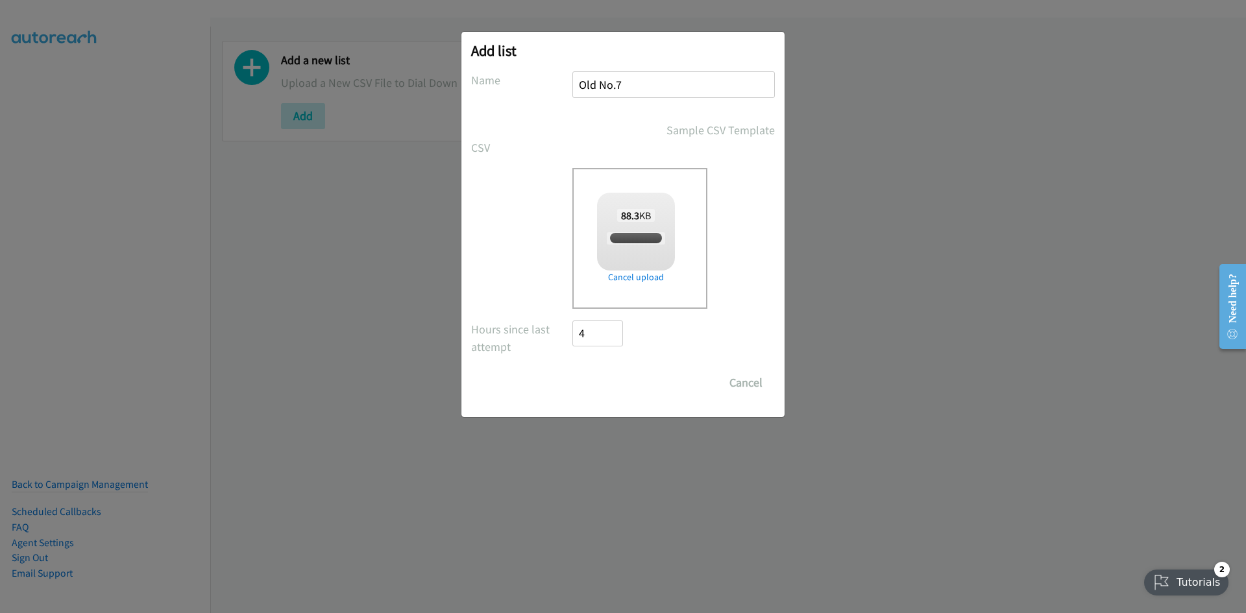
checkbox input "true"
click at [607, 384] on input "Save List" at bounding box center [606, 383] width 68 height 26
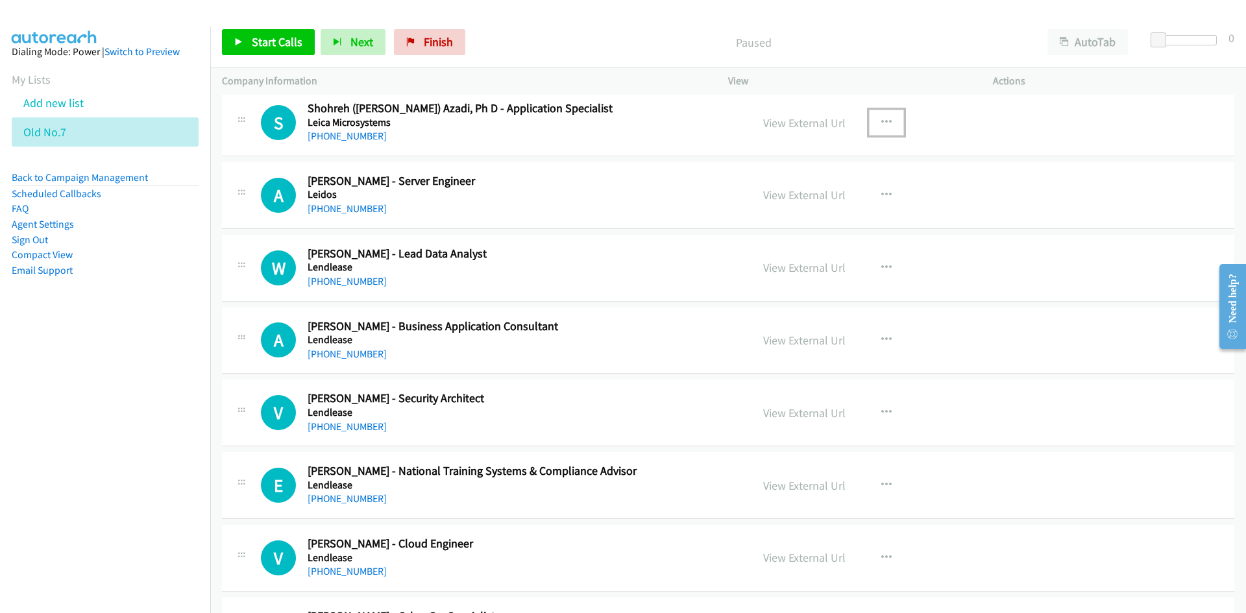
click at [883, 125] on icon "button" at bounding box center [886, 122] width 10 height 10
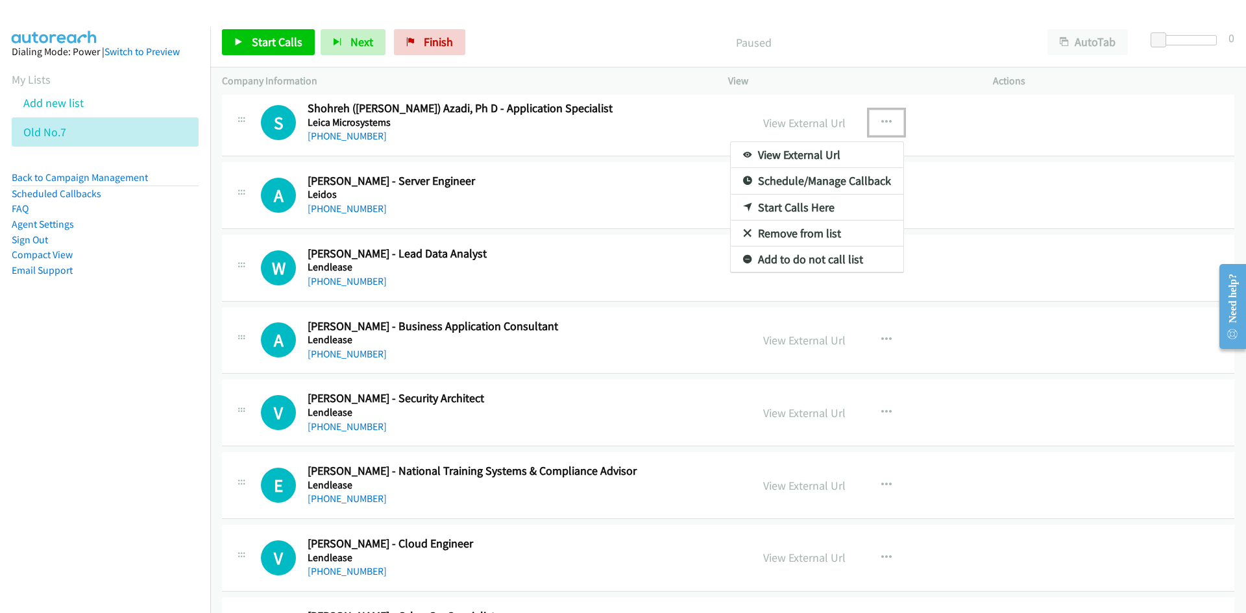
click at [788, 208] on link "Start Calls Here" at bounding box center [817, 208] width 173 height 26
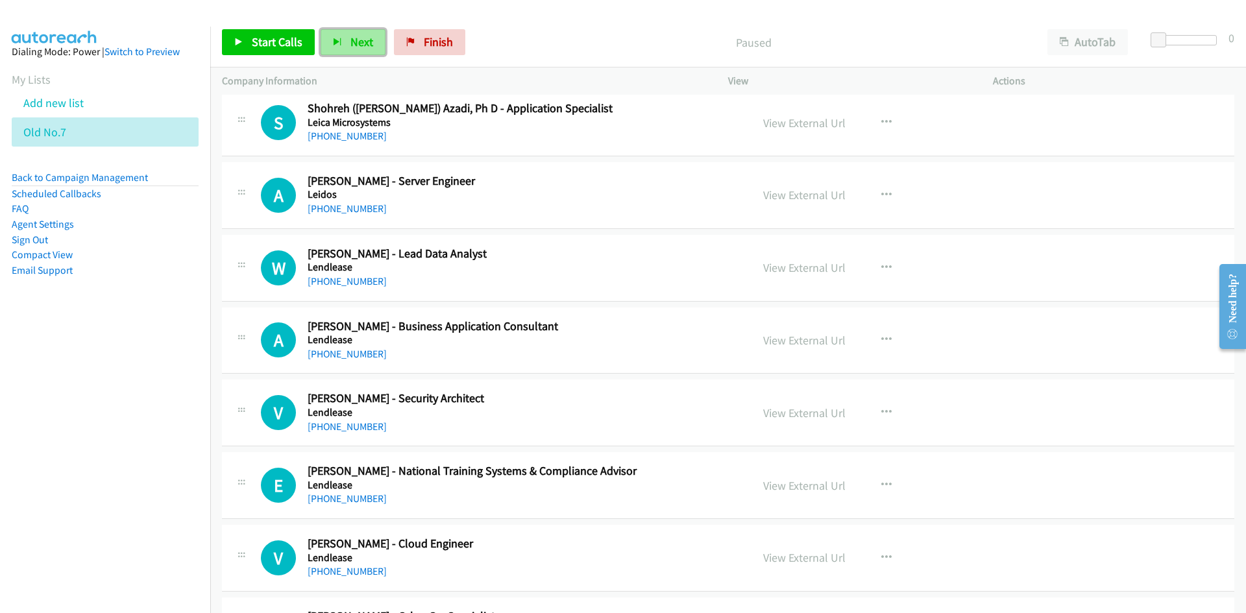
click at [347, 40] on button "Next" at bounding box center [353, 42] width 65 height 26
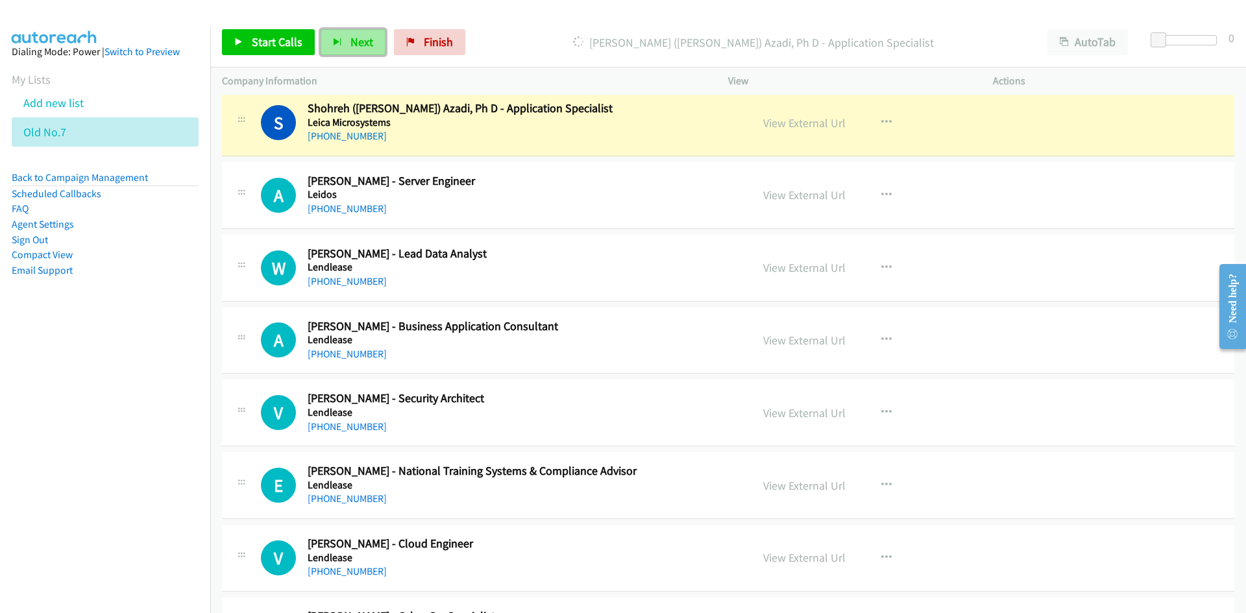
click at [360, 48] on span "Next" at bounding box center [361, 41] width 23 height 15
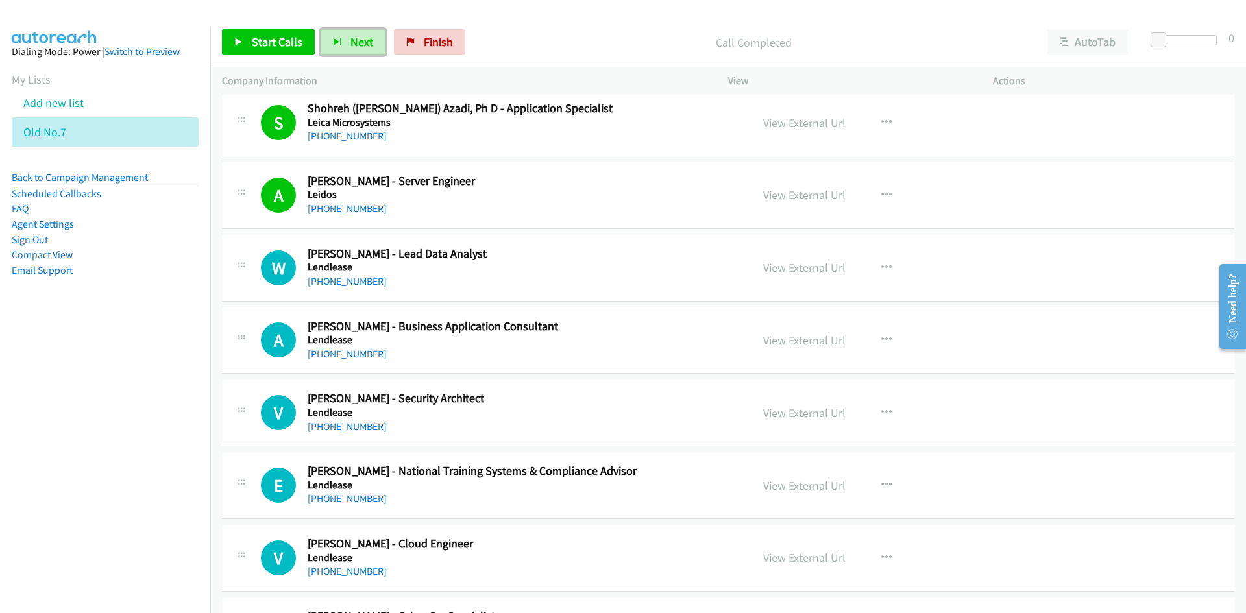
click at [369, 46] on span "Next" at bounding box center [361, 41] width 23 height 15
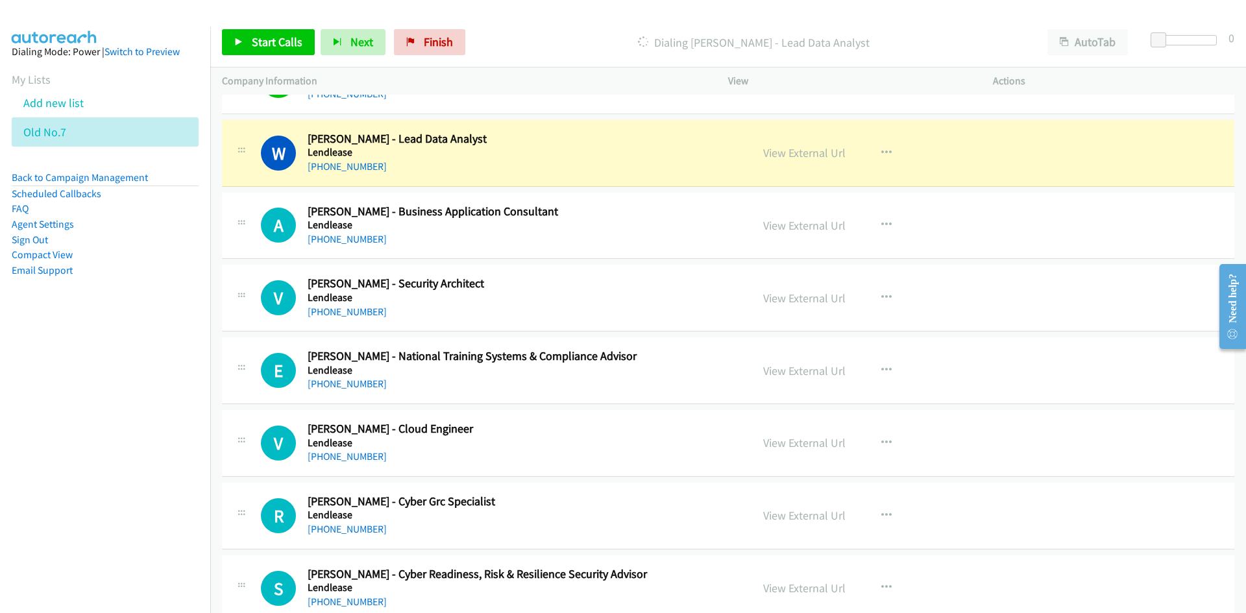
scroll to position [325, 0]
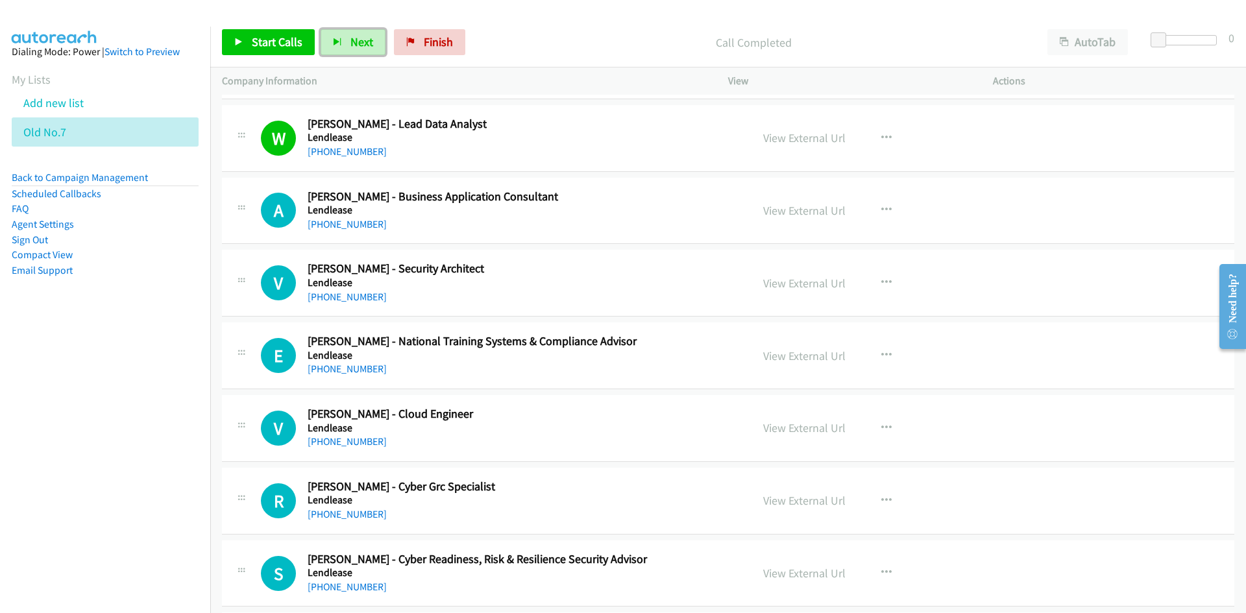
drag, startPoint x: 352, startPoint y: 37, endPoint x: 541, endPoint y: 164, distance: 227.4
click at [352, 37] on span "Next" at bounding box center [361, 41] width 23 height 15
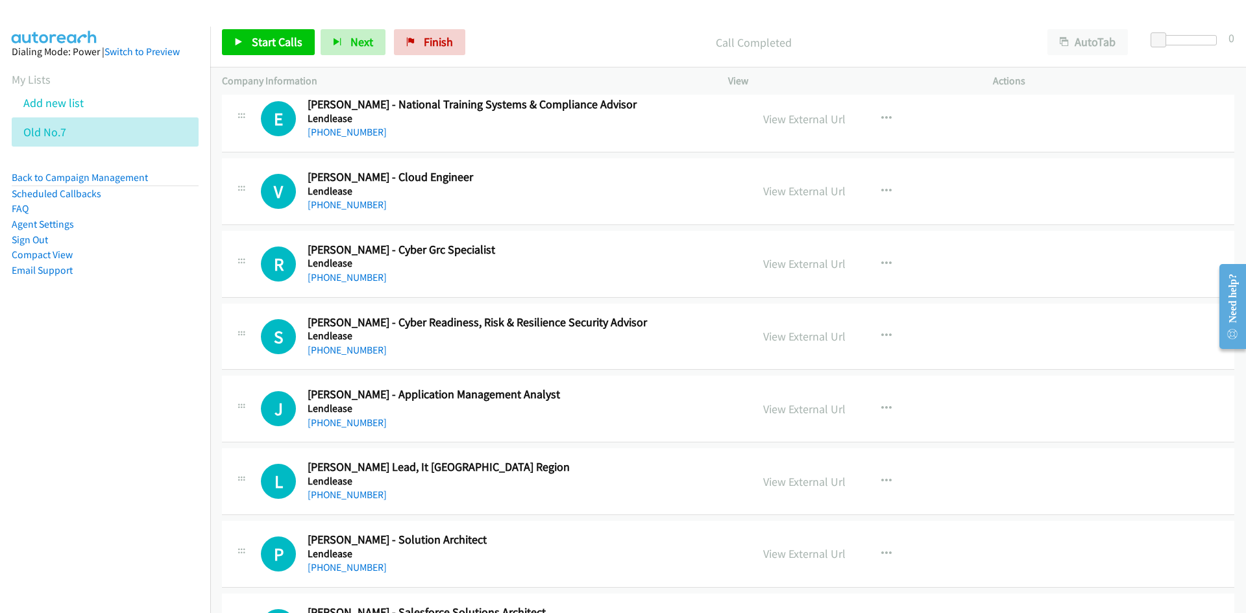
scroll to position [584, 0]
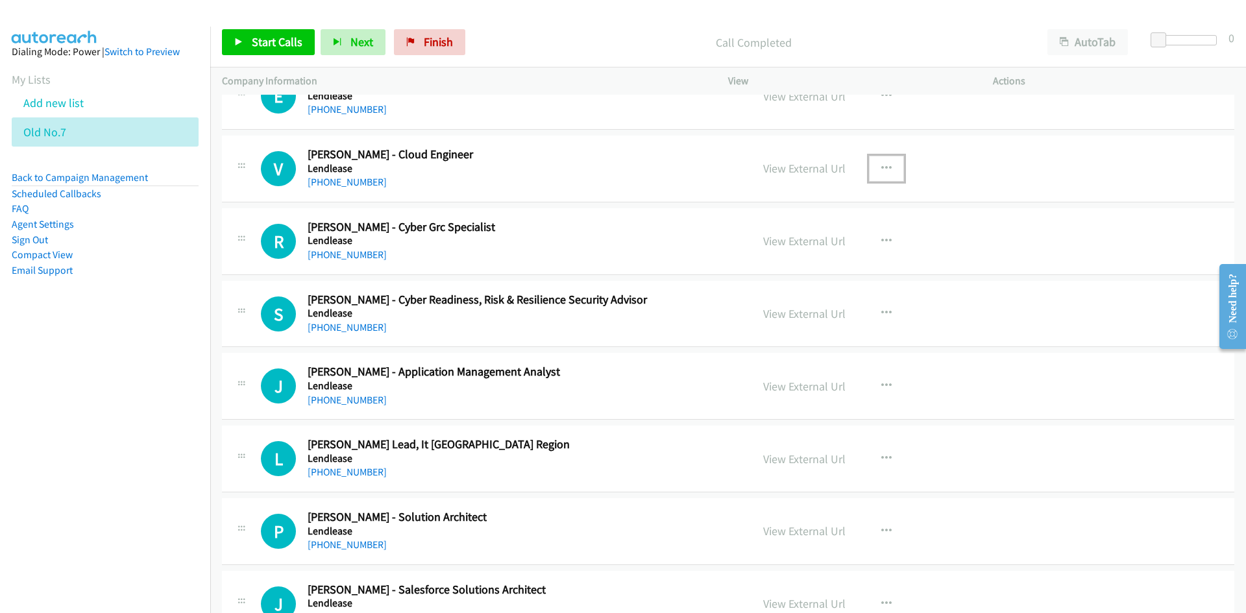
click at [884, 164] on icon "button" at bounding box center [886, 169] width 10 height 10
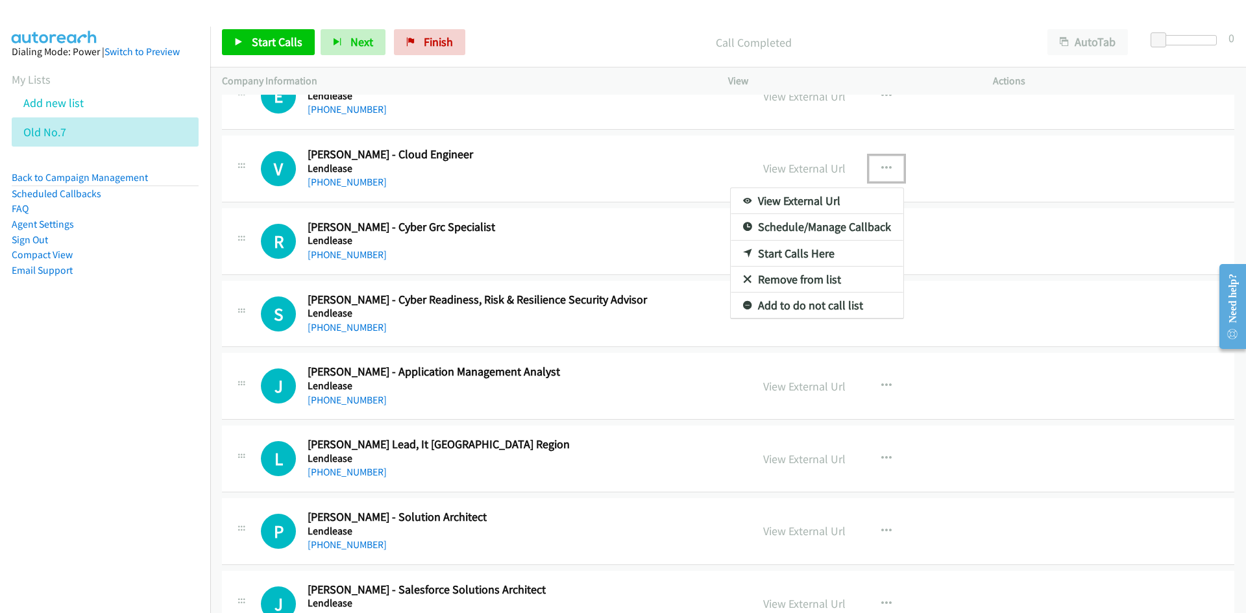
click at [796, 254] on link "Start Calls Here" at bounding box center [817, 254] width 173 height 26
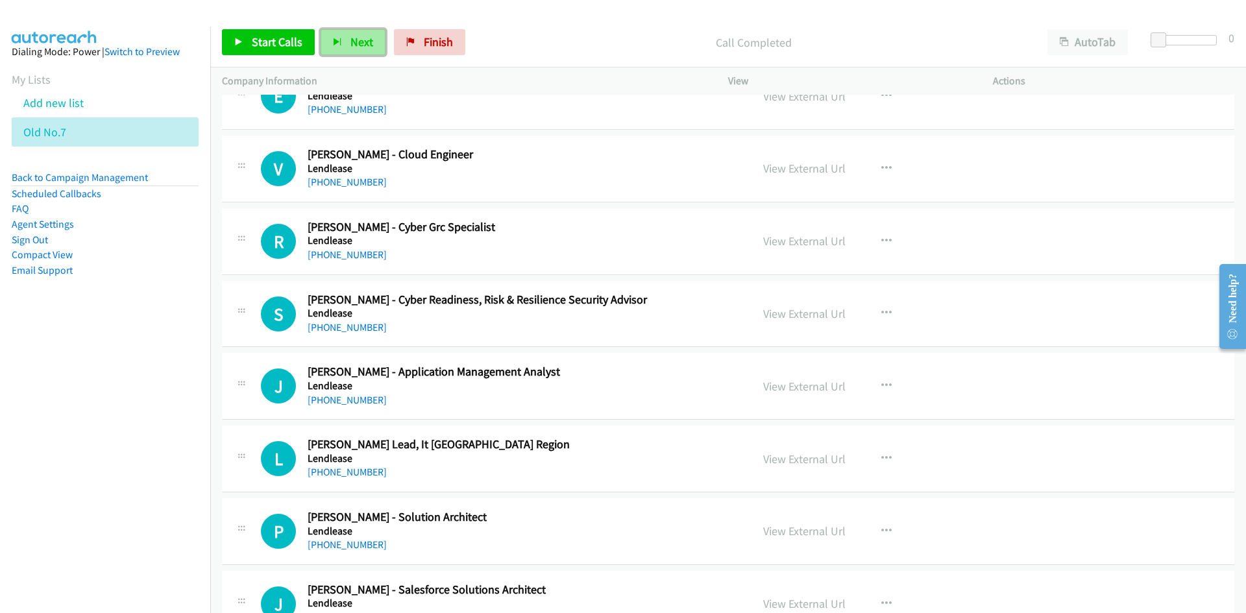
click at [342, 45] on button "Next" at bounding box center [353, 42] width 65 height 26
drag, startPoint x: 356, startPoint y: 32, endPoint x: 379, endPoint y: 58, distance: 34.5
click at [356, 32] on button "Next" at bounding box center [353, 42] width 65 height 26
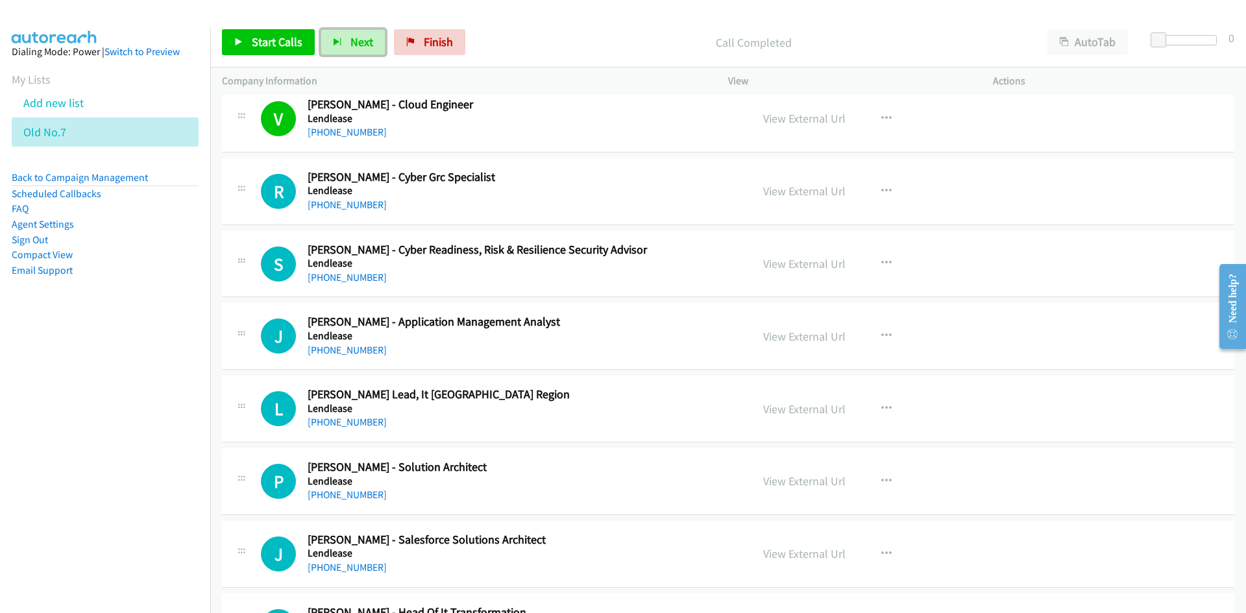
scroll to position [649, 0]
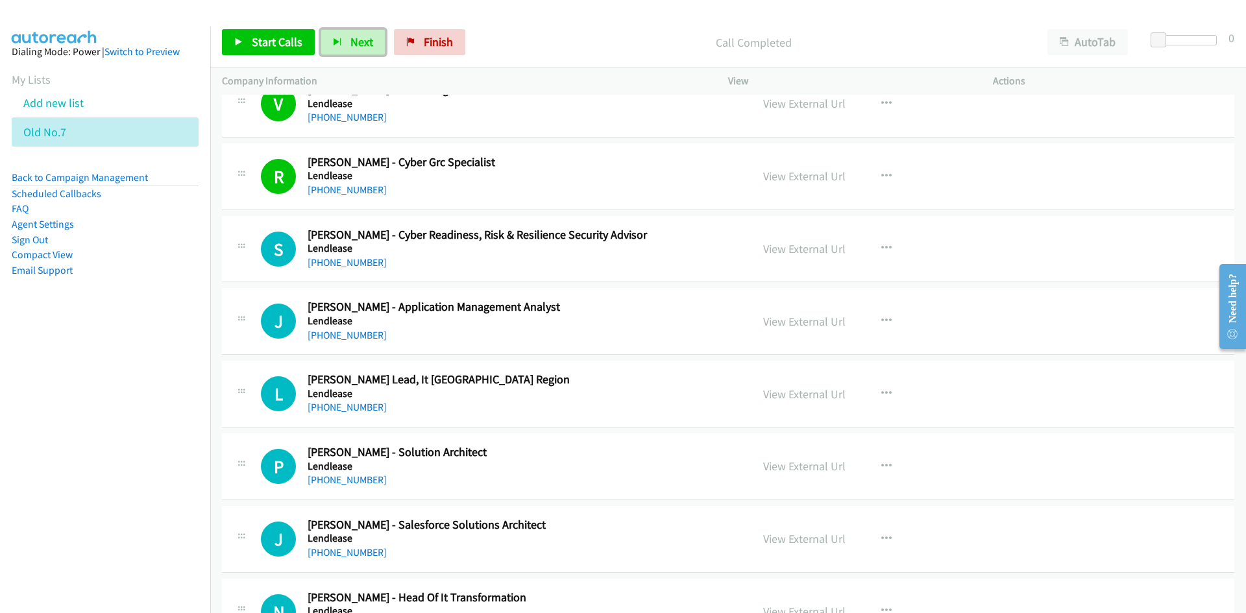
drag, startPoint x: 362, startPoint y: 34, endPoint x: 278, endPoint y: 1, distance: 90.6
click at [362, 34] on span "Next" at bounding box center [361, 41] width 23 height 15
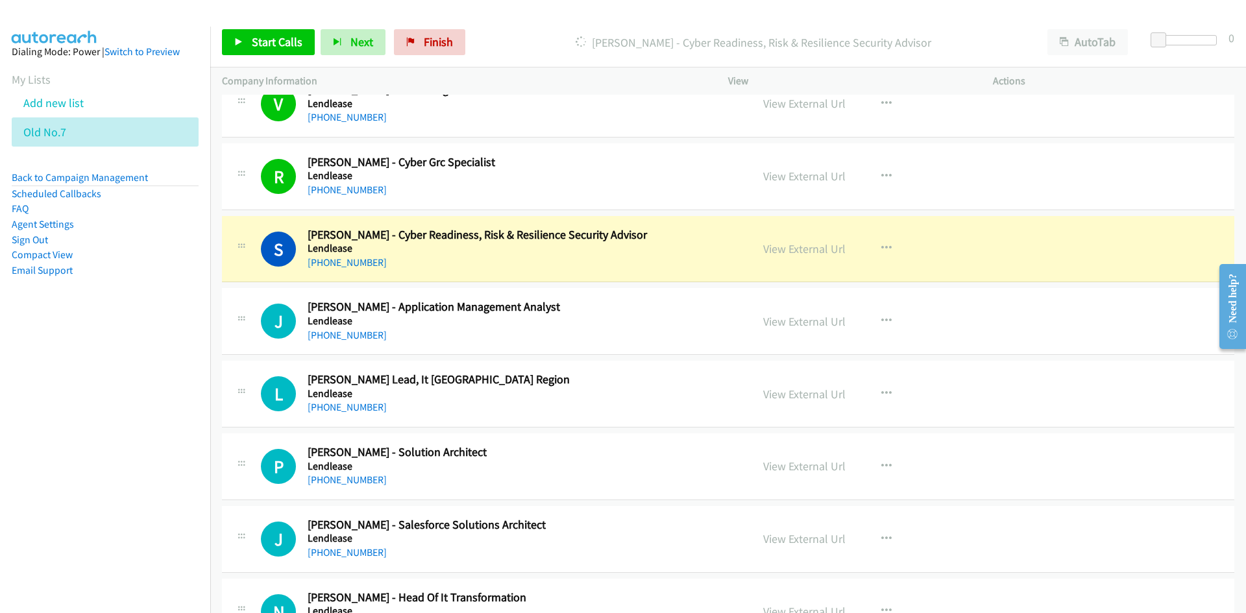
scroll to position [714, 0]
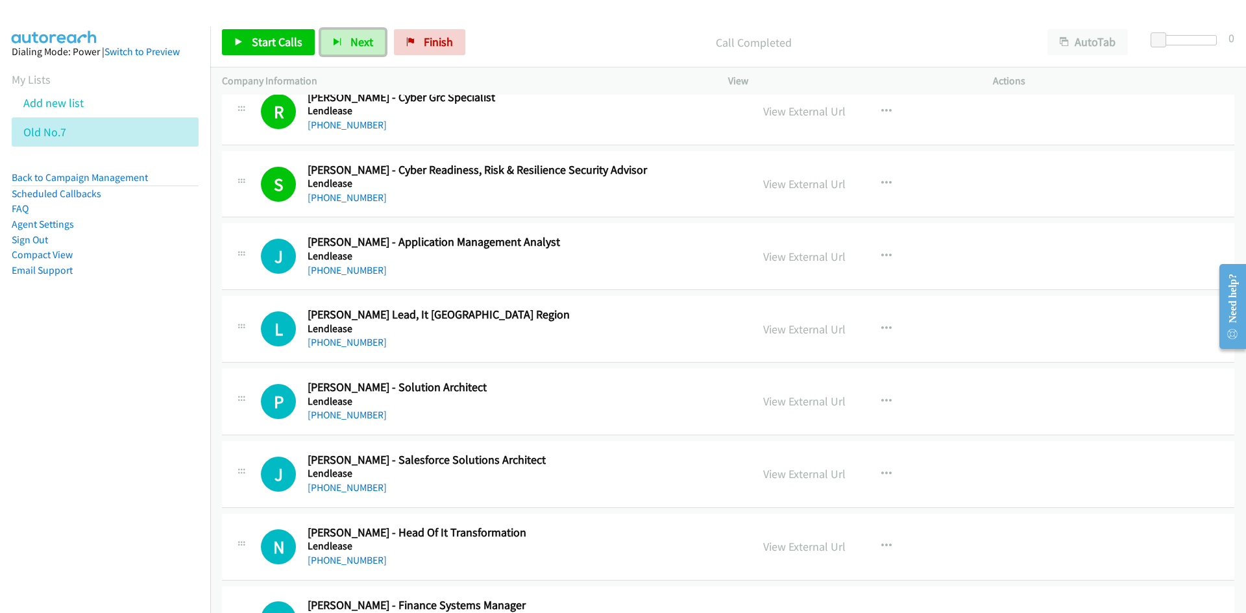
drag, startPoint x: 357, startPoint y: 47, endPoint x: 501, endPoint y: 191, distance: 203.8
click at [357, 47] on span "Next" at bounding box center [361, 41] width 23 height 15
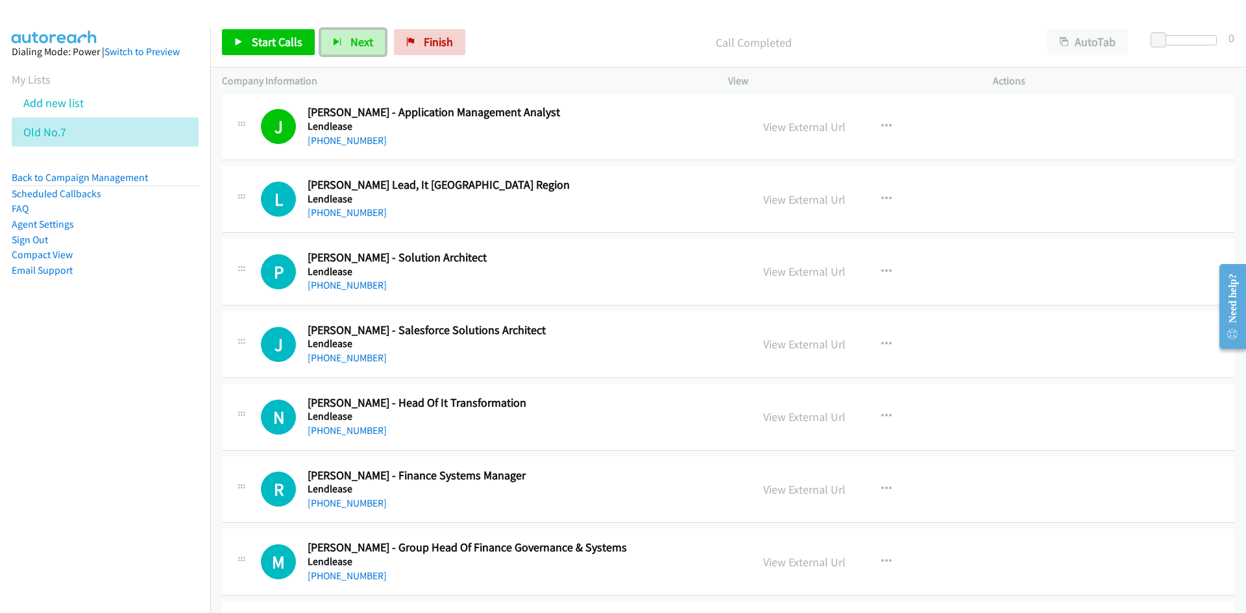
drag, startPoint x: 349, startPoint y: 35, endPoint x: 399, endPoint y: 80, distance: 67.1
click at [350, 35] on span "Next" at bounding box center [361, 41] width 23 height 15
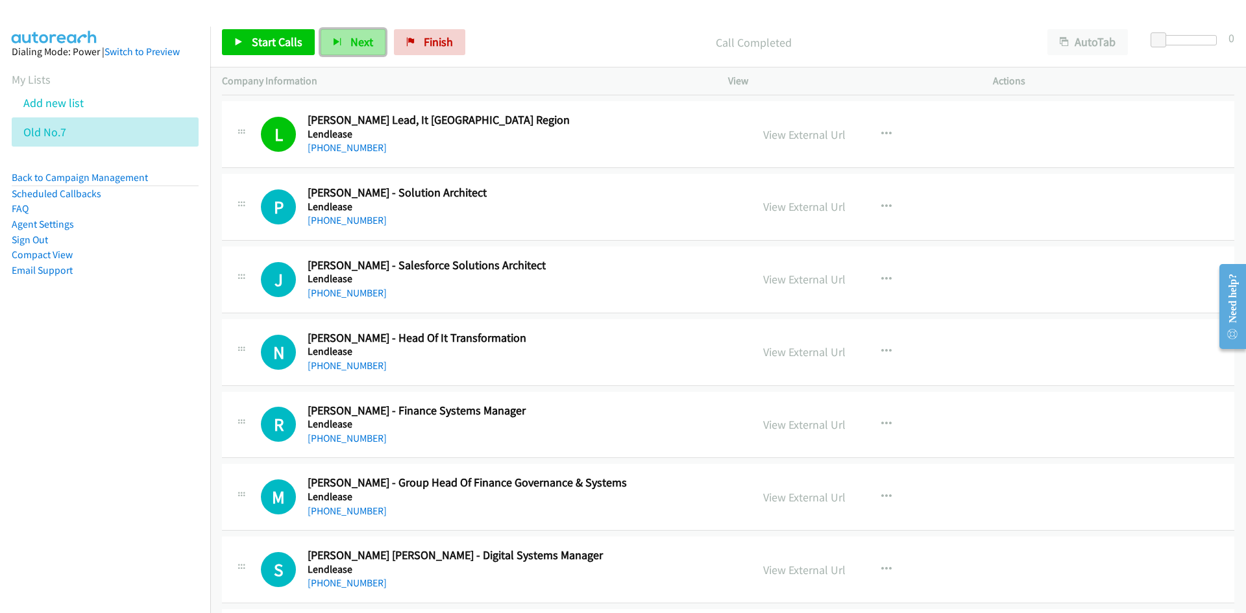
click at [352, 44] on span "Next" at bounding box center [361, 41] width 23 height 15
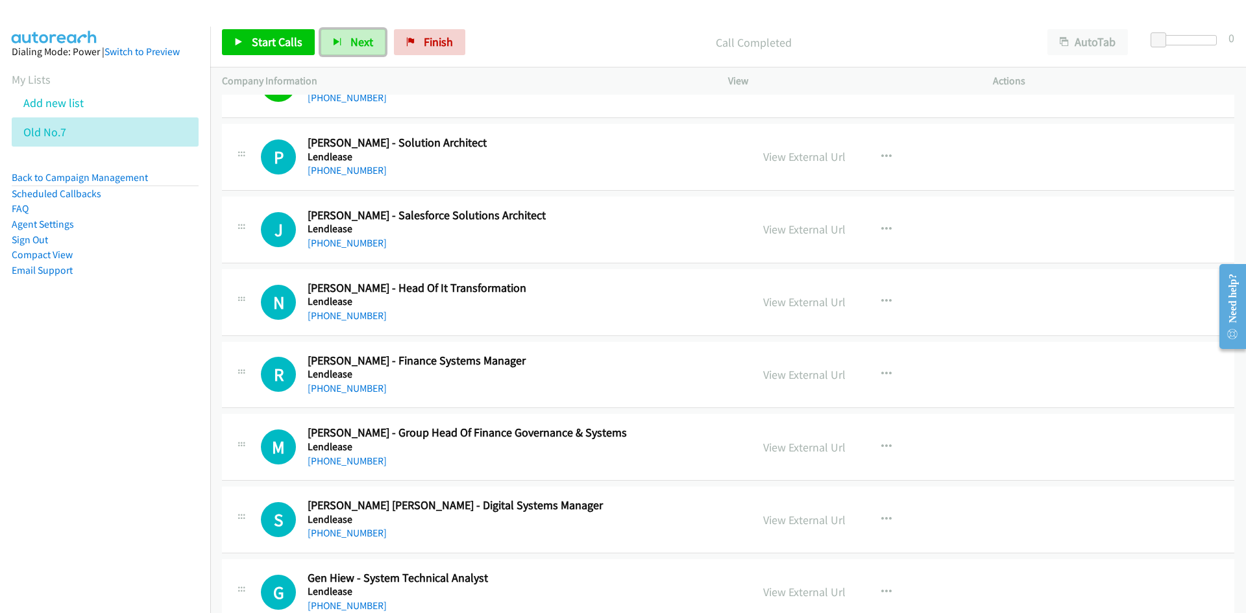
scroll to position [974, 0]
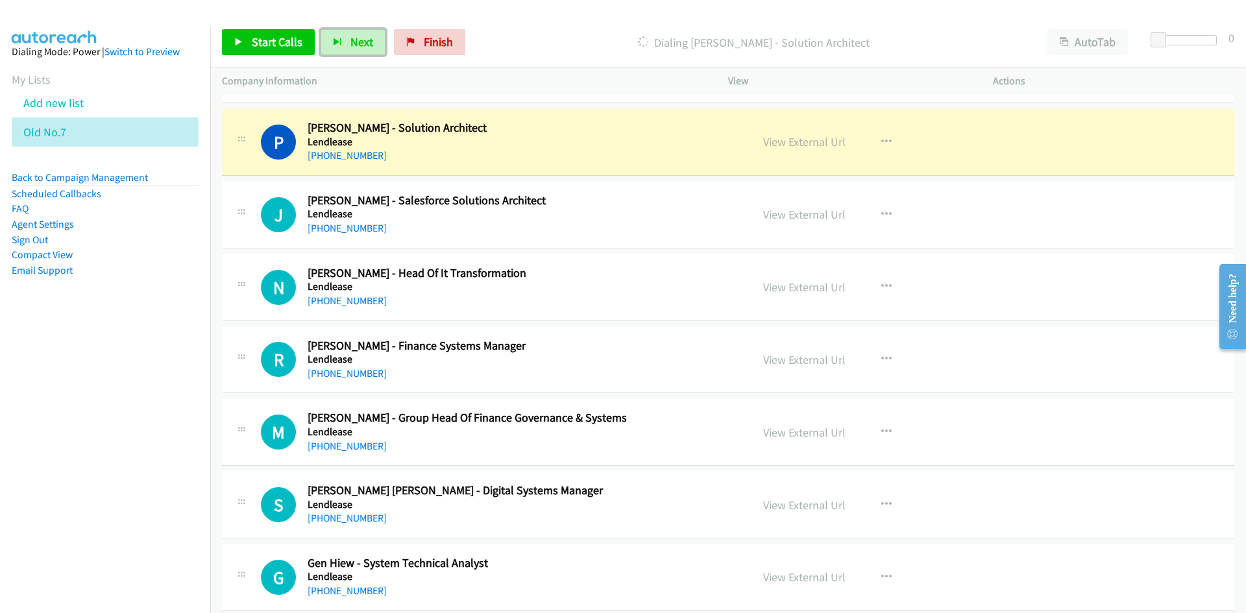
drag, startPoint x: 368, startPoint y: 38, endPoint x: 596, endPoint y: 190, distance: 273.4
click at [368, 38] on span "Next" at bounding box center [361, 41] width 23 height 15
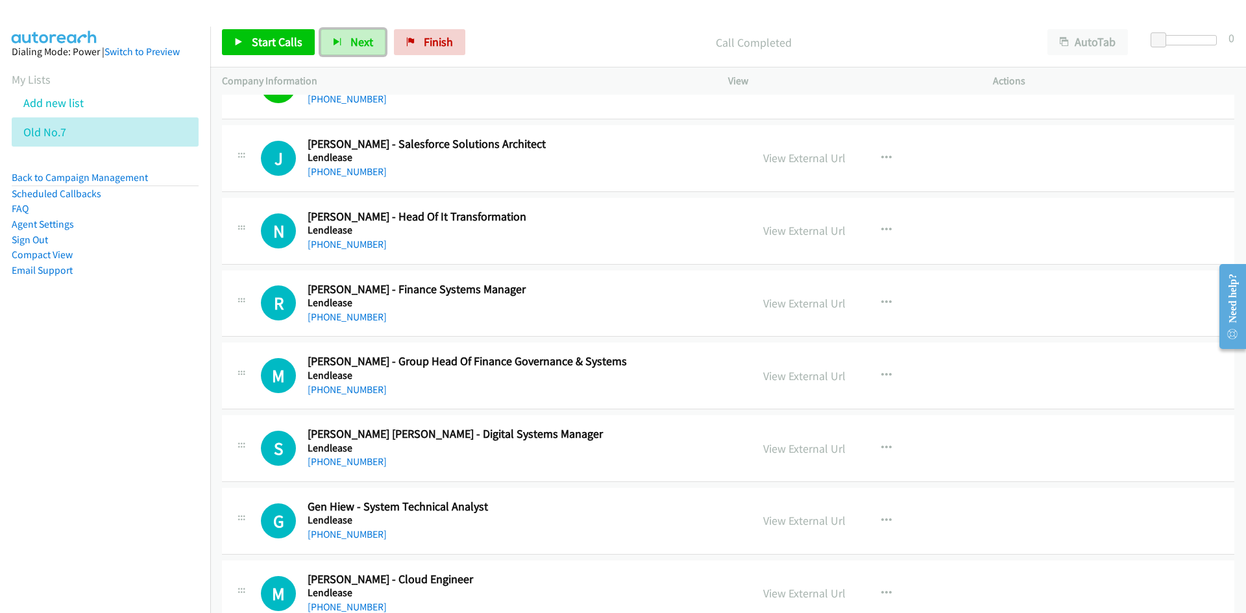
scroll to position [1038, 0]
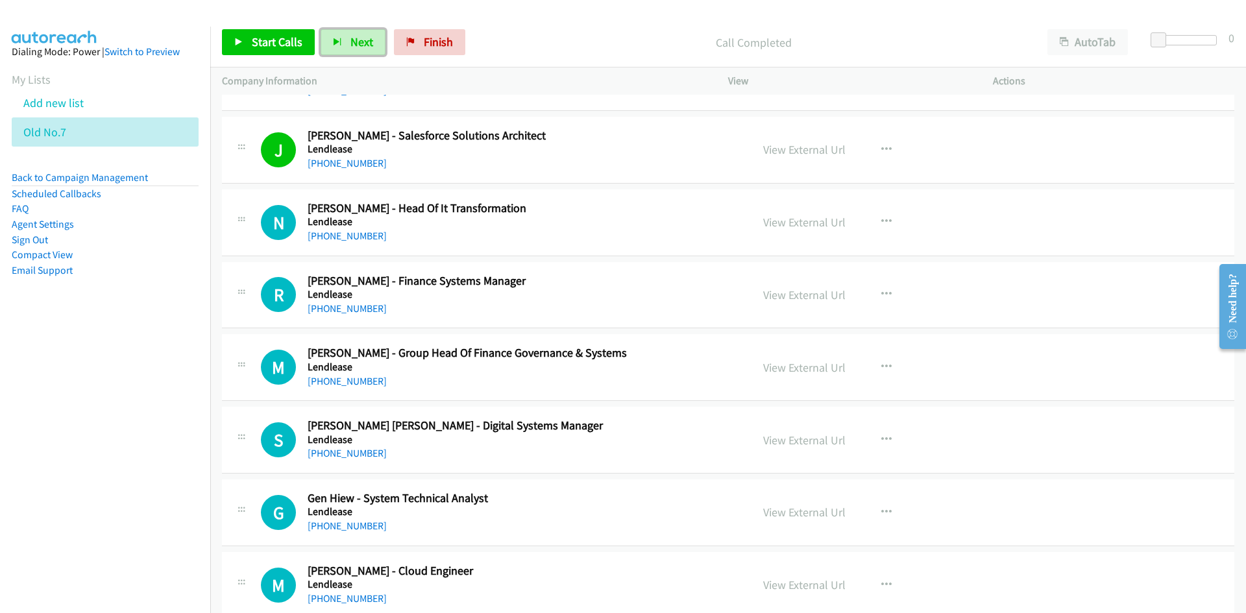
drag, startPoint x: 360, startPoint y: 43, endPoint x: 445, endPoint y: 134, distance: 124.5
click at [360, 43] on span "Next" at bounding box center [361, 41] width 23 height 15
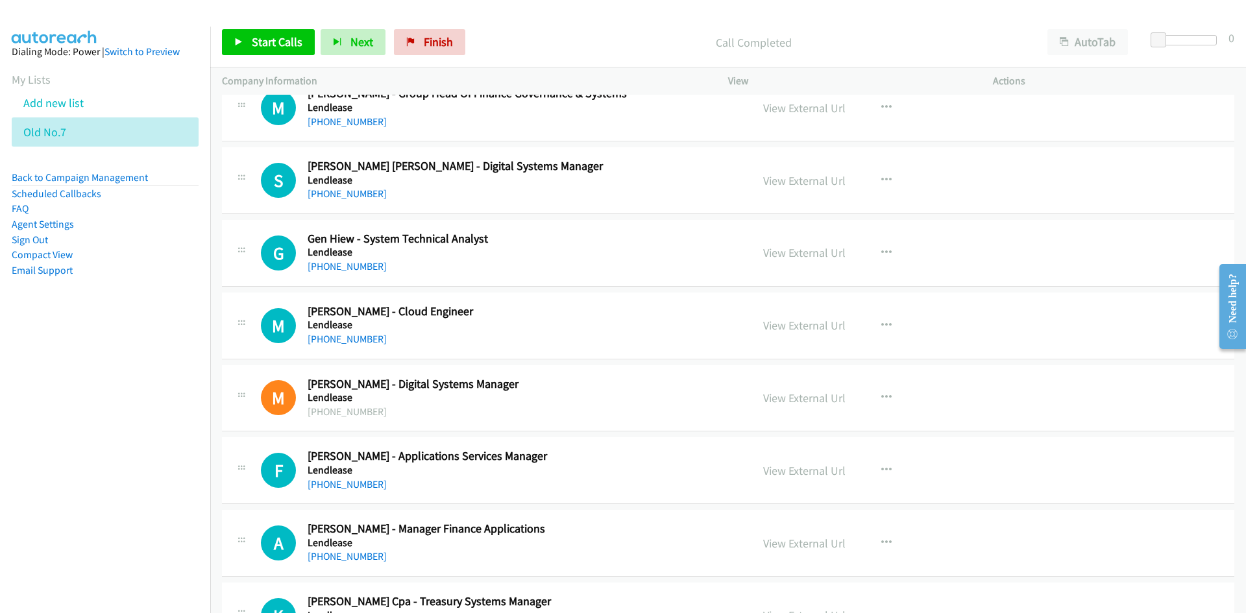
scroll to position [1363, 0]
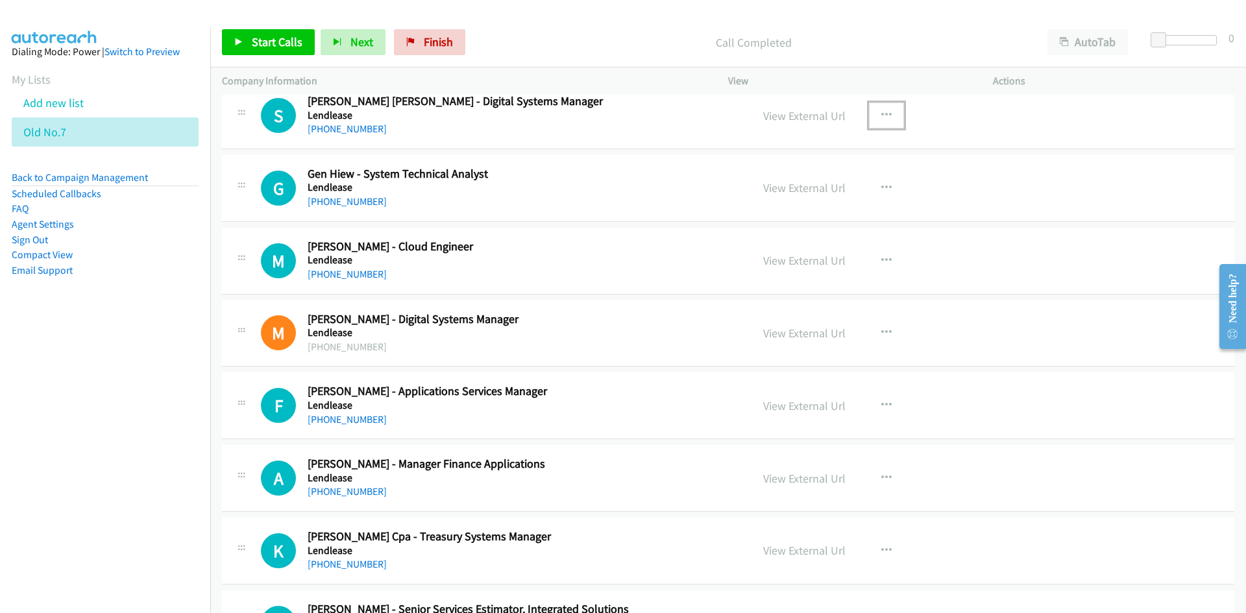
drag, startPoint x: 884, startPoint y: 116, endPoint x: 872, endPoint y: 131, distance: 19.4
click at [884, 116] on icon "button" at bounding box center [886, 115] width 10 height 10
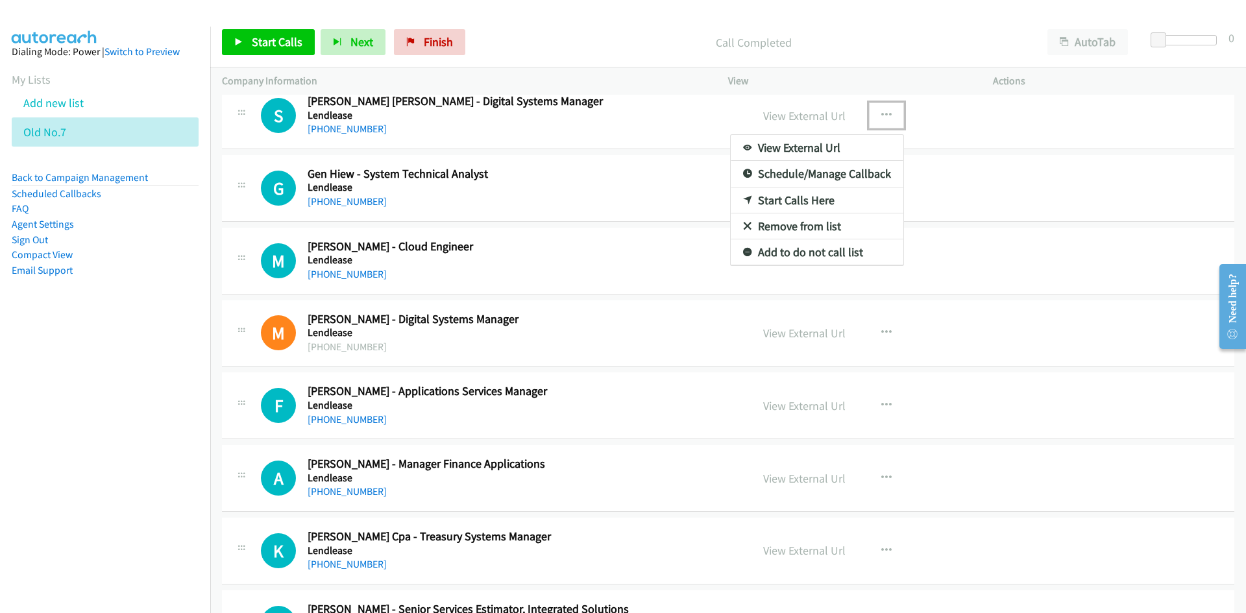
click at [797, 199] on link "Start Calls Here" at bounding box center [817, 201] width 173 height 26
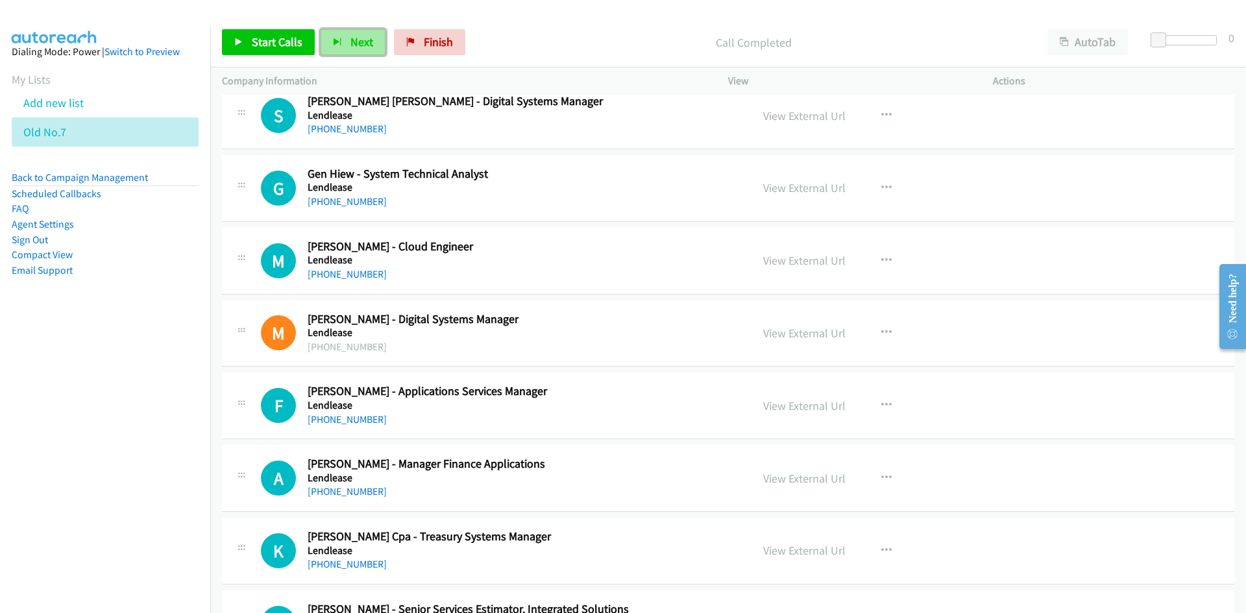
click at [363, 43] on span "Next" at bounding box center [361, 41] width 23 height 15
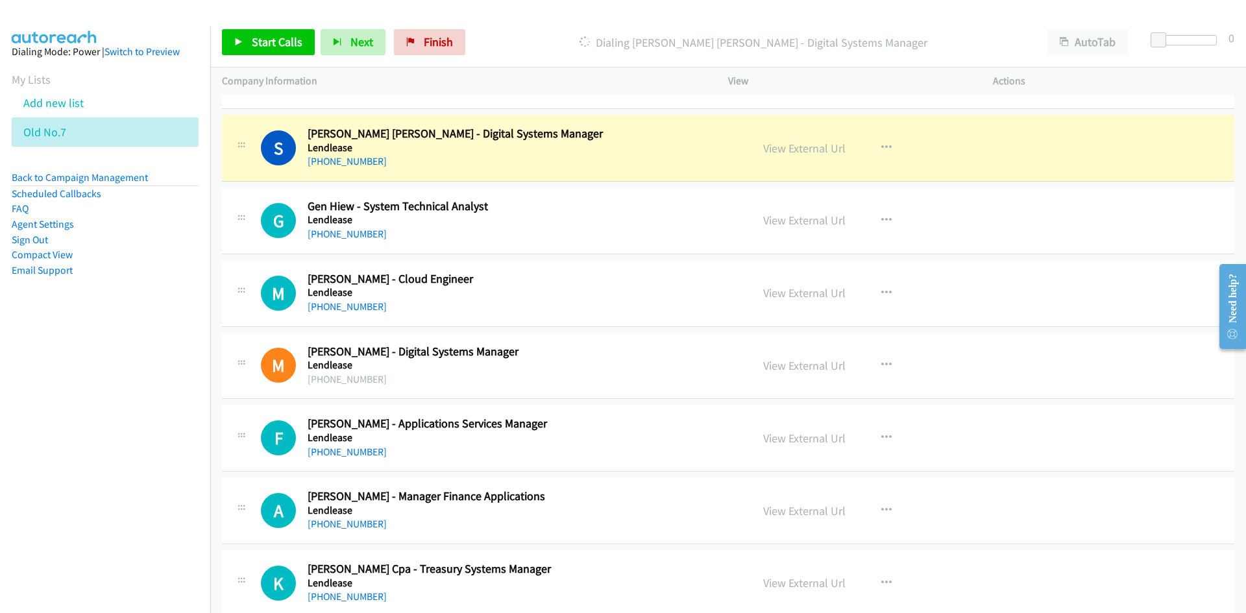
scroll to position [1298, 0]
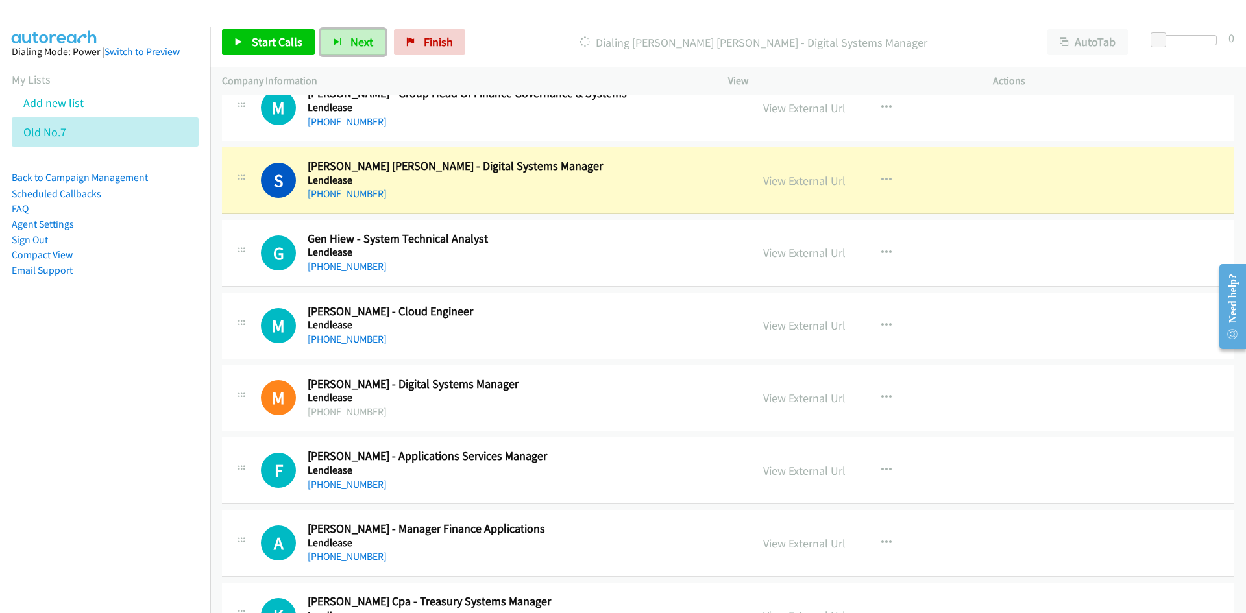
click at [809, 176] on link "View External Url" at bounding box center [804, 180] width 82 height 15
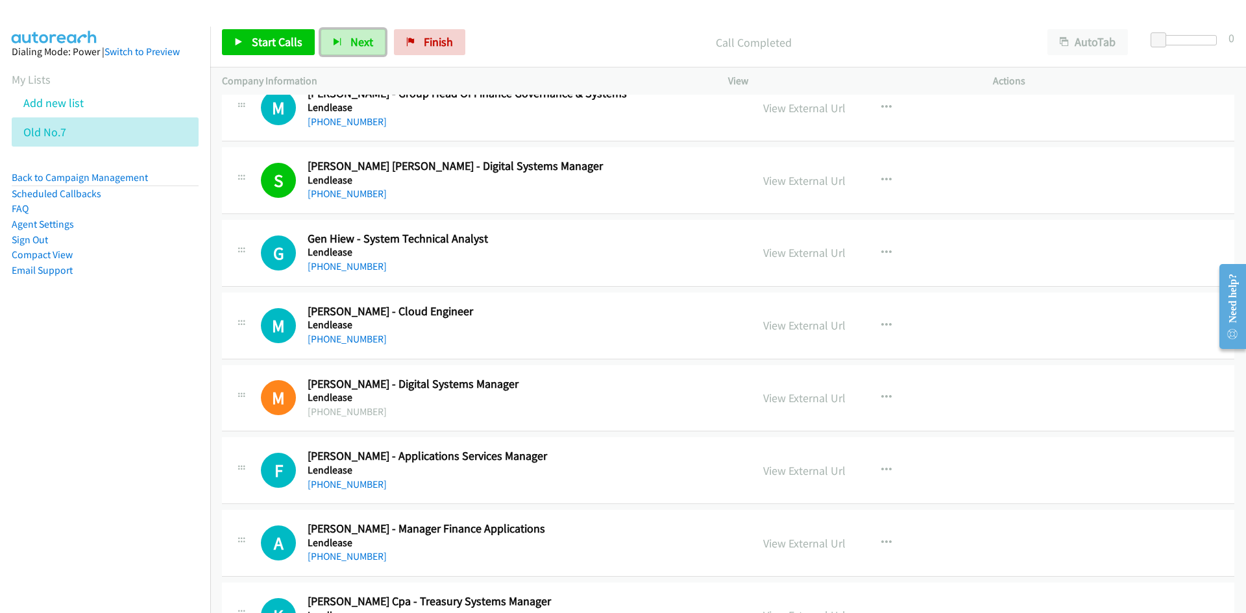
click at [363, 41] on span "Next" at bounding box center [361, 41] width 23 height 15
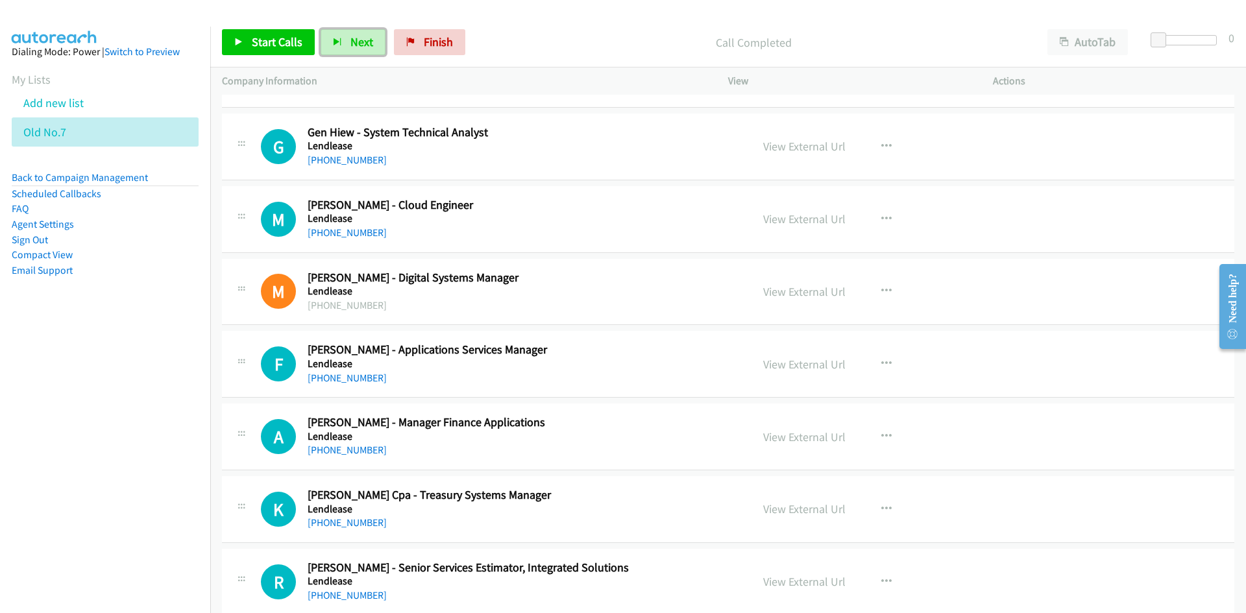
scroll to position [1428, 0]
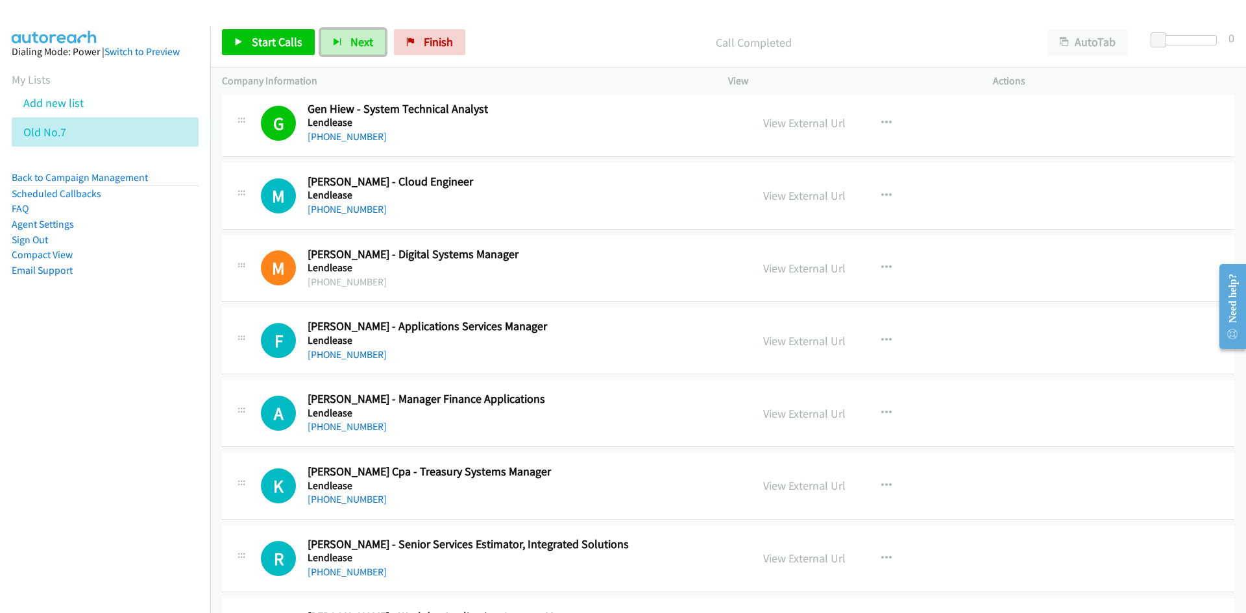
click at [358, 47] on span "Next" at bounding box center [361, 41] width 23 height 15
drag, startPoint x: 362, startPoint y: 40, endPoint x: 544, endPoint y: 223, distance: 258.4
click at [362, 40] on span "Next" at bounding box center [361, 41] width 23 height 15
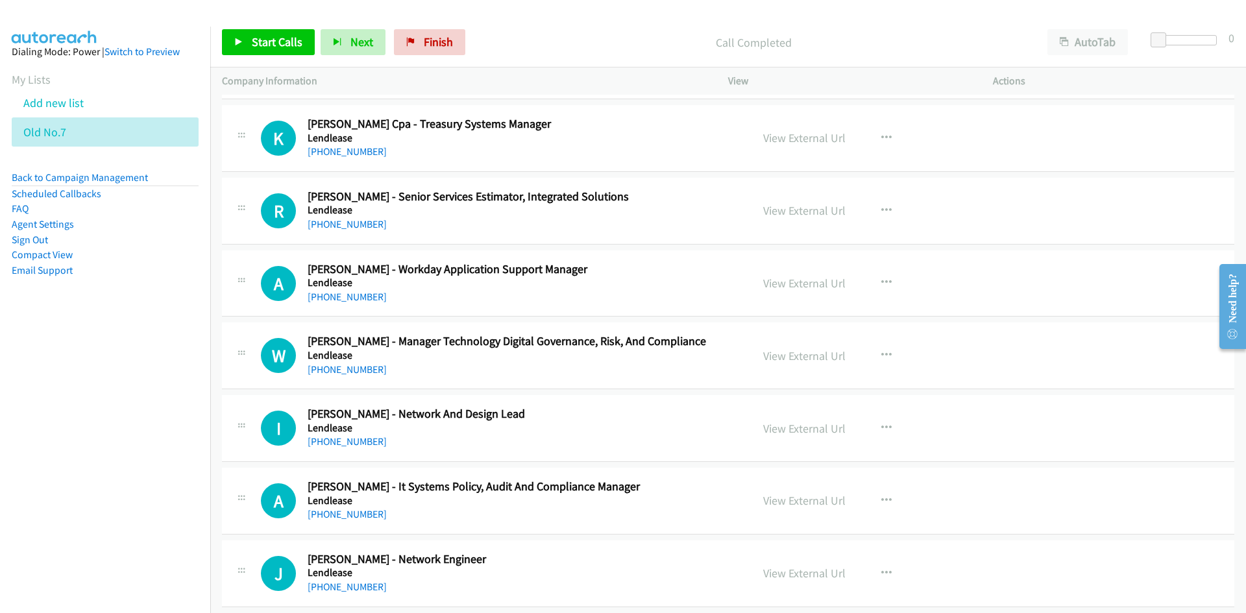
scroll to position [1752, 0]
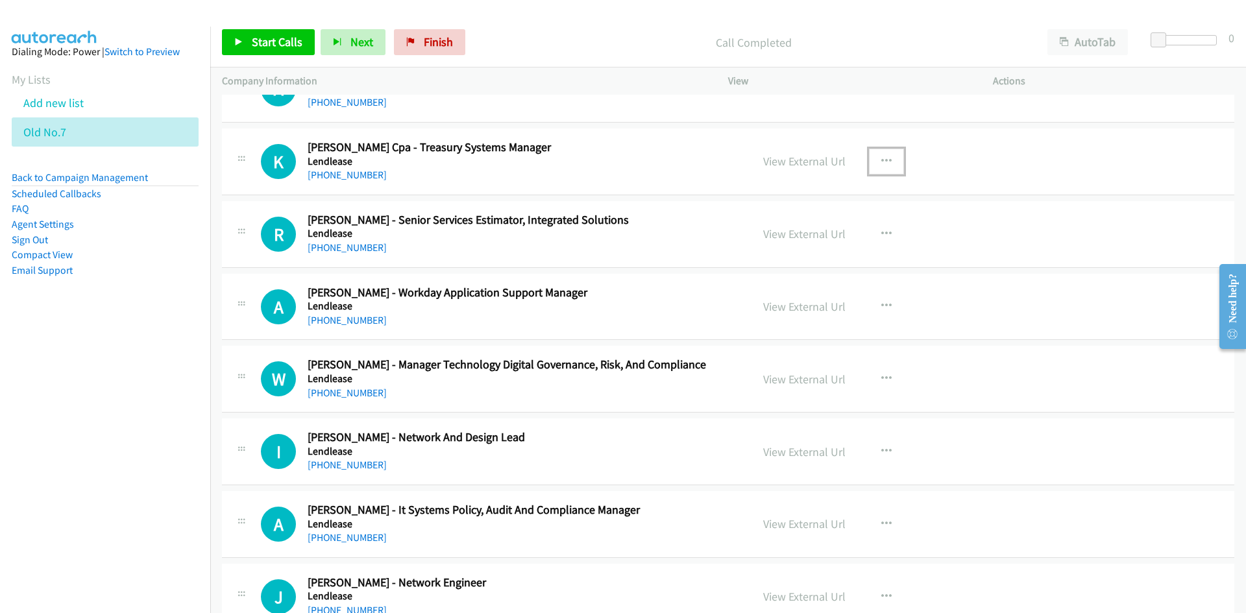
click at [890, 163] on button "button" at bounding box center [886, 162] width 35 height 26
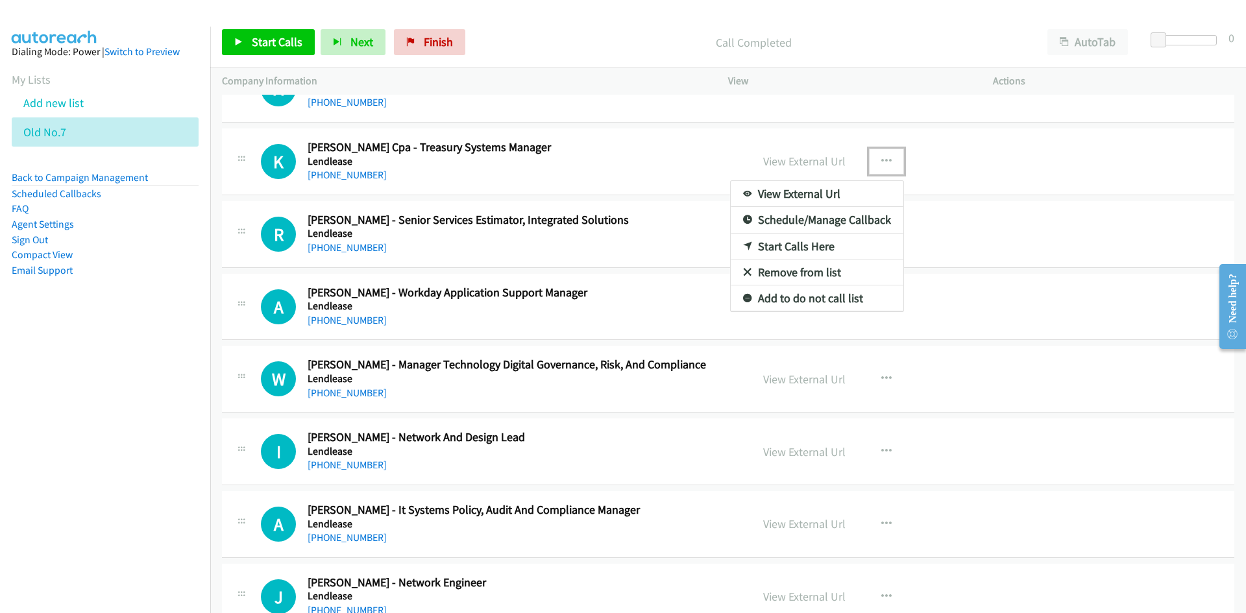
click at [791, 239] on link "Start Calls Here" at bounding box center [817, 247] width 173 height 26
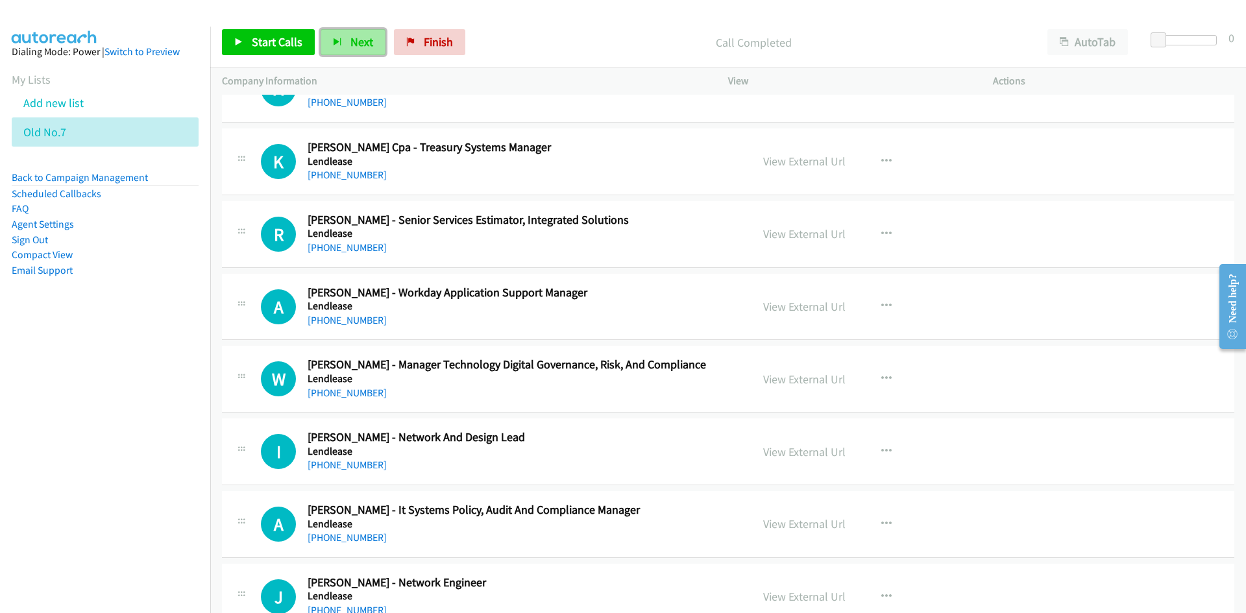
click at [358, 47] on span "Next" at bounding box center [361, 41] width 23 height 15
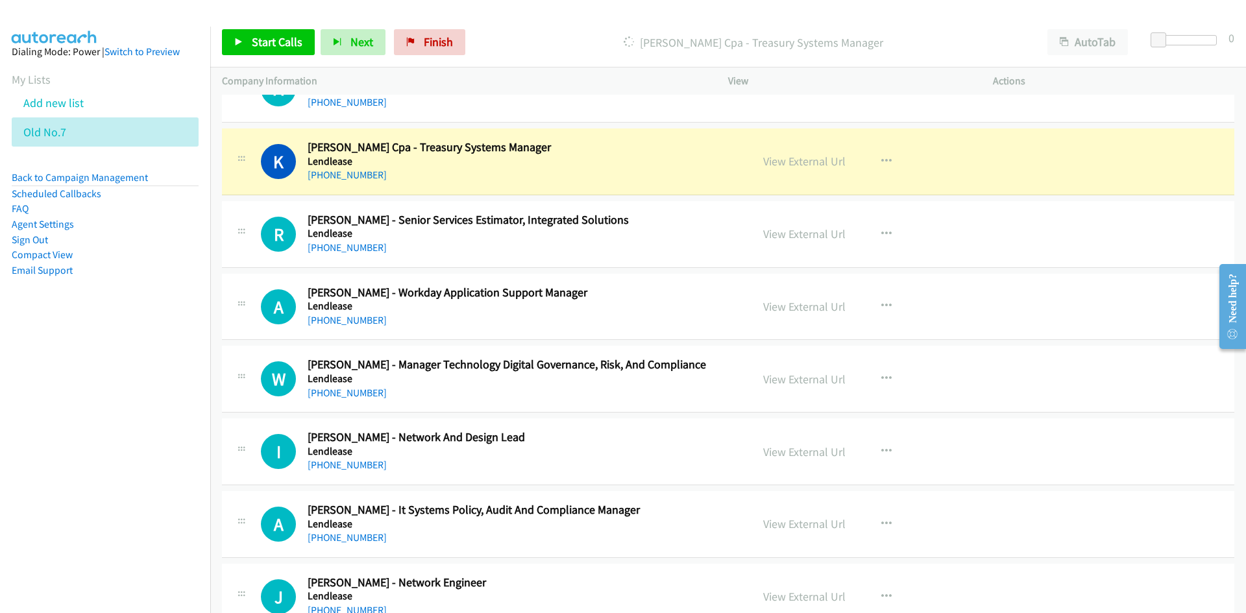
scroll to position [1817, 0]
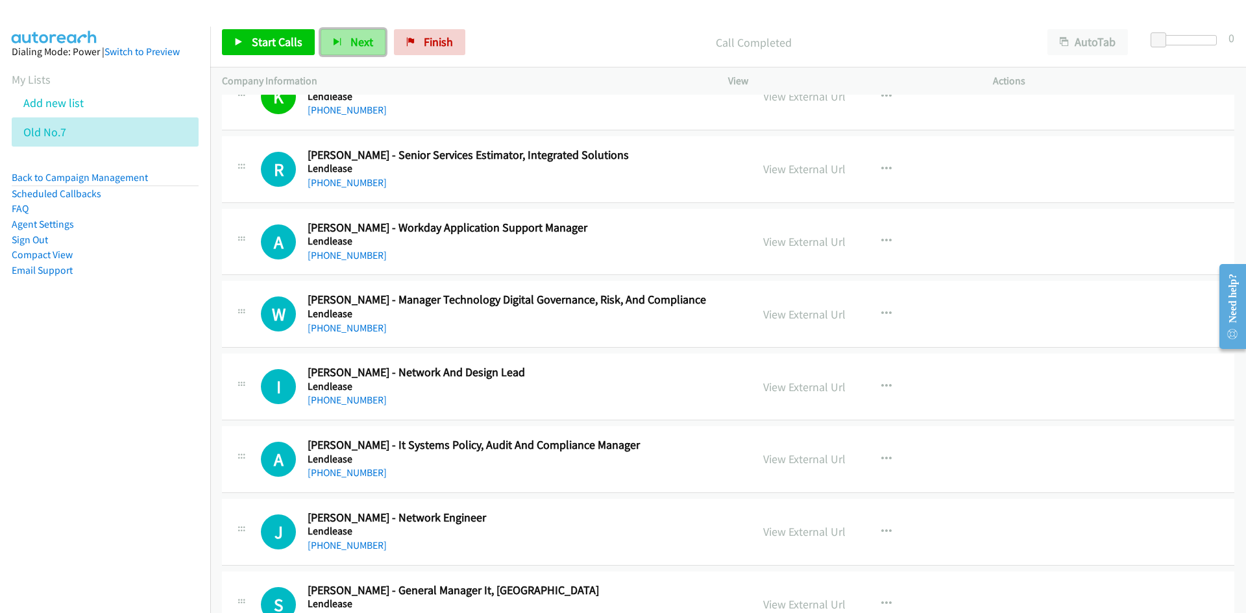
drag, startPoint x: 340, startPoint y: 40, endPoint x: 617, endPoint y: 181, distance: 311.2
click at [340, 40] on button "Next" at bounding box center [353, 42] width 65 height 26
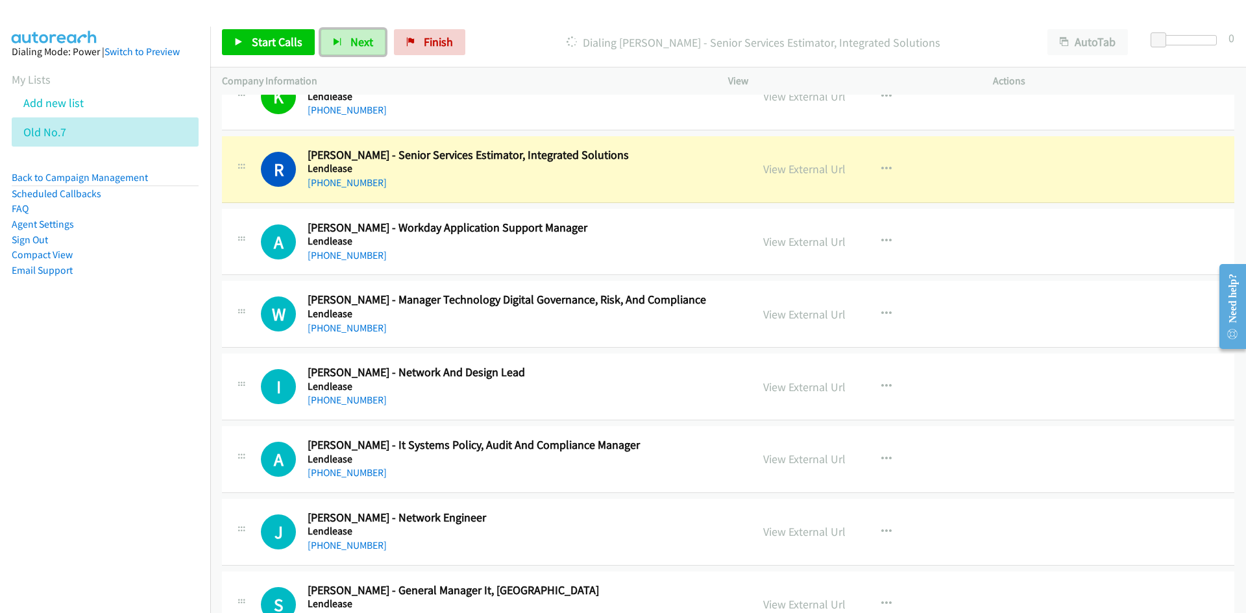
drag, startPoint x: 358, startPoint y: 47, endPoint x: 468, endPoint y: 138, distance: 142.4
click at [358, 47] on span "Next" at bounding box center [361, 41] width 23 height 15
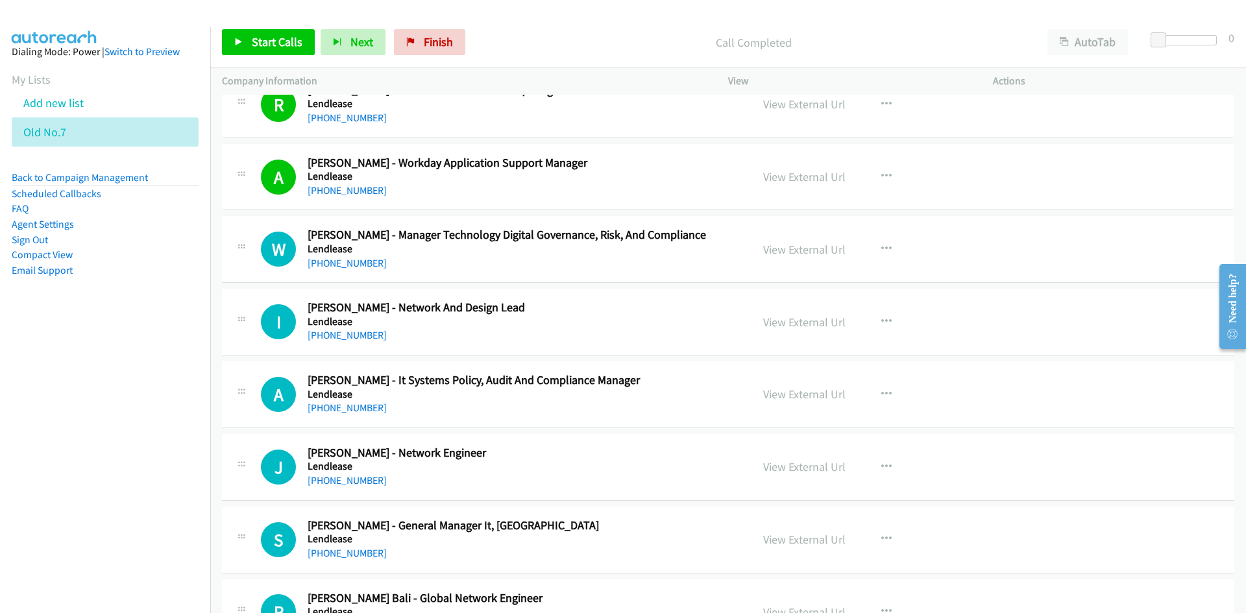
scroll to position [1947, 0]
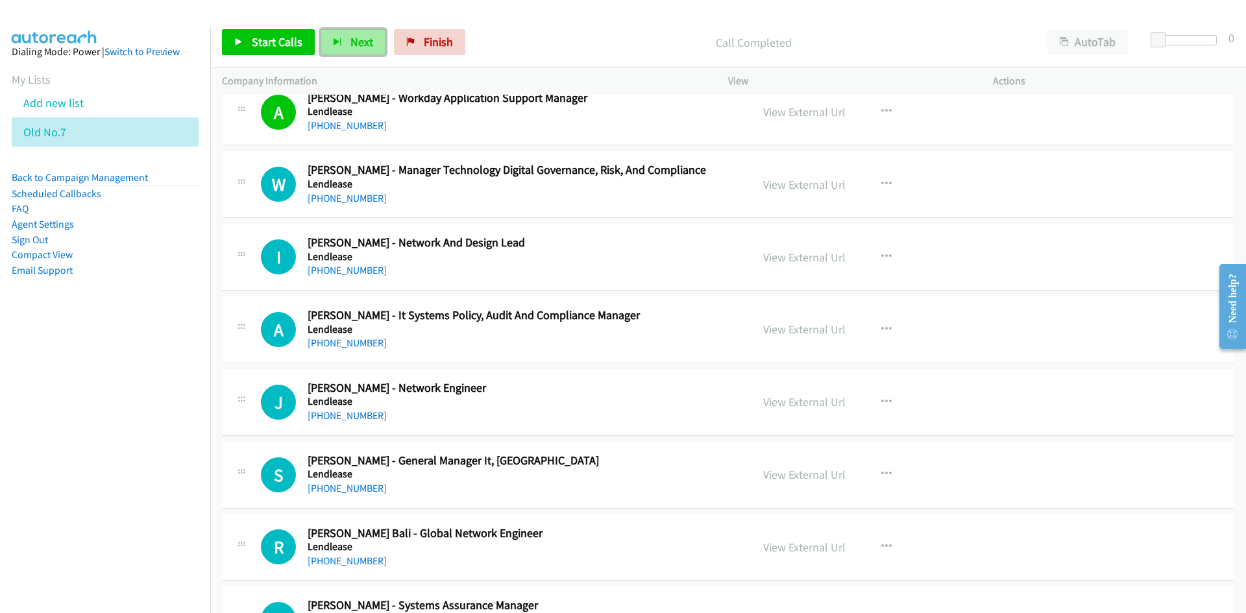
click at [347, 50] on button "Next" at bounding box center [353, 42] width 65 height 26
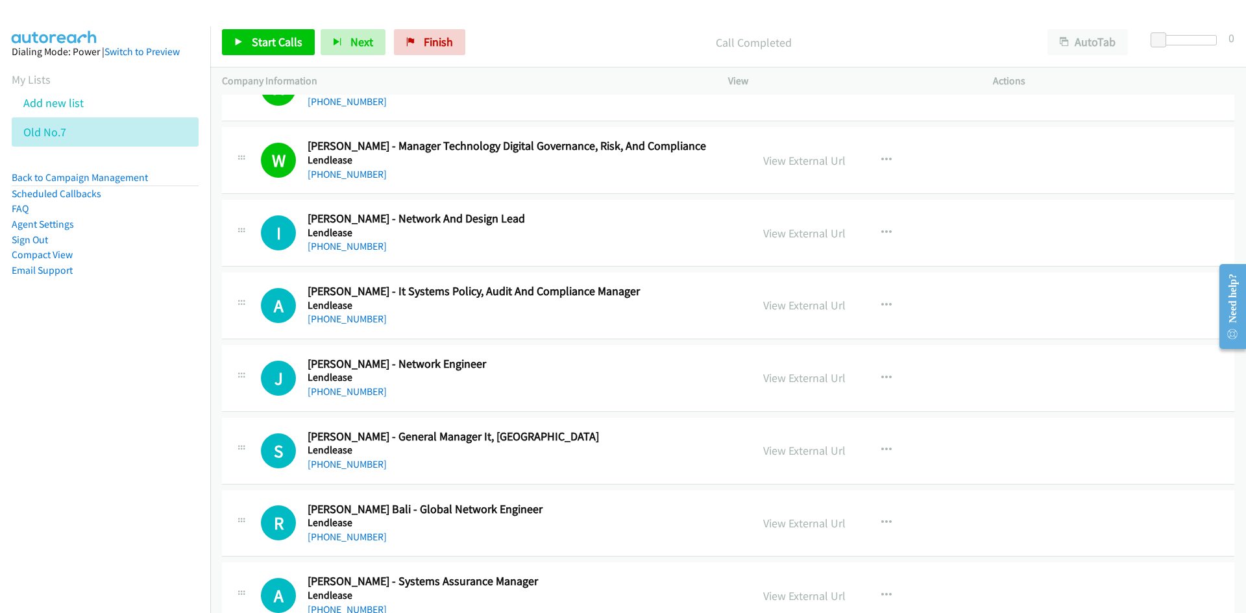
scroll to position [2012, 0]
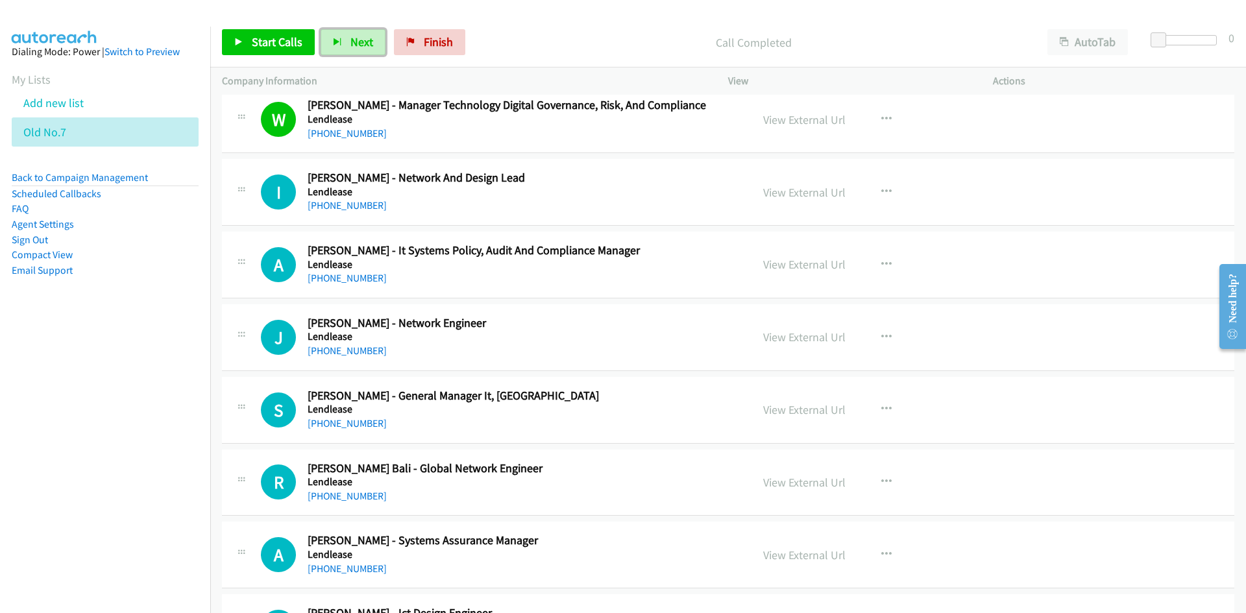
drag, startPoint x: 377, startPoint y: 40, endPoint x: 667, endPoint y: 185, distance: 324.5
click at [377, 40] on button "Next" at bounding box center [353, 42] width 65 height 26
drag, startPoint x: 354, startPoint y: 43, endPoint x: 570, endPoint y: 197, distance: 264.9
click at [354, 43] on span "Next" at bounding box center [361, 41] width 23 height 15
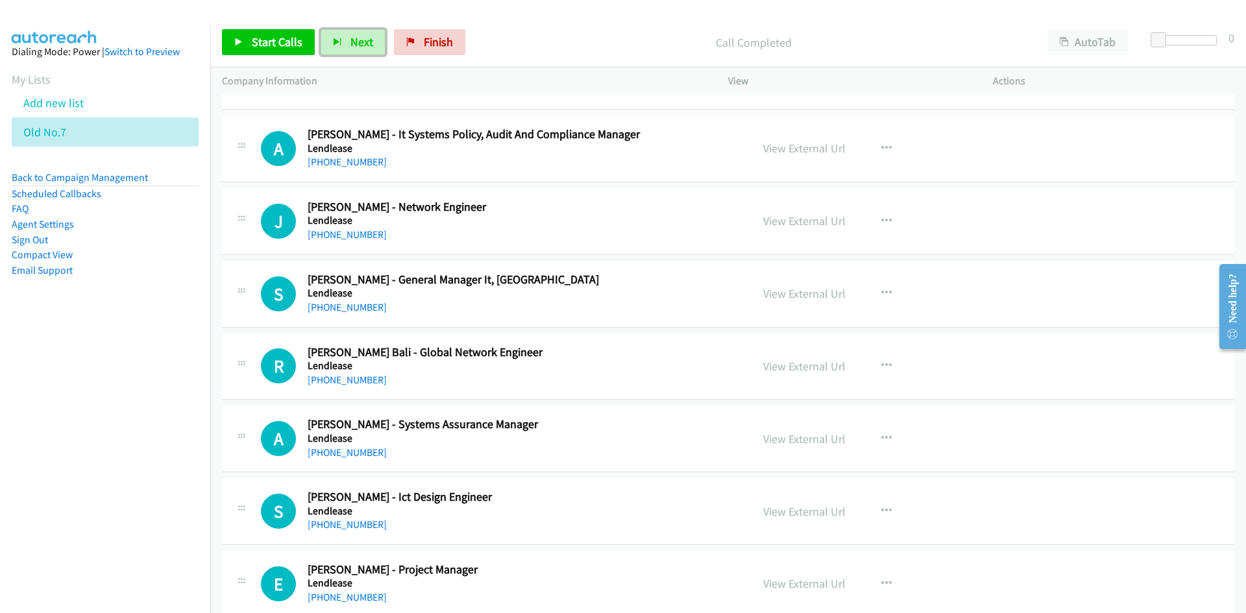
scroll to position [2142, 0]
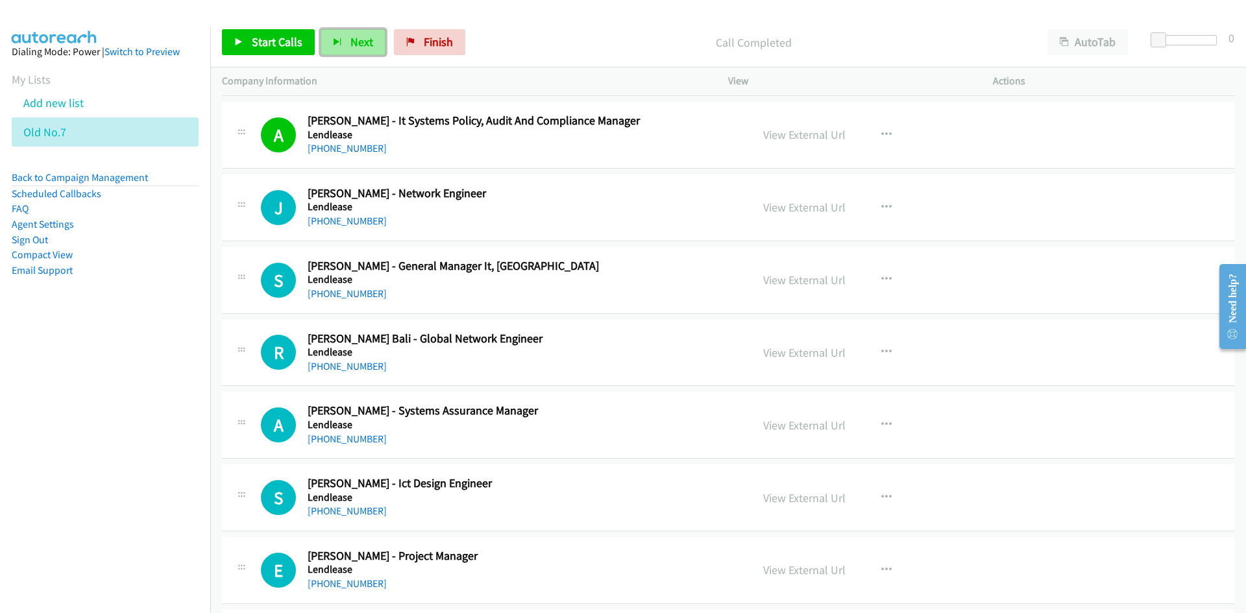
drag, startPoint x: 362, startPoint y: 42, endPoint x: 559, endPoint y: 168, distance: 234.1
click at [362, 42] on span "Next" at bounding box center [361, 41] width 23 height 15
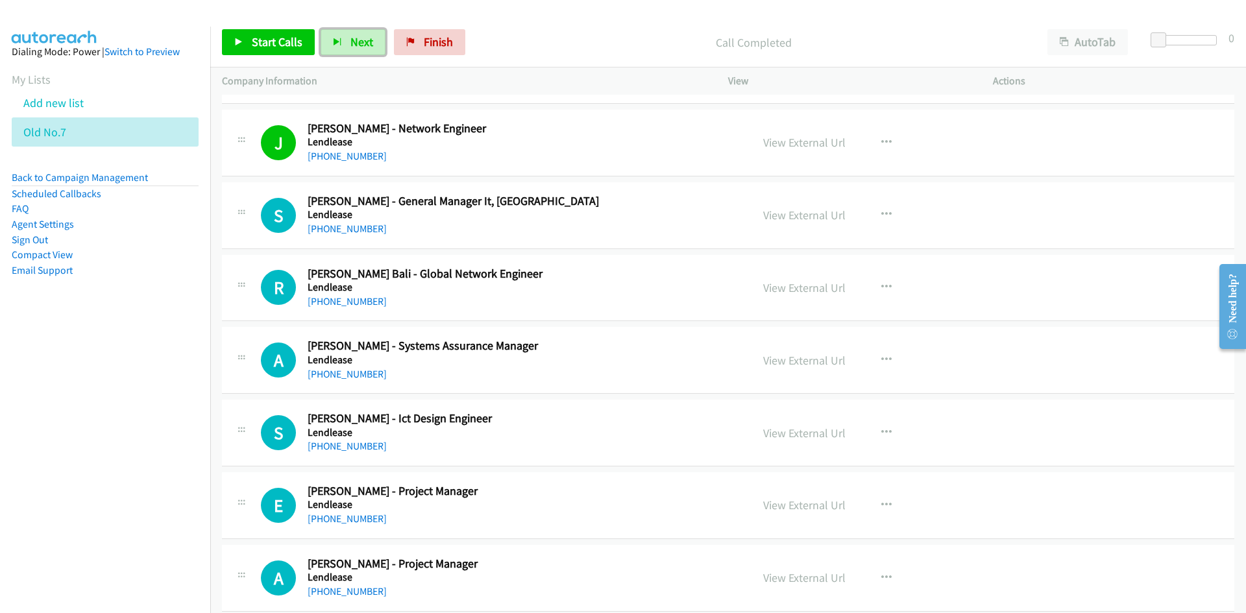
drag, startPoint x: 345, startPoint y: 36, endPoint x: 502, endPoint y: 156, distance: 197.2
click at [345, 36] on button "Next" at bounding box center [353, 42] width 65 height 26
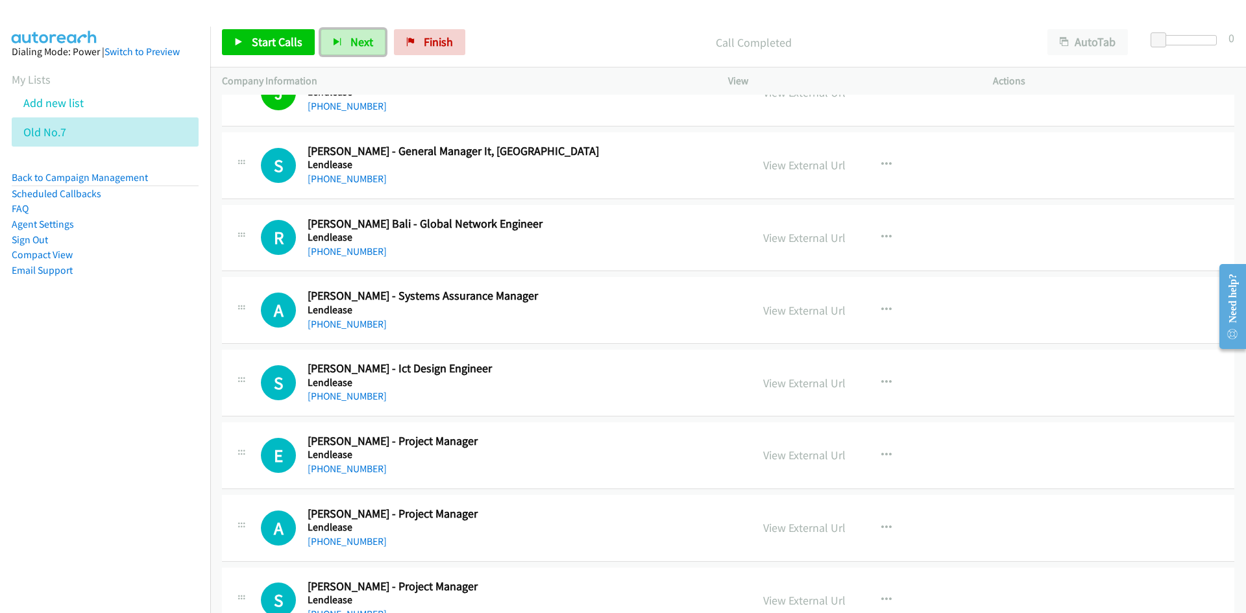
scroll to position [2272, 0]
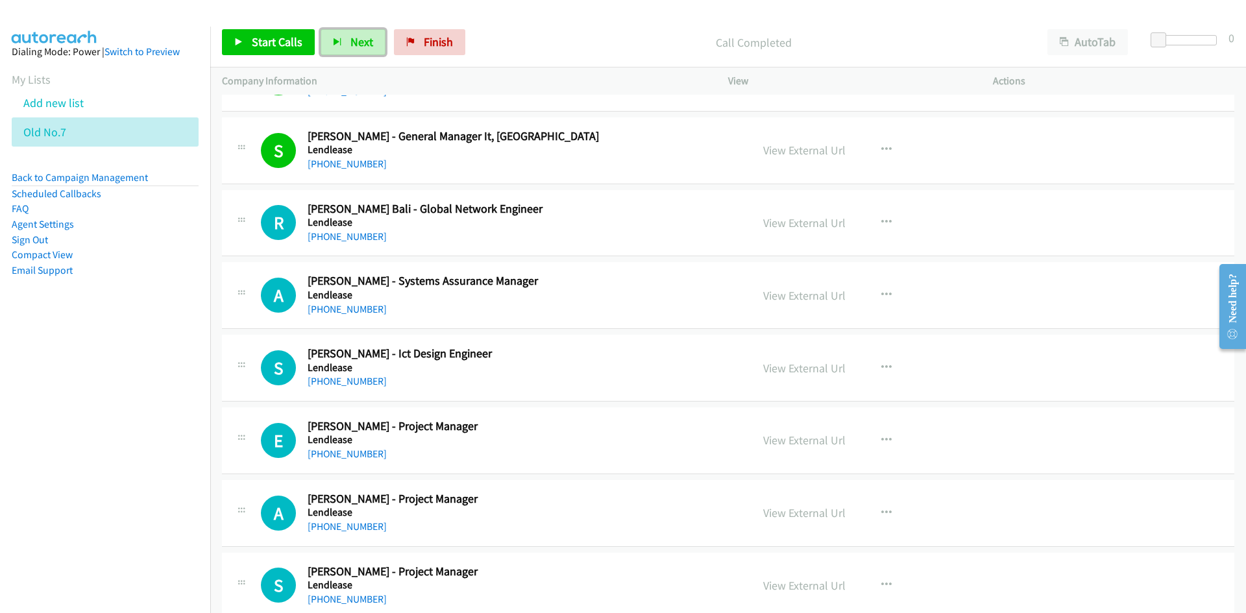
drag, startPoint x: 356, startPoint y: 43, endPoint x: 533, endPoint y: 168, distance: 216.6
click at [356, 43] on span "Next" at bounding box center [361, 41] width 23 height 15
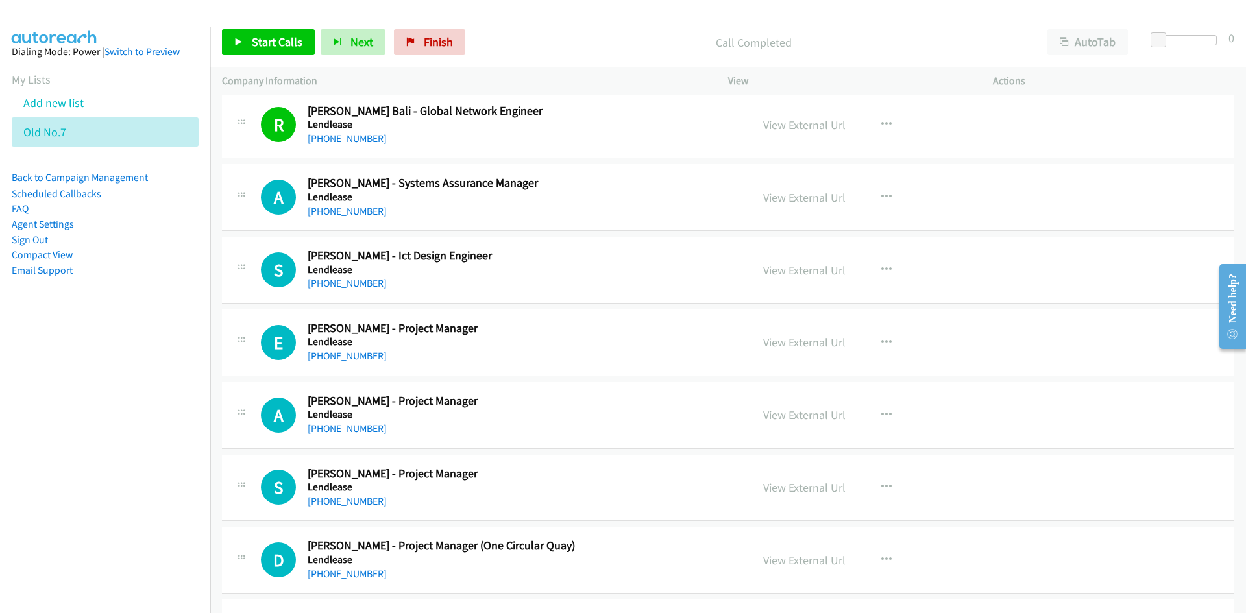
scroll to position [2401, 0]
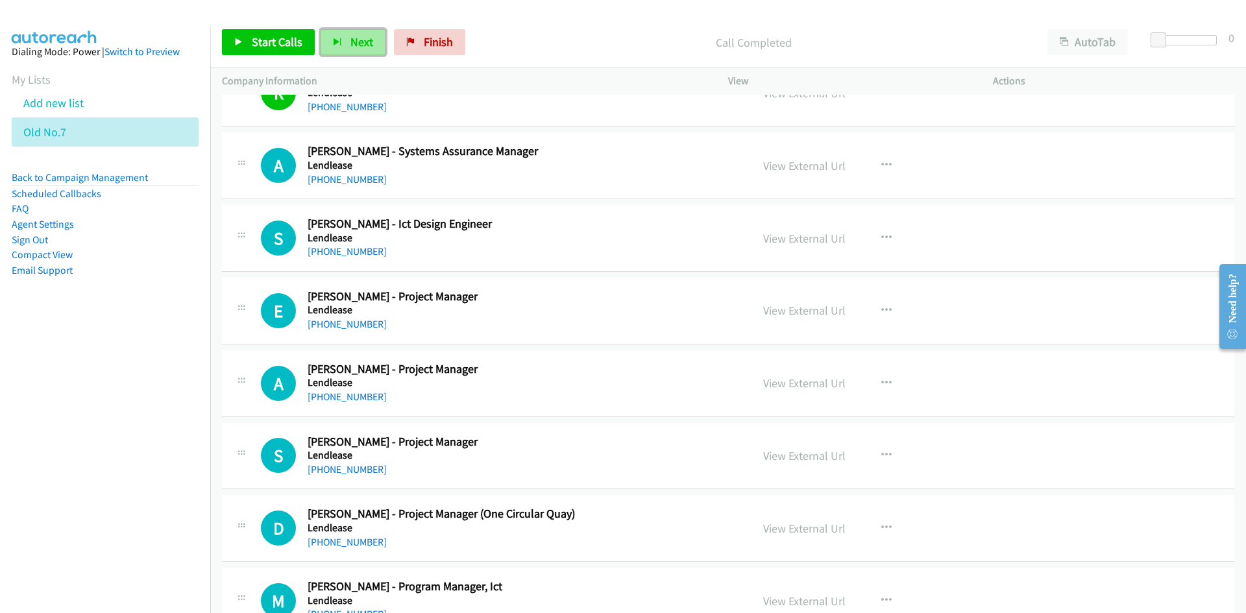
drag, startPoint x: 350, startPoint y: 42, endPoint x: 353, endPoint y: 49, distance: 7.6
click at [350, 42] on span "Next" at bounding box center [361, 41] width 23 height 15
click at [356, 34] on span "Next" at bounding box center [361, 41] width 23 height 15
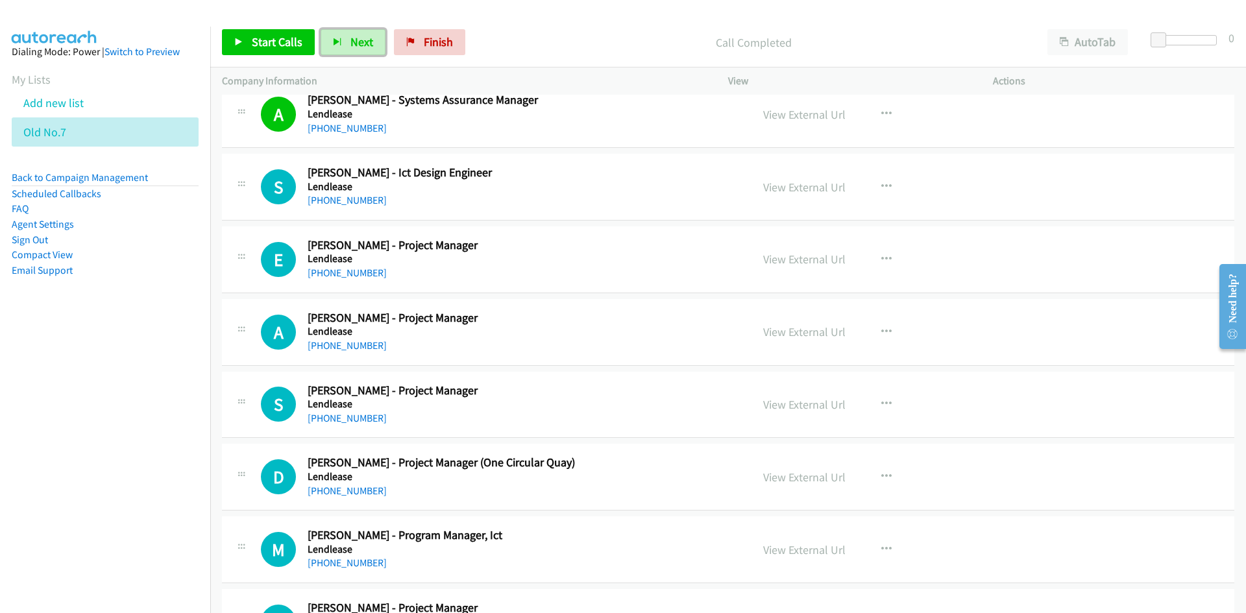
scroll to position [2466, 0]
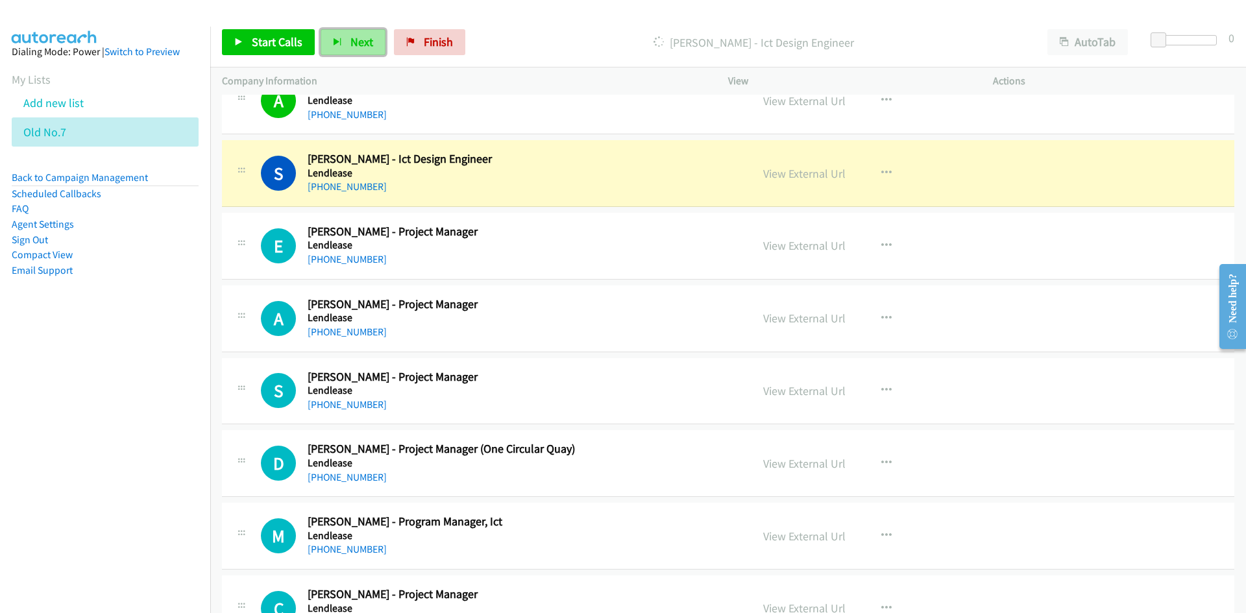
click at [358, 53] on button "Next" at bounding box center [353, 42] width 65 height 26
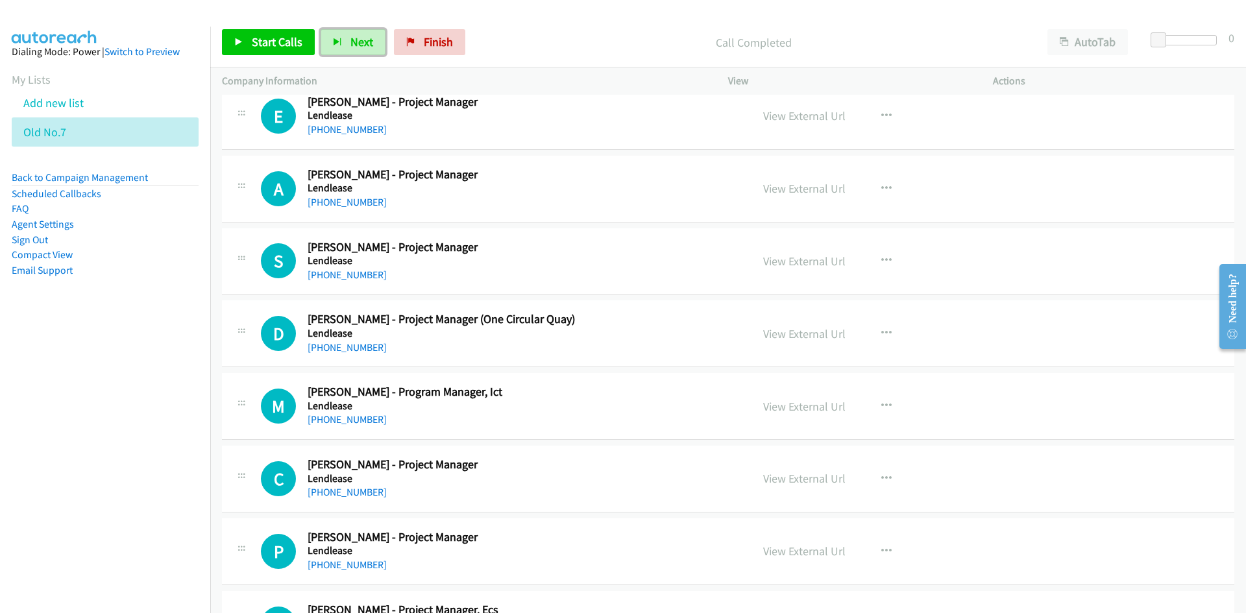
scroll to position [2531, 0]
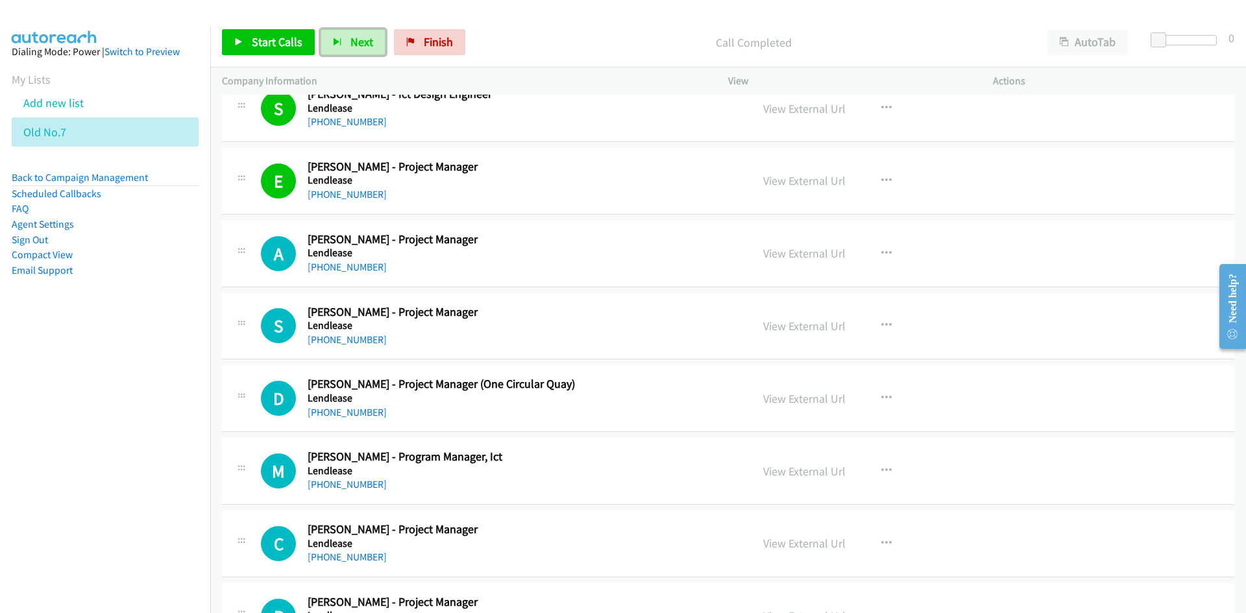
click at [347, 39] on button "Next" at bounding box center [353, 42] width 65 height 26
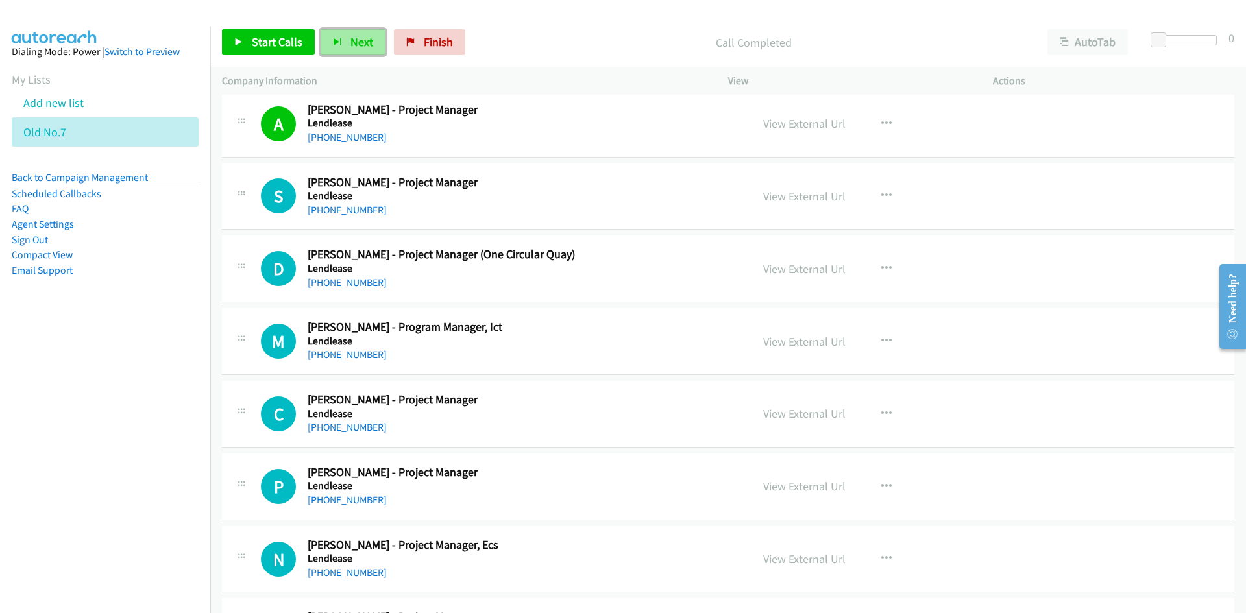
click at [350, 40] on span "Next" at bounding box center [361, 41] width 23 height 15
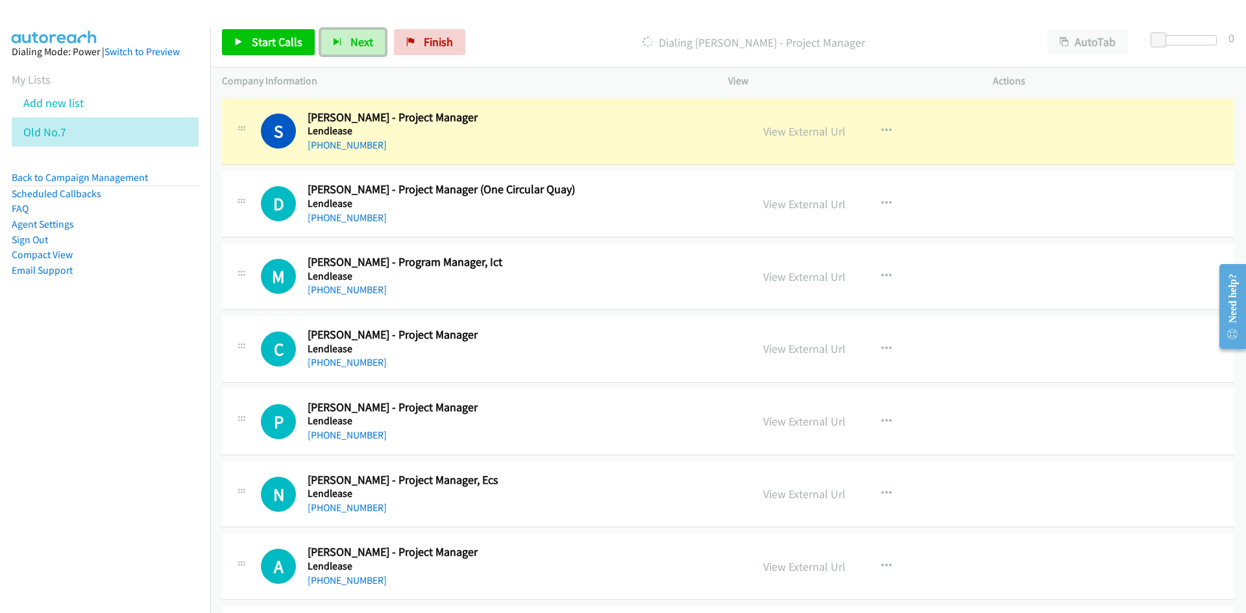
click at [350, 40] on span "Next" at bounding box center [361, 41] width 23 height 15
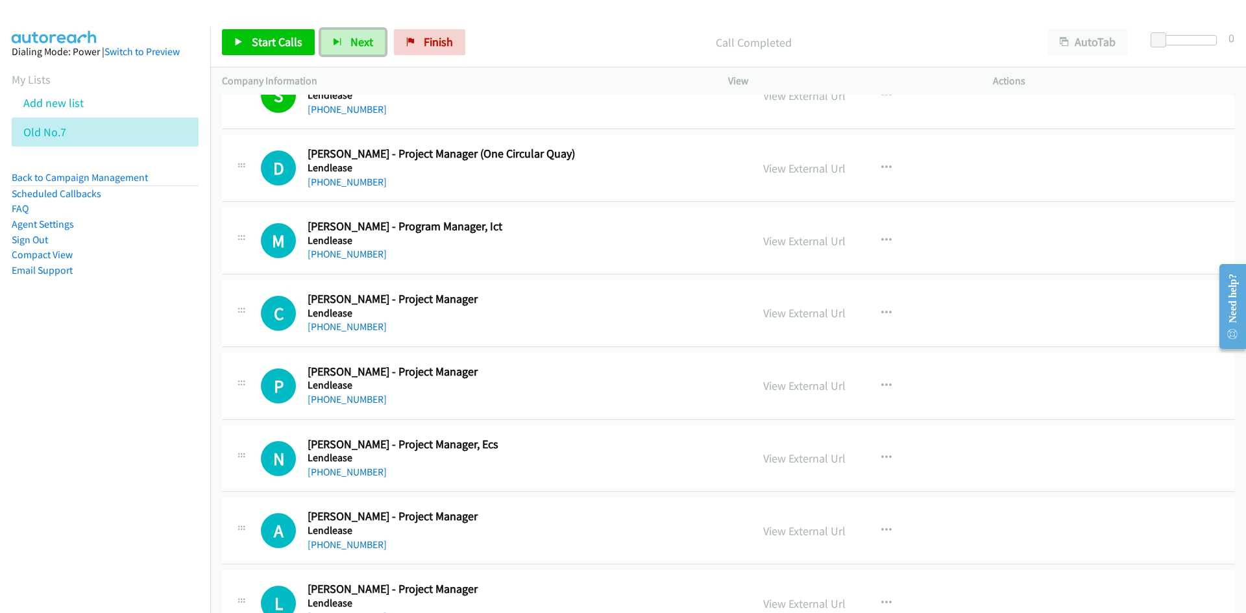
scroll to position [2791, 0]
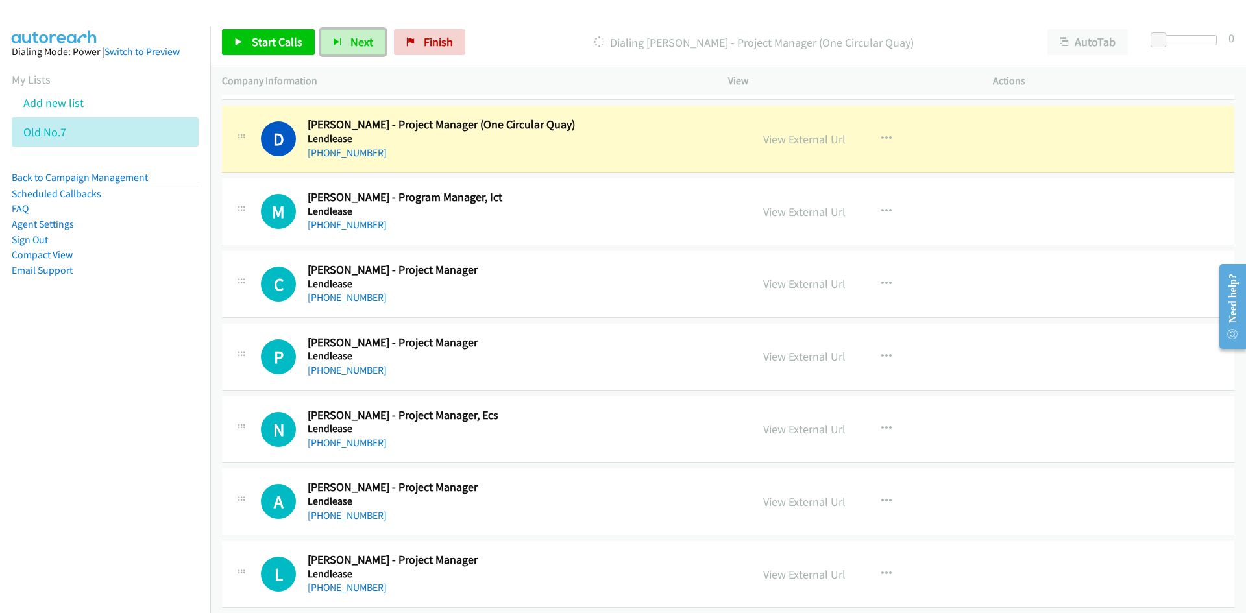
drag, startPoint x: 349, startPoint y: 43, endPoint x: 561, endPoint y: 164, distance: 243.8
click at [350, 43] on span "Next" at bounding box center [361, 41] width 23 height 15
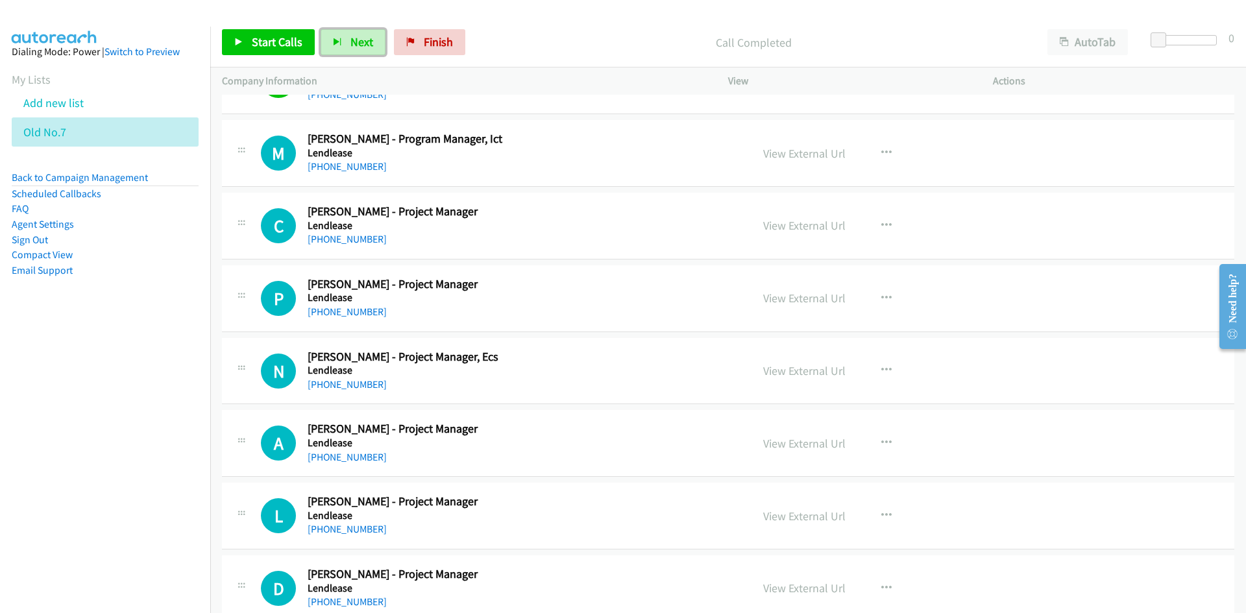
scroll to position [2856, 0]
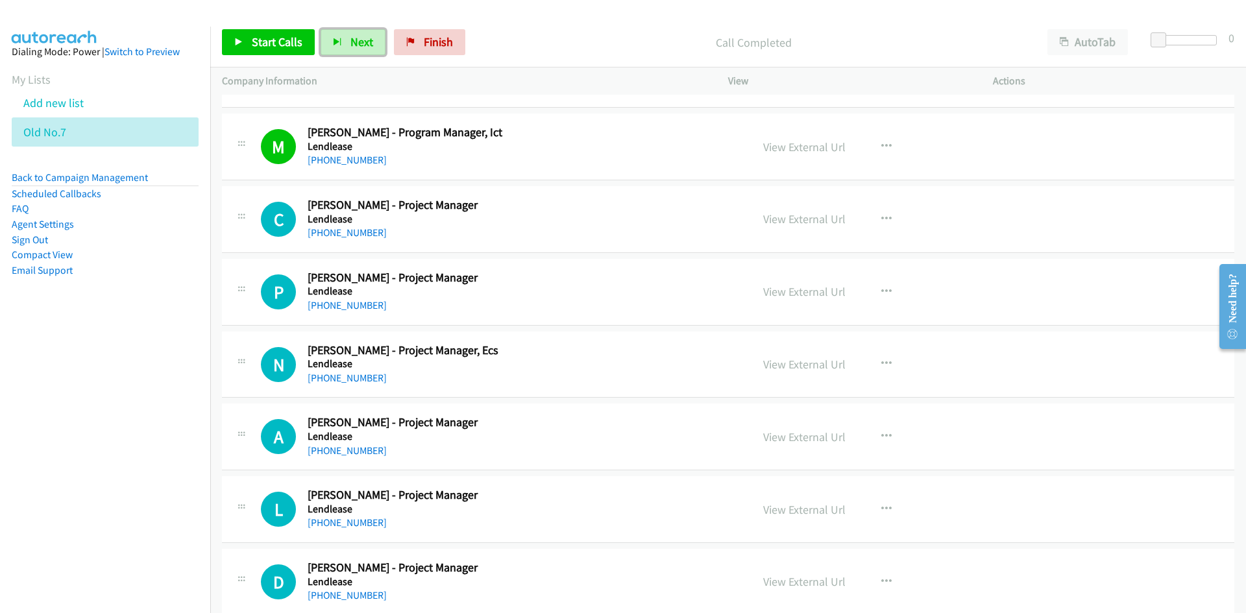
drag, startPoint x: 360, startPoint y: 42, endPoint x: 453, endPoint y: 143, distance: 137.8
click at [360, 42] on span "Next" at bounding box center [361, 41] width 23 height 15
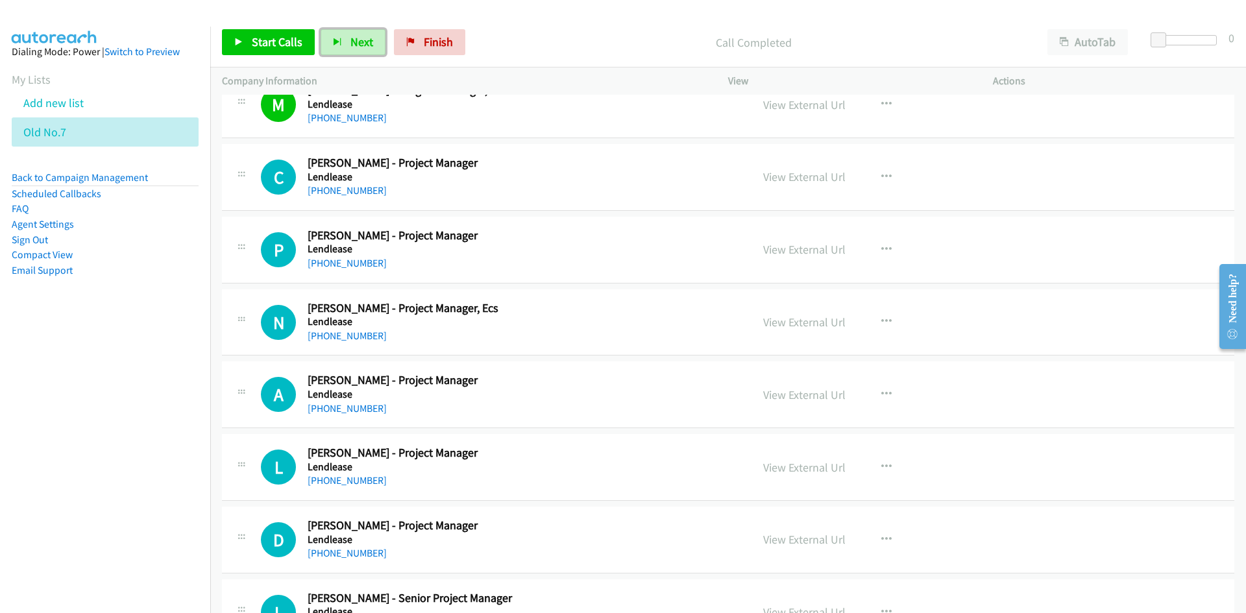
scroll to position [2921, 0]
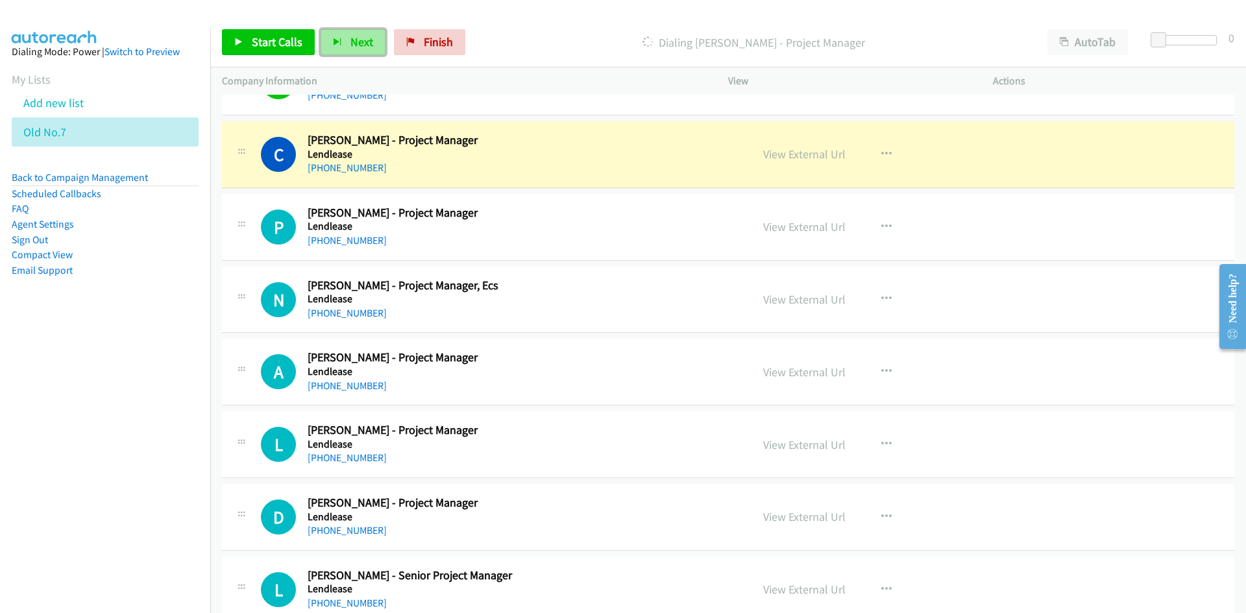
drag, startPoint x: 357, startPoint y: 36, endPoint x: 495, endPoint y: 169, distance: 191.9
click at [357, 36] on span "Next" at bounding box center [361, 41] width 23 height 15
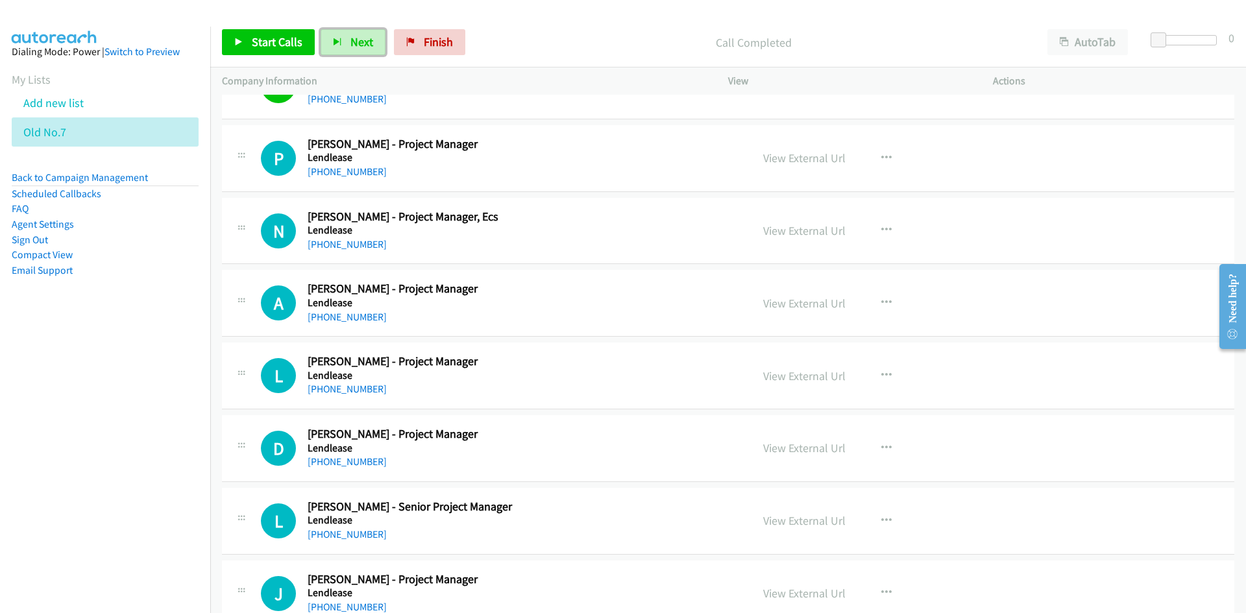
scroll to position [3050, 0]
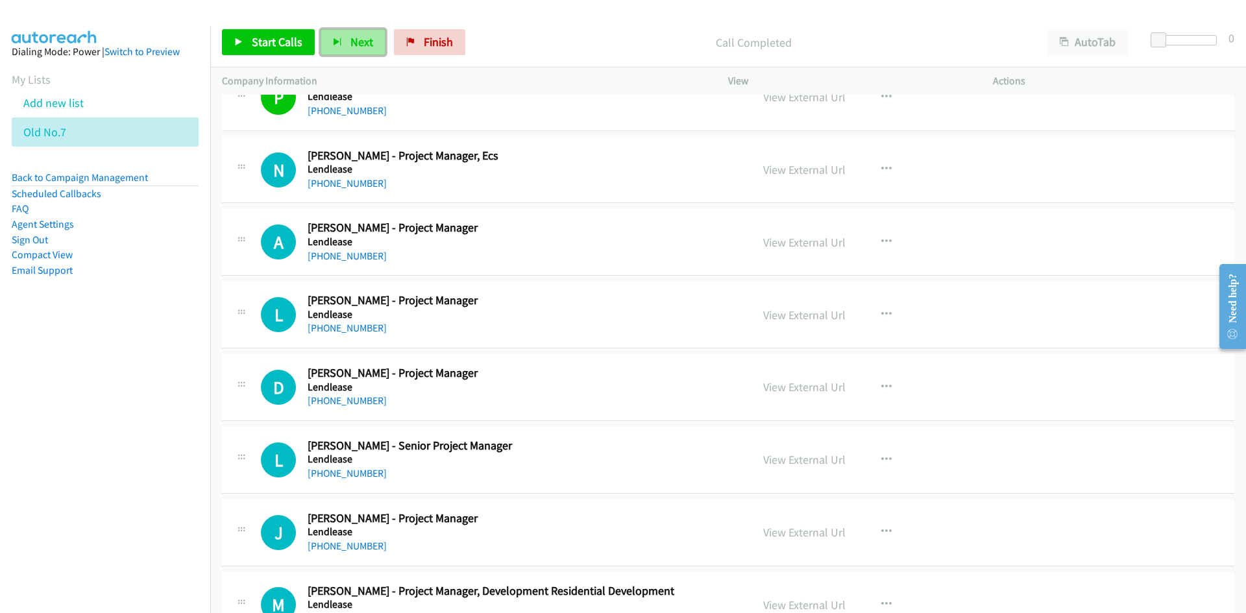
click at [356, 49] on button "Next" at bounding box center [353, 42] width 65 height 26
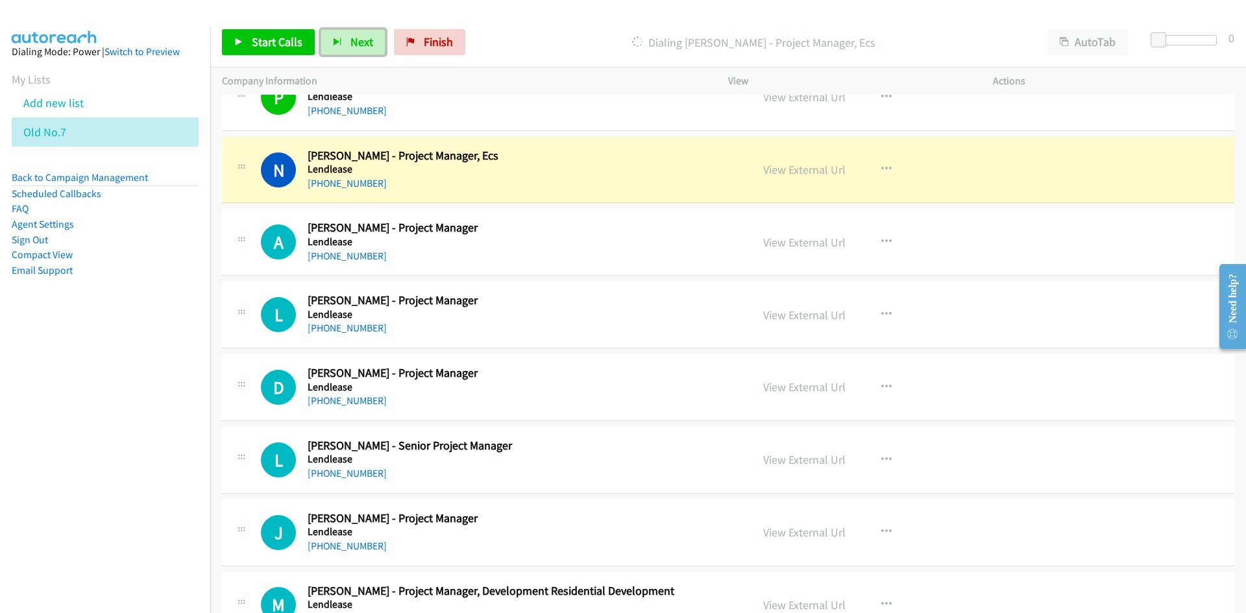
drag, startPoint x: 358, startPoint y: 39, endPoint x: 419, endPoint y: 106, distance: 91.0
click at [358, 39] on span "Next" at bounding box center [361, 41] width 23 height 15
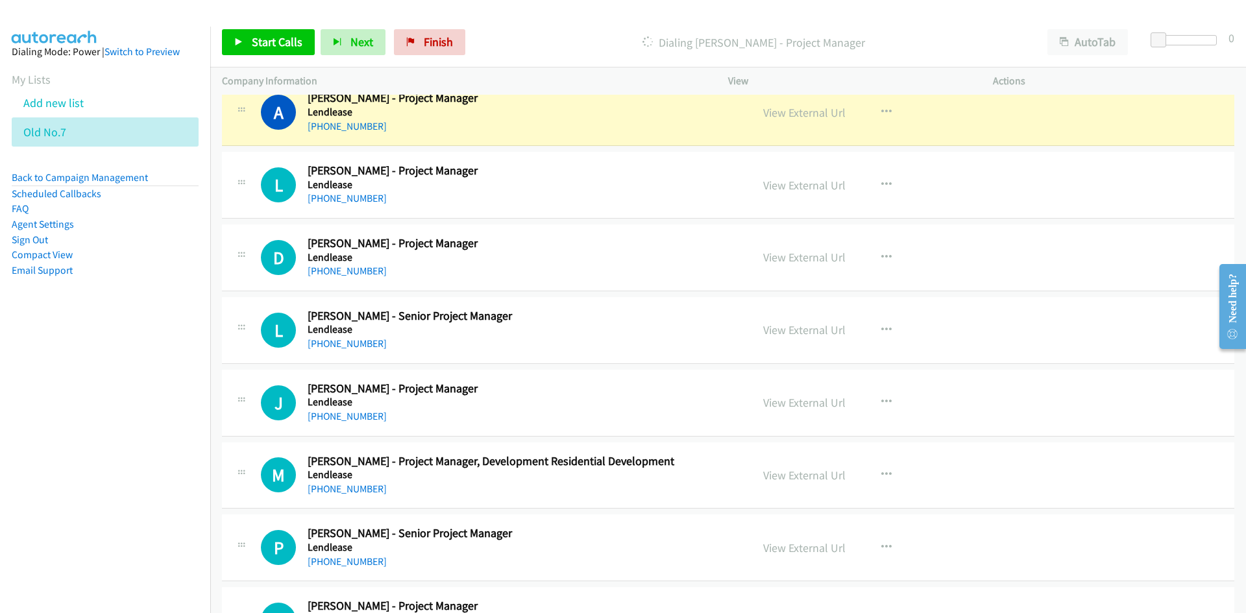
scroll to position [3115, 0]
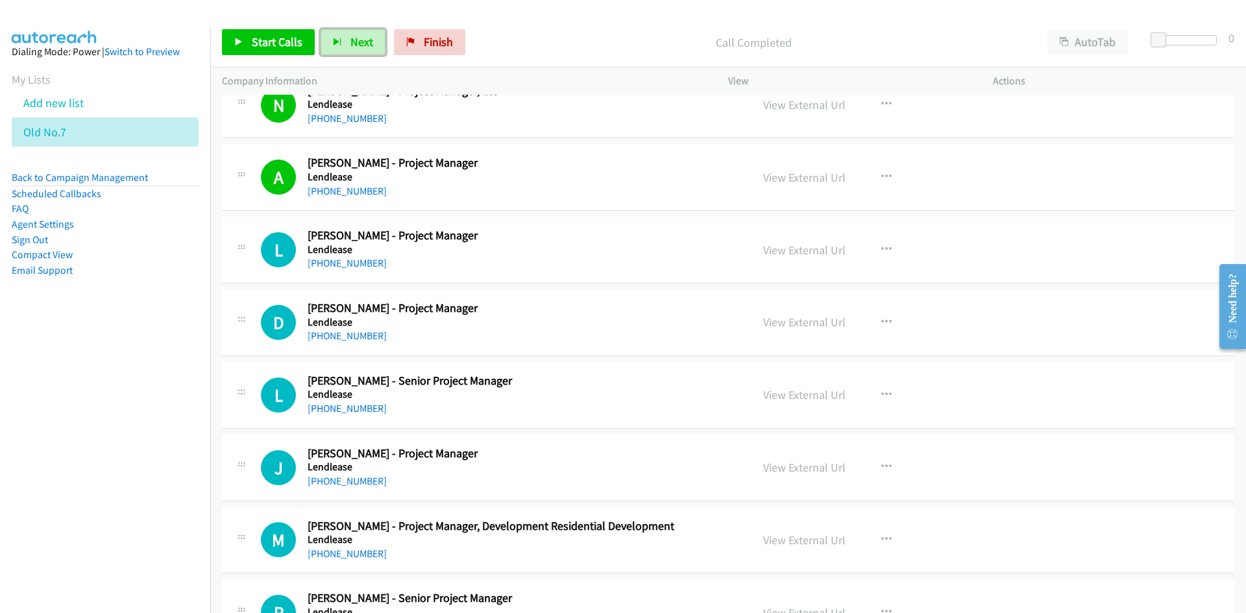
drag, startPoint x: 359, startPoint y: 39, endPoint x: 633, endPoint y: 157, distance: 298.3
click at [359, 39] on span "Next" at bounding box center [361, 41] width 23 height 15
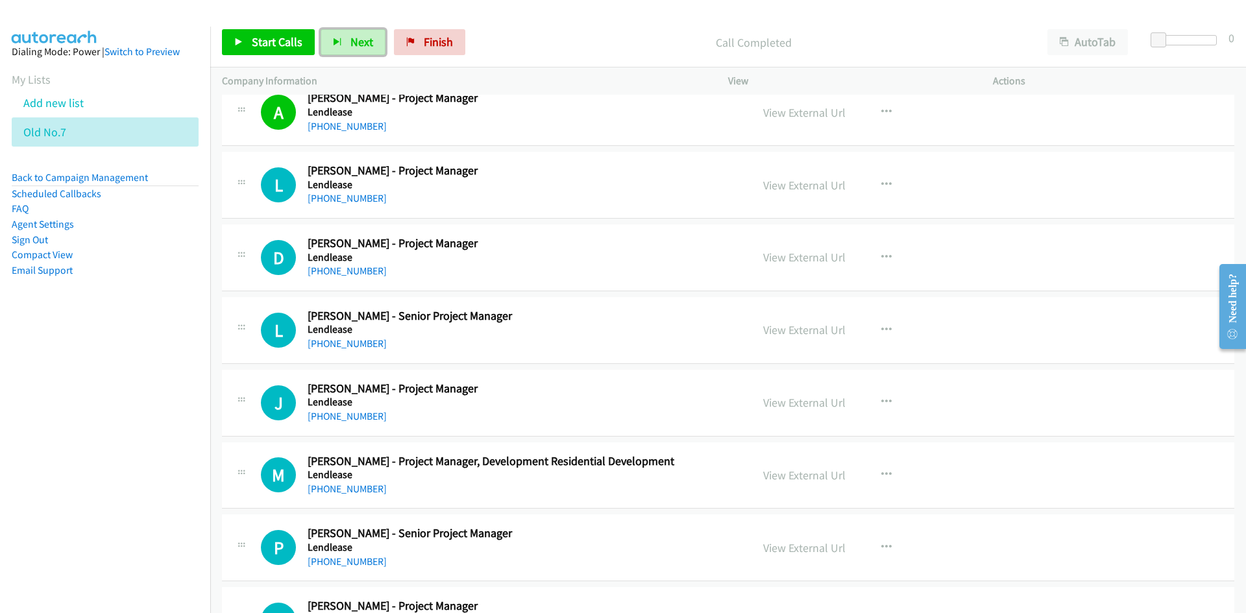
scroll to position [3245, 0]
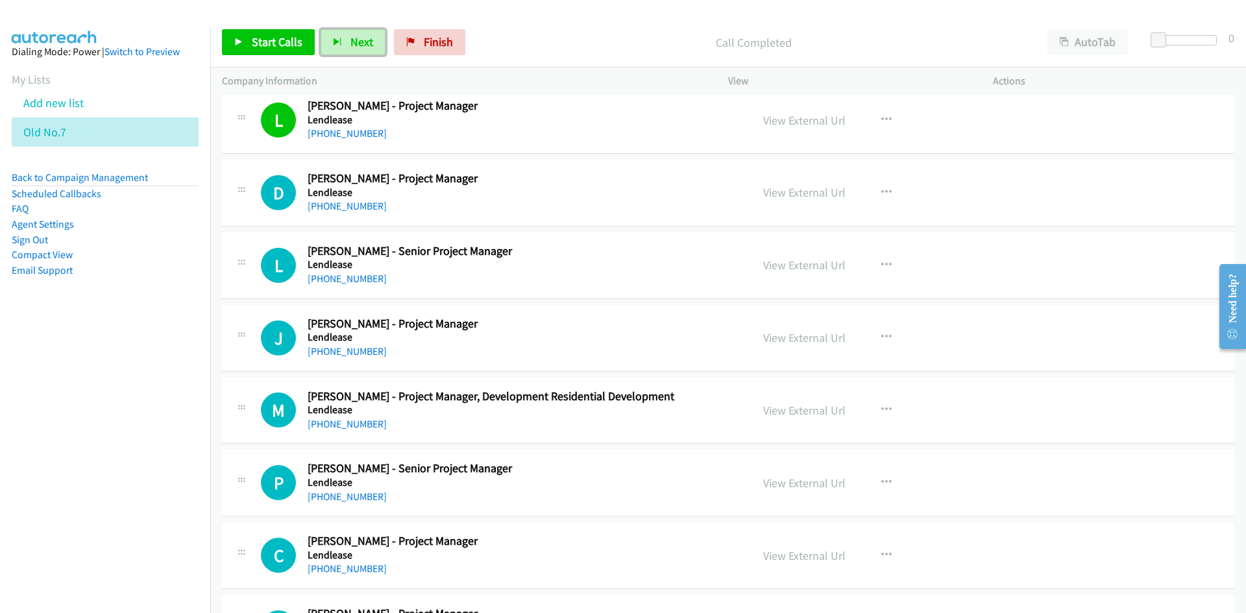
drag, startPoint x: 360, startPoint y: 51, endPoint x: 458, endPoint y: 138, distance: 131.5
click at [360, 51] on button "Next" at bounding box center [353, 42] width 65 height 26
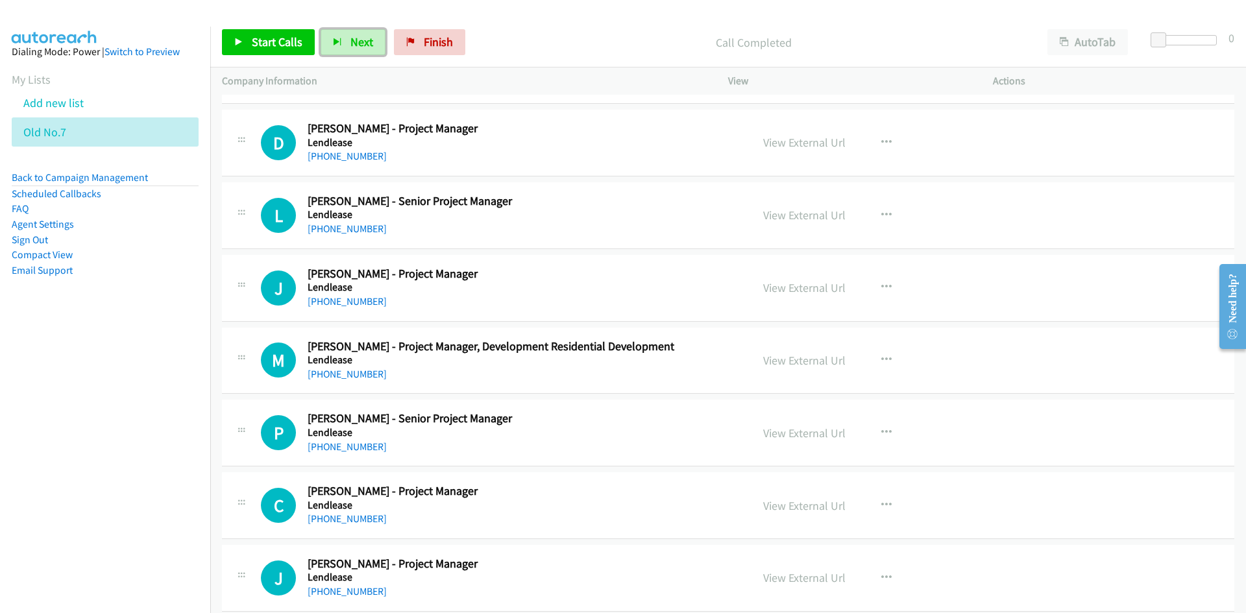
scroll to position [3310, 0]
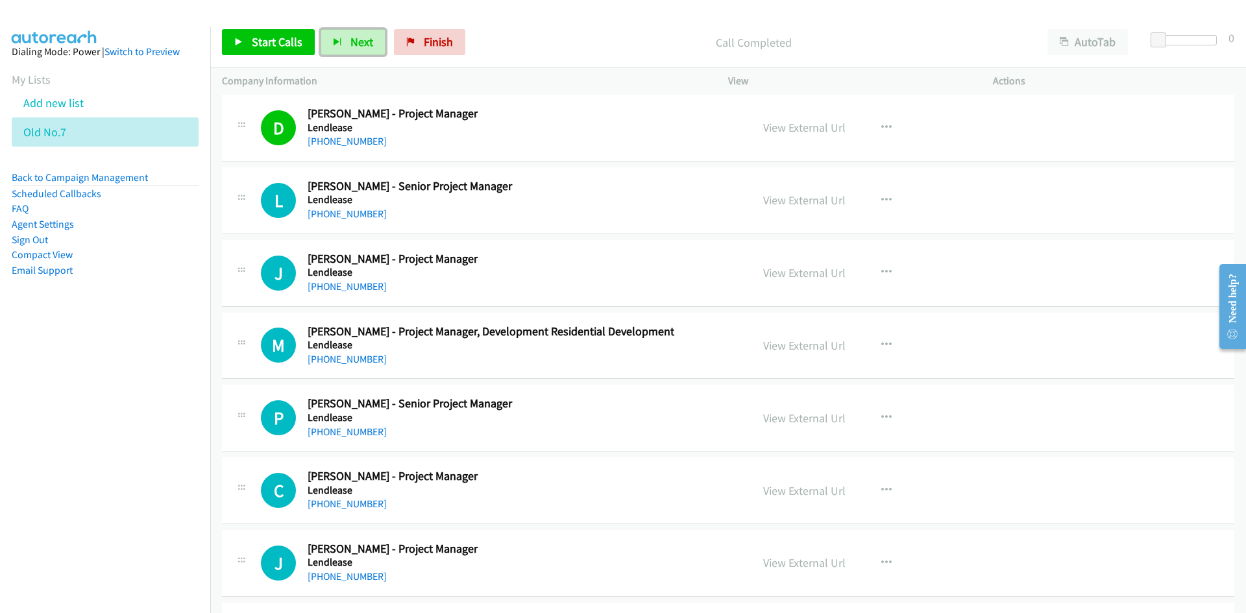
click at [350, 45] on span "Next" at bounding box center [361, 41] width 23 height 15
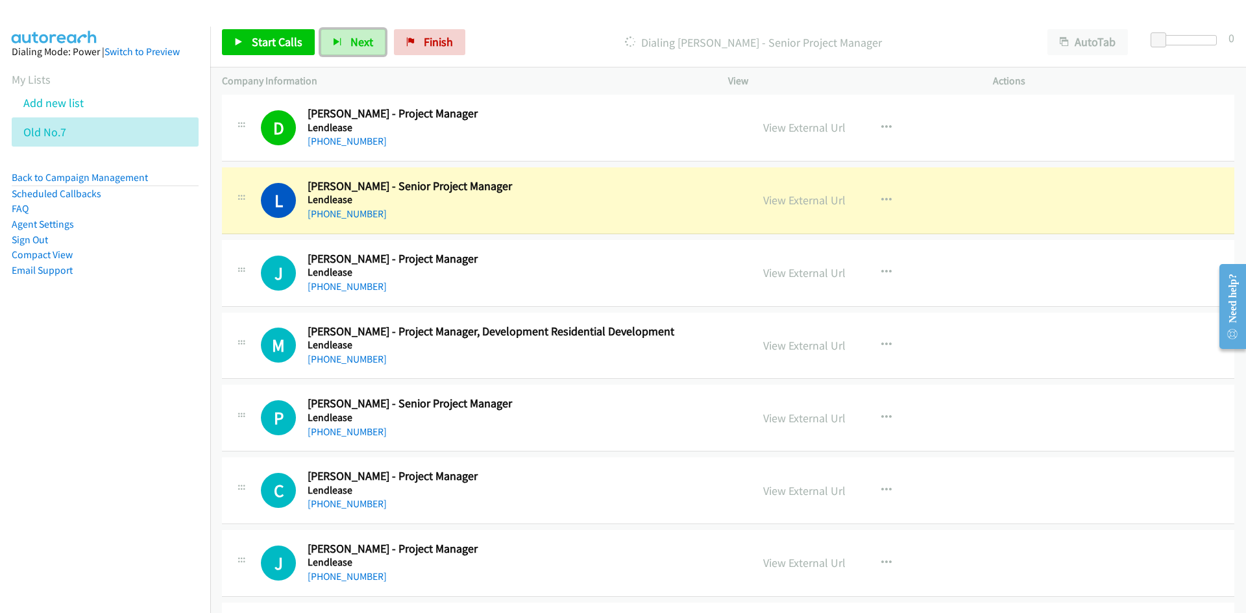
click at [352, 43] on span "Next" at bounding box center [361, 41] width 23 height 15
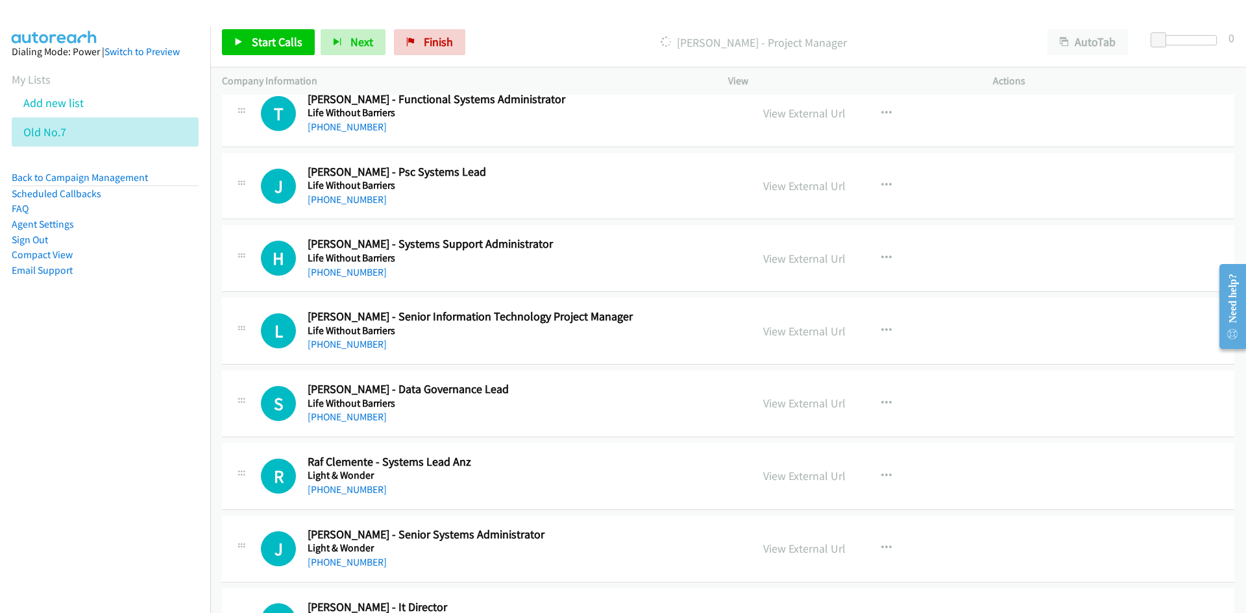
scroll to position [4219, 0]
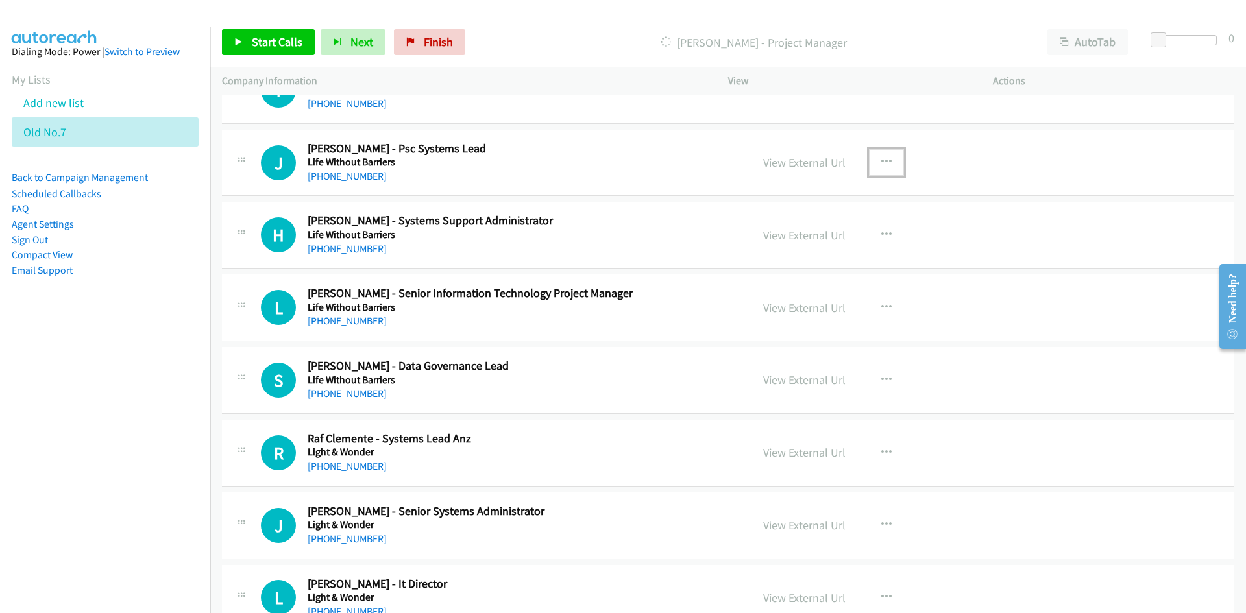
click at [881, 159] on icon "button" at bounding box center [886, 162] width 10 height 10
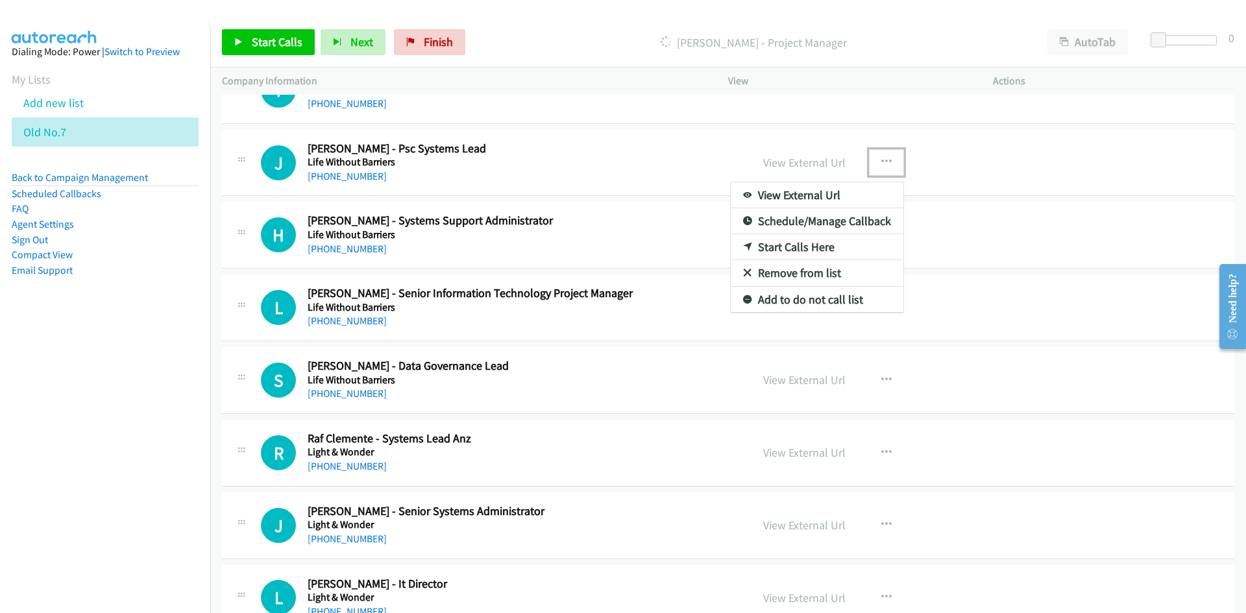
click at [615, 158] on div at bounding box center [623, 306] width 1246 height 613
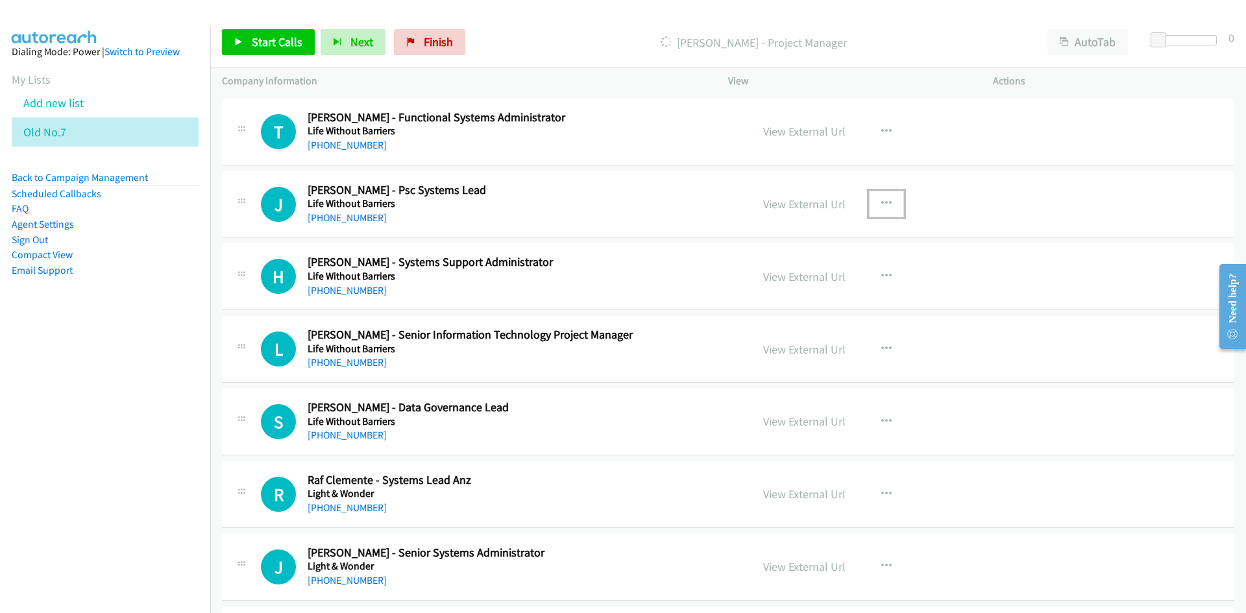
scroll to position [4154, 0]
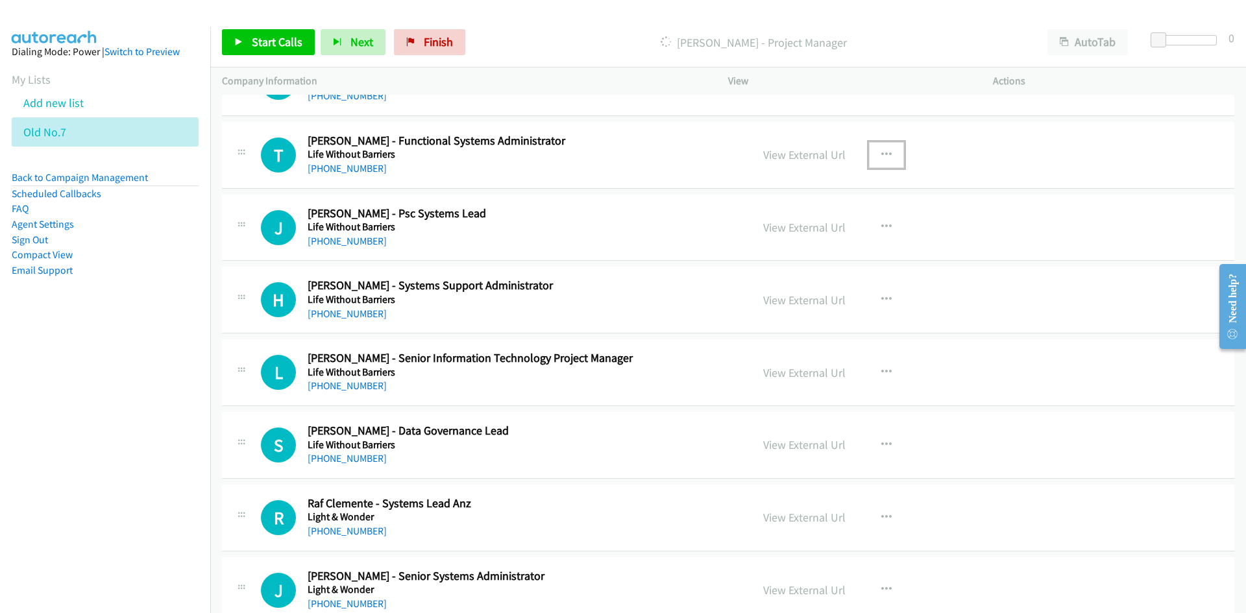
click at [875, 152] on button "button" at bounding box center [886, 155] width 35 height 26
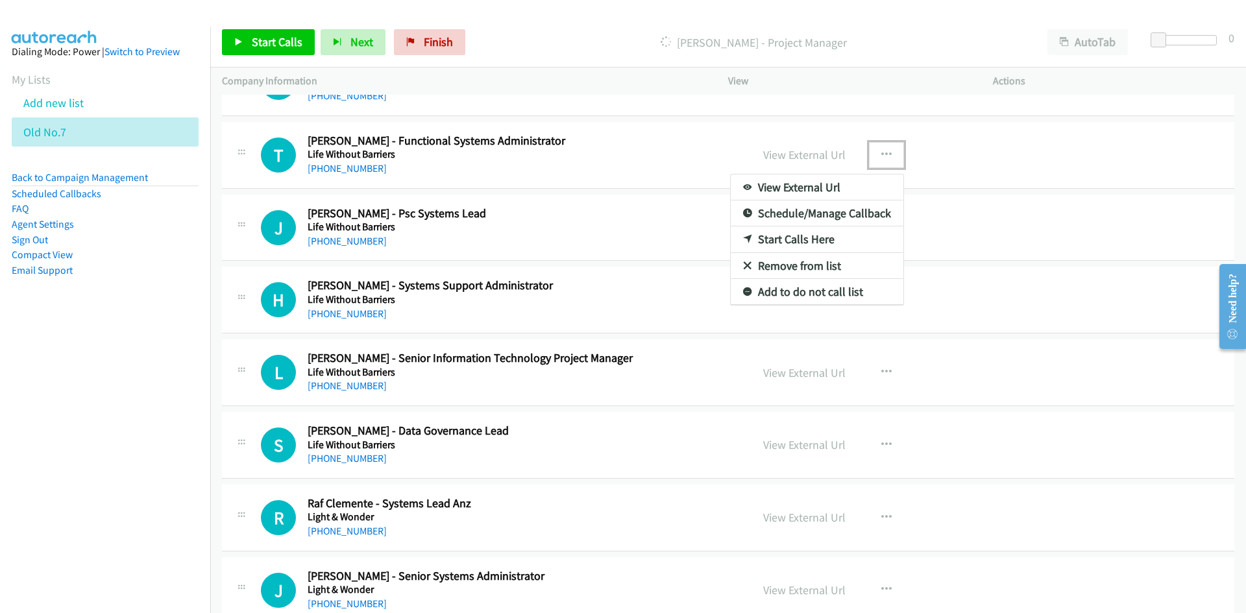
click at [792, 234] on link "Start Calls Here" at bounding box center [817, 240] width 173 height 26
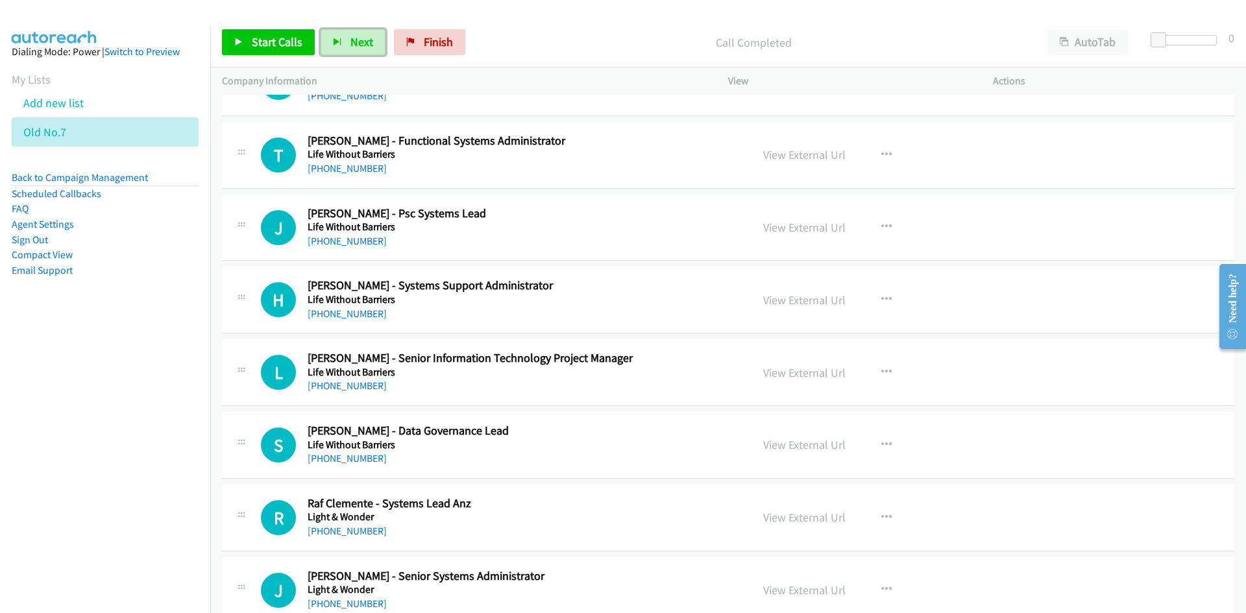
drag, startPoint x: 358, startPoint y: 36, endPoint x: 622, endPoint y: 176, distance: 298.5
click at [358, 36] on span "Next" at bounding box center [361, 41] width 23 height 15
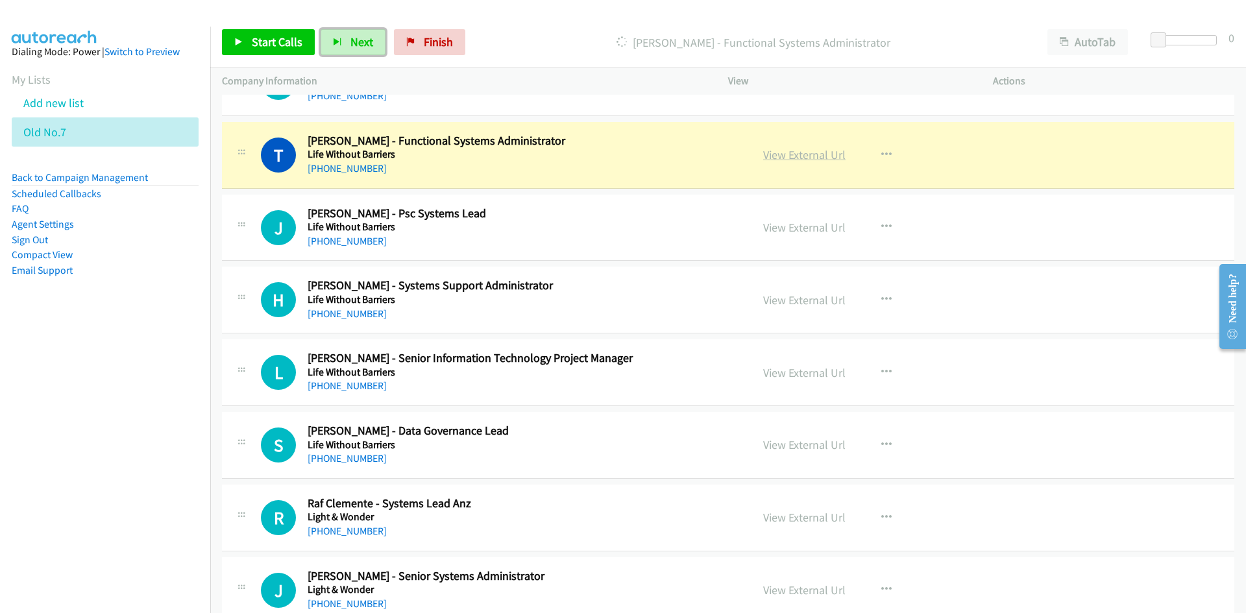
drag, startPoint x: 796, startPoint y: 166, endPoint x: 796, endPoint y: 156, distance: 9.7
click at [796, 166] on div "View External Url View External Url Schedule/Manage Callback Start Calls Here R…" at bounding box center [890, 155] width 276 height 43
drag, startPoint x: 796, startPoint y: 156, endPoint x: 800, endPoint y: 222, distance: 66.3
click at [796, 156] on link "View External Url" at bounding box center [804, 154] width 82 height 15
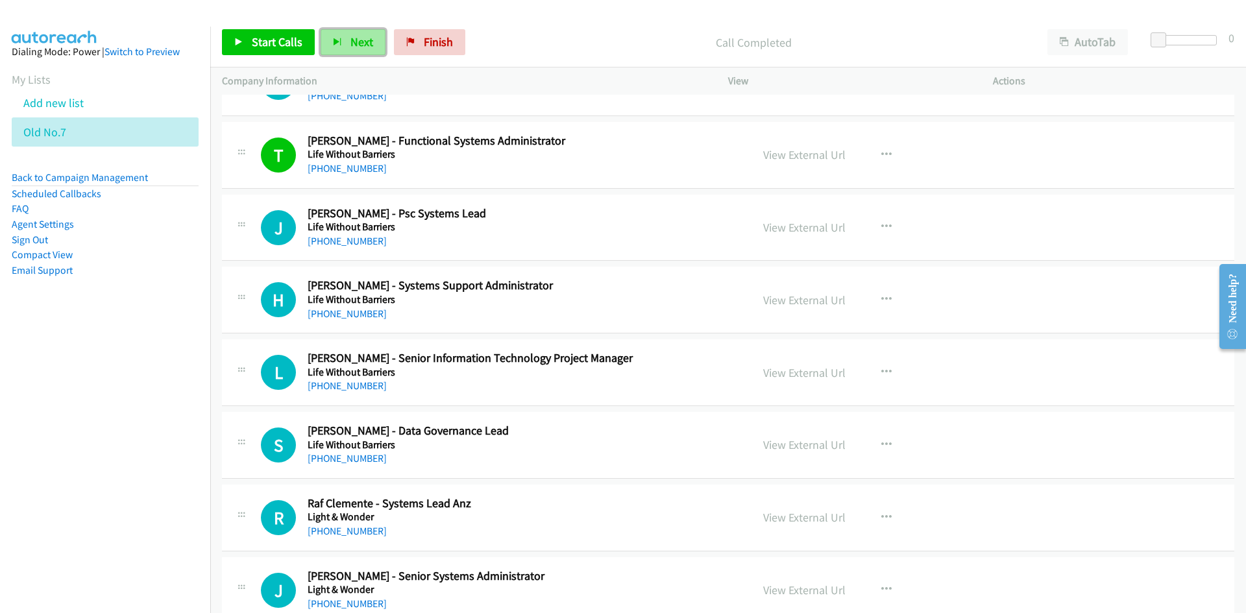
click at [352, 48] on span "Next" at bounding box center [361, 41] width 23 height 15
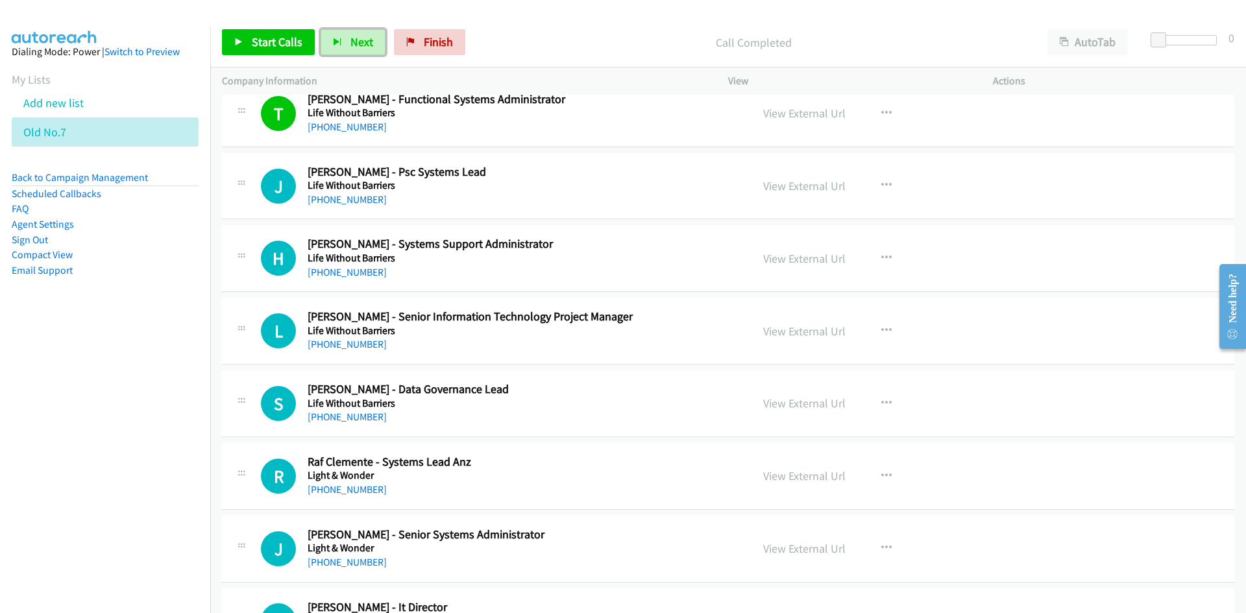
scroll to position [4219, 0]
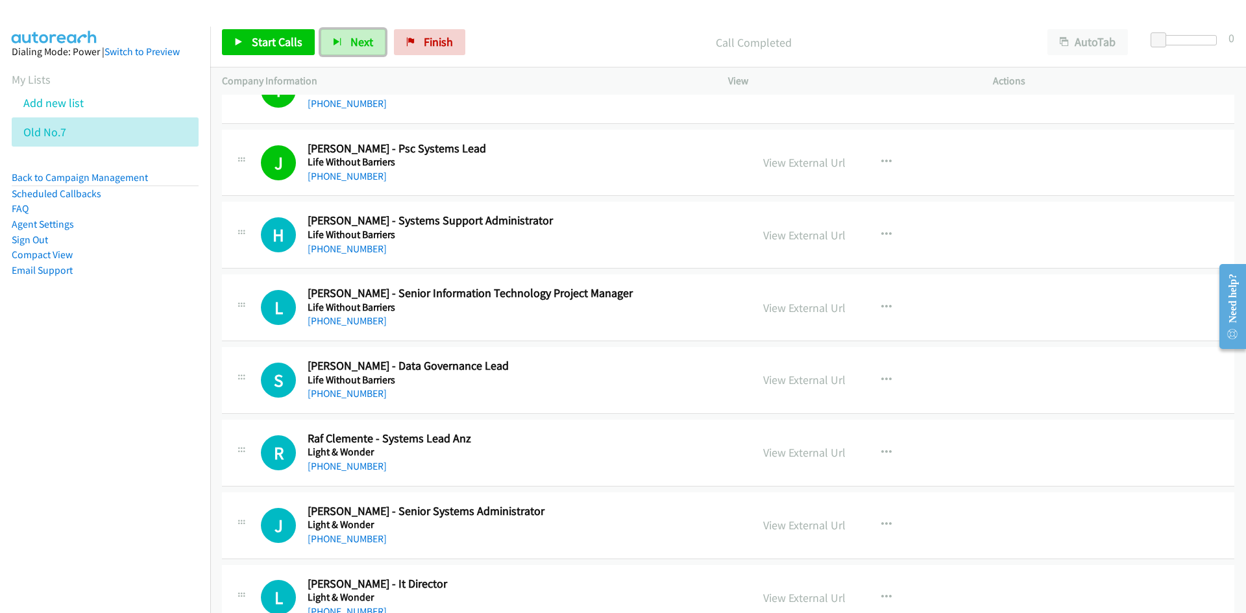
click at [347, 53] on button "Next" at bounding box center [353, 42] width 65 height 26
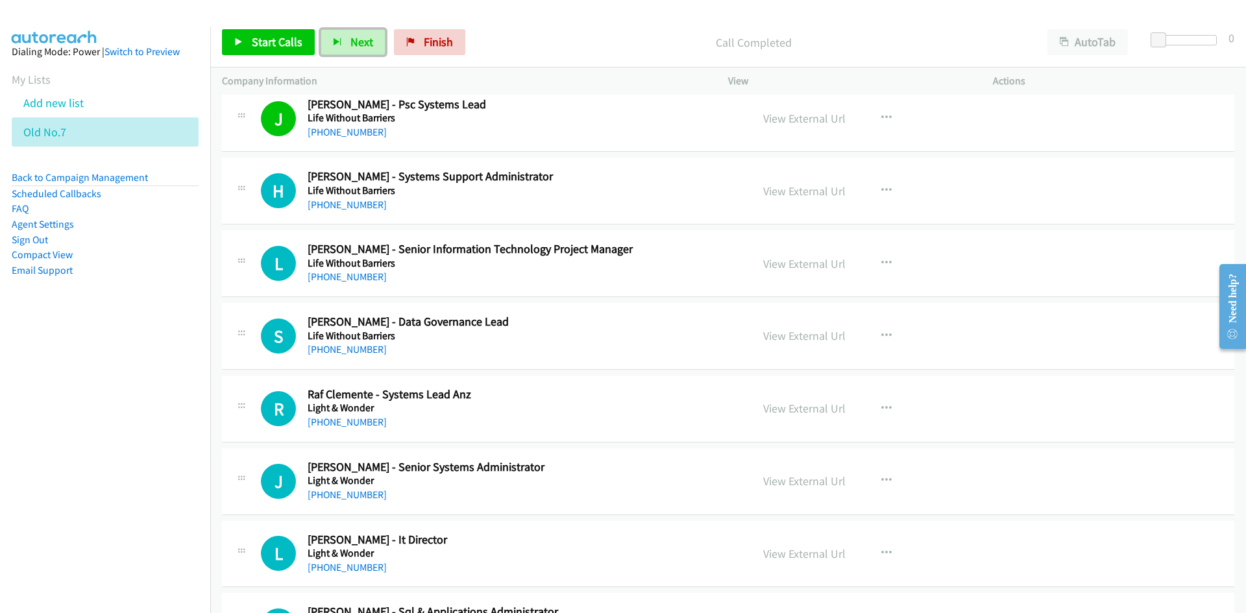
scroll to position [4284, 0]
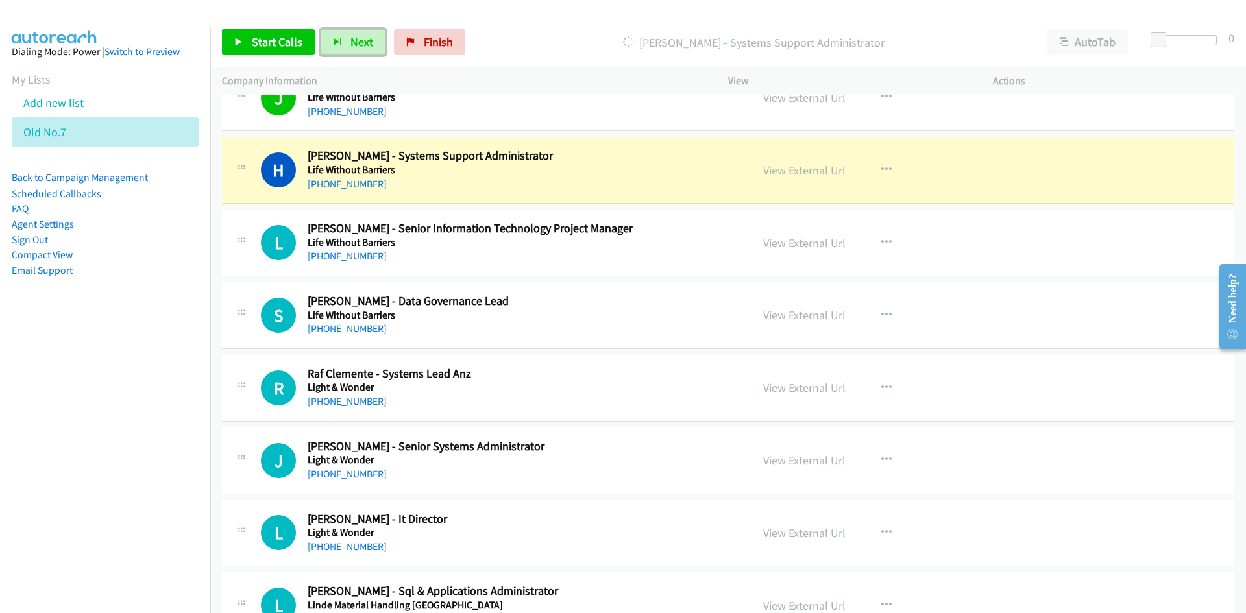
click at [347, 36] on button "Next" at bounding box center [353, 42] width 65 height 26
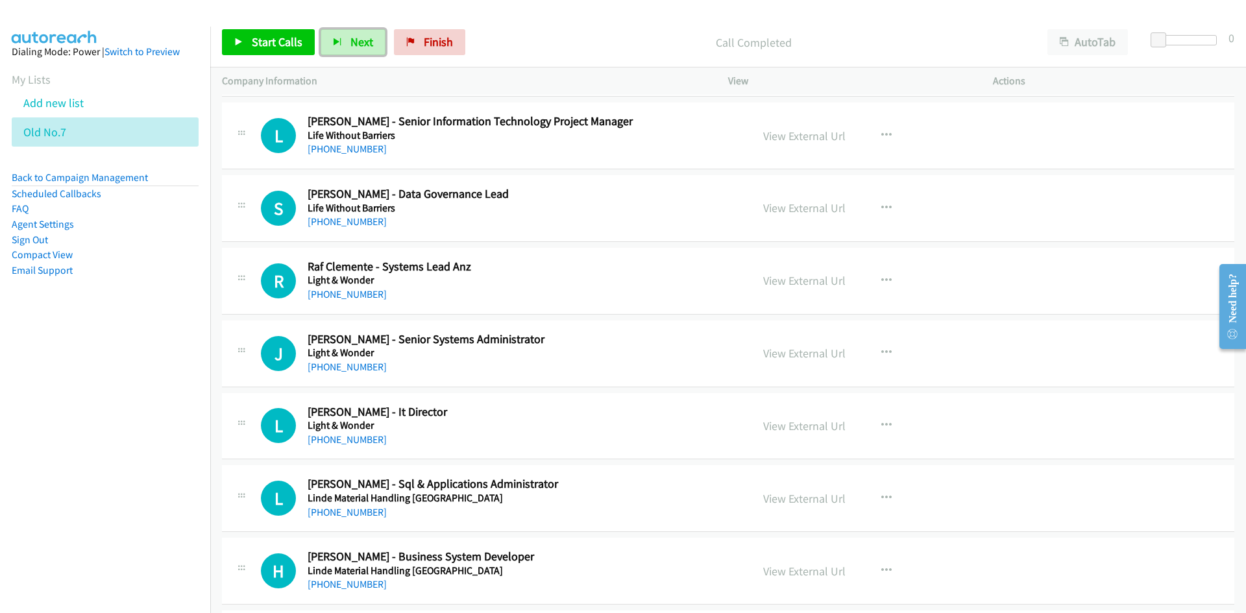
scroll to position [4413, 0]
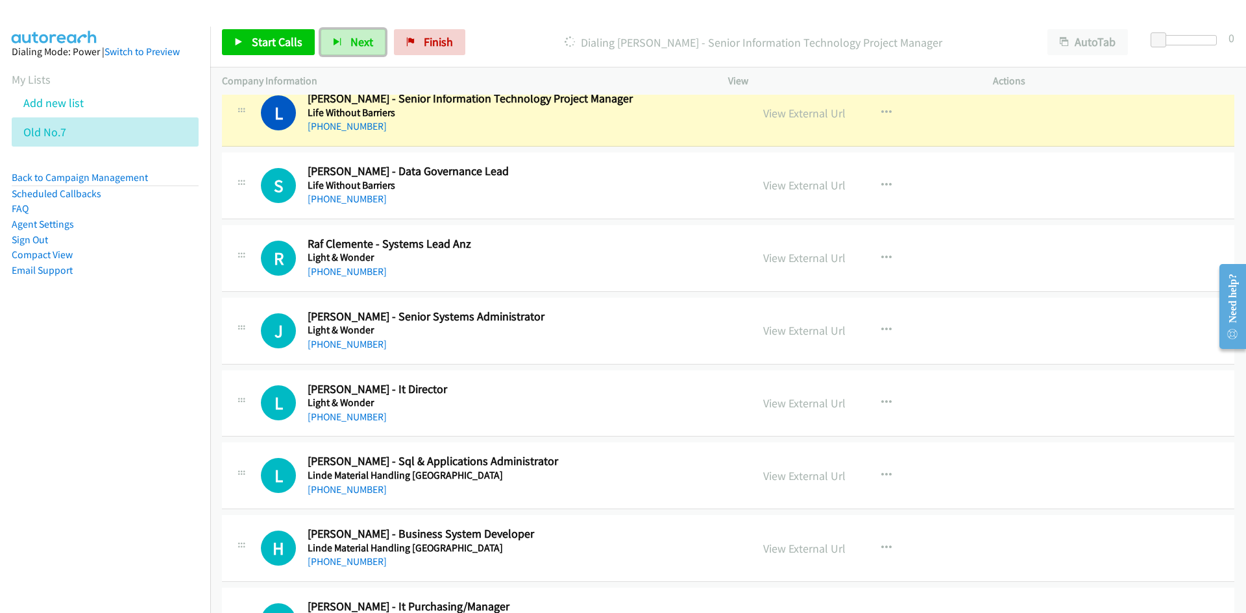
click at [356, 47] on span "Next" at bounding box center [361, 41] width 23 height 15
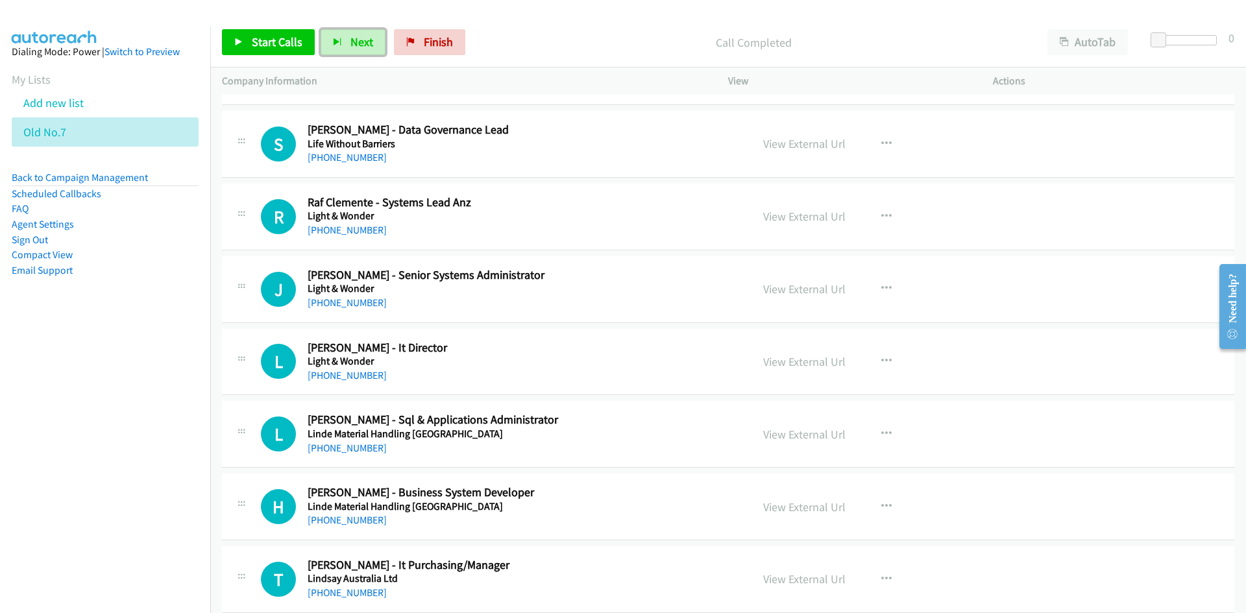
scroll to position [4478, 0]
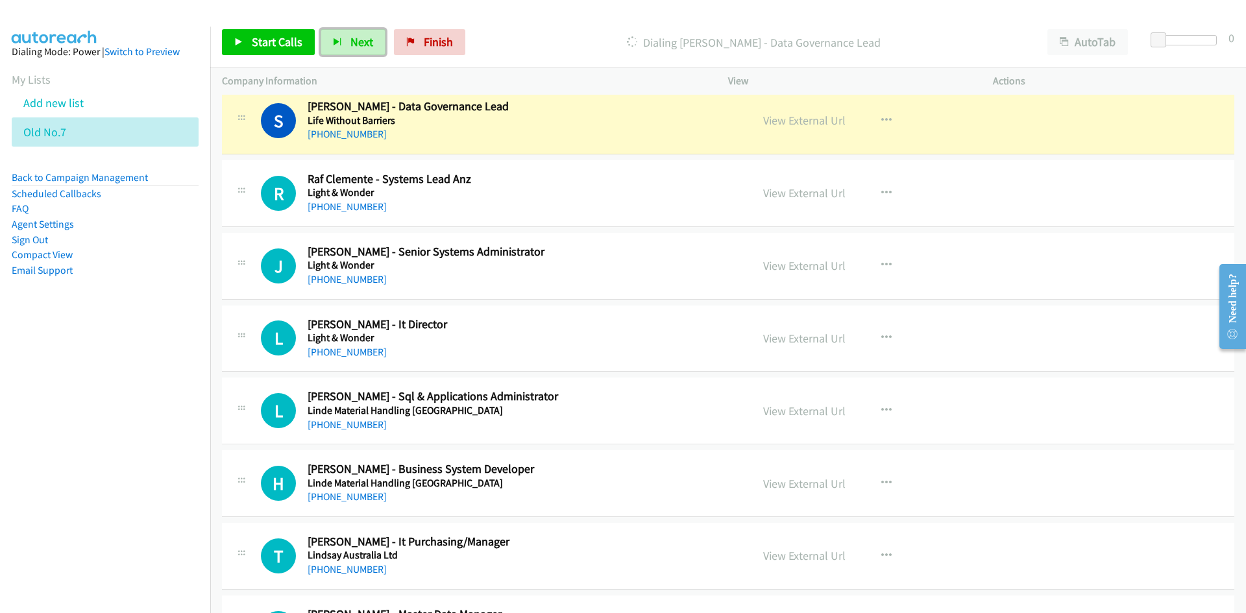
drag, startPoint x: 352, startPoint y: 44, endPoint x: 565, endPoint y: 138, distance: 231.9
click at [352, 44] on span "Next" at bounding box center [361, 41] width 23 height 15
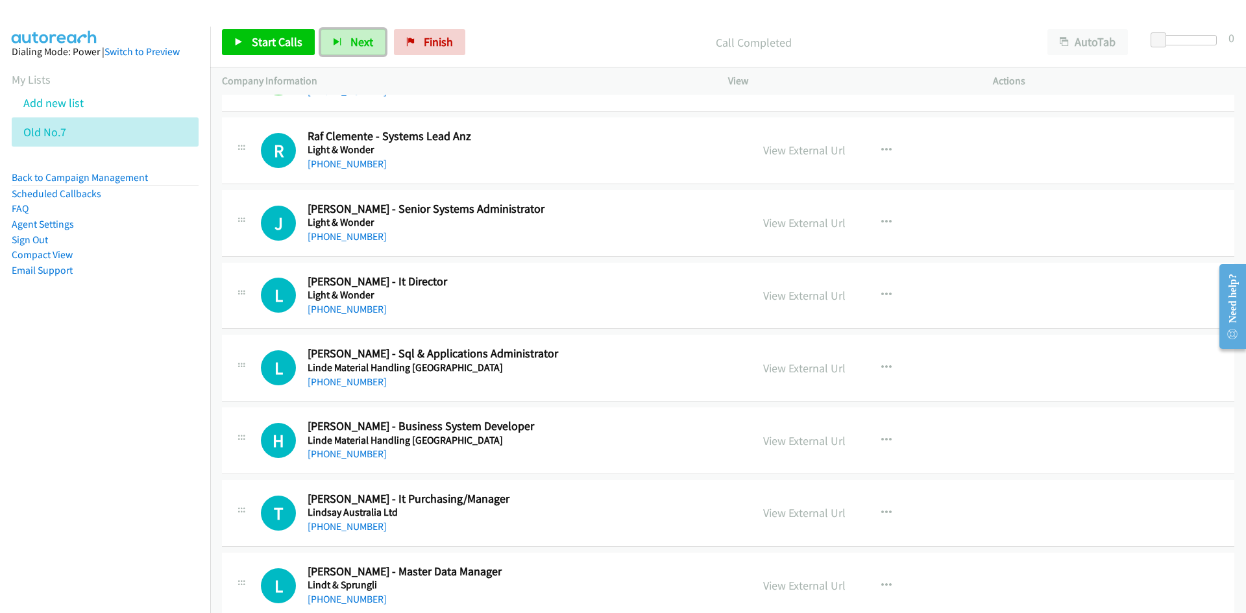
scroll to position [4543, 0]
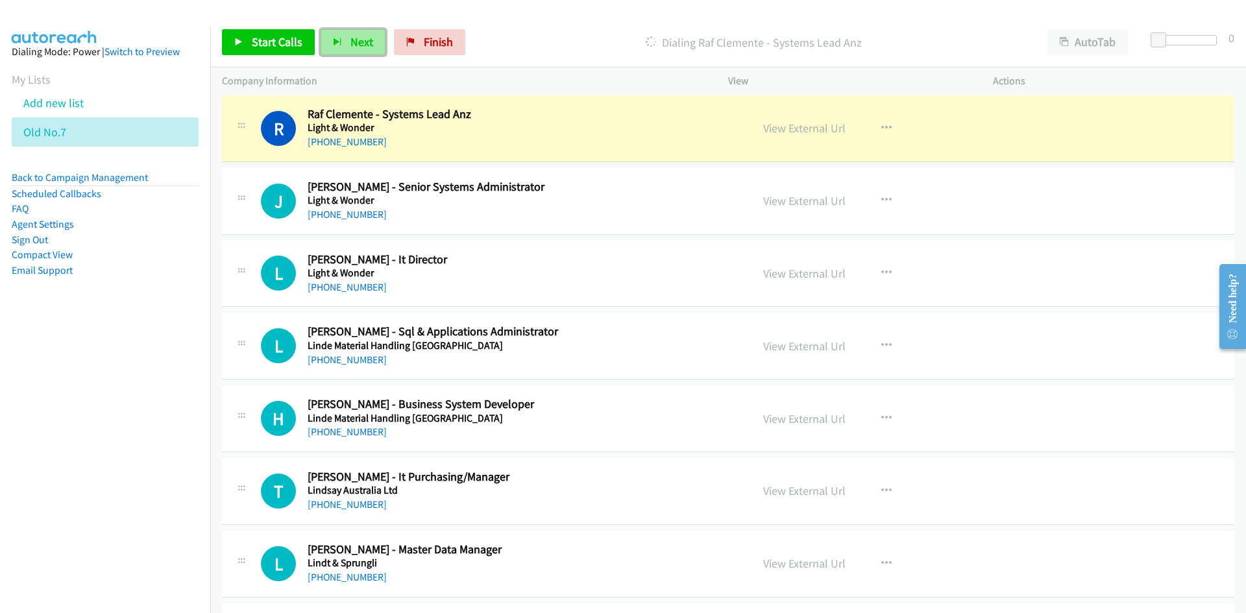
click at [355, 43] on span "Next" at bounding box center [361, 41] width 23 height 15
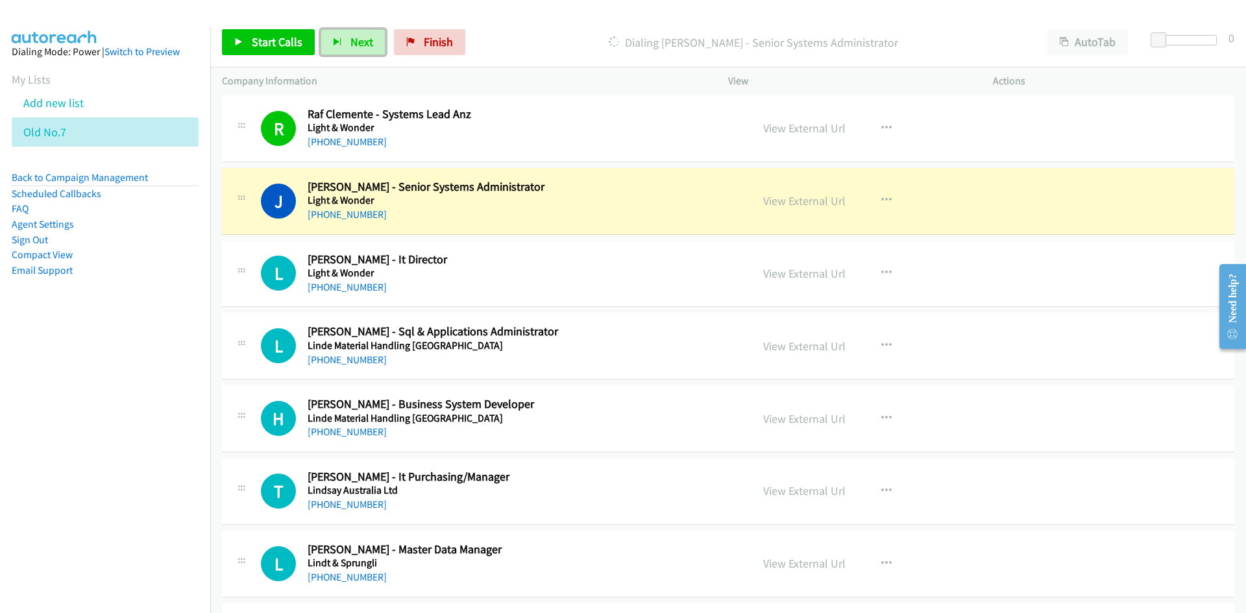
drag, startPoint x: 352, startPoint y: 51, endPoint x: 400, endPoint y: 86, distance: 59.6
click at [352, 51] on button "Next" at bounding box center [353, 42] width 65 height 26
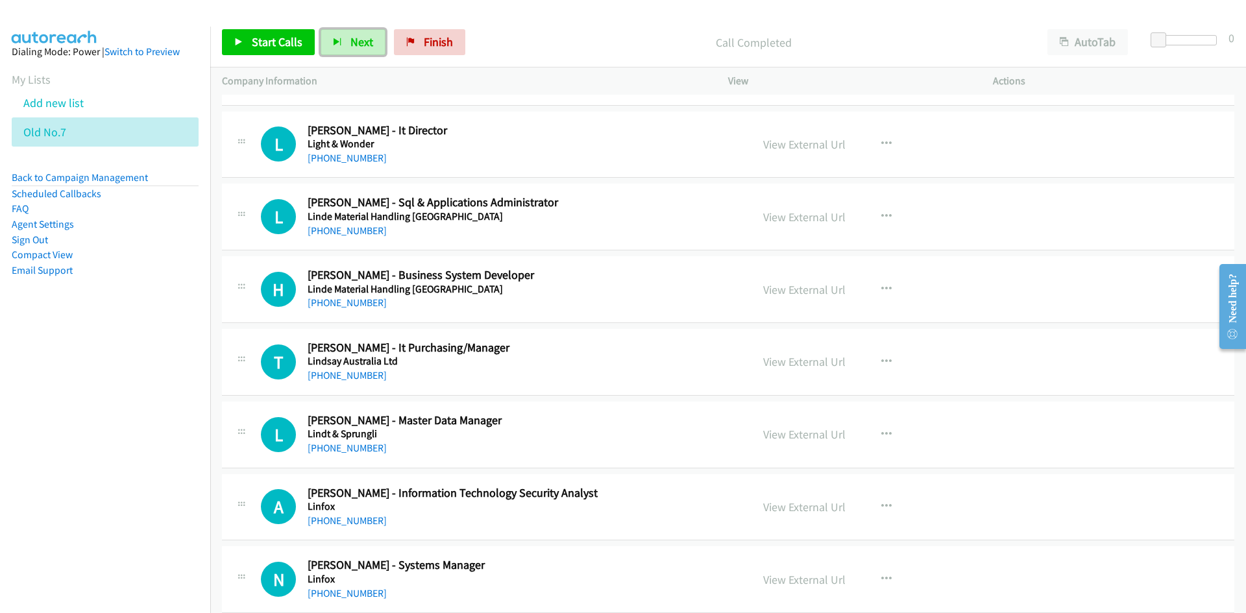
scroll to position [4673, 0]
click at [356, 36] on span "Next" at bounding box center [361, 41] width 23 height 15
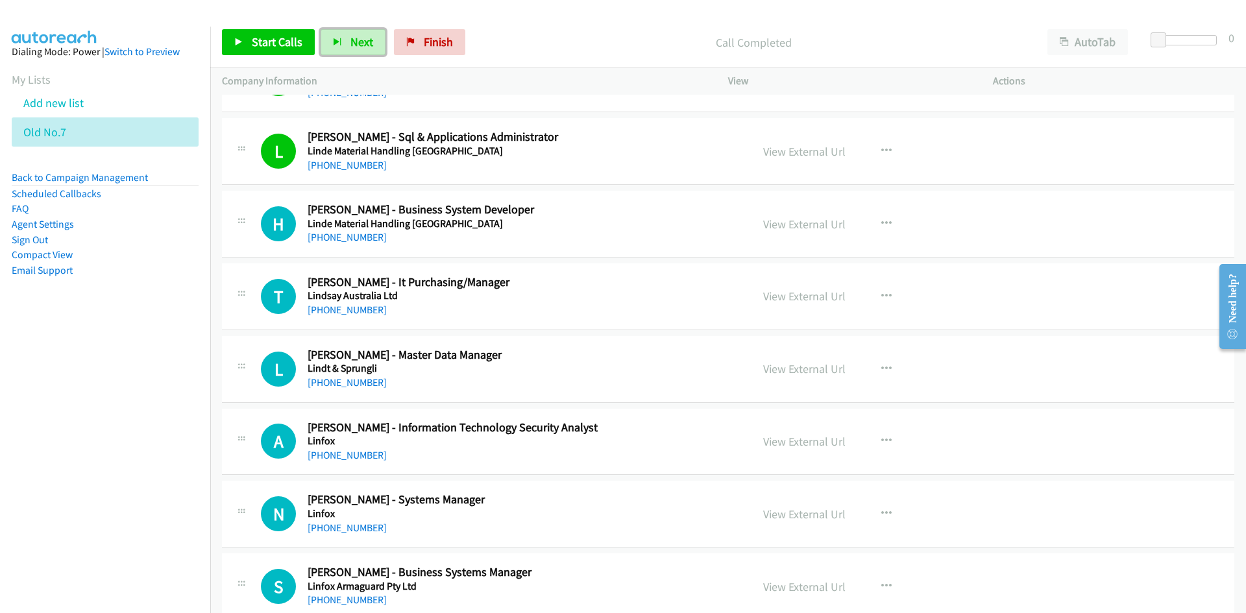
drag, startPoint x: 352, startPoint y: 47, endPoint x: 599, endPoint y: 167, distance: 275.2
click at [352, 47] on span "Next" at bounding box center [361, 41] width 23 height 15
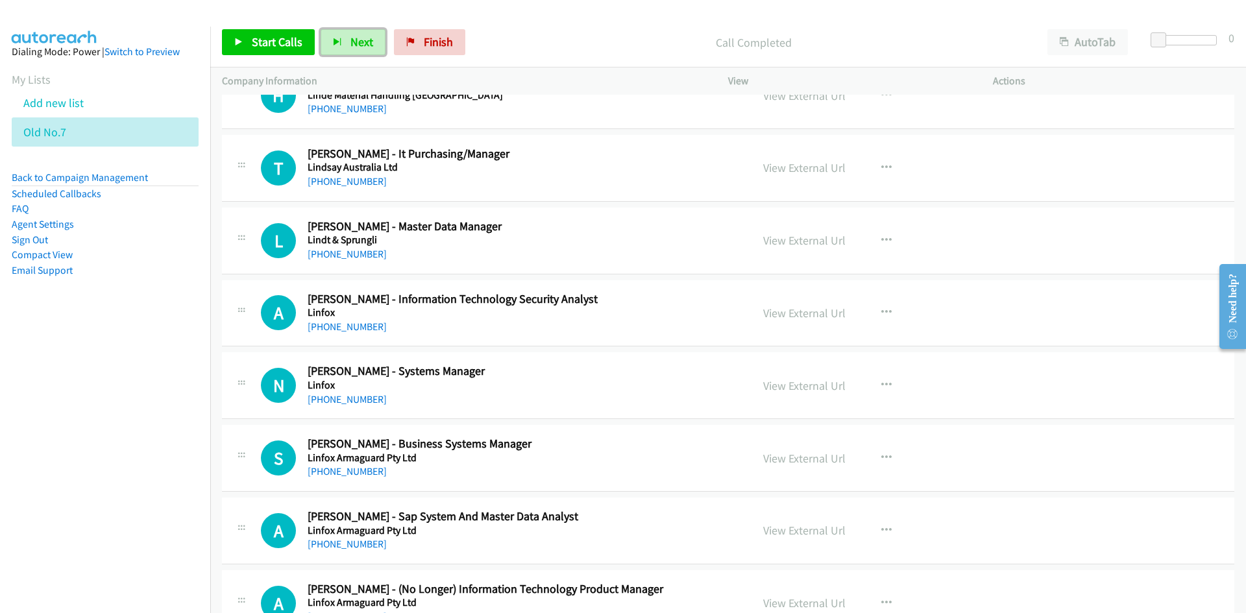
scroll to position [4868, 0]
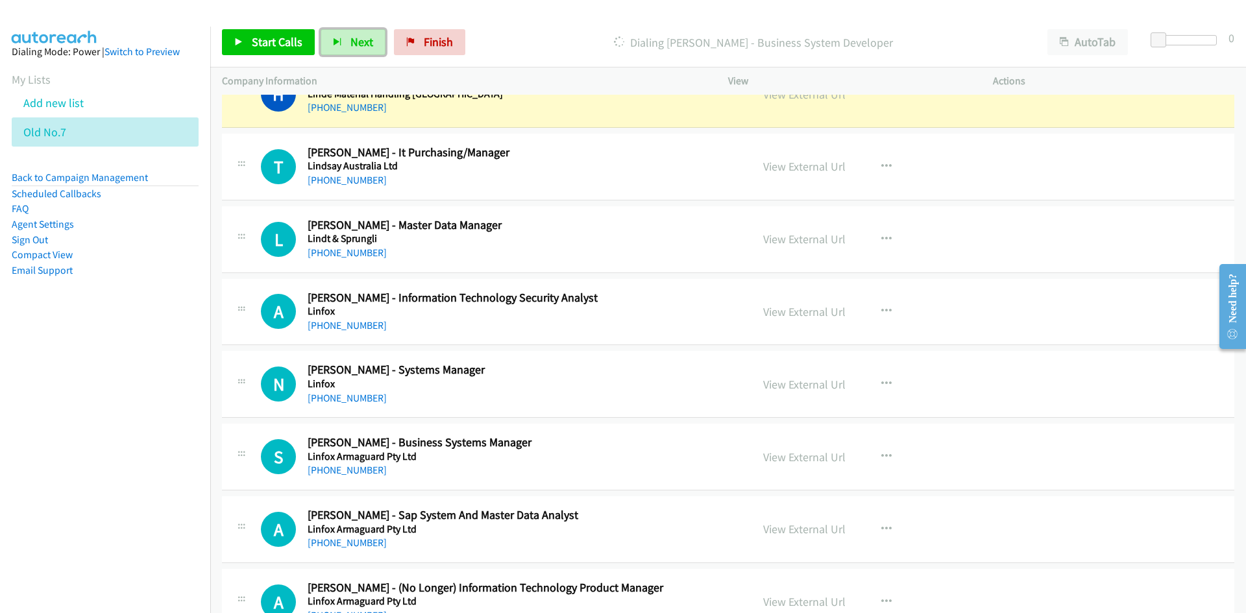
click at [342, 43] on button "Next" at bounding box center [353, 42] width 65 height 26
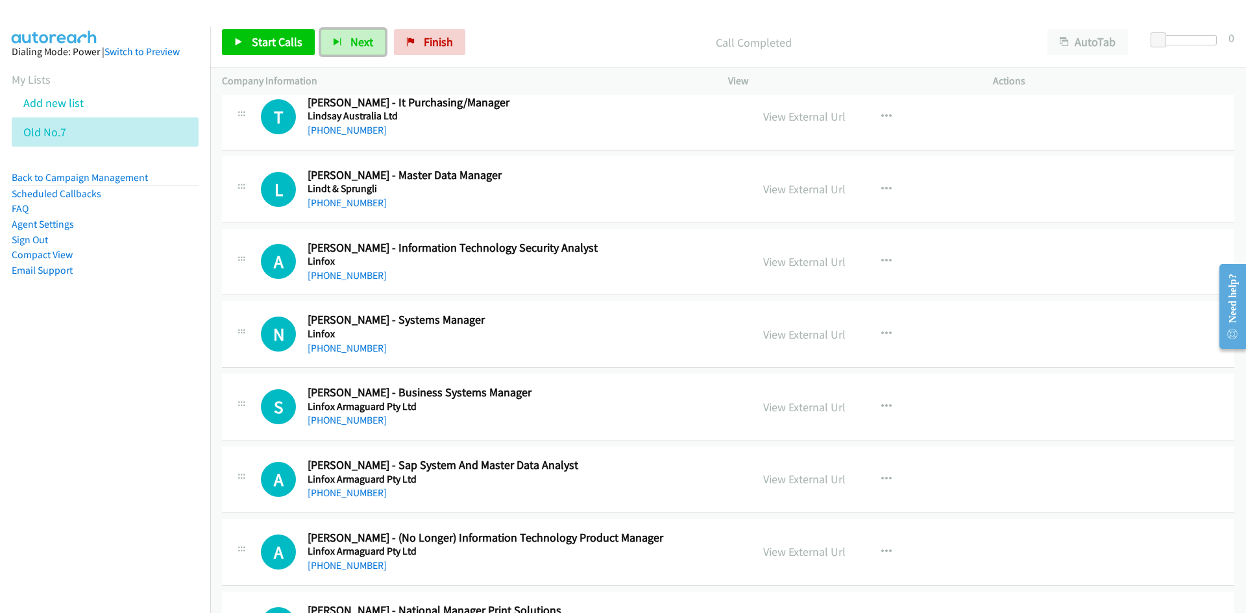
scroll to position [4933, 0]
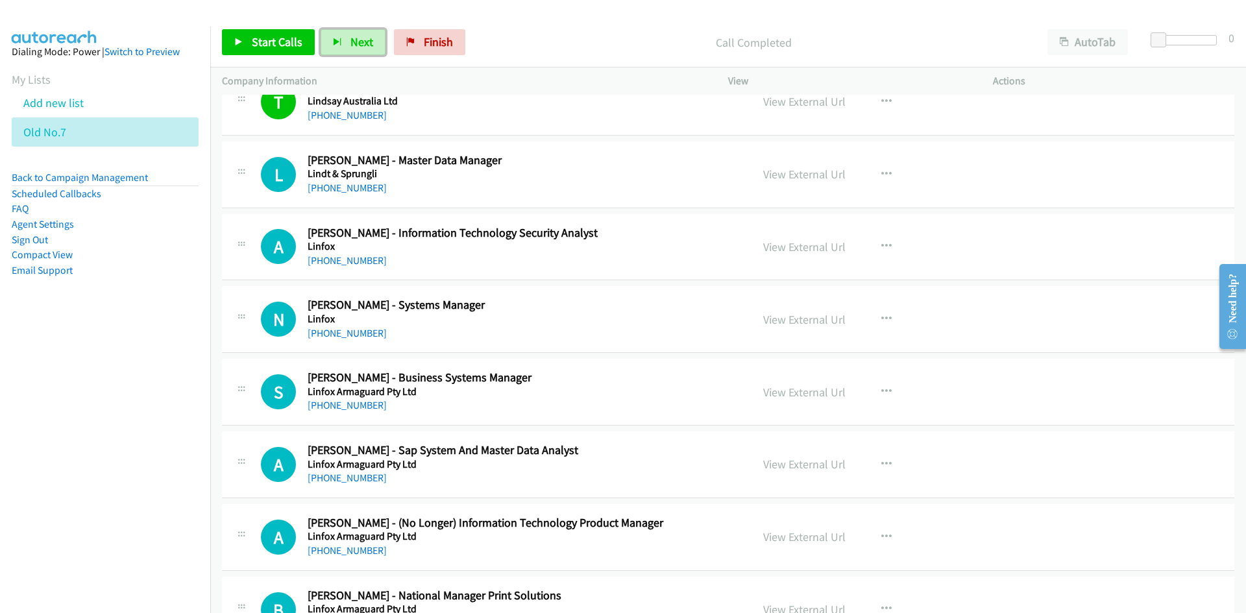
drag, startPoint x: 365, startPoint y: 42, endPoint x: 678, endPoint y: 225, distance: 362.8
click at [365, 42] on span "Next" at bounding box center [361, 41] width 23 height 15
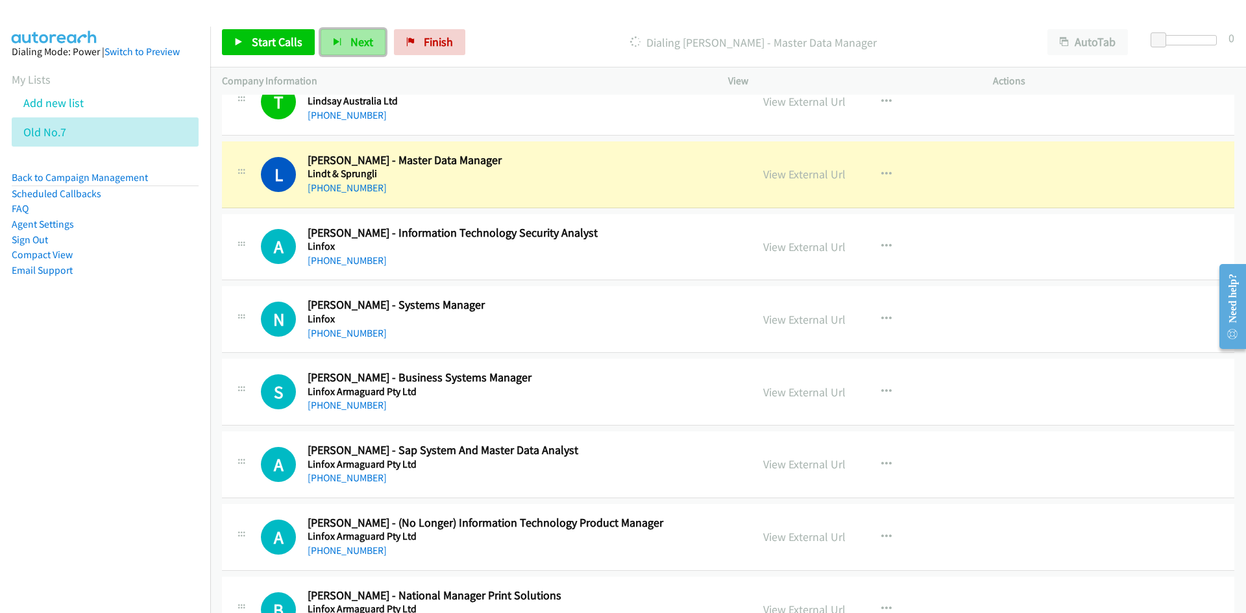
click at [347, 46] on button "Next" at bounding box center [353, 42] width 65 height 26
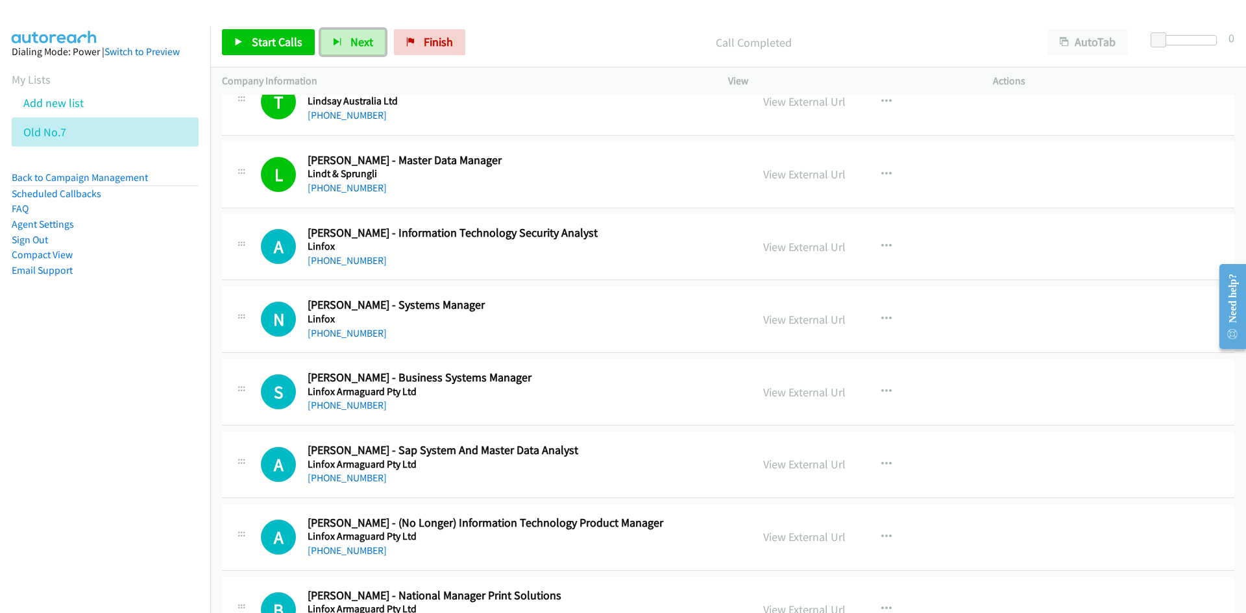
scroll to position [4998, 0]
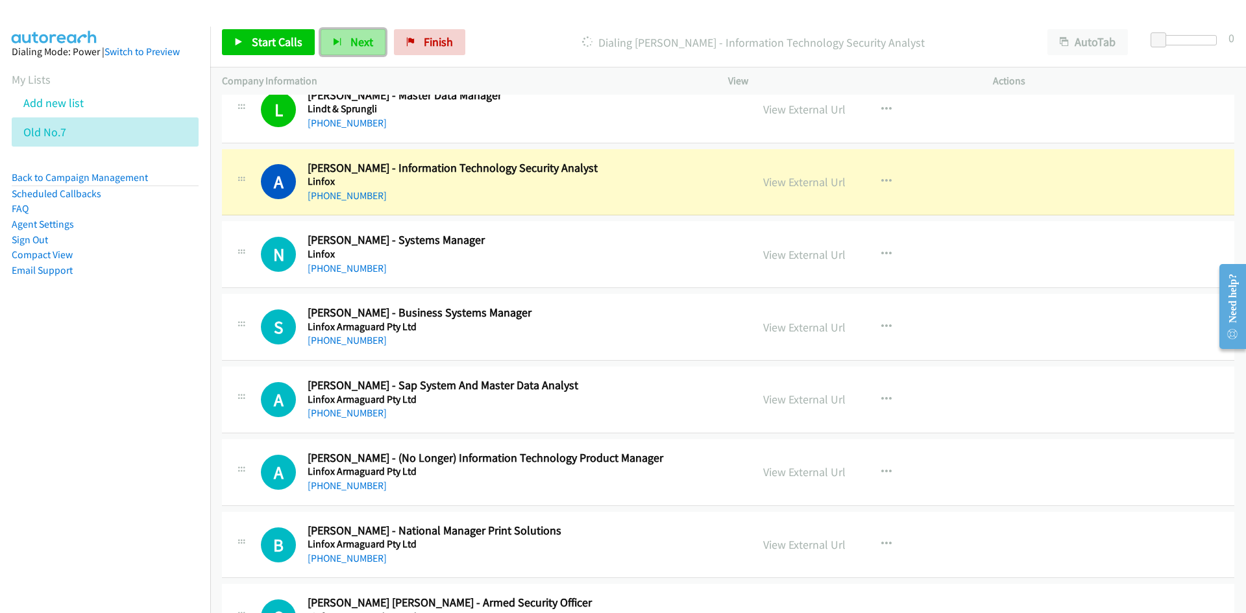
click at [360, 45] on span "Next" at bounding box center [361, 41] width 23 height 15
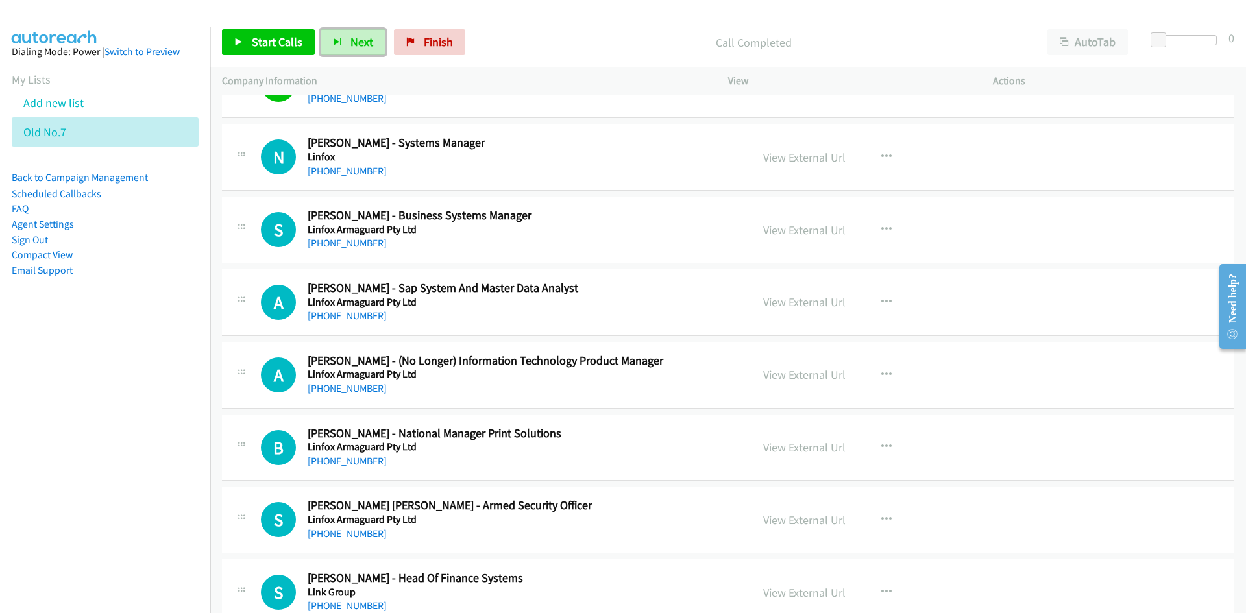
scroll to position [5127, 0]
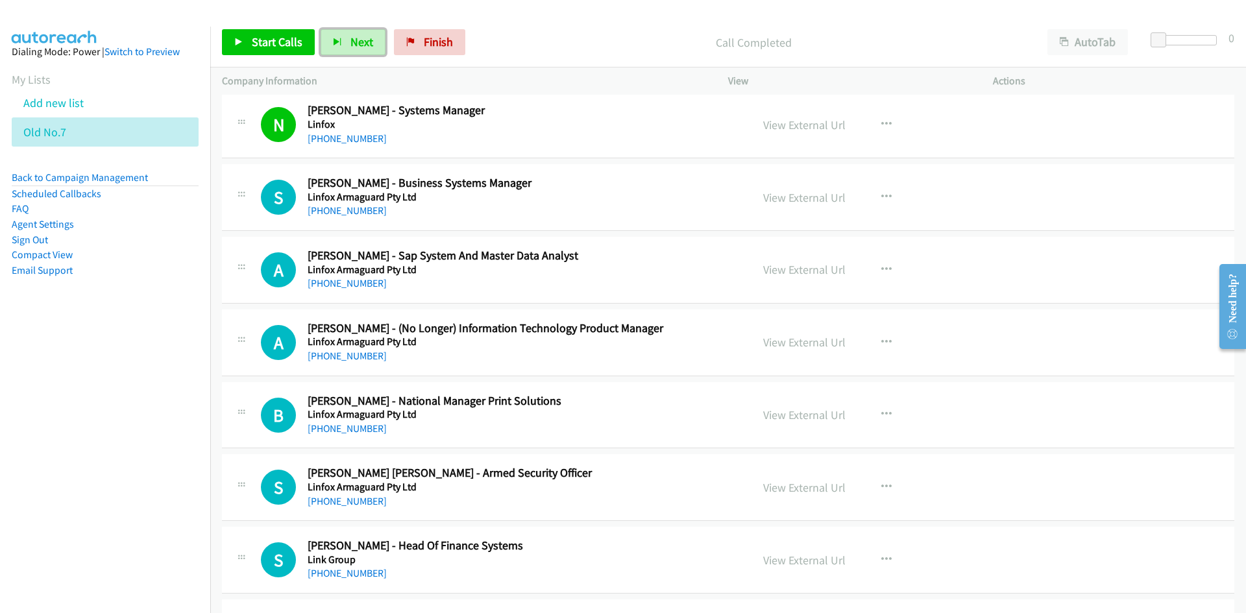
drag, startPoint x: 360, startPoint y: 41, endPoint x: 459, endPoint y: 129, distance: 132.4
click at [360, 41] on span "Next" at bounding box center [361, 41] width 23 height 15
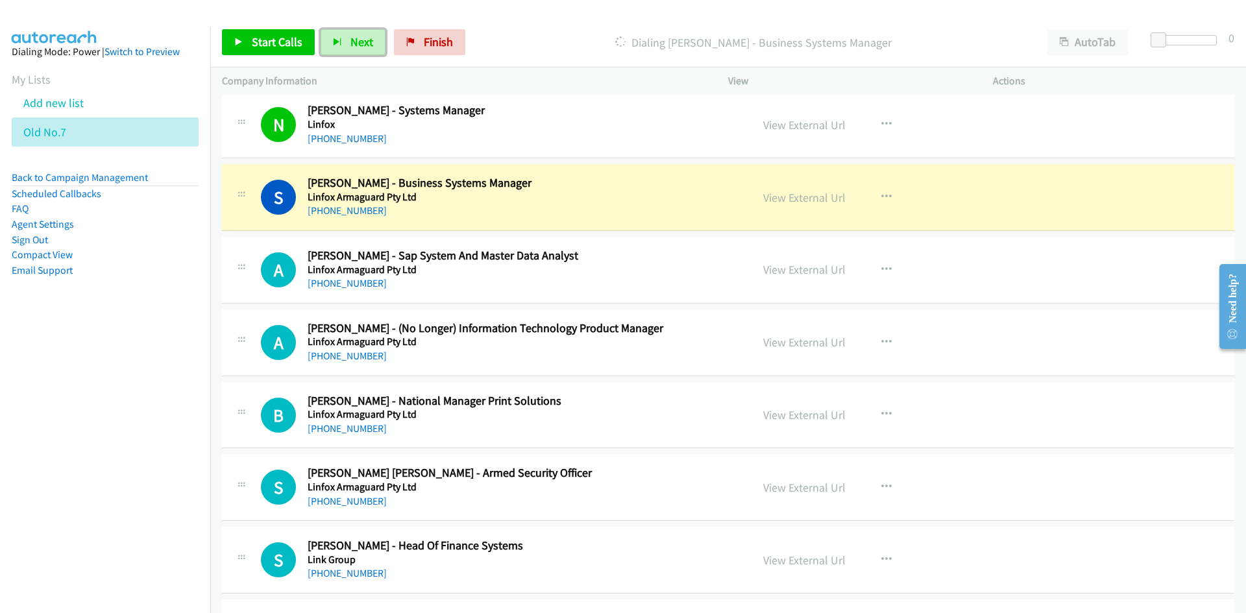
drag, startPoint x: 351, startPoint y: 39, endPoint x: 472, endPoint y: 123, distance: 147.4
click at [351, 39] on span "Next" at bounding box center [361, 41] width 23 height 15
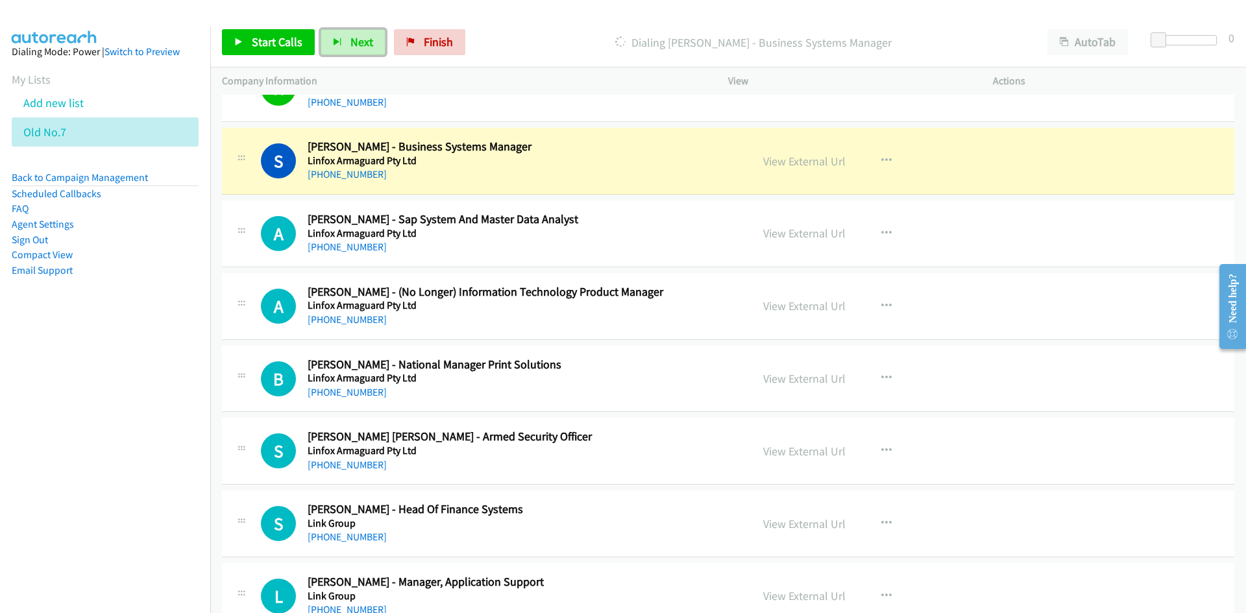
scroll to position [5192, 0]
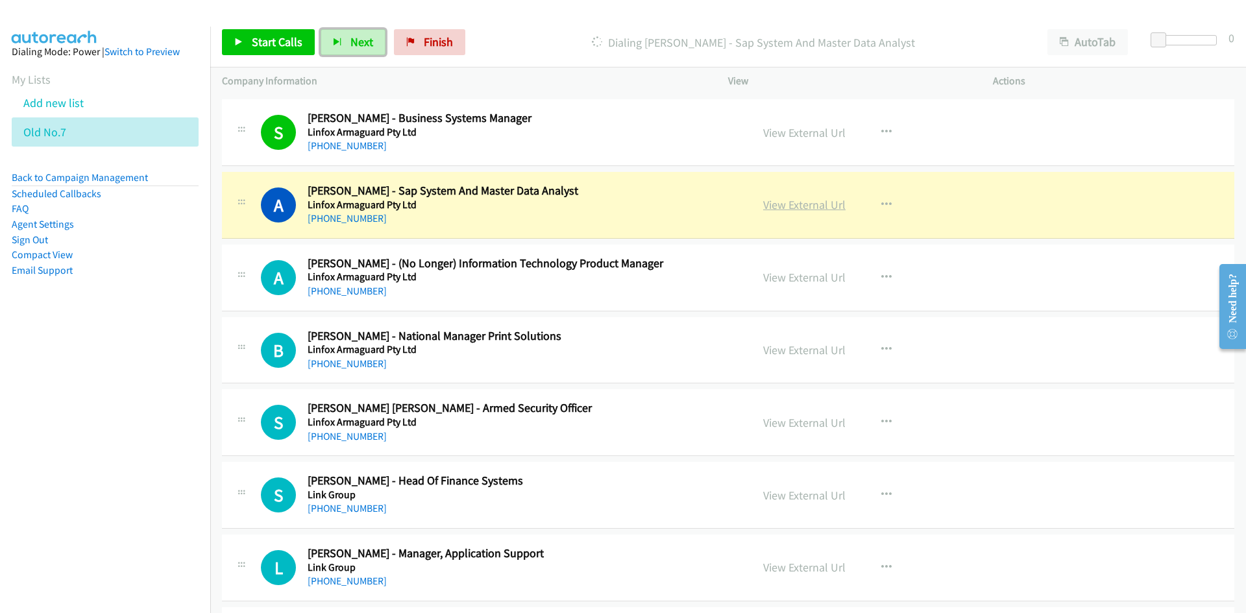
click at [819, 207] on link "View External Url" at bounding box center [804, 204] width 82 height 15
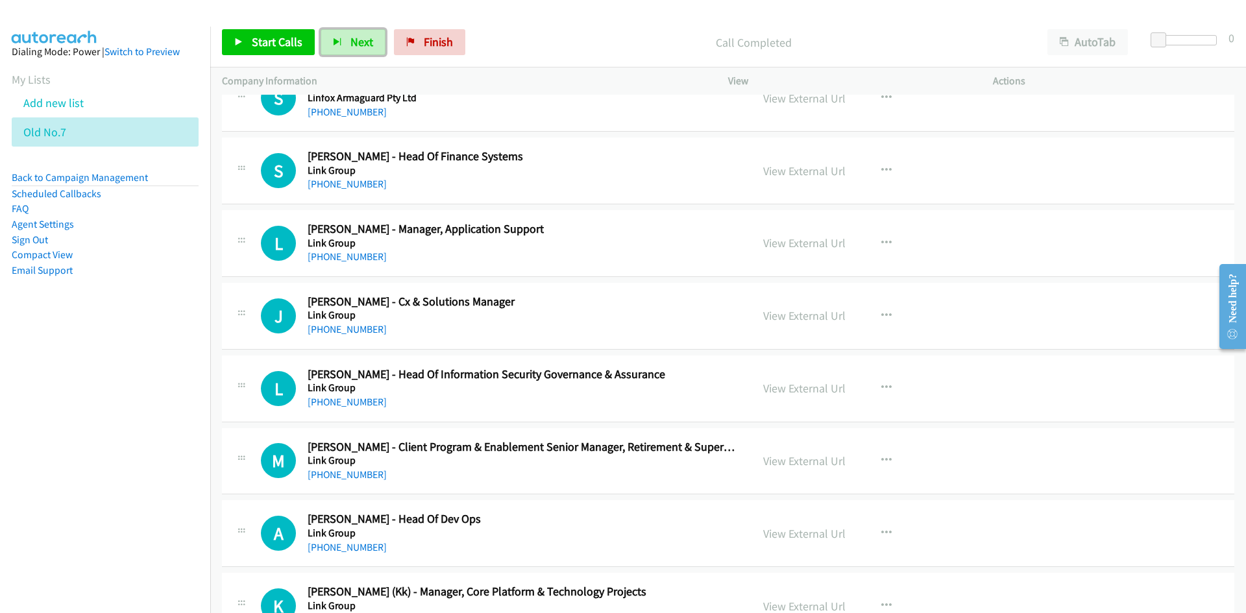
scroll to position [5582, 0]
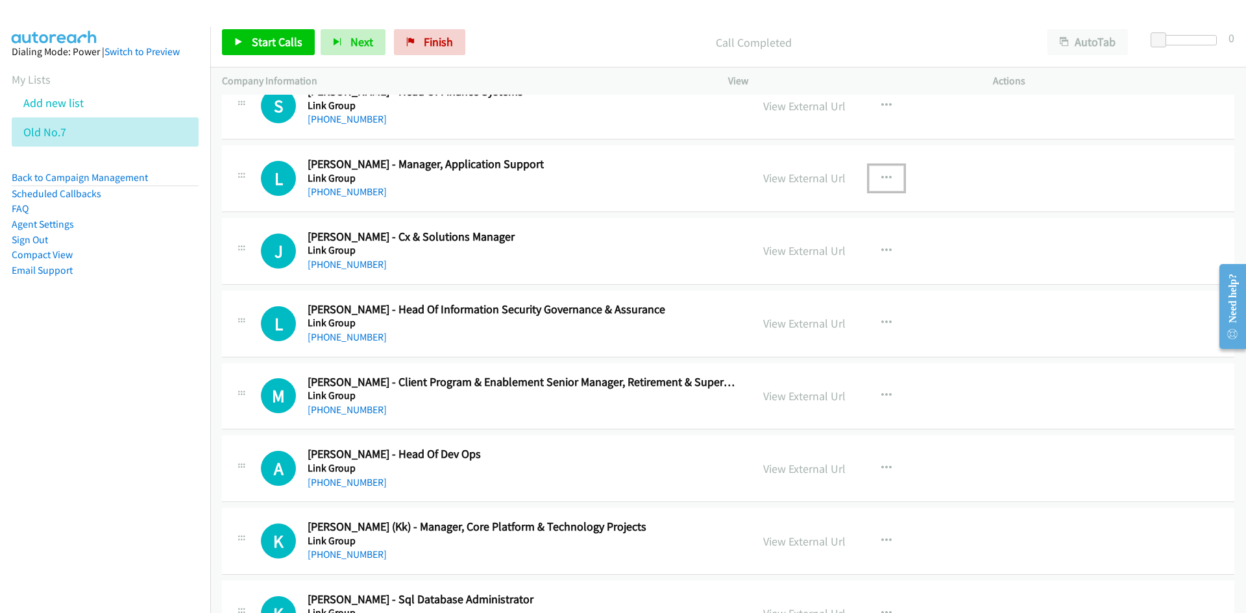
click at [881, 175] on icon "button" at bounding box center [886, 178] width 10 height 10
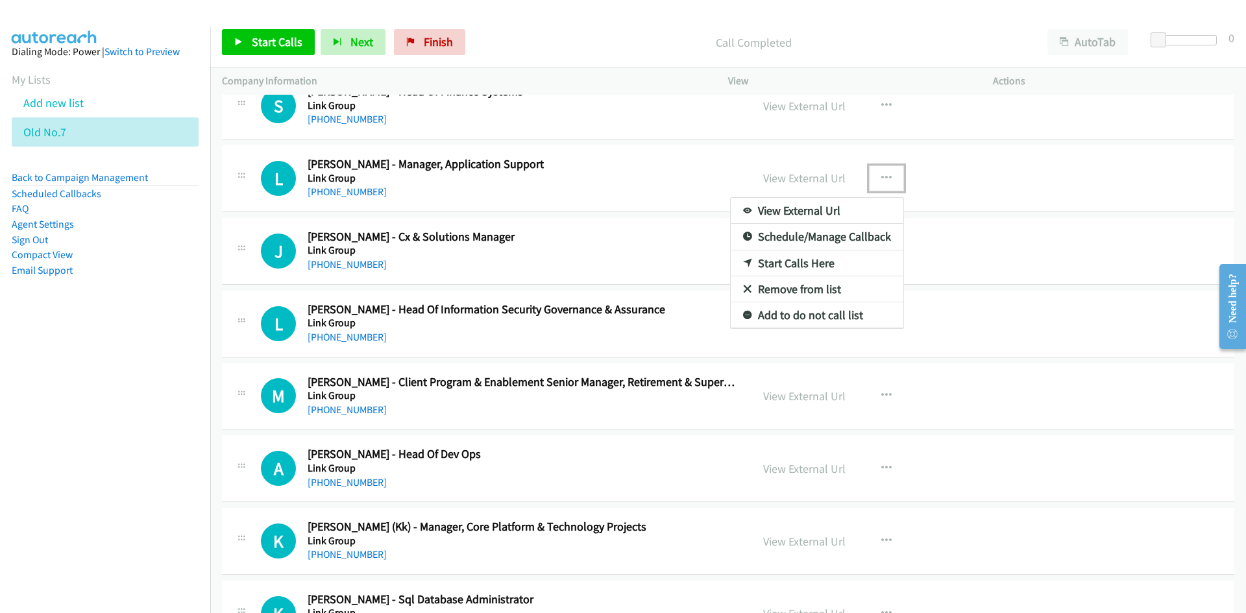
drag, startPoint x: 790, startPoint y: 262, endPoint x: 825, endPoint y: 612, distance: 351.6
click at [626, 253] on div at bounding box center [623, 306] width 1246 height 613
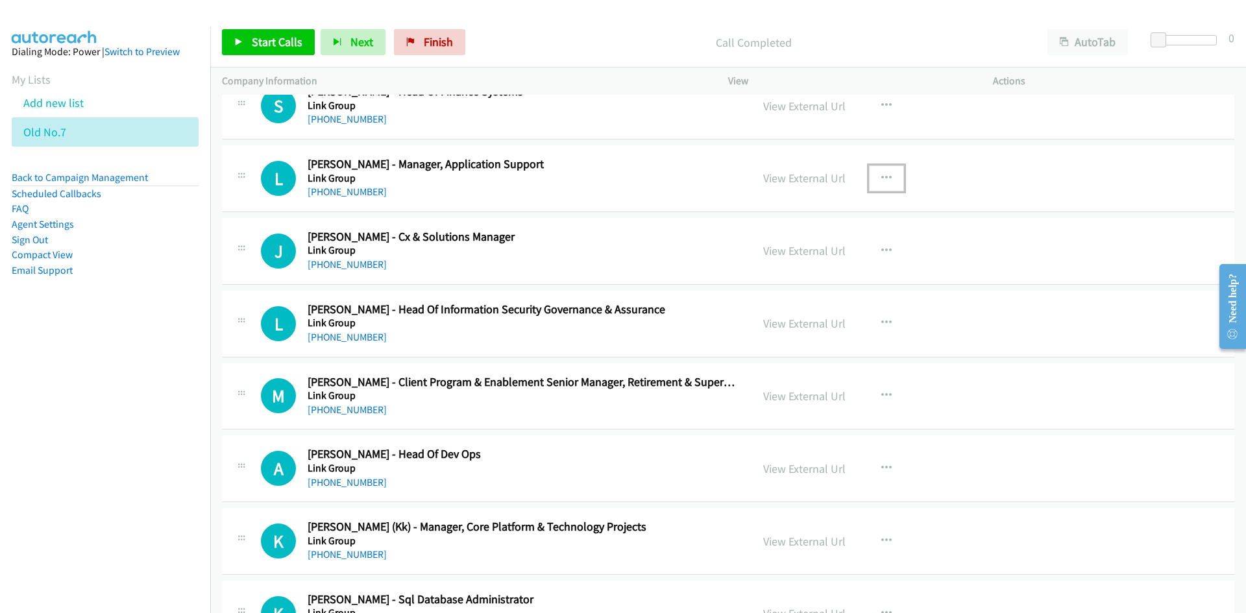
click at [874, 178] on button "button" at bounding box center [886, 179] width 35 height 26
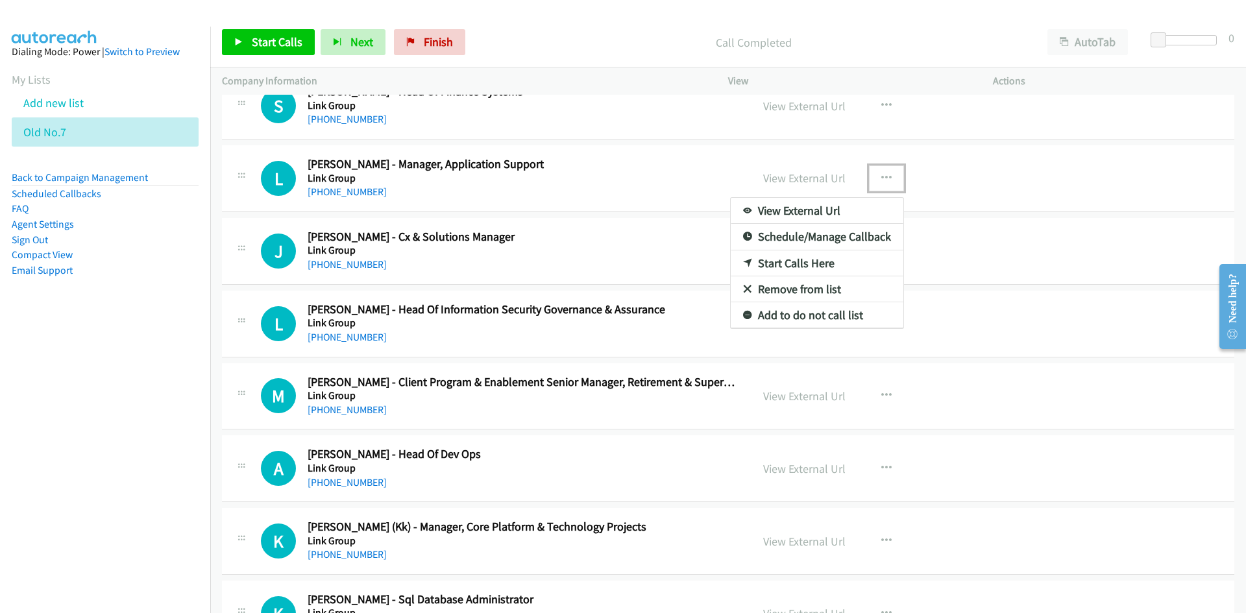
click at [786, 268] on link "Start Calls Here" at bounding box center [817, 264] width 173 height 26
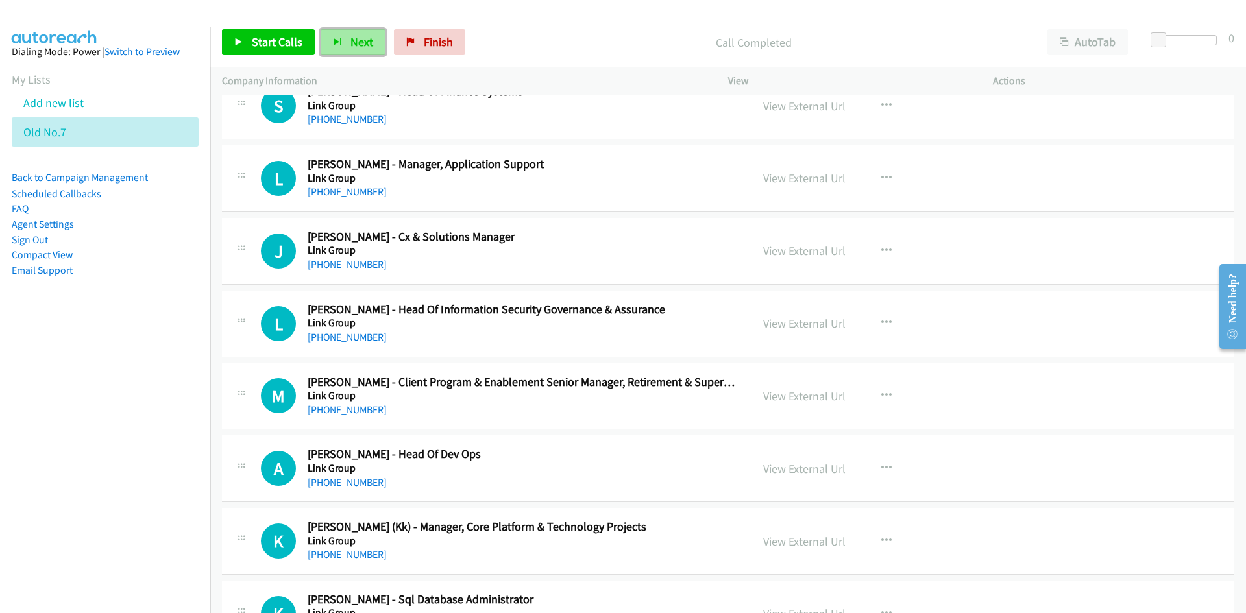
click at [371, 38] on button "Next" at bounding box center [353, 42] width 65 height 26
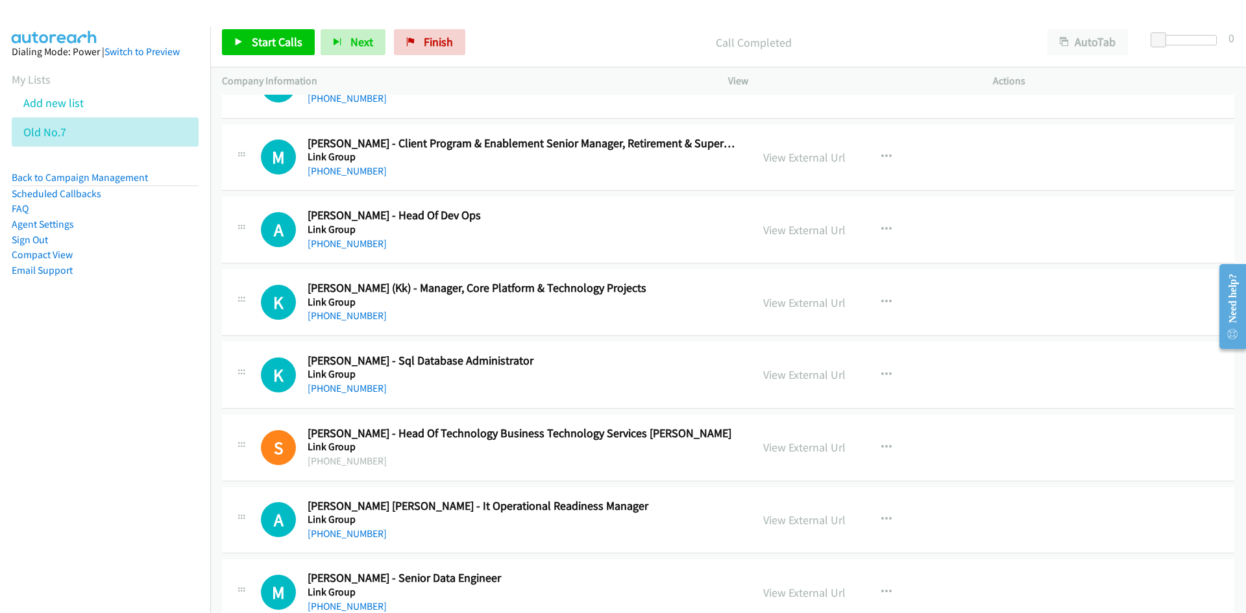
scroll to position [5841, 0]
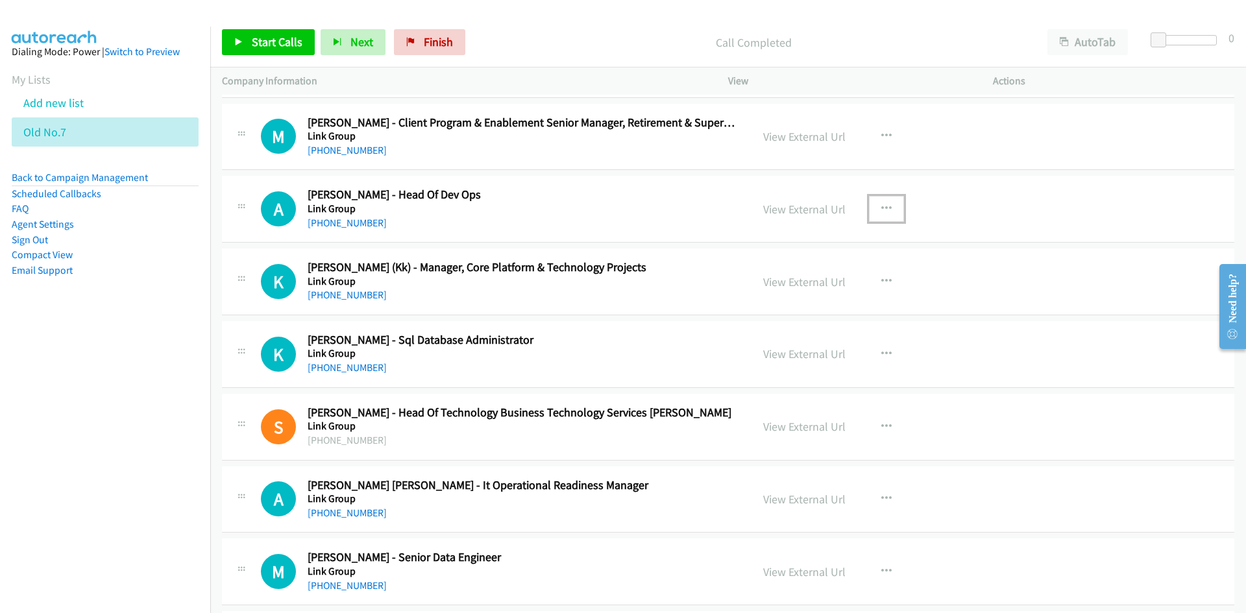
click at [885, 208] on icon "button" at bounding box center [886, 209] width 10 height 10
click at [805, 294] on link "Start Calls Here" at bounding box center [817, 294] width 173 height 26
click at [350, 35] on span "Next" at bounding box center [361, 41] width 23 height 15
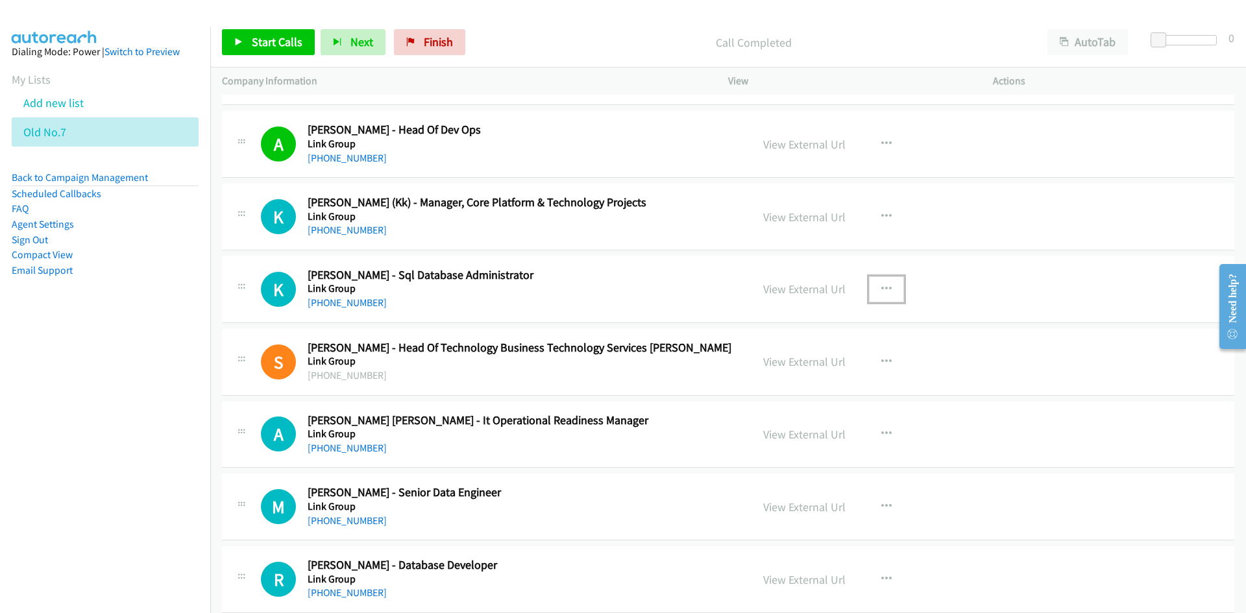
click at [881, 292] on icon "button" at bounding box center [886, 289] width 10 height 10
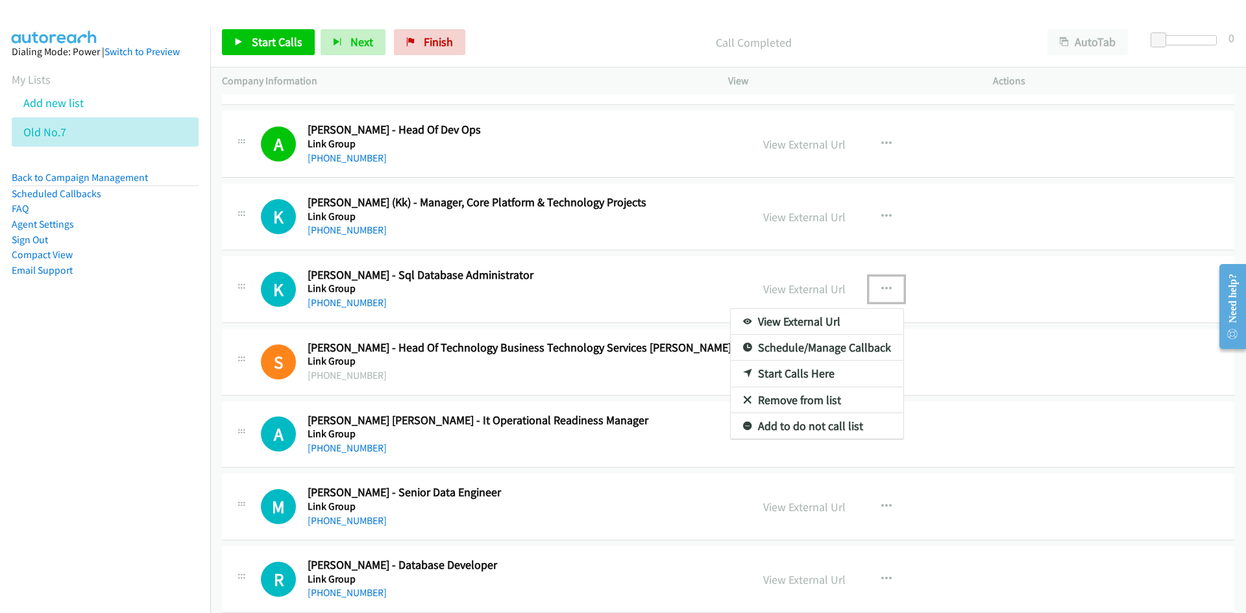
click at [789, 373] on link "Start Calls Here" at bounding box center [817, 374] width 173 height 26
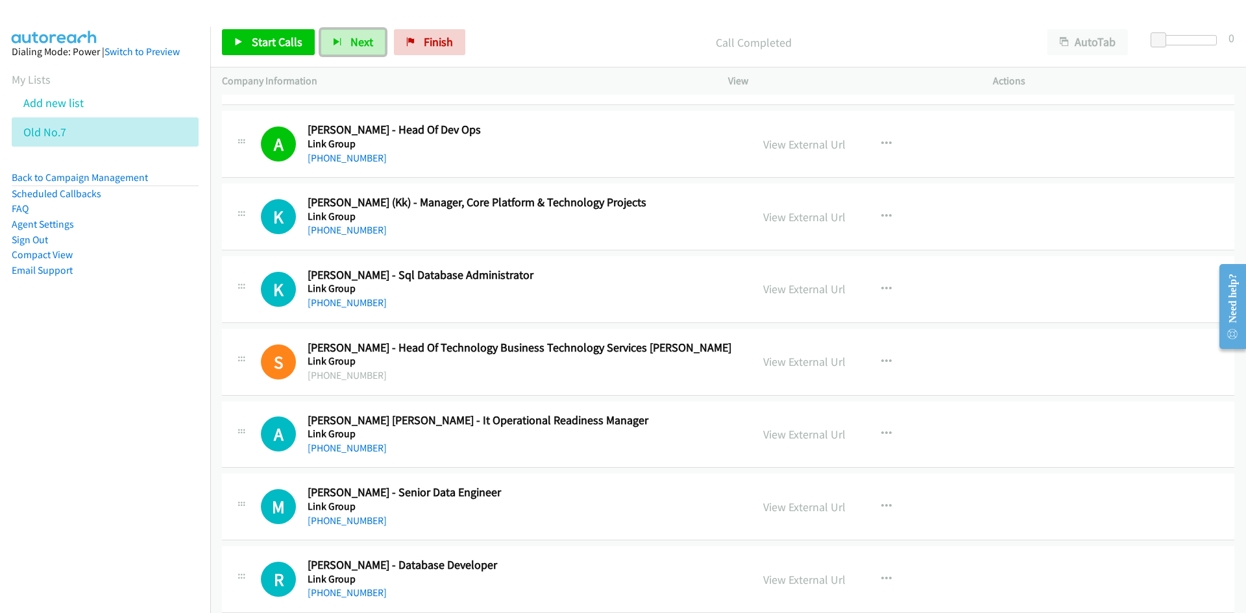
click at [336, 39] on icon "button" at bounding box center [337, 42] width 9 height 9
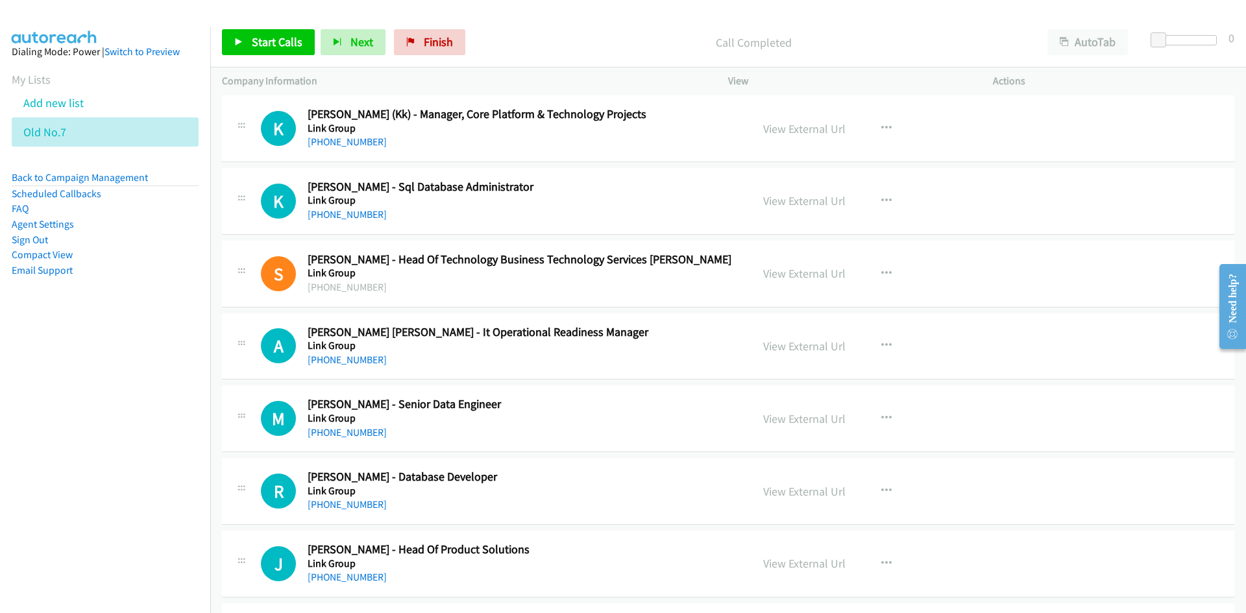
scroll to position [5971, 0]
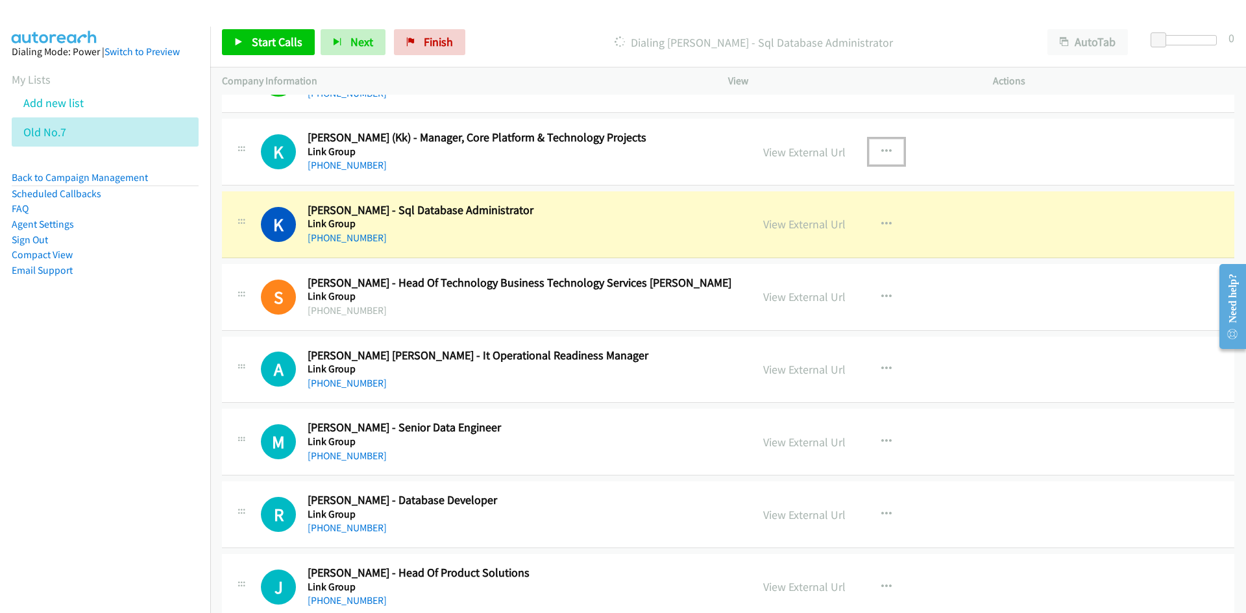
drag, startPoint x: 876, startPoint y: 154, endPoint x: 870, endPoint y: 162, distance: 9.7
click at [881, 154] on icon "button" at bounding box center [886, 152] width 10 height 10
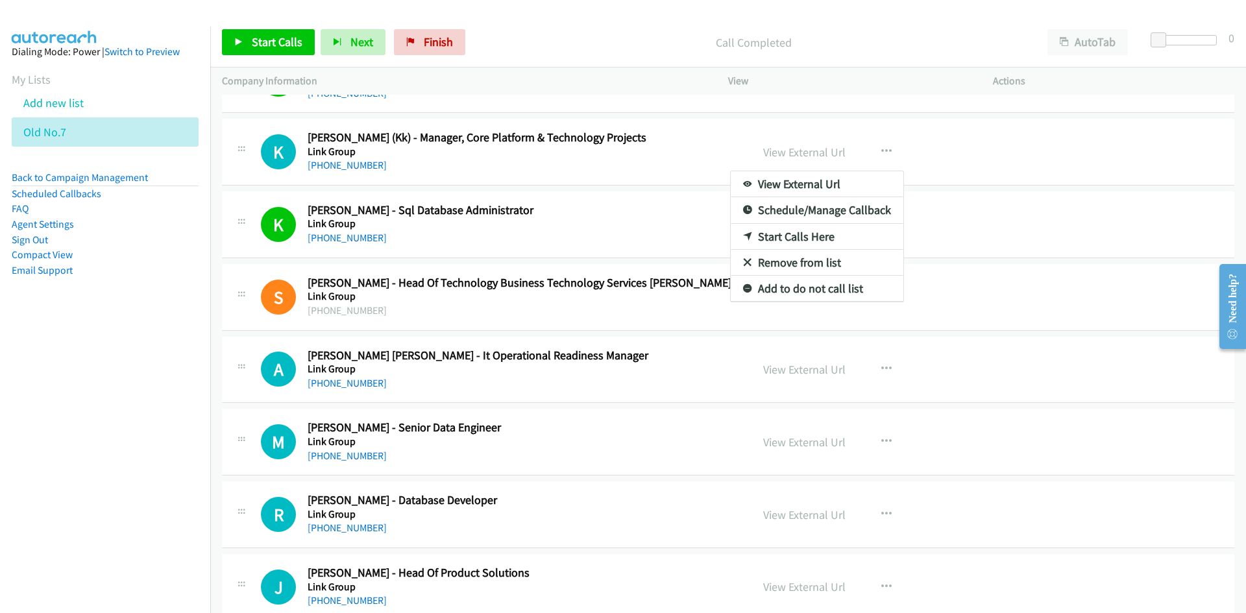
click at [690, 133] on div at bounding box center [623, 306] width 1246 height 613
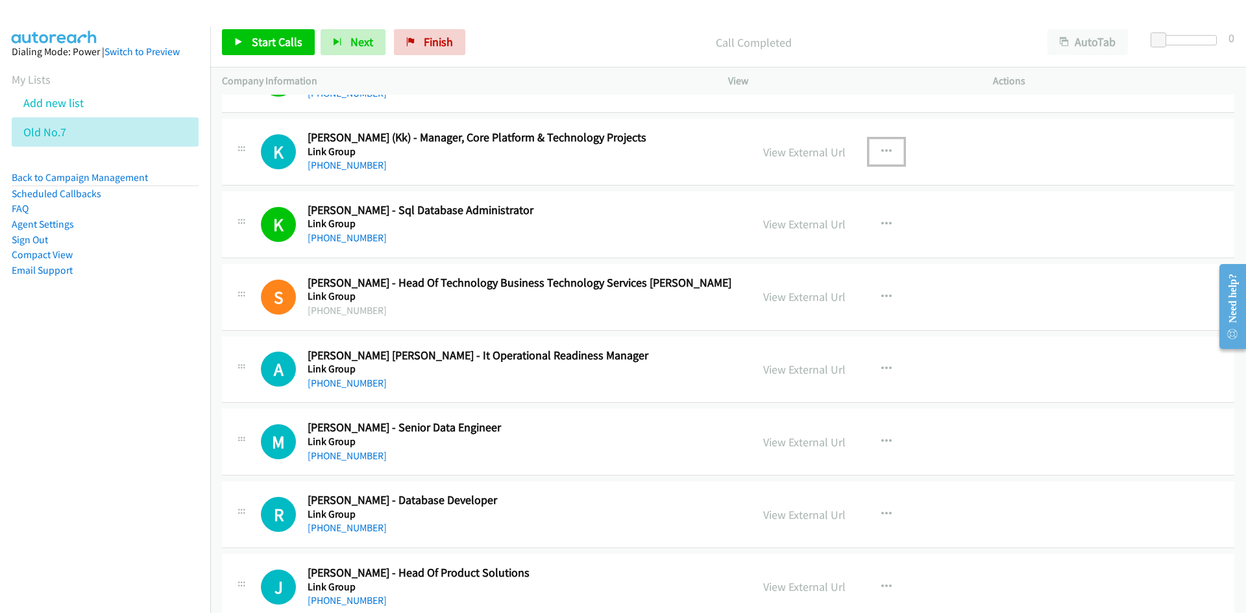
click at [887, 152] on button "button" at bounding box center [886, 152] width 35 height 26
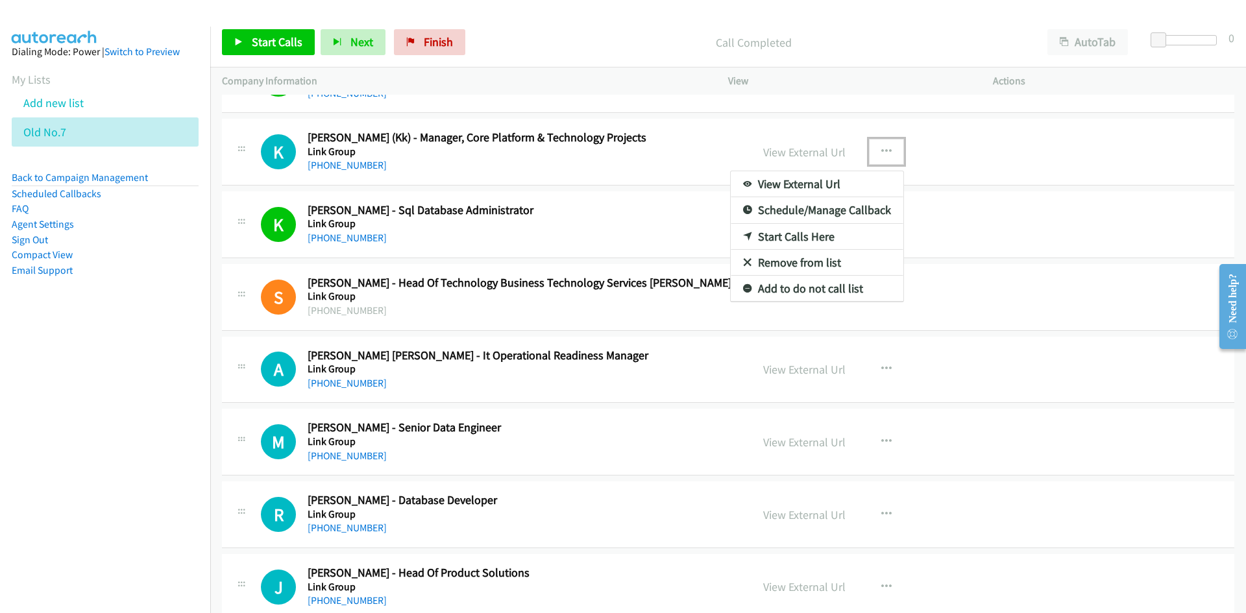
click at [796, 237] on link "Start Calls Here" at bounding box center [817, 237] width 173 height 26
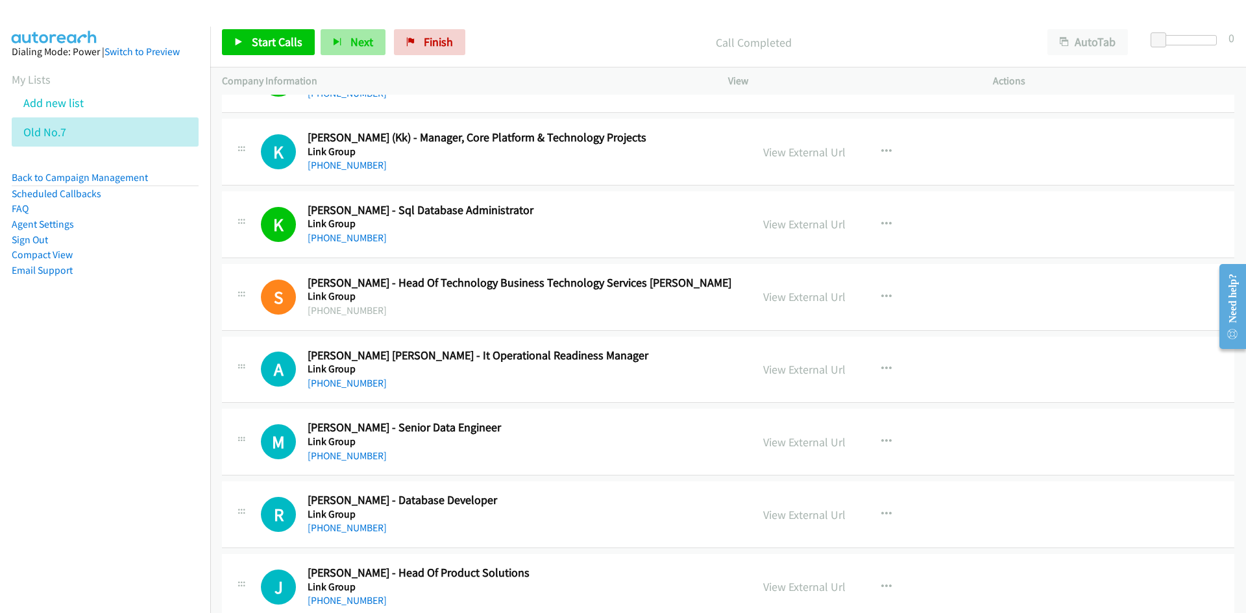
click at [365, 45] on div "Start Calls Pause Next Finish Call Completed AutoTab AutoTab 0" at bounding box center [728, 43] width 1036 height 50
click at [367, 49] on span "Next" at bounding box center [361, 41] width 23 height 15
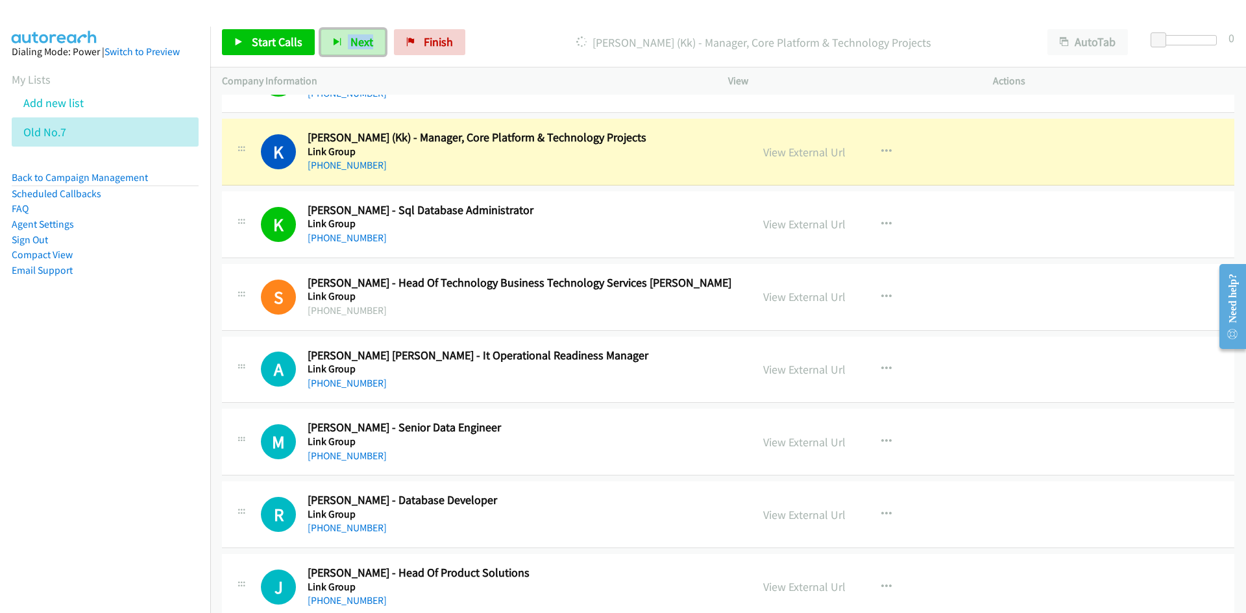
drag, startPoint x: 796, startPoint y: 151, endPoint x: 799, endPoint y: 247, distance: 96.1
click at [796, 151] on link "View External Url" at bounding box center [804, 152] width 82 height 15
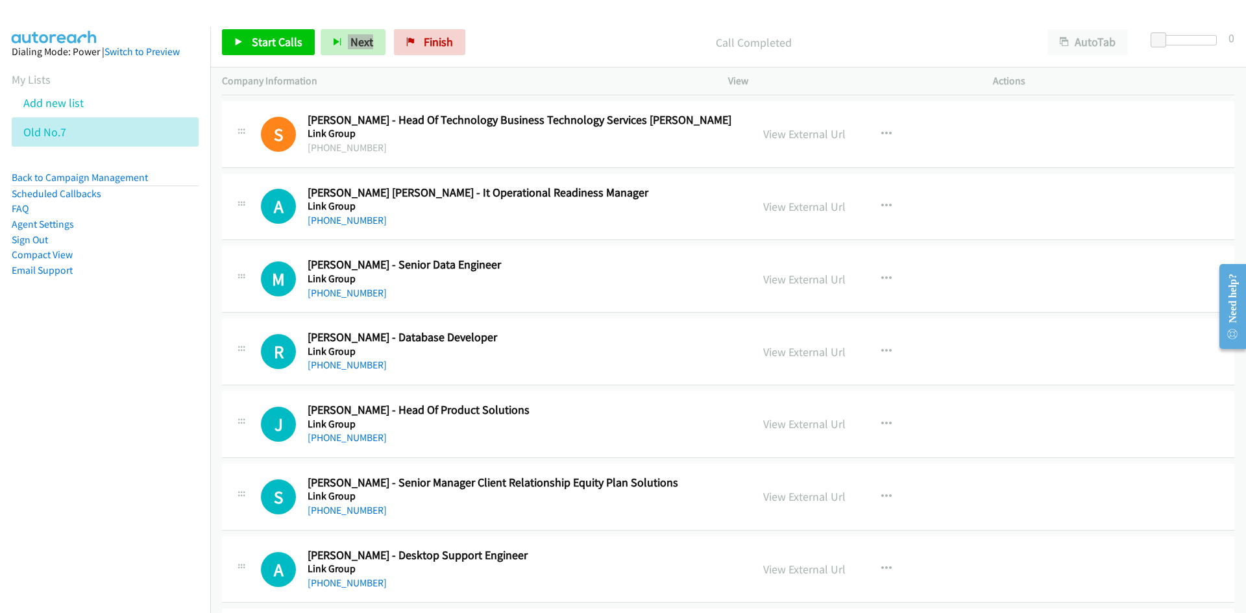
scroll to position [6166, 0]
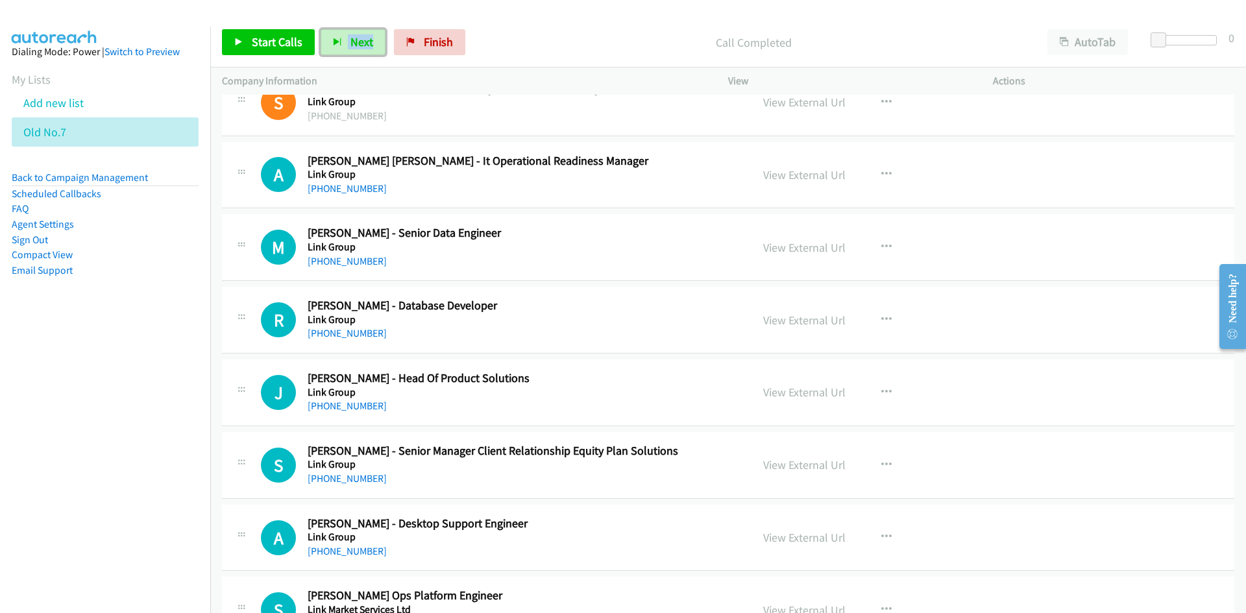
drag, startPoint x: 356, startPoint y: 44, endPoint x: 0, endPoint y: 136, distance: 367.9
click at [356, 44] on span "Next" at bounding box center [361, 41] width 23 height 15
drag, startPoint x: 367, startPoint y: 45, endPoint x: 574, endPoint y: 182, distance: 248.4
click at [367, 45] on span "Next" at bounding box center [361, 41] width 23 height 15
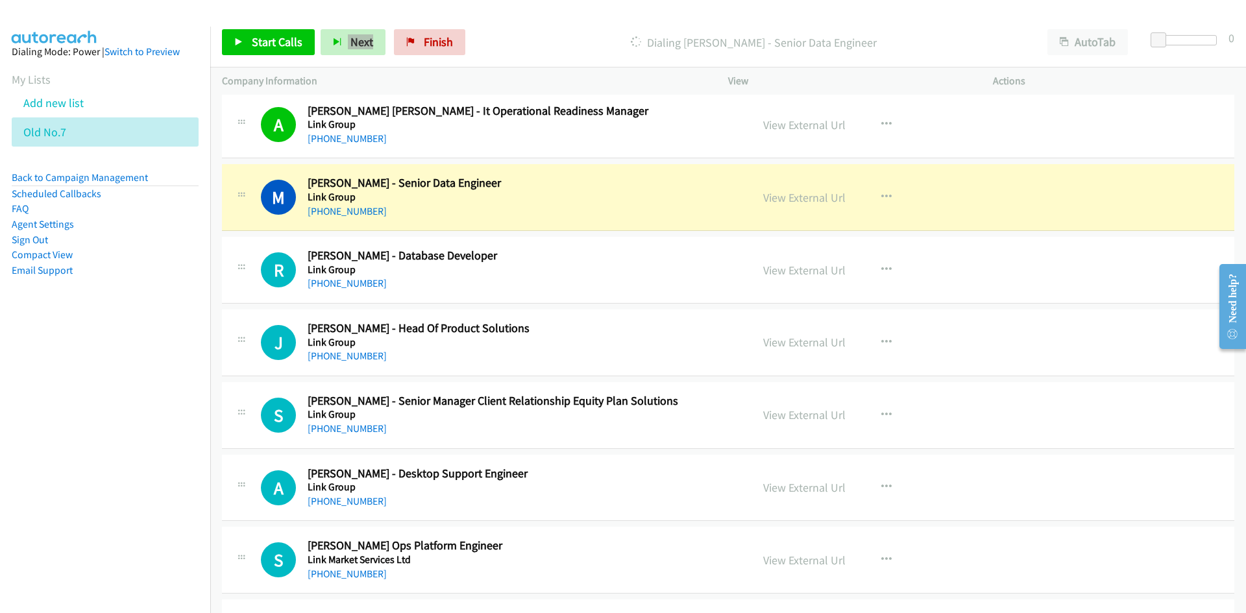
scroll to position [6231, 0]
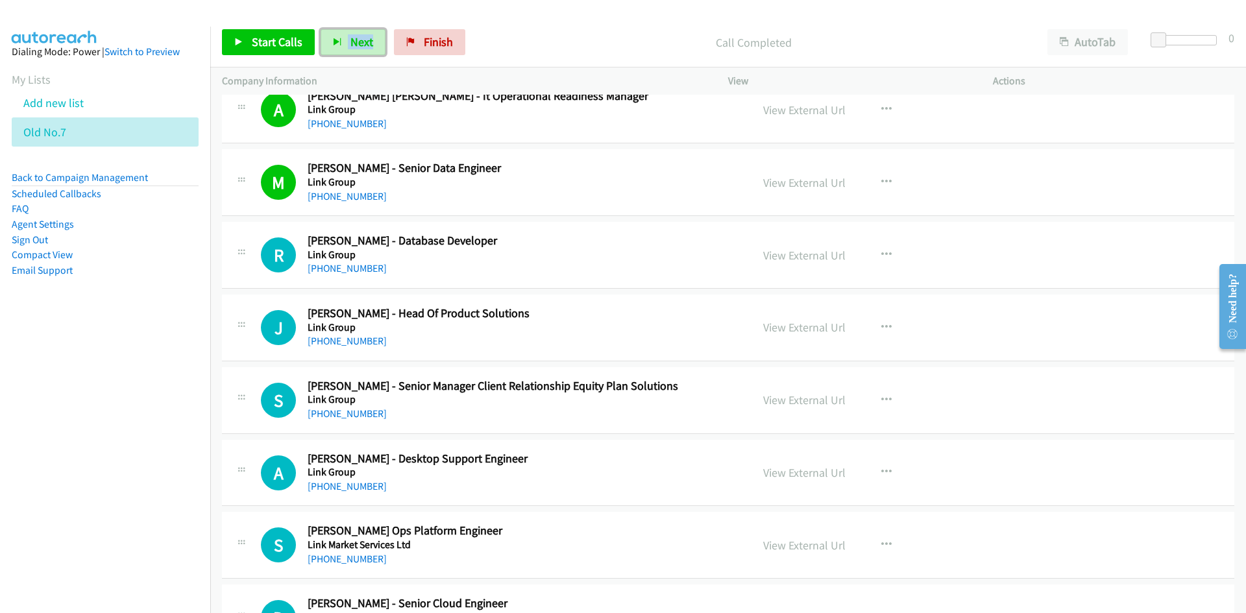
drag, startPoint x: 354, startPoint y: 41, endPoint x: 587, endPoint y: 195, distance: 278.7
click at [355, 40] on span "Next" at bounding box center [361, 41] width 23 height 15
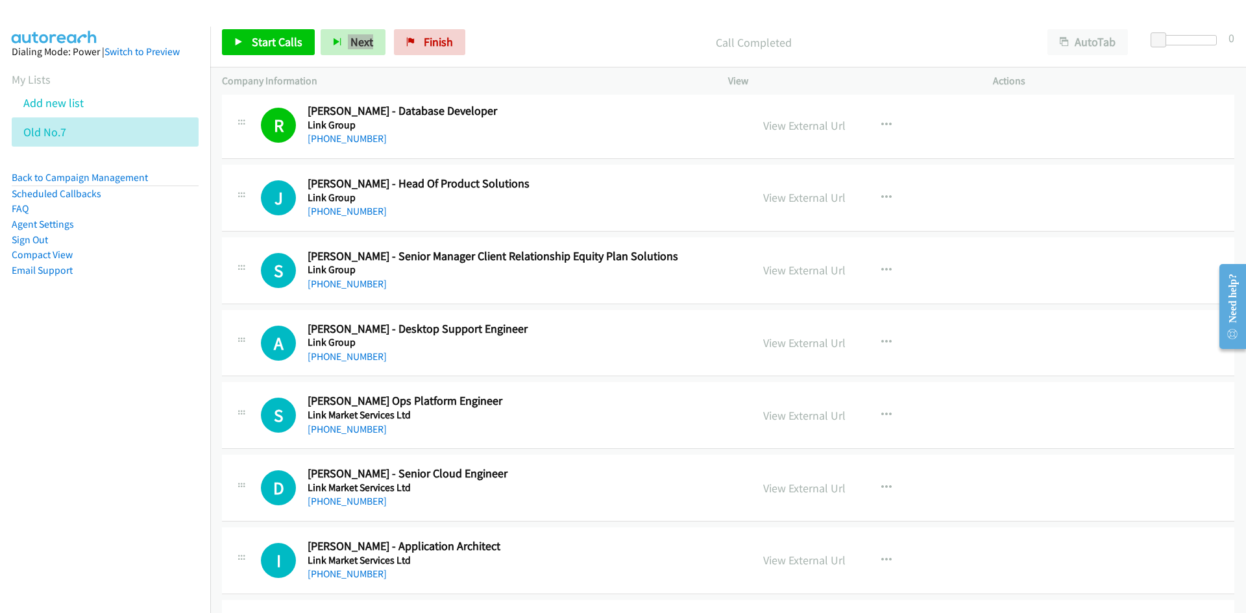
scroll to position [6490, 0]
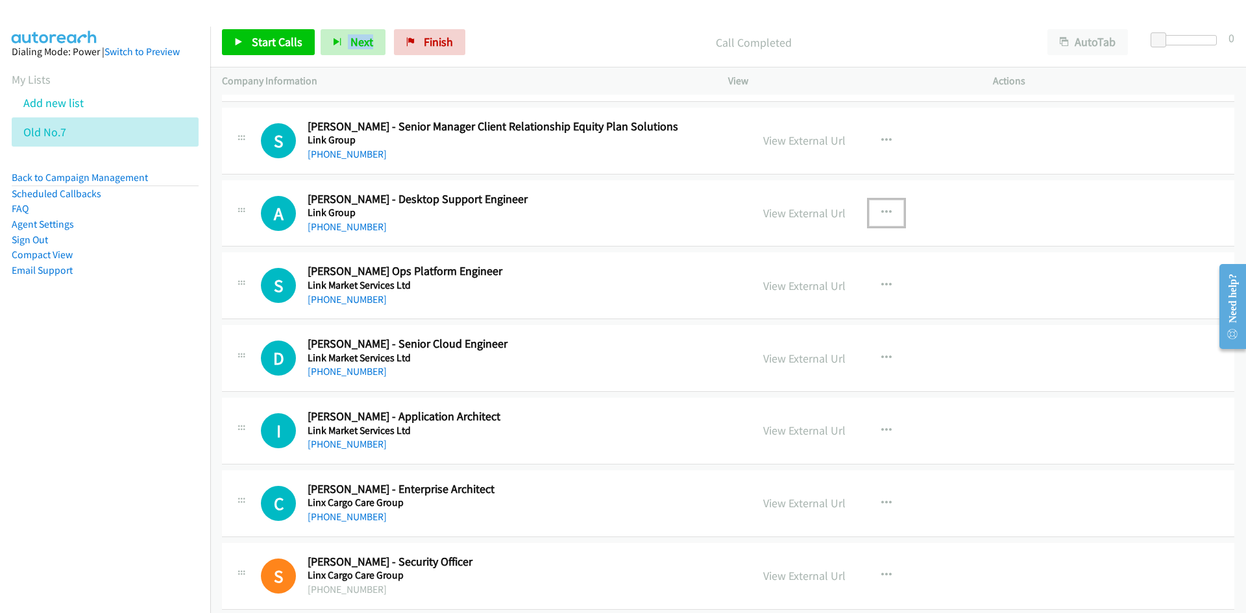
drag, startPoint x: 885, startPoint y: 213, endPoint x: 861, endPoint y: 234, distance: 32.7
click at [885, 213] on icon "button" at bounding box center [886, 213] width 10 height 10
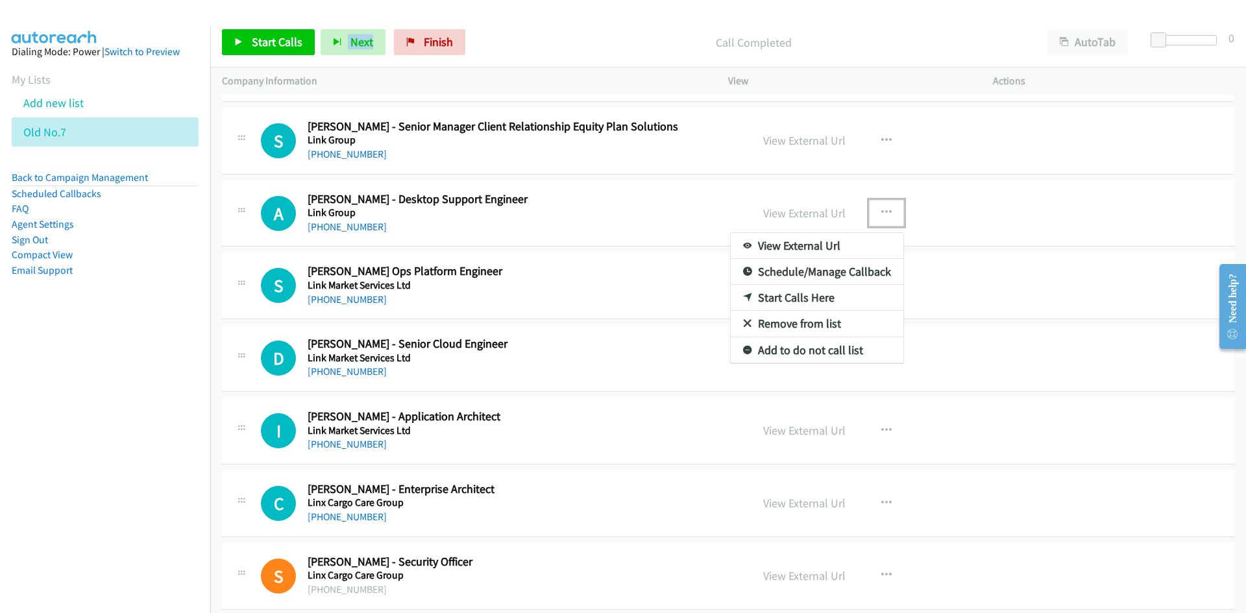
click at [792, 300] on link "Start Calls Here" at bounding box center [817, 298] width 173 height 26
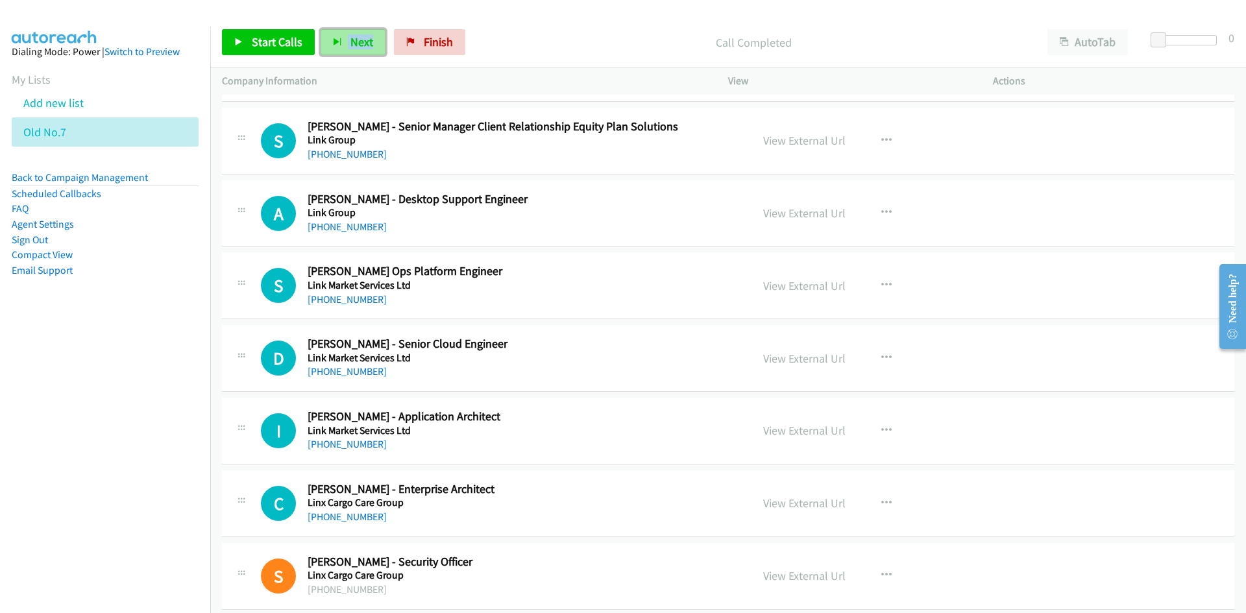
click at [354, 42] on span "Next" at bounding box center [361, 41] width 23 height 15
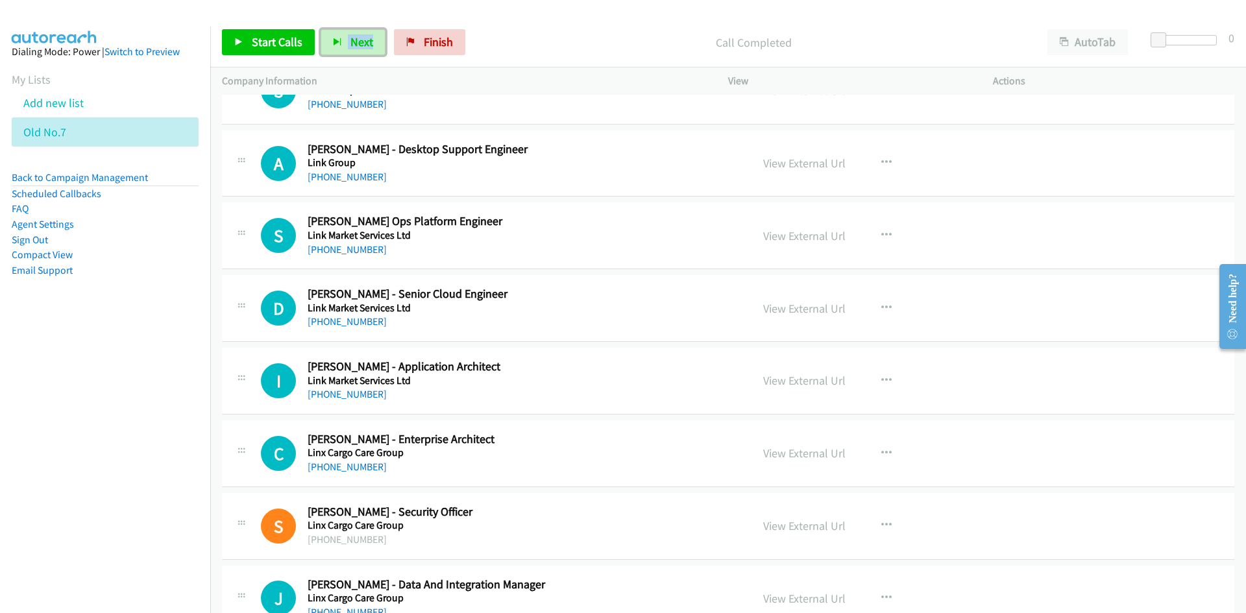
scroll to position [6555, 0]
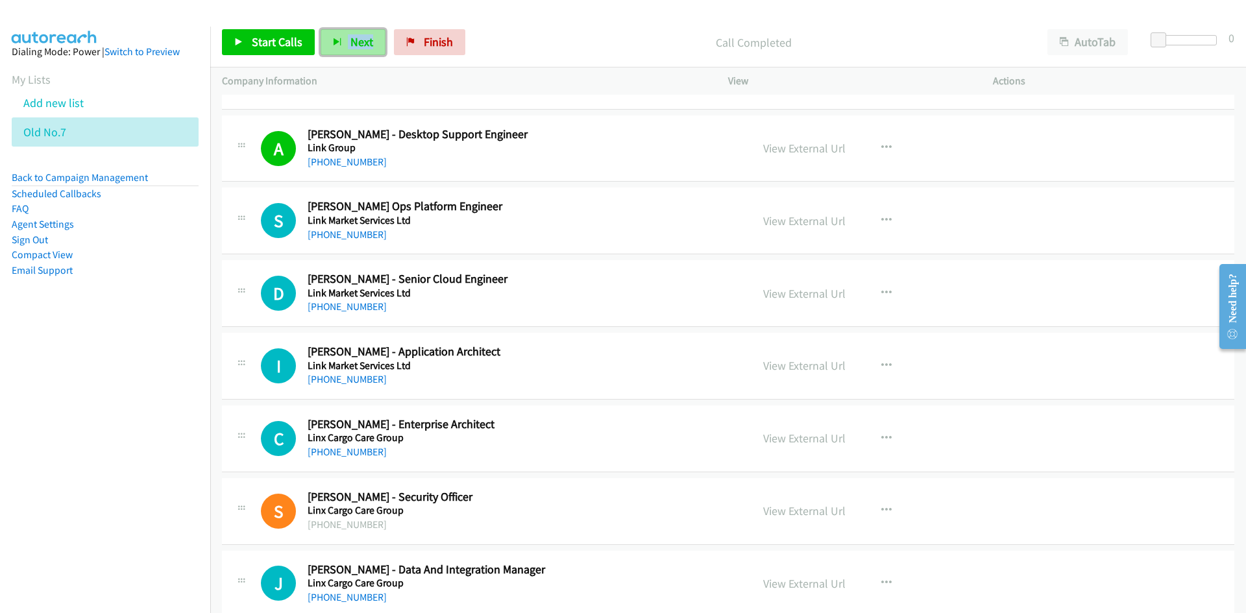
click at [365, 42] on span "Next" at bounding box center [361, 41] width 23 height 15
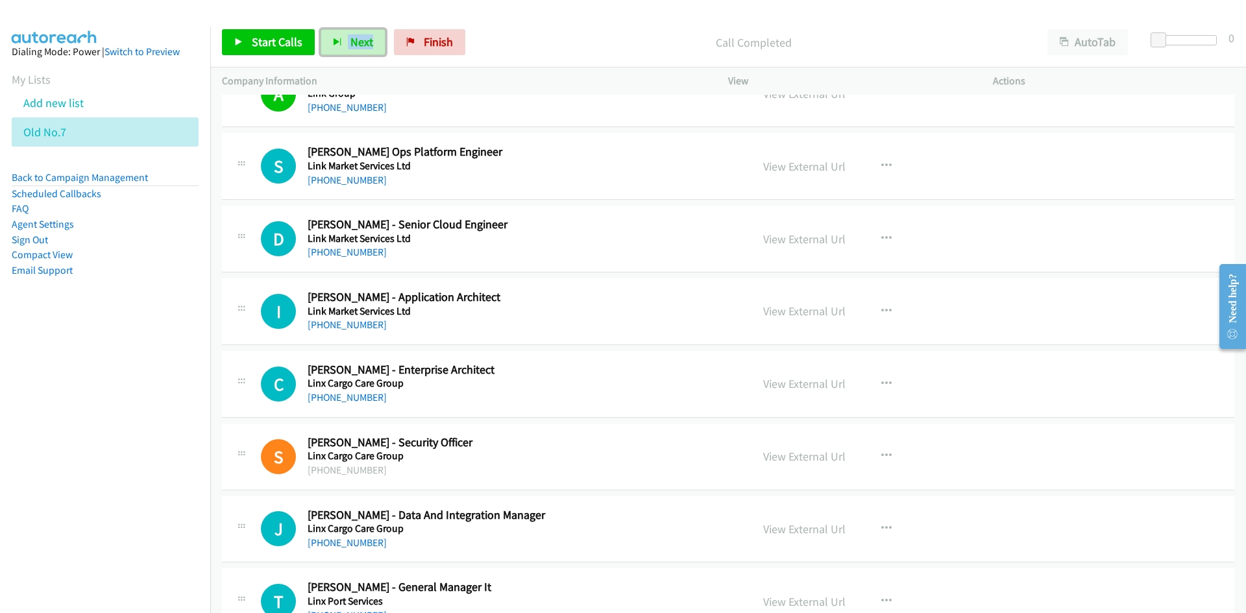
scroll to position [6620, 0]
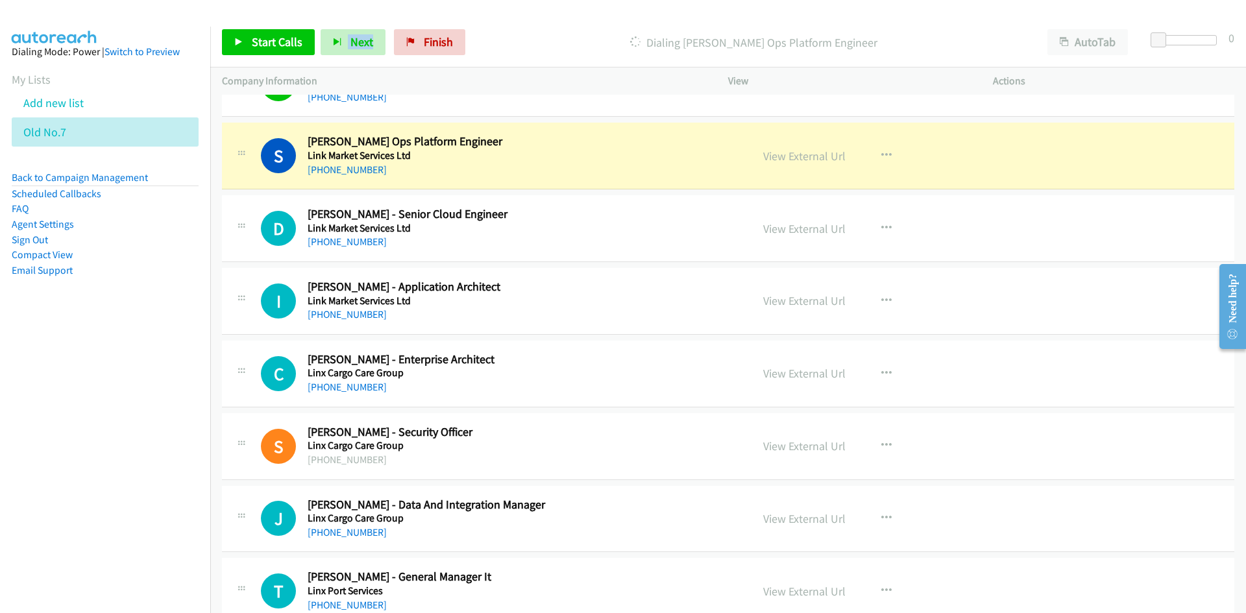
drag, startPoint x: 568, startPoint y: 37, endPoint x: 561, endPoint y: 35, distance: 7.4
click at [568, 37] on p "Dialing [PERSON_NAME] Ops Platform Engineer" at bounding box center [753, 43] width 541 height 18
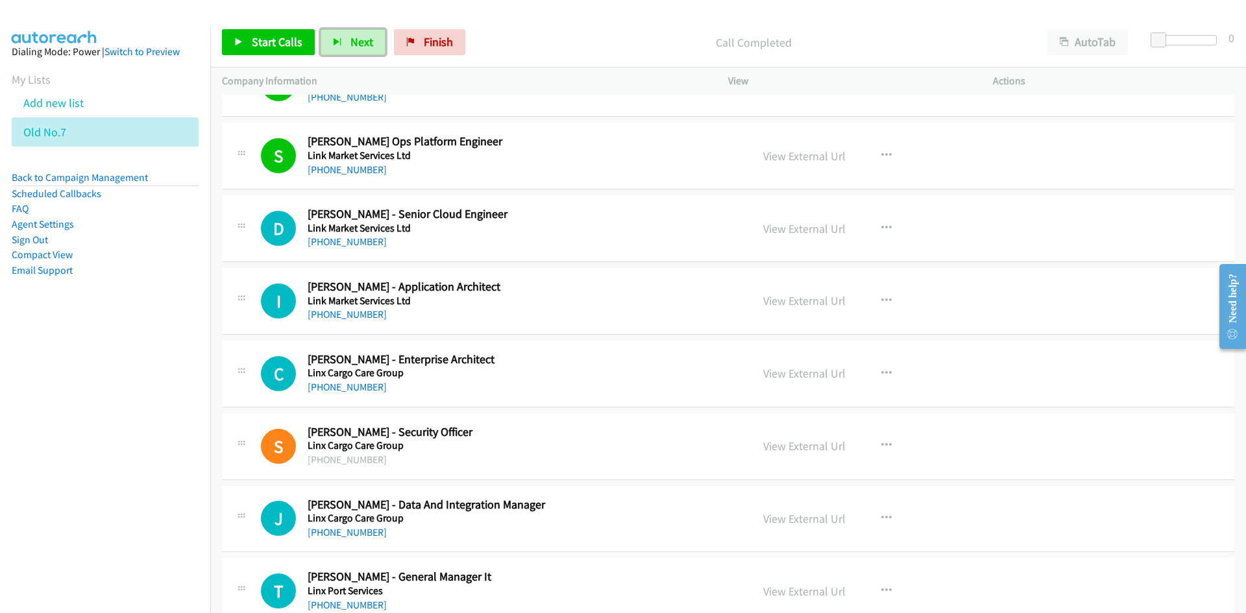
drag, startPoint x: 362, startPoint y: 40, endPoint x: 558, endPoint y: 199, distance: 252.5
click at [362, 40] on span "Next" at bounding box center [361, 41] width 23 height 15
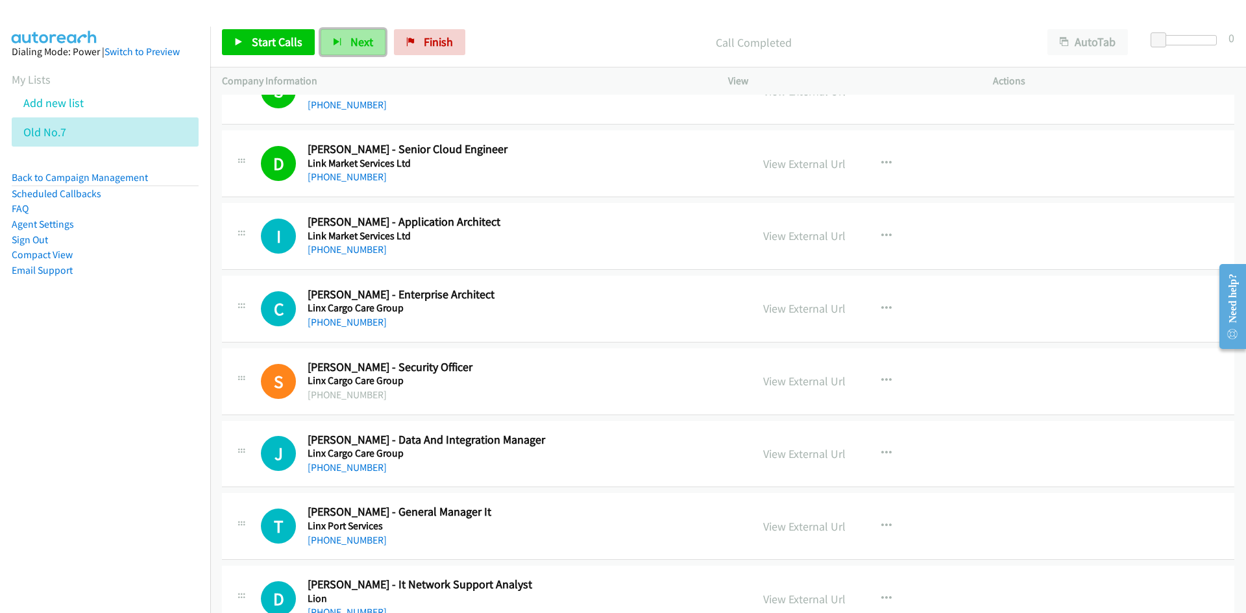
drag, startPoint x: 362, startPoint y: 45, endPoint x: 449, endPoint y: 106, distance: 106.2
click at [362, 45] on span "Next" at bounding box center [361, 41] width 23 height 15
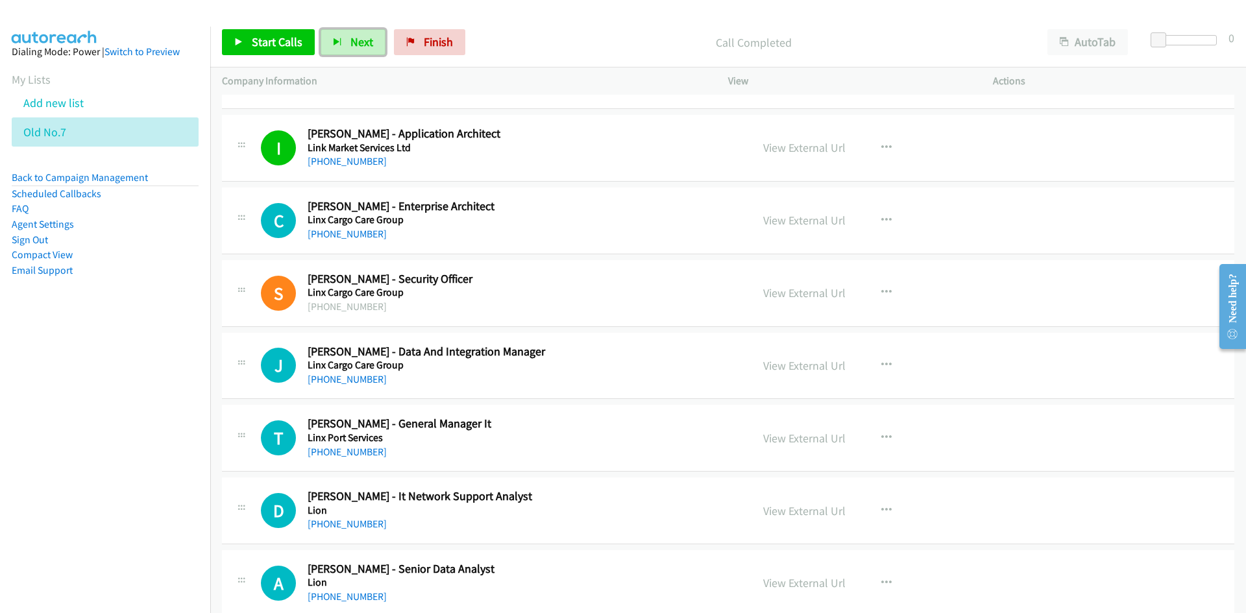
scroll to position [6815, 0]
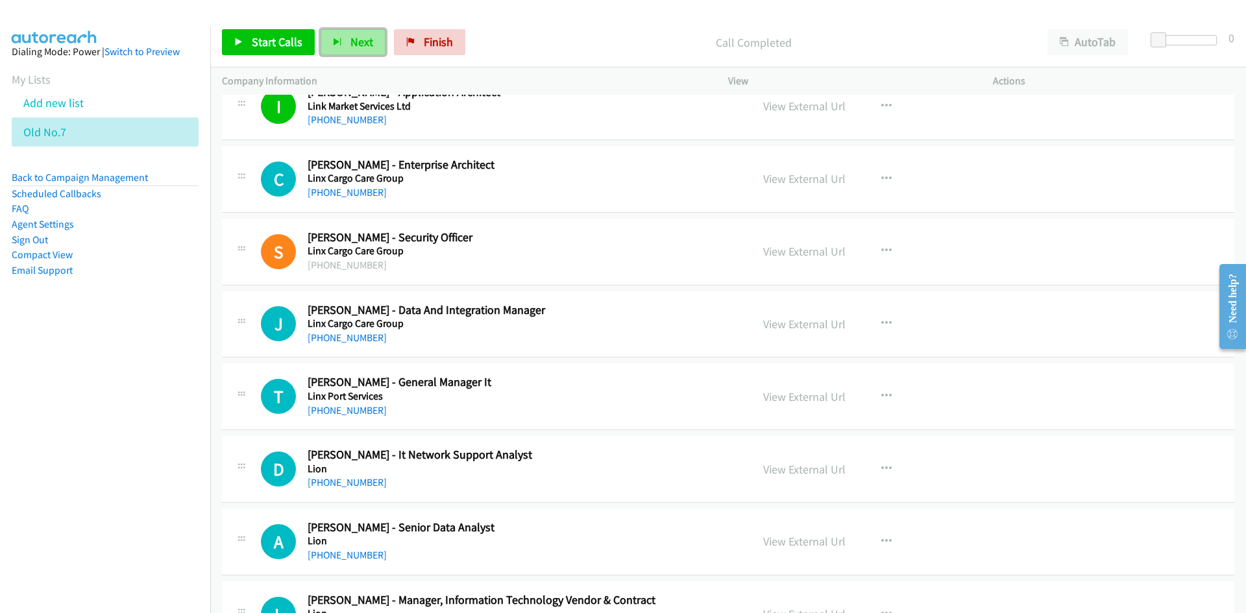
click at [371, 43] on button "Next" at bounding box center [353, 42] width 65 height 26
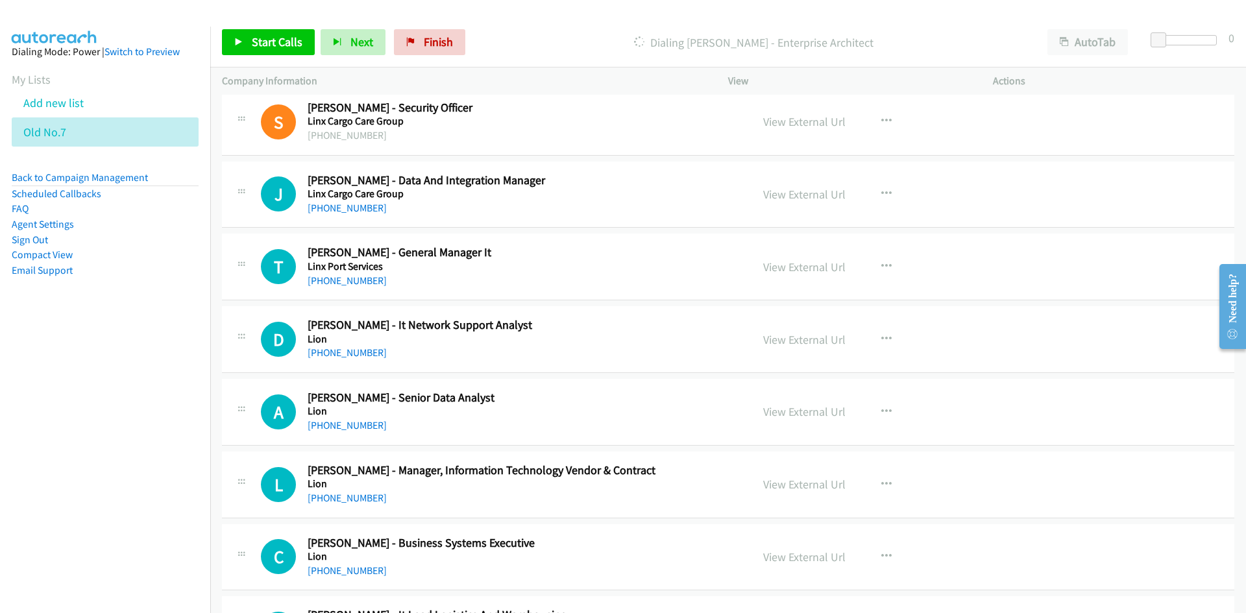
scroll to position [6880, 0]
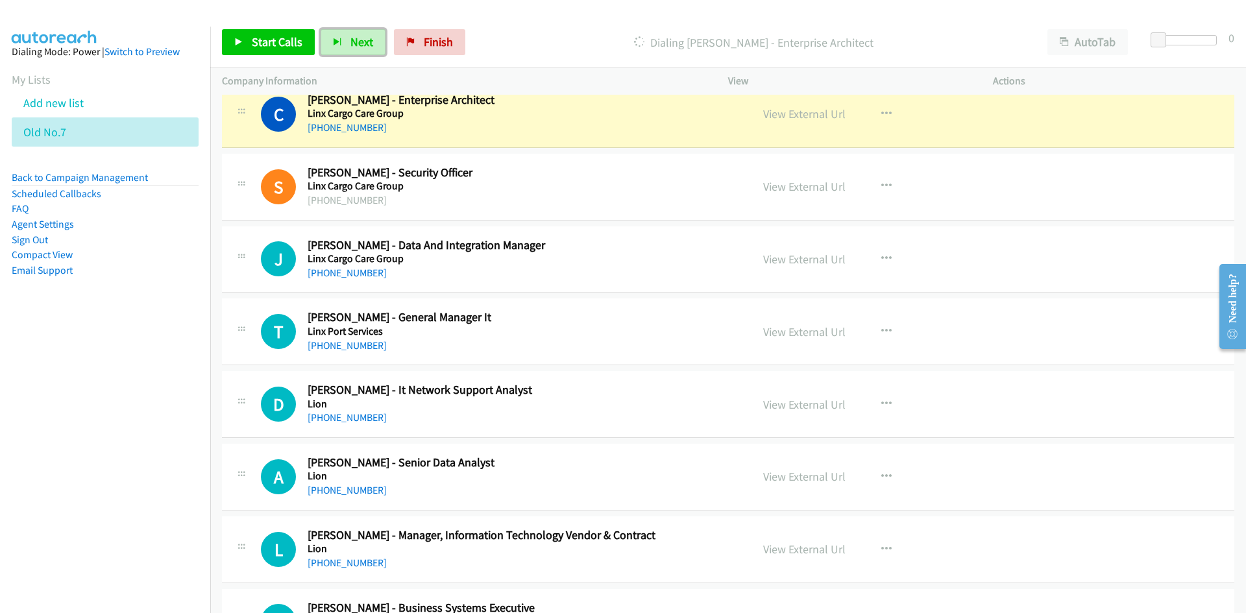
drag, startPoint x: 357, startPoint y: 31, endPoint x: 398, endPoint y: 62, distance: 51.0
click at [357, 31] on button "Next" at bounding box center [353, 42] width 65 height 26
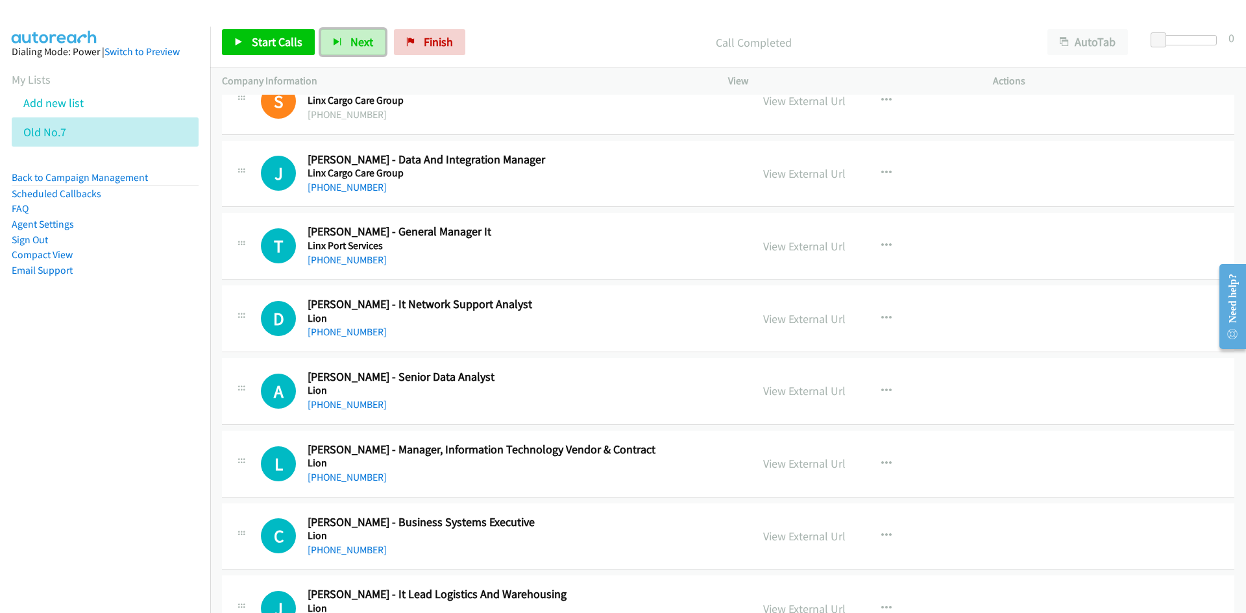
scroll to position [7010, 0]
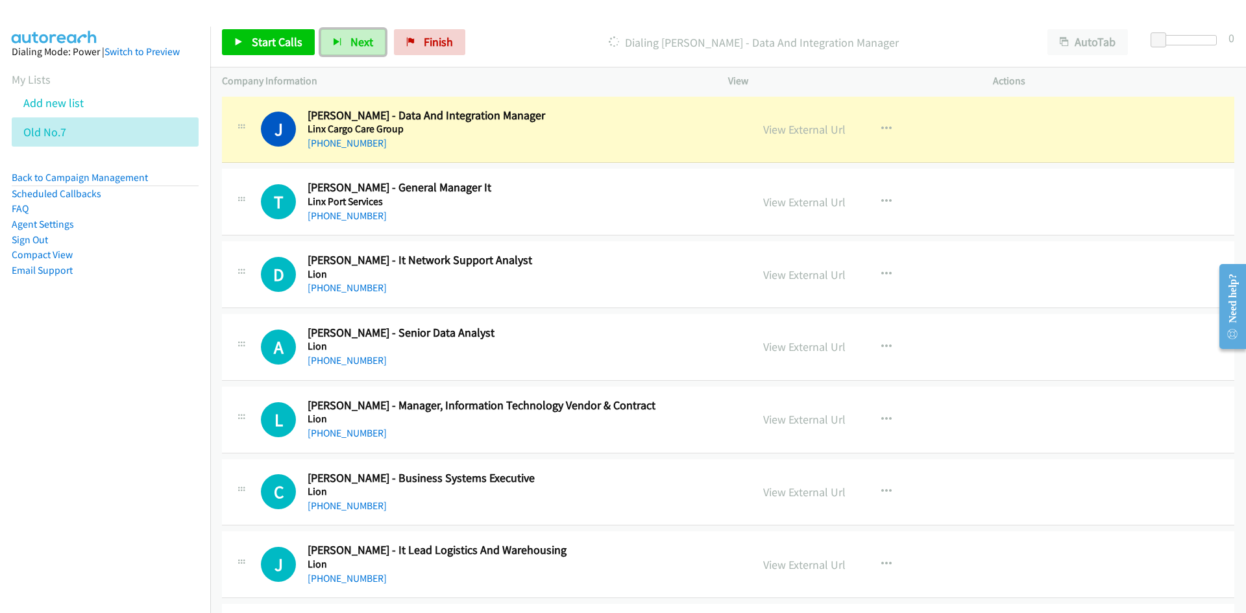
drag, startPoint x: 355, startPoint y: 45, endPoint x: 592, endPoint y: 164, distance: 265.3
click at [355, 45] on span "Next" at bounding box center [361, 41] width 23 height 15
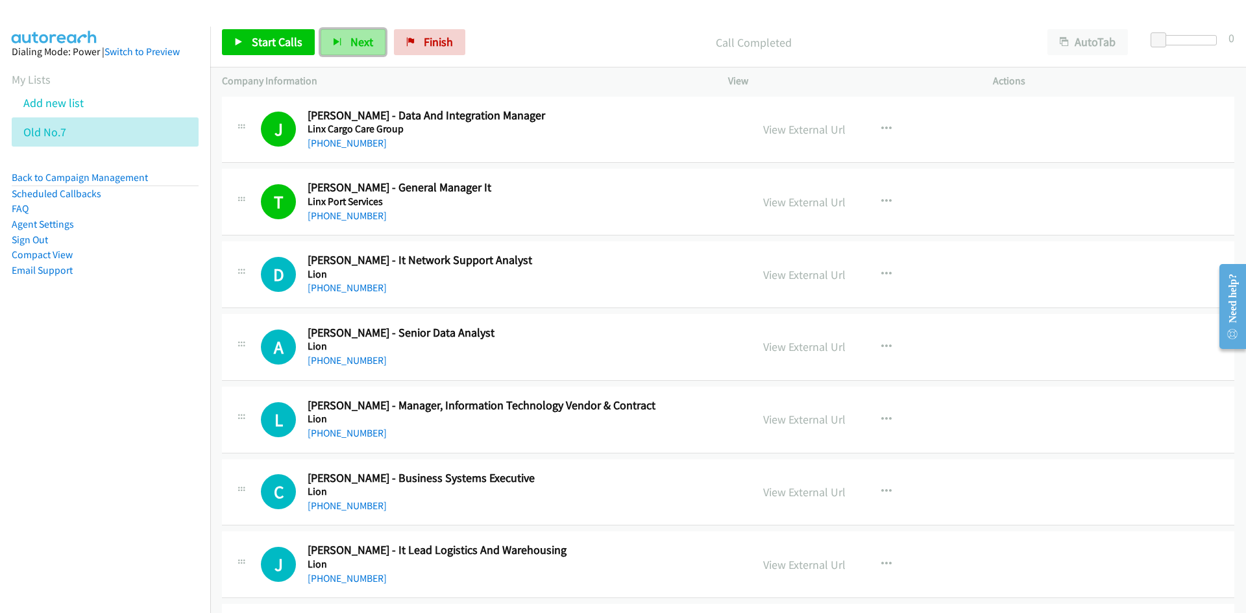
drag, startPoint x: 368, startPoint y: 38, endPoint x: 479, endPoint y: 102, distance: 127.9
click at [368, 38] on span "Next" at bounding box center [361, 41] width 23 height 15
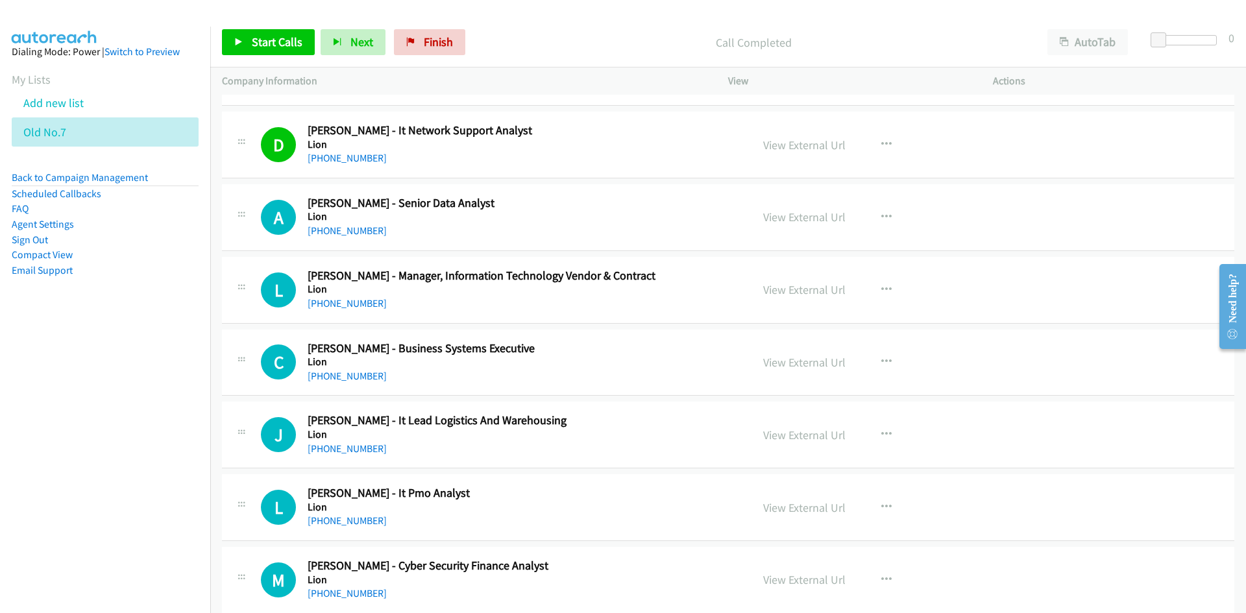
scroll to position [7204, 0]
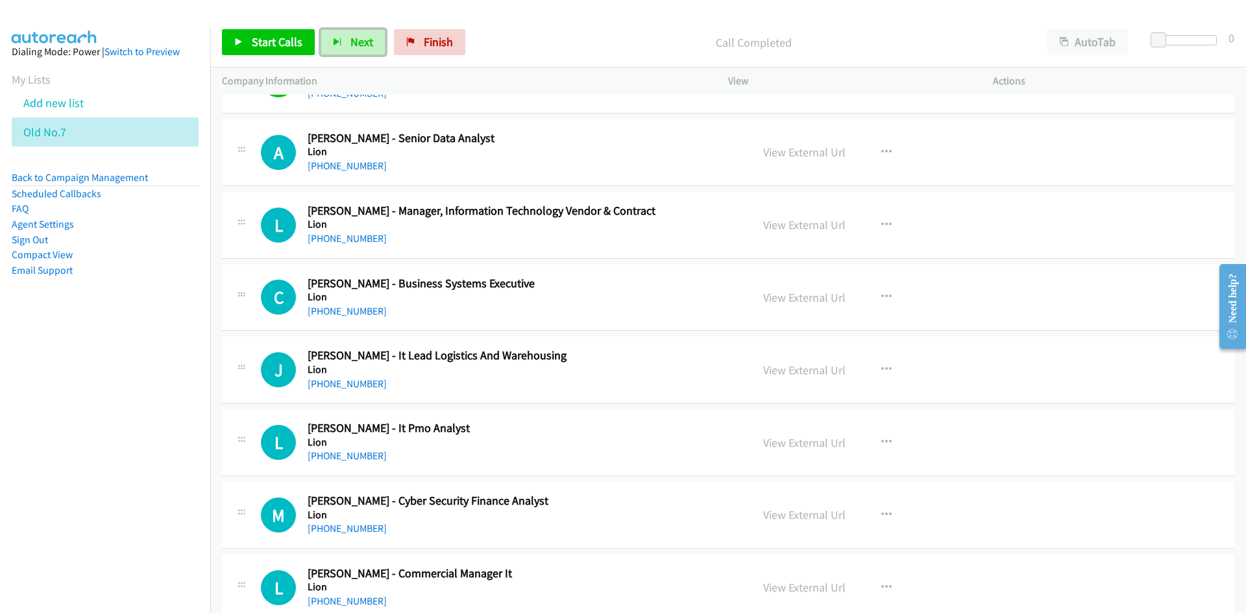
drag, startPoint x: 356, startPoint y: 47, endPoint x: 417, endPoint y: 91, distance: 75.8
click at [356, 47] on span "Next" at bounding box center [361, 41] width 23 height 15
click at [362, 38] on span "Next" at bounding box center [361, 41] width 23 height 15
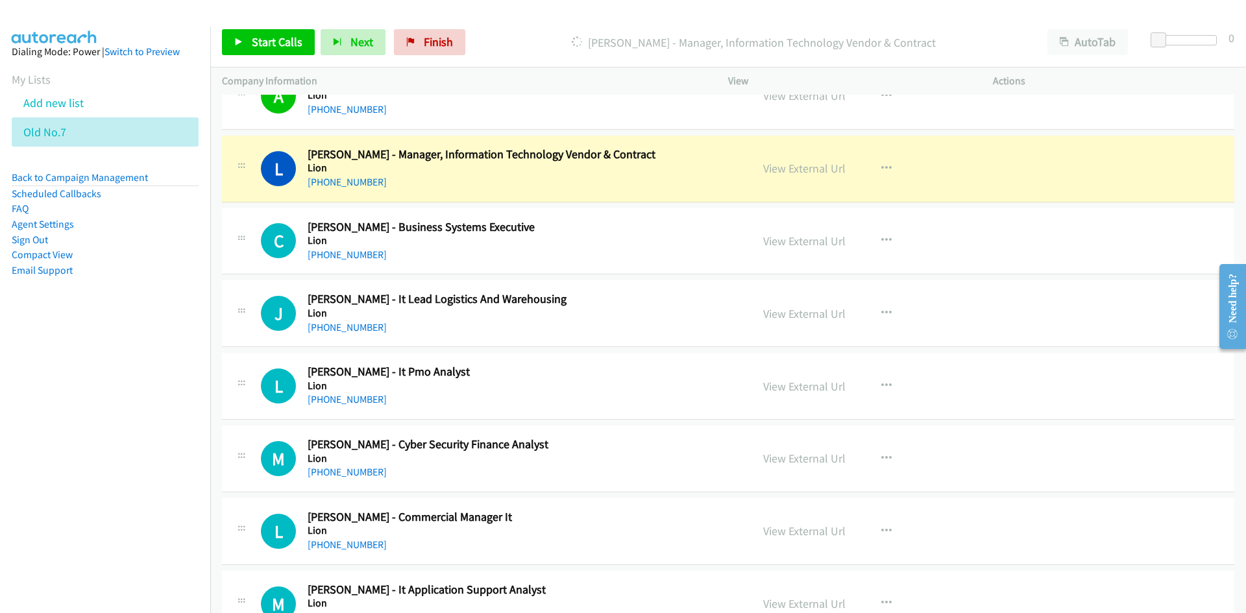
scroll to position [7269, 0]
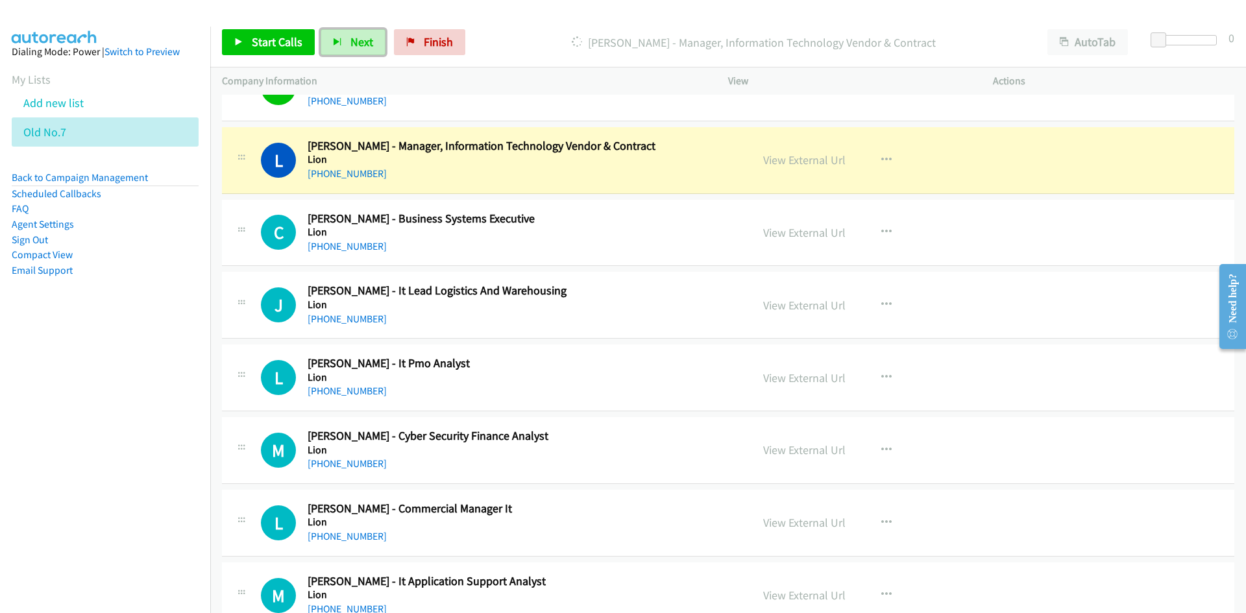
click at [371, 48] on button "Next" at bounding box center [353, 42] width 65 height 26
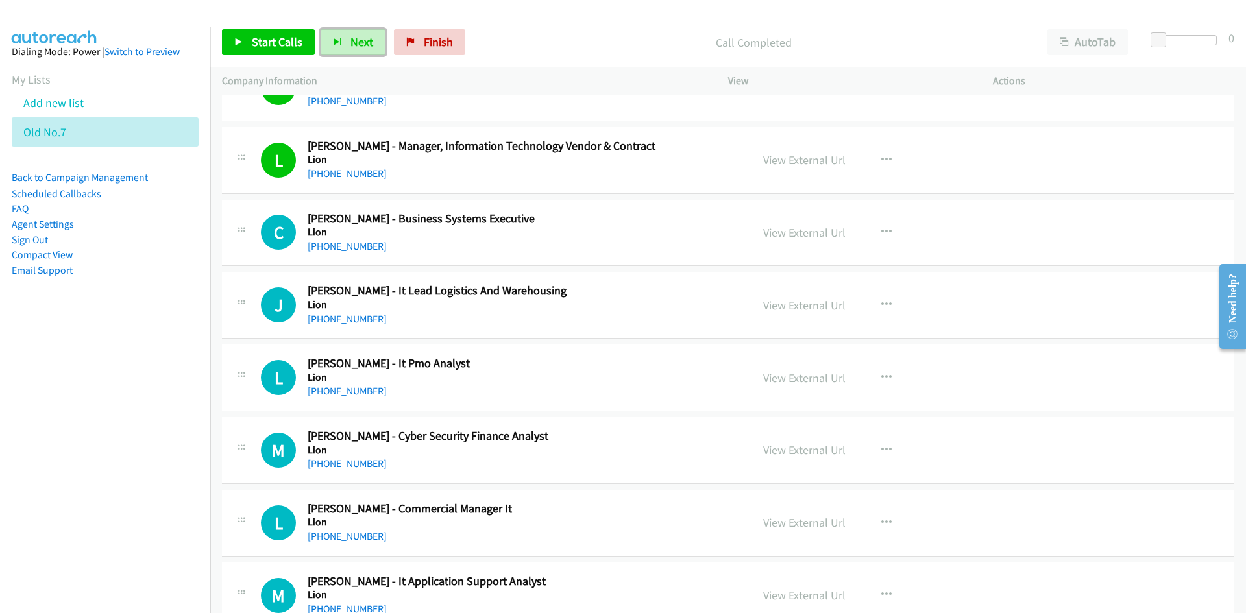
scroll to position [7334, 0]
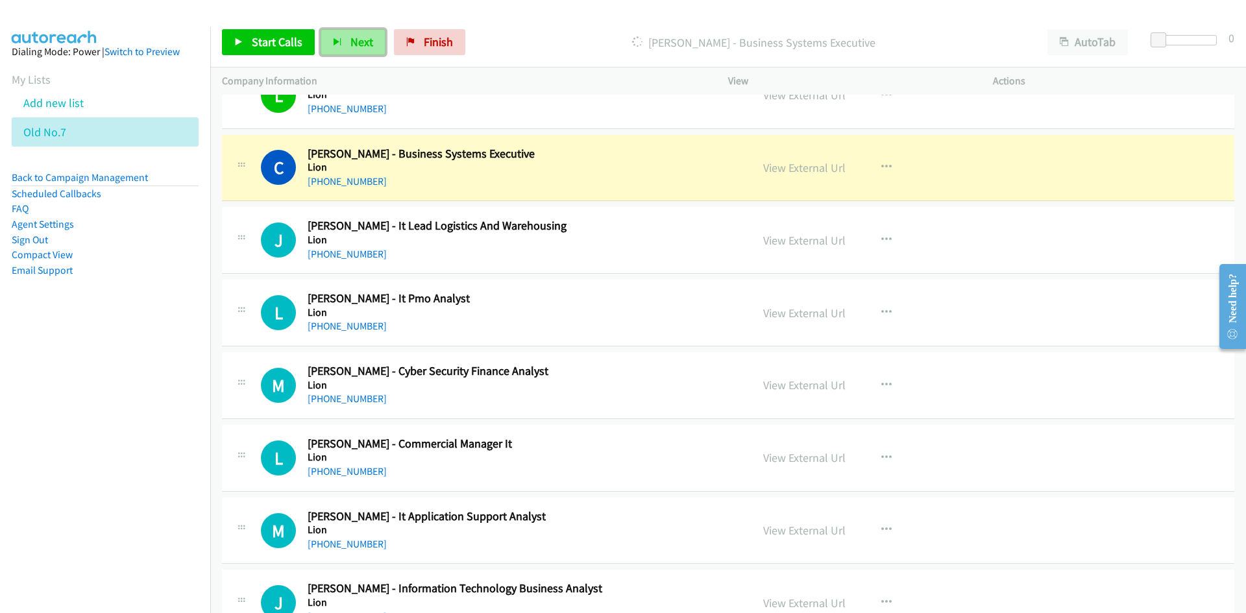
drag, startPoint x: 364, startPoint y: 42, endPoint x: 413, endPoint y: 130, distance: 100.2
click at [364, 42] on span "Next" at bounding box center [361, 41] width 23 height 15
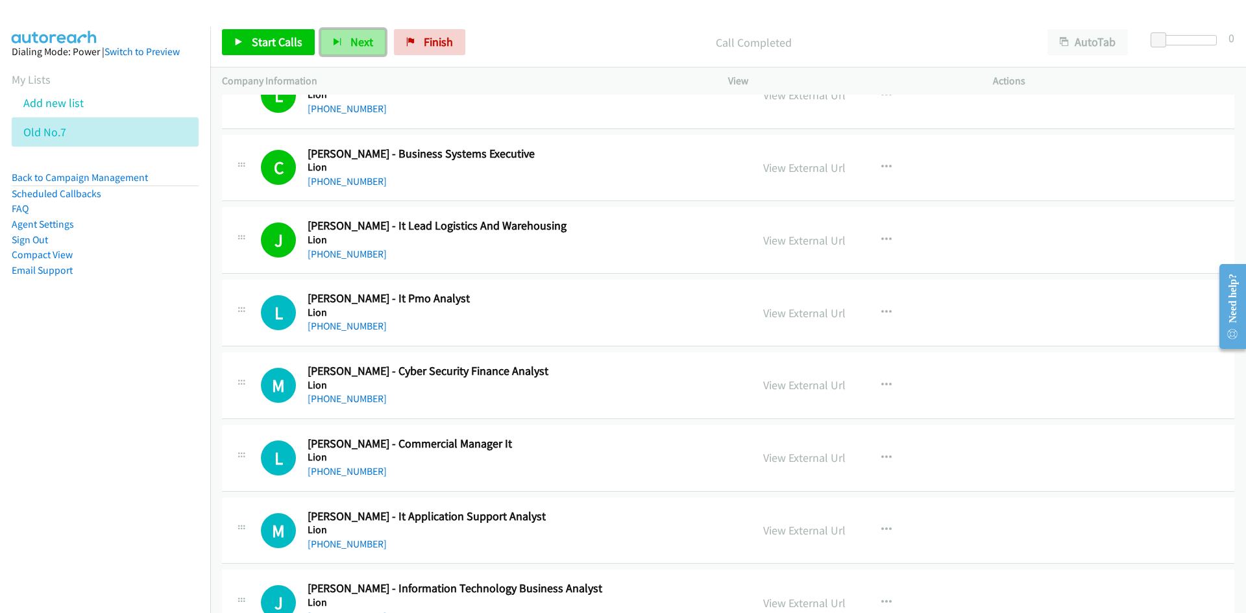
click at [357, 38] on span "Next" at bounding box center [361, 41] width 23 height 15
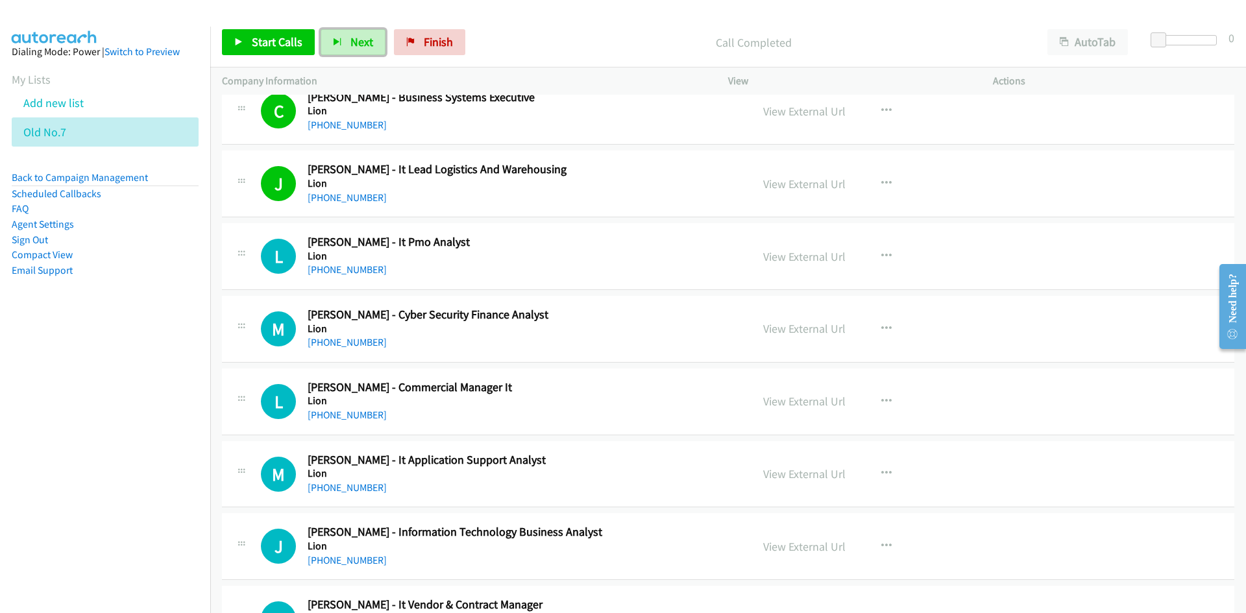
scroll to position [7464, 0]
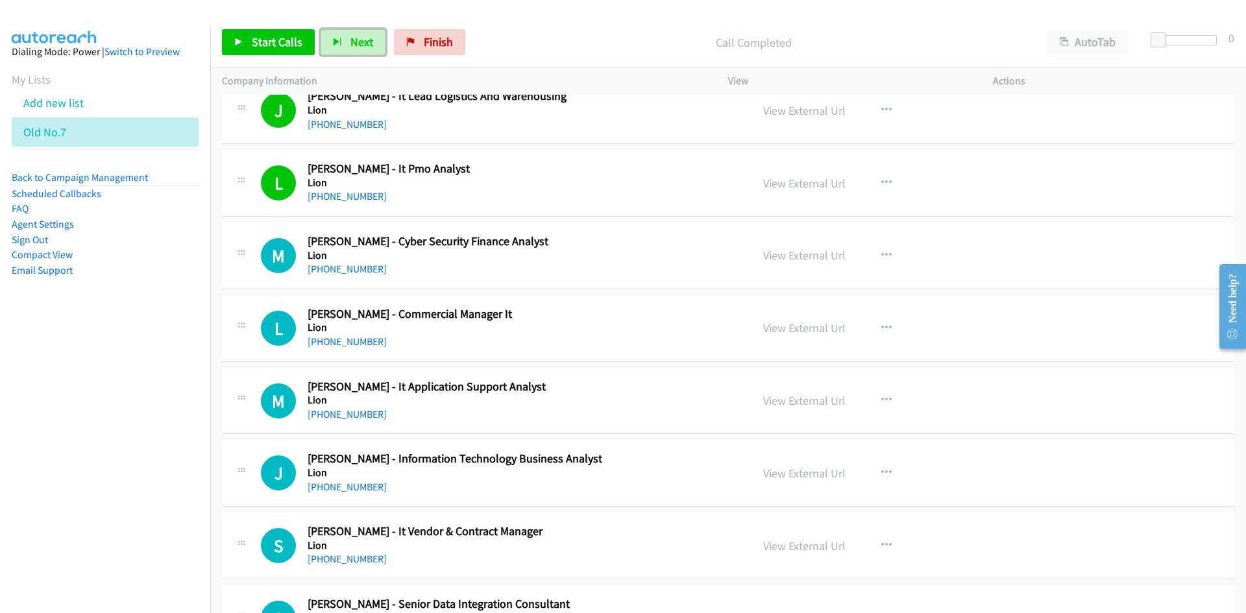
click at [350, 47] on span "Next" at bounding box center [361, 41] width 23 height 15
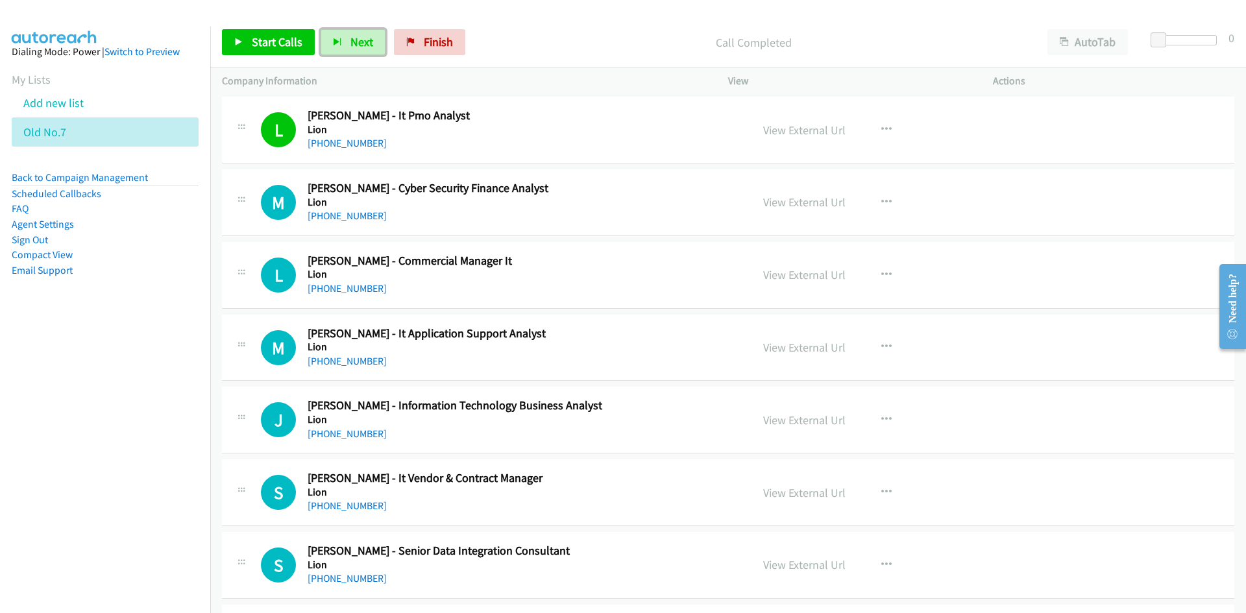
scroll to position [7529, 0]
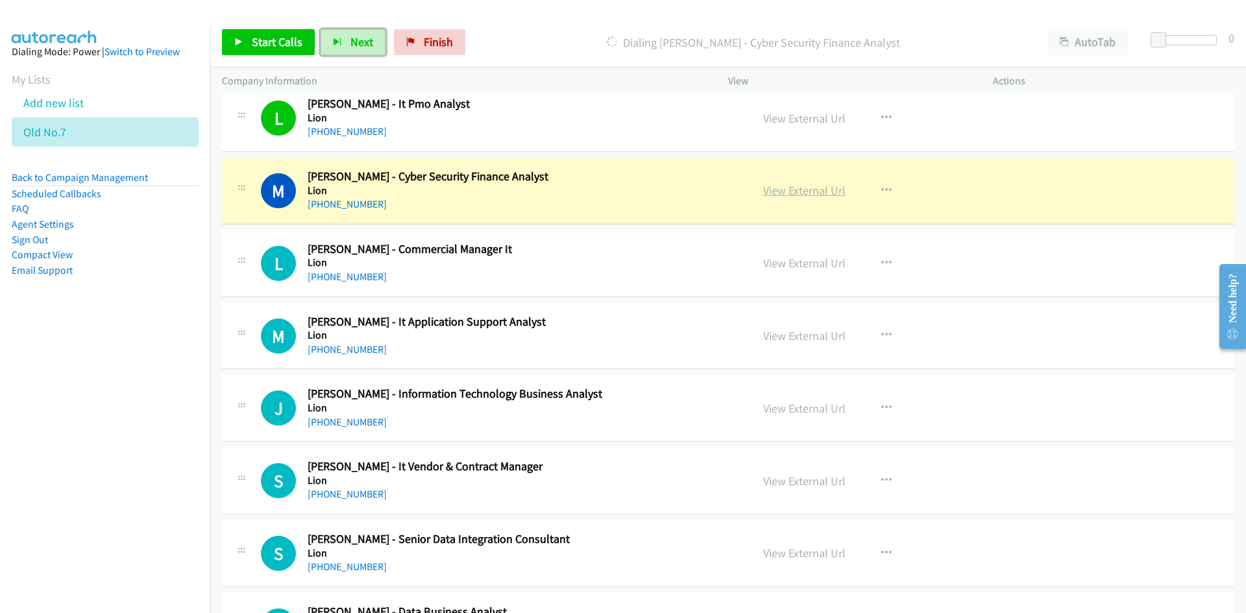
click at [796, 184] on link "View External Url" at bounding box center [804, 190] width 82 height 15
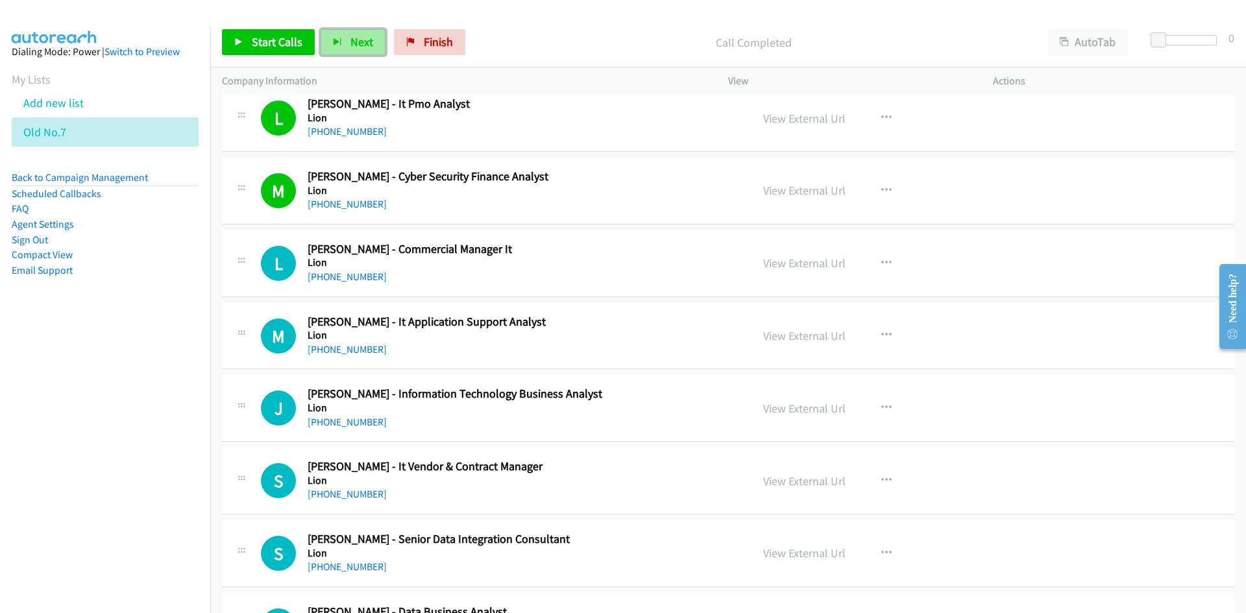
click at [354, 37] on span "Next" at bounding box center [361, 41] width 23 height 15
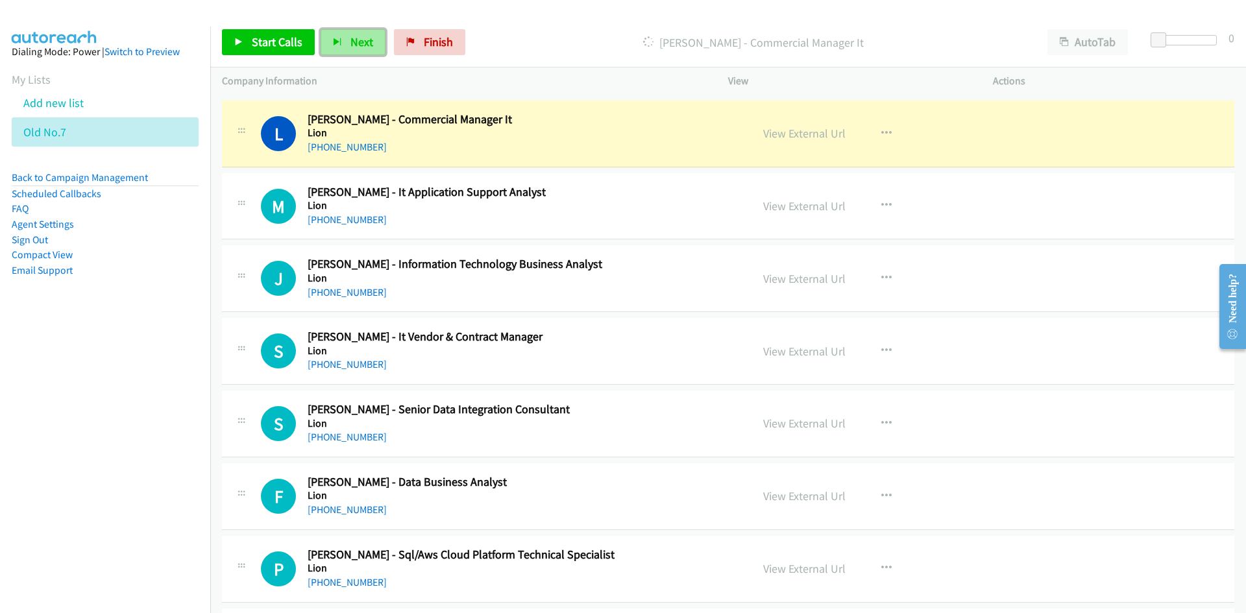
click at [362, 47] on span "Next" at bounding box center [361, 41] width 23 height 15
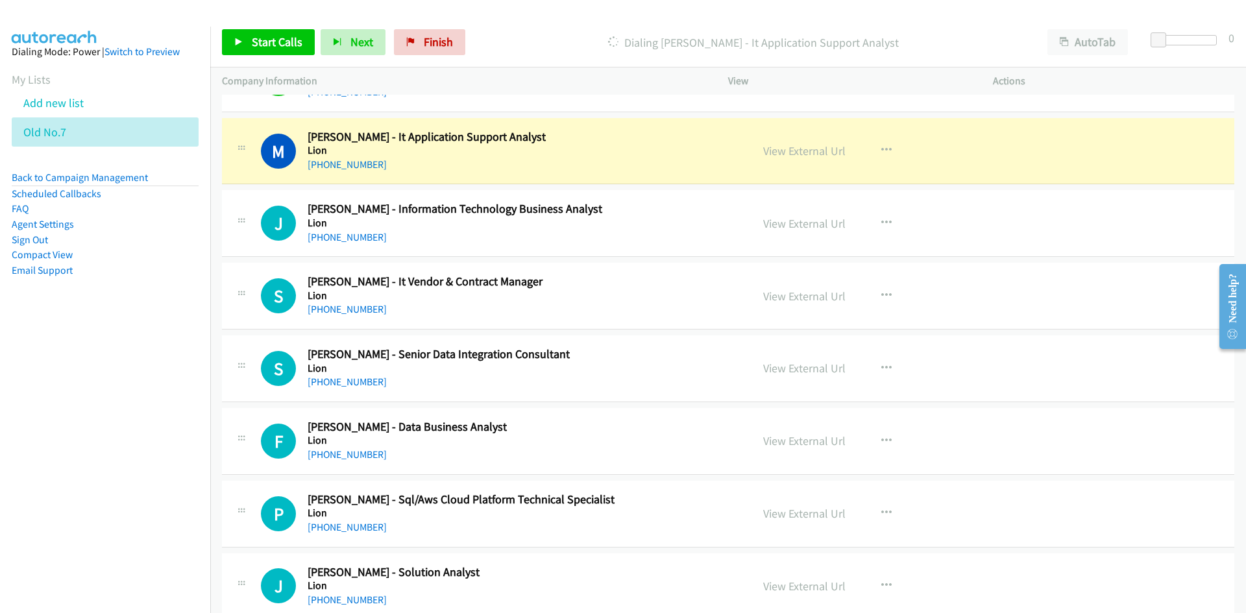
scroll to position [7788, 0]
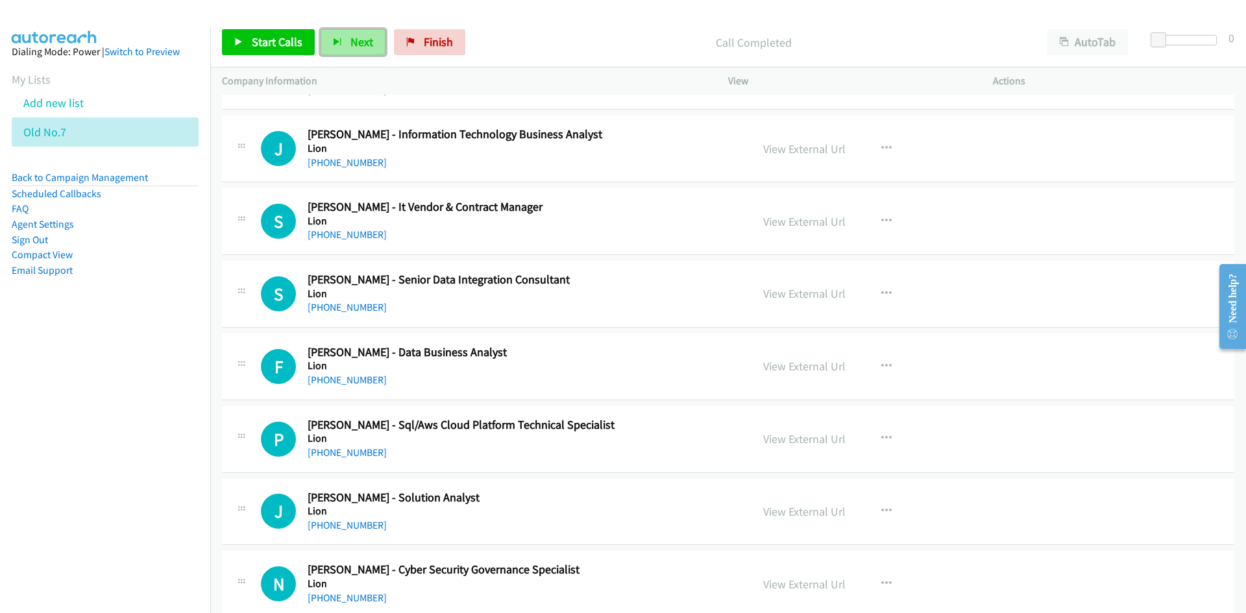
click at [358, 40] on span "Next" at bounding box center [361, 41] width 23 height 15
drag, startPoint x: 340, startPoint y: 49, endPoint x: 552, endPoint y: 140, distance: 230.5
click at [340, 49] on button "Next" at bounding box center [353, 42] width 65 height 26
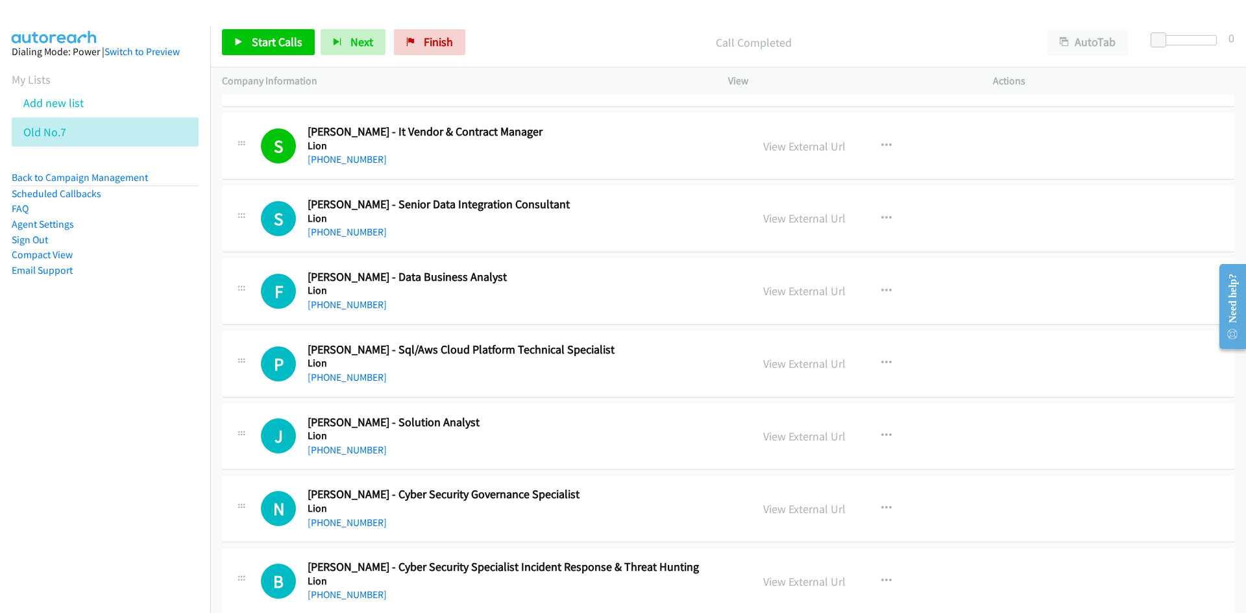
scroll to position [7918, 0]
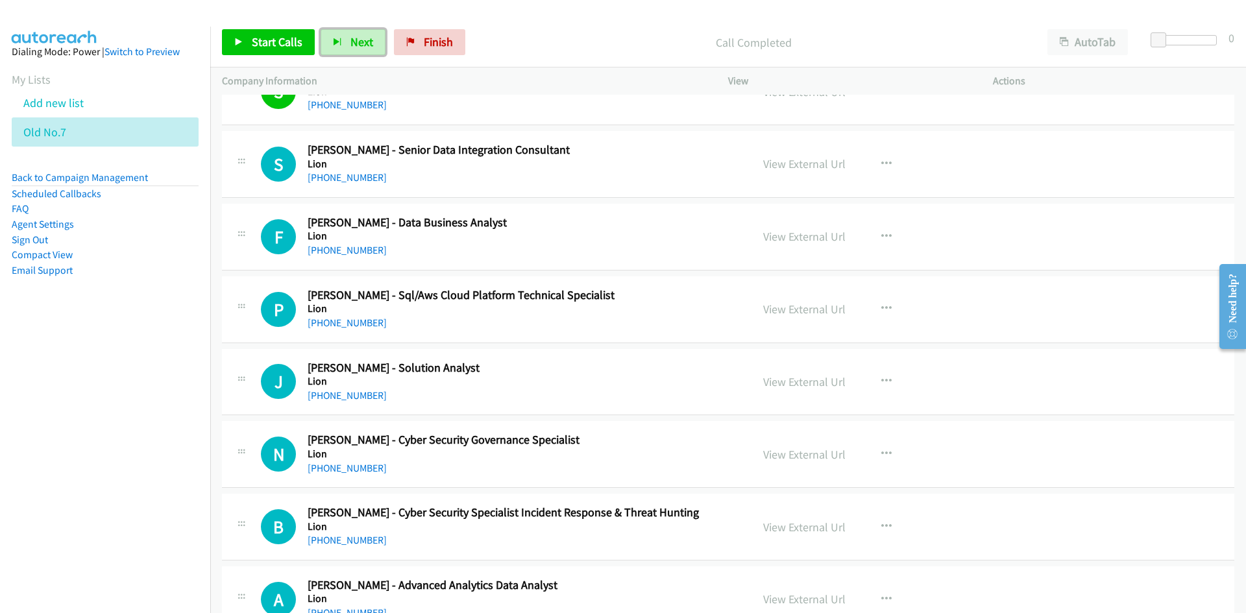
click at [354, 45] on span "Next" at bounding box center [361, 41] width 23 height 15
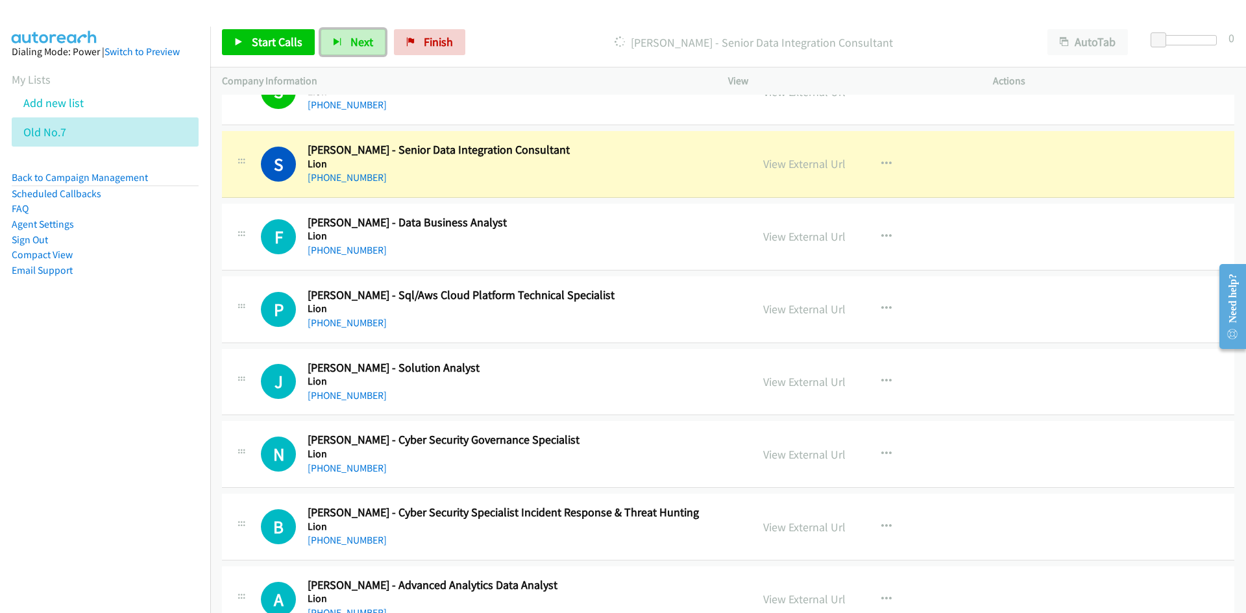
drag, startPoint x: 829, startPoint y: 158, endPoint x: 829, endPoint y: 276, distance: 117.5
click at [829, 158] on link "View External Url" at bounding box center [804, 163] width 82 height 15
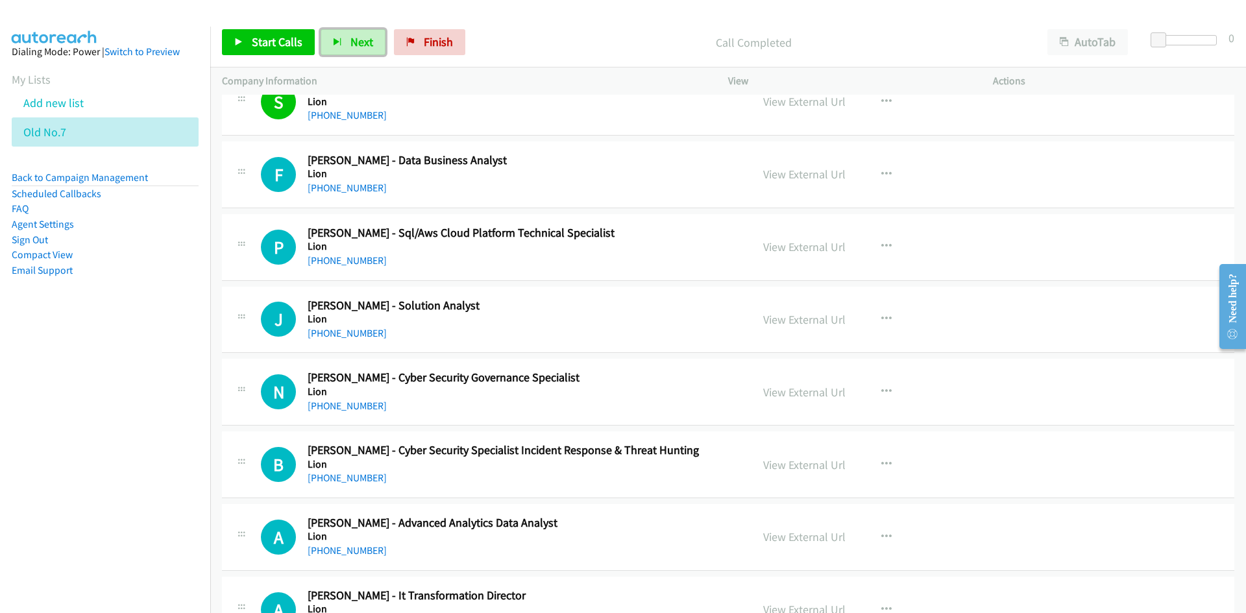
scroll to position [7983, 0]
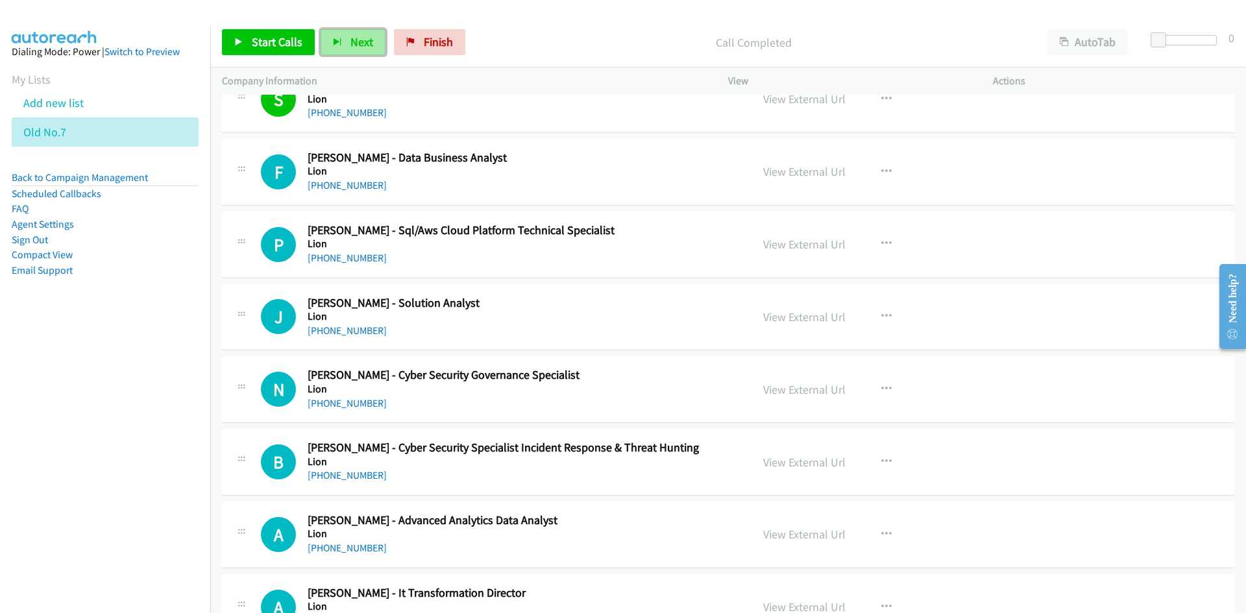
click at [367, 40] on span "Next" at bounding box center [361, 41] width 23 height 15
drag, startPoint x: 359, startPoint y: 41, endPoint x: 389, endPoint y: 70, distance: 42.2
click at [359, 41] on span "Next" at bounding box center [361, 41] width 23 height 15
